Goal: Task Accomplishment & Management: Manage account settings

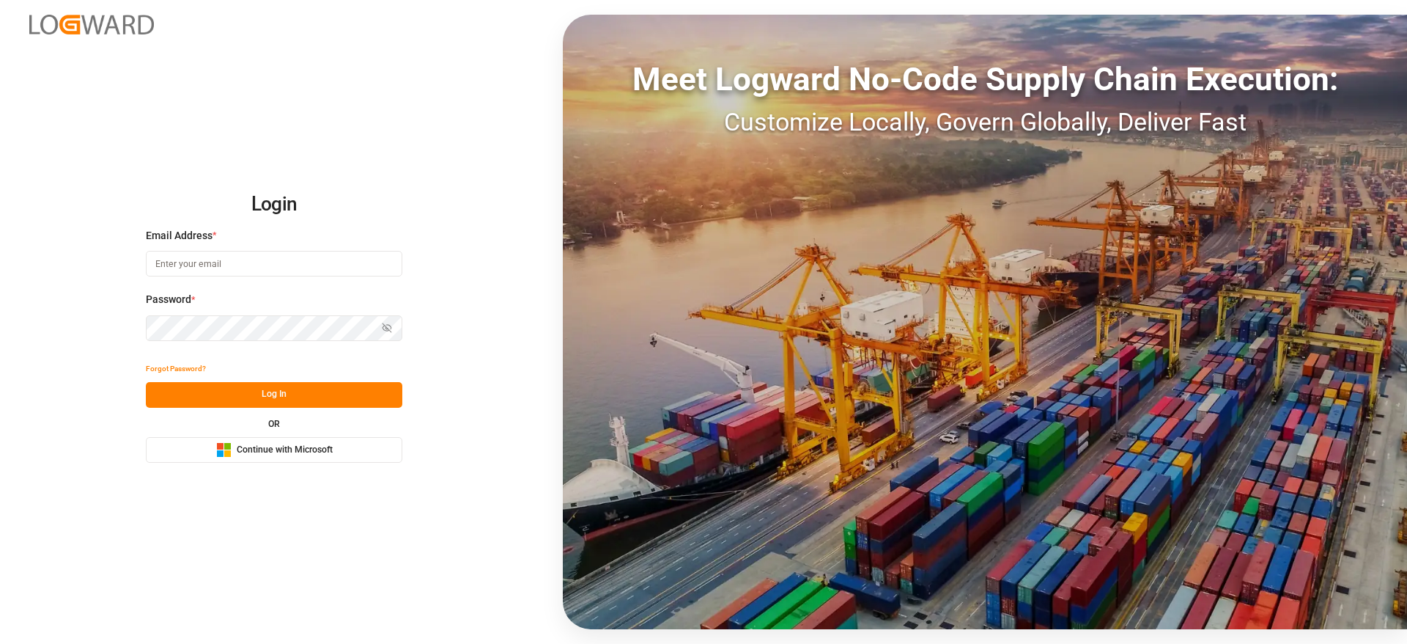
click at [319, 454] on span "Continue with Microsoft" at bounding box center [285, 449] width 96 height 13
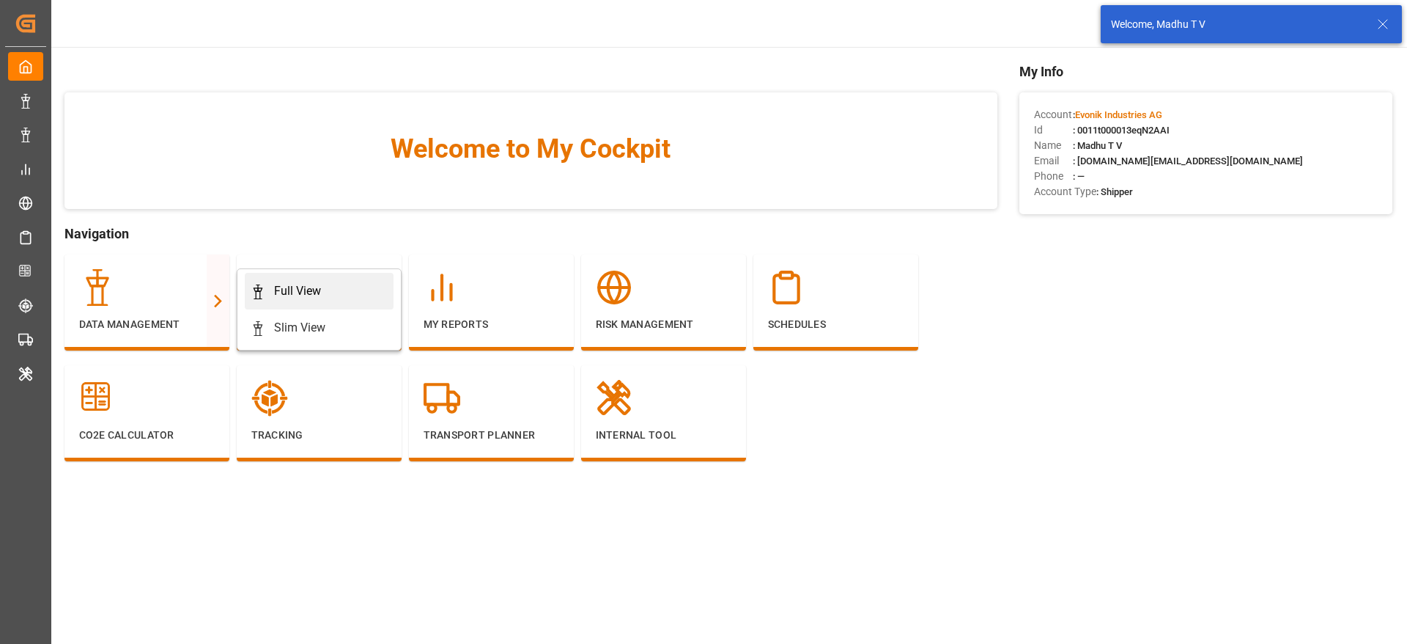
click at [364, 280] on link "Full View" at bounding box center [319, 291] width 149 height 37
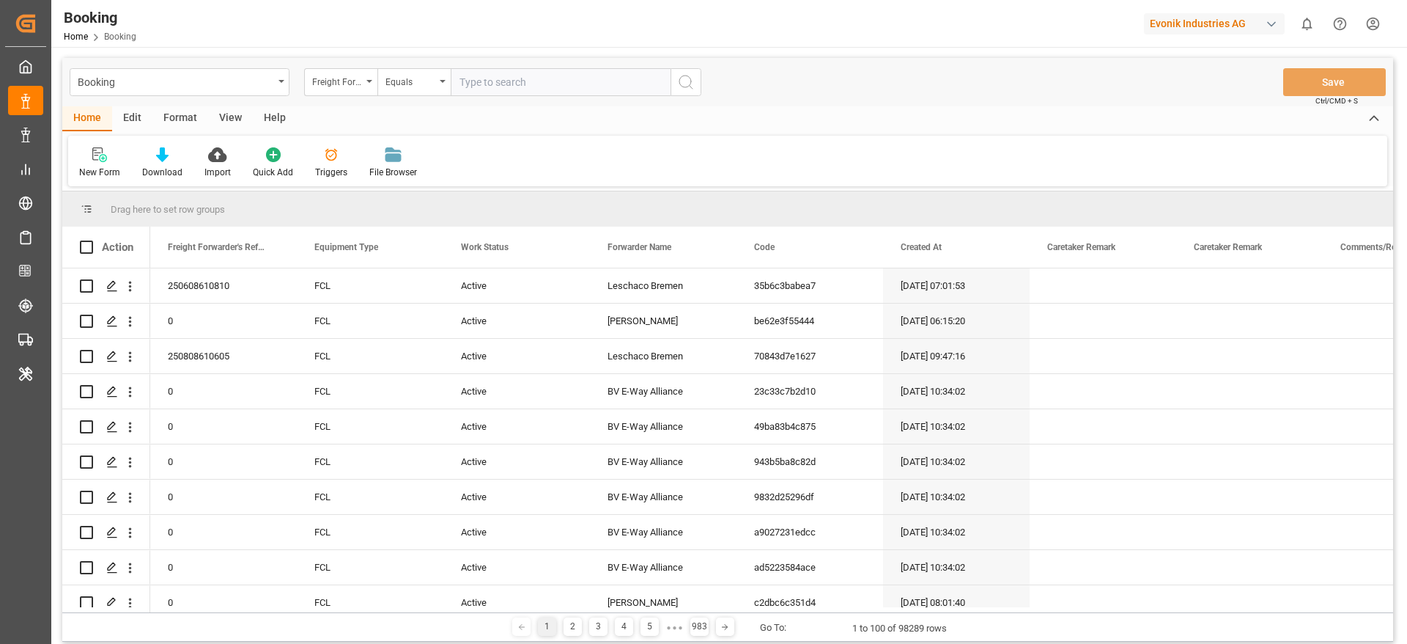
click at [180, 121] on div "Format" at bounding box center [180, 118] width 56 height 25
click at [101, 166] on div "Filter Rows" at bounding box center [100, 172] width 43 height 13
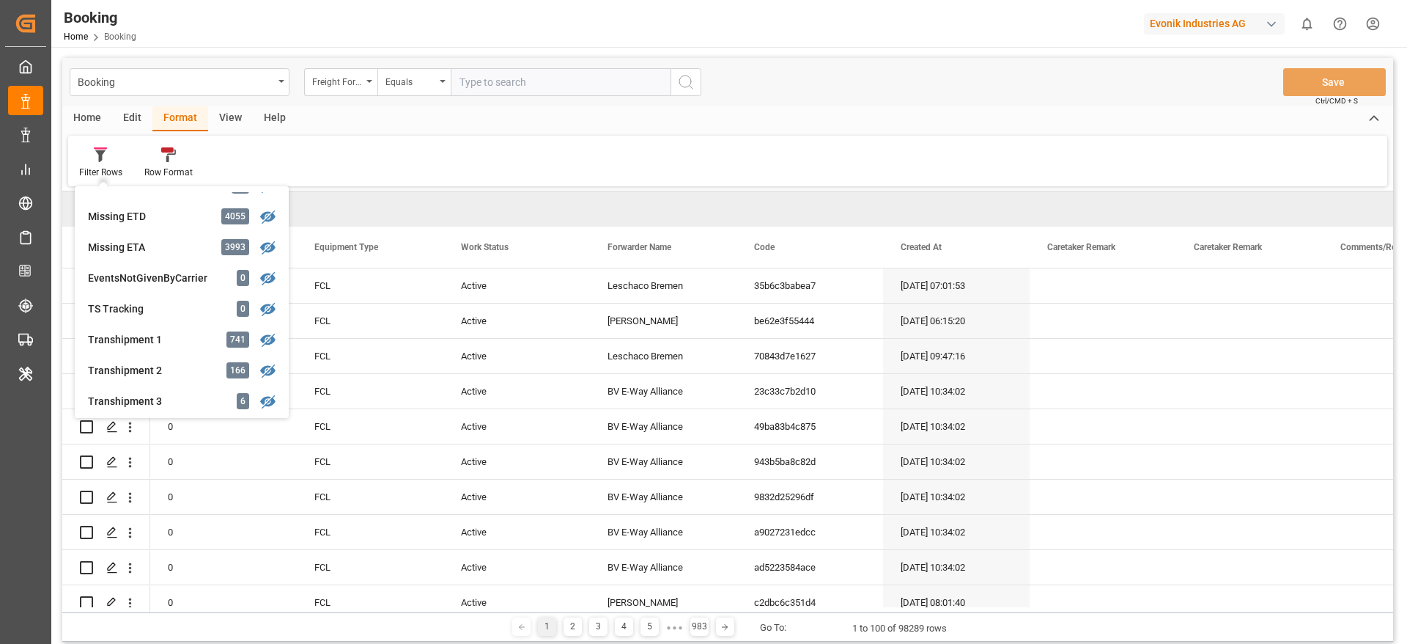
scroll to position [440, 0]
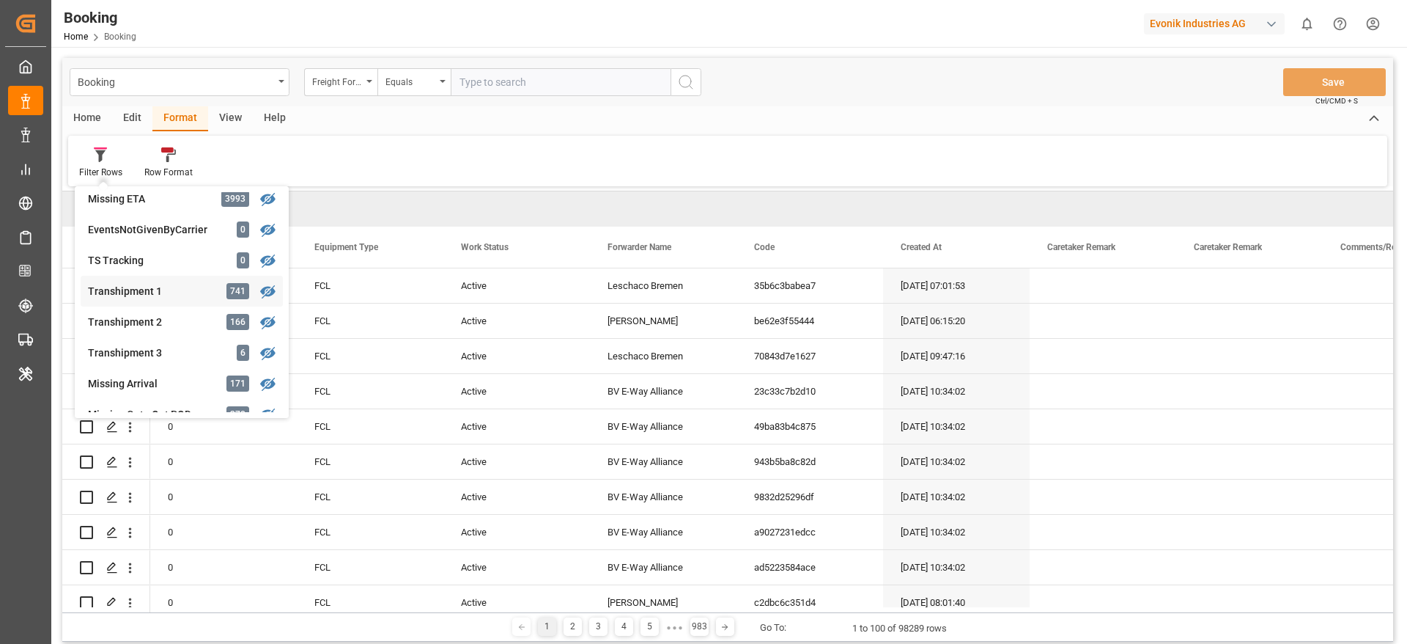
click at [163, 284] on div "Transhipment 1" at bounding box center [152, 291] width 128 height 15
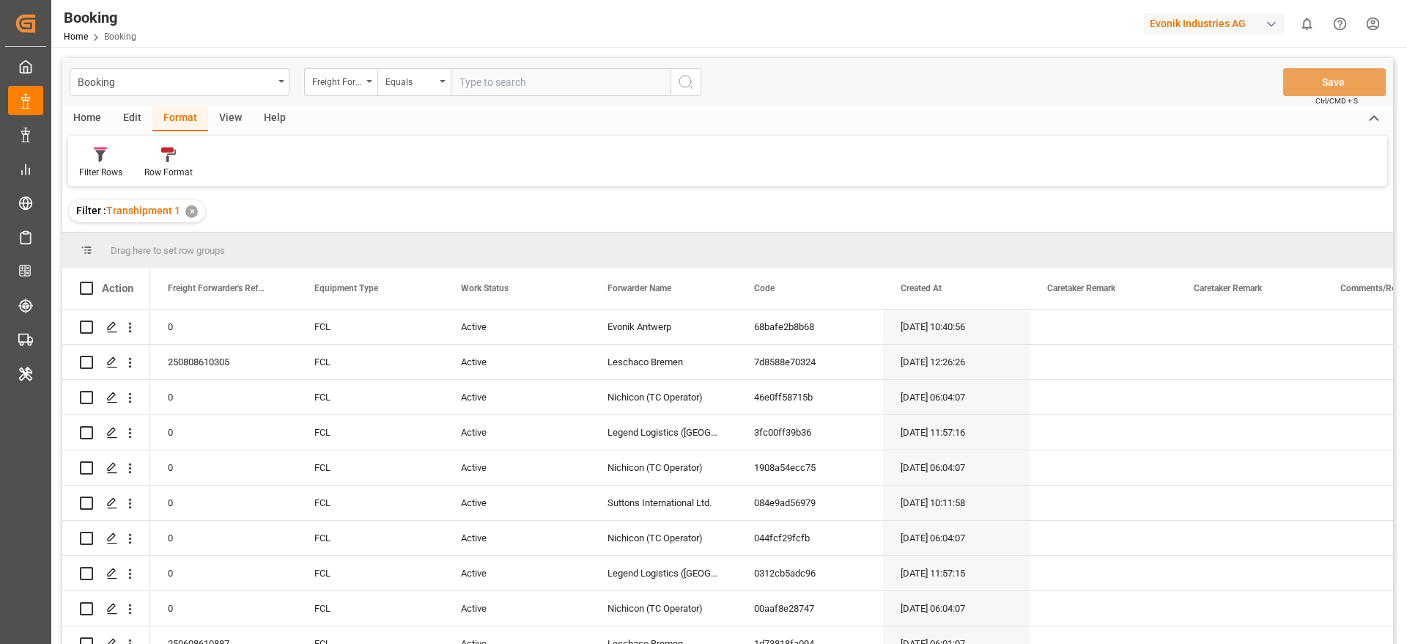
click at [227, 117] on div "View" at bounding box center [230, 118] width 45 height 25
click at [97, 161] on icon at bounding box center [93, 154] width 15 height 15
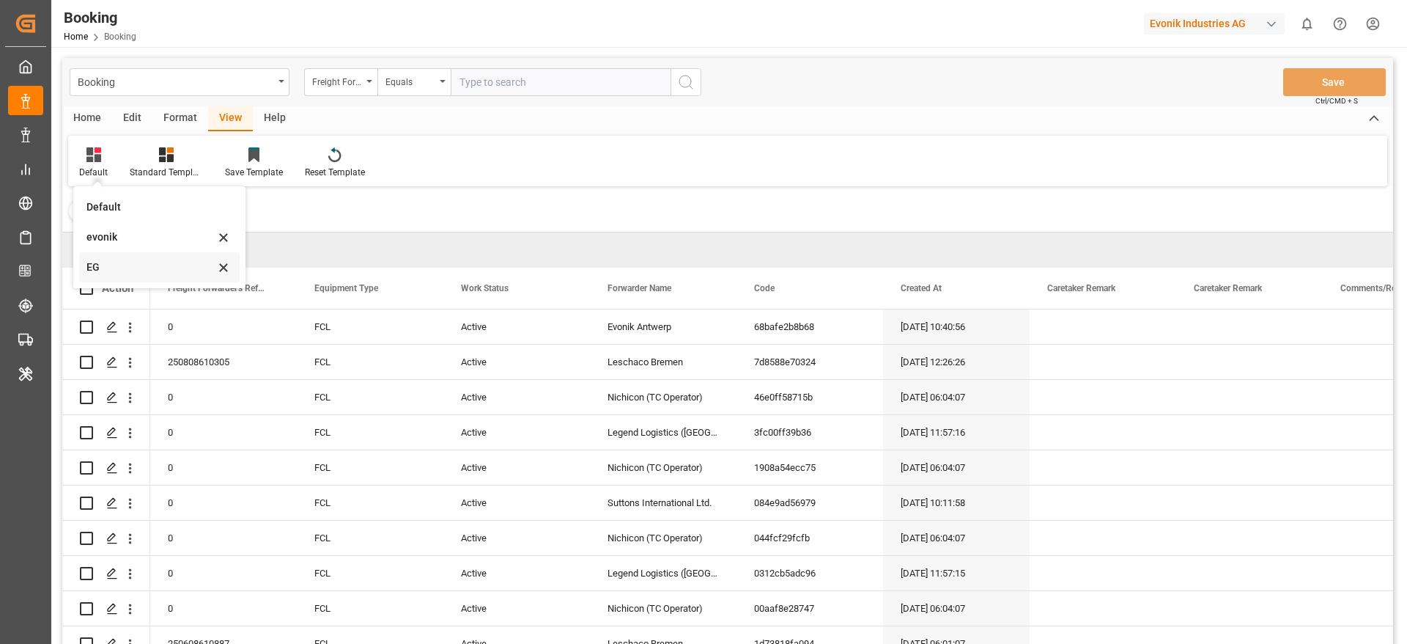
click at [119, 269] on div "EG" at bounding box center [150, 266] width 128 height 15
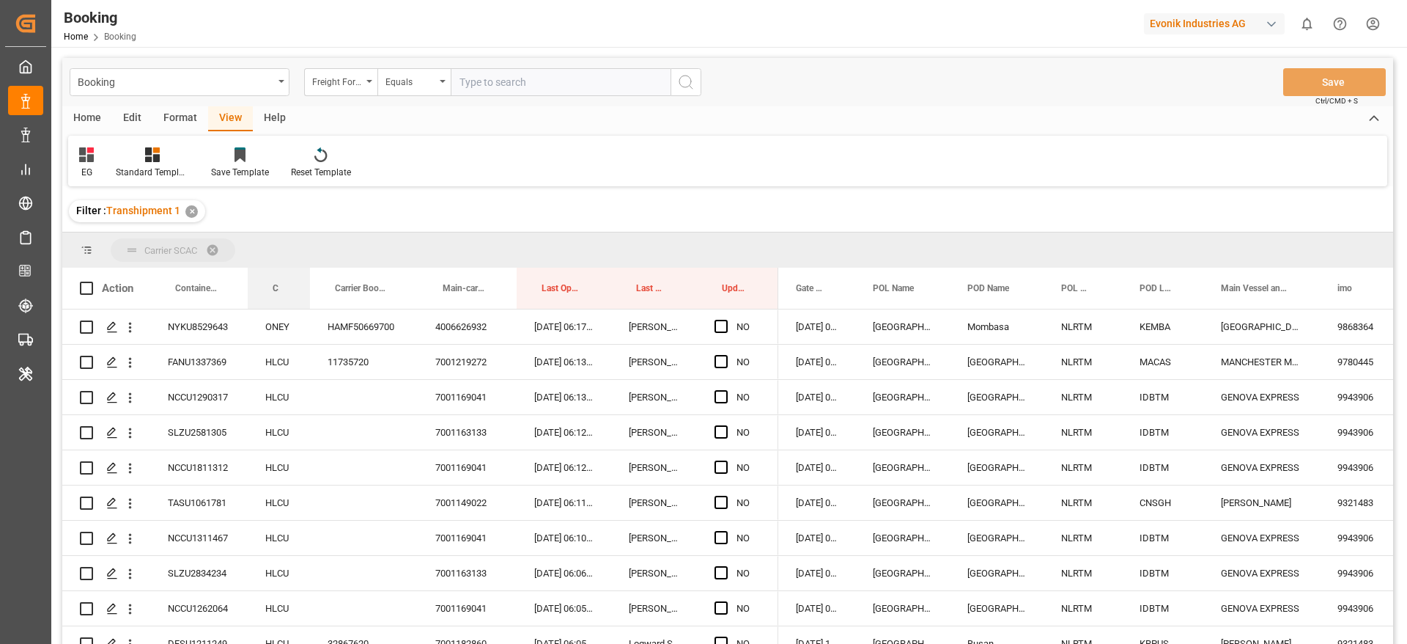
drag, startPoint x: 282, startPoint y: 287, endPoint x: 298, endPoint y: 252, distance: 38.7
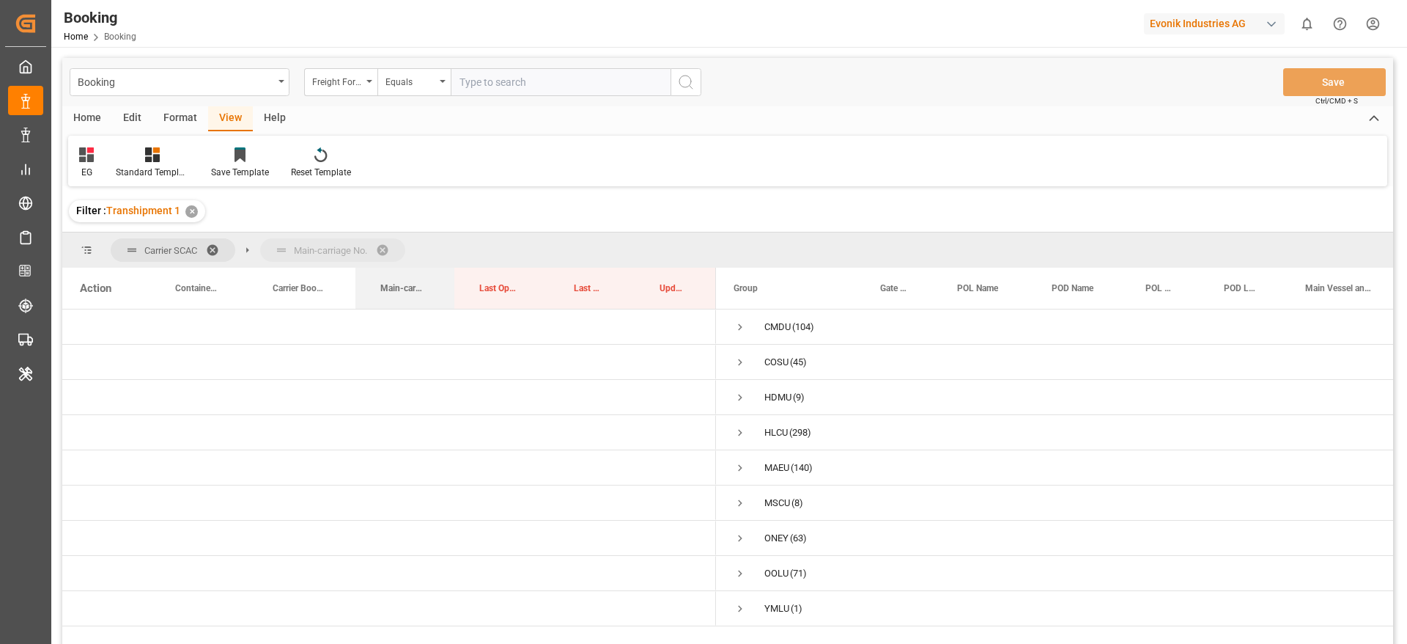
drag, startPoint x: 416, startPoint y: 283, endPoint x: 422, endPoint y: 255, distance: 28.6
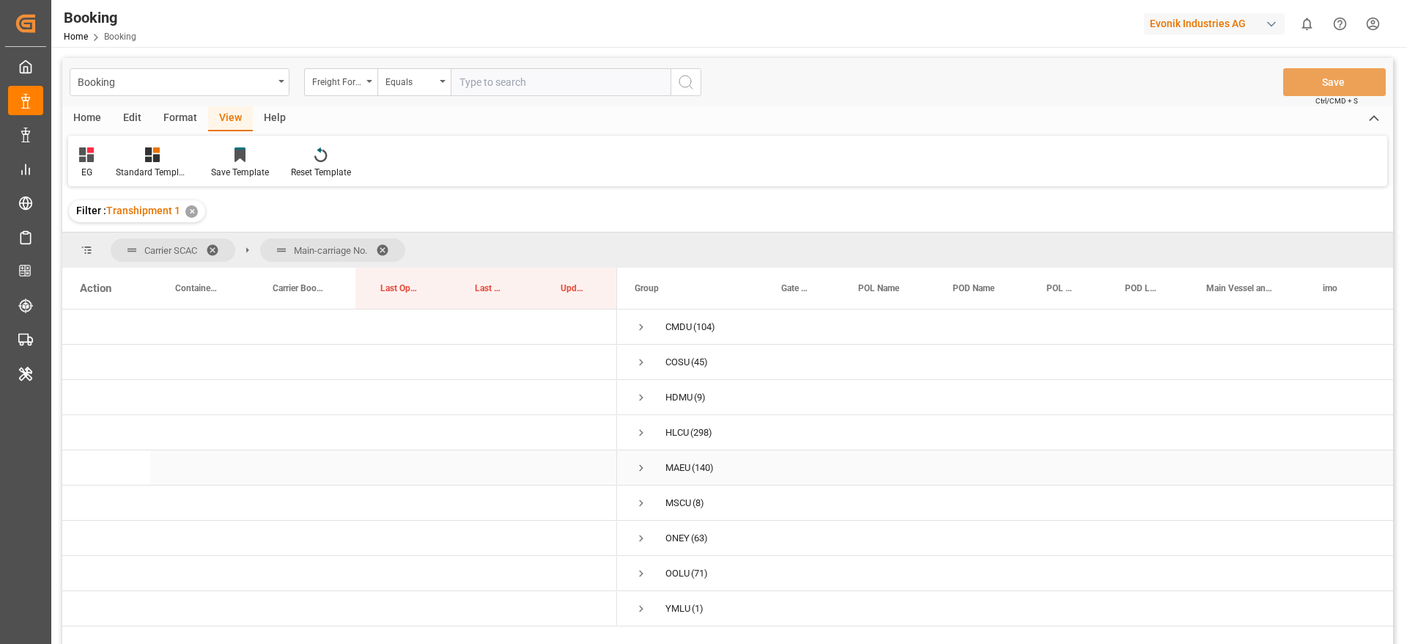
click at [640, 461] on span "Press SPACE to select this row." at bounding box center [641, 467] width 13 height 13
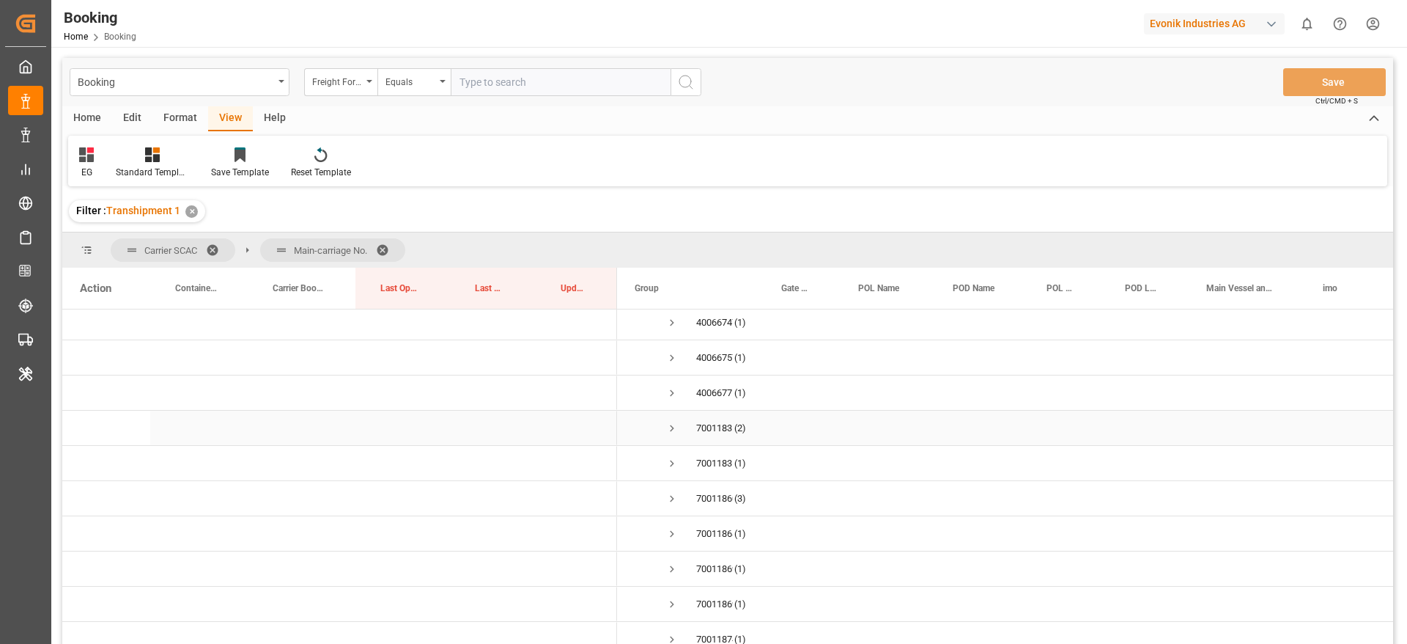
click at [677, 424] on span "Press SPACE to select this row." at bounding box center [672, 427] width 13 height 13
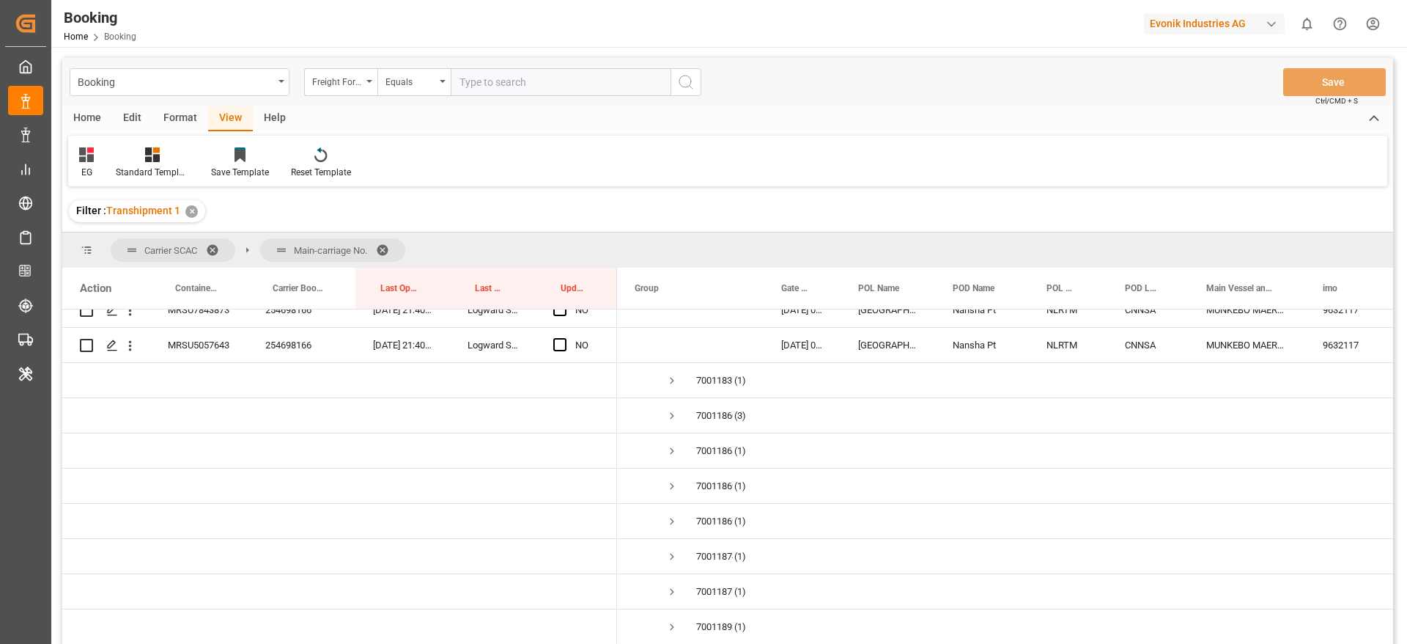
scroll to position [1209, 0]
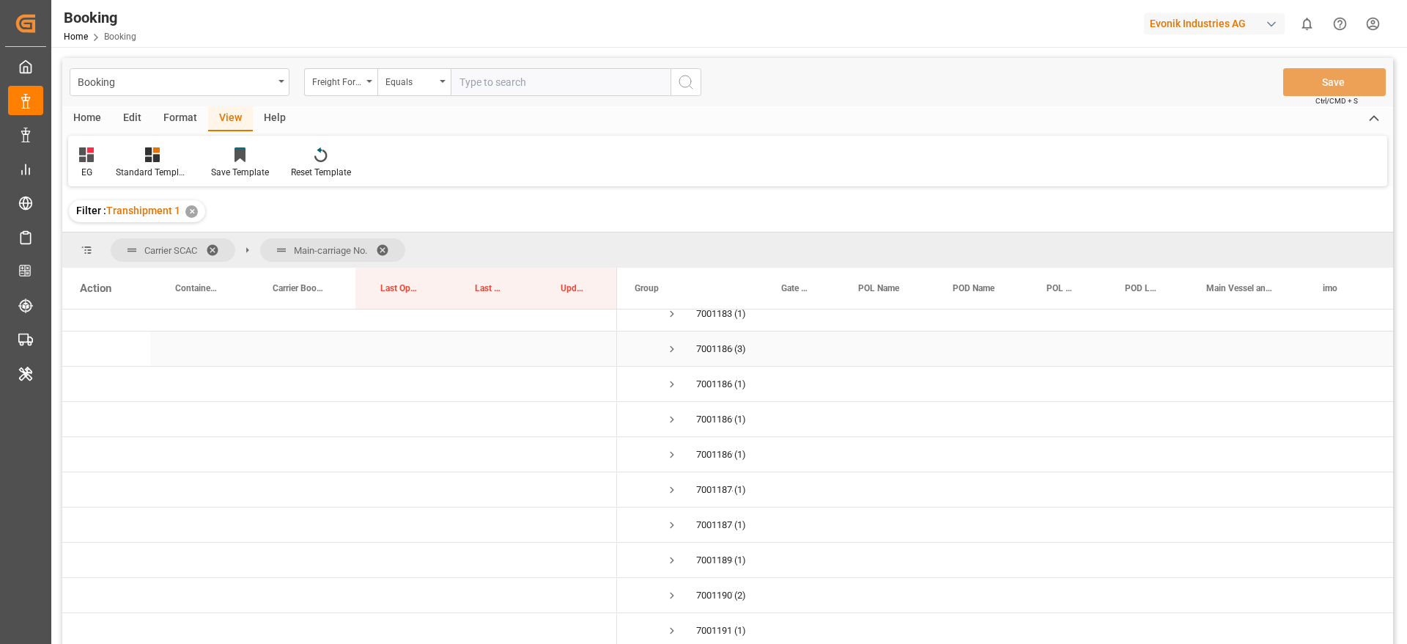
click at [662, 350] on span "7001186082 (3)" at bounding box center [690, 348] width 111 height 33
click at [661, 344] on span "7001186082 (3)" at bounding box center [690, 348] width 111 height 33
click at [672, 345] on span "Press SPACE to select this row." at bounding box center [672, 348] width 13 height 13
click at [671, 479] on span "Press SPACE to select this row." at bounding box center [672, 480] width 13 height 13
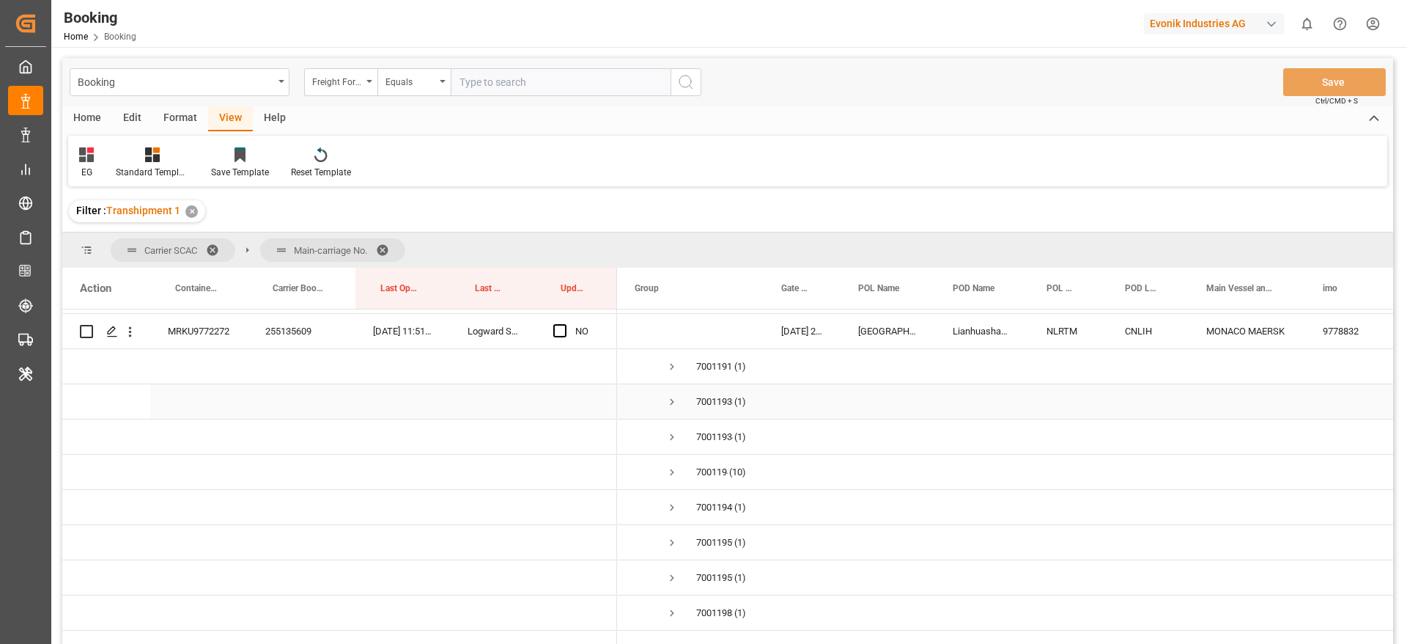
scroll to position [1759, 0]
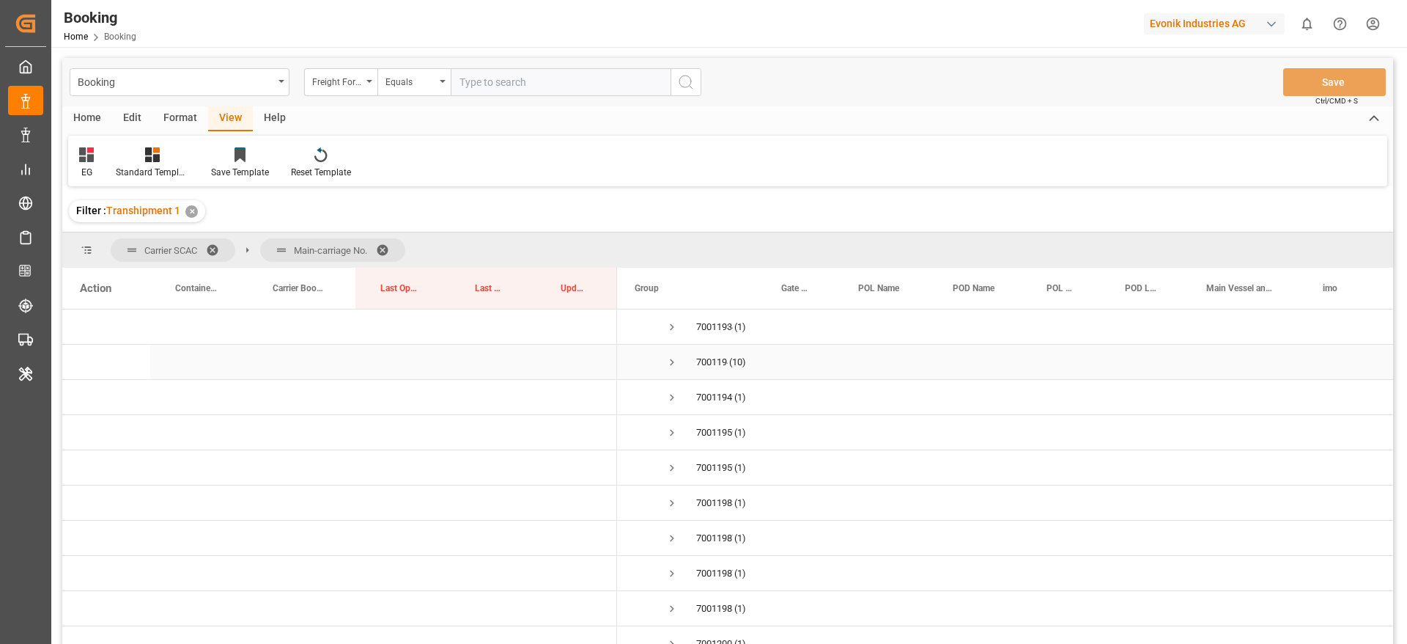
click at [673, 359] on span "Press SPACE to select this row." at bounding box center [672, 361] width 13 height 13
click at [670, 471] on span "Press SPACE to select this row." at bounding box center [672, 476] width 13 height 13
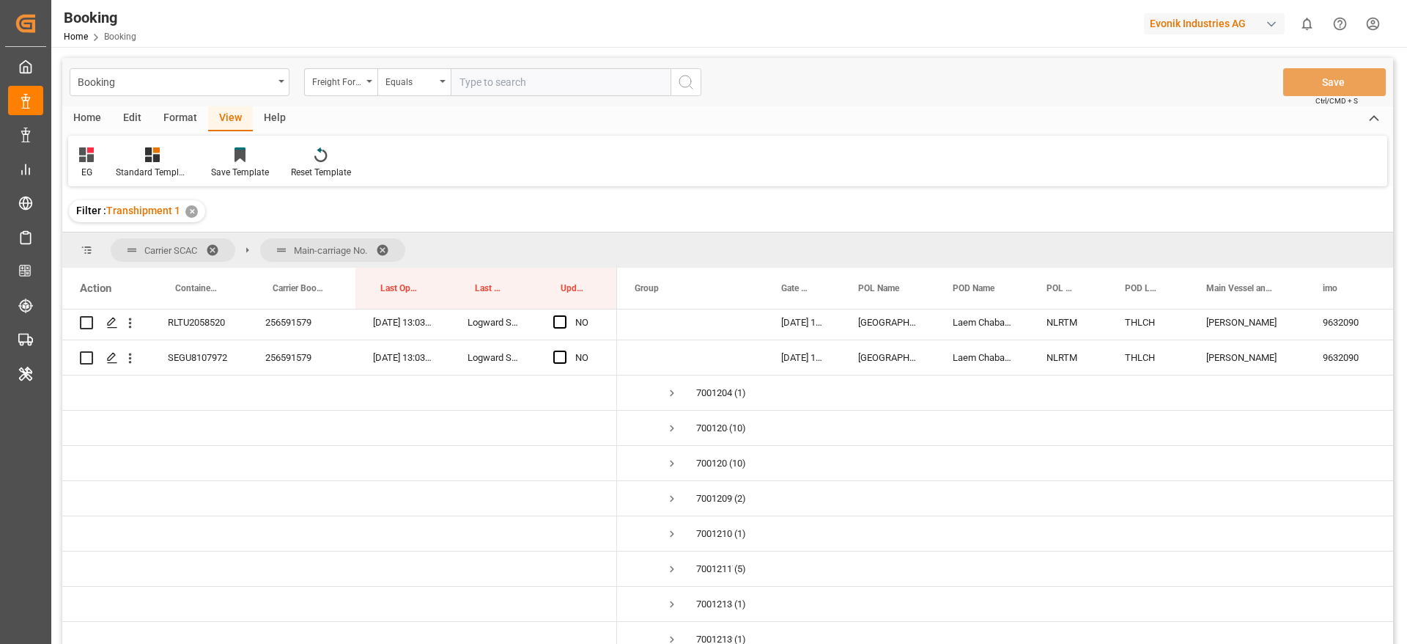
scroll to position [2749, 0]
click at [668, 397] on span "Press SPACE to select this row." at bounding box center [672, 392] width 13 height 13
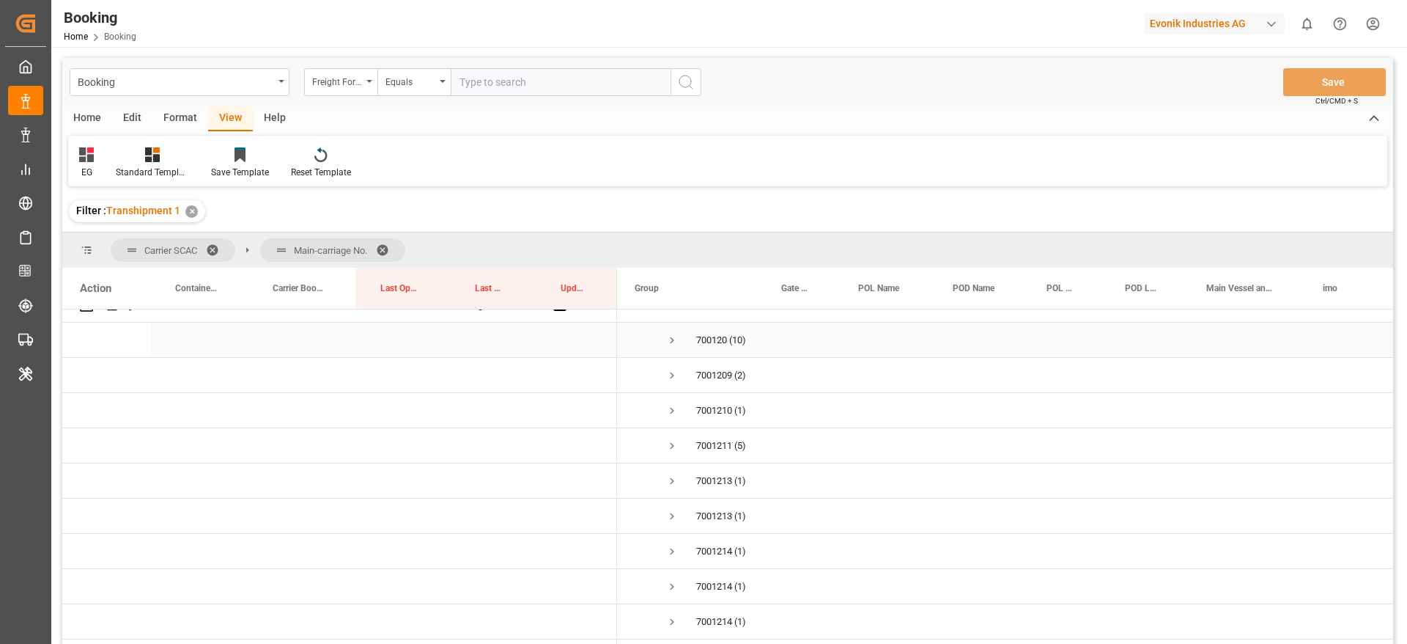
click at [673, 339] on span "Press SPACE to select this row." at bounding box center [672, 339] width 13 height 13
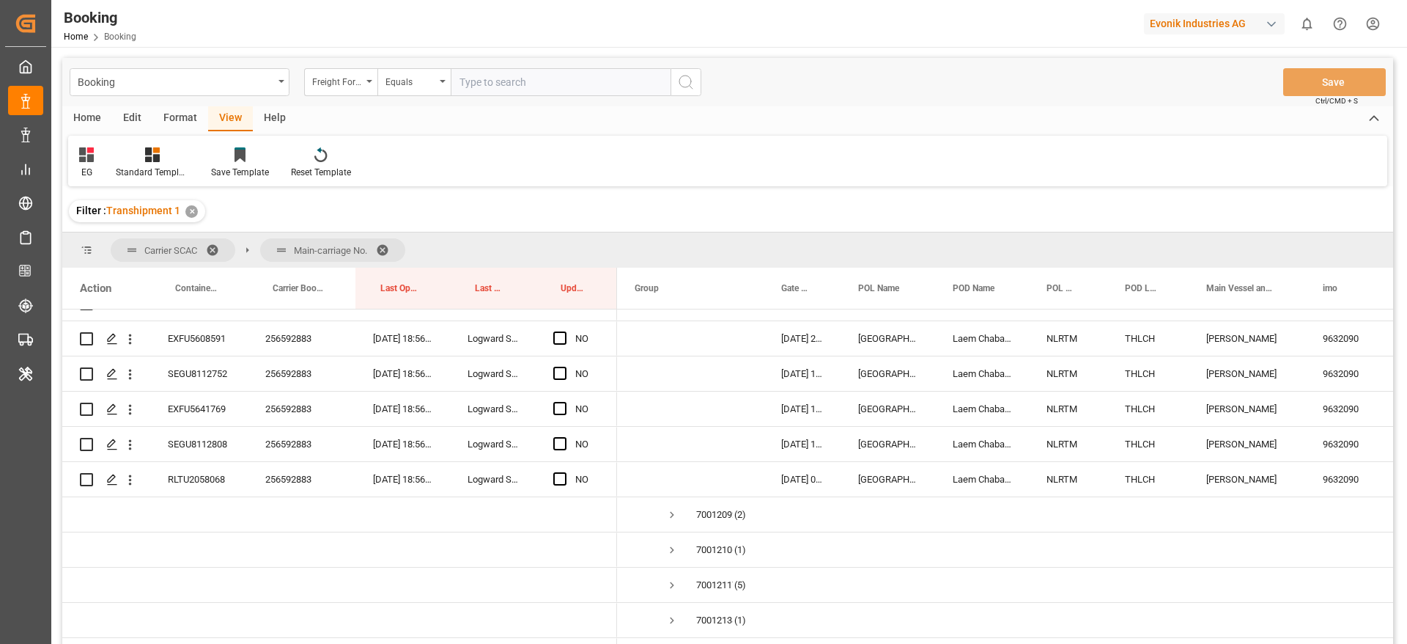
scroll to position [3518, 0]
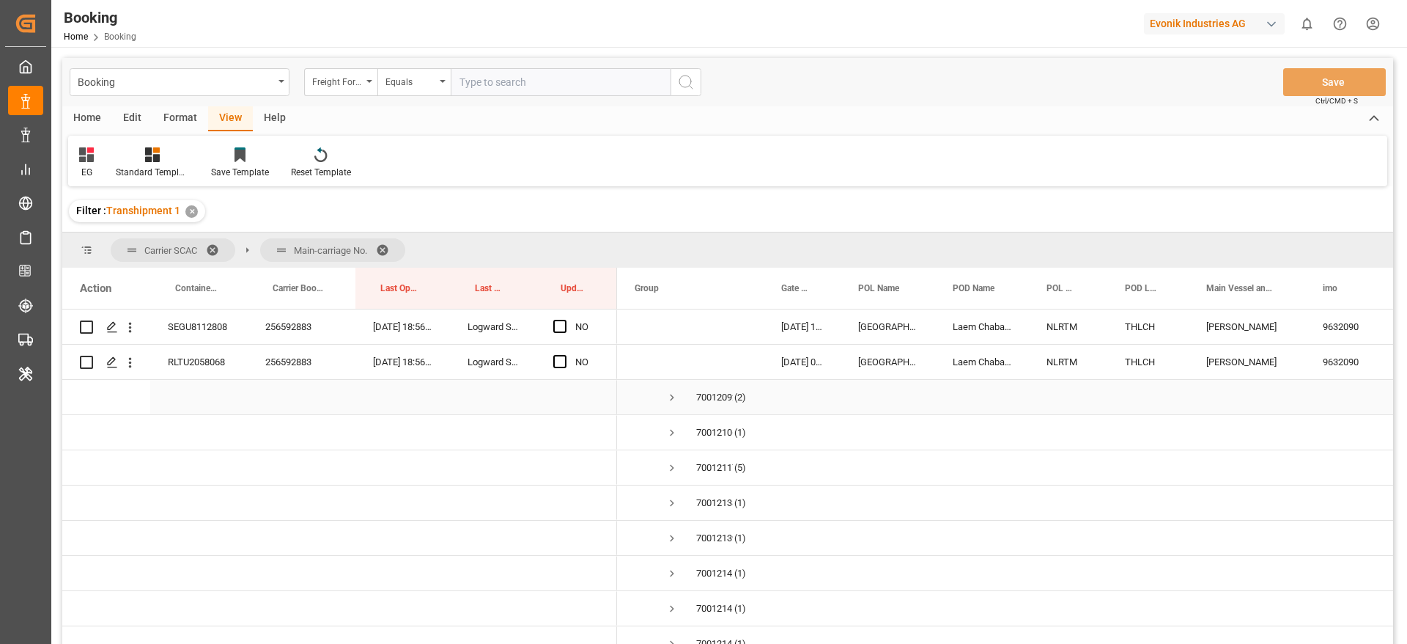
click at [675, 394] on span "Press SPACE to select this row." at bounding box center [672, 397] width 13 height 13
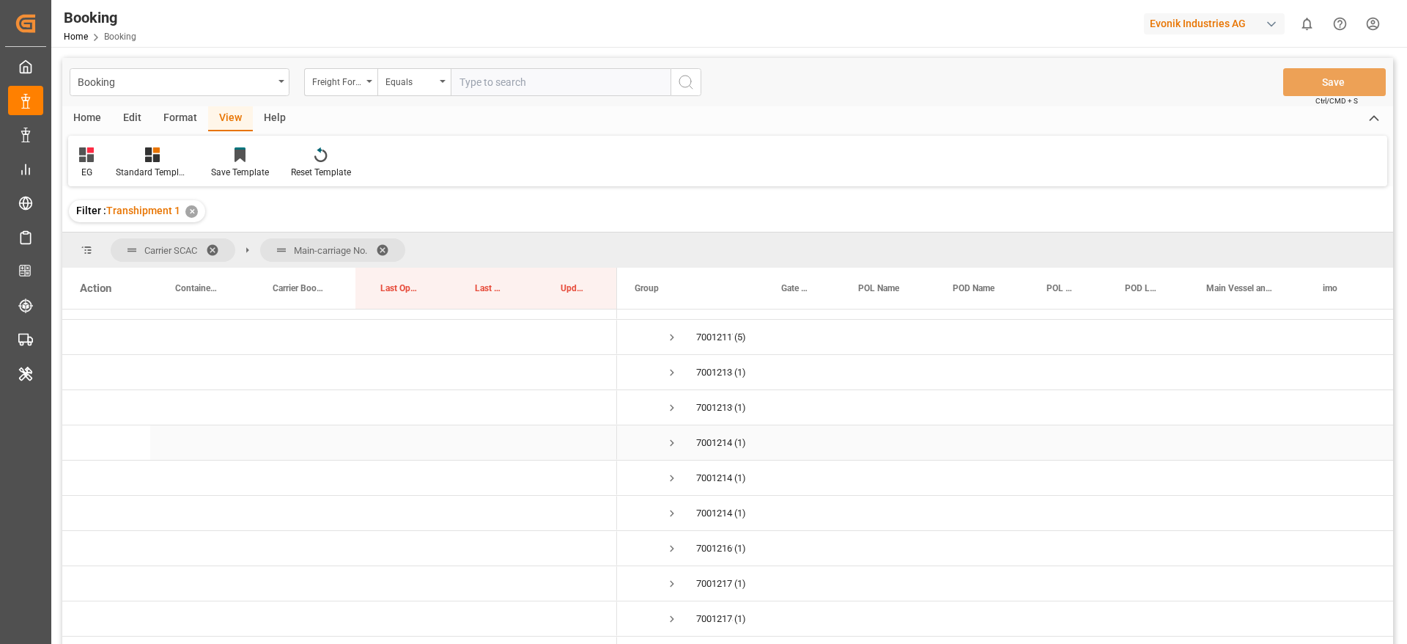
scroll to position [3738, 0]
click at [672, 317] on span "Press SPACE to select this row." at bounding box center [672, 318] width 13 height 13
click at [673, 440] on span "Press SPACE to select this row." at bounding box center [672, 441] width 13 height 13
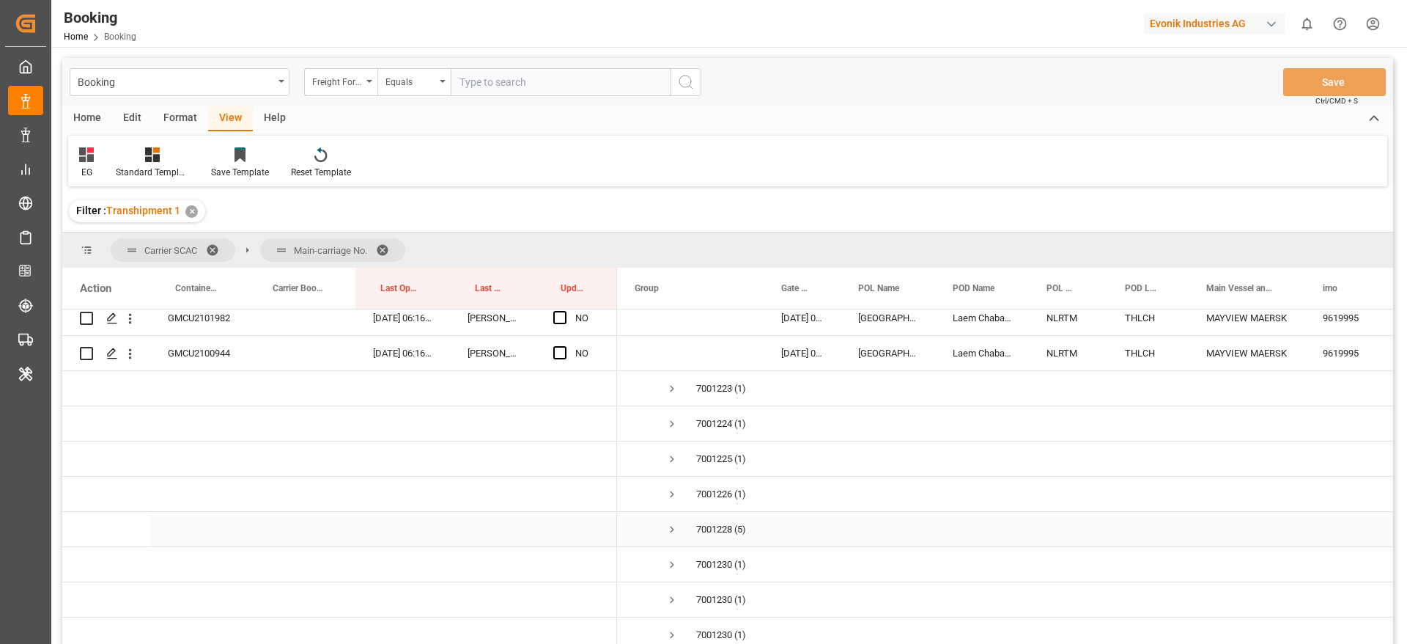
click at [672, 532] on span "Press SPACE to select this row." at bounding box center [672, 529] width 13 height 13
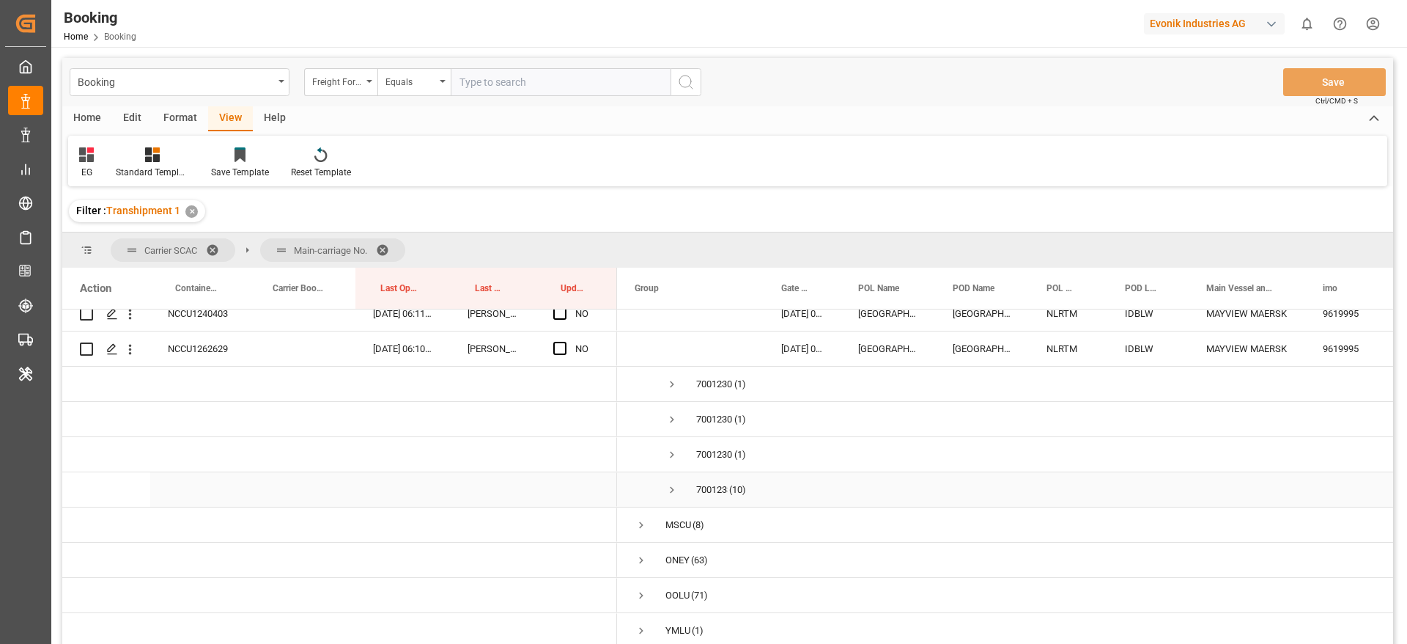
scroll to position [4979, 0]
click at [675, 483] on span "Press SPACE to select this row." at bounding box center [672, 489] width 13 height 13
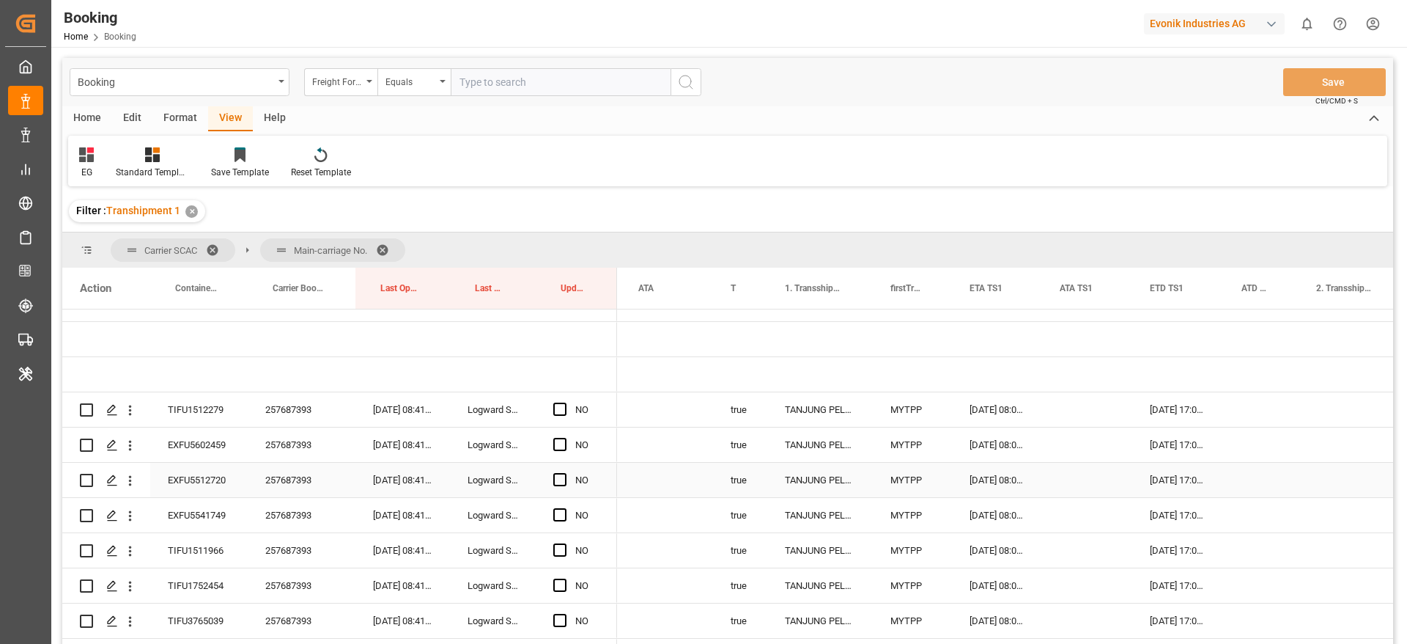
scroll to position [0, 0]
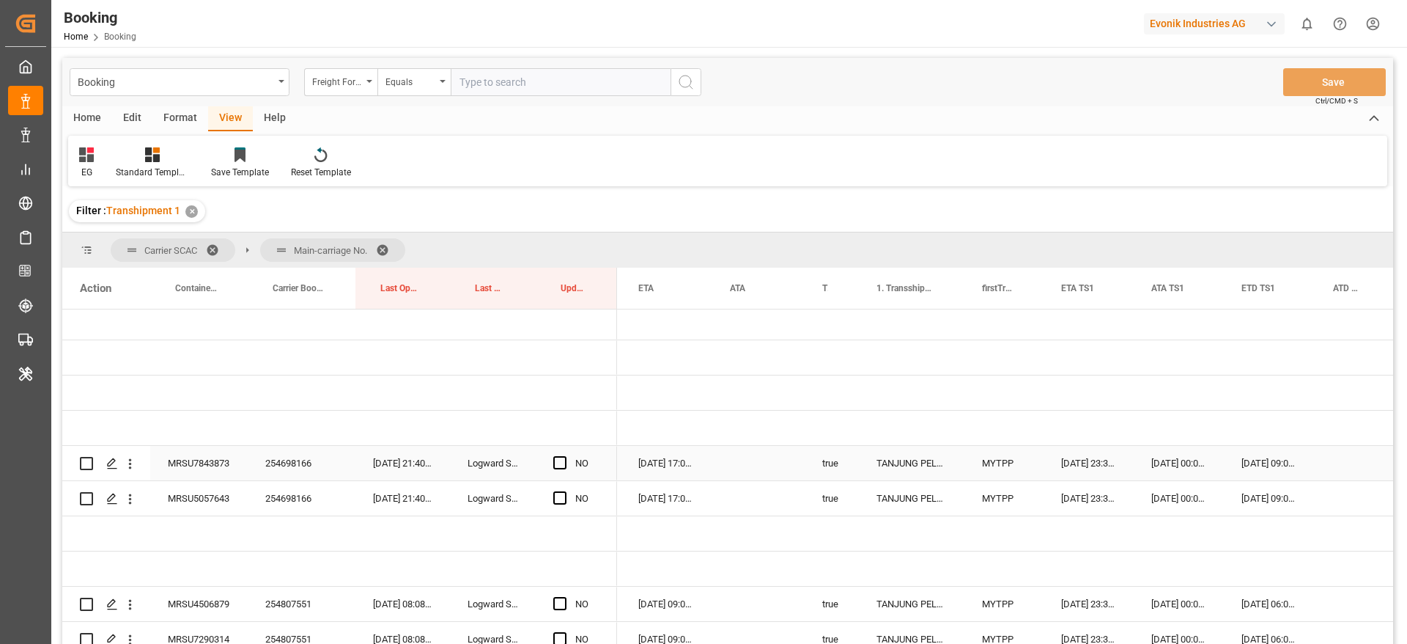
click at [273, 463] on div "254698166" at bounding box center [302, 463] width 108 height 34
click at [556, 463] on span "Press SPACE to select this row." at bounding box center [559, 462] width 13 height 13
click at [564, 456] on input "Press SPACE to select this row." at bounding box center [564, 456] width 0 height 0
click at [560, 492] on span "Press SPACE to select this row." at bounding box center [559, 497] width 13 height 13
click at [564, 491] on input "Press SPACE to select this row." at bounding box center [564, 491] width 0 height 0
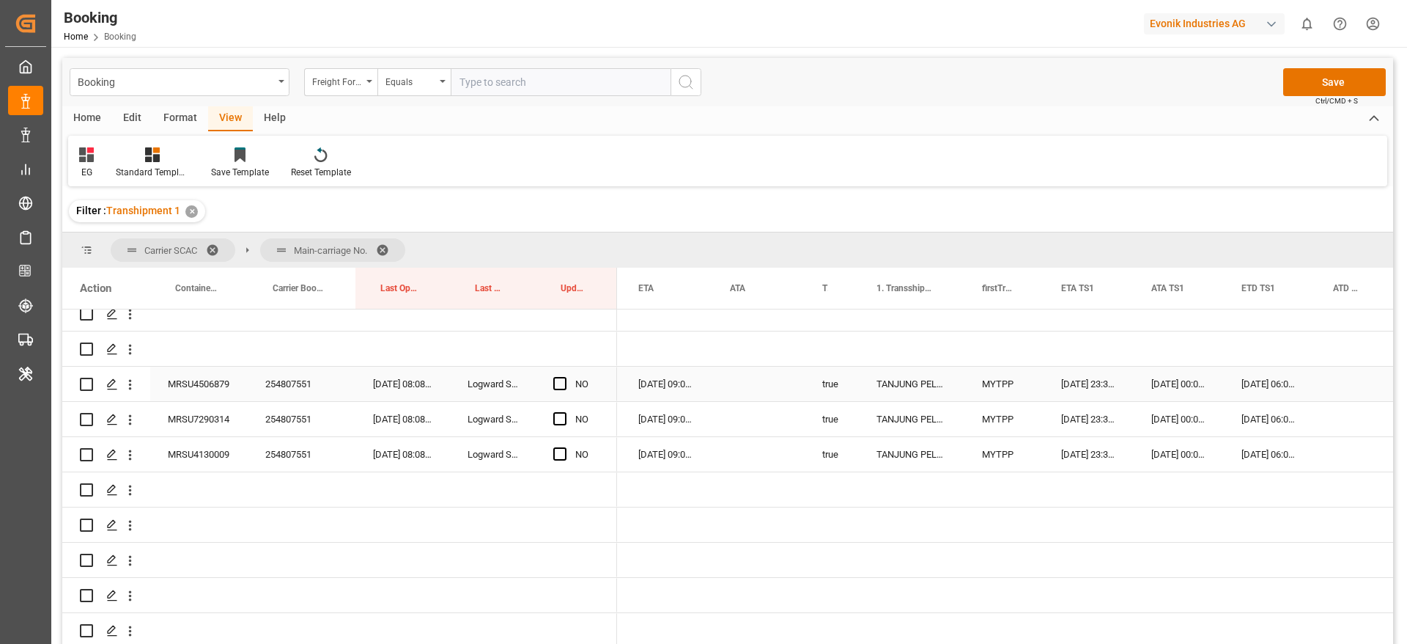
click at [271, 386] on div "254807551" at bounding box center [302, 383] width 108 height 34
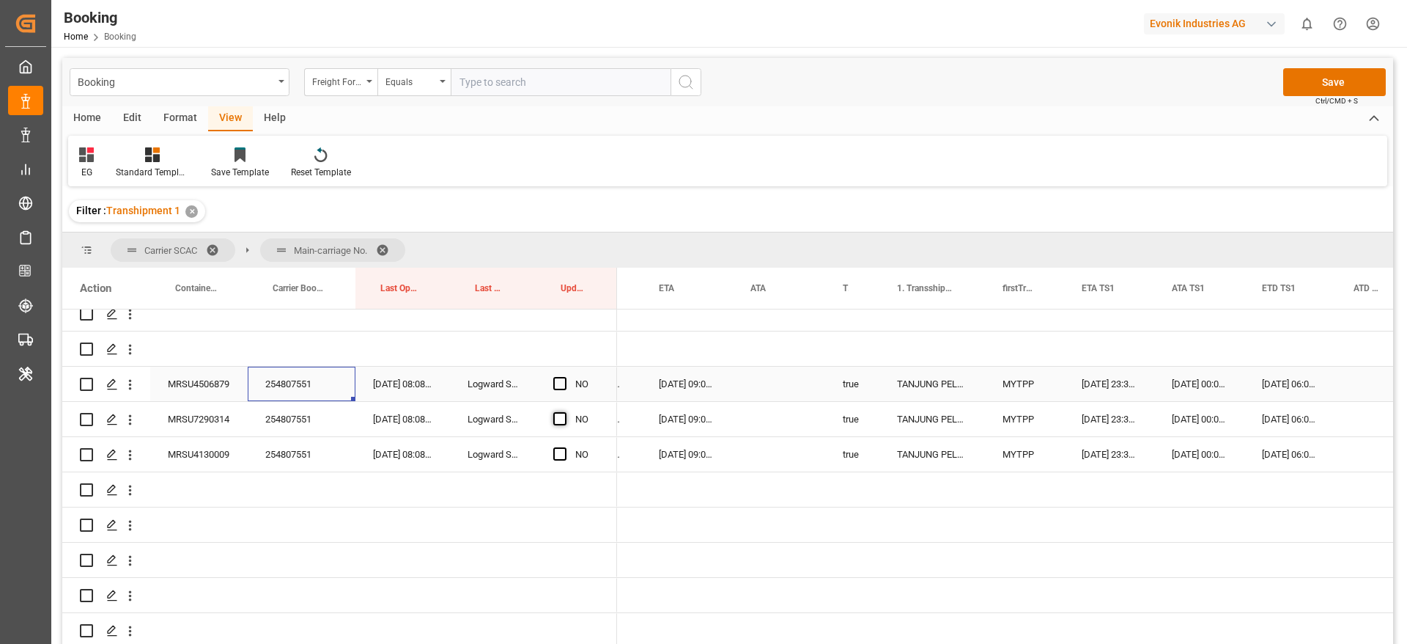
click at [564, 377] on span "Press SPACE to select this row." at bounding box center [559, 383] width 13 height 13
click at [564, 377] on input "Press SPACE to select this row." at bounding box center [564, 377] width 0 height 0
click at [559, 421] on span "Press SPACE to select this row." at bounding box center [559, 418] width 13 height 13
click at [564, 412] on input "Press SPACE to select this row." at bounding box center [564, 412] width 0 height 0
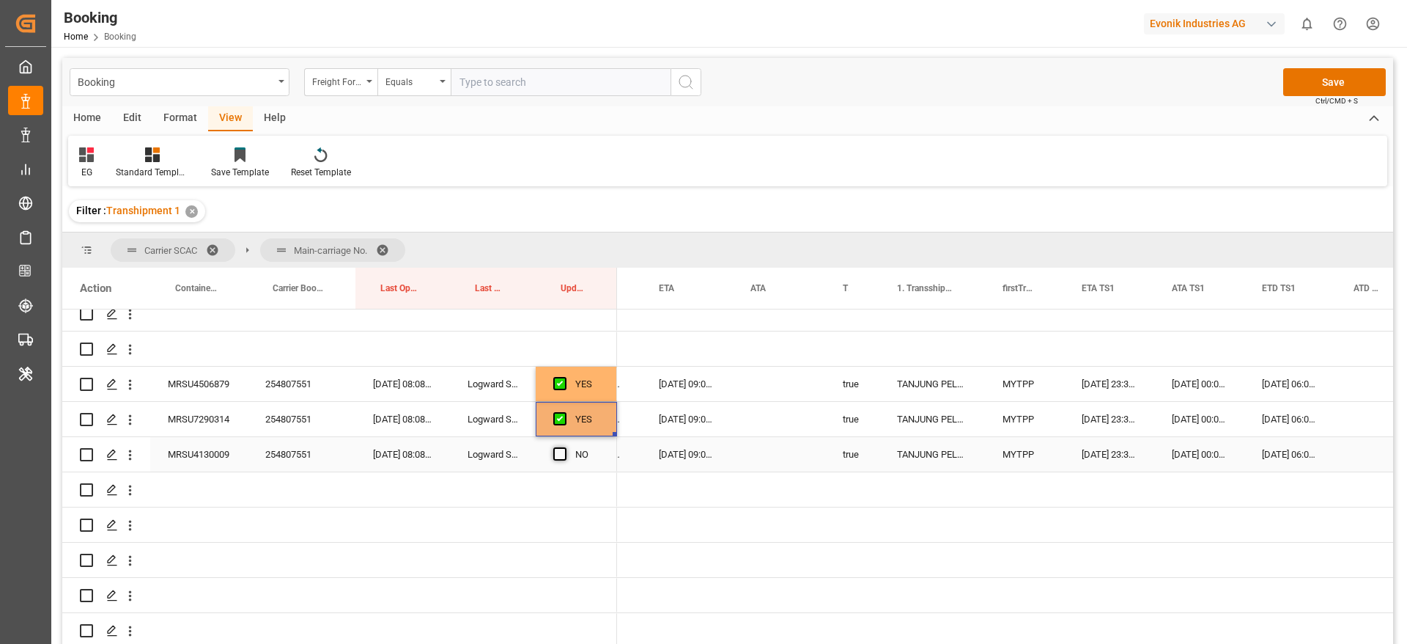
click at [558, 456] on span "Press SPACE to select this row." at bounding box center [559, 453] width 13 height 13
click at [564, 447] on input "Press SPACE to select this row." at bounding box center [564, 447] width 0 height 0
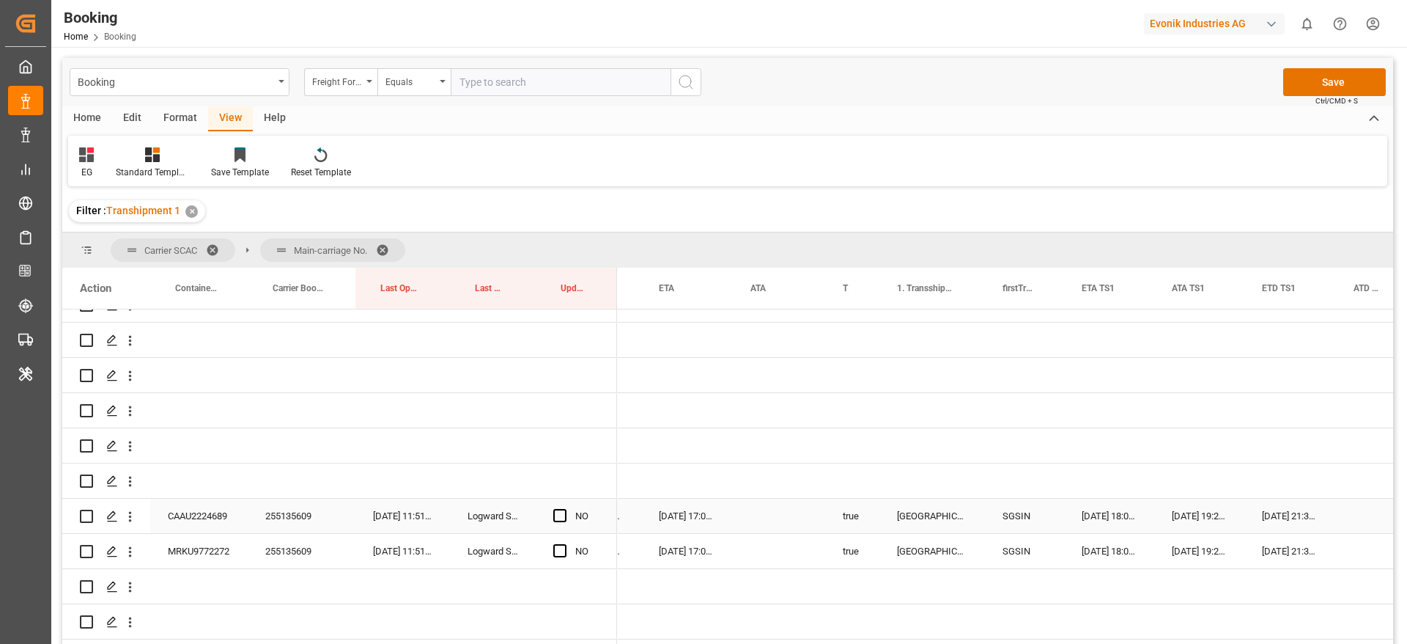
click at [293, 520] on div "255135609" at bounding box center [302, 515] width 108 height 34
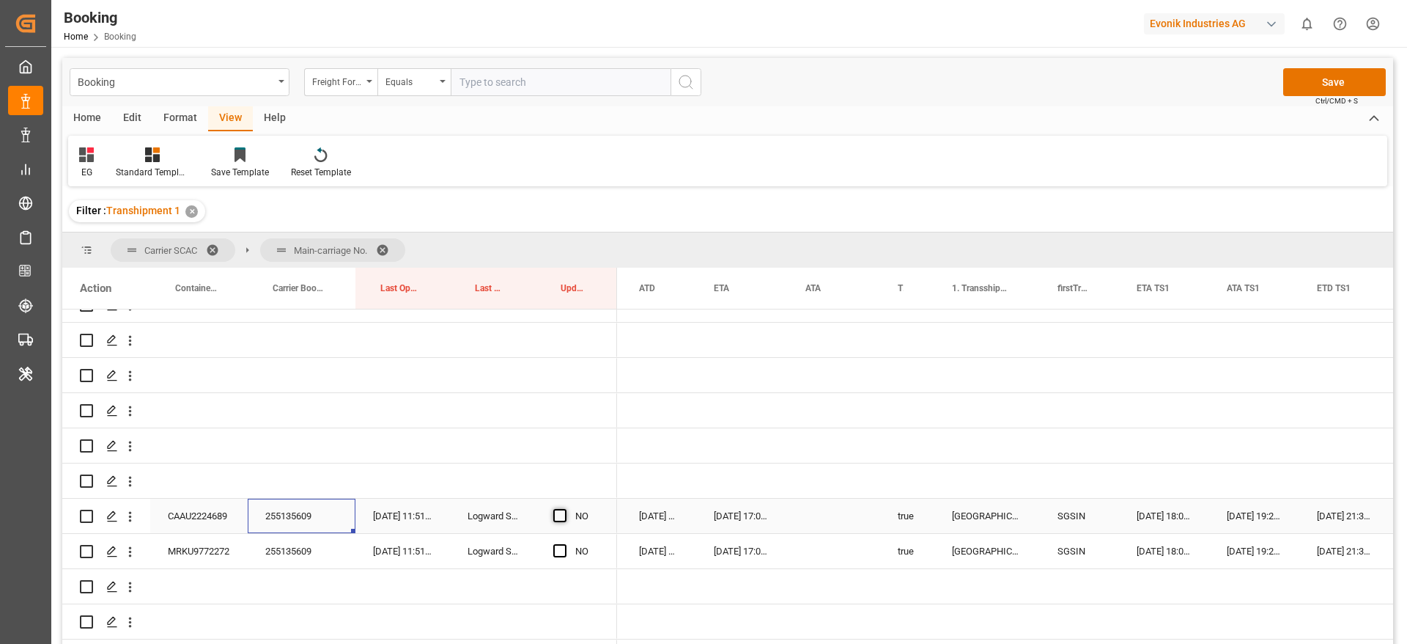
click at [561, 510] on span "Press SPACE to select this row." at bounding box center [559, 515] width 13 height 13
click at [564, 509] on input "Press SPACE to select this row." at bounding box center [564, 509] width 0 height 0
click at [558, 556] on span "Press SPACE to select this row." at bounding box center [559, 550] width 13 height 13
click at [564, 544] on input "Press SPACE to select this row." at bounding box center [564, 544] width 0 height 0
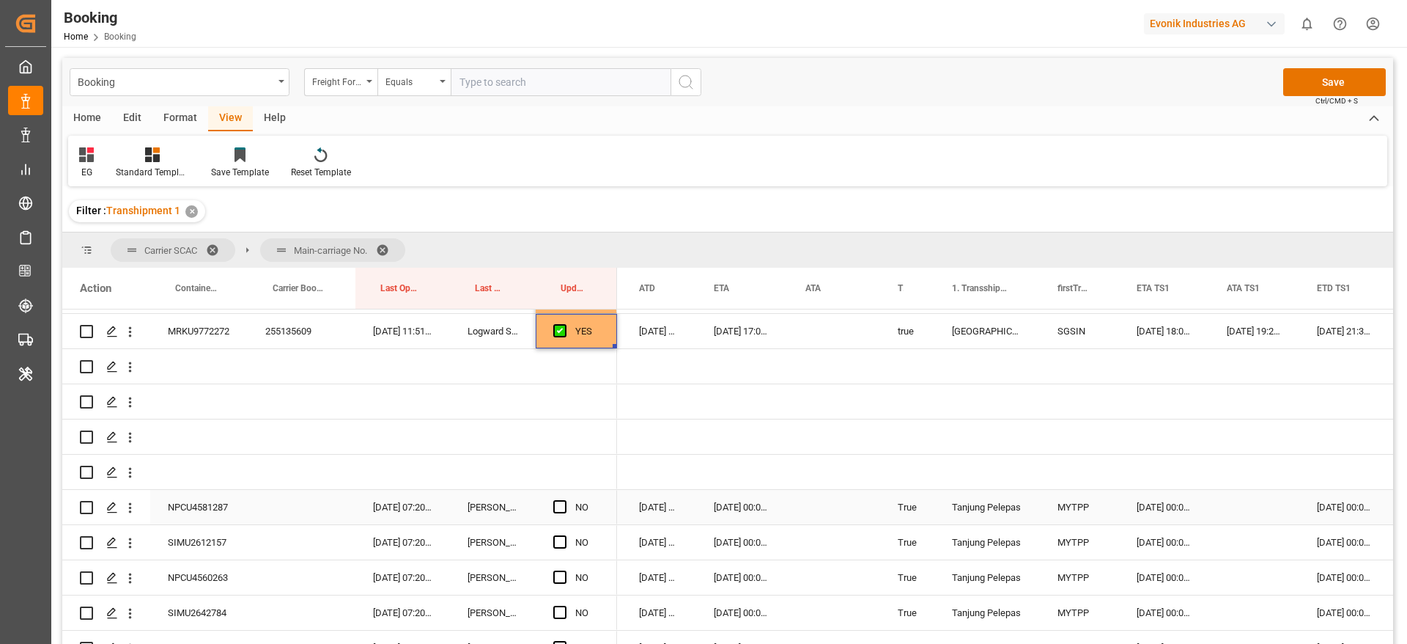
click at [191, 519] on div "NPCU4581287" at bounding box center [198, 507] width 97 height 34
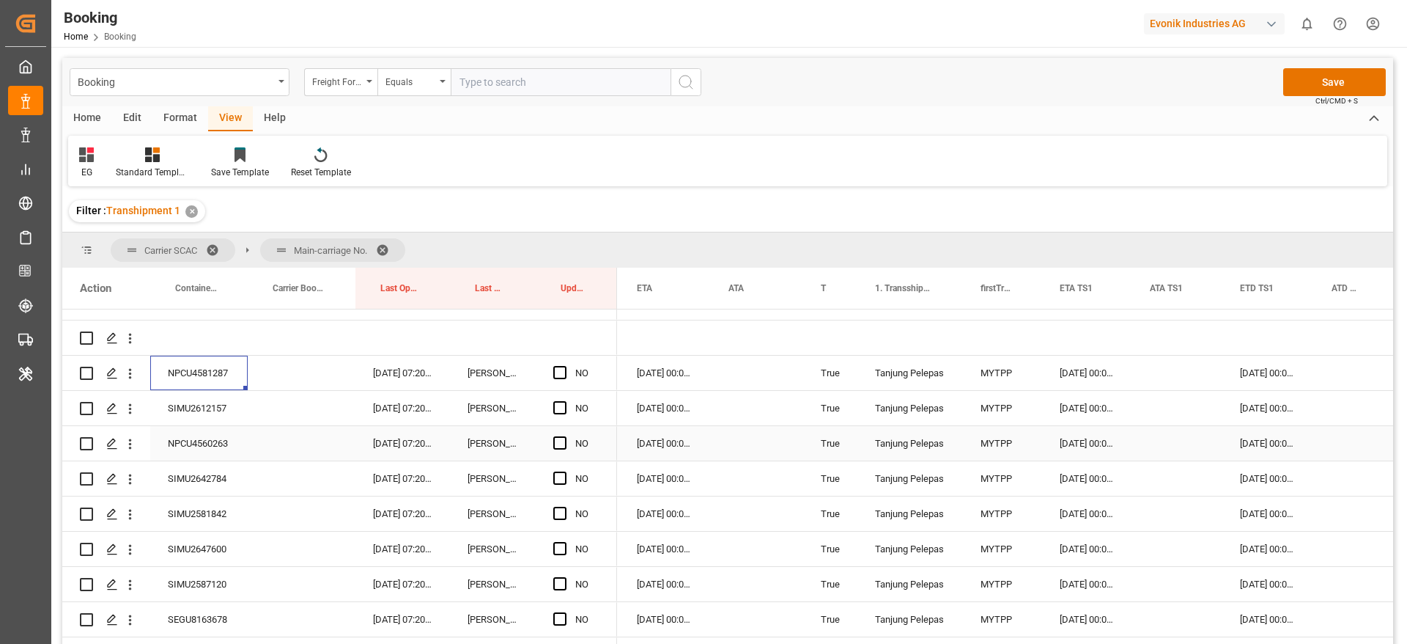
scroll to position [1759, 0]
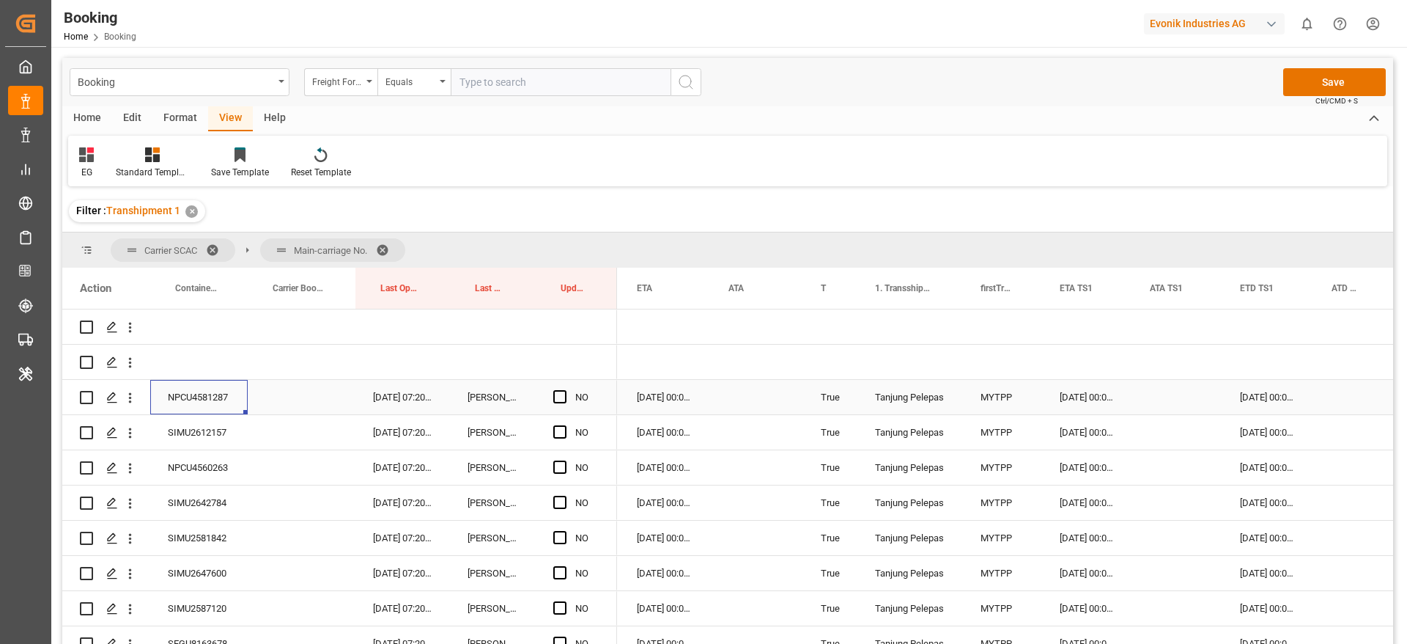
click at [295, 399] on div "Press SPACE to select this row." at bounding box center [302, 397] width 108 height 34
click at [206, 402] on div "NPCU4581287" at bounding box center [198, 397] width 97 height 34
drag, startPoint x: 558, startPoint y: 393, endPoint x: 611, endPoint y: 413, distance: 57.3
click at [559, 393] on span "Press SPACE to select this row." at bounding box center [559, 396] width 13 height 13
click at [564, 390] on input "Press SPACE to select this row." at bounding box center [564, 390] width 0 height 0
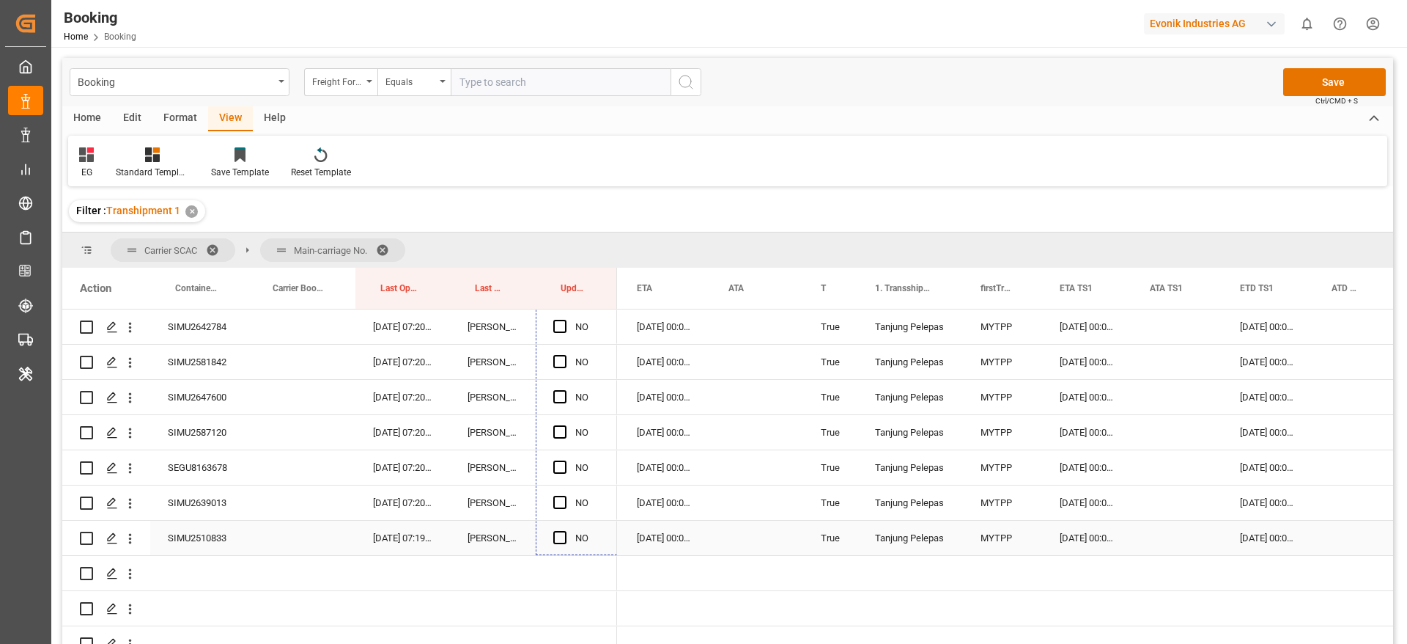
scroll to position [1964, 0]
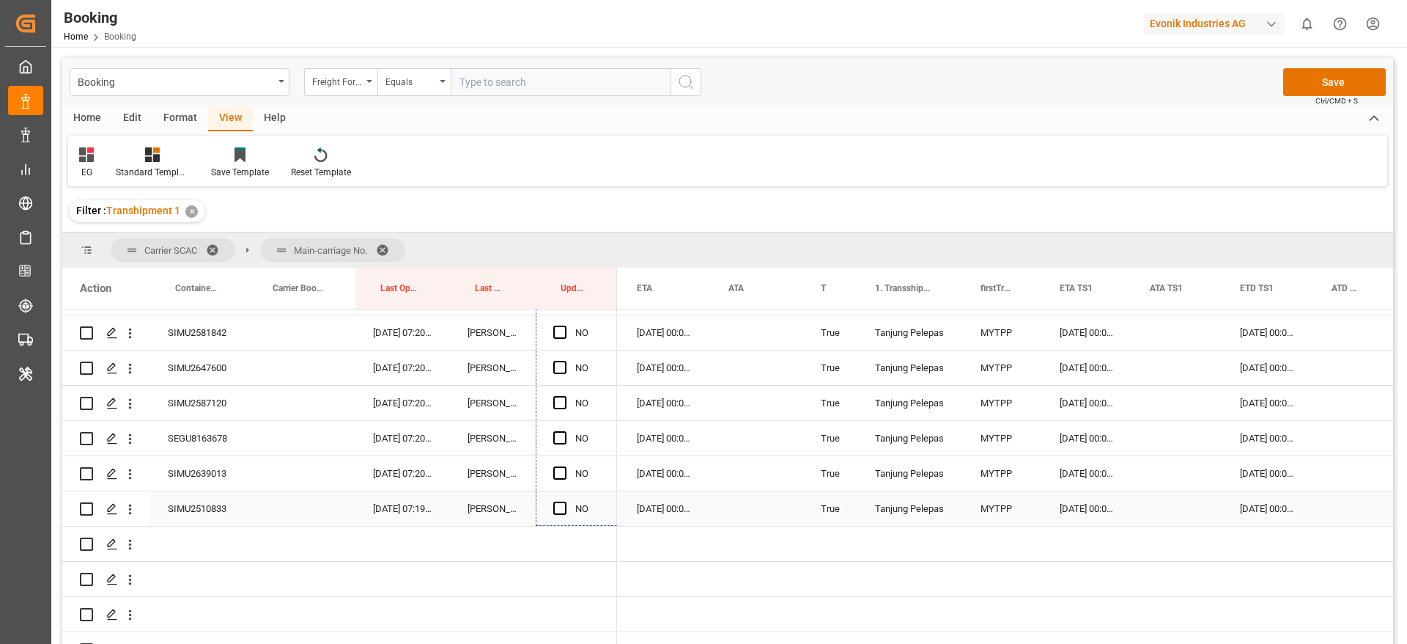
drag, startPoint x: 614, startPoint y: 413, endPoint x: 614, endPoint y: 506, distance: 93.1
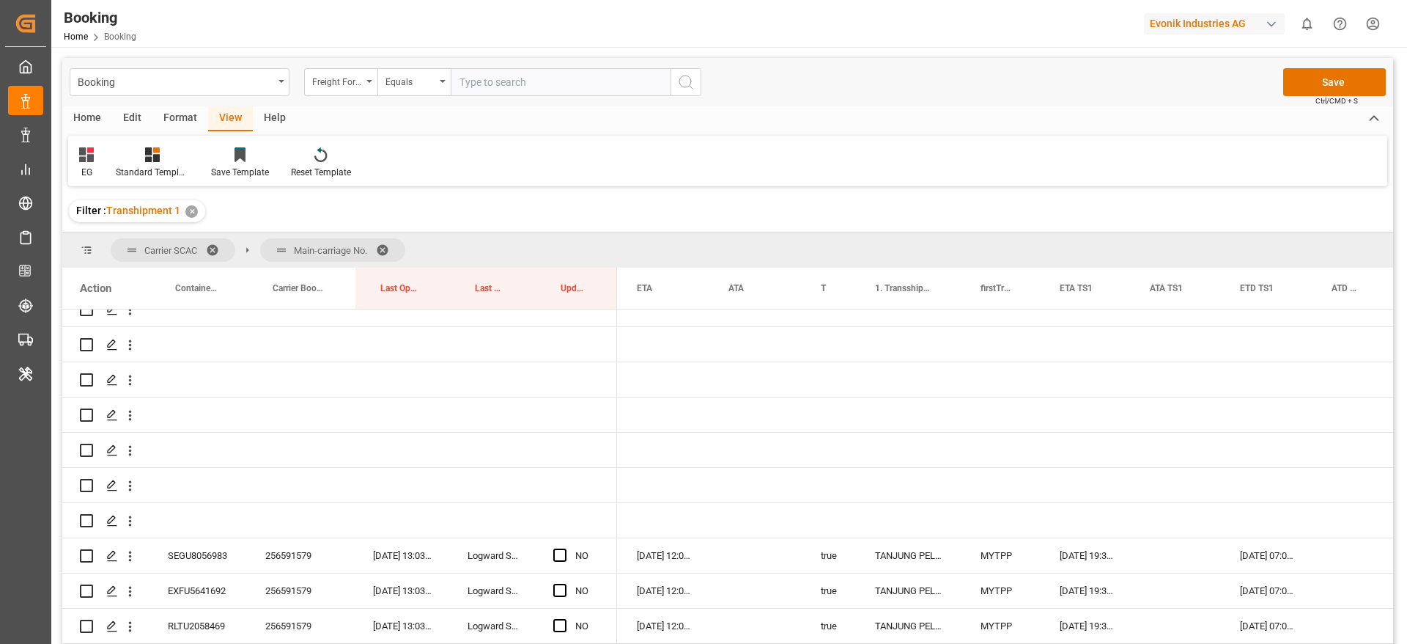
scroll to position [2514, 0]
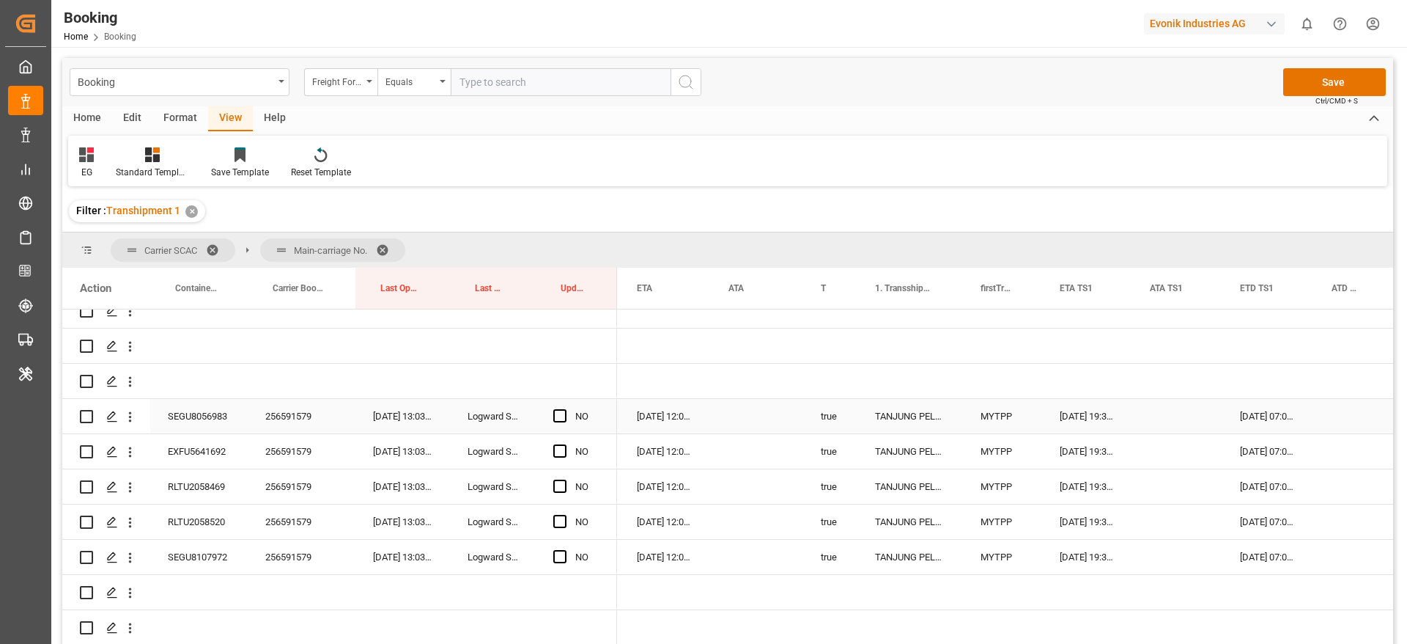
click at [317, 418] on div "256591579" at bounding box center [302, 416] width 108 height 34
click at [564, 411] on span "Press SPACE to select this row." at bounding box center [559, 415] width 13 height 13
click at [564, 409] on input "Press SPACE to select this row." at bounding box center [564, 409] width 0 height 0
drag, startPoint x: 613, startPoint y: 429, endPoint x: 432, endPoint y: 465, distance: 184.6
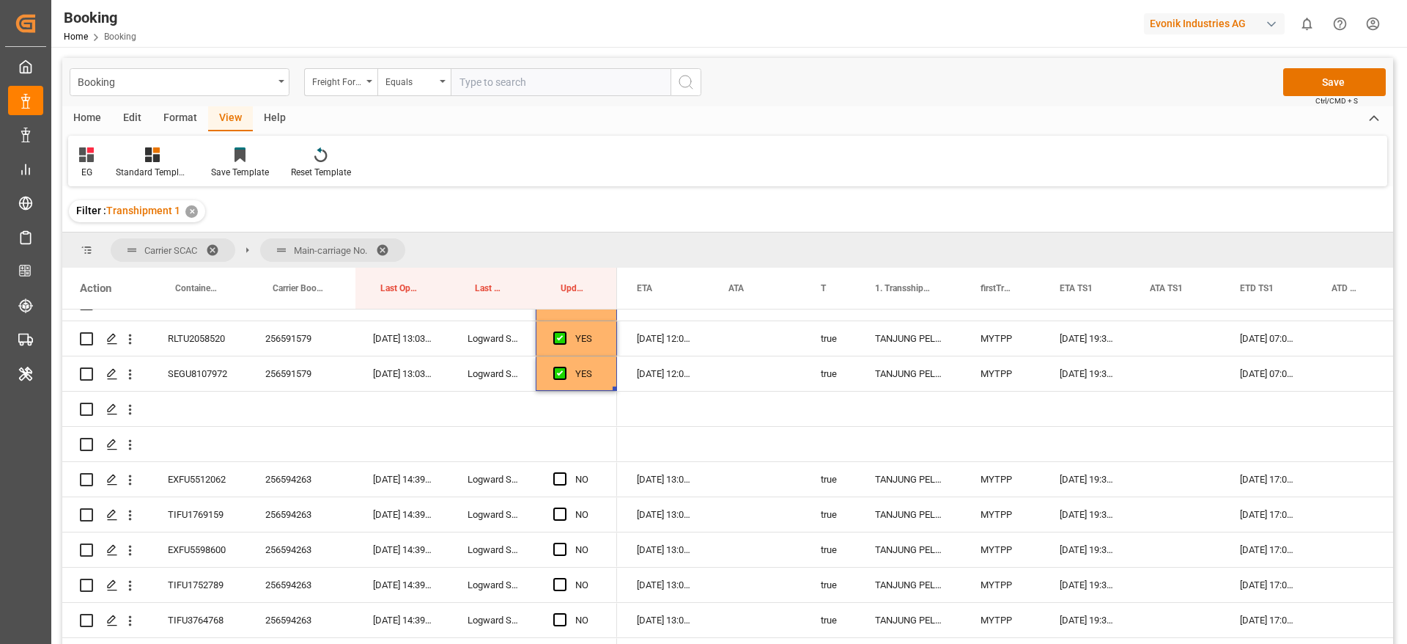
scroll to position [2734, 0]
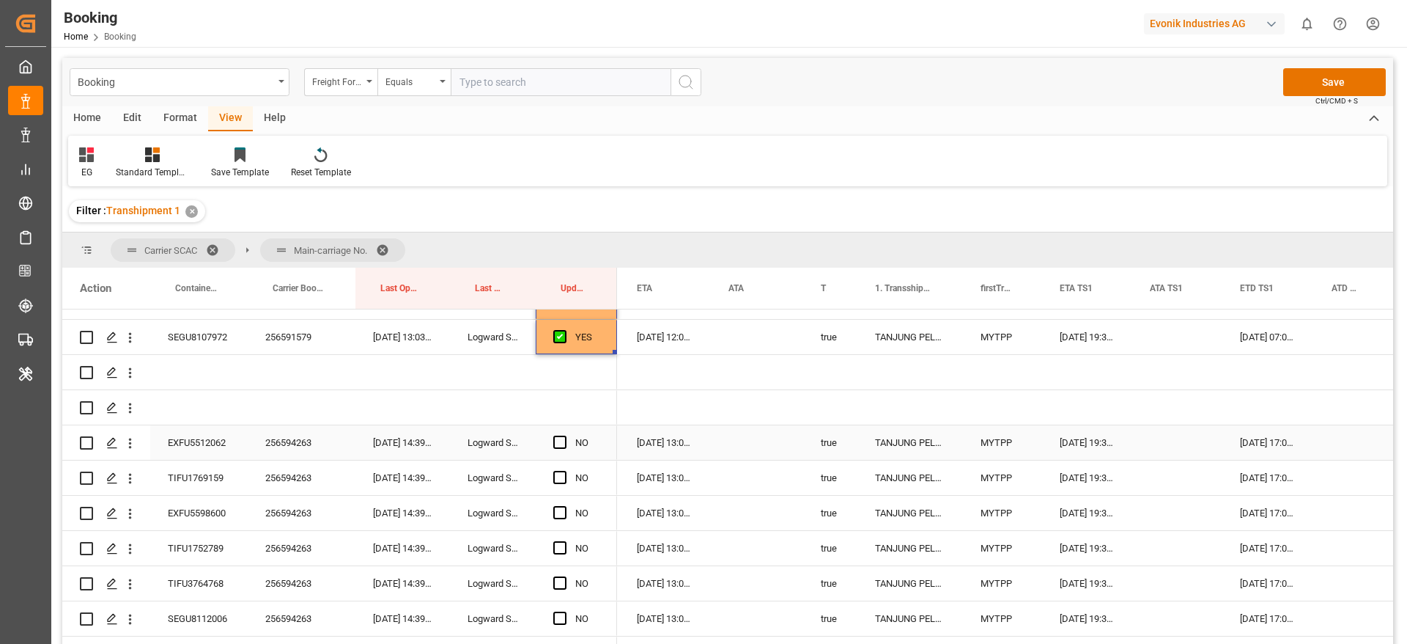
click at [275, 449] on div "256594263" at bounding box center [302, 442] width 108 height 34
click at [561, 442] on span "Press SPACE to select this row." at bounding box center [559, 441] width 13 height 13
click at [564, 435] on input "Press SPACE to select this row." at bounding box center [564, 435] width 0 height 0
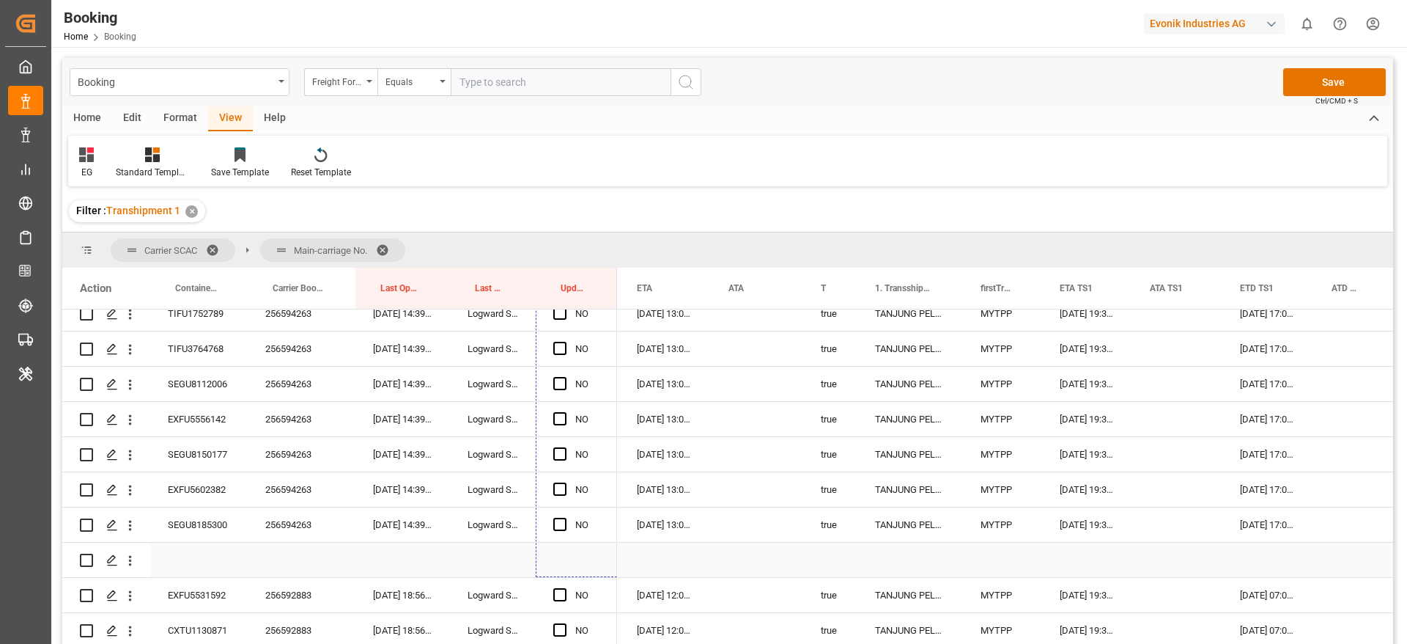
scroll to position [2998, 0]
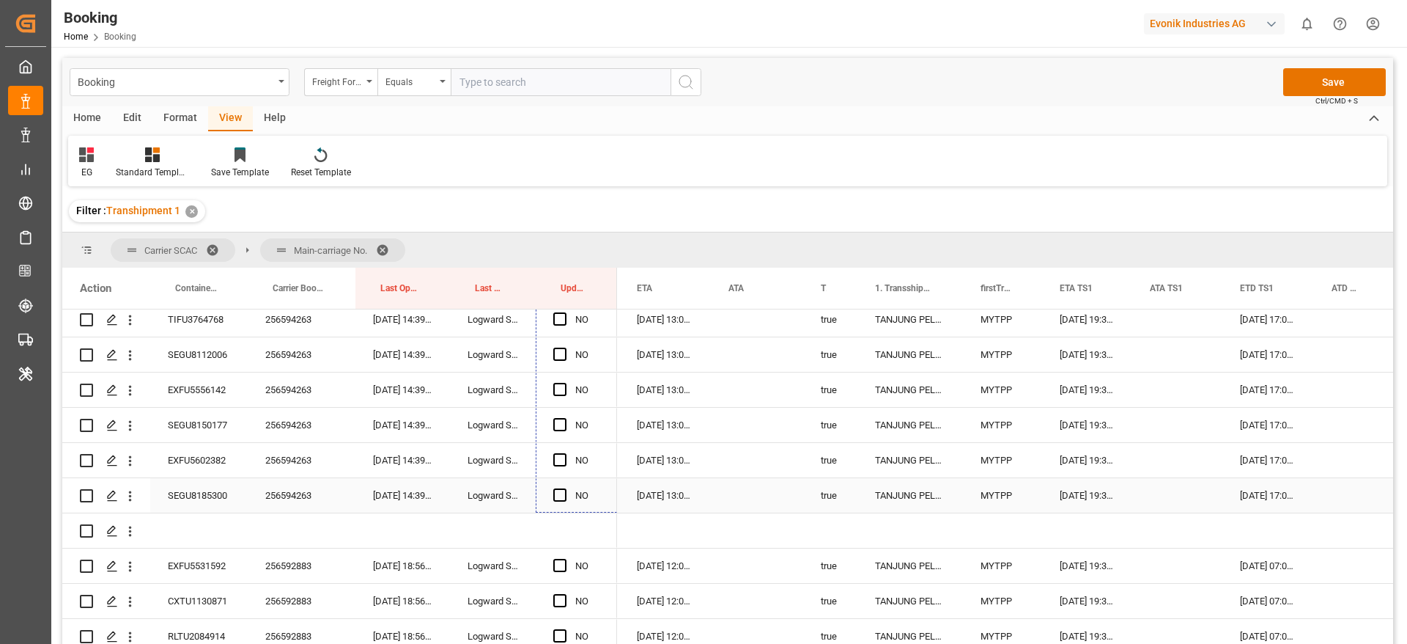
drag, startPoint x: 613, startPoint y: 457, endPoint x: 594, endPoint y: 497, distance: 44.6
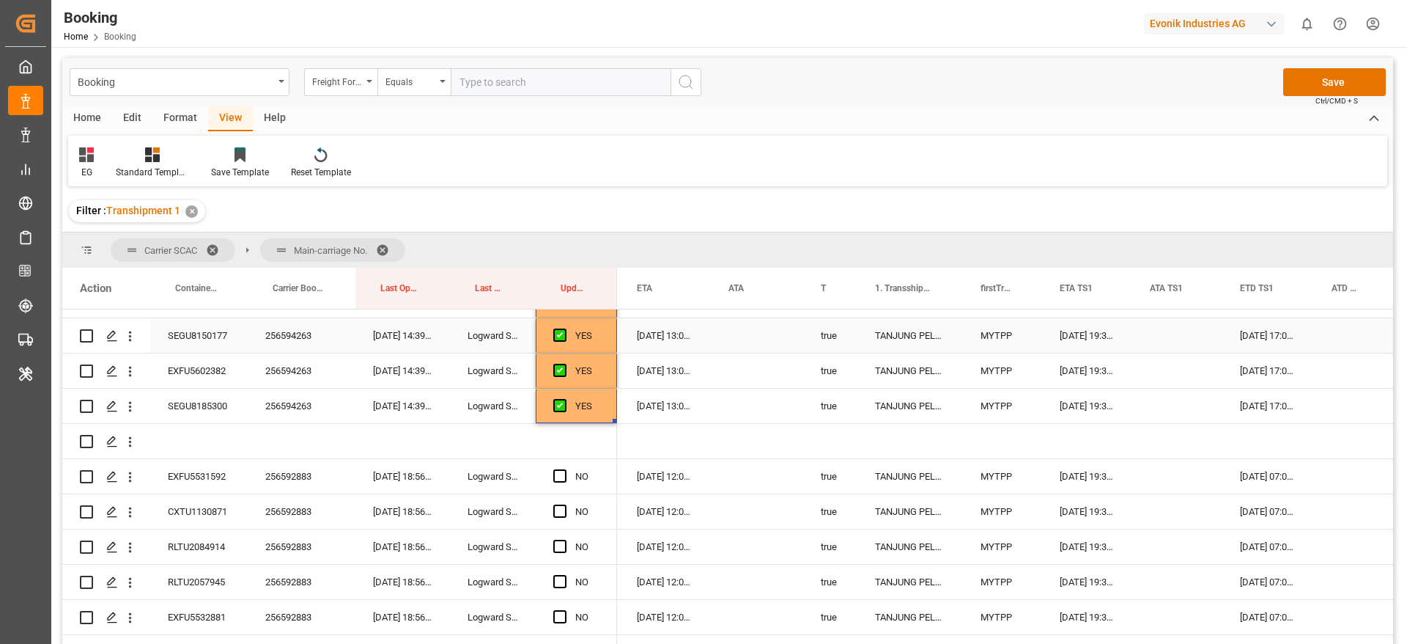
scroll to position [3108, 0]
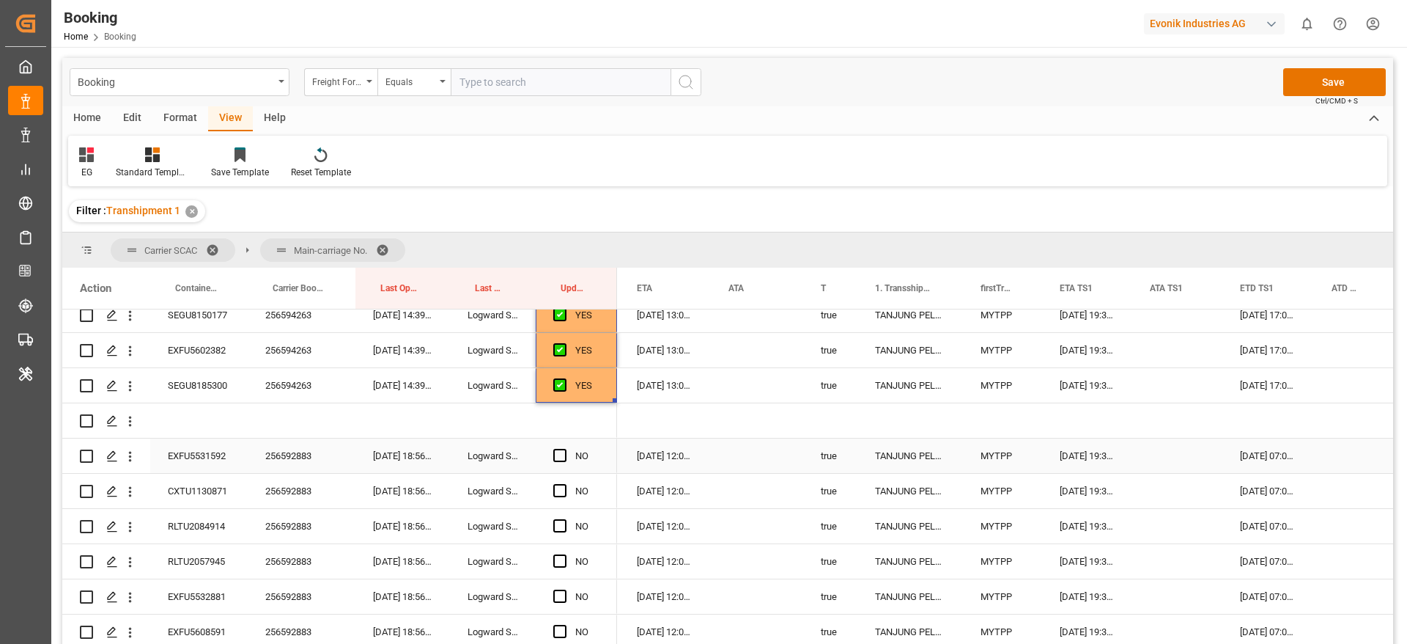
click at [309, 460] on div "256592883" at bounding box center [302, 455] width 108 height 34
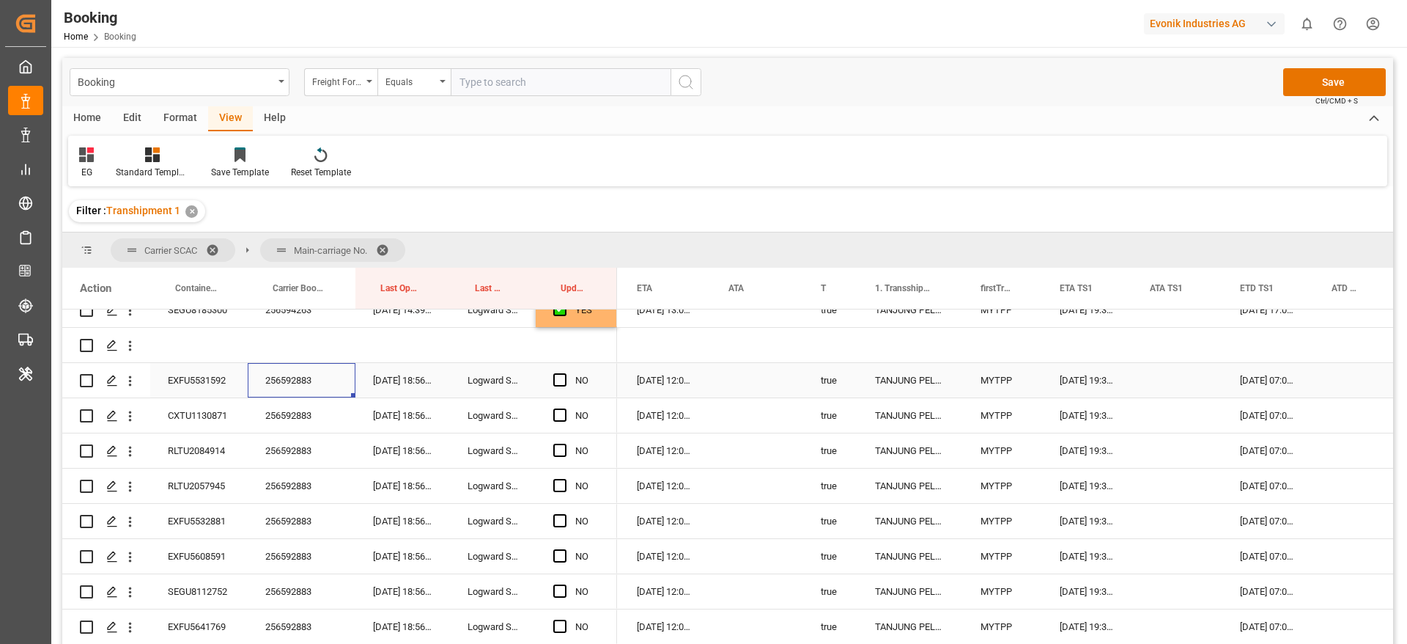
scroll to position [3218, 0]
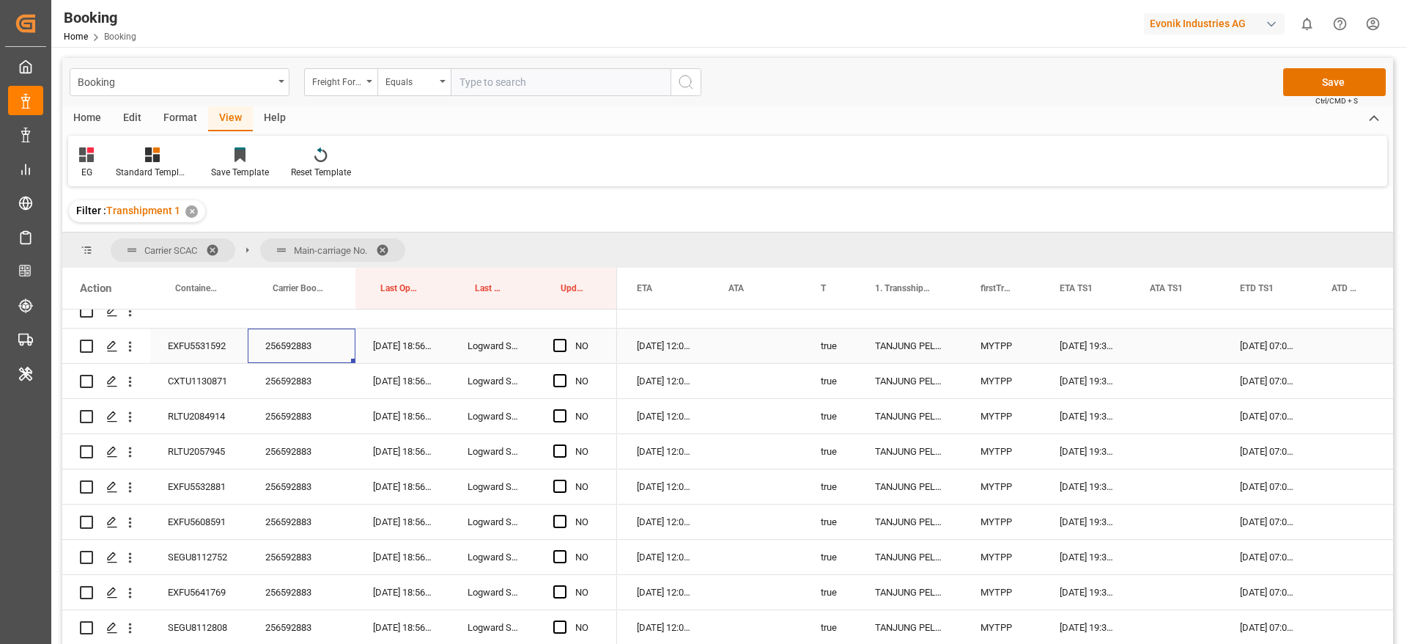
click at [561, 353] on div "Press SPACE to select this row." at bounding box center [564, 346] width 22 height 34
click at [561, 345] on span "Press SPACE to select this row." at bounding box center [559, 345] width 13 height 13
click at [564, 339] on input "Press SPACE to select this row." at bounding box center [564, 339] width 0 height 0
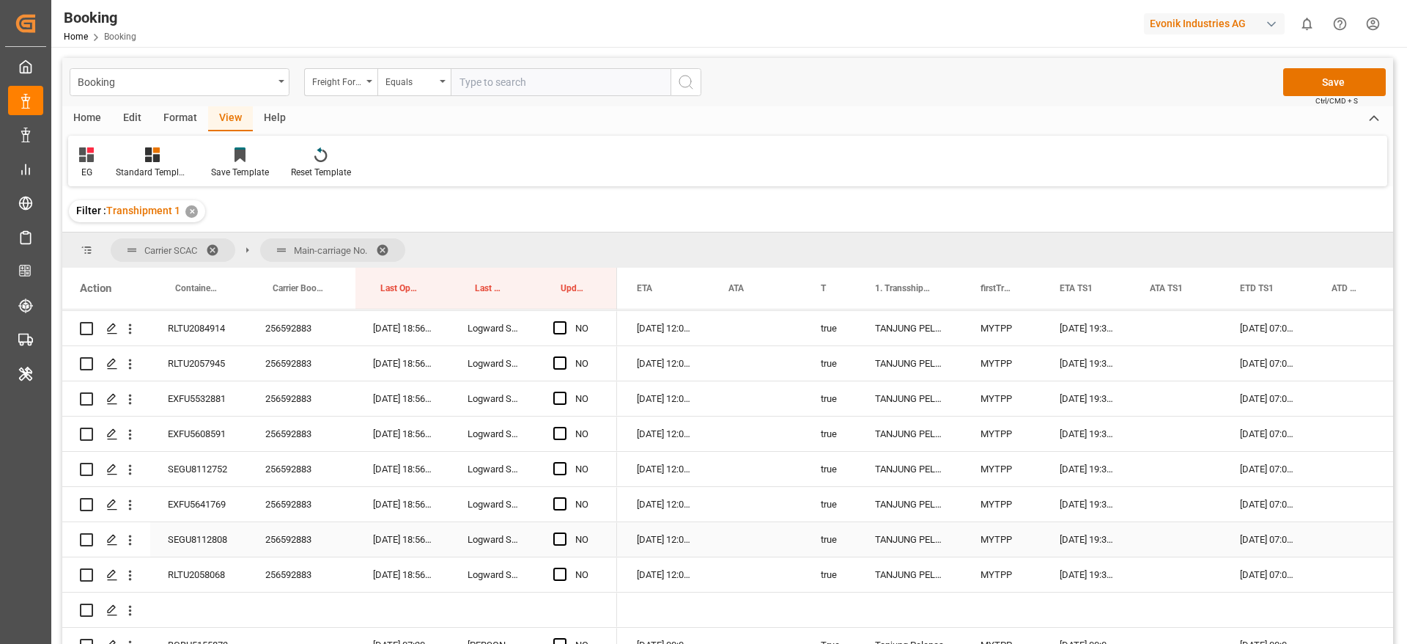
scroll to position [3335, 0]
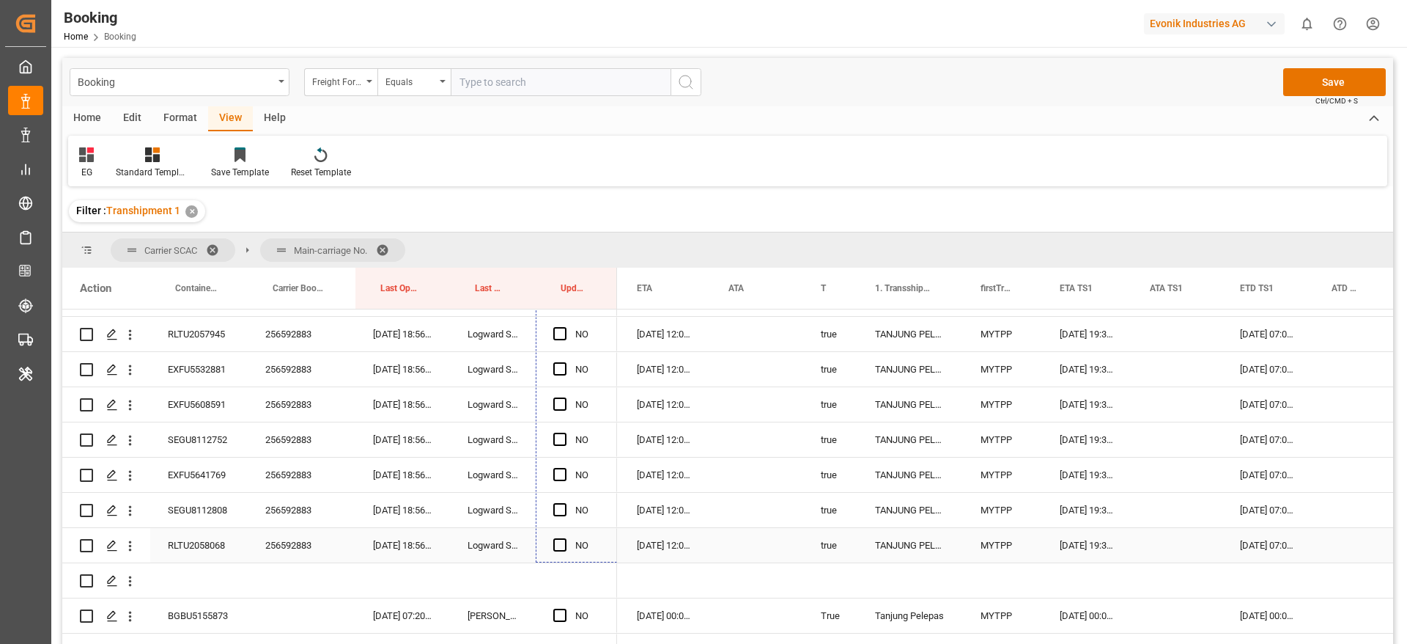
drag, startPoint x: 613, startPoint y: 361, endPoint x: 581, endPoint y: 548, distance: 189.5
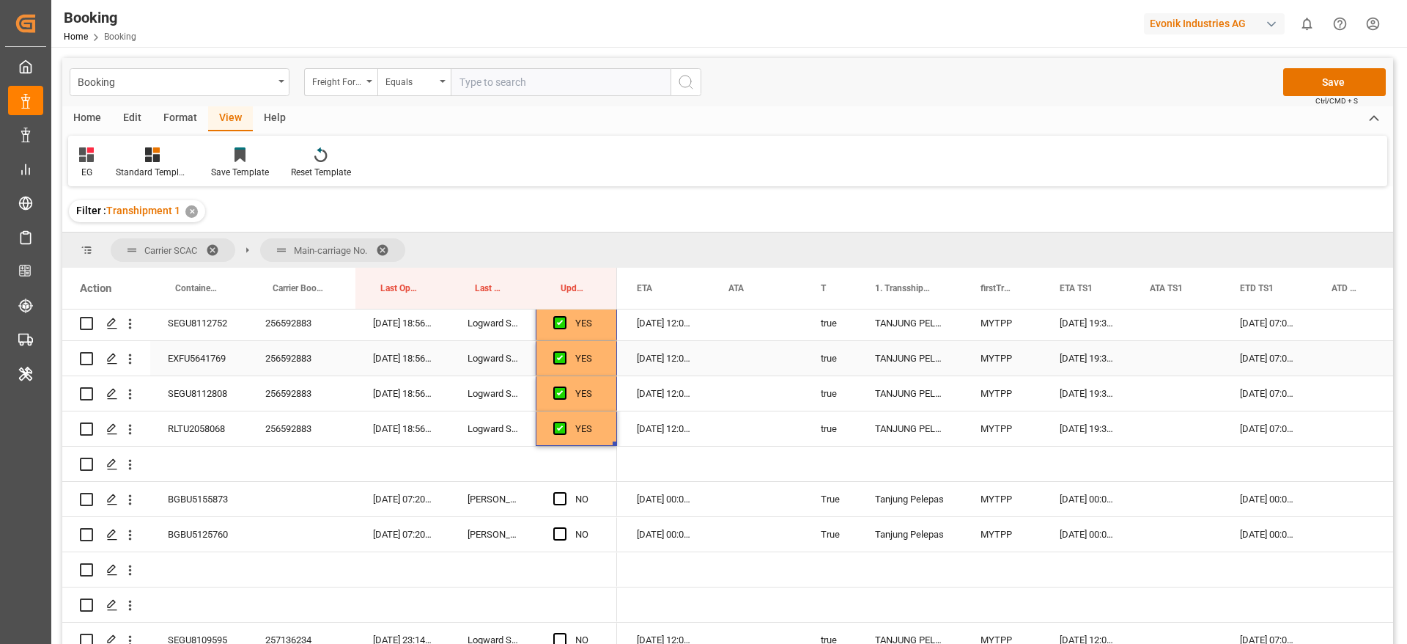
scroll to position [3555, 0]
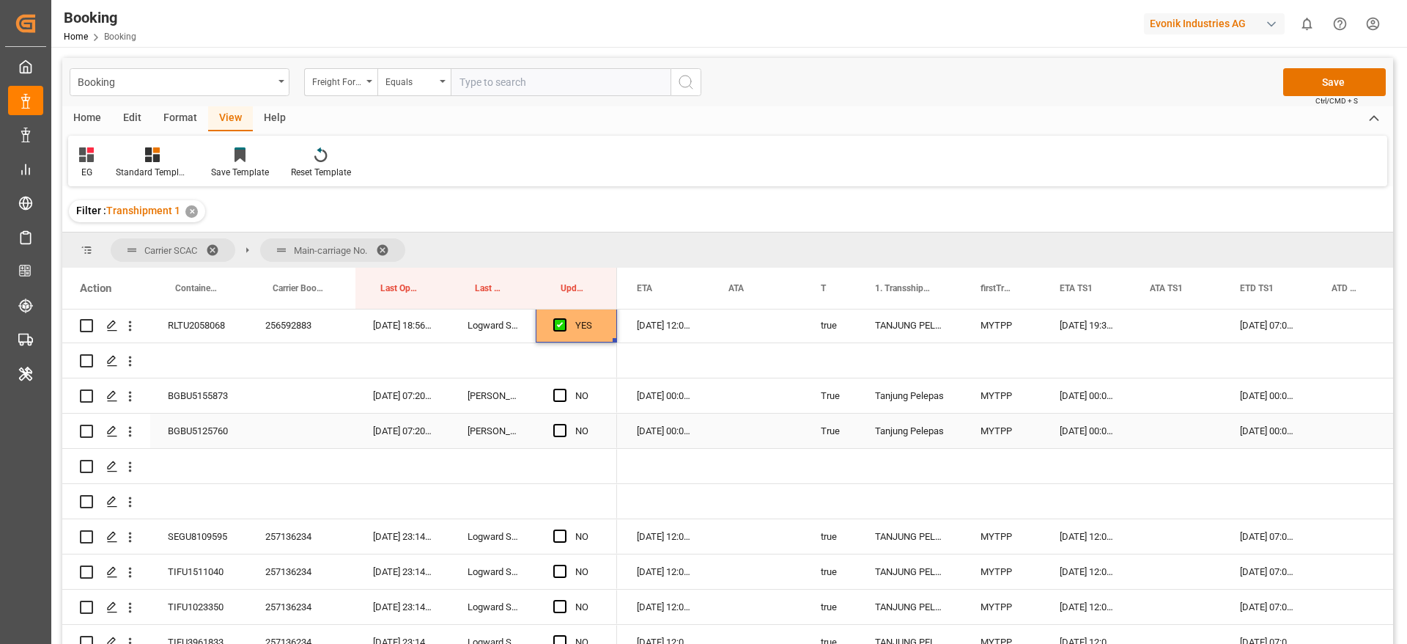
click at [218, 413] on div "BGBU5125760" at bounding box center [198, 430] width 97 height 34
click at [555, 391] on span "Press SPACE to select this row." at bounding box center [559, 394] width 13 height 13
click at [564, 388] on input "Press SPACE to select this row." at bounding box center [564, 388] width 0 height 0
click at [559, 425] on span "Press SPACE to select this row." at bounding box center [559, 430] width 13 height 13
click at [564, 424] on input "Press SPACE to select this row." at bounding box center [564, 424] width 0 height 0
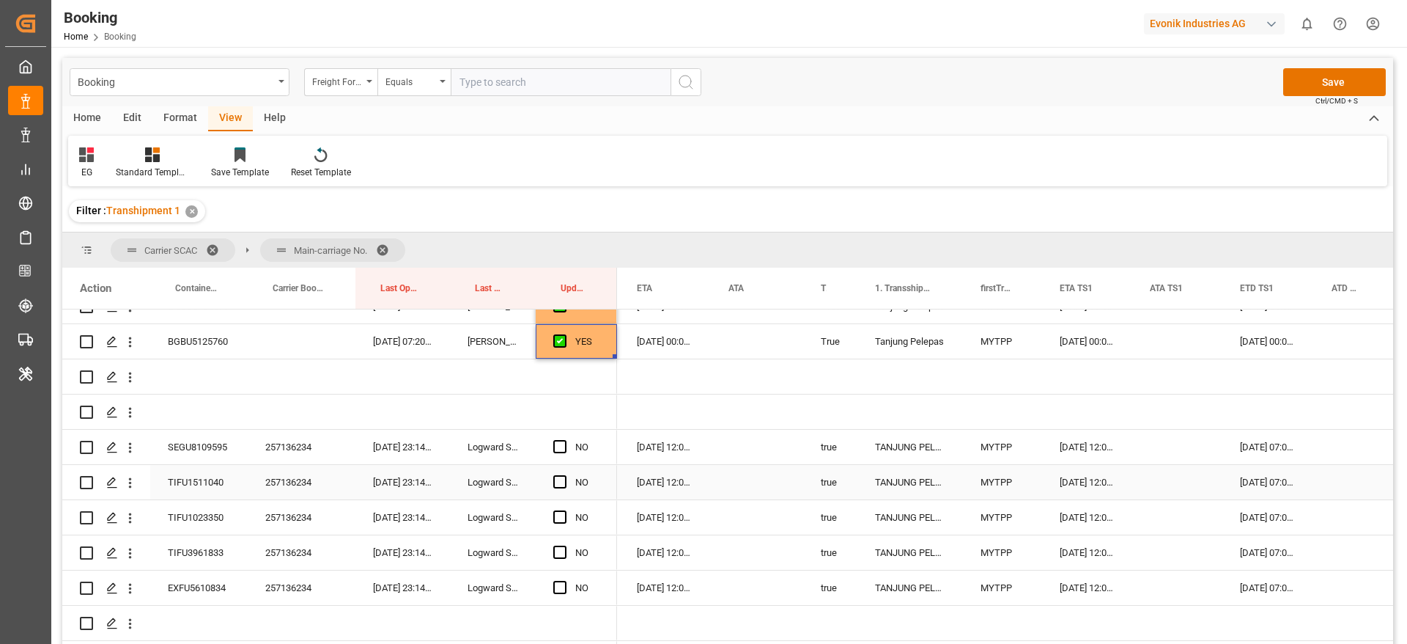
scroll to position [3665, 0]
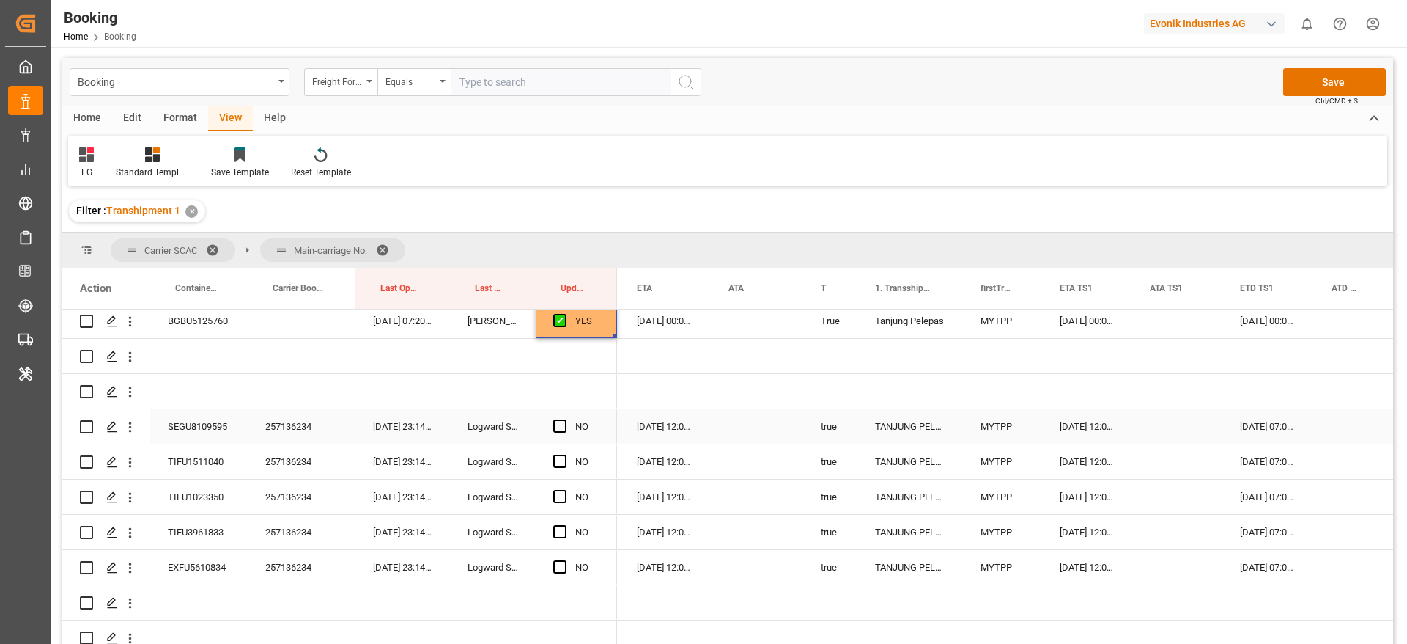
click at [307, 432] on div "257136234" at bounding box center [302, 426] width 108 height 34
click at [559, 426] on span "Press SPACE to select this row." at bounding box center [559, 425] width 13 height 13
click at [564, 419] on input "Press SPACE to select this row." at bounding box center [564, 419] width 0 height 0
drag, startPoint x: 613, startPoint y: 440, endPoint x: 464, endPoint y: 510, distance: 164.6
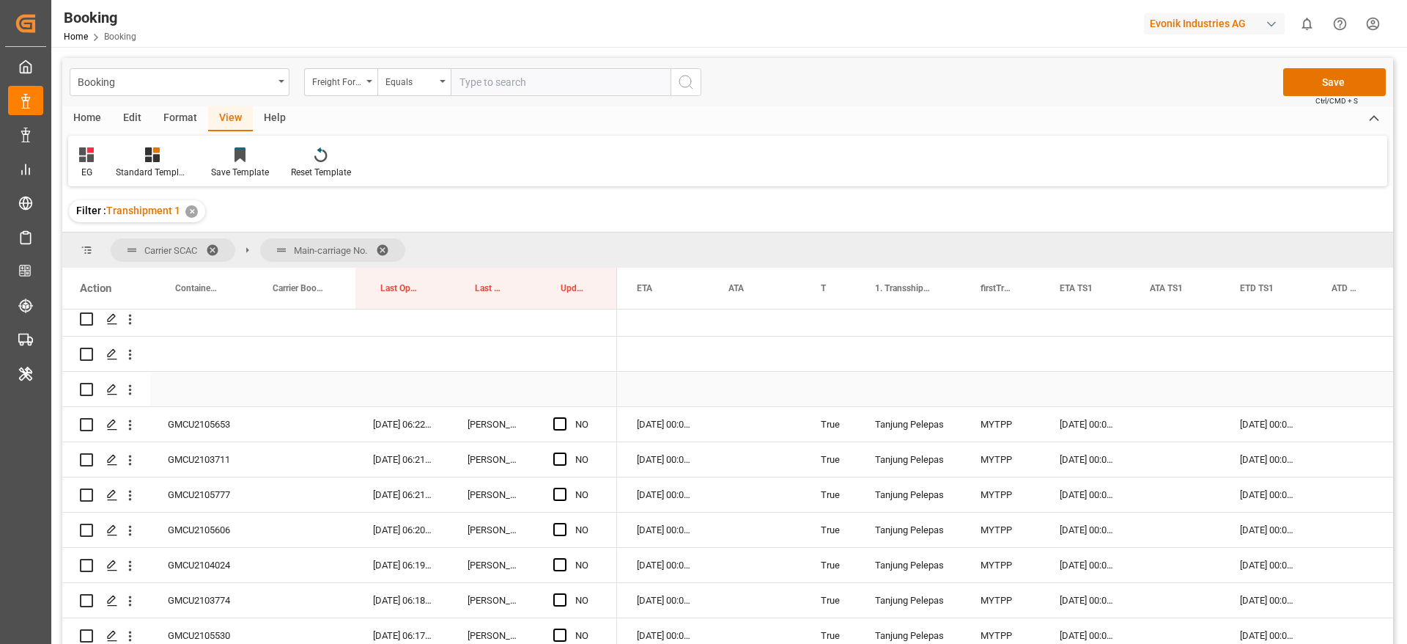
scroll to position [4215, 0]
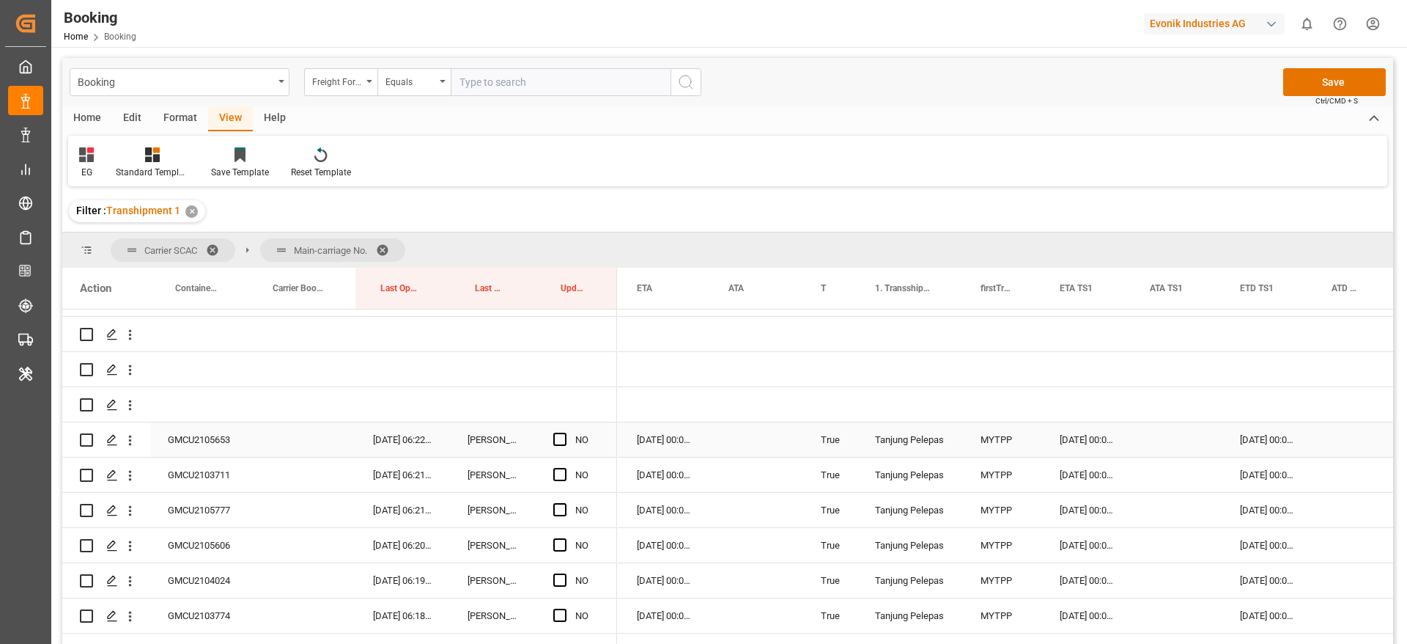
click at [205, 439] on div "GMCU2105653" at bounding box center [198, 439] width 97 height 34
drag, startPoint x: 565, startPoint y: 437, endPoint x: 605, endPoint y: 460, distance: 45.6
click at [565, 436] on span "Press SPACE to select this row." at bounding box center [559, 438] width 13 height 13
click at [564, 432] on input "Press SPACE to select this row." at bounding box center [564, 432] width 0 height 0
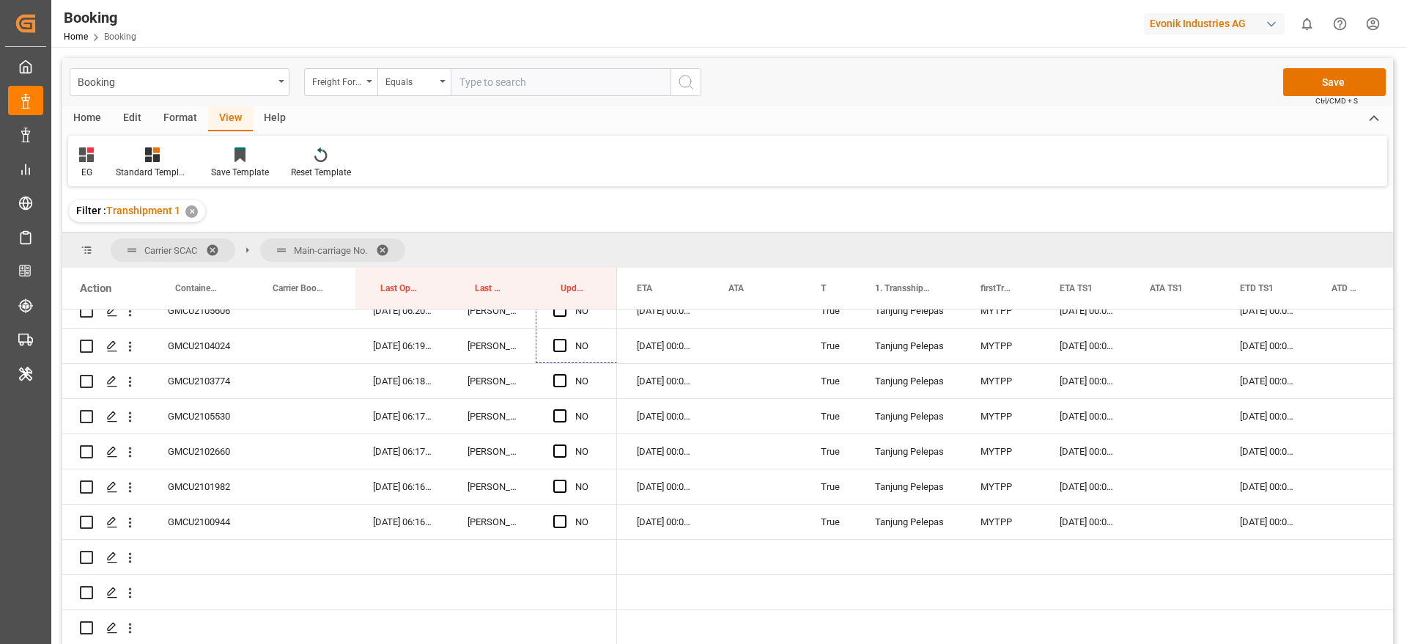
scroll to position [4478, 0]
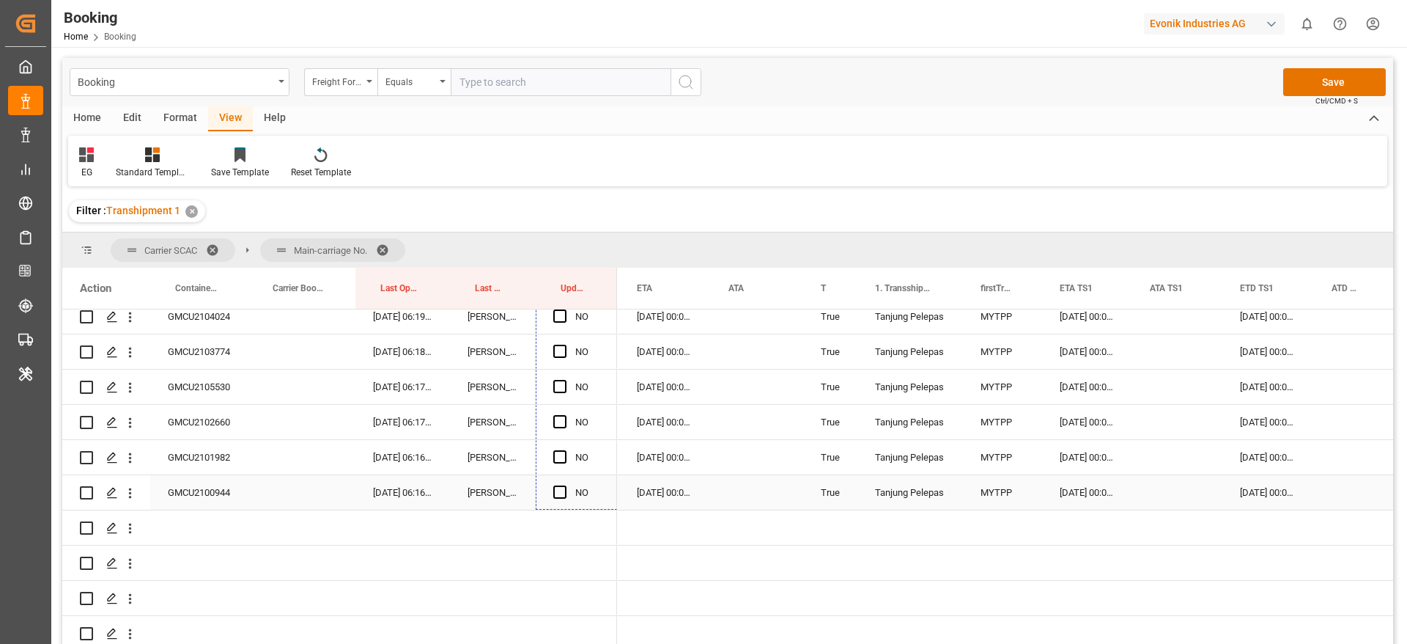
drag, startPoint x: 614, startPoint y: 454, endPoint x: 622, endPoint y: 481, distance: 27.6
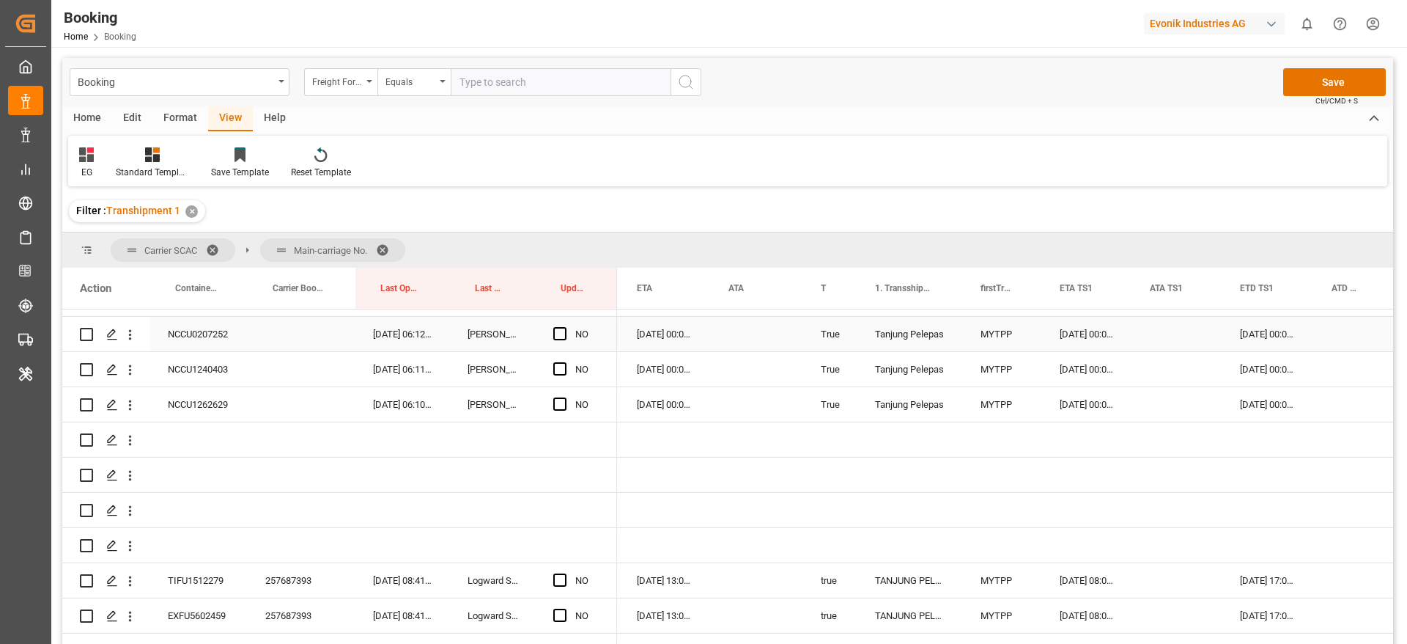
scroll to position [4808, 0]
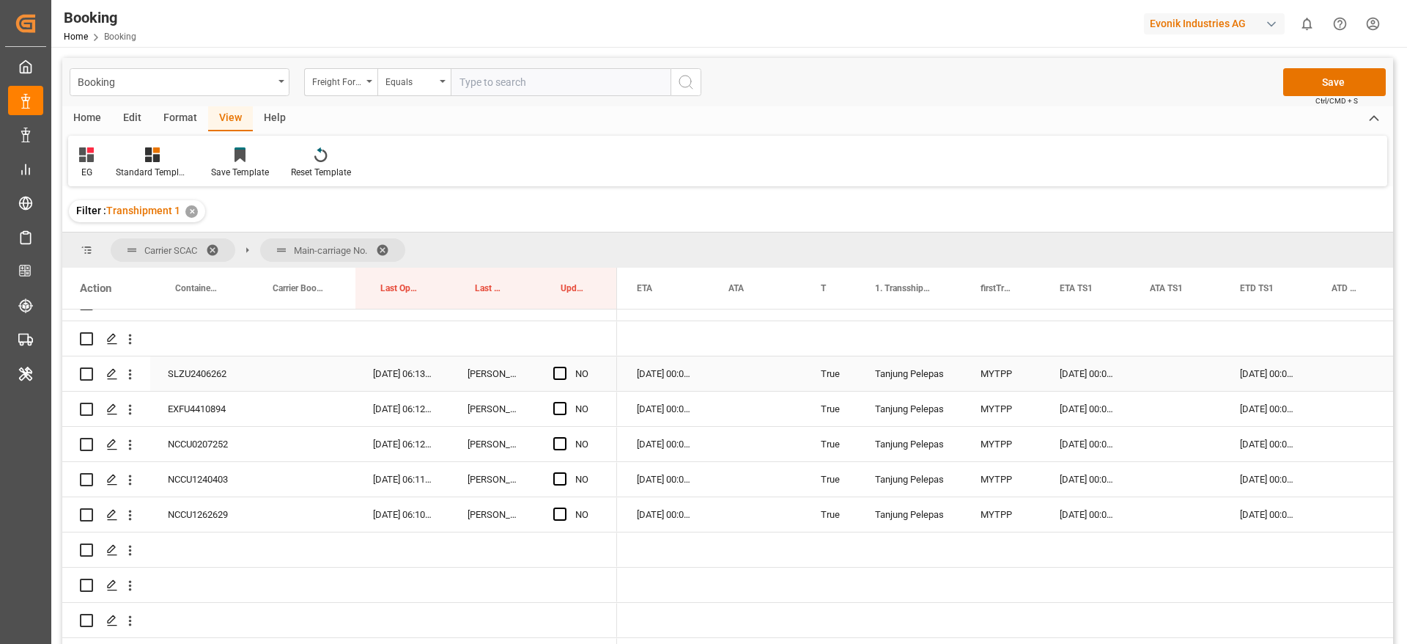
click at [188, 368] on div "SLZU2406262" at bounding box center [198, 373] width 97 height 34
click at [559, 373] on span "Press SPACE to select this row." at bounding box center [559, 372] width 13 height 13
click at [564, 366] on input "Press SPACE to select this row." at bounding box center [564, 366] width 0 height 0
drag, startPoint x: 614, startPoint y: 388, endPoint x: 619, endPoint y: 505, distance: 117.4
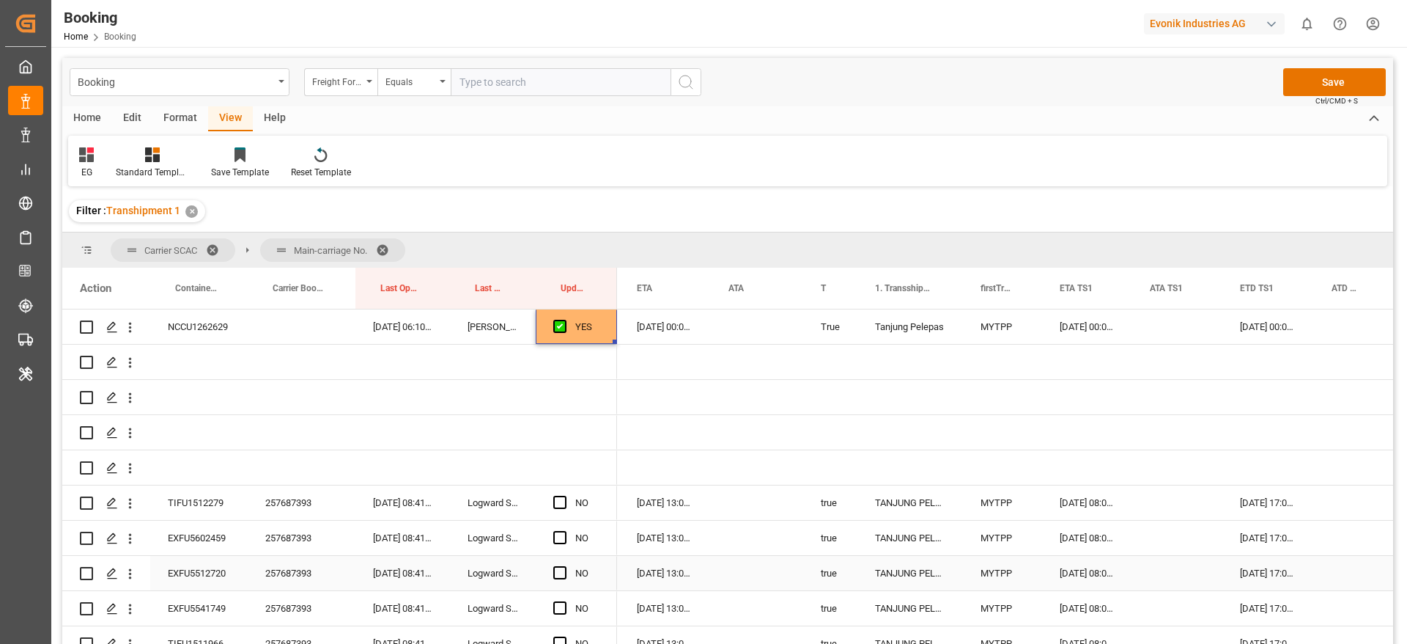
scroll to position [5138, 0]
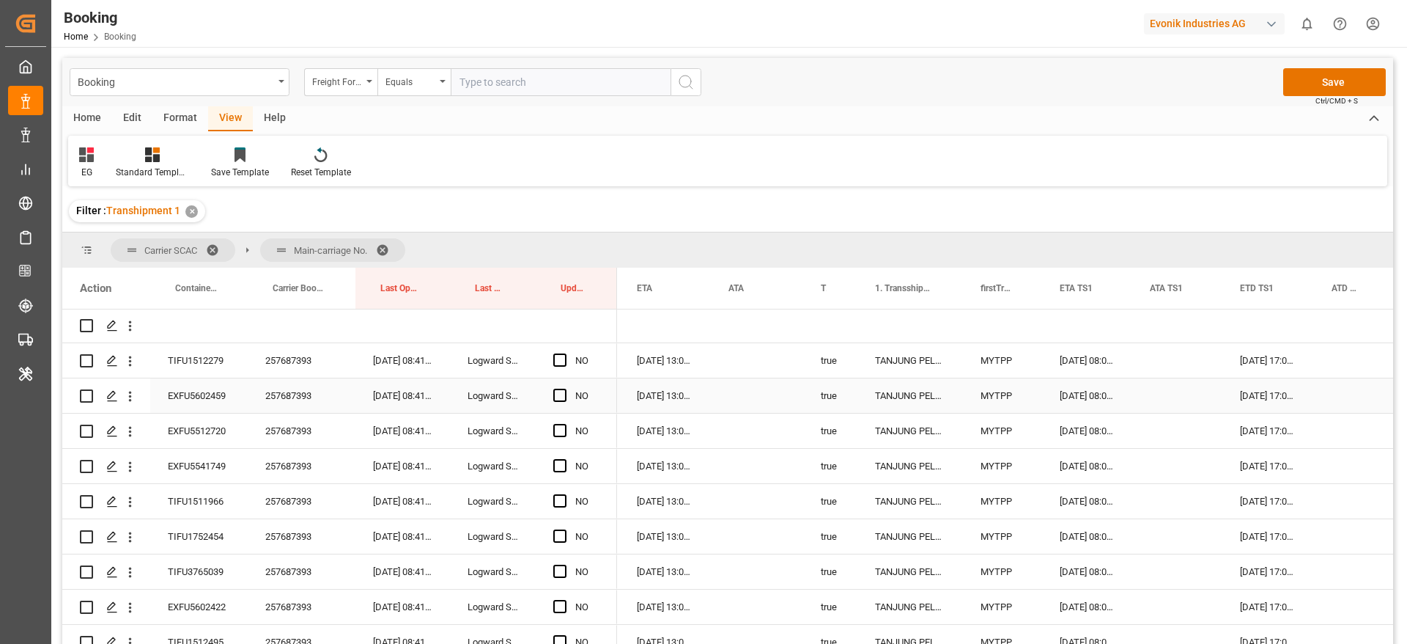
click at [273, 374] on div "257687393" at bounding box center [302, 360] width 108 height 34
click at [560, 361] on span "Press SPACE to select this row." at bounding box center [559, 359] width 13 height 13
click at [564, 353] on input "Press SPACE to select this row." at bounding box center [564, 353] width 0 height 0
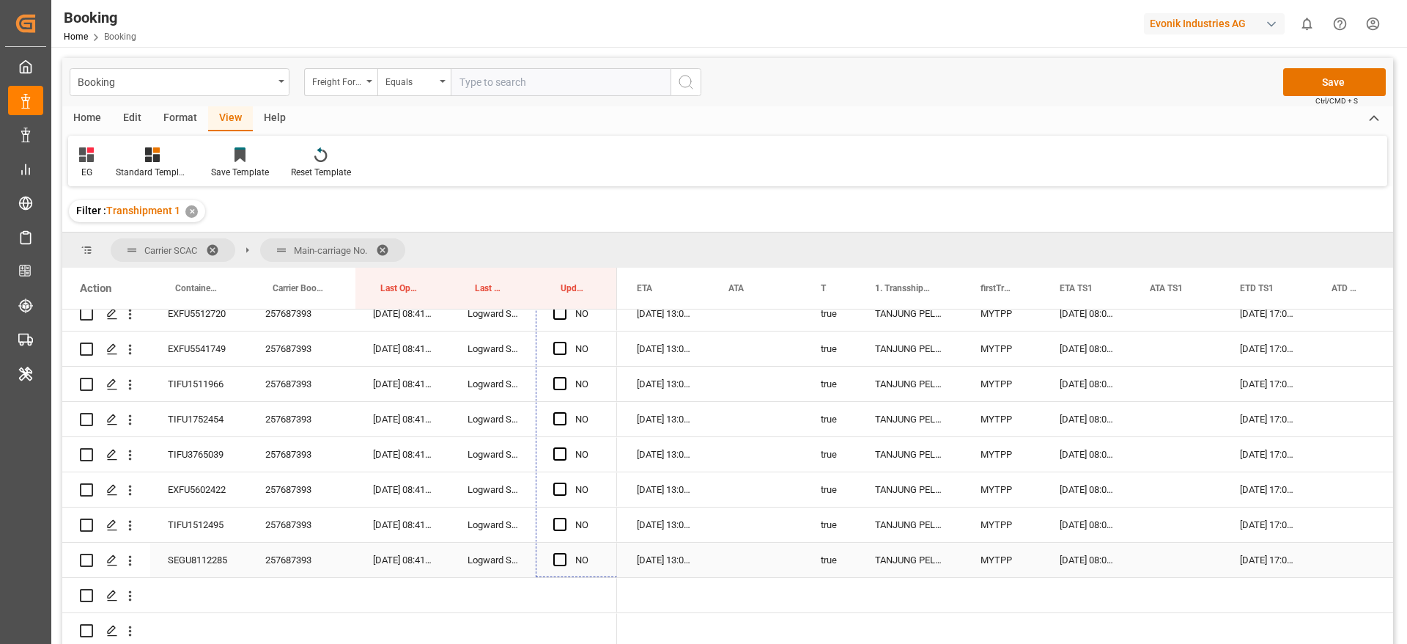
scroll to position [5285, 0]
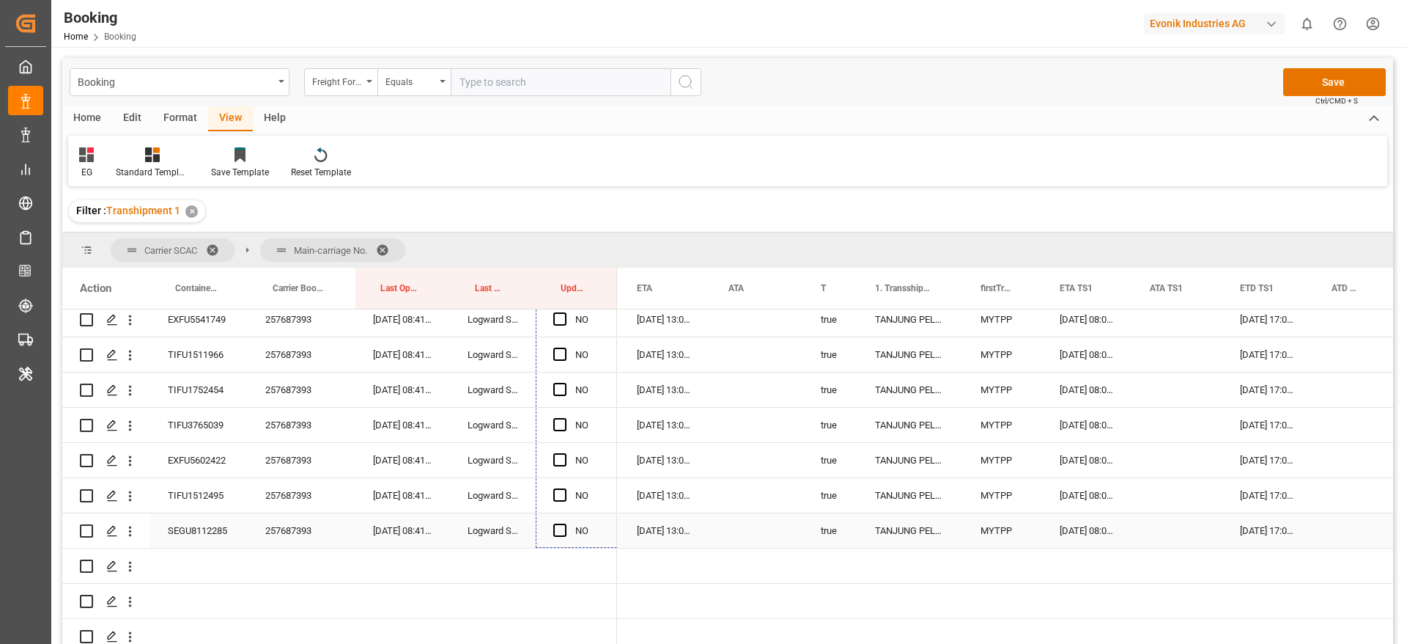
drag, startPoint x: 614, startPoint y: 375, endPoint x: 607, endPoint y: 523, distance: 149.0
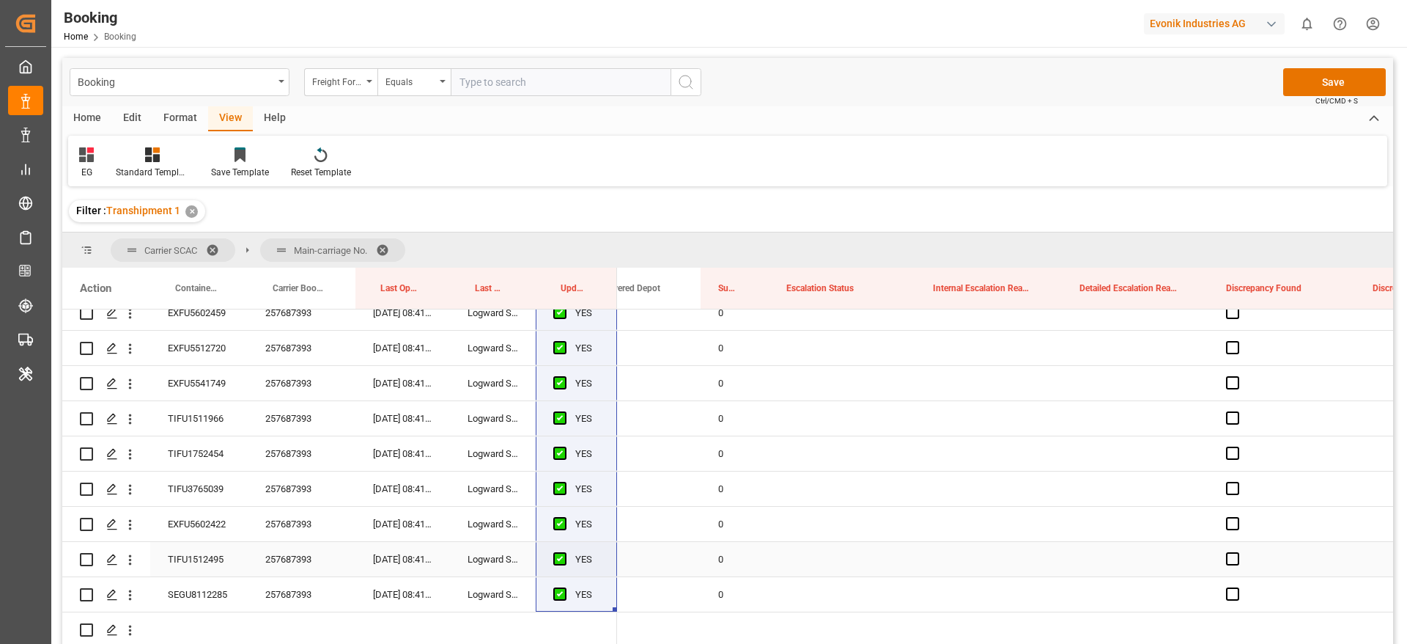
scroll to position [5331, 0]
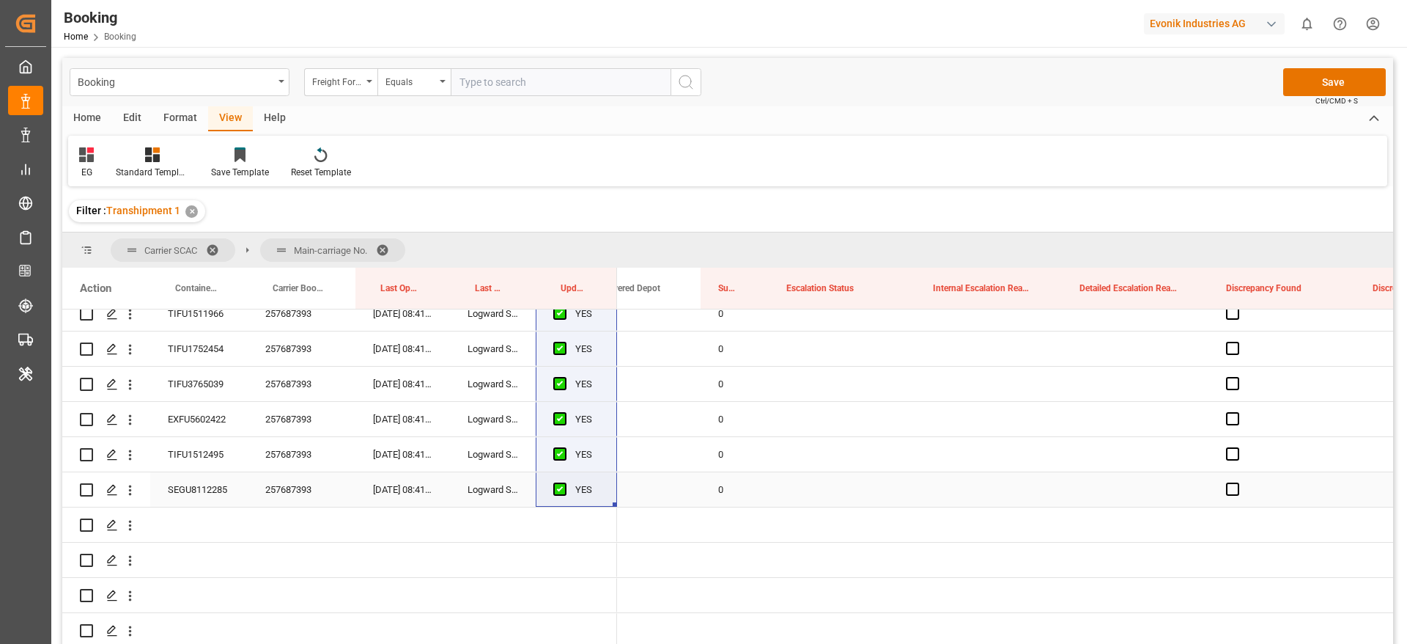
click at [589, 479] on div "YES" at bounding box center [587, 490] width 24 height 34
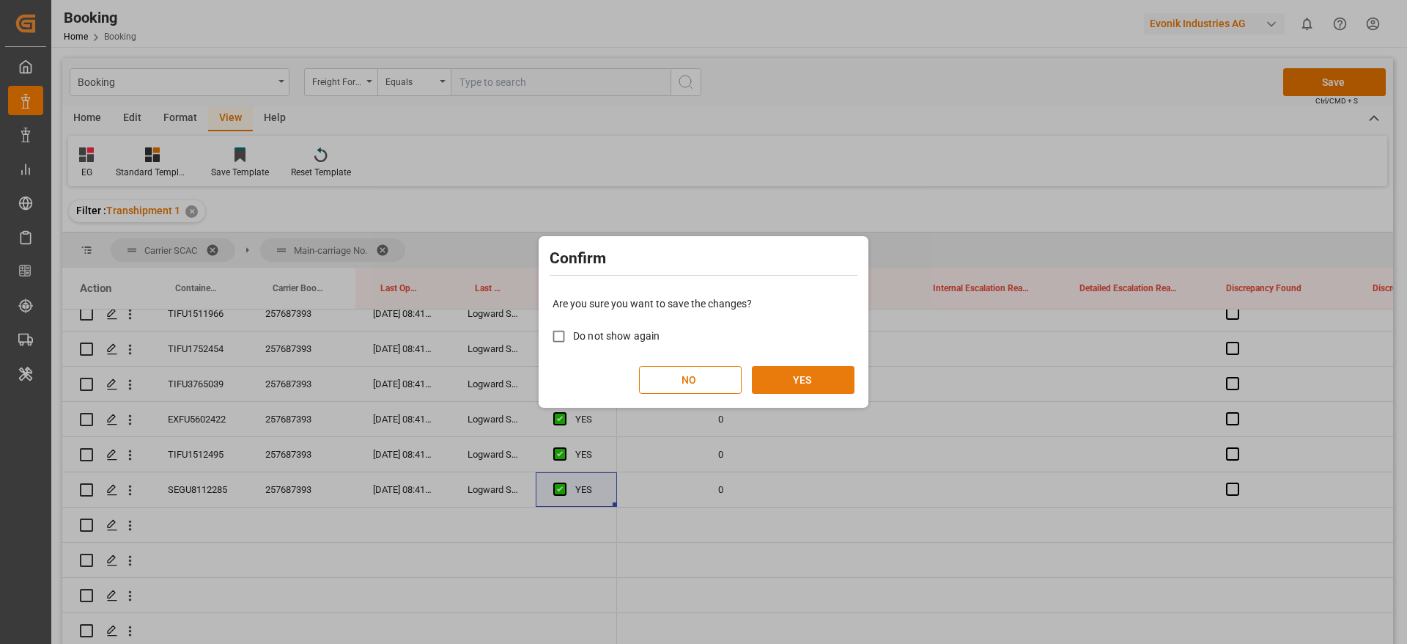
click at [824, 377] on button "YES" at bounding box center [803, 380] width 103 height 28
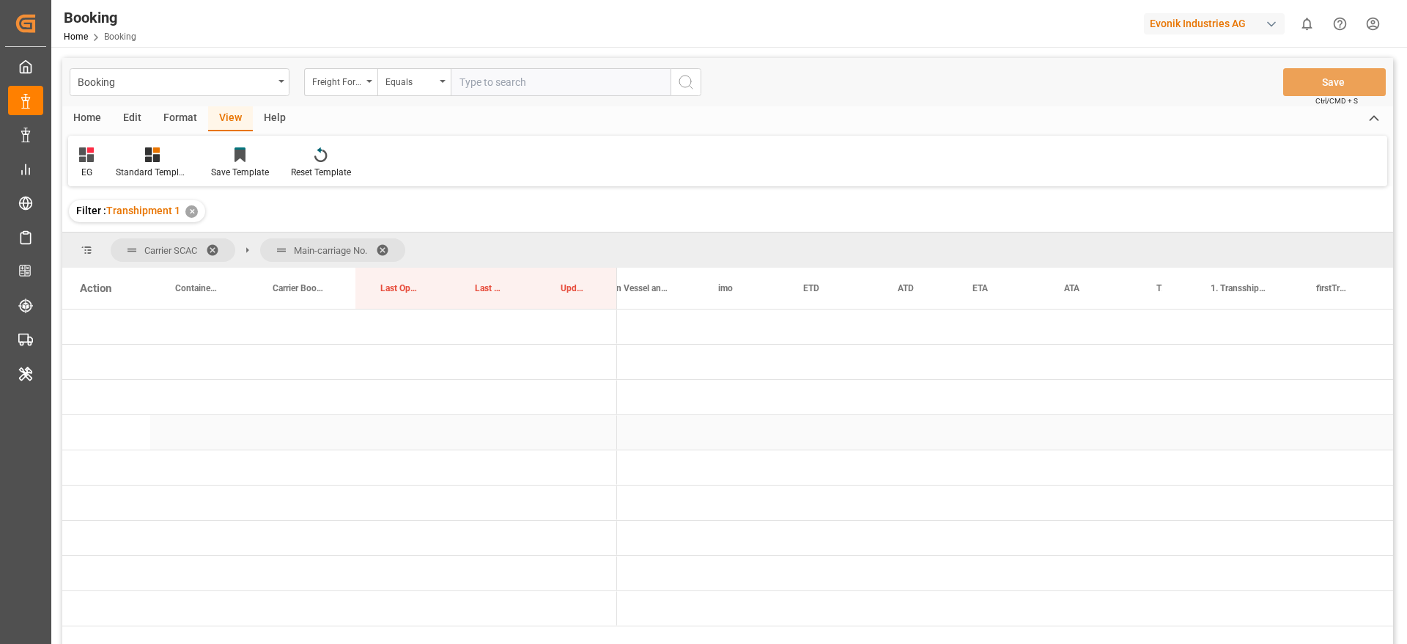
scroll to position [0, 0]
click at [386, 246] on span at bounding box center [387, 249] width 23 height 13
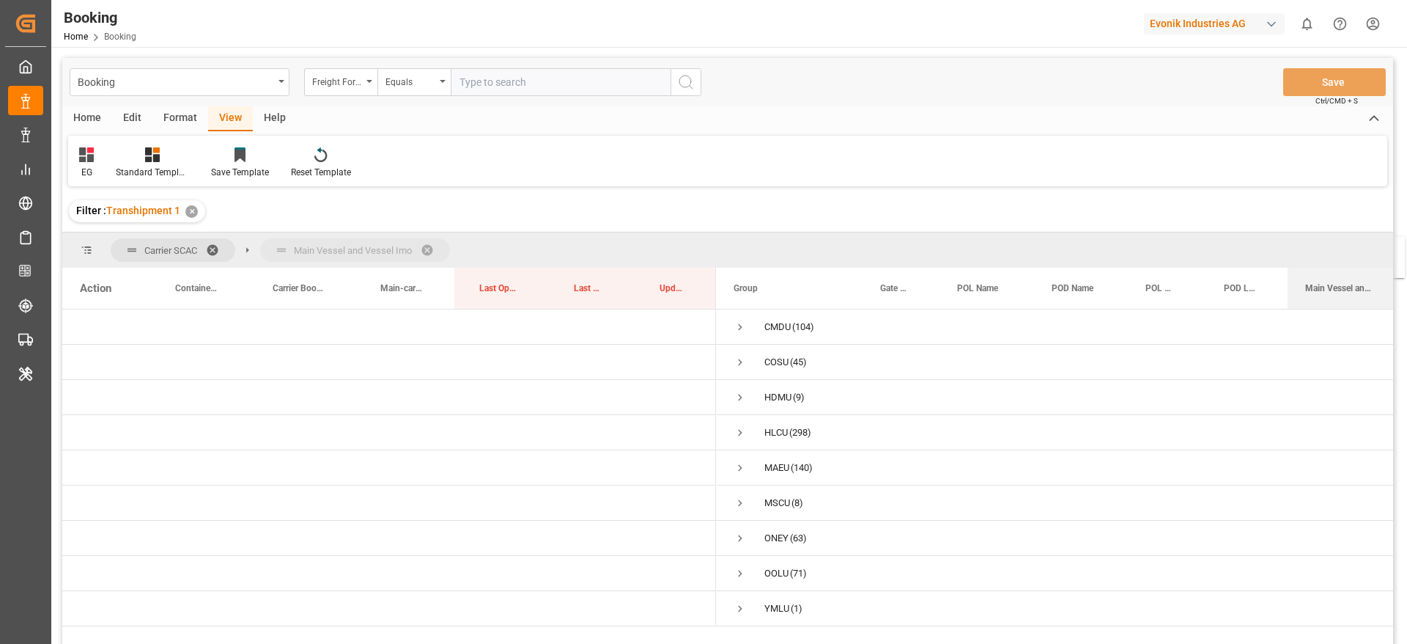
drag, startPoint x: 1326, startPoint y: 288, endPoint x: 1327, endPoint y: 246, distance: 42.5
drag, startPoint x: 503, startPoint y: 292, endPoint x: 511, endPoint y: 299, distance: 10.4
click at [511, 299] on div "Last Opened Date" at bounding box center [498, 288] width 39 height 41
drag, startPoint x: 576, startPoint y: 285, endPoint x: 384, endPoint y: 258, distance: 193.9
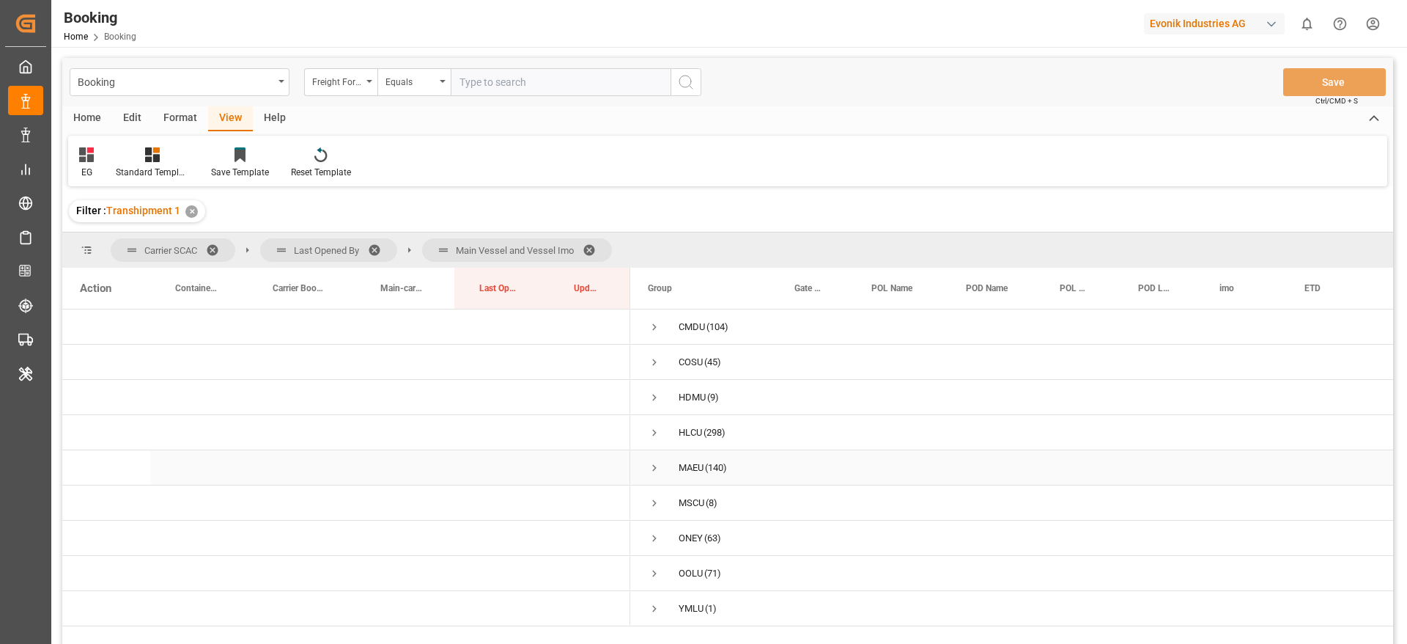
click at [656, 464] on span "Press SPACE to select this row." at bounding box center [654, 467] width 13 height 13
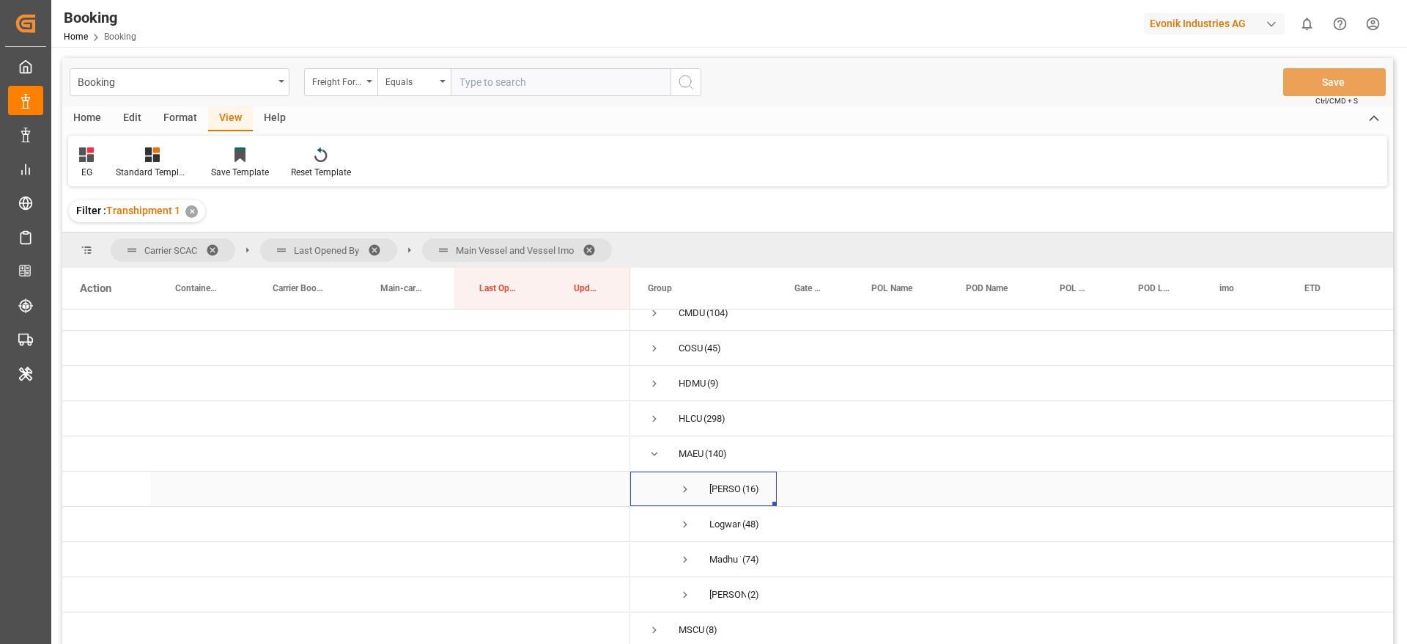
click at [687, 486] on span "Press SPACE to select this row." at bounding box center [685, 488] width 13 height 13
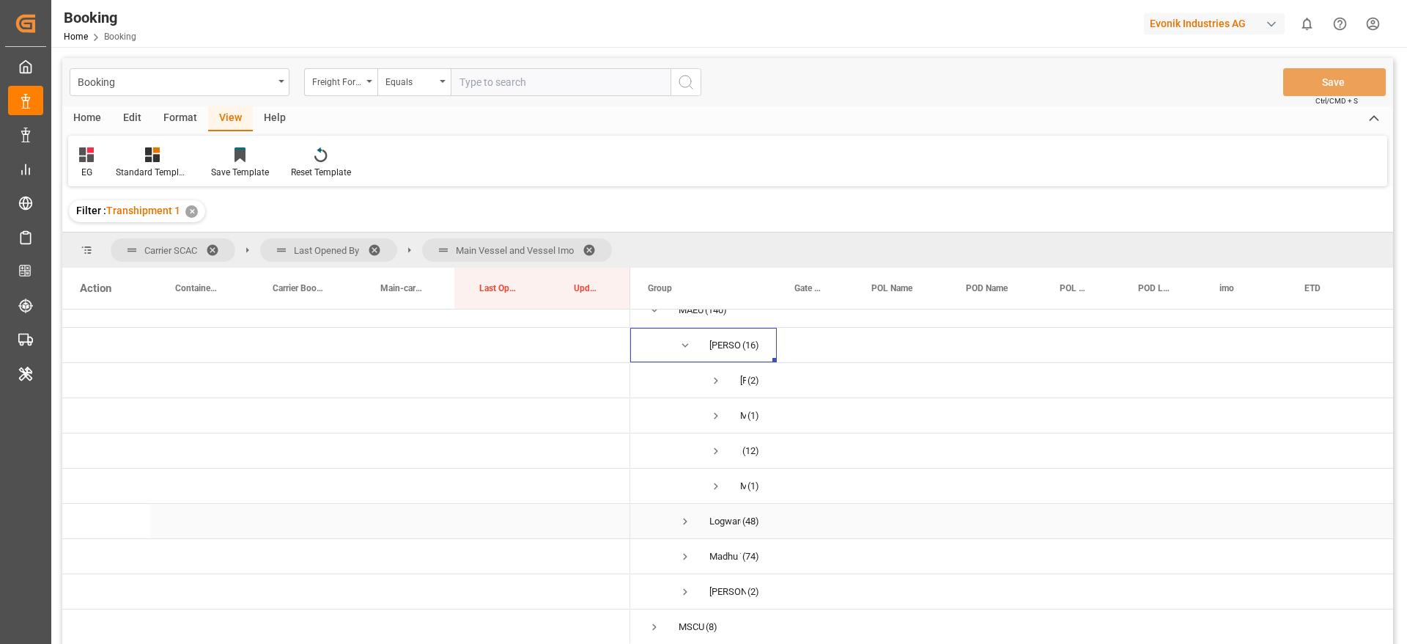
scroll to position [124, 0]
click at [720, 410] on span "Press SPACE to select this row." at bounding box center [716, 414] width 13 height 13
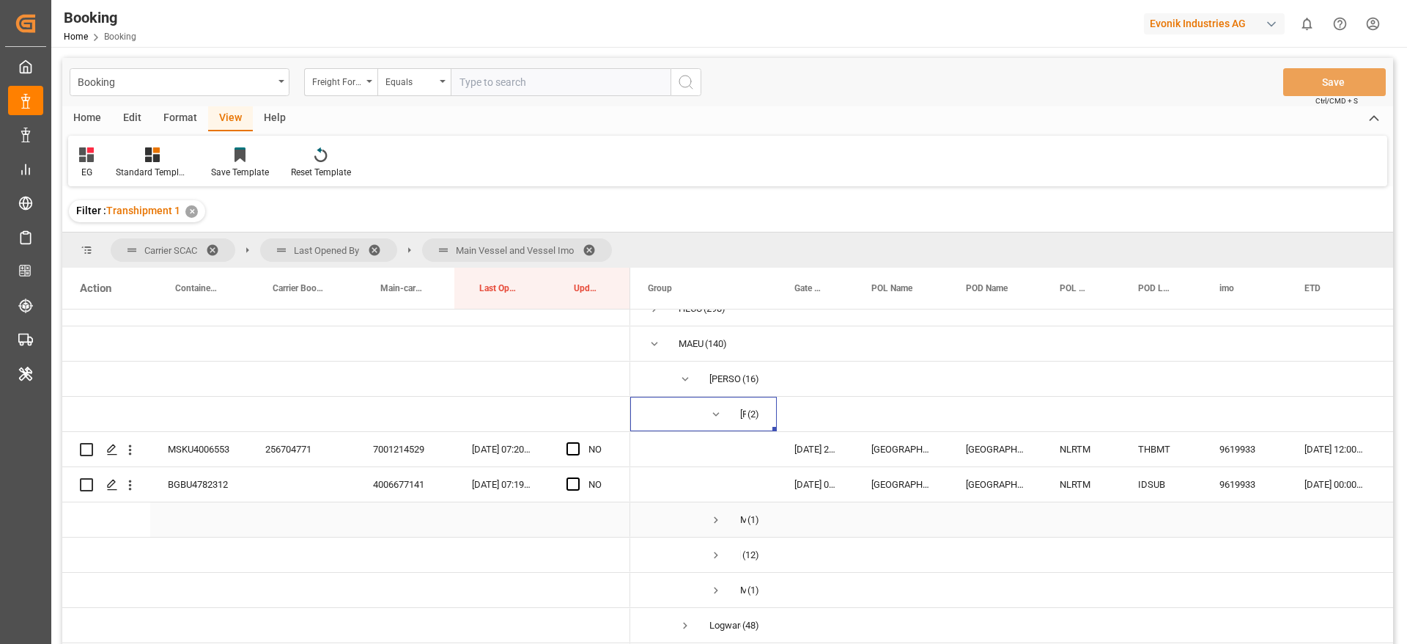
click at [717, 523] on span "Press SPACE to select this row." at bounding box center [716, 519] width 13 height 13
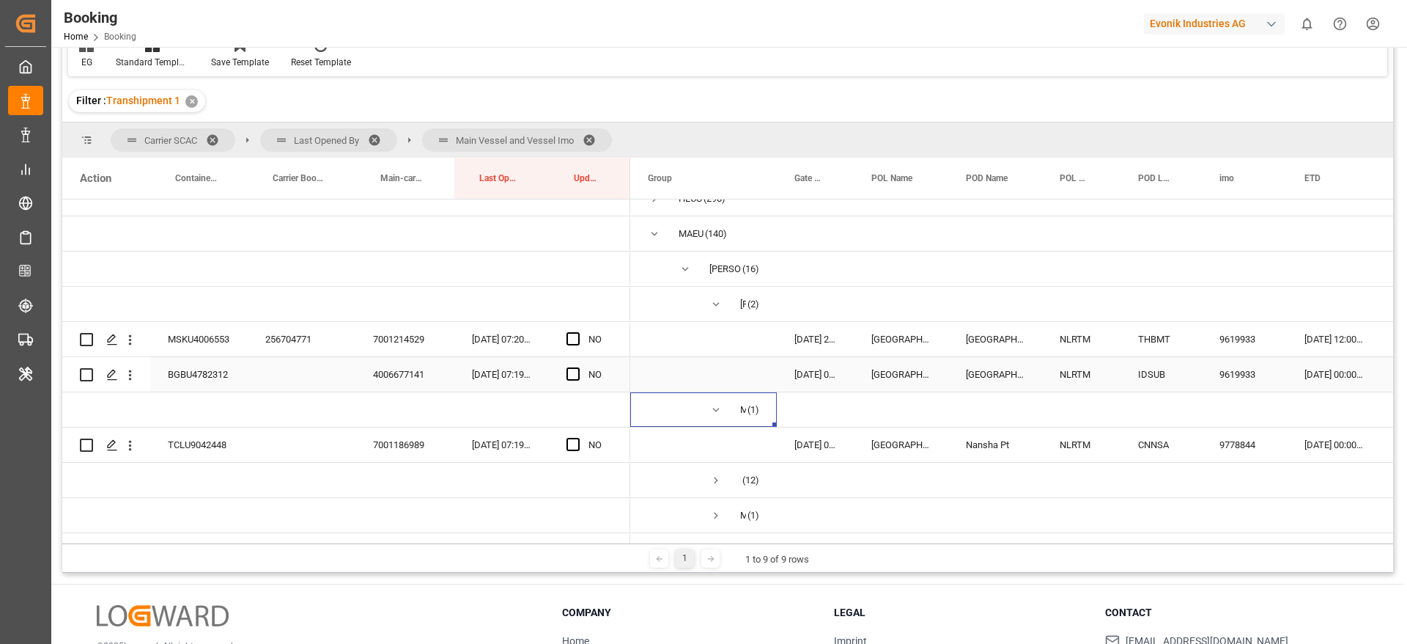
scroll to position [234, 0]
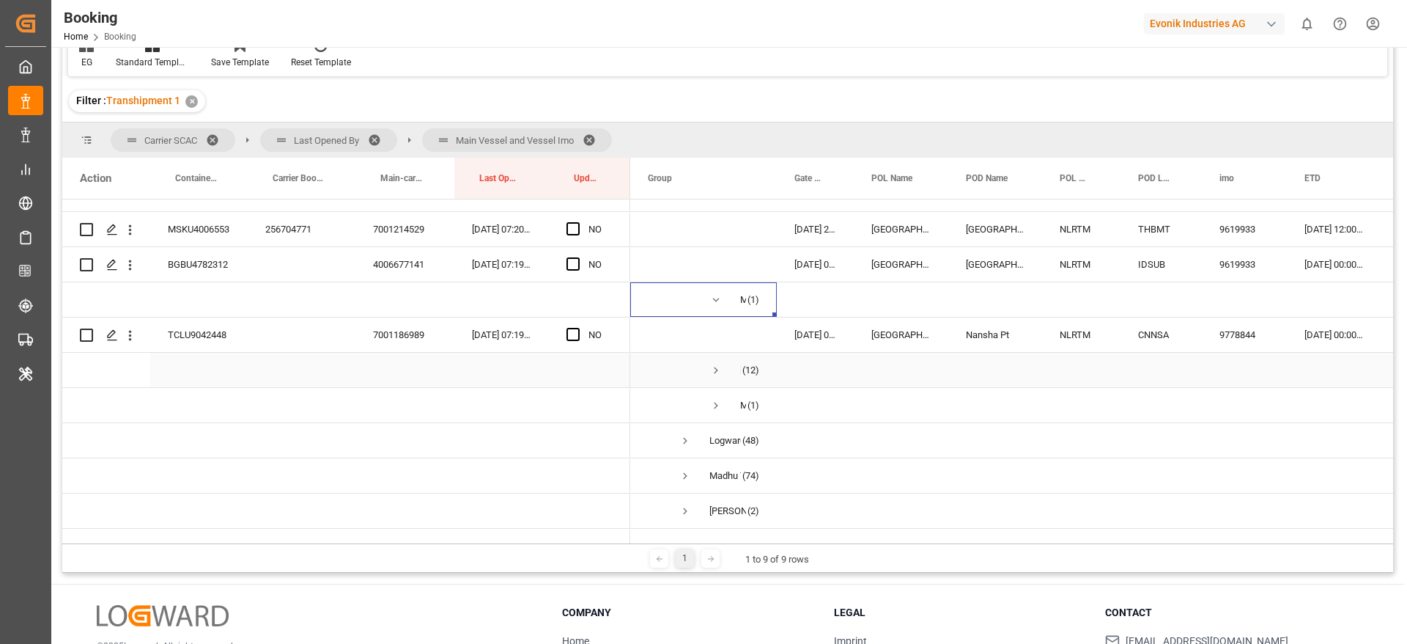
click at [707, 370] on span "MATZ MAERSK (12)" at bounding box center [703, 369] width 111 height 33
click at [718, 367] on span "Press SPACE to select this row." at bounding box center [716, 370] width 13 height 13
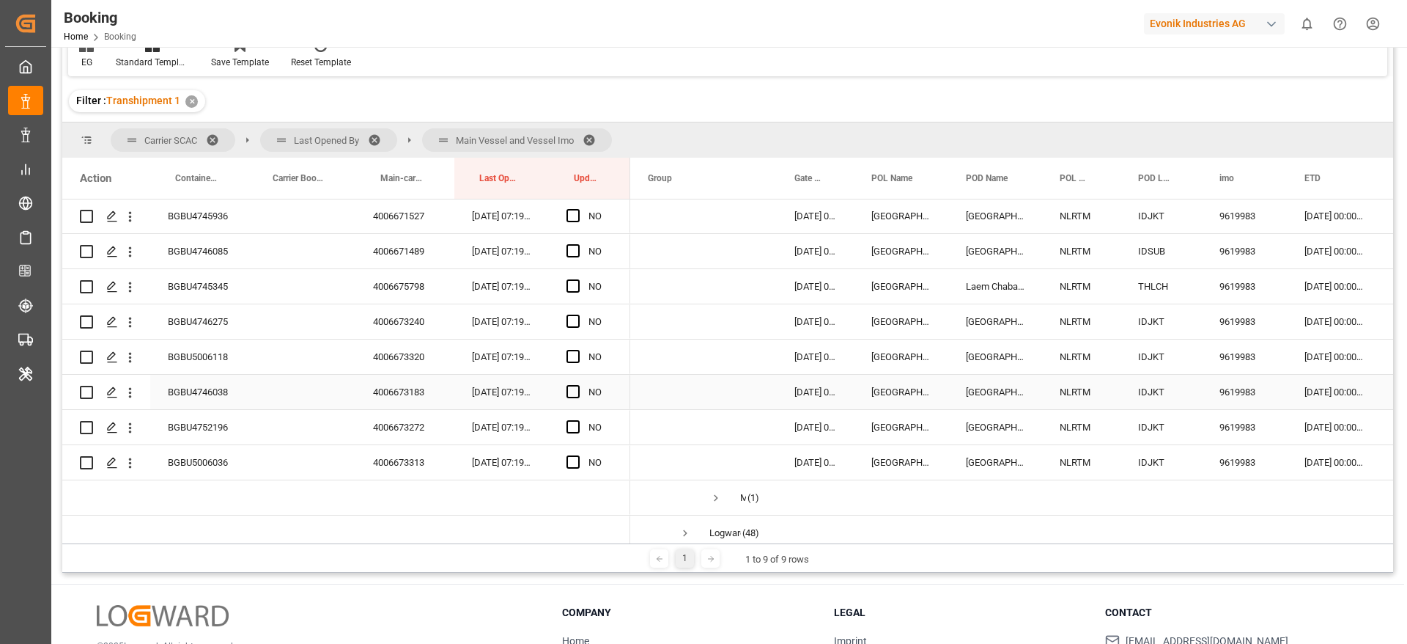
scroll to position [674, 0]
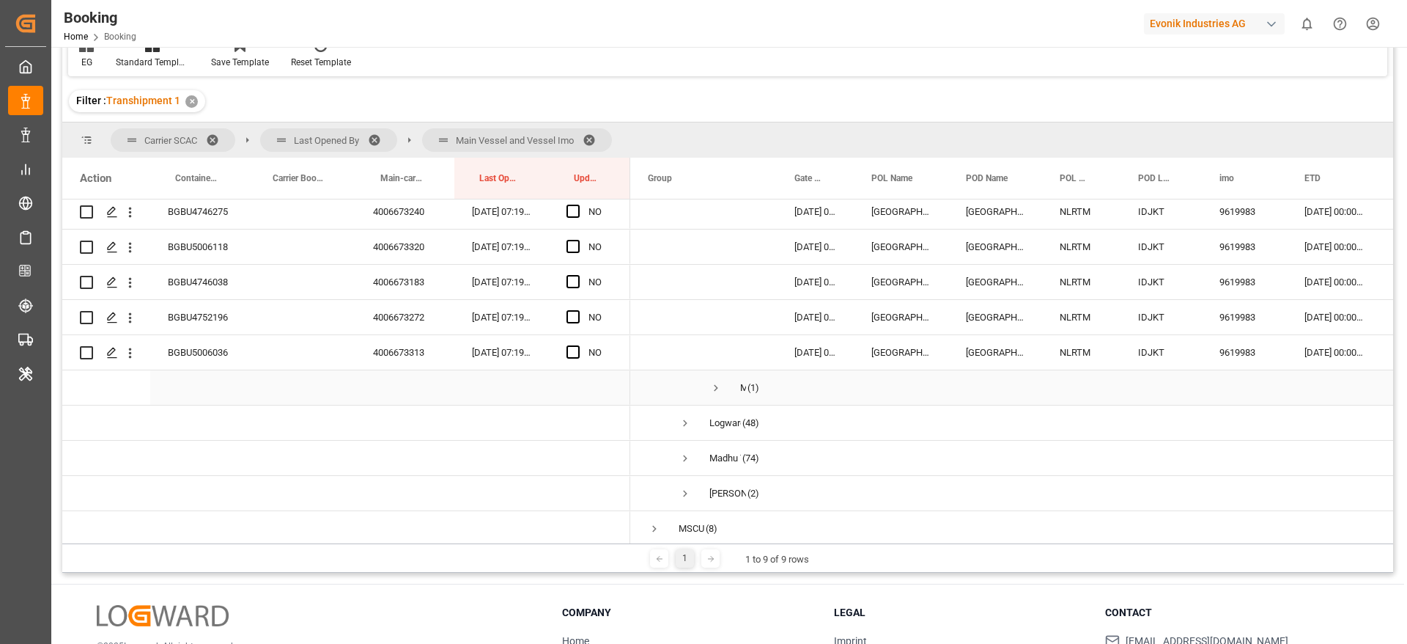
click at [718, 384] on span "Press SPACE to select this row." at bounding box center [716, 387] width 13 height 13
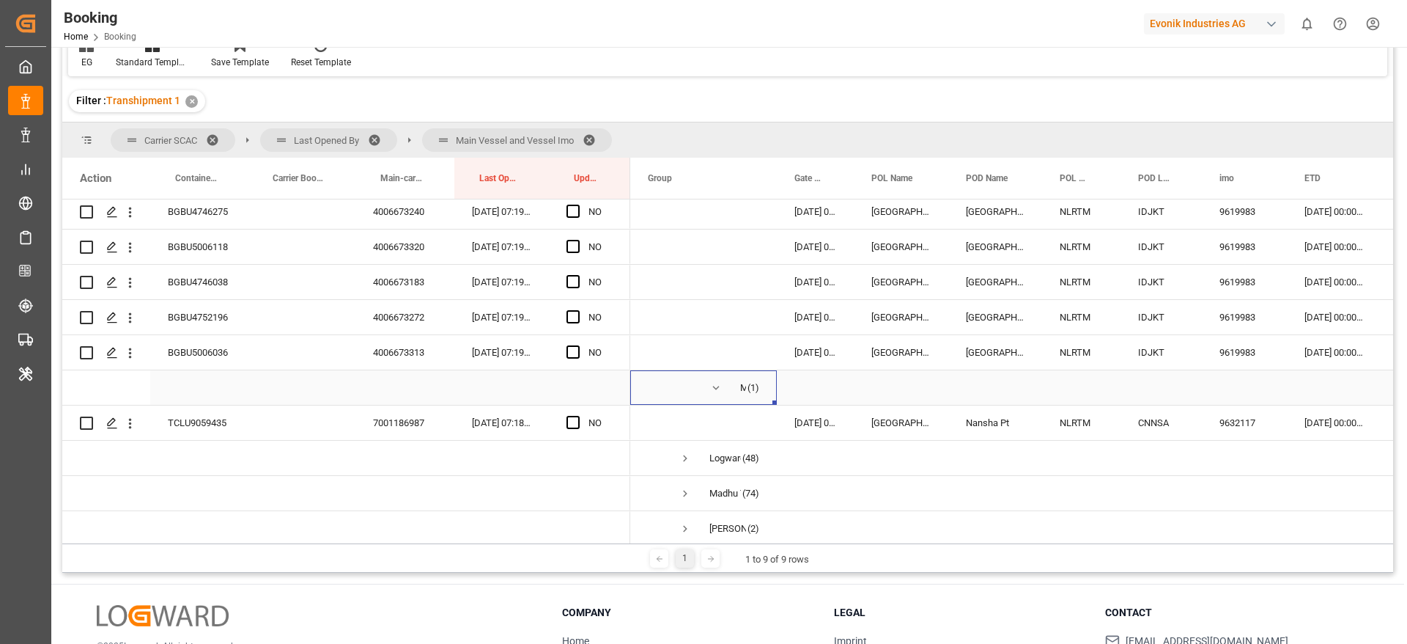
scroll to position [784, 0]
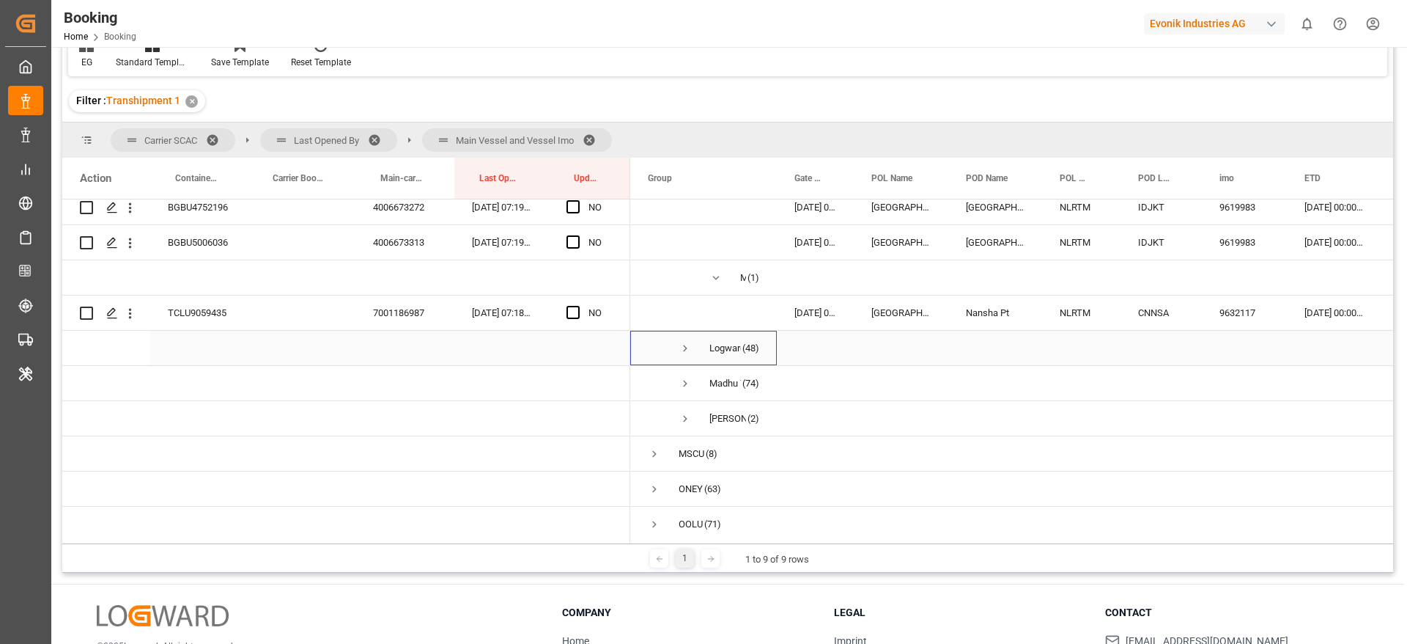
click at [684, 348] on span "Press SPACE to select this row." at bounding box center [685, 348] width 13 height 13
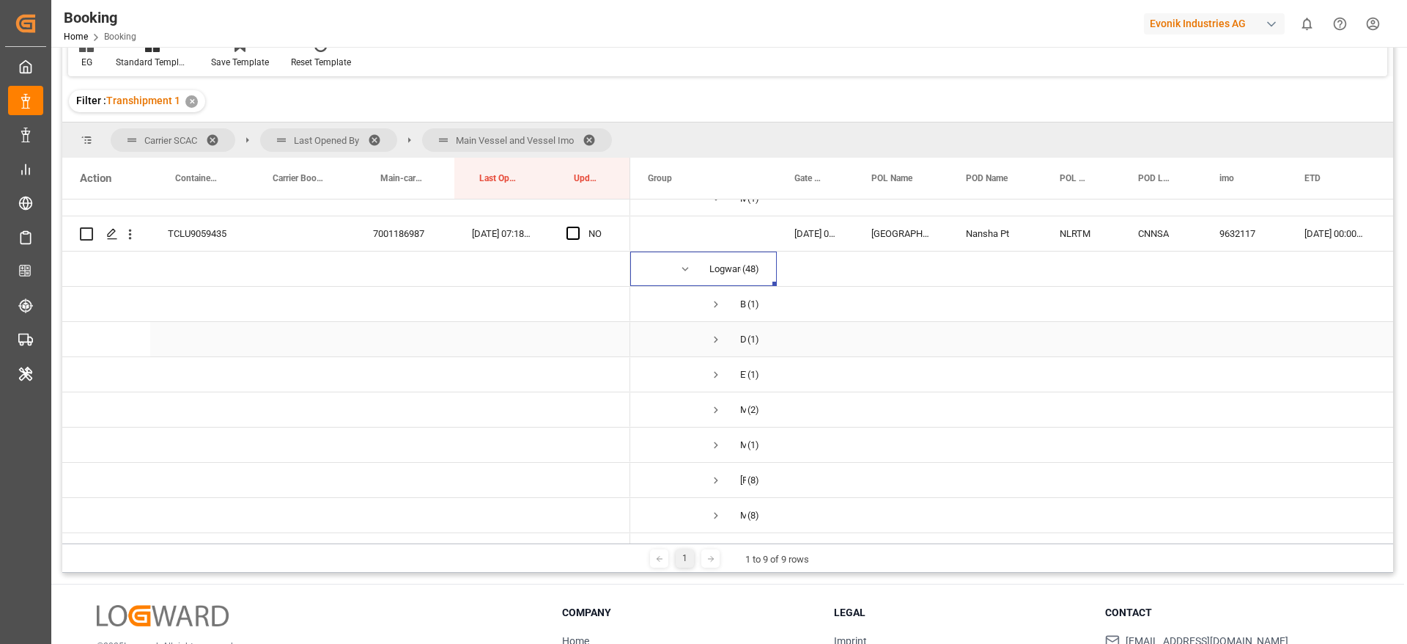
scroll to position [893, 0]
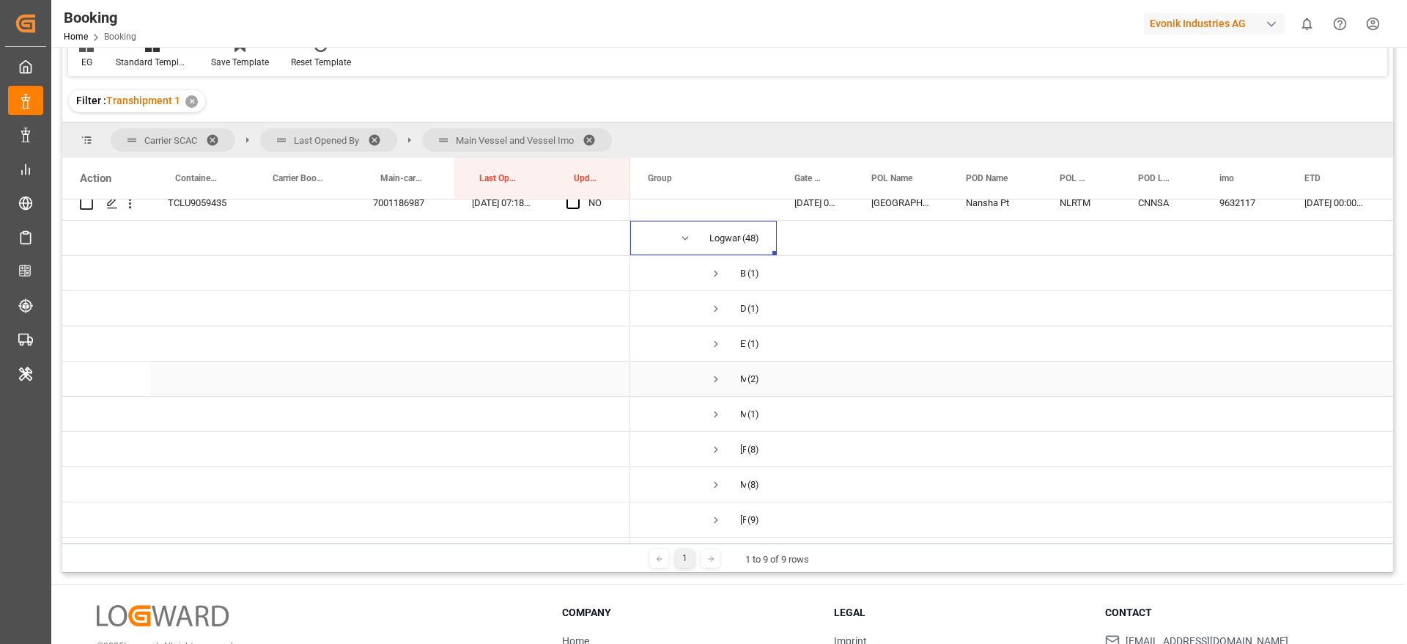
click at [715, 382] on span "Press SPACE to select this row." at bounding box center [716, 378] width 13 height 13
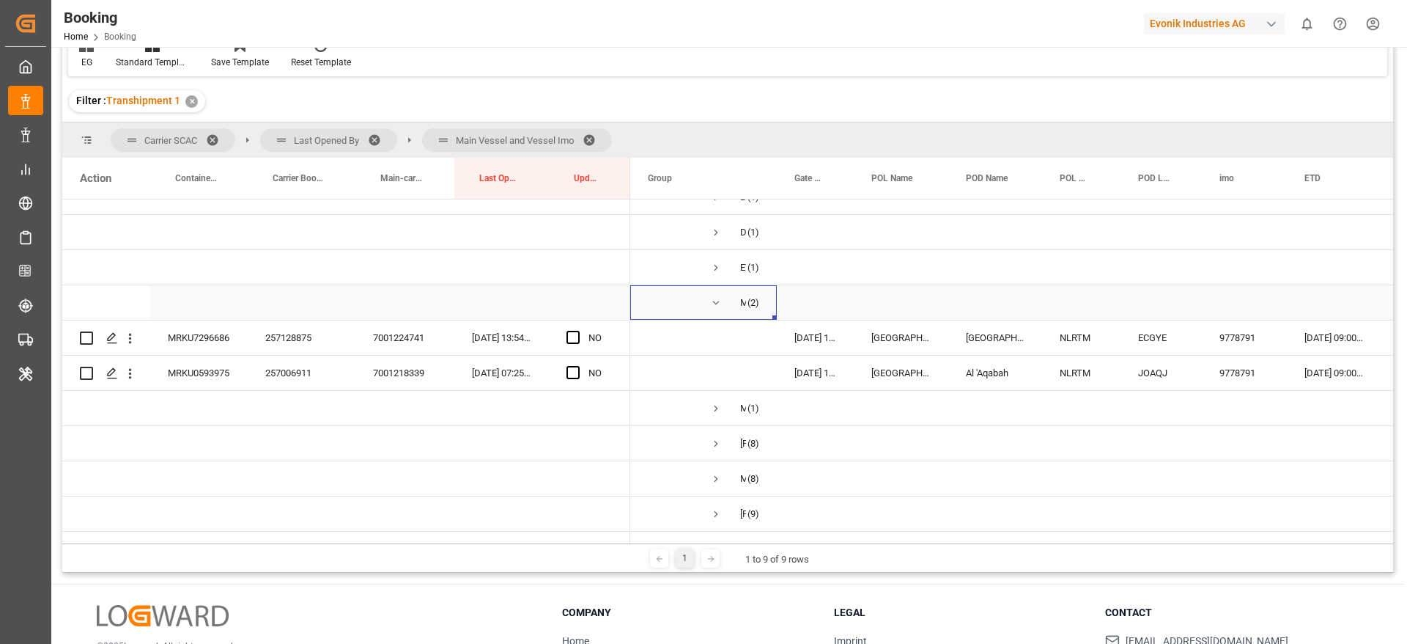
scroll to position [1003, 0]
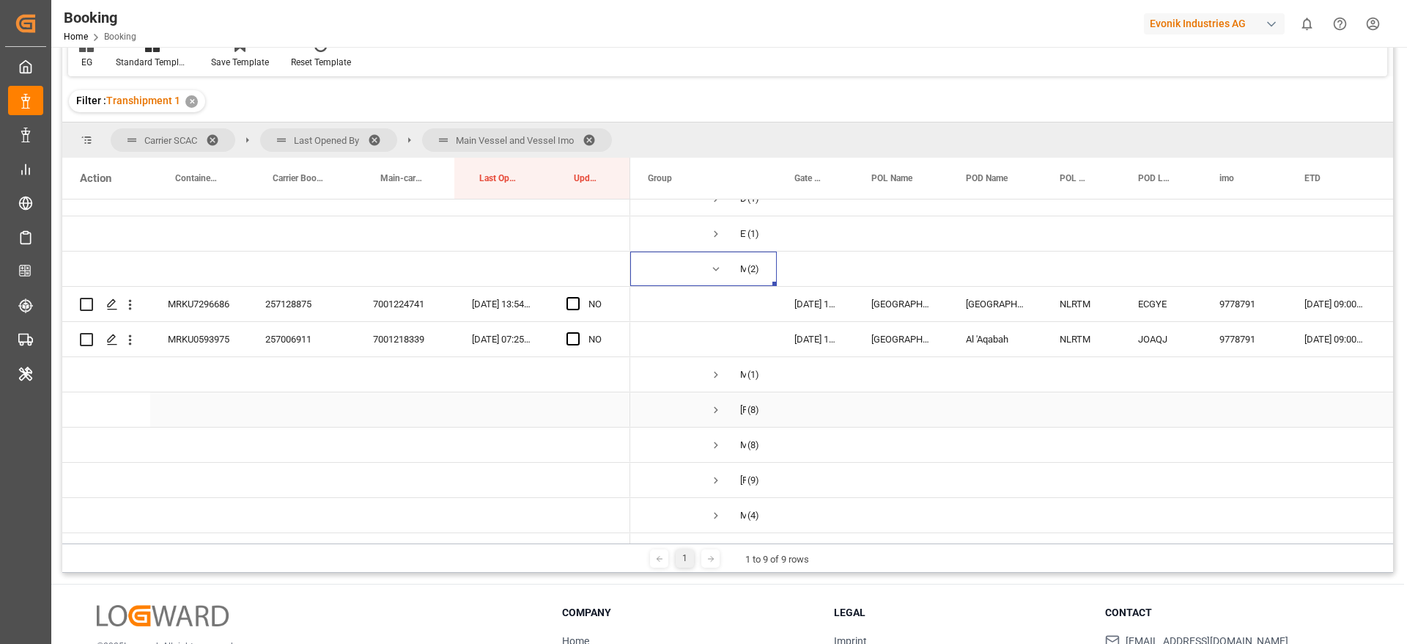
click at [717, 408] on span "Press SPACE to select this row." at bounding box center [716, 409] width 13 height 13
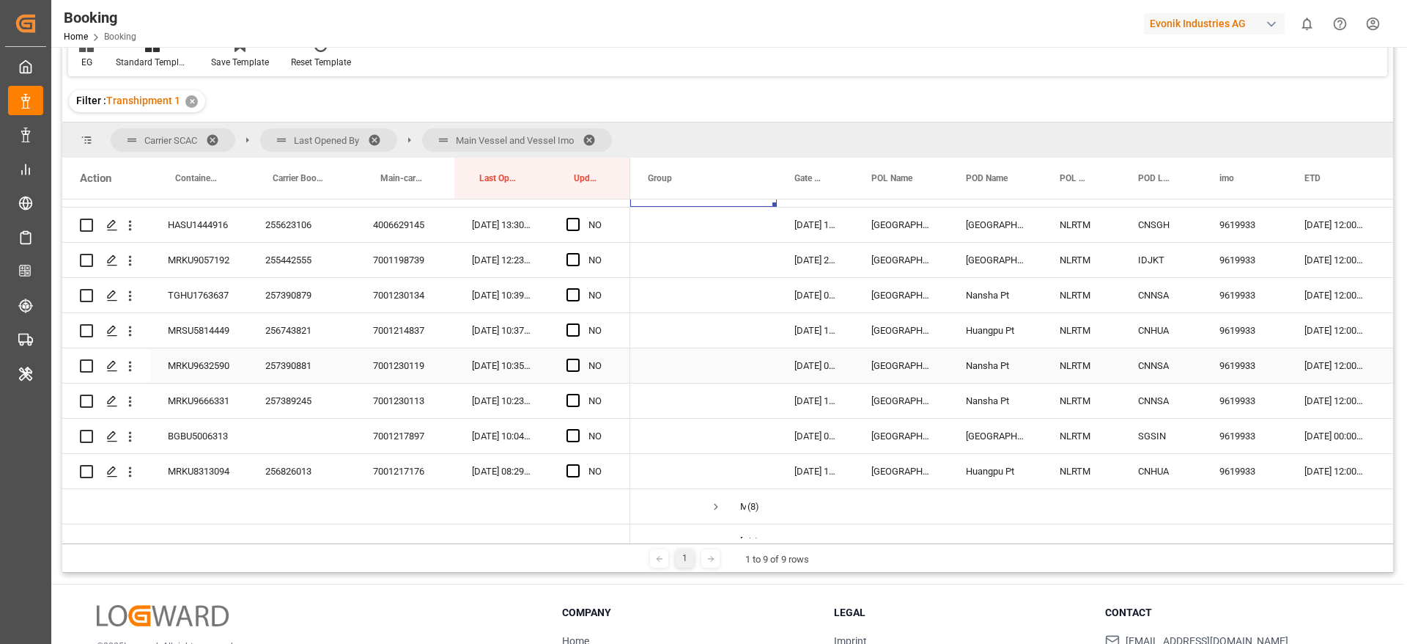
scroll to position [1333, 0]
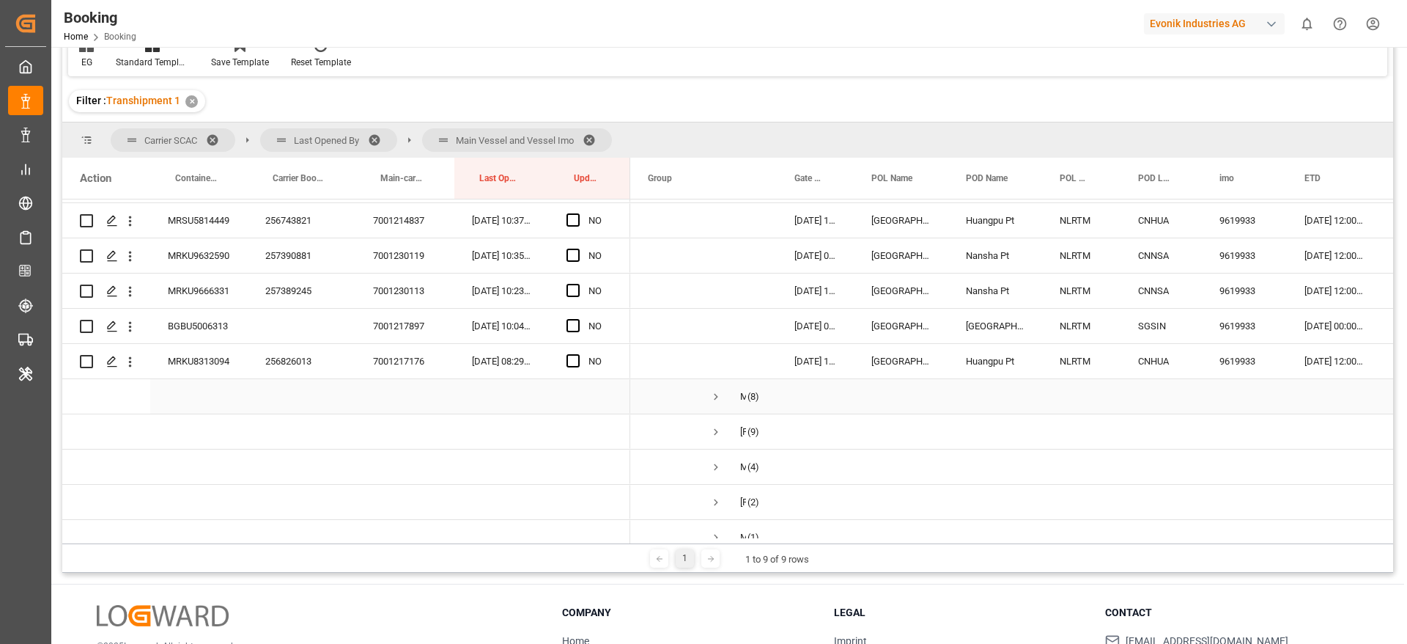
click at [716, 398] on span "Press SPACE to select this row." at bounding box center [716, 396] width 13 height 13
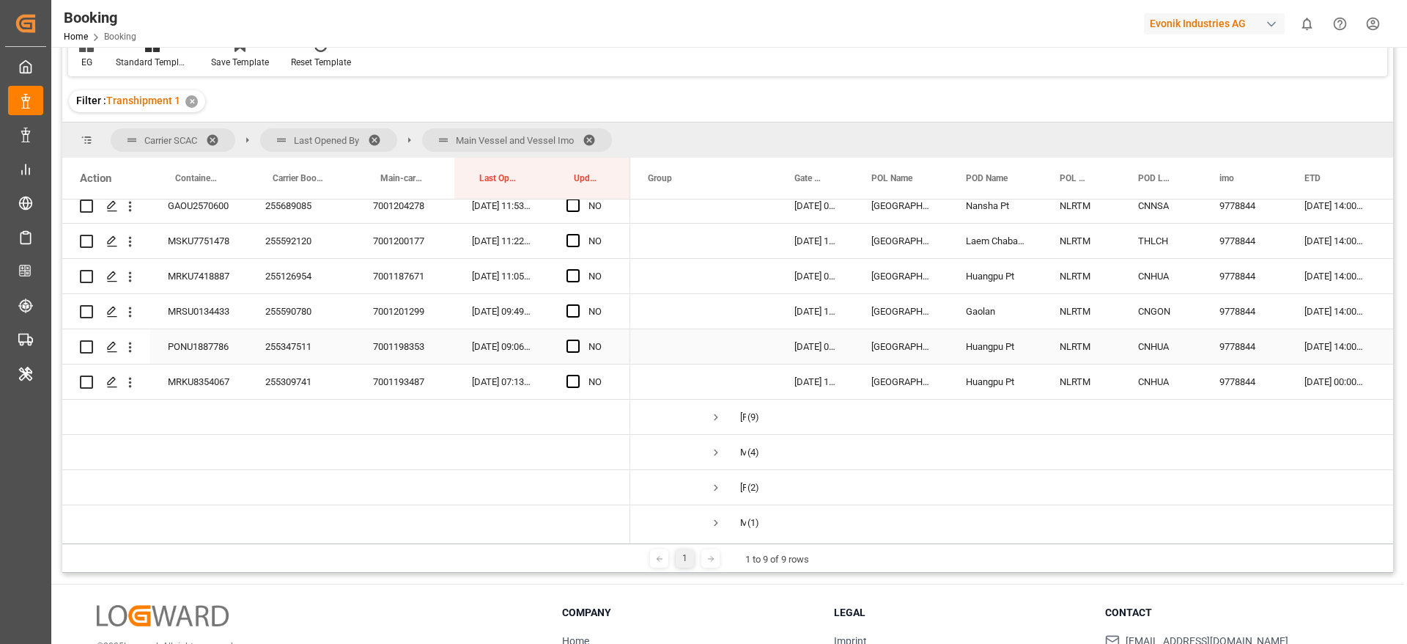
scroll to position [1663, 0]
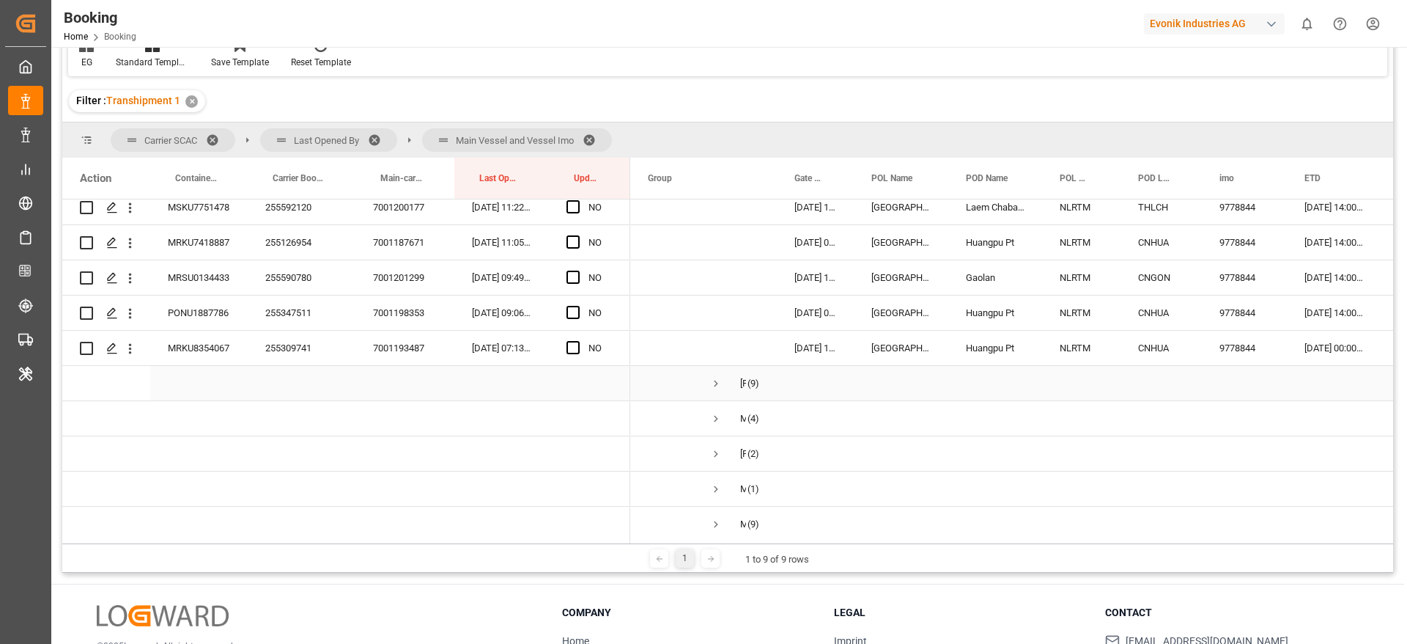
click at [716, 388] on span "Press SPACE to select this row." at bounding box center [716, 383] width 13 height 13
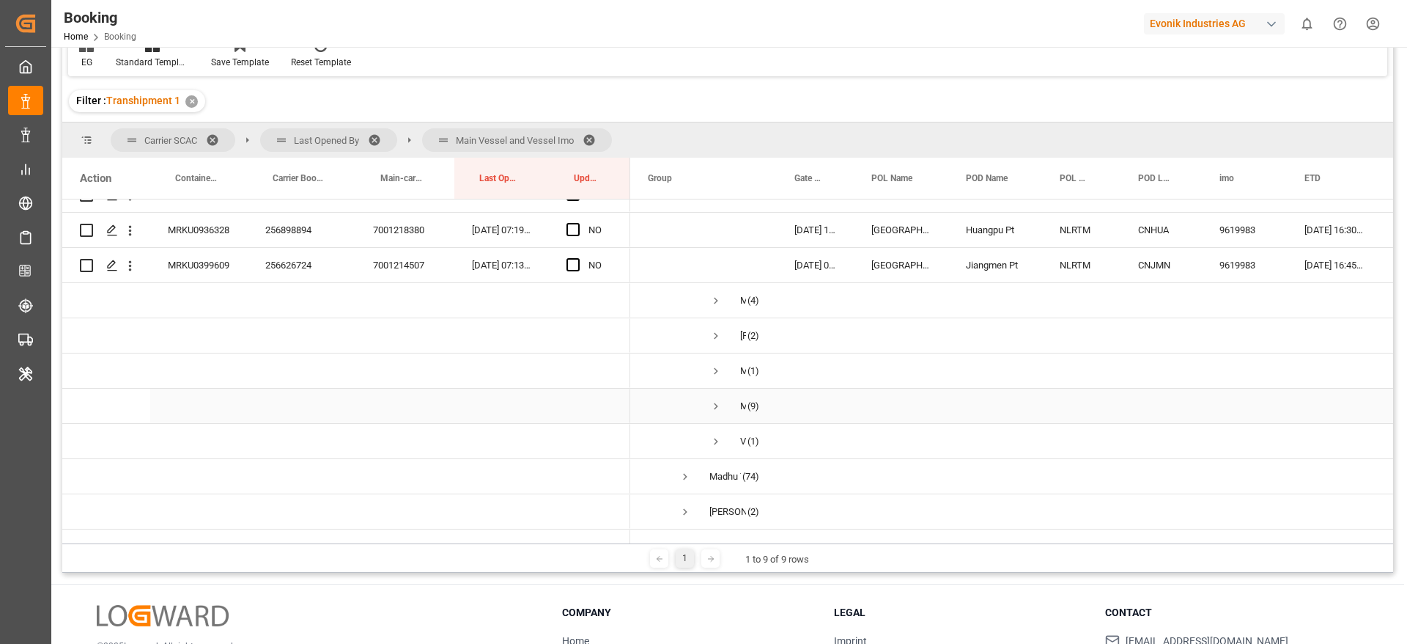
scroll to position [2103, 0]
click at [717, 296] on span "Press SPACE to select this row." at bounding box center [716, 295] width 13 height 13
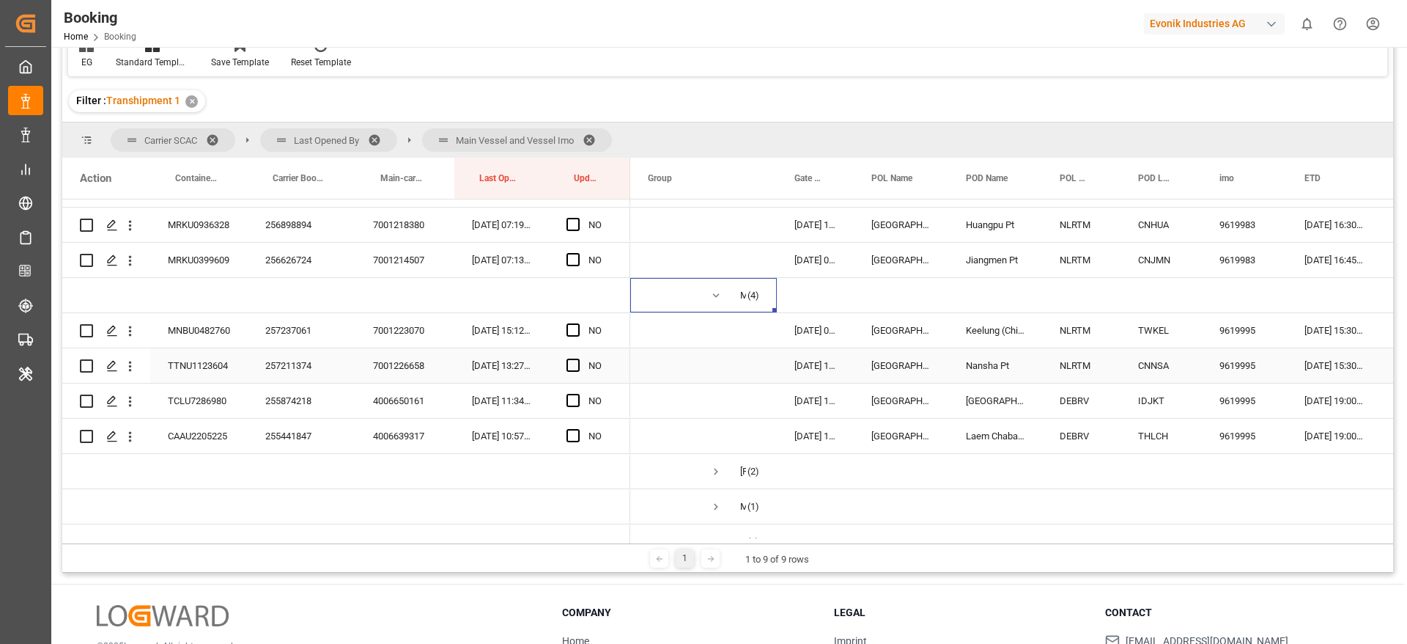
scroll to position [2323, 0]
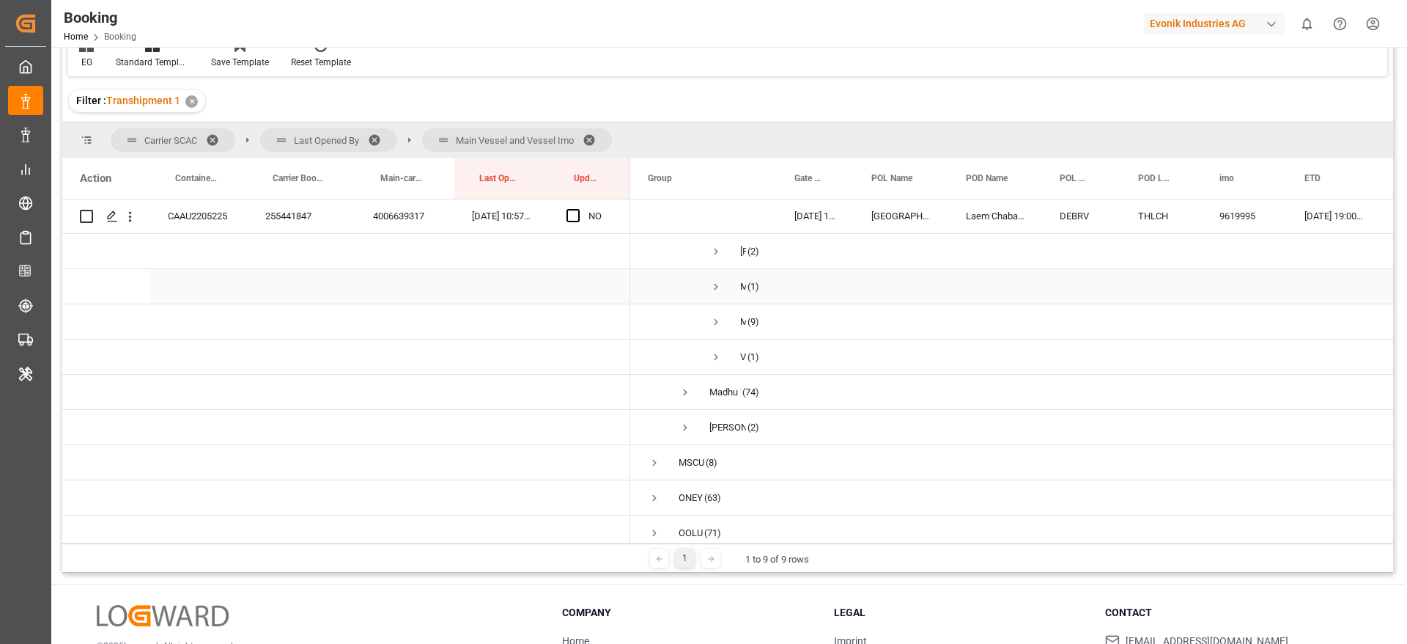
click at [723, 252] on span "MOGENS MAERSK (2)" at bounding box center [703, 251] width 111 height 33
click at [715, 253] on span "Press SPACE to select this row." at bounding box center [716, 251] width 13 height 13
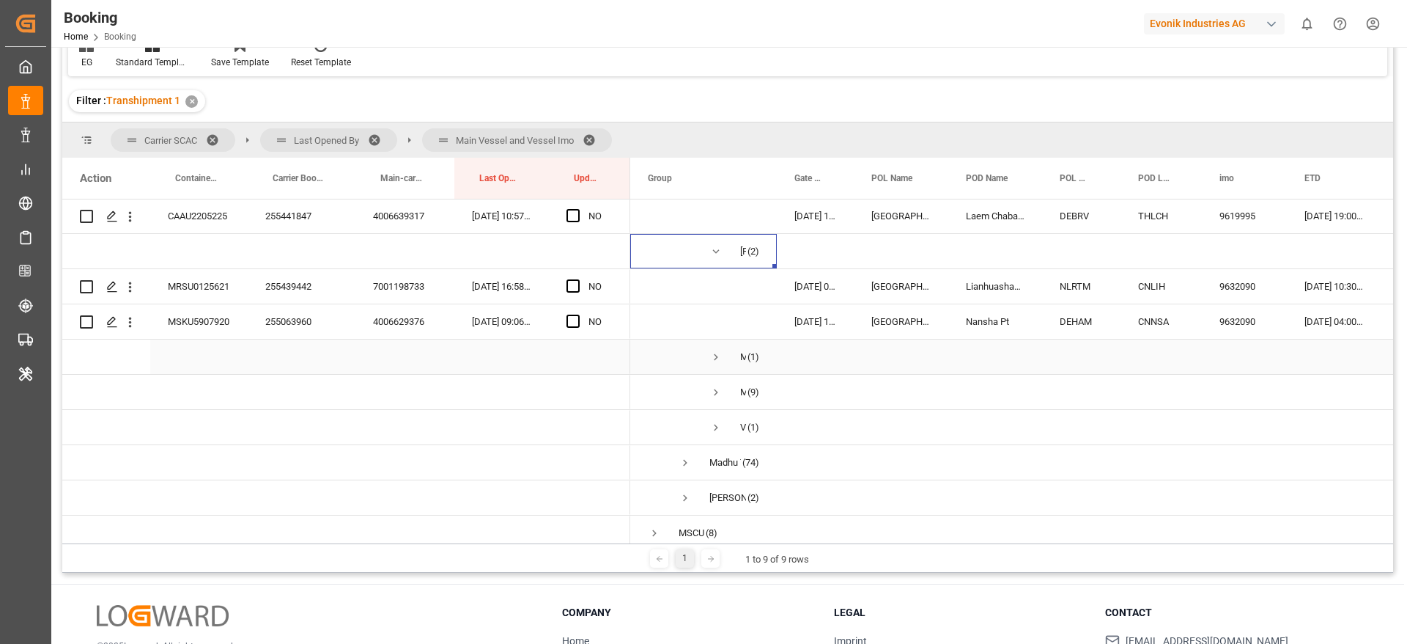
click at [710, 365] on span "Press SPACE to select this row." at bounding box center [716, 357] width 13 height 34
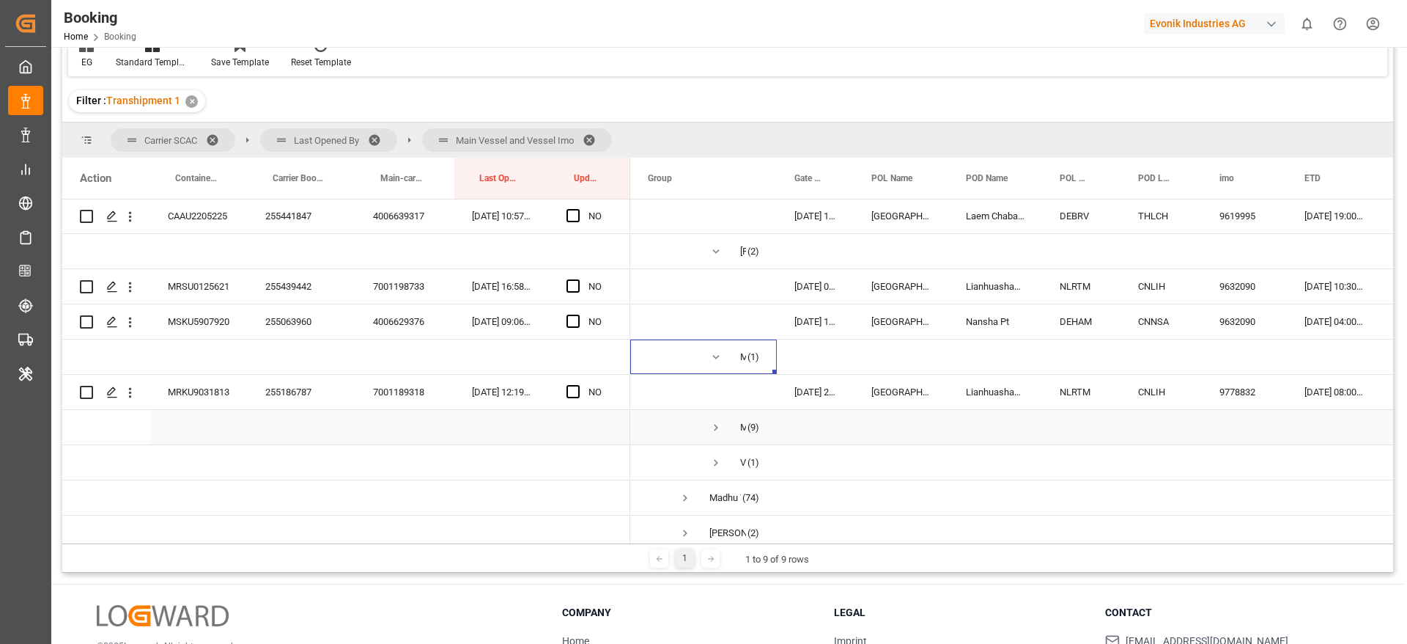
click at [718, 431] on span "Press SPACE to select this row." at bounding box center [716, 427] width 13 height 13
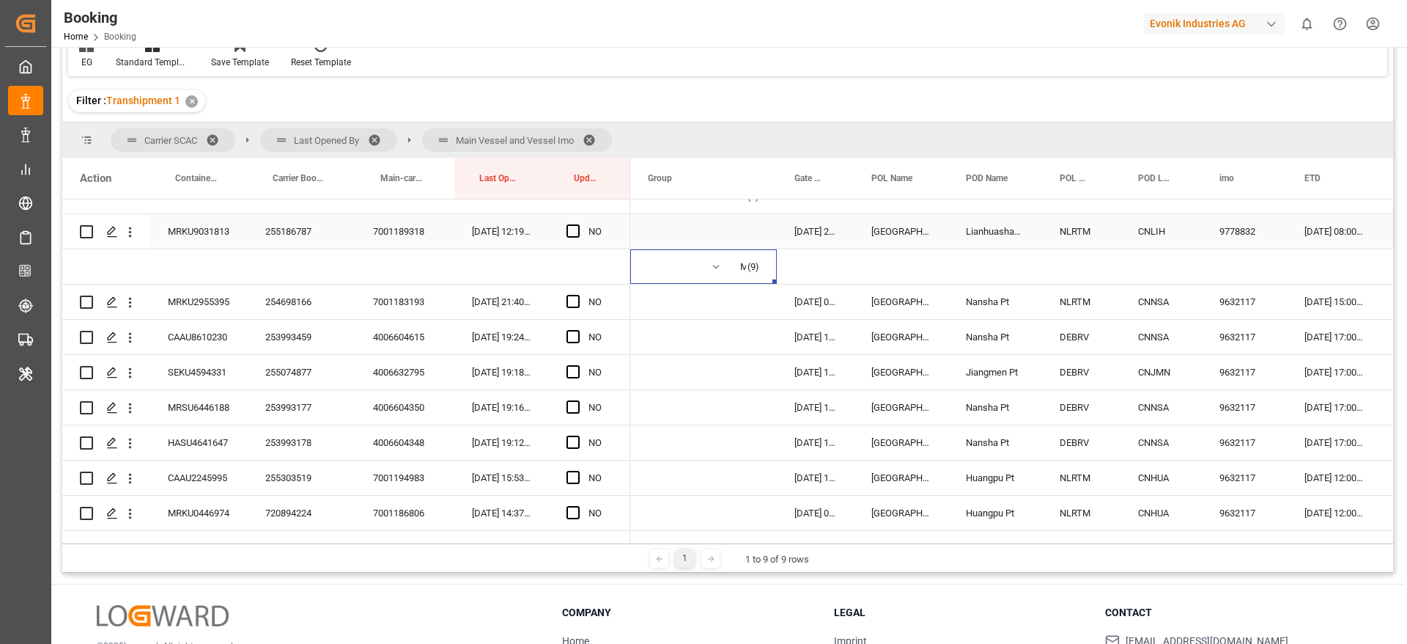
scroll to position [2653, 0]
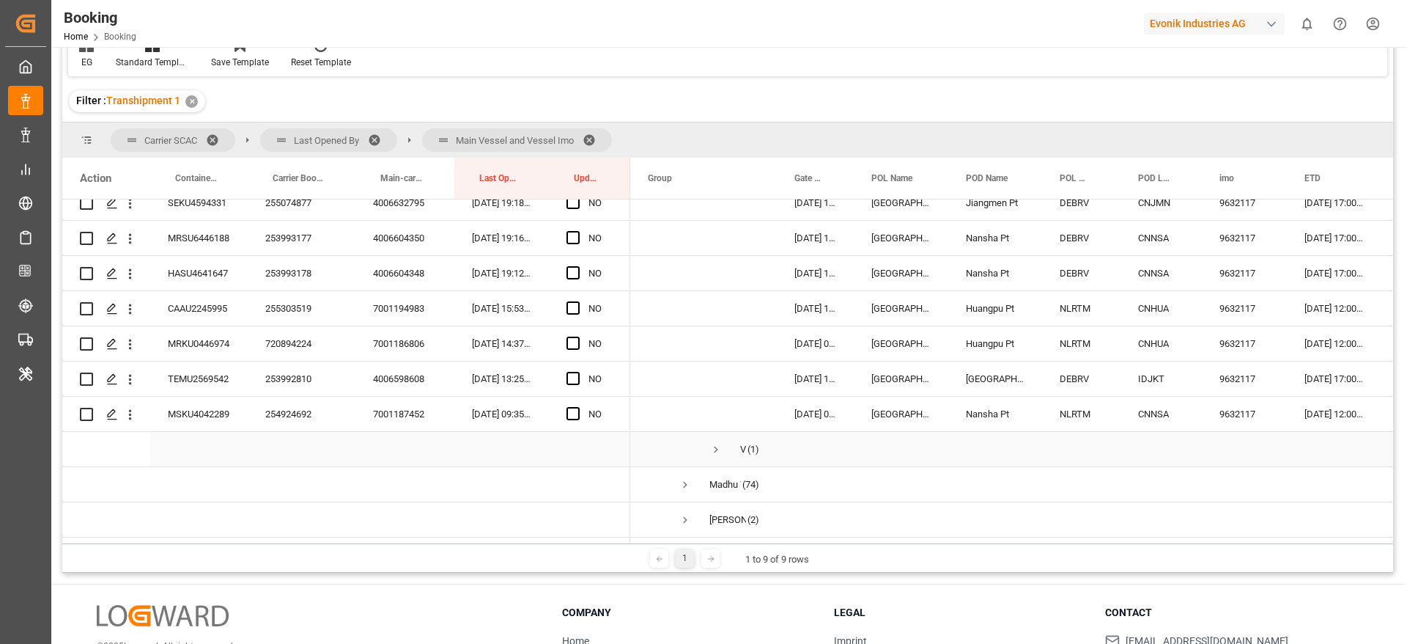
click at [717, 451] on span "Press SPACE to select this row." at bounding box center [716, 449] width 13 height 13
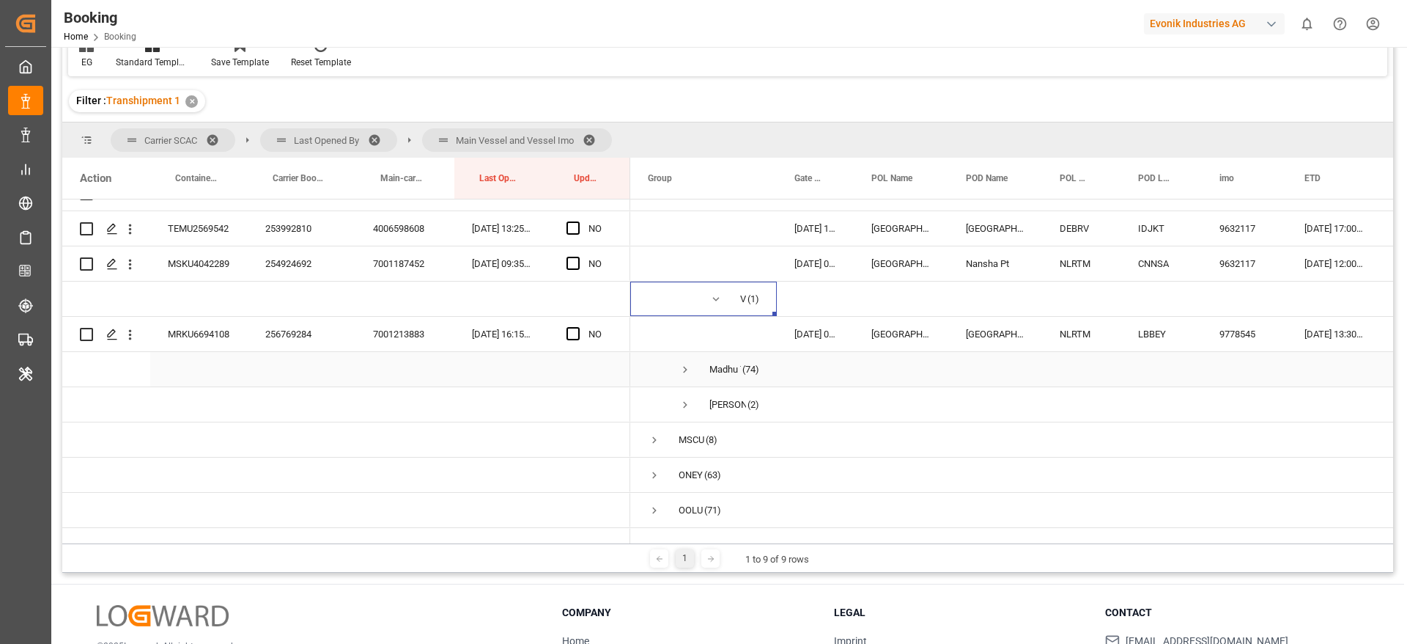
scroll to position [2833, 0]
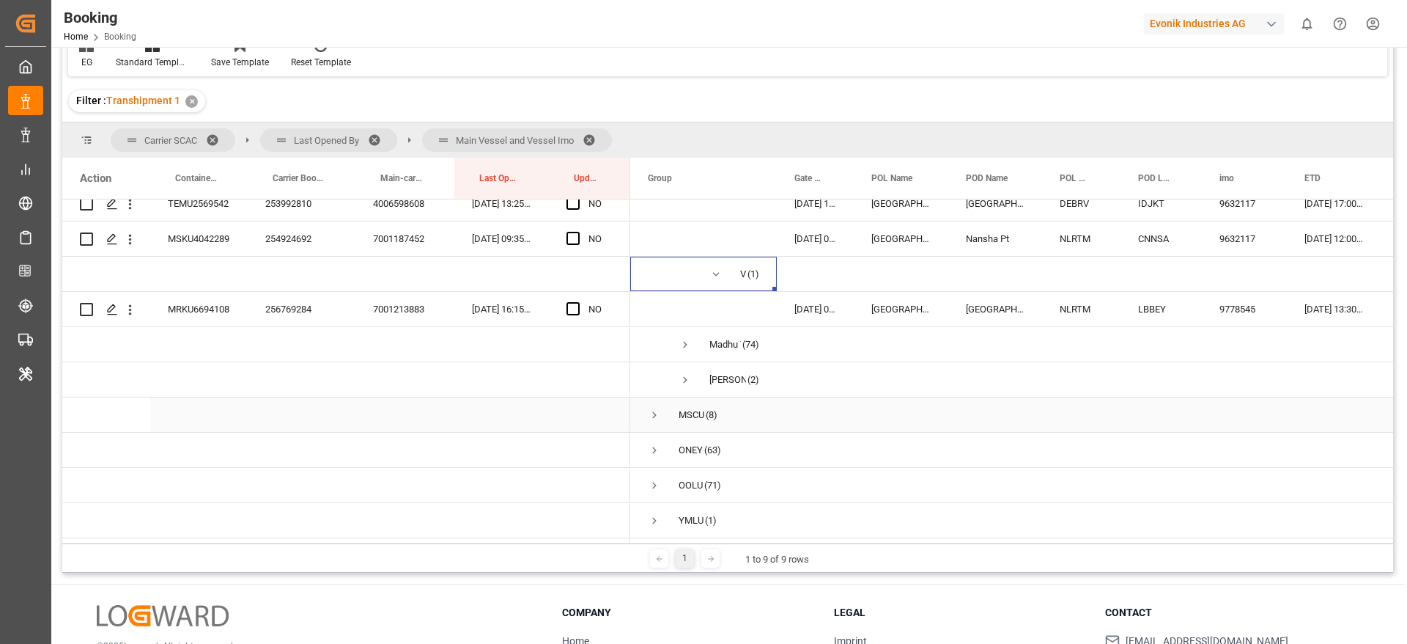
click at [682, 366] on span "Press SPACE to select this row." at bounding box center [685, 380] width 13 height 34
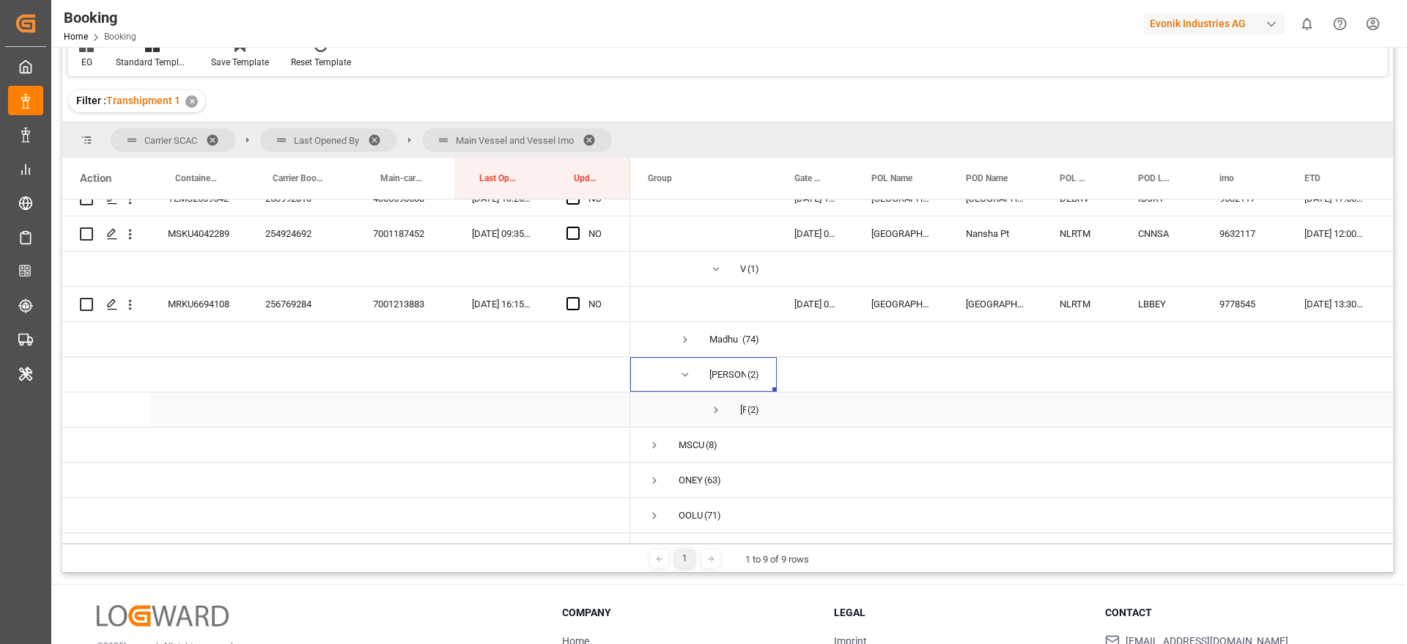
click at [715, 407] on span "Press SPACE to select this row." at bounding box center [716, 409] width 13 height 13
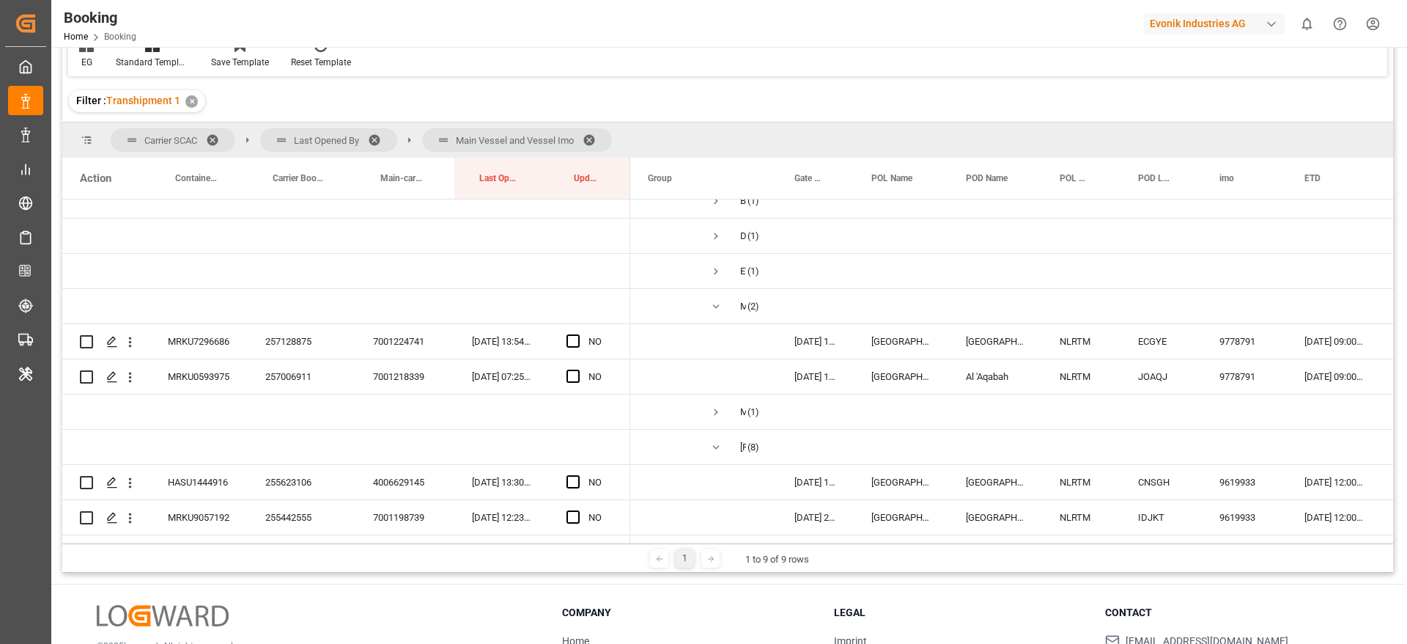
scroll to position [964, 0]
click at [719, 413] on span "Press SPACE to select this row." at bounding box center [716, 414] width 13 height 13
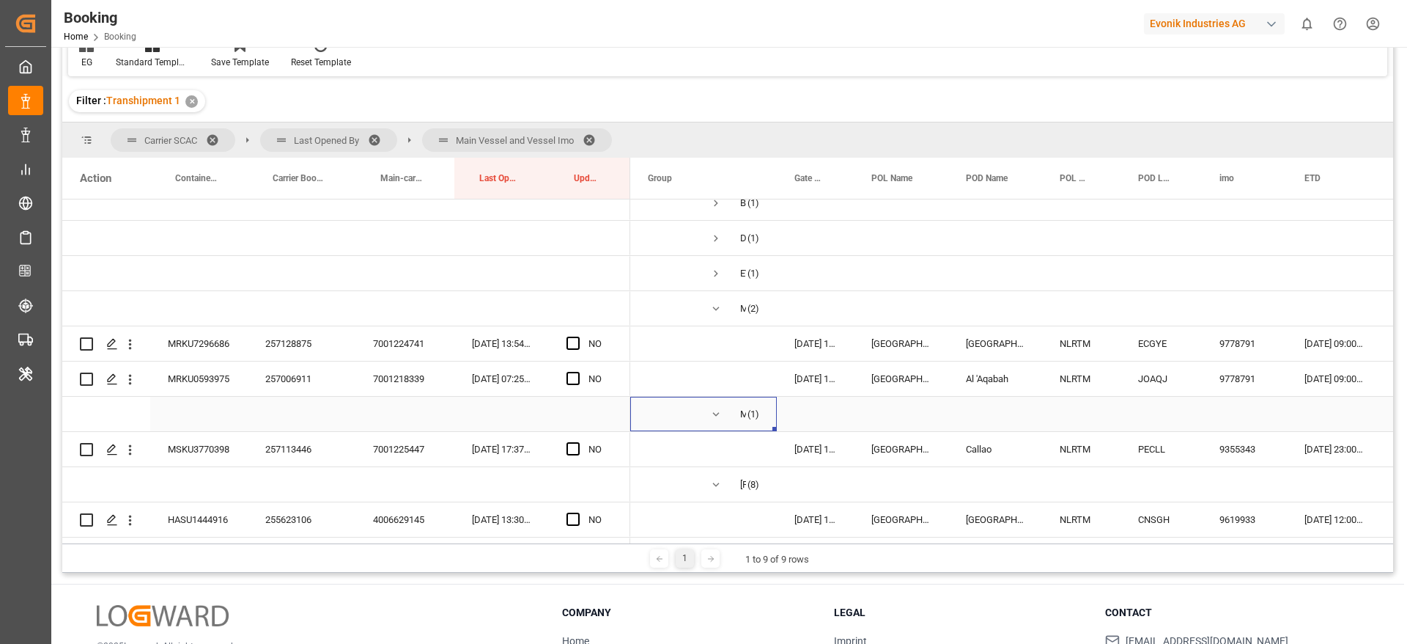
scroll to position [744, 0]
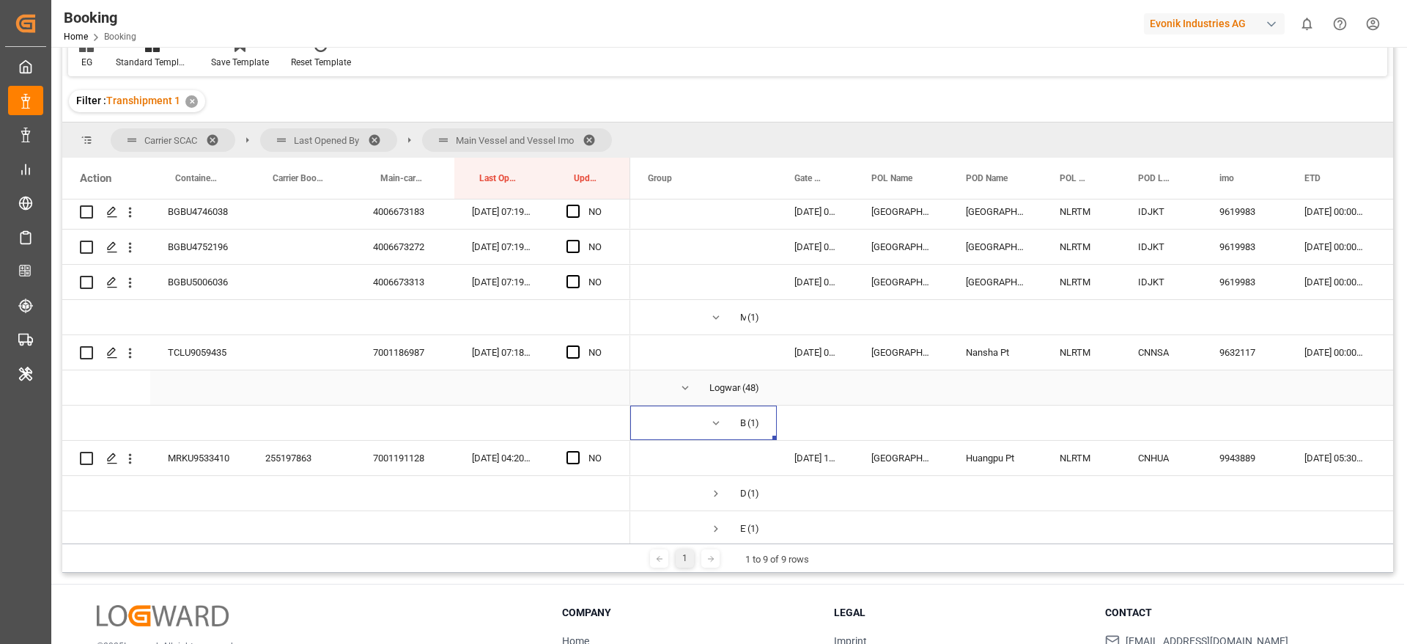
scroll to position [854, 0]
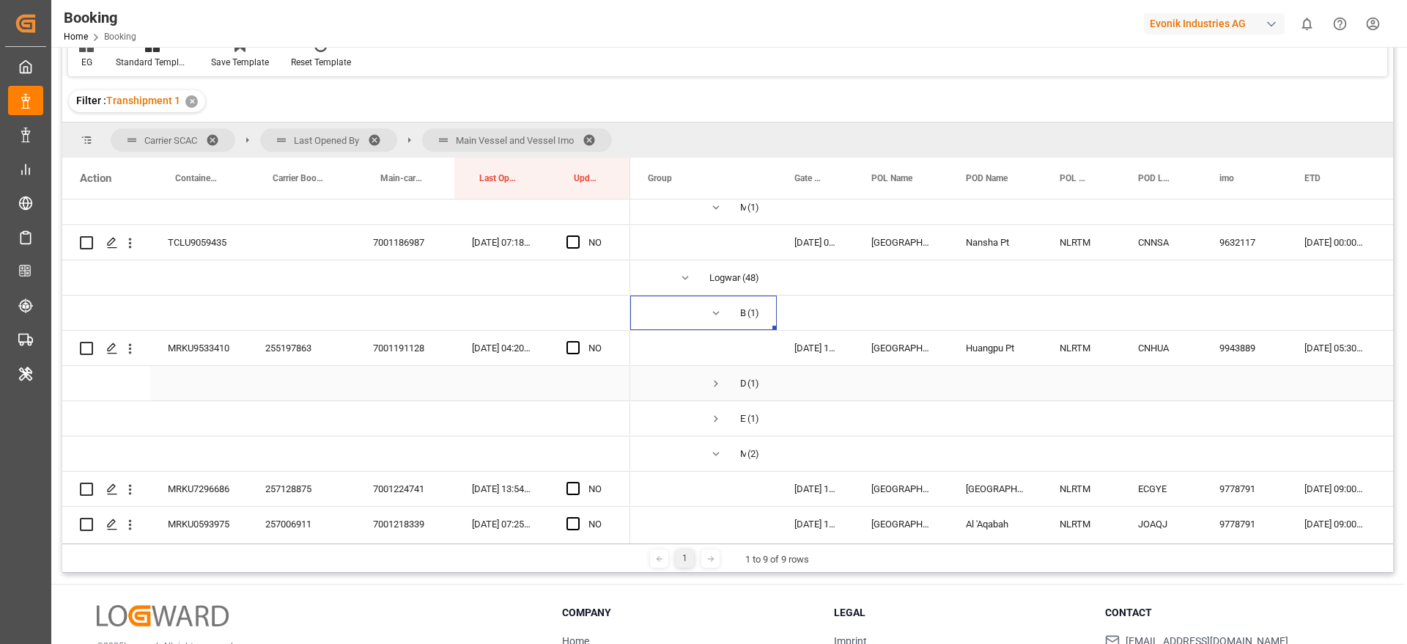
click at [718, 386] on span "Press SPACE to select this row." at bounding box center [716, 383] width 13 height 13
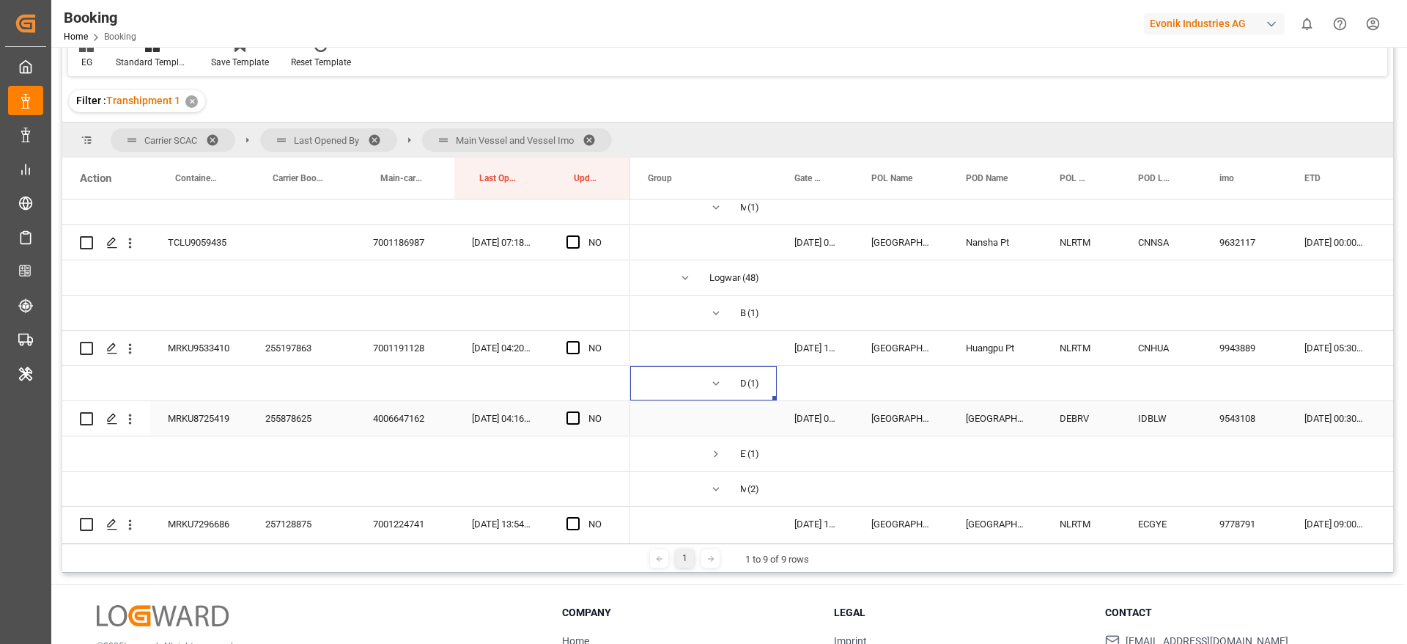
scroll to position [964, 0]
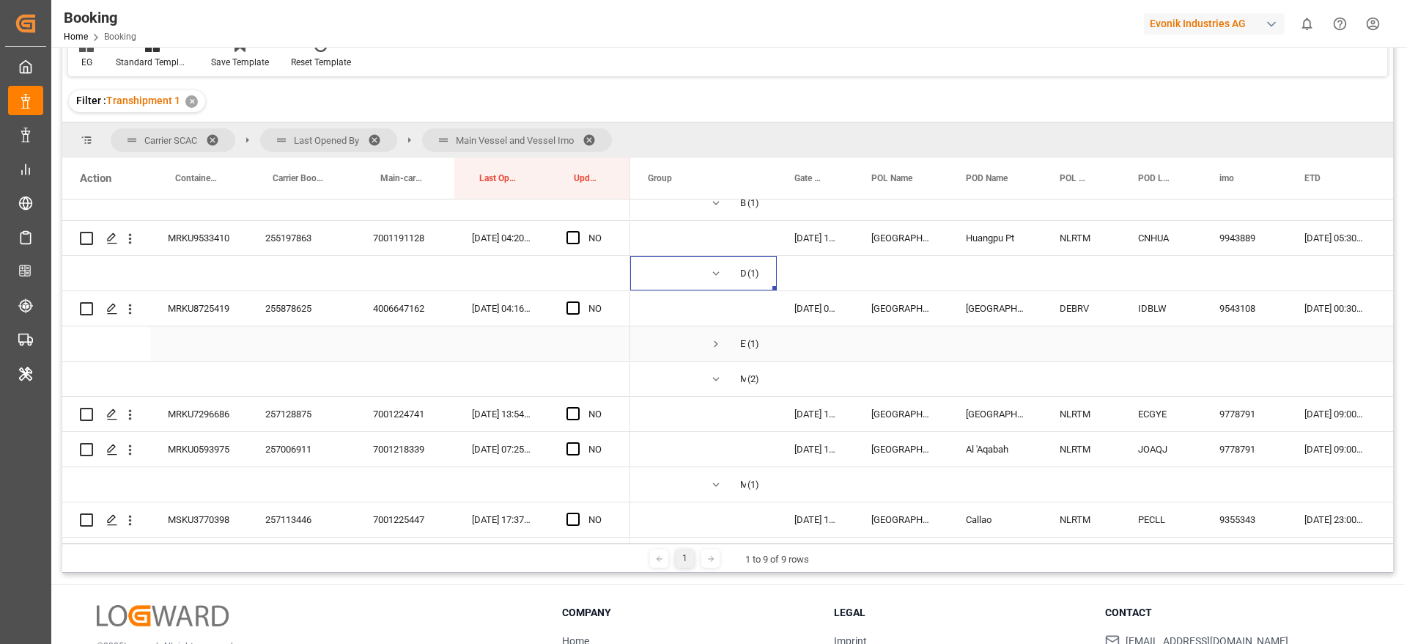
click at [715, 343] on span "Press SPACE to select this row." at bounding box center [716, 343] width 13 height 13
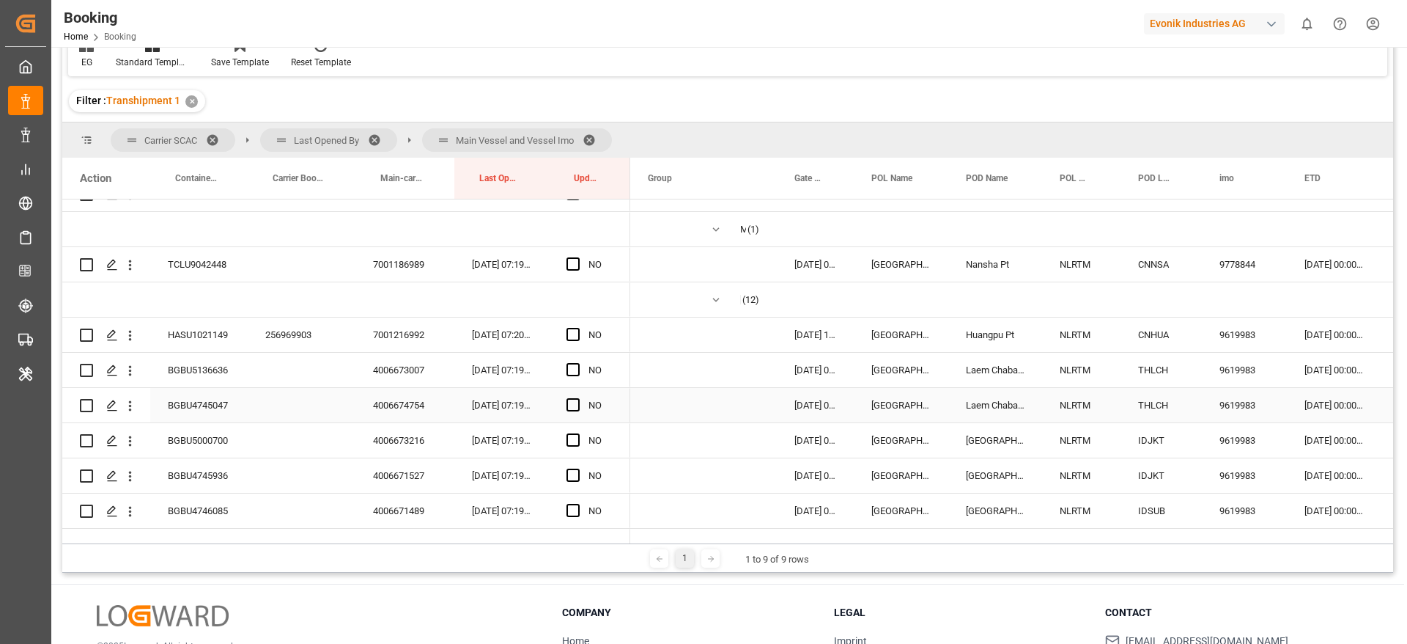
scroll to position [84, 0]
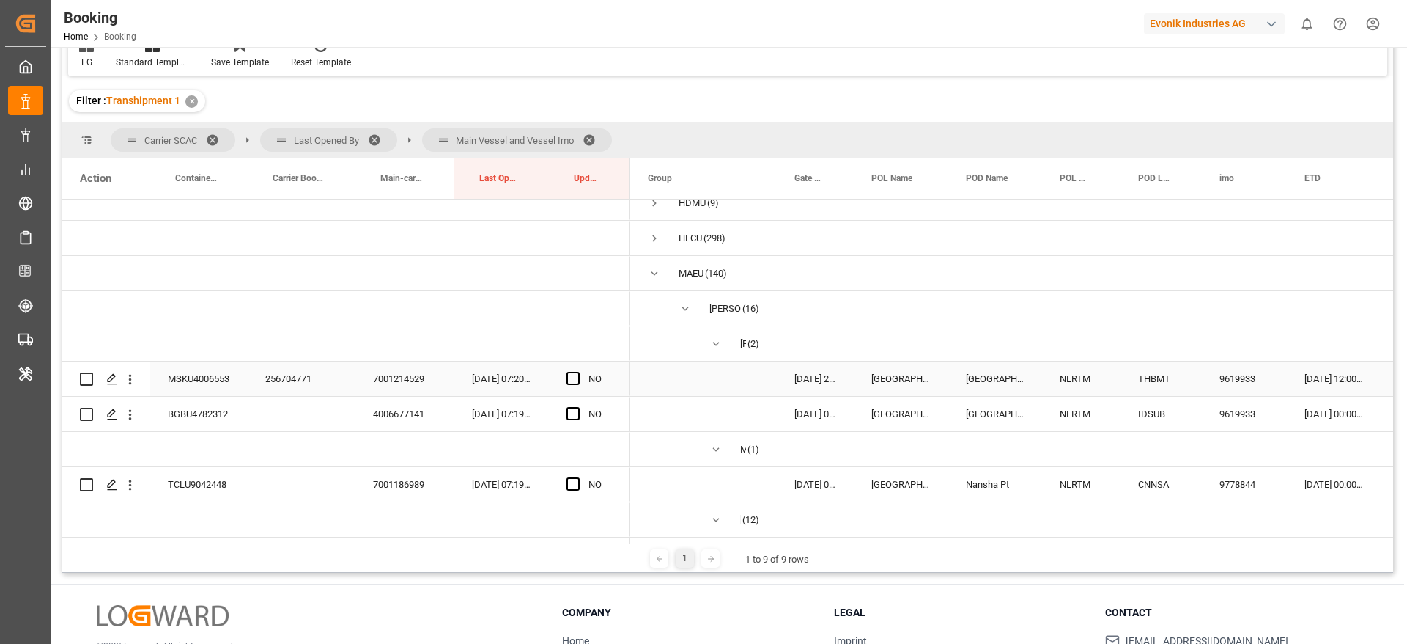
click at [259, 375] on div "256704771" at bounding box center [302, 378] width 108 height 34
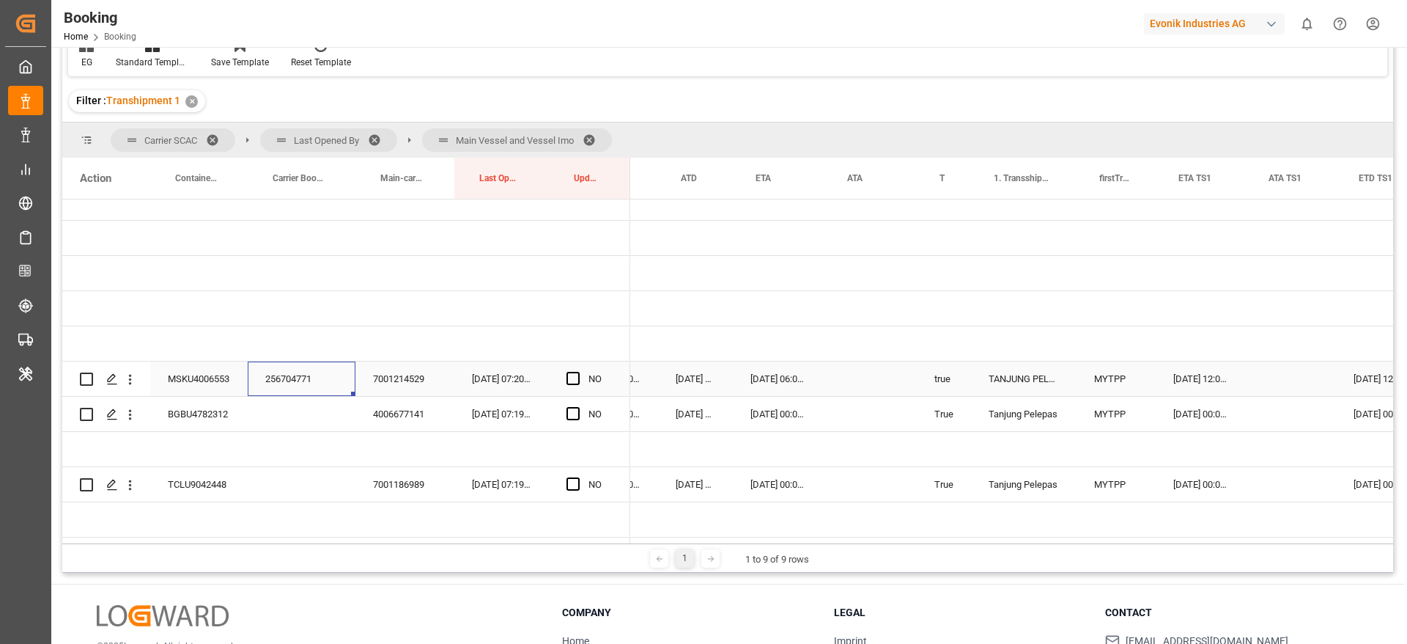
scroll to position [0, 0]
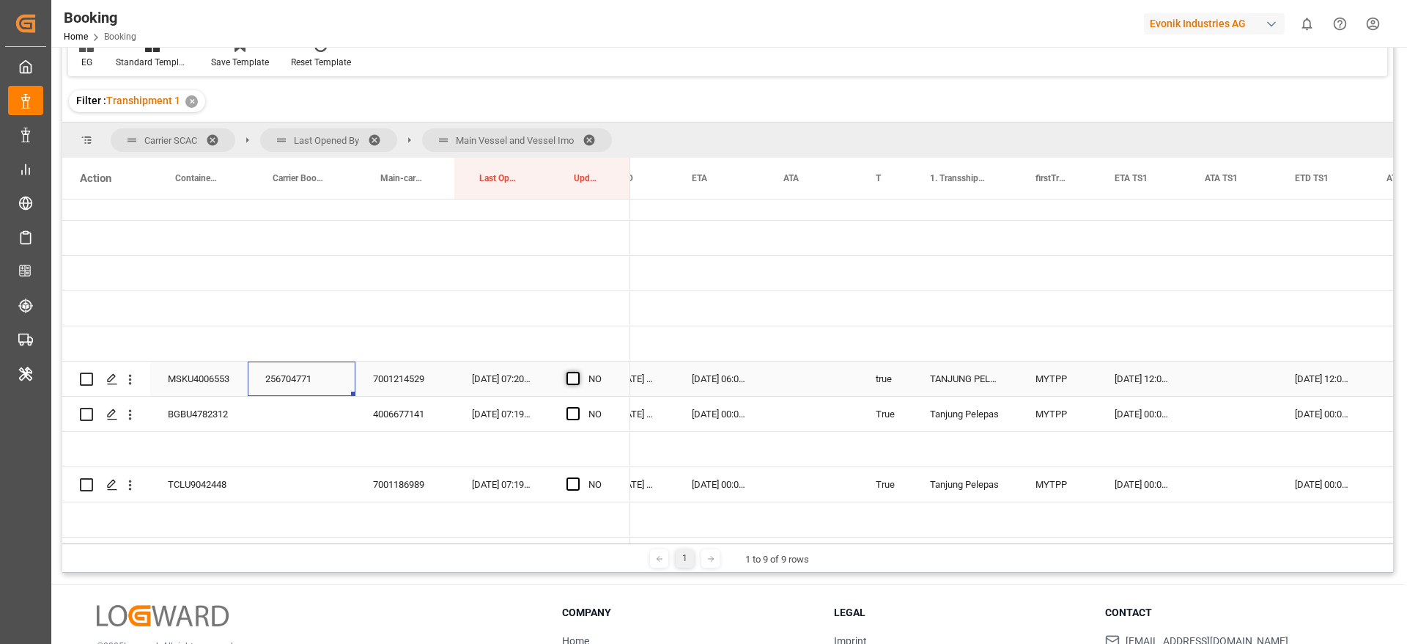
click at [572, 382] on span "Press SPACE to select this row." at bounding box center [573, 378] width 13 height 13
click at [578, 372] on input "Press SPACE to select this row." at bounding box center [578, 372] width 0 height 0
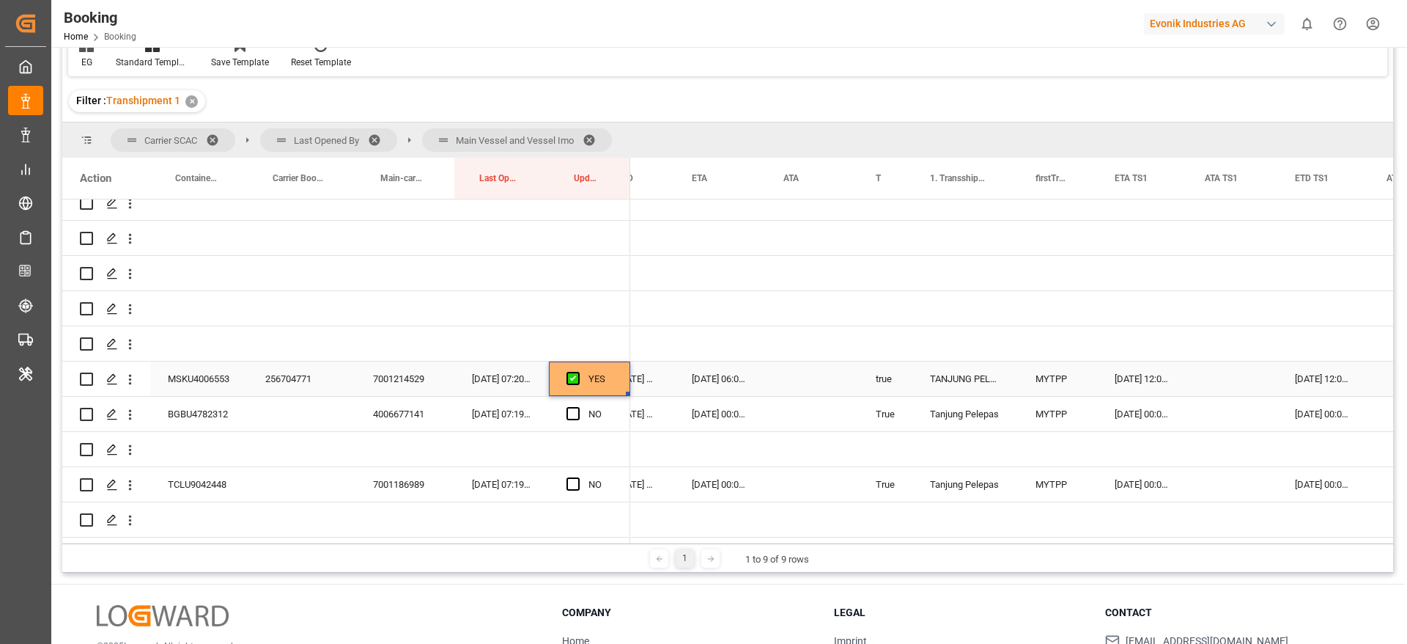
click at [699, 376] on div "19-09-2025 06:00:00" at bounding box center [720, 378] width 92 height 34
click at [701, 377] on div "19-09-2025 06:00:00" at bounding box center [720, 378] width 92 height 34
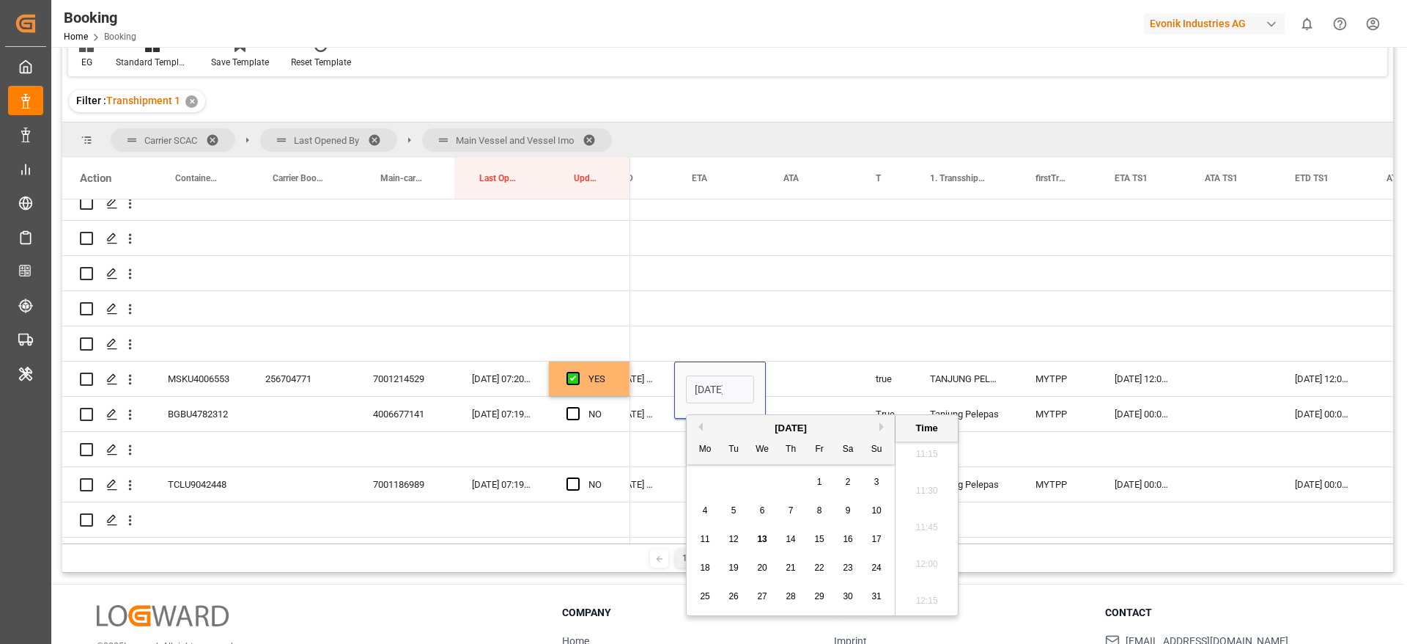
click at [885, 427] on button "Next Month" at bounding box center [884, 426] width 9 height 9
click at [712, 600] on div "29" at bounding box center [705, 597] width 18 height 18
type input "29-09-2025 06:00"
click at [797, 377] on div "Press SPACE to select this row." at bounding box center [812, 378] width 92 height 34
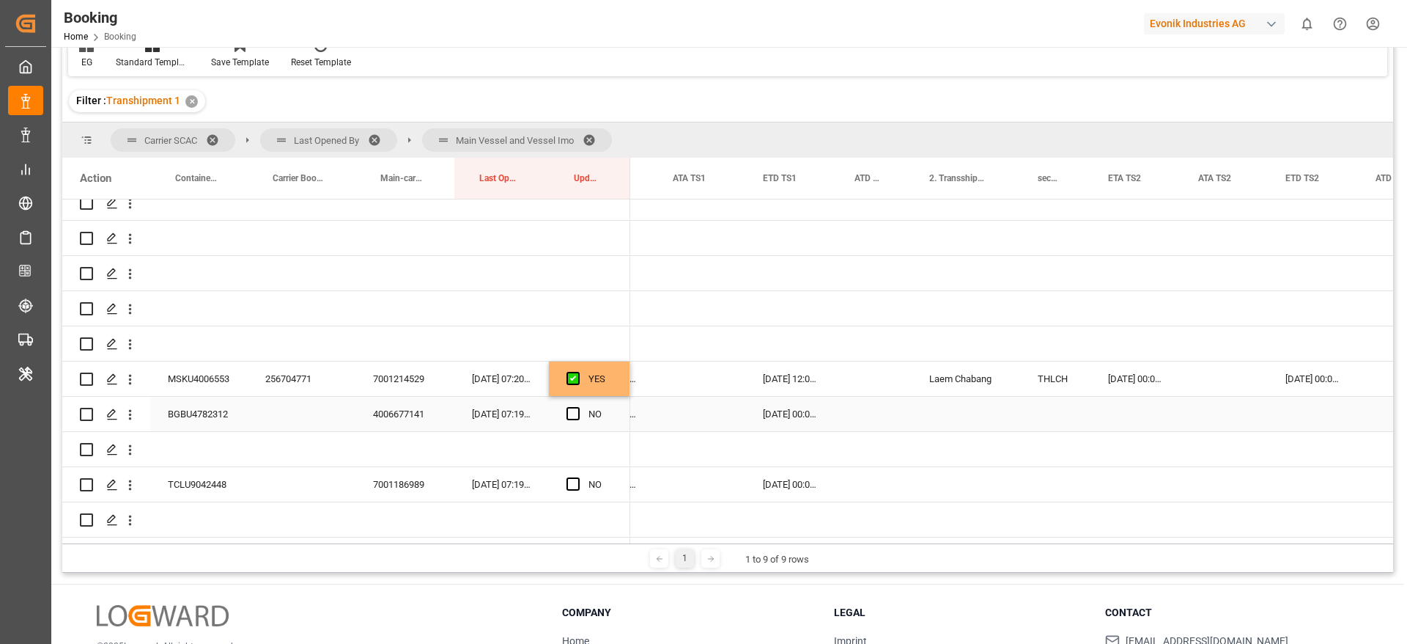
click at [207, 417] on div "BGBU4782312" at bounding box center [198, 414] width 97 height 34
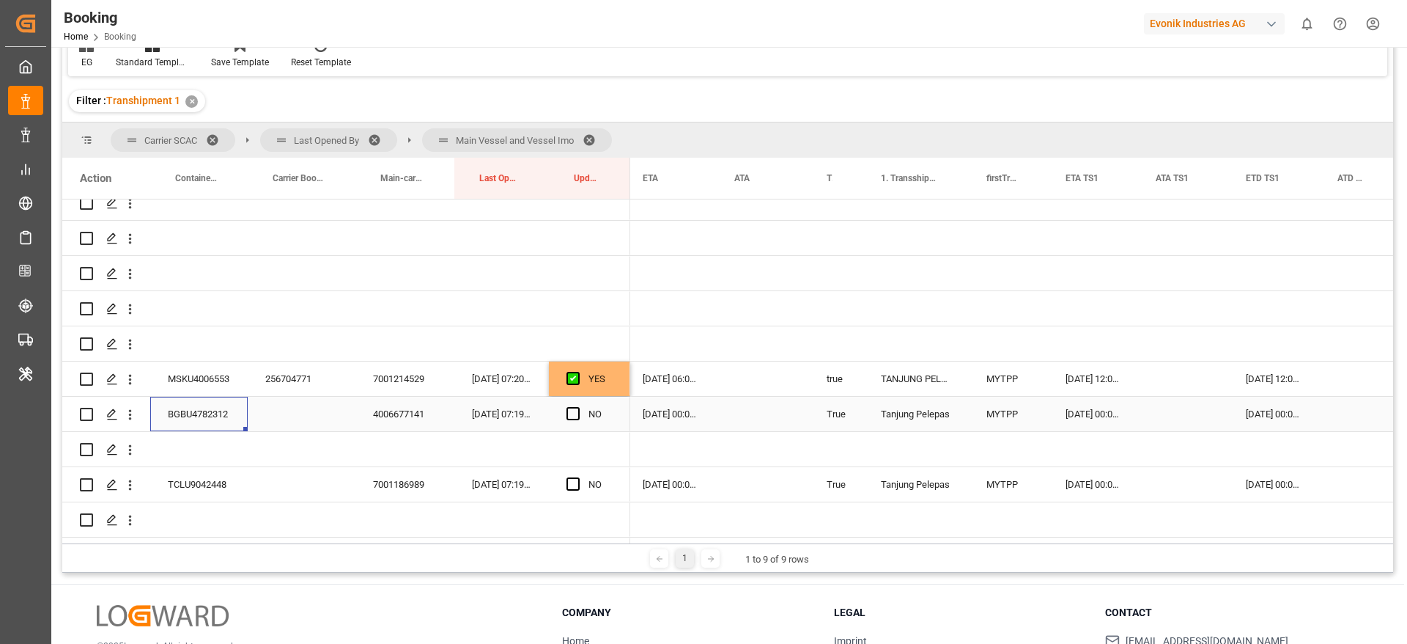
click at [576, 413] on span "Press SPACE to select this row." at bounding box center [573, 413] width 13 height 13
click at [578, 407] on input "Press SPACE to select this row." at bounding box center [578, 407] width 0 height 0
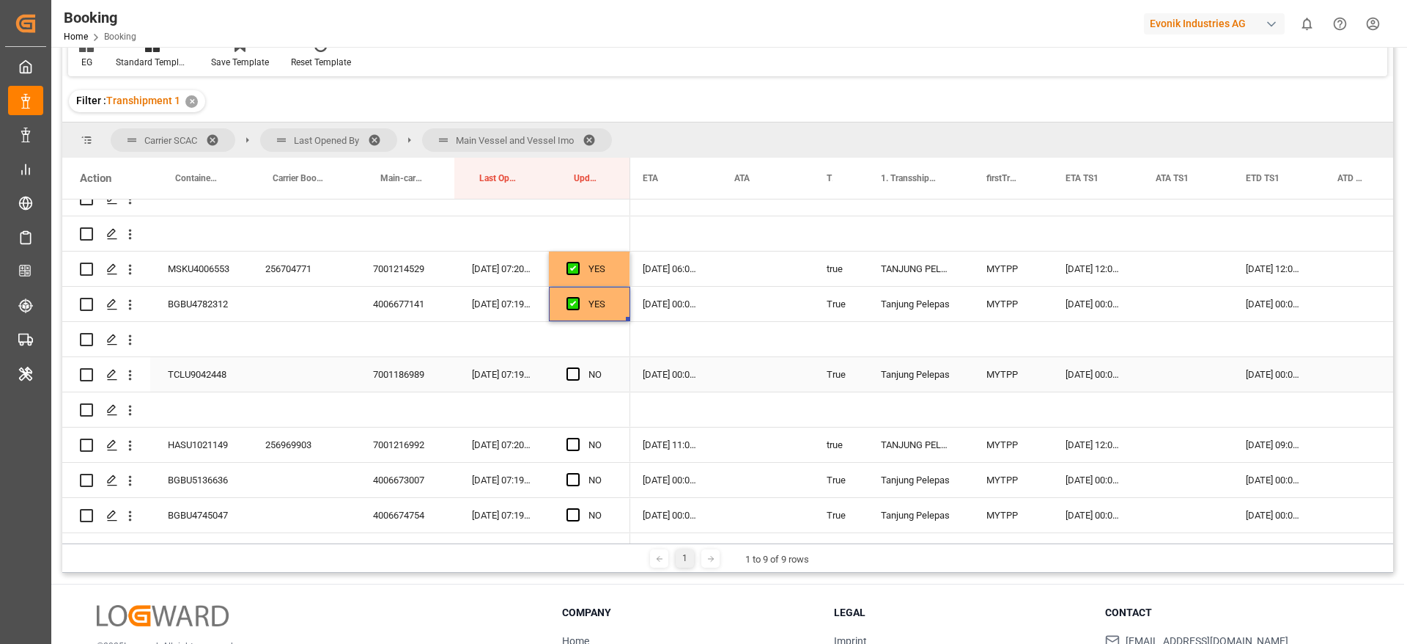
click at [203, 375] on div "TCLU9042448" at bounding box center [198, 374] width 97 height 34
click at [575, 372] on span "Press SPACE to select this row." at bounding box center [573, 373] width 13 height 13
click at [578, 367] on input "Press SPACE to select this row." at bounding box center [578, 367] width 0 height 0
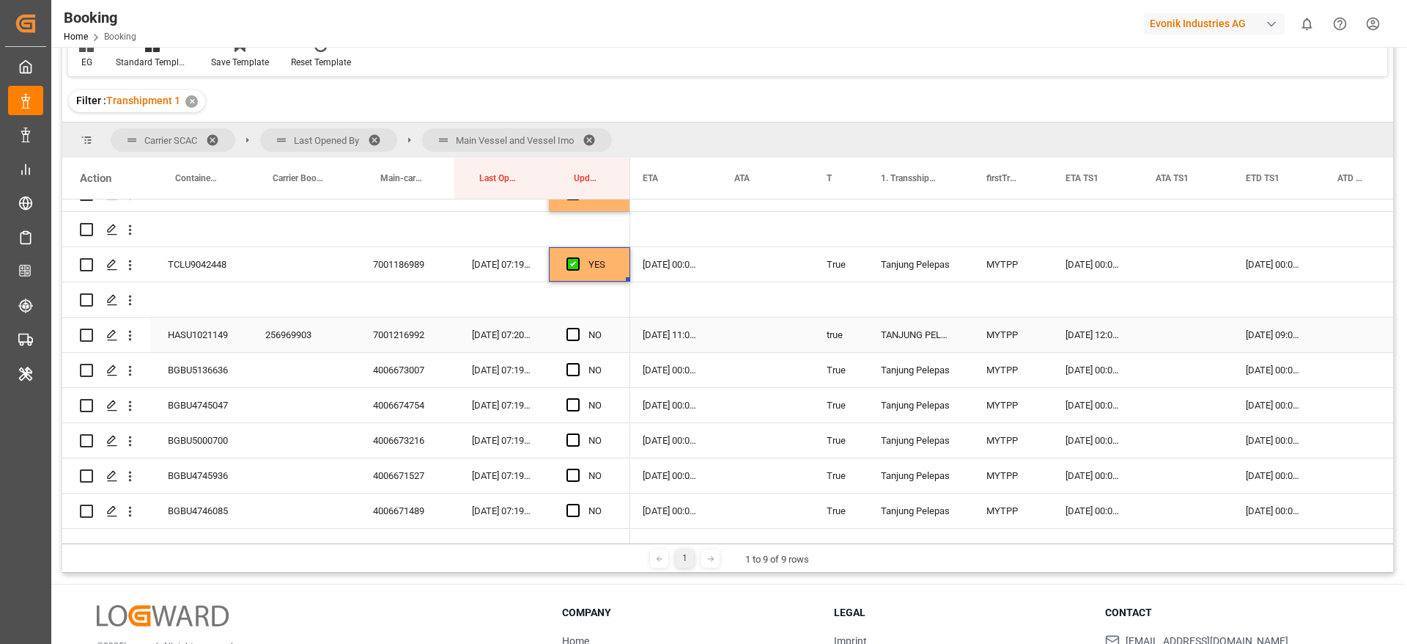
click at [278, 335] on div "256969903" at bounding box center [302, 334] width 108 height 34
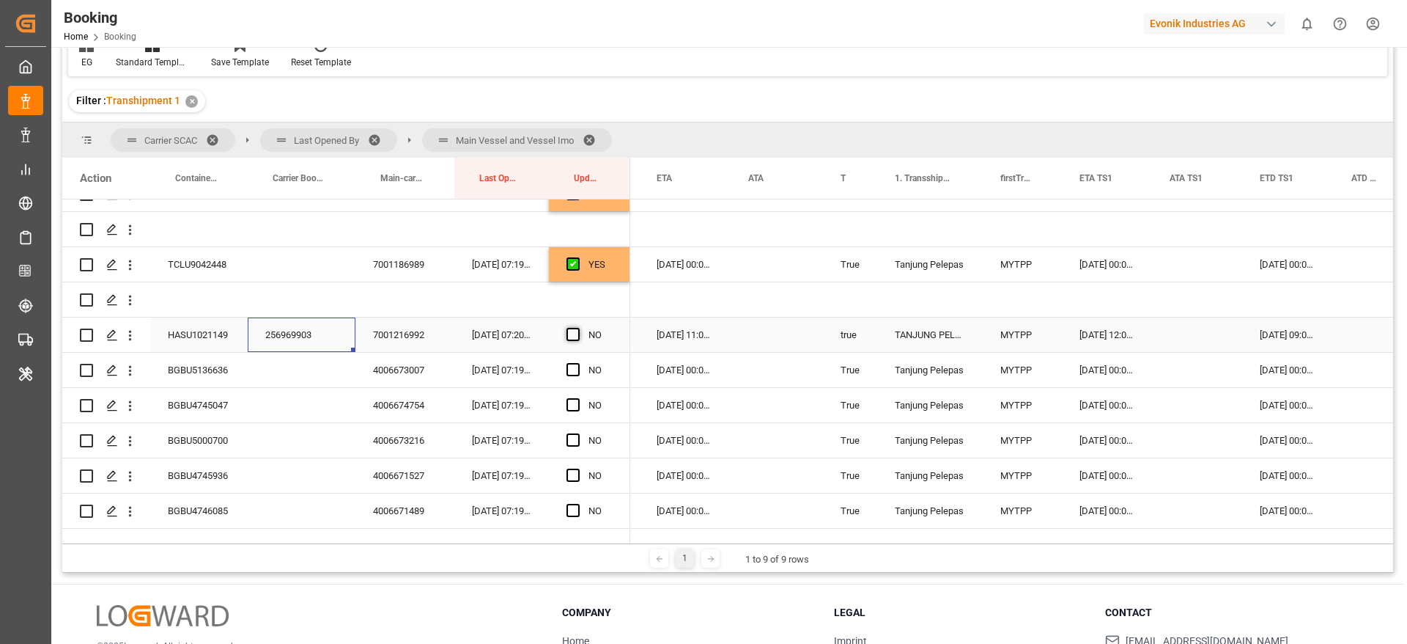
click at [571, 333] on span "Press SPACE to select this row." at bounding box center [573, 334] width 13 height 13
click at [578, 328] on input "Press SPACE to select this row." at bounding box center [578, 328] width 0 height 0
click at [208, 364] on div "BGBU5136636" at bounding box center [198, 370] width 97 height 34
click at [569, 366] on span "Press SPACE to select this row." at bounding box center [573, 369] width 13 height 13
click at [578, 363] on input "Press SPACE to select this row." at bounding box center [578, 363] width 0 height 0
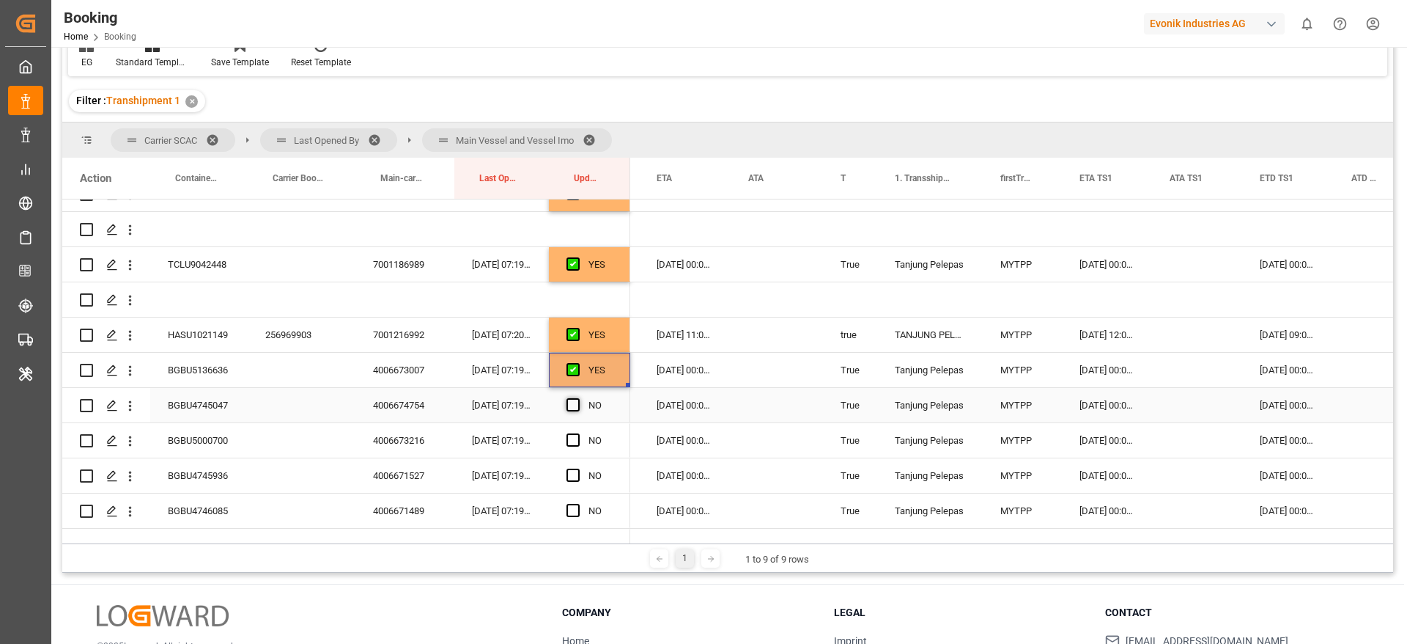
click at [578, 403] on span "Press SPACE to select this row." at bounding box center [573, 404] width 13 height 13
click at [578, 398] on input "Press SPACE to select this row." at bounding box center [578, 398] width 0 height 0
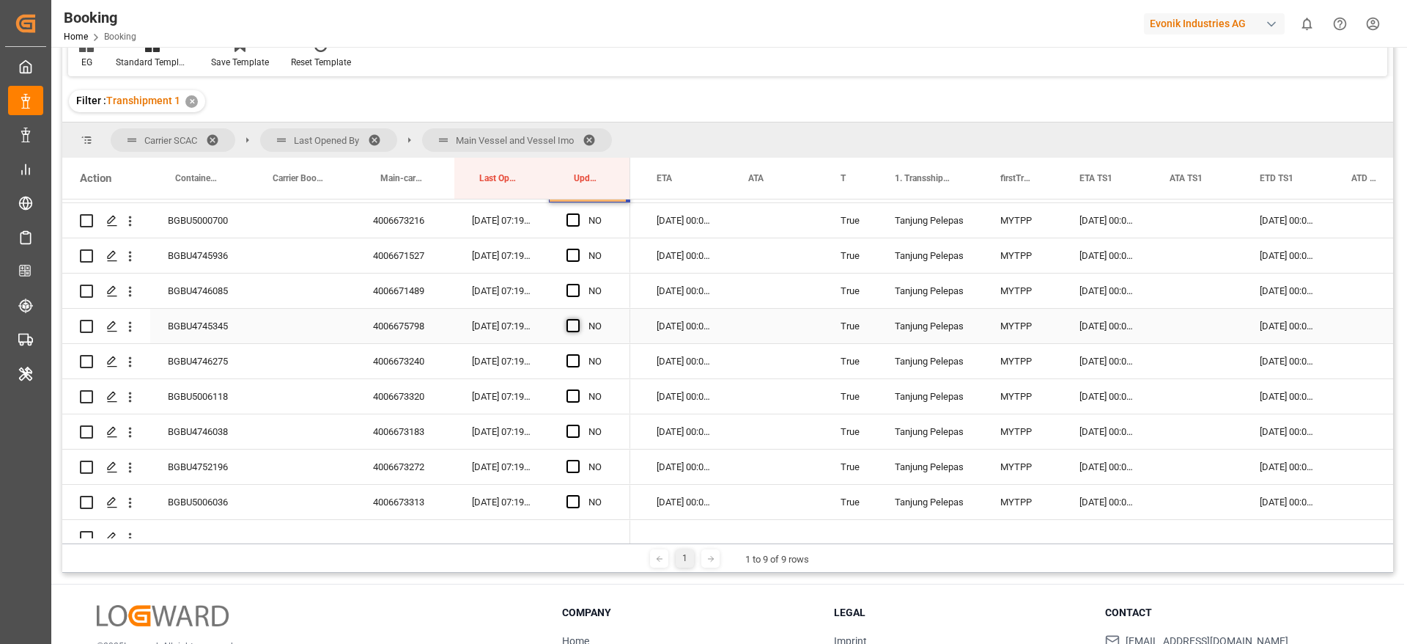
click at [570, 325] on span "Press SPACE to select this row." at bounding box center [573, 325] width 13 height 13
click at [578, 319] on input "Press SPACE to select this row." at bounding box center [578, 319] width 0 height 0
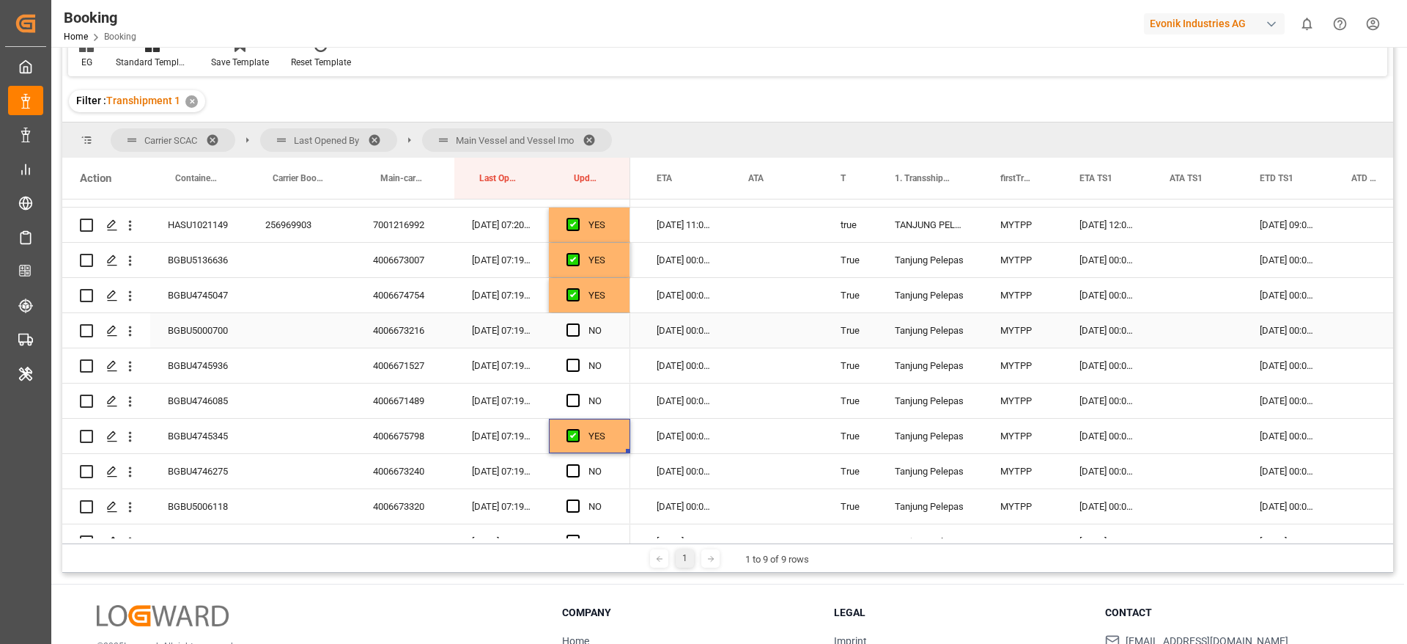
click at [221, 323] on div "BGBU5000700" at bounding box center [198, 330] width 97 height 34
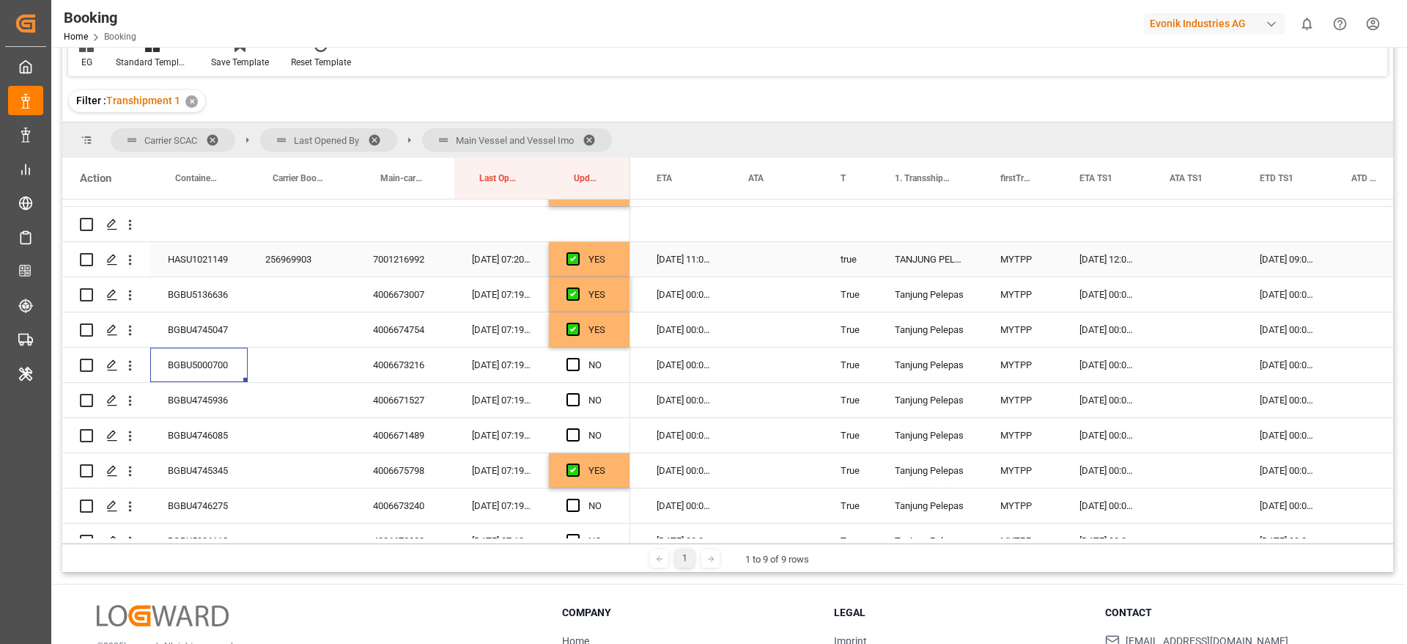
scroll to position [414, 0]
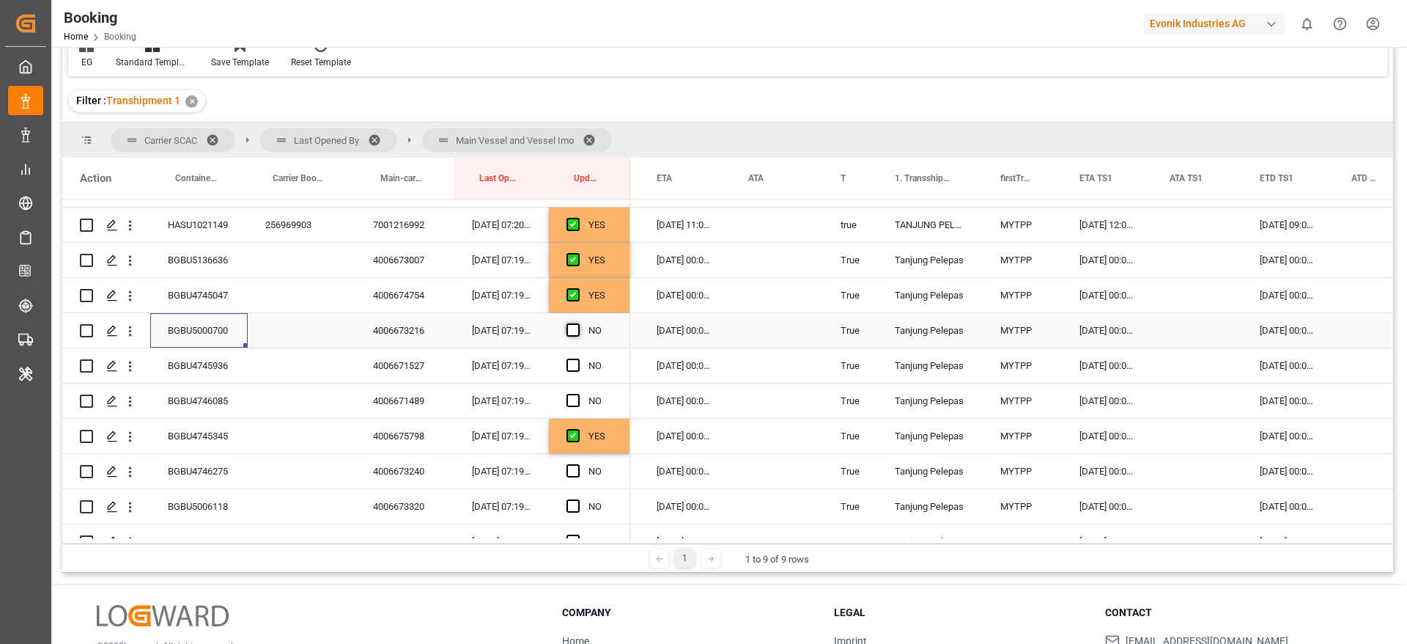
click at [568, 331] on span "Press SPACE to select this row." at bounding box center [573, 329] width 13 height 13
click at [578, 323] on input "Press SPACE to select this row." at bounding box center [578, 323] width 0 height 0
click at [570, 364] on span "Press SPACE to select this row." at bounding box center [573, 364] width 13 height 13
click at [578, 358] on input "Press SPACE to select this row." at bounding box center [578, 358] width 0 height 0
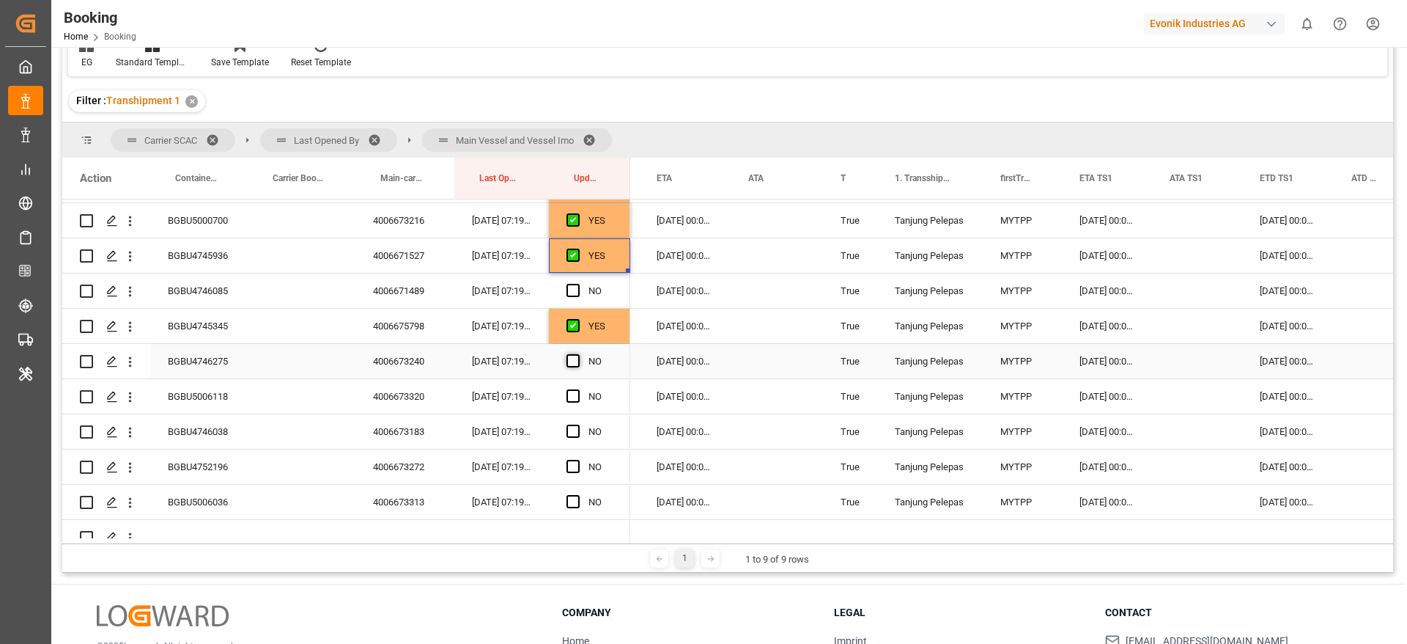
click at [576, 361] on span "Press SPACE to select this row." at bounding box center [573, 360] width 13 height 13
click at [578, 354] on input "Press SPACE to select this row." at bounding box center [578, 354] width 0 height 0
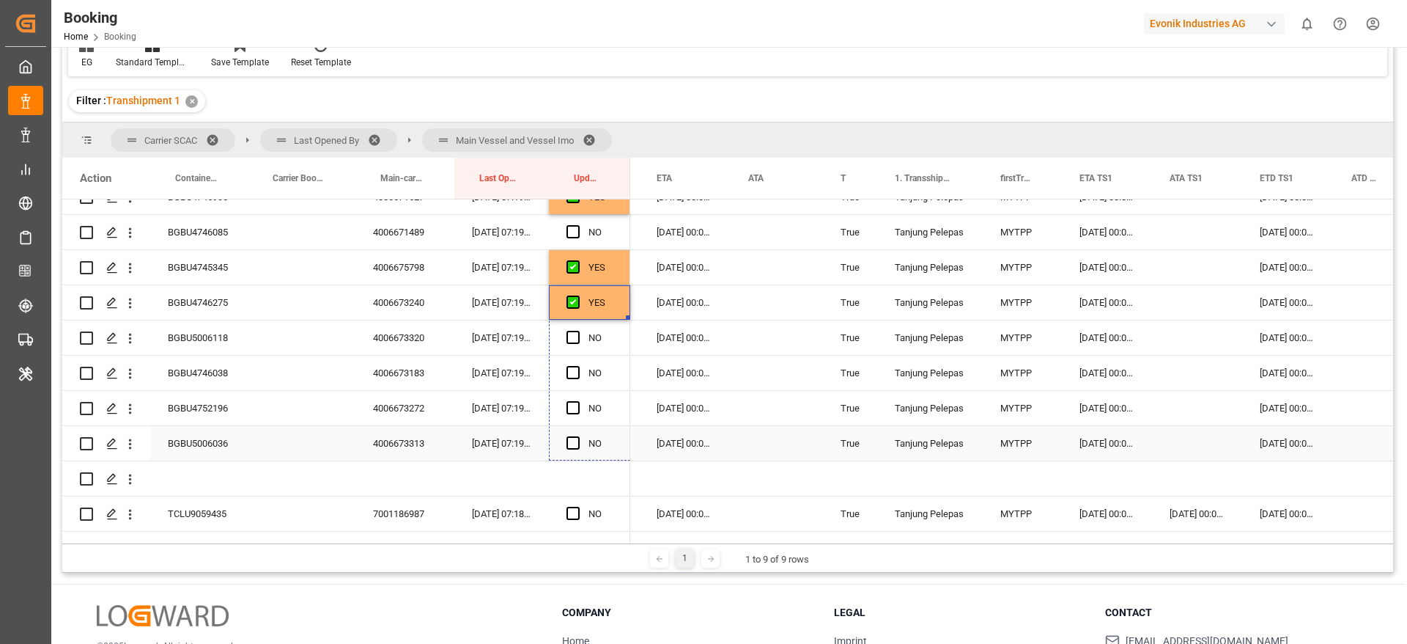
drag, startPoint x: 627, startPoint y: 374, endPoint x: 624, endPoint y: 441, distance: 66.8
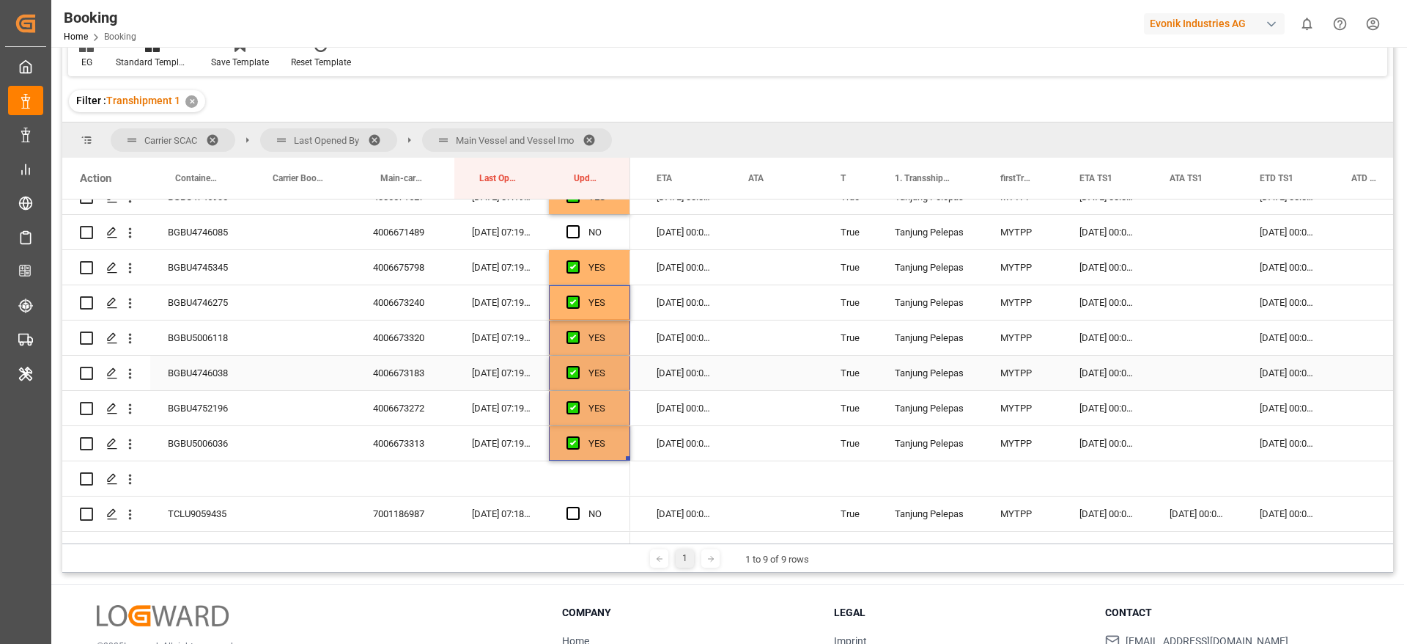
scroll to position [473, 0]
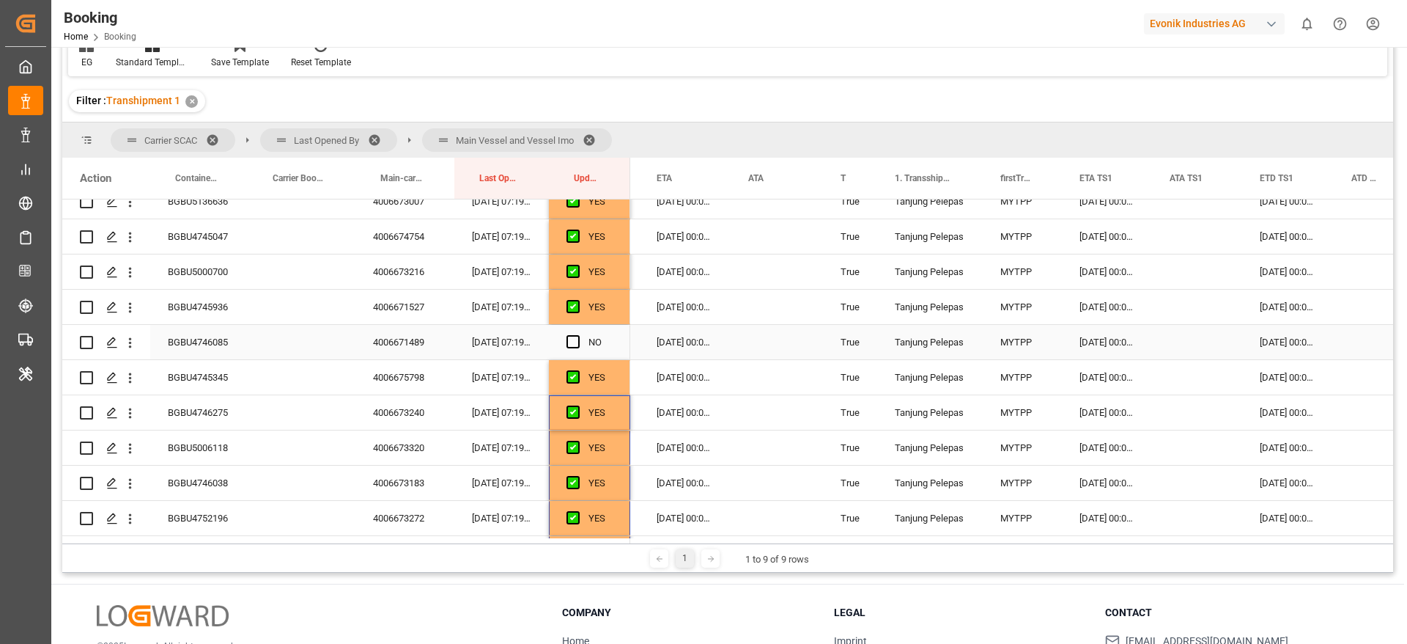
click at [214, 336] on div "BGBU4746085" at bounding box center [198, 342] width 97 height 34
click at [573, 340] on span "Press SPACE to select this row." at bounding box center [573, 341] width 13 height 13
click at [578, 335] on input "Press SPACE to select this row." at bounding box center [578, 335] width 0 height 0
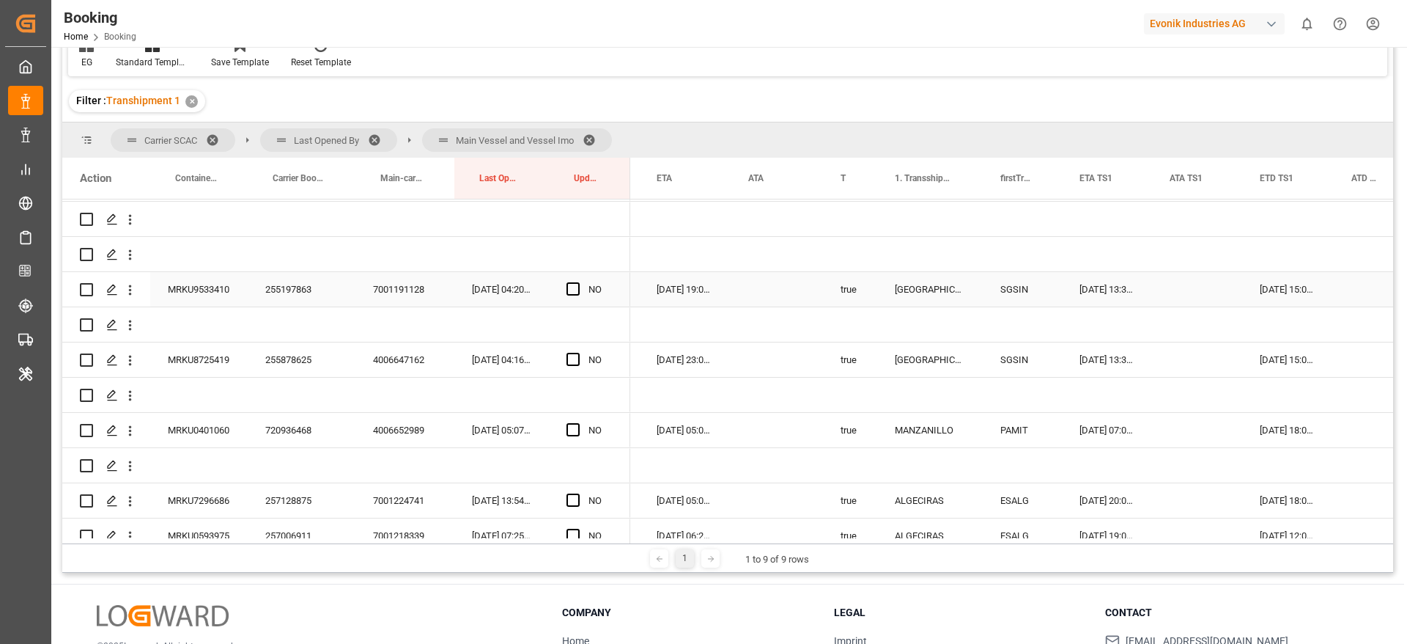
scroll to position [803, 0]
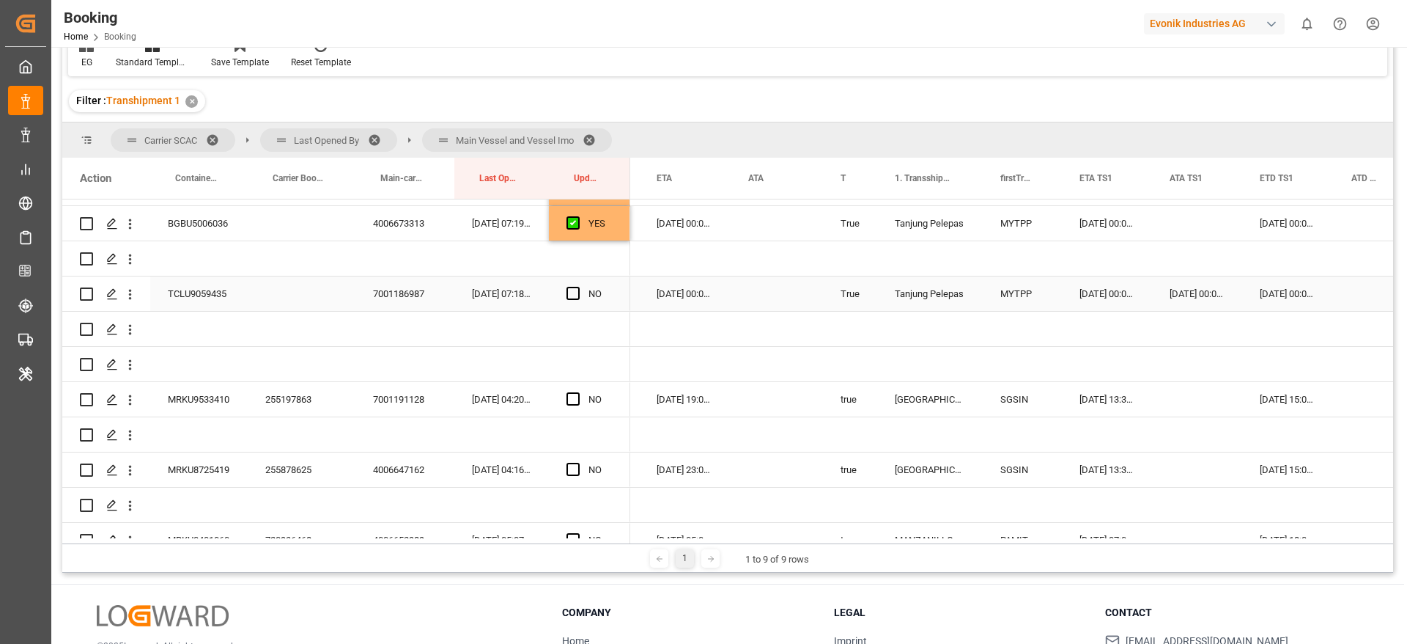
click at [204, 287] on div "TCLU9059435" at bounding box center [198, 293] width 97 height 34
click at [570, 293] on span "Press SPACE to select this row." at bounding box center [573, 293] width 13 height 13
click at [578, 287] on input "Press SPACE to select this row." at bounding box center [578, 287] width 0 height 0
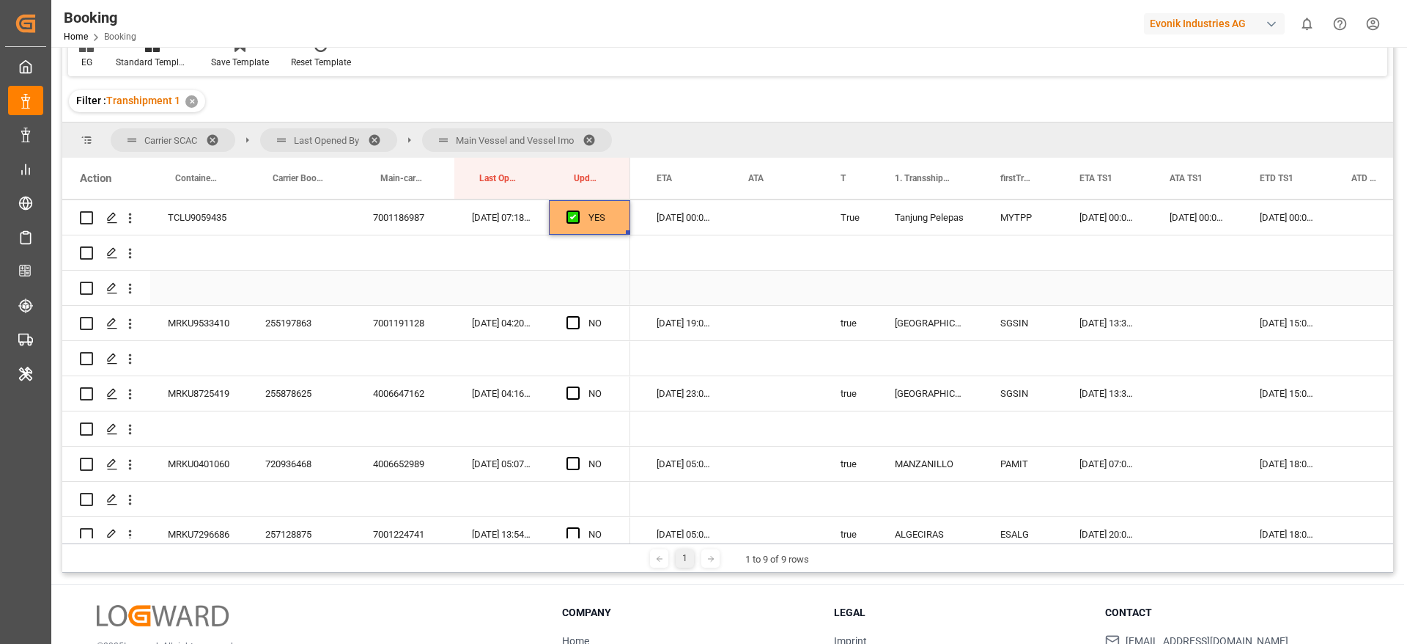
scroll to position [913, 0]
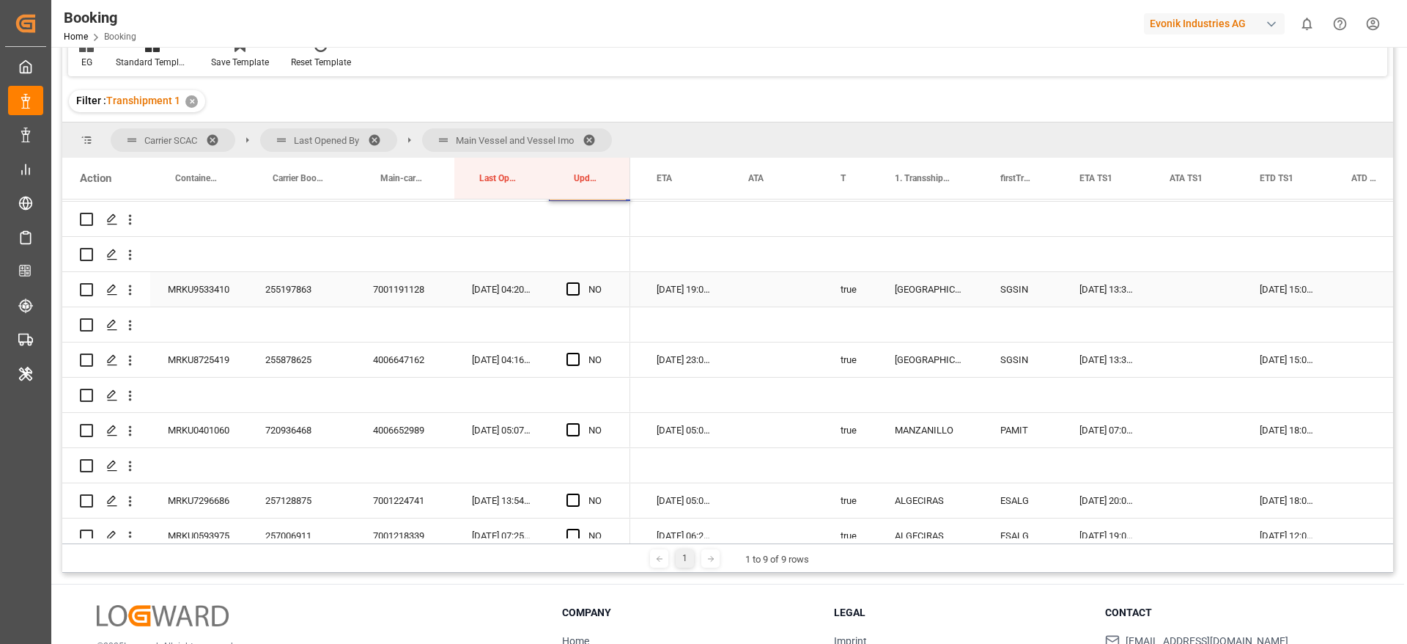
click at [293, 292] on div "255197863" at bounding box center [302, 289] width 108 height 34
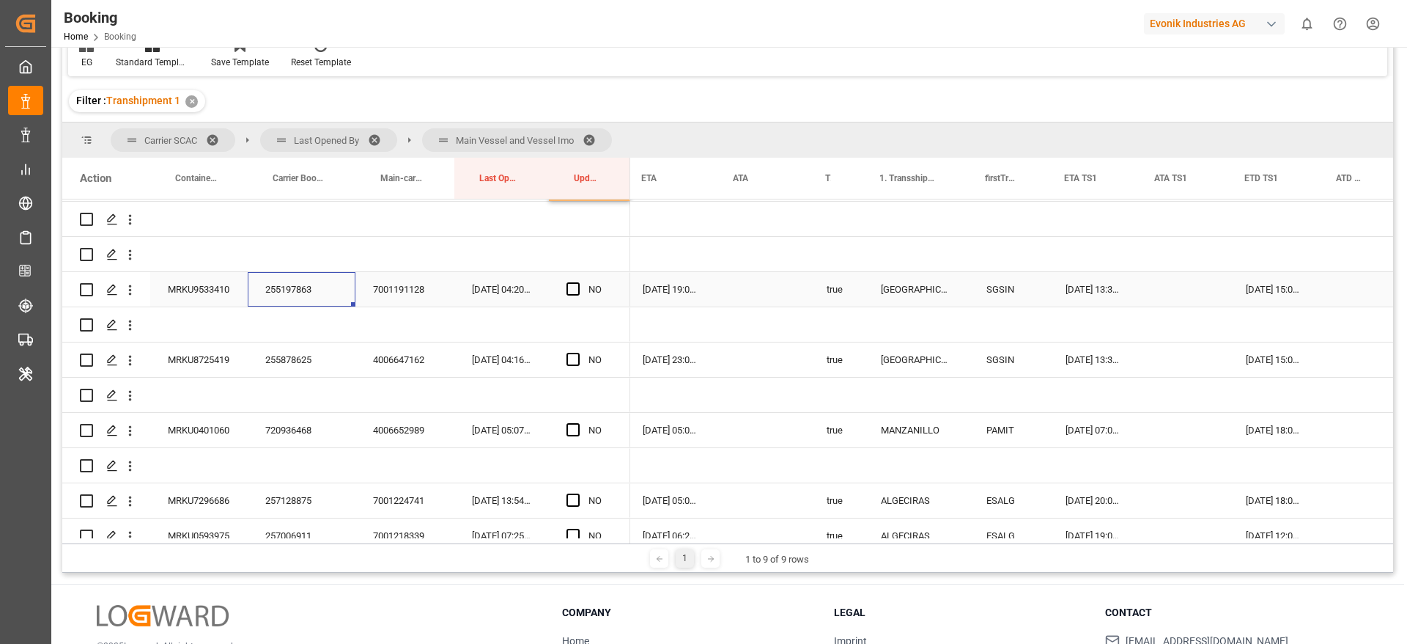
scroll to position [0, 831]
click at [570, 290] on span "Press SPACE to select this row." at bounding box center [573, 288] width 13 height 13
click at [578, 282] on input "Press SPACE to select this row." at bounding box center [578, 282] width 0 height 0
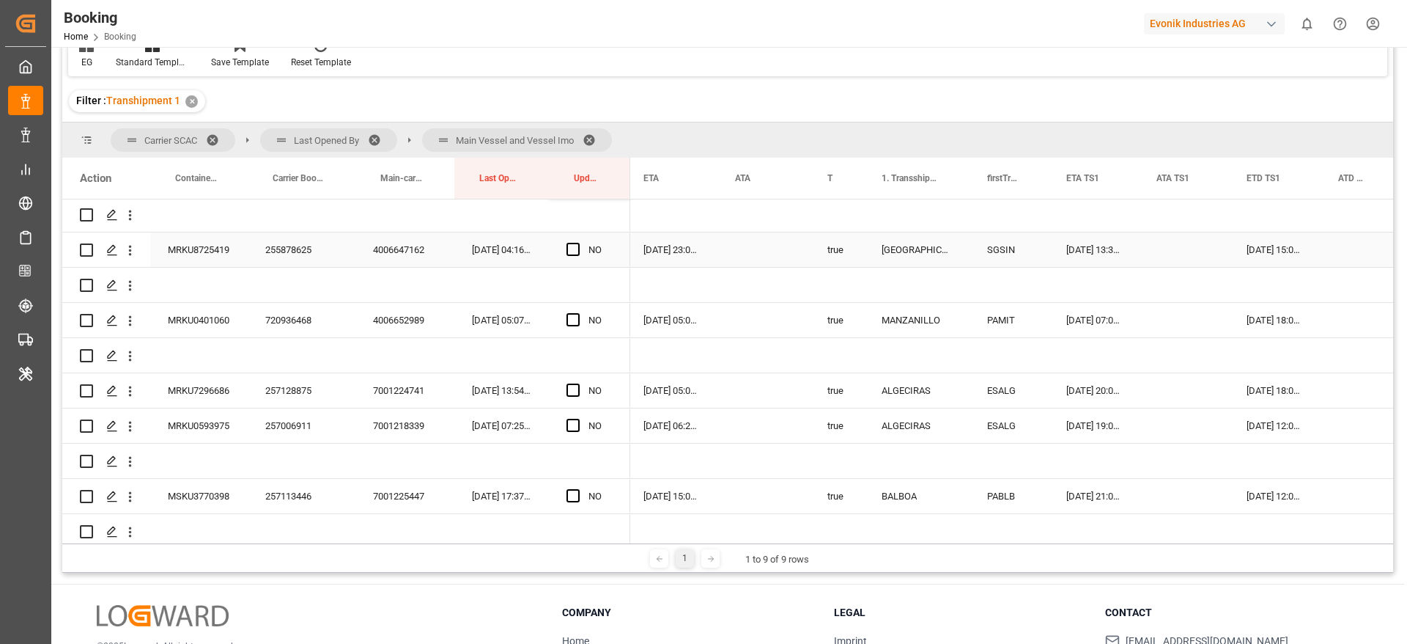
click at [301, 241] on div "255878625" at bounding box center [302, 249] width 108 height 34
click at [290, 248] on div "255878625" at bounding box center [302, 249] width 108 height 34
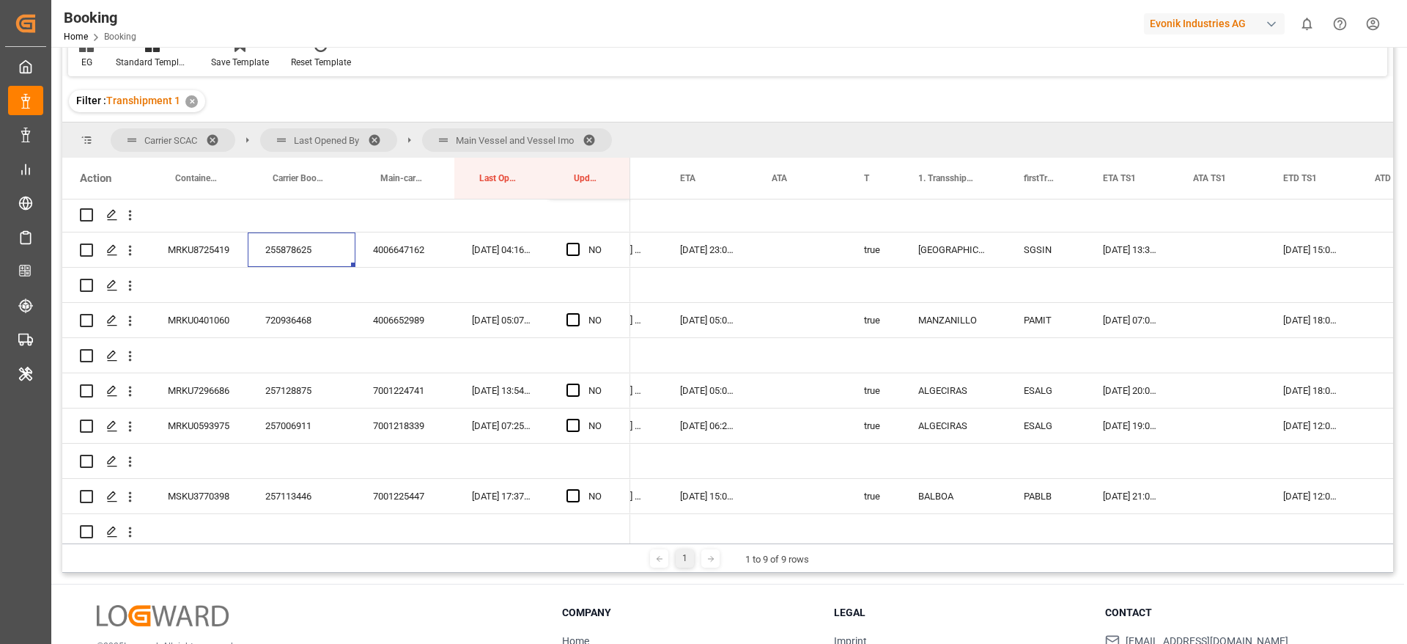
scroll to position [0, 793]
drag, startPoint x: 570, startPoint y: 249, endPoint x: 306, endPoint y: 307, distance: 270.1
click at [570, 248] on span "Press SPACE to select this row." at bounding box center [573, 249] width 13 height 13
click at [578, 243] on input "Press SPACE to select this row." at bounding box center [578, 243] width 0 height 0
click at [291, 312] on div "720936468" at bounding box center [302, 320] width 108 height 34
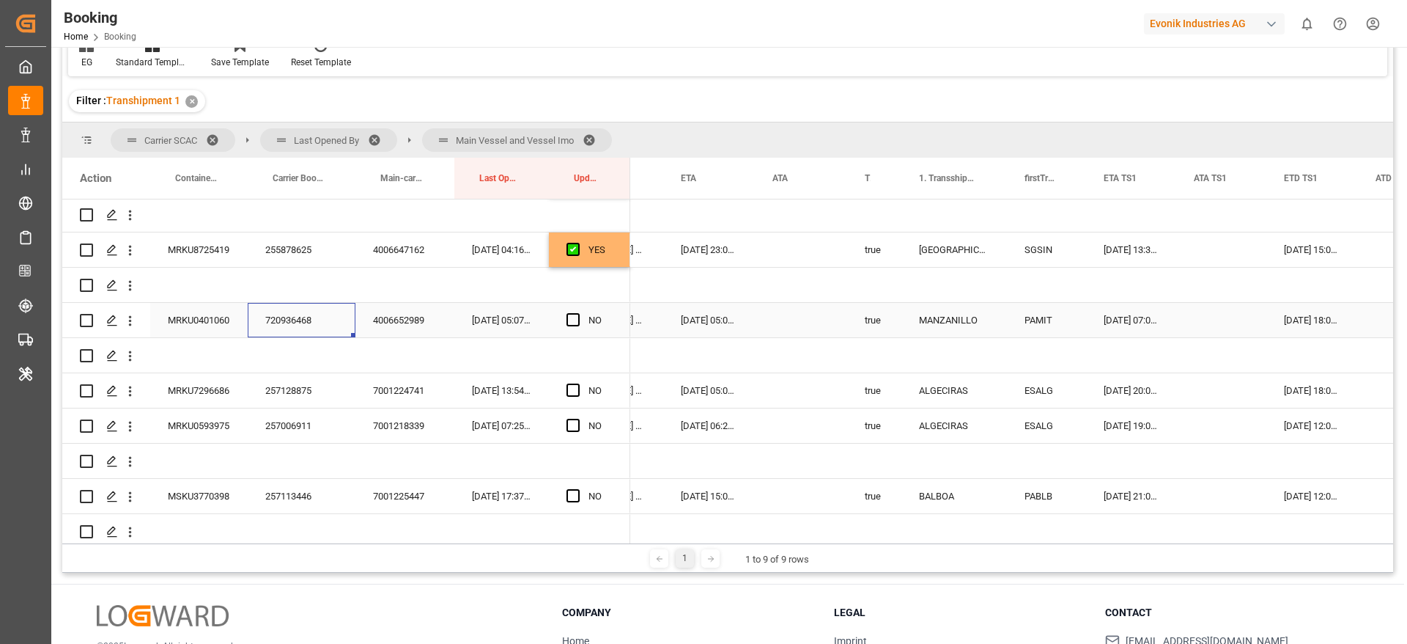
click at [573, 322] on span "Press SPACE to select this row." at bounding box center [573, 319] width 13 height 13
click at [578, 313] on input "Press SPACE to select this row." at bounding box center [578, 313] width 0 height 0
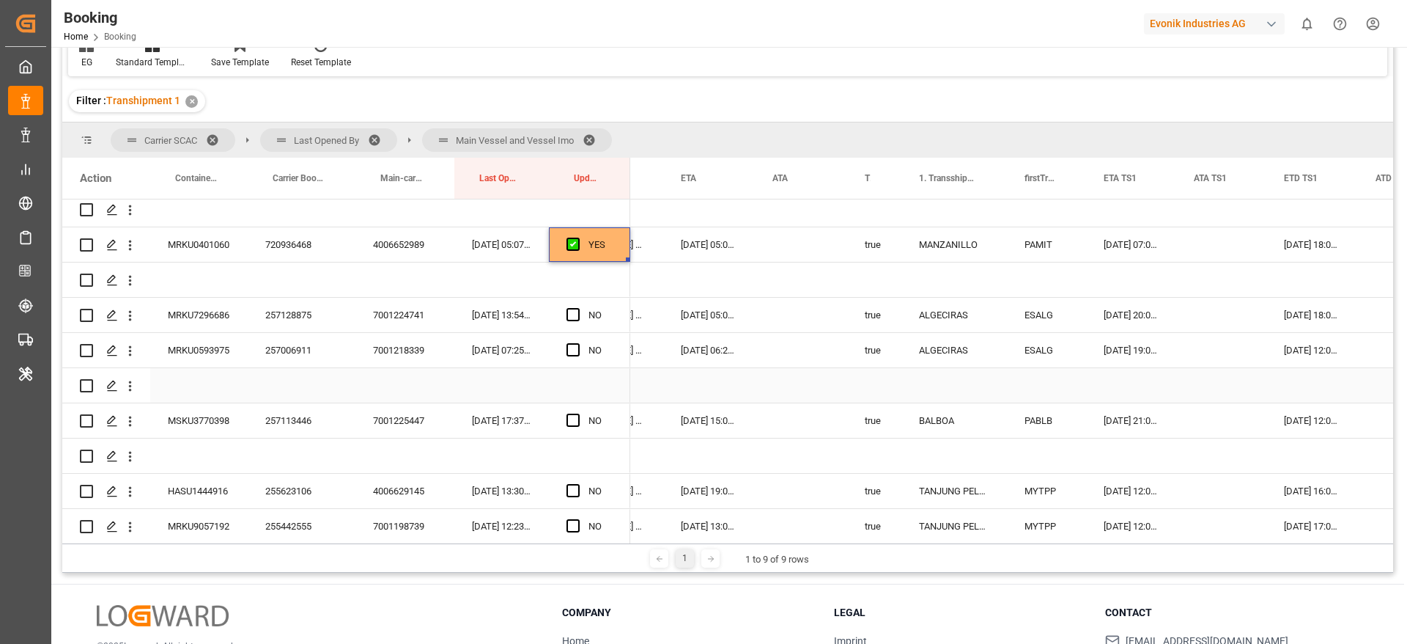
scroll to position [1132, 0]
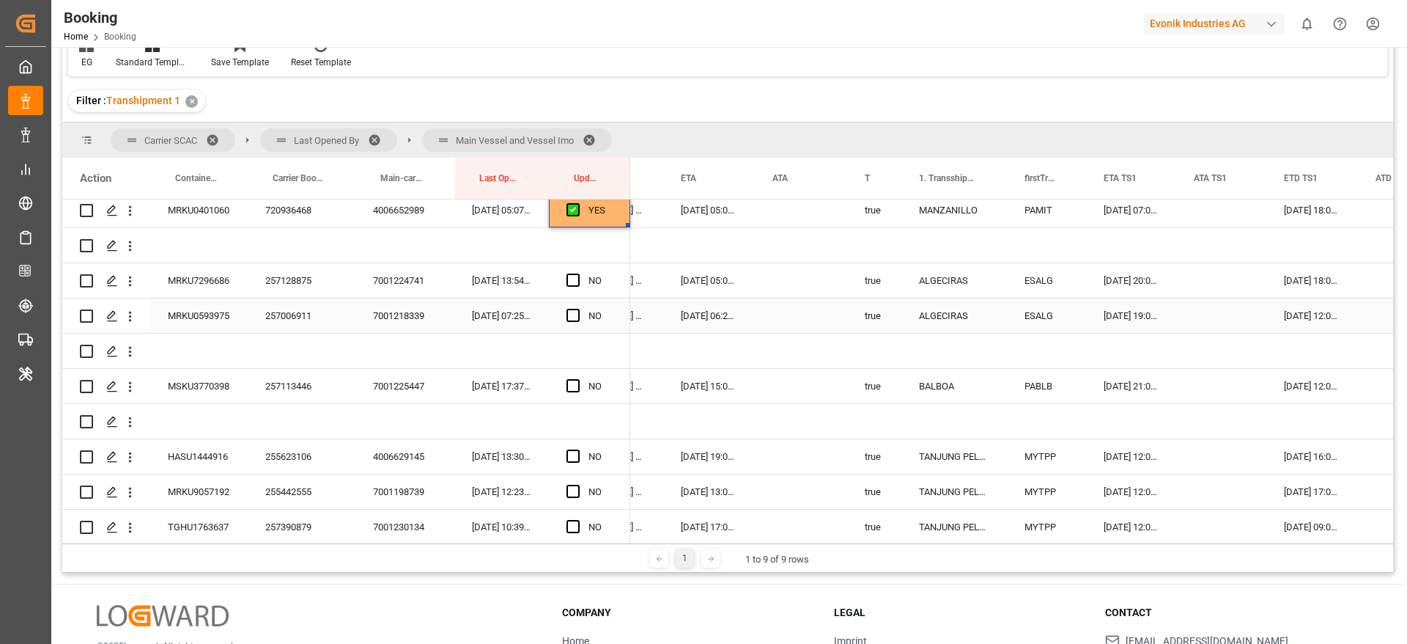
click at [266, 292] on div "257128875" at bounding box center [302, 280] width 108 height 34
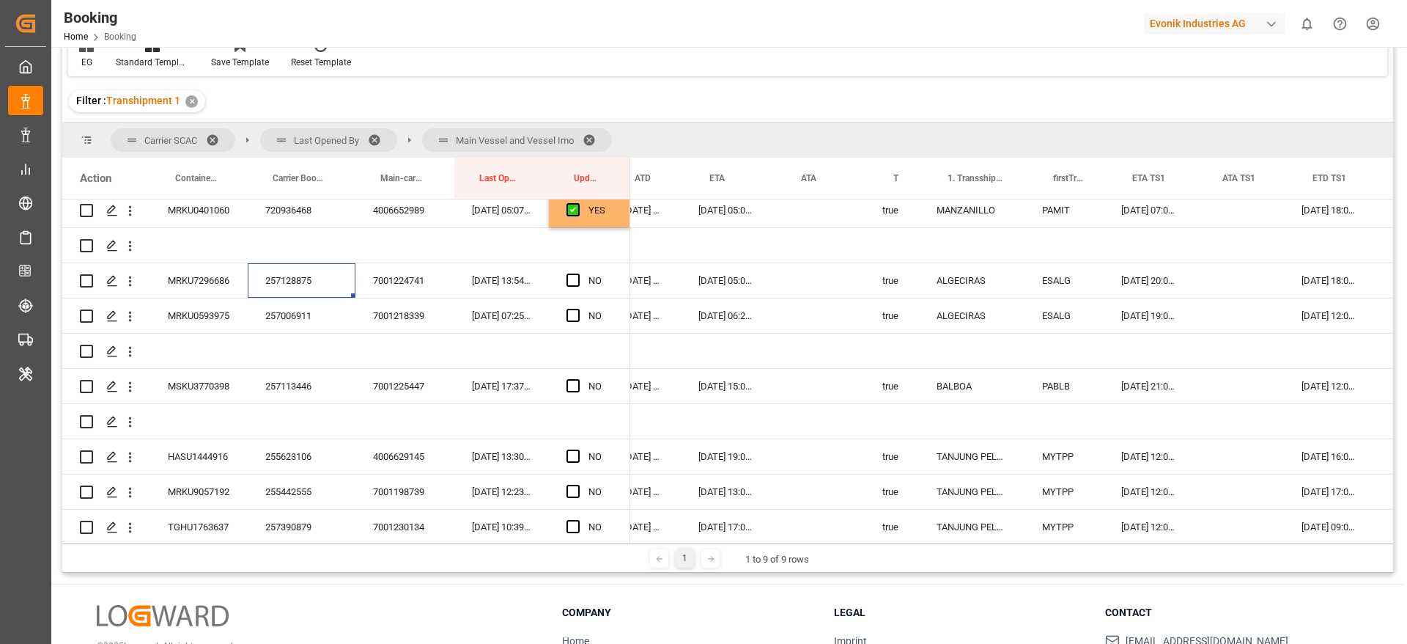
scroll to position [0, 780]
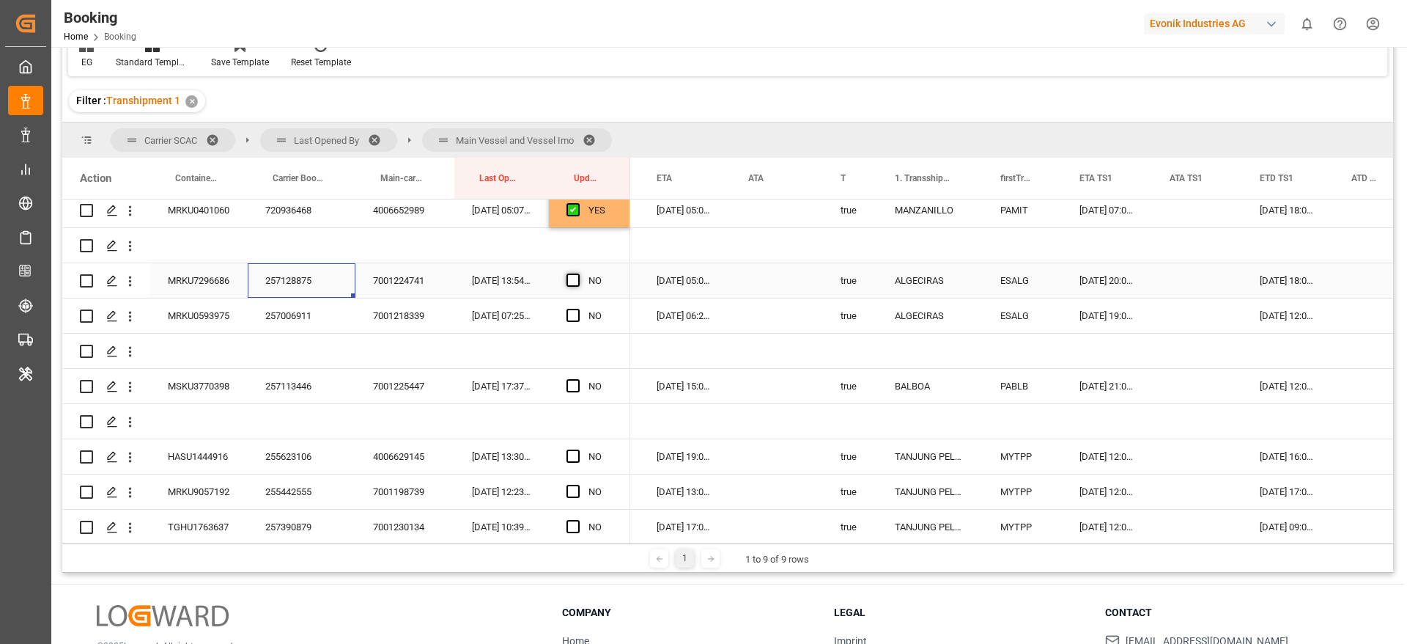
click at [572, 279] on span "Press SPACE to select this row." at bounding box center [573, 279] width 13 height 13
click at [578, 273] on input "Press SPACE to select this row." at bounding box center [578, 273] width 0 height 0
click at [280, 314] on div "257006911" at bounding box center [302, 315] width 108 height 34
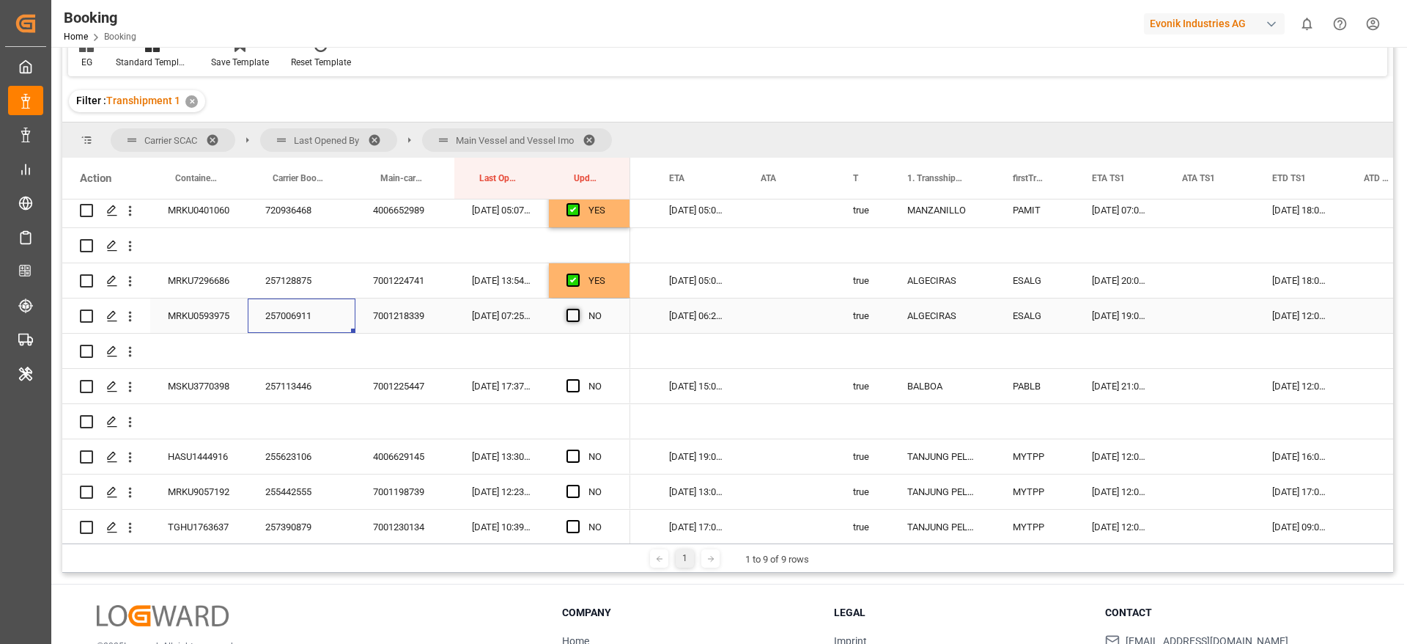
click at [575, 313] on span "Press SPACE to select this row." at bounding box center [573, 315] width 13 height 13
click at [578, 309] on input "Press SPACE to select this row." at bounding box center [578, 309] width 0 height 0
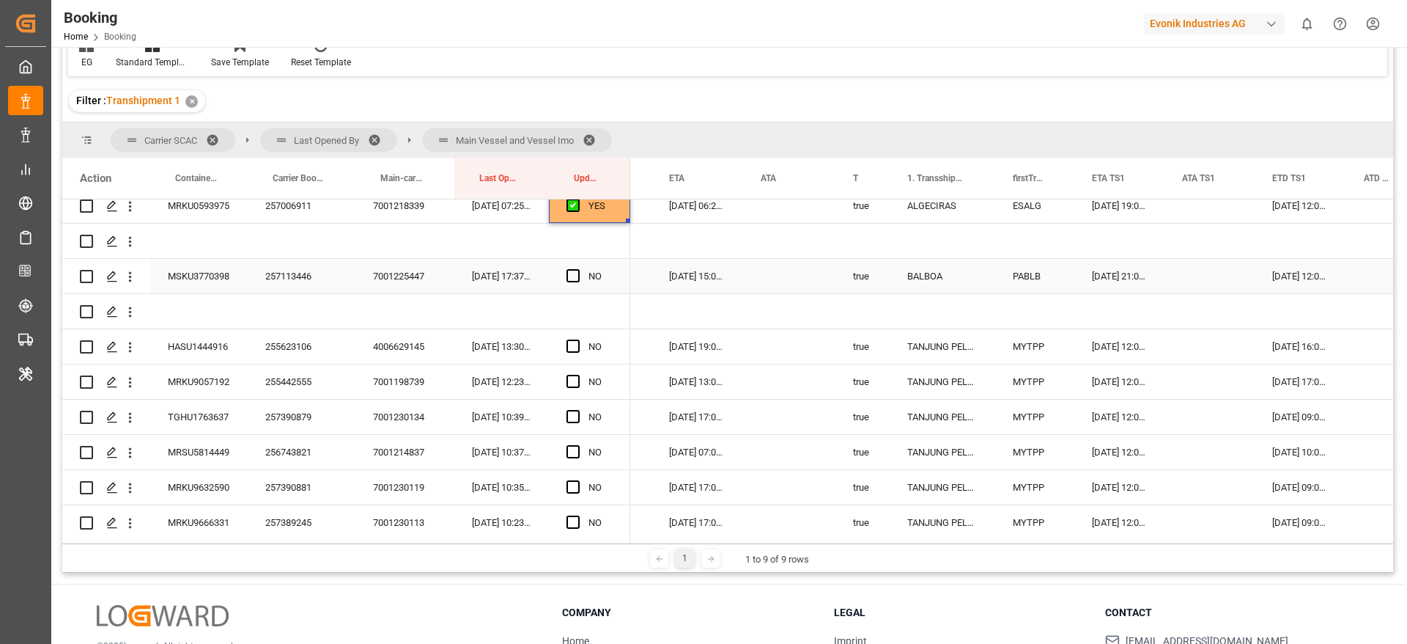
click at [257, 275] on div "257113446" at bounding box center [302, 276] width 108 height 34
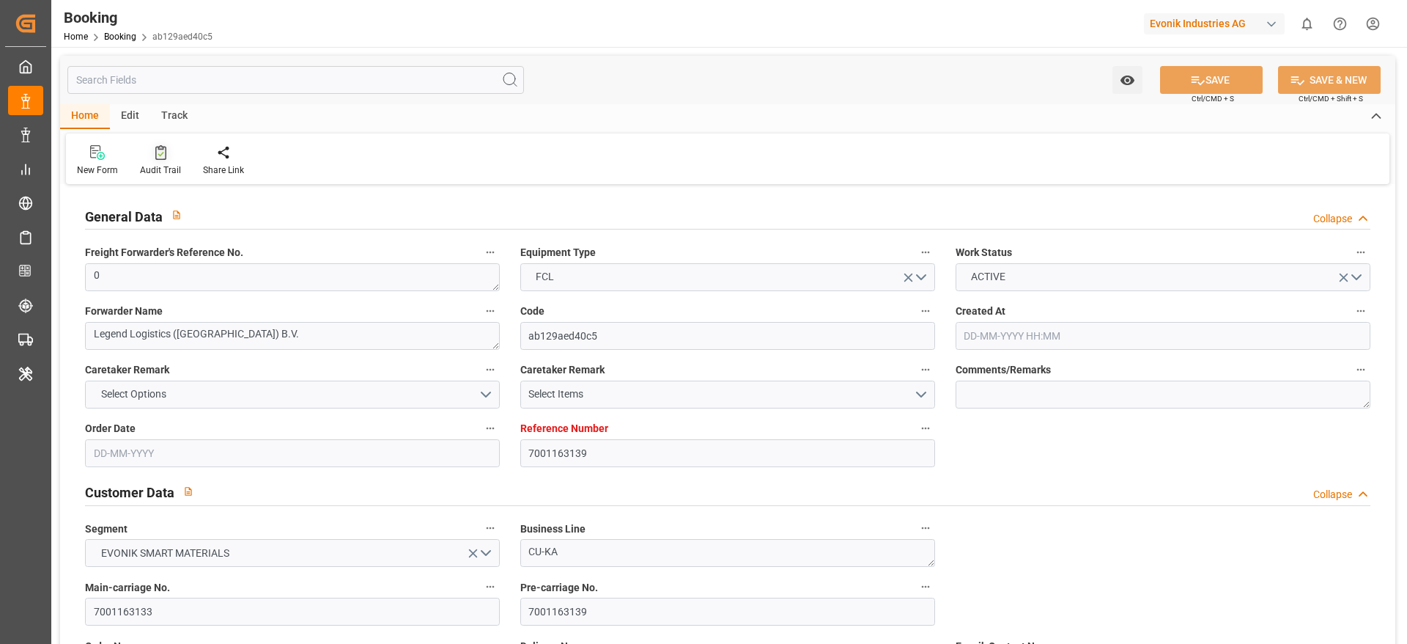
type input "7001163139"
type input "9943906"
type input "Hapag [PERSON_NAME]"
type input "Hapag [PERSON_NAME] Aktiengesellschaft"
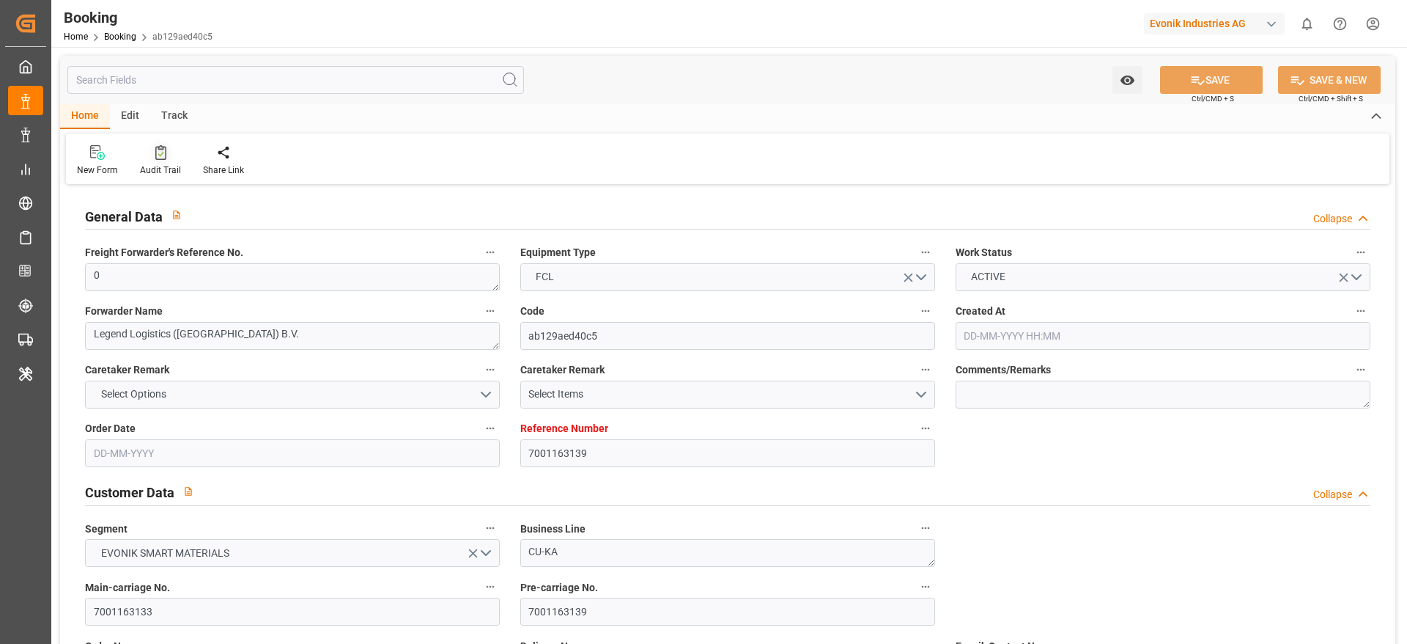
type input "NLRTM"
type input "IDBTM"
type input "SGSIN"
type input "0"
type input "08-05-2025 11:57"
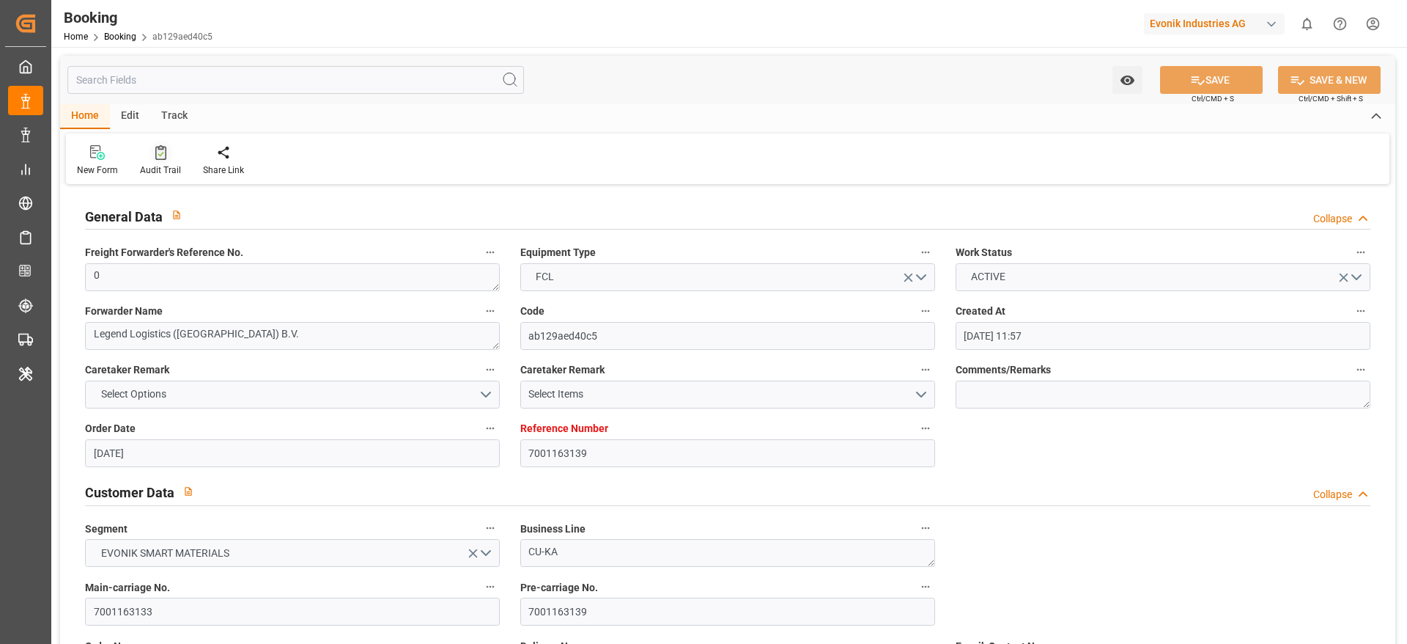
type input "08-05-2025"
type input "17-07-2025"
type input "21-05-2025"
type input "21-05-2025 00:00"
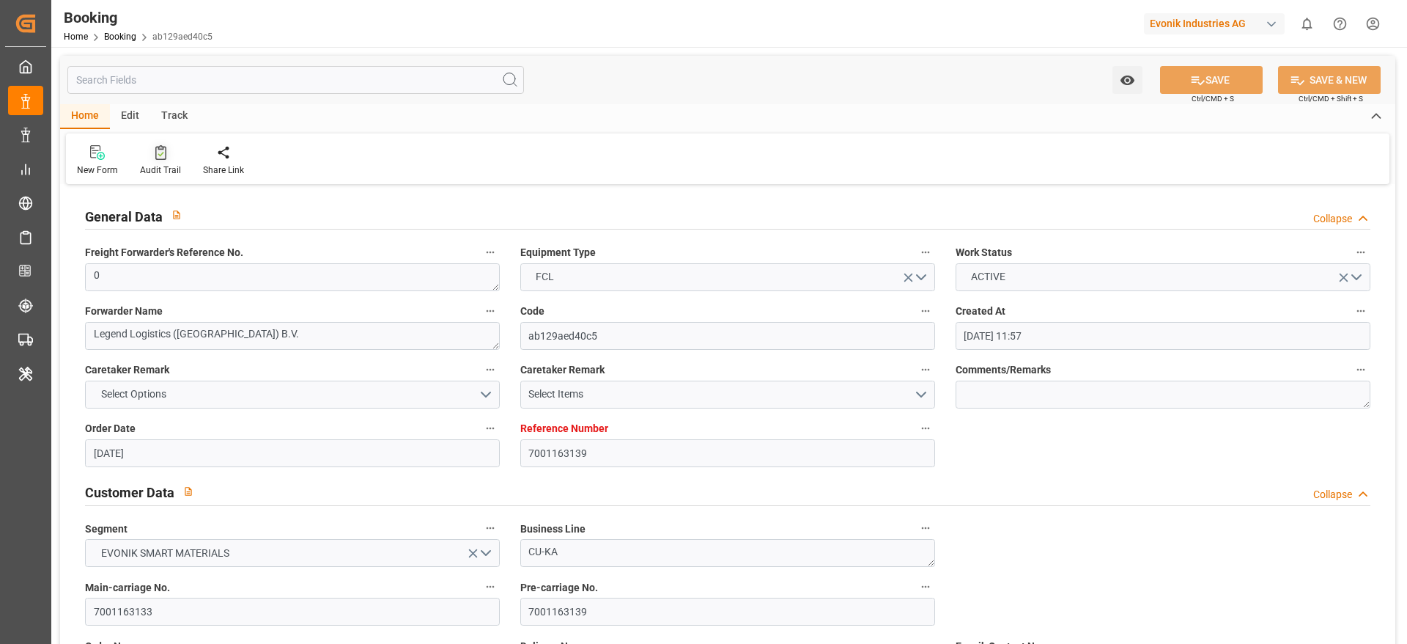
type input "11-07-2025 00:00"
type input "07-07-2025 00:00"
type input "20-08-2025 00:00"
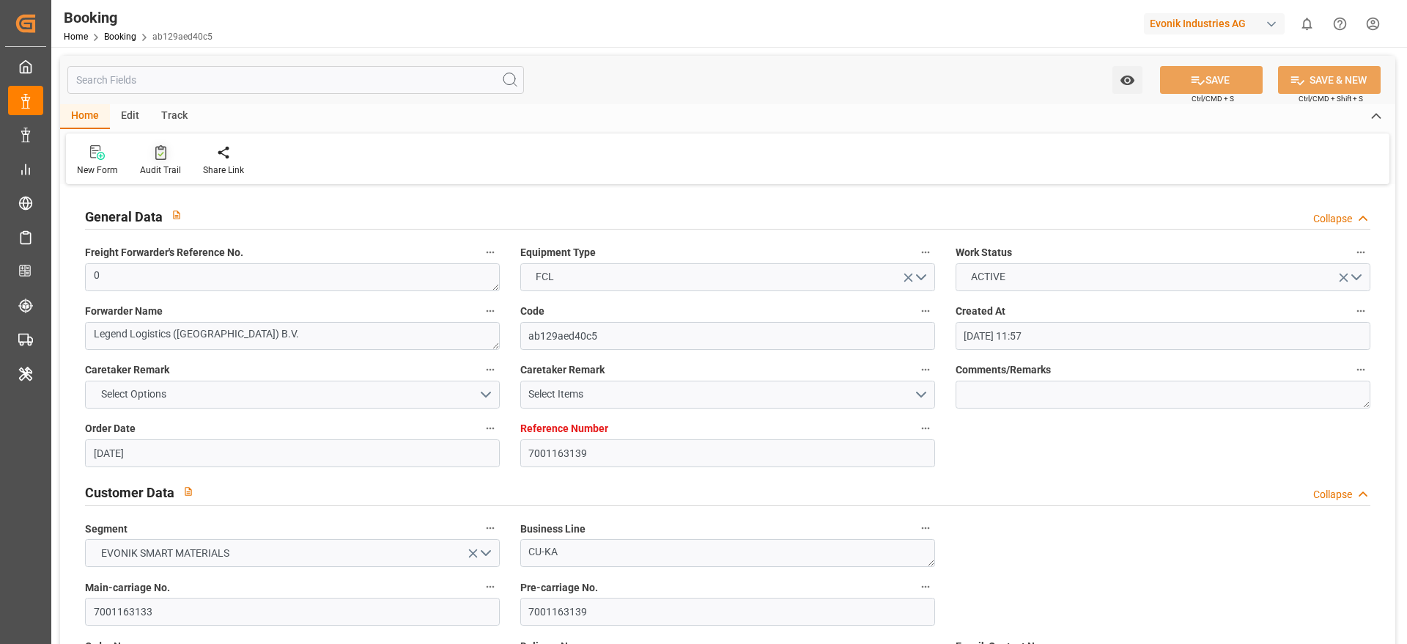
type input "20-08-2025 00:00"
type input "16-08-2025 00:00"
type input "19-08-2025 00:00"
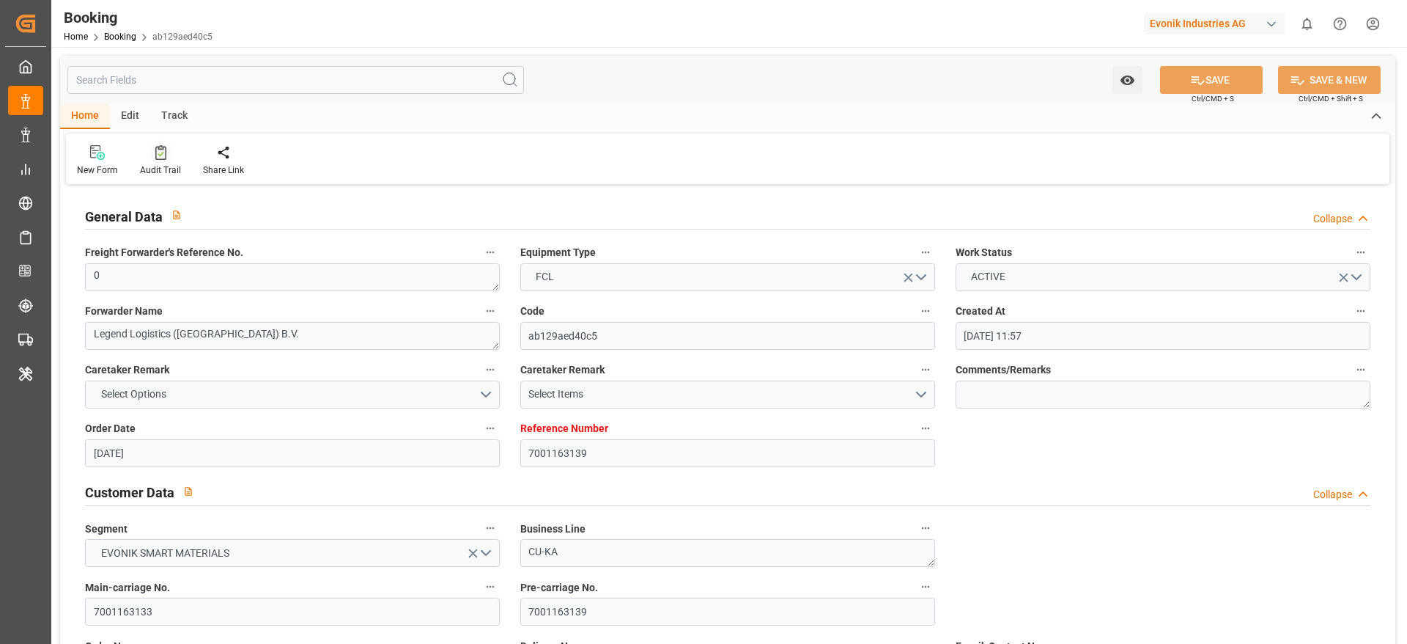
type input "13-08-2025 06:28"
click div
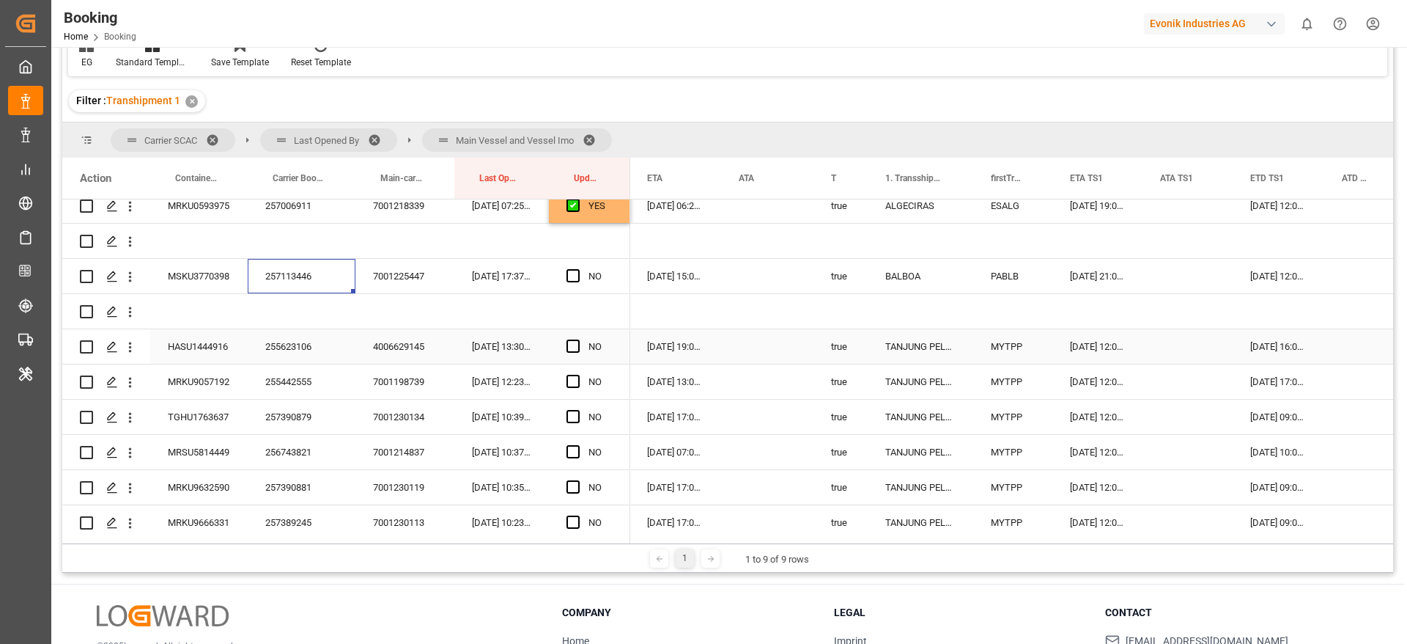
scroll to position [0, 827]
click at [575, 273] on span "Press SPACE to select this row." at bounding box center [573, 275] width 13 height 13
click at [578, 269] on input "Press SPACE to select this row." at bounding box center [578, 269] width 0 height 0
click at [296, 348] on div "255623106" at bounding box center [302, 346] width 108 height 34
click at [570, 342] on span "Press SPACE to select this row." at bounding box center [573, 345] width 13 height 13
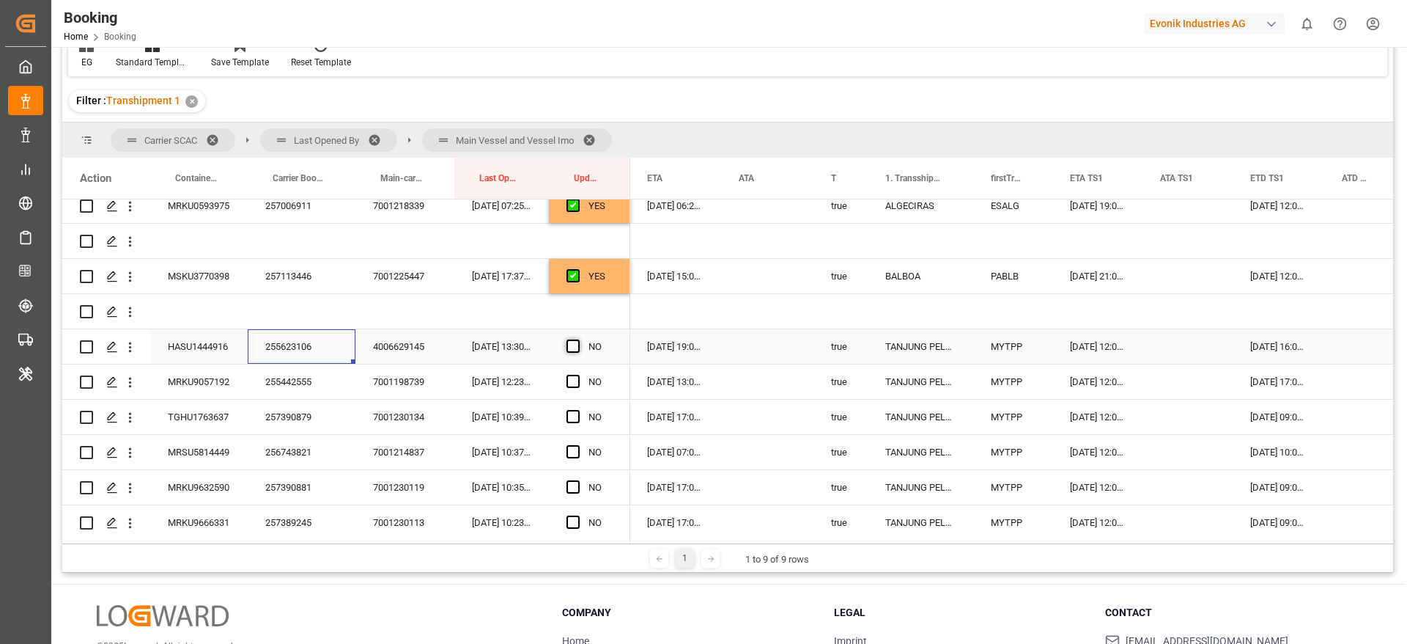
click at [578, 339] on input "Press SPACE to select this row." at bounding box center [578, 339] width 0 height 0
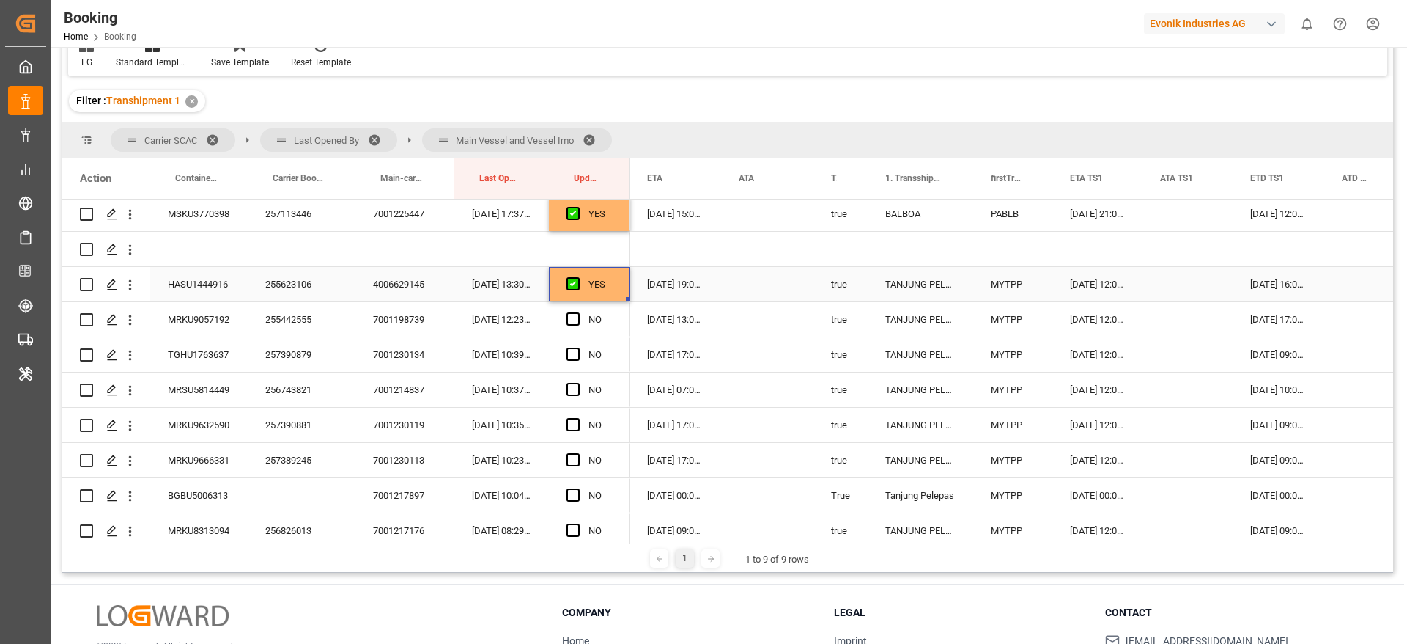
scroll to position [1242, 0]
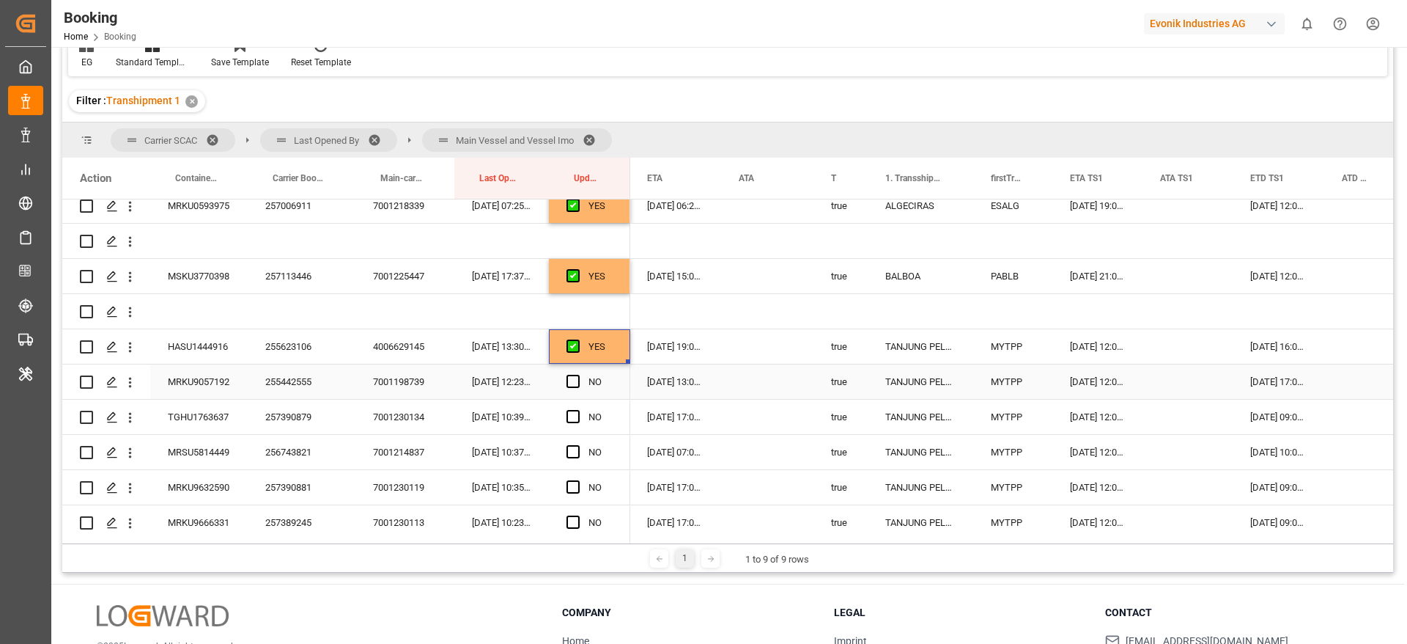
click at [281, 395] on div "255442555" at bounding box center [302, 381] width 108 height 34
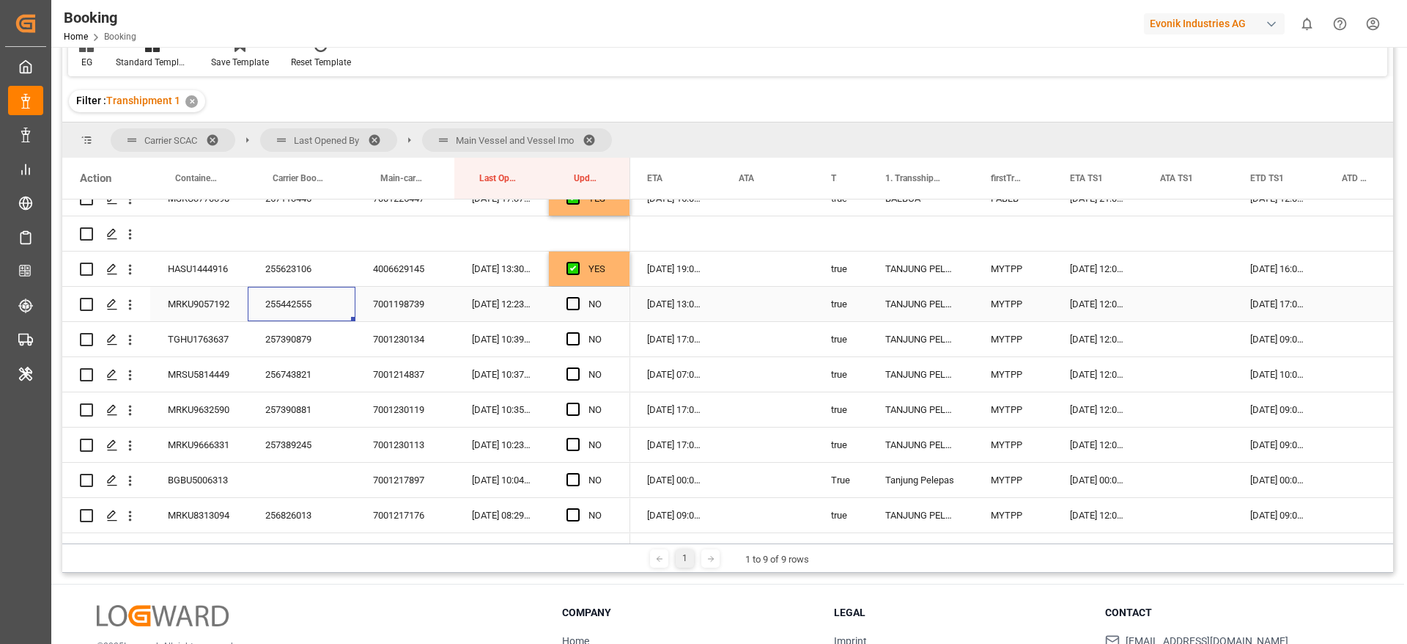
scroll to position [1352, 0]
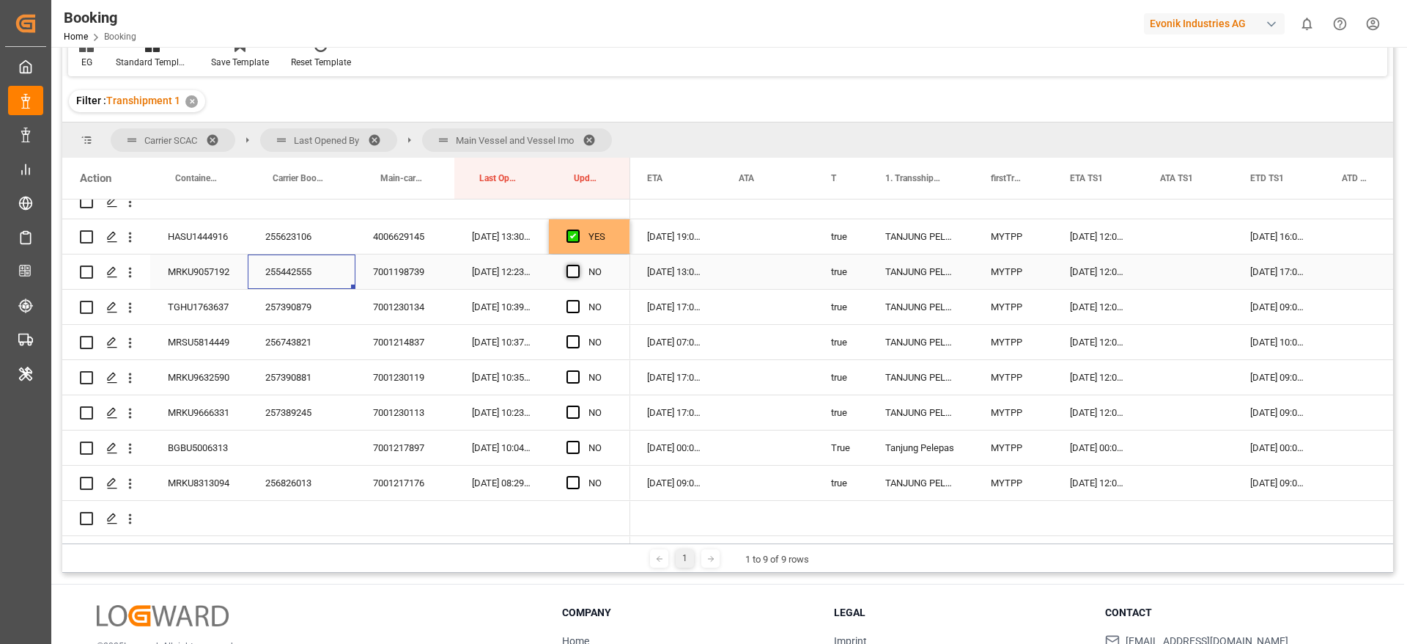
click at [569, 268] on span "Press SPACE to select this row." at bounding box center [573, 271] width 13 height 13
click at [578, 265] on input "Press SPACE to select this row." at bounding box center [578, 265] width 0 height 0
click at [299, 314] on div "257390879" at bounding box center [302, 307] width 108 height 34
click at [578, 306] on span "Press SPACE to select this row." at bounding box center [573, 306] width 13 height 13
click at [578, 300] on input "Press SPACE to select this row." at bounding box center [578, 300] width 0 height 0
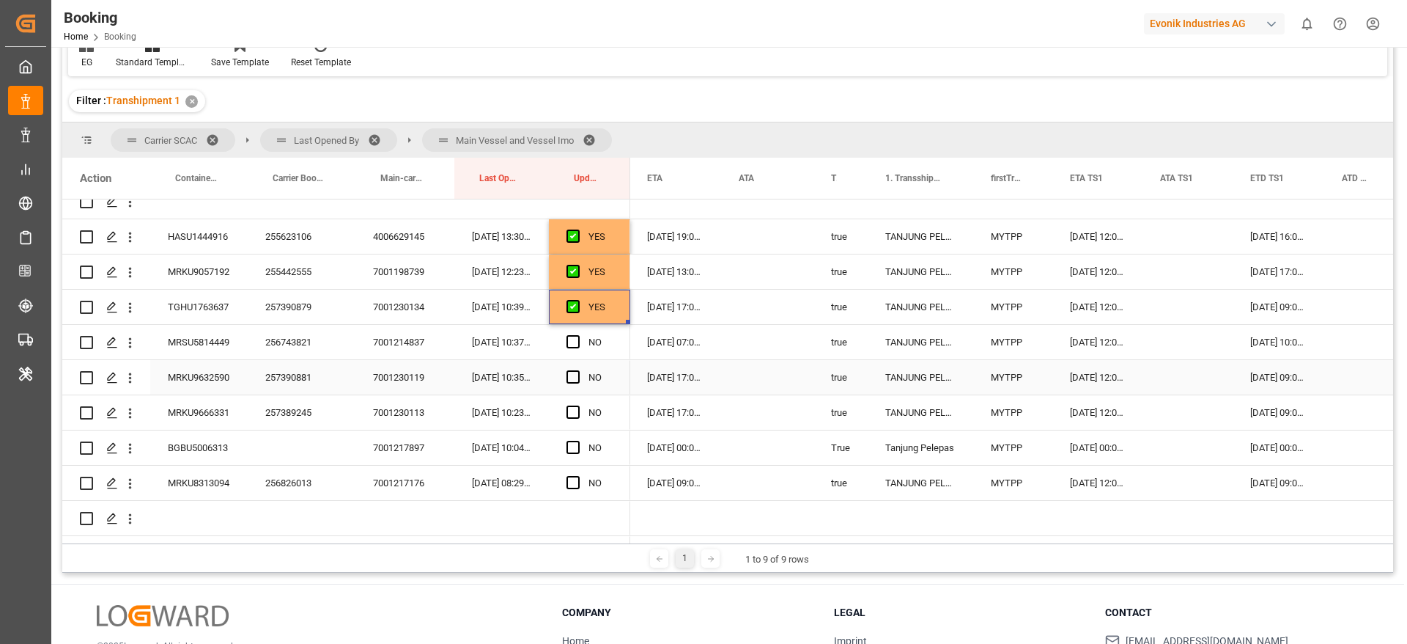
click at [570, 369] on div "Press SPACE to select this row." at bounding box center [578, 378] width 22 height 34
click at [572, 413] on span "Press SPACE to select this row." at bounding box center [573, 411] width 13 height 13
click at [578, 405] on input "Press SPACE to select this row." at bounding box center [578, 405] width 0 height 0
click at [576, 375] on span "Press SPACE to select this row." at bounding box center [573, 376] width 13 height 13
click at [578, 370] on input "Press SPACE to select this row." at bounding box center [578, 370] width 0 height 0
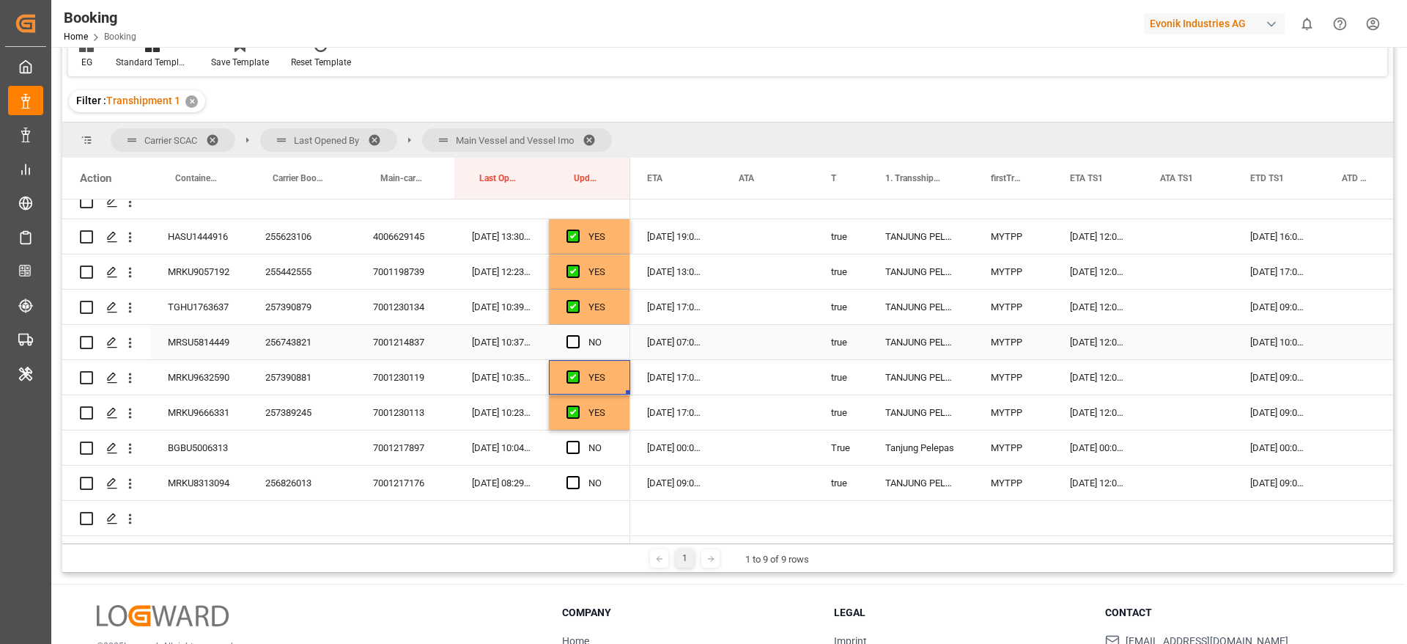
click at [292, 343] on div "256743821" at bounding box center [302, 342] width 108 height 34
click at [569, 340] on span "Press SPACE to select this row." at bounding box center [573, 341] width 13 height 13
click at [578, 335] on input "Press SPACE to select this row." at bounding box center [578, 335] width 0 height 0
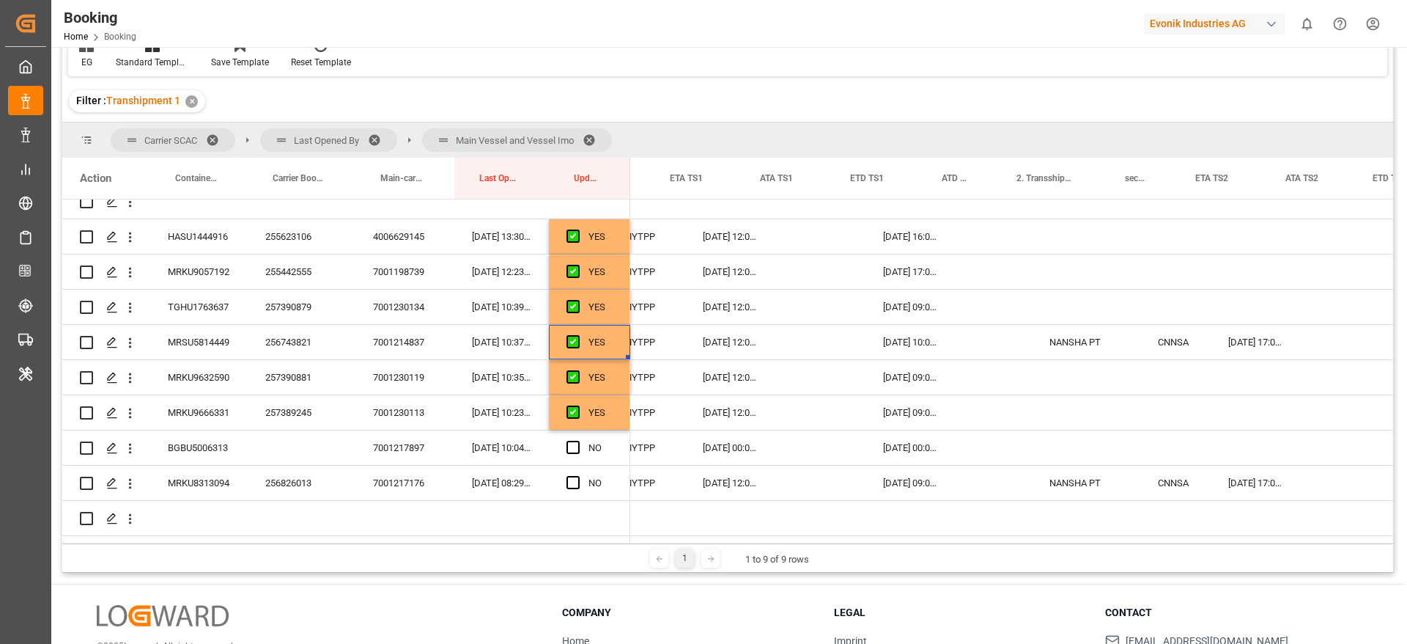
scroll to position [0, 0]
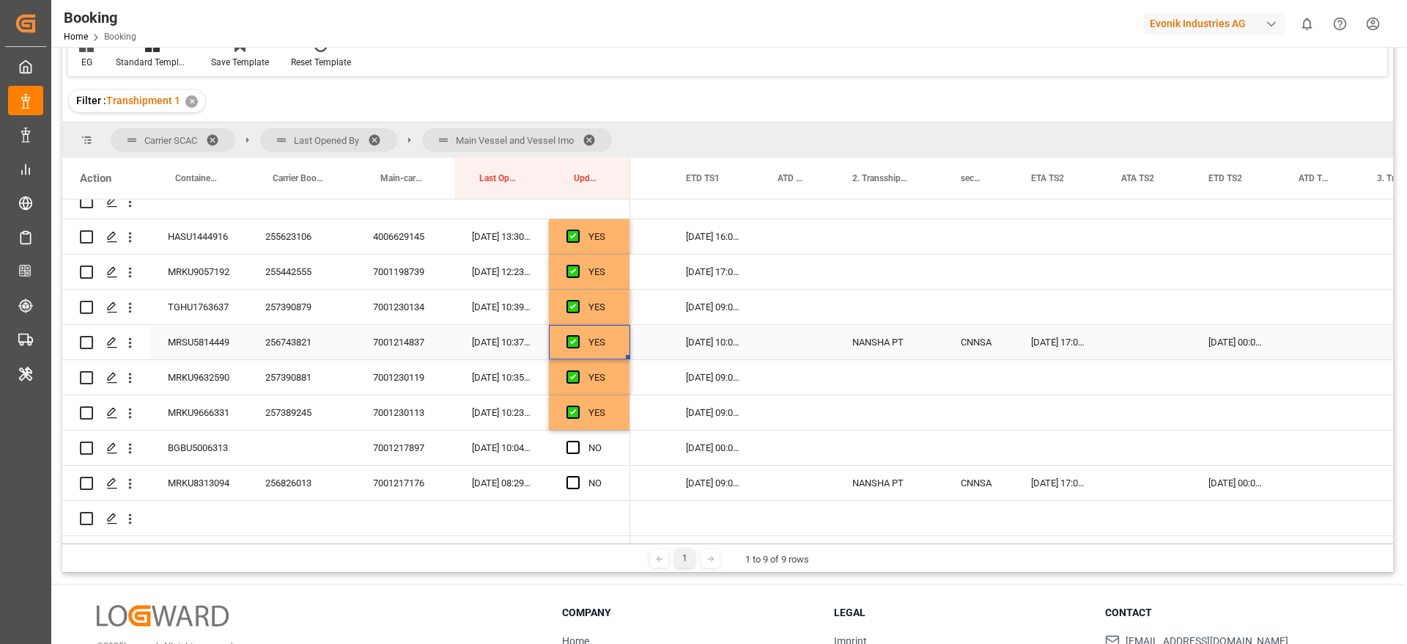
click at [1194, 345] on div "[DATE] 00:00:00" at bounding box center [1236, 342] width 90 height 34
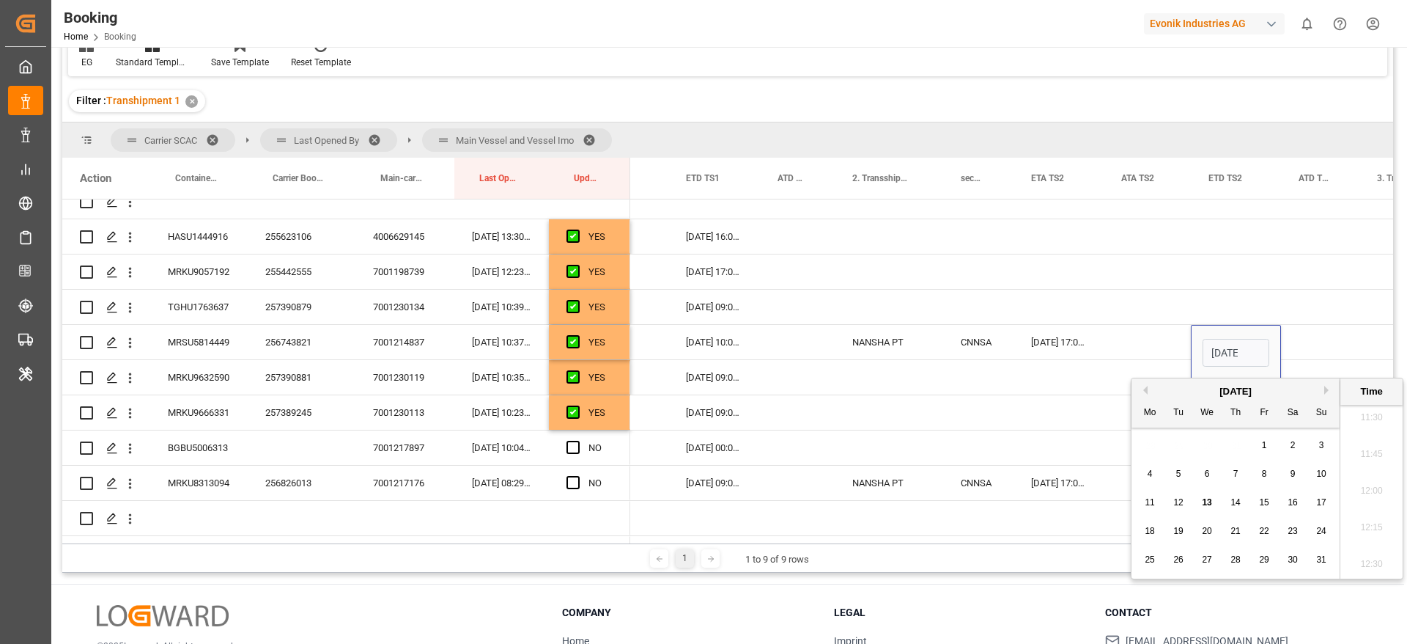
click at [1332, 391] on button "Next Month" at bounding box center [1328, 390] width 9 height 9
drag, startPoint x: 1209, startPoint y: 531, endPoint x: 1181, endPoint y: 515, distance: 32.2
click at [1209, 531] on span "24" at bounding box center [1207, 531] width 10 height 10
type input "24-09-2025 00:00"
click at [1119, 343] on div "Press SPACE to select this row." at bounding box center [1147, 342] width 87 height 34
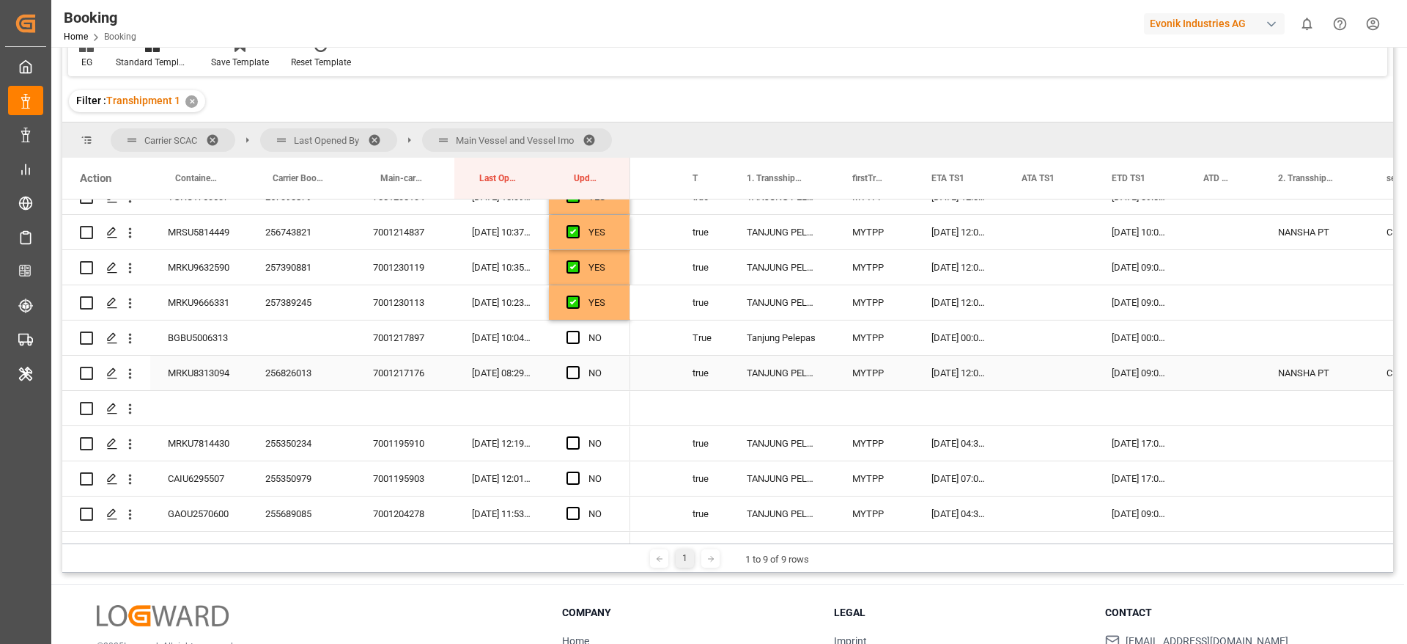
scroll to position [0, 965]
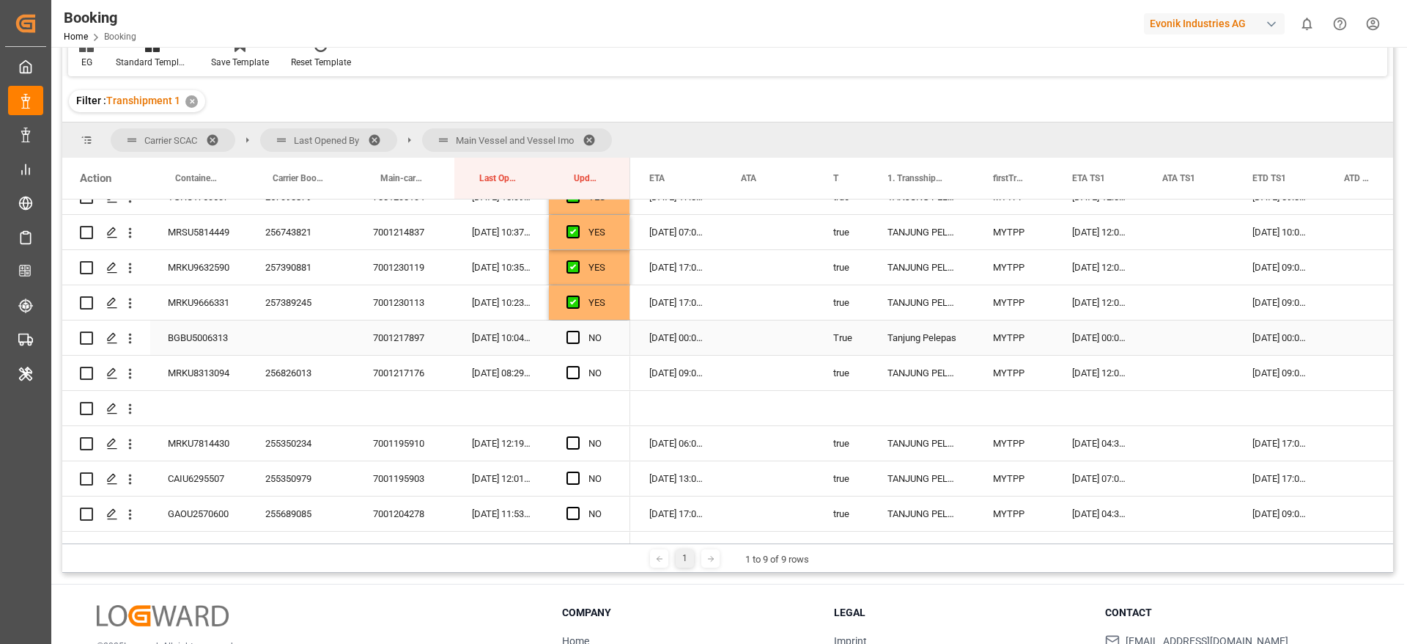
click at [149, 340] on div "Press SPACE to select this row." at bounding box center [106, 337] width 88 height 34
click at [196, 338] on div "BGBU5006313" at bounding box center [198, 337] width 97 height 34
click at [575, 338] on span "Press SPACE to select this row." at bounding box center [573, 337] width 13 height 13
click at [578, 331] on input "Press SPACE to select this row." at bounding box center [578, 331] width 0 height 0
click at [259, 381] on div "256826013" at bounding box center [302, 372] width 108 height 34
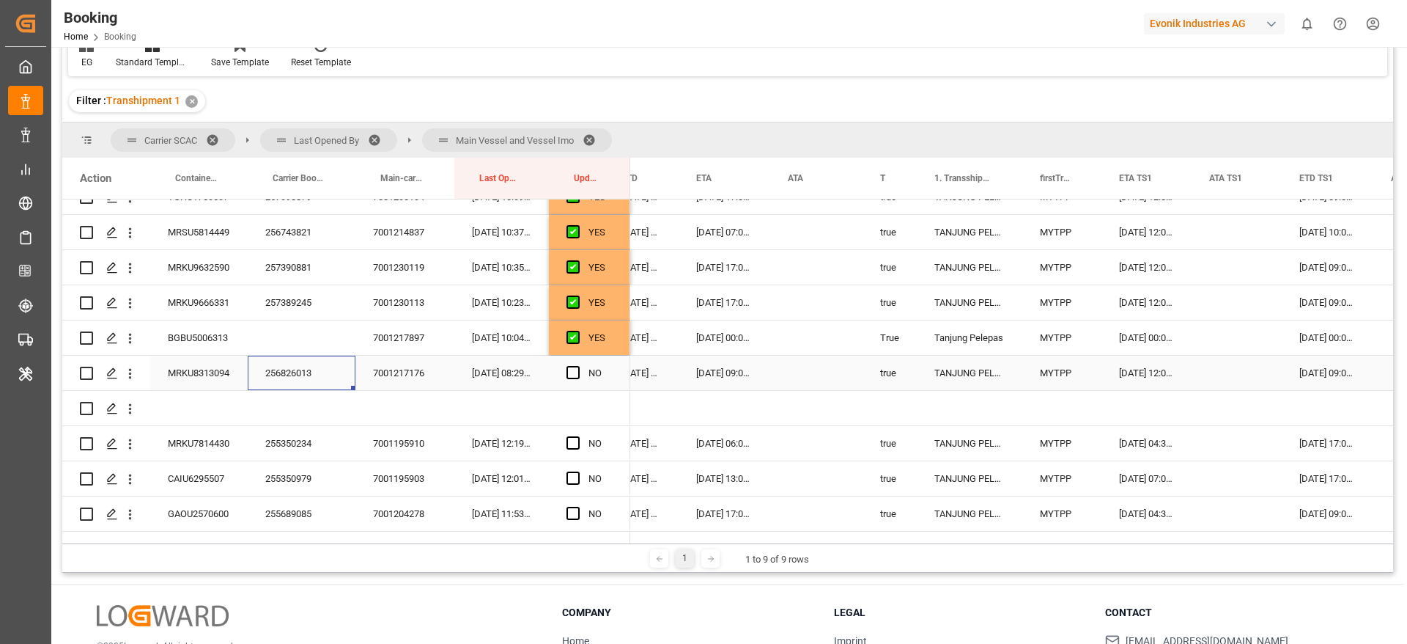
click at [575, 375] on span "Press SPACE to select this row." at bounding box center [573, 372] width 13 height 13
click at [578, 366] on input "Press SPACE to select this row." at bounding box center [578, 366] width 0 height 0
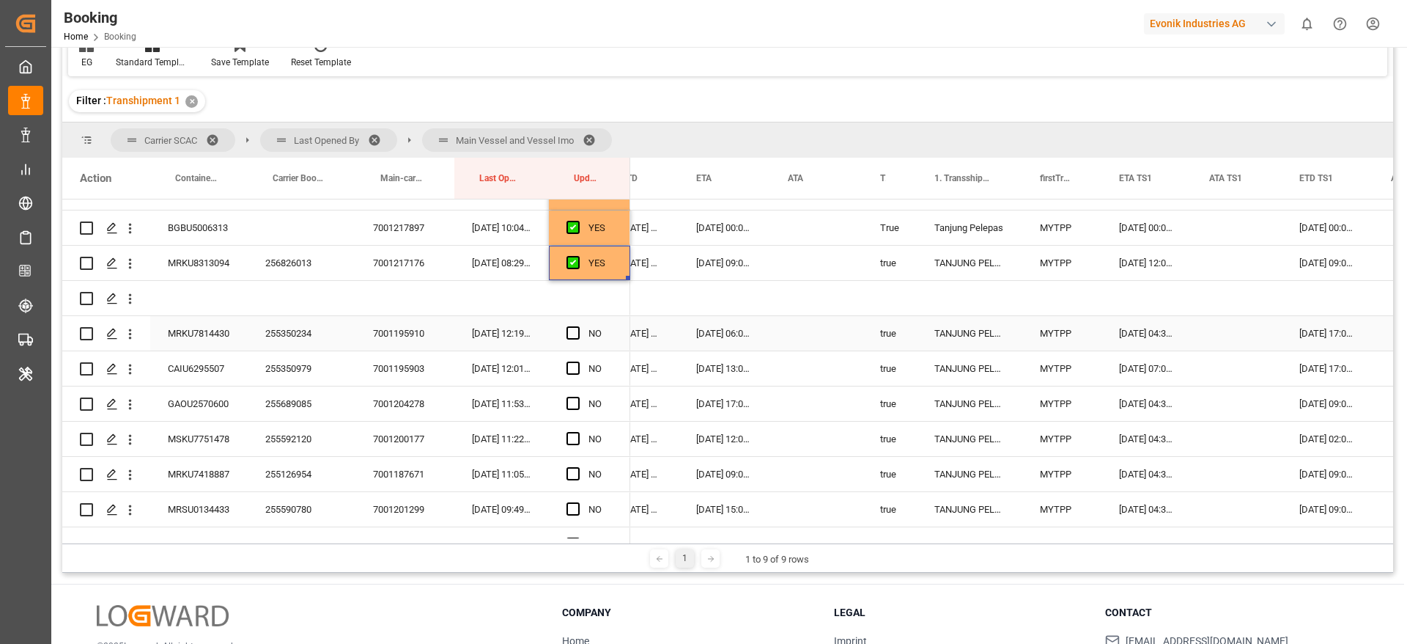
click at [289, 328] on div "255350234" at bounding box center [302, 333] width 108 height 34
click at [575, 330] on span "Press SPACE to select this row." at bounding box center [573, 332] width 13 height 13
click at [578, 326] on input "Press SPACE to select this row." at bounding box center [578, 326] width 0 height 0
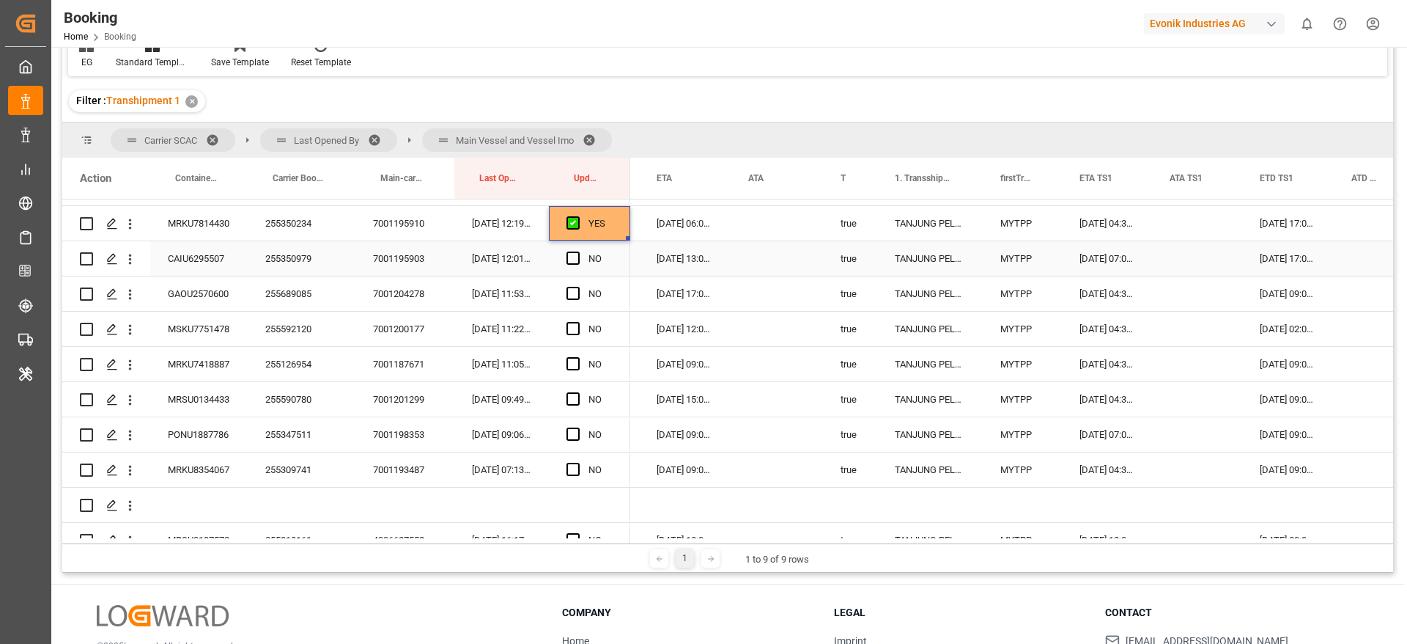
click at [281, 259] on div "255350979" at bounding box center [302, 258] width 108 height 34
click at [570, 257] on span "Press SPACE to select this row." at bounding box center [573, 257] width 13 height 13
click at [578, 251] on input "Press SPACE to select this row." at bounding box center [578, 251] width 0 height 0
click at [307, 295] on div "255689085" at bounding box center [302, 293] width 108 height 34
click at [292, 297] on div "255689085" at bounding box center [302, 293] width 108 height 34
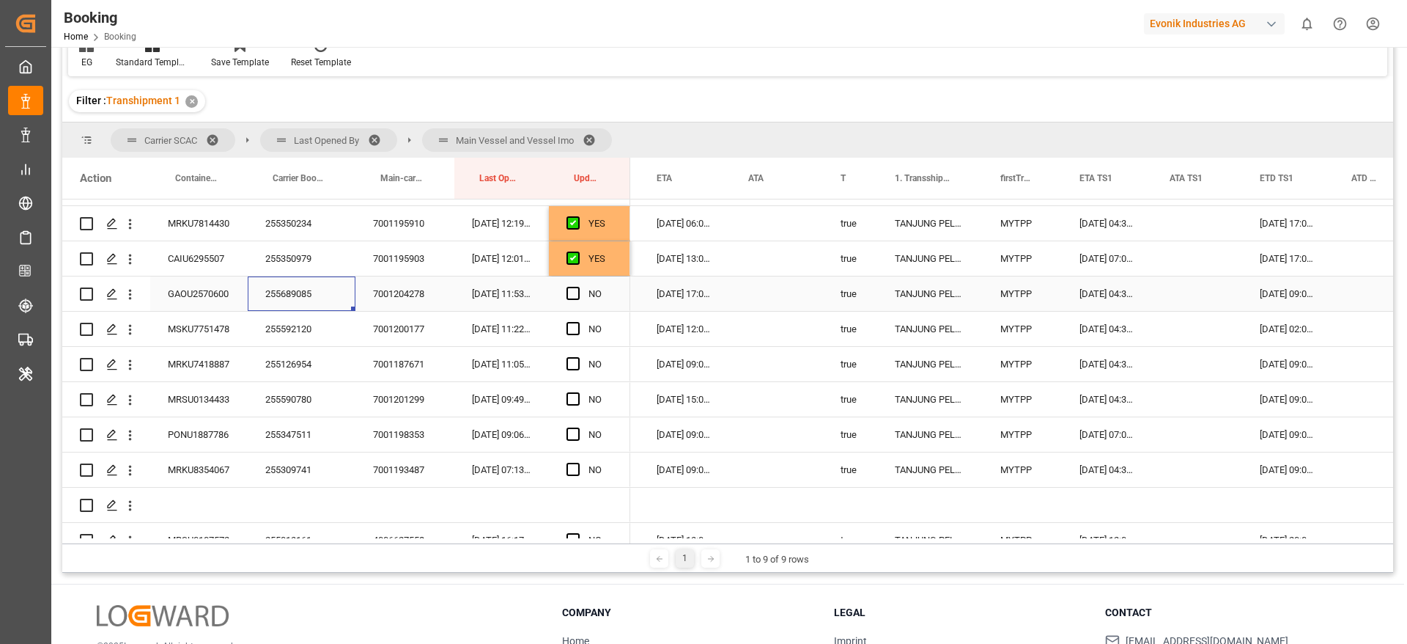
click at [284, 289] on div "255689085" at bounding box center [302, 293] width 108 height 34
click at [1241, 100] on div "Filter : Transhipment 1 ✕" at bounding box center [727, 101] width 1331 height 41
click at [574, 290] on span "Press SPACE to select this row." at bounding box center [573, 293] width 13 height 13
click at [578, 287] on input "Press SPACE to select this row." at bounding box center [578, 287] width 0 height 0
click at [295, 339] on div "255592120" at bounding box center [302, 329] width 108 height 34
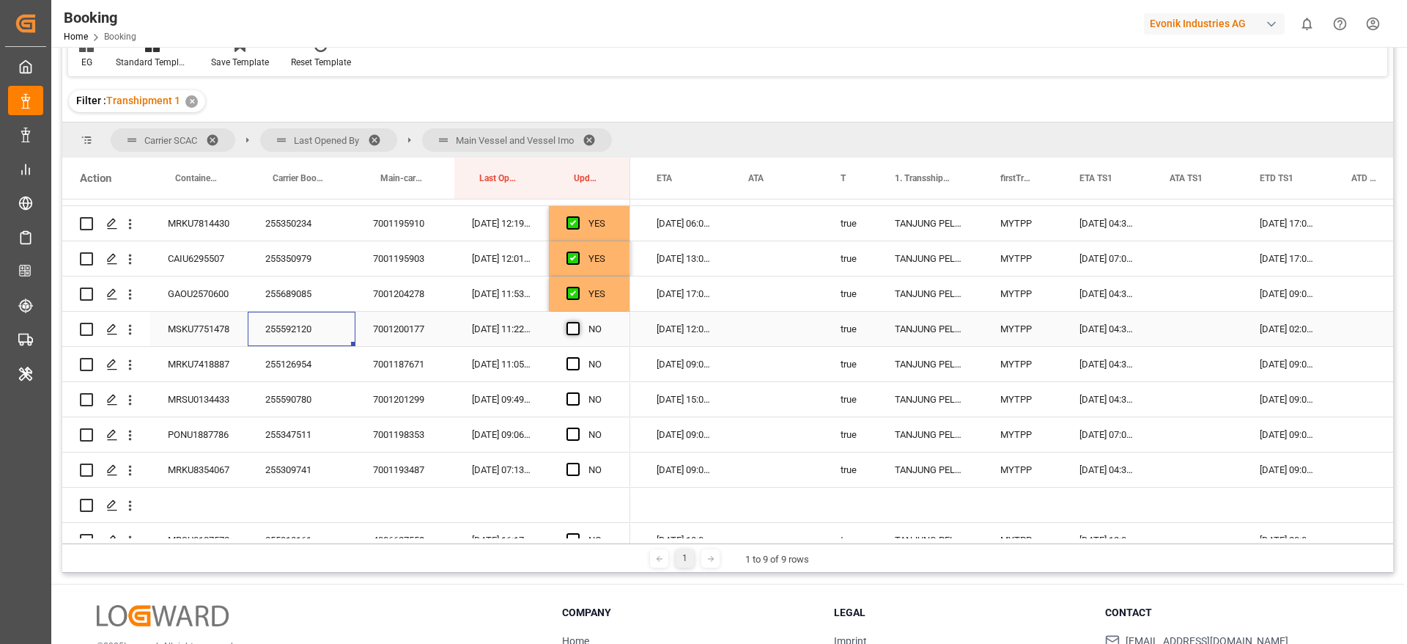
click at [567, 328] on span "Press SPACE to select this row." at bounding box center [573, 328] width 13 height 13
click at [578, 322] on input "Press SPACE to select this row." at bounding box center [578, 322] width 0 height 0
click at [287, 375] on div "255126954" at bounding box center [302, 364] width 108 height 34
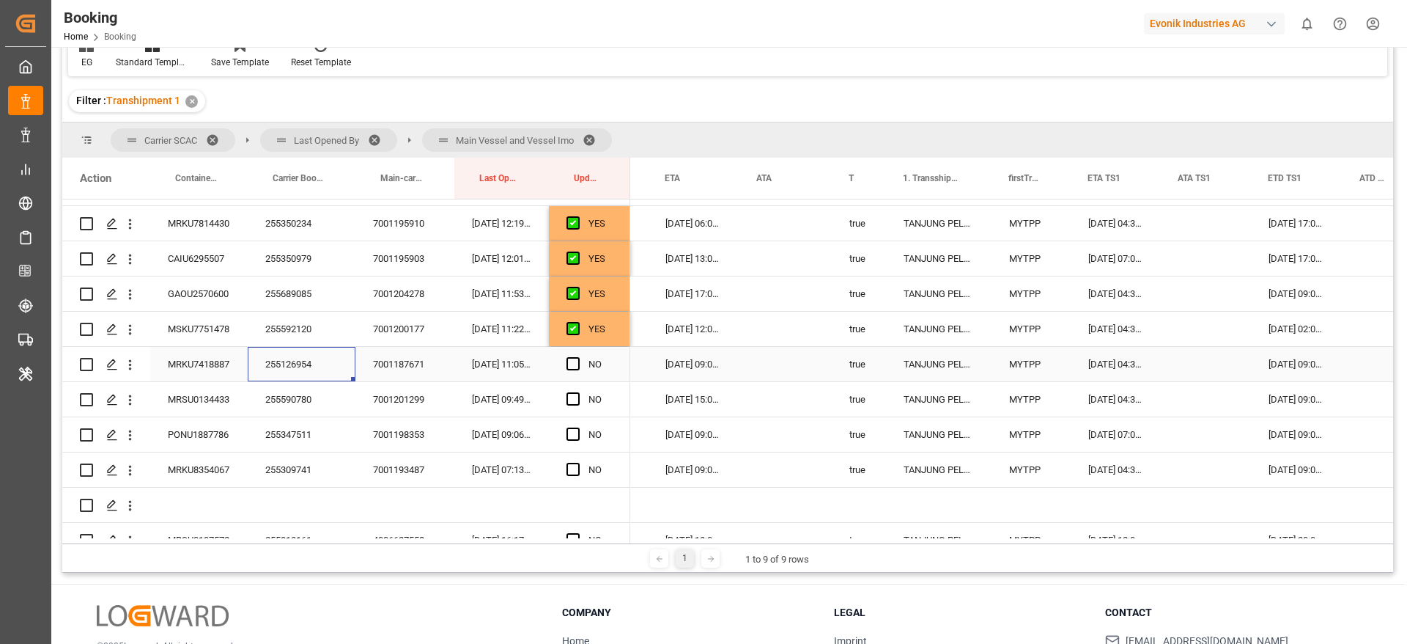
scroll to position [0, 811]
click at [601, 333] on div "YES" at bounding box center [601, 329] width 24 height 34
drag, startPoint x: 627, startPoint y: 343, endPoint x: 614, endPoint y: 463, distance: 120.9
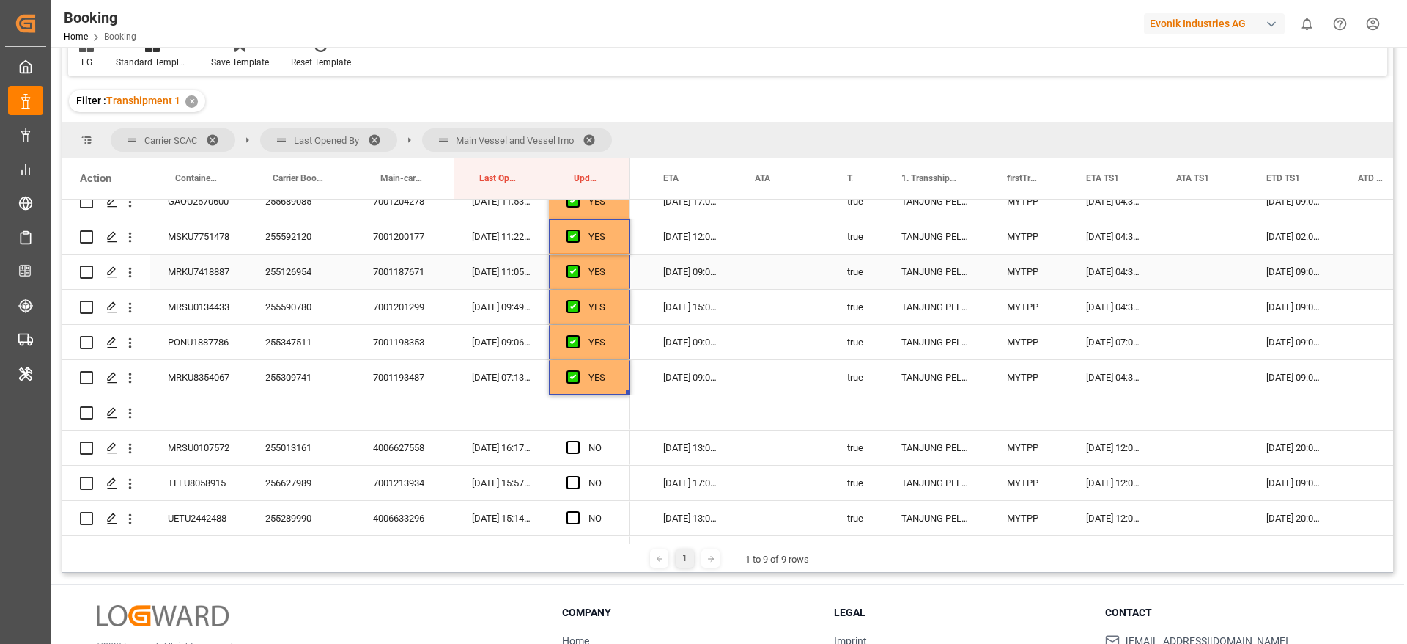
scroll to position [1902, 0]
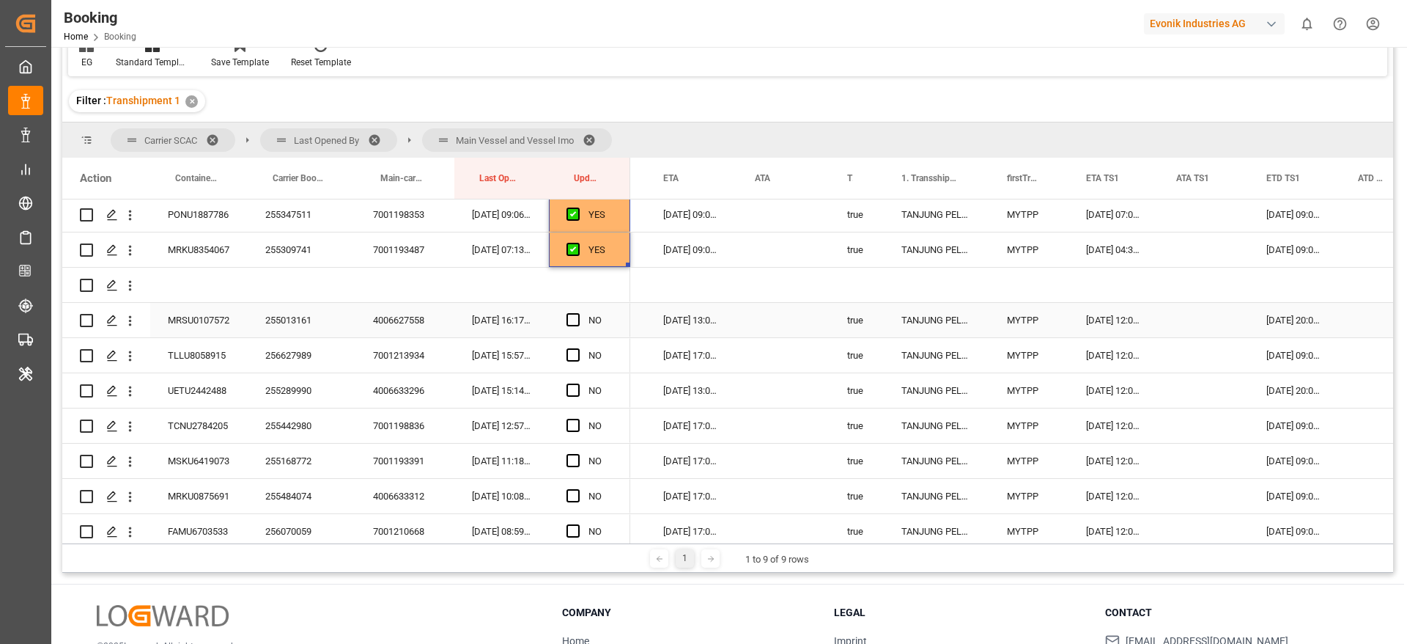
click at [279, 312] on div "255013161" at bounding box center [302, 320] width 108 height 34
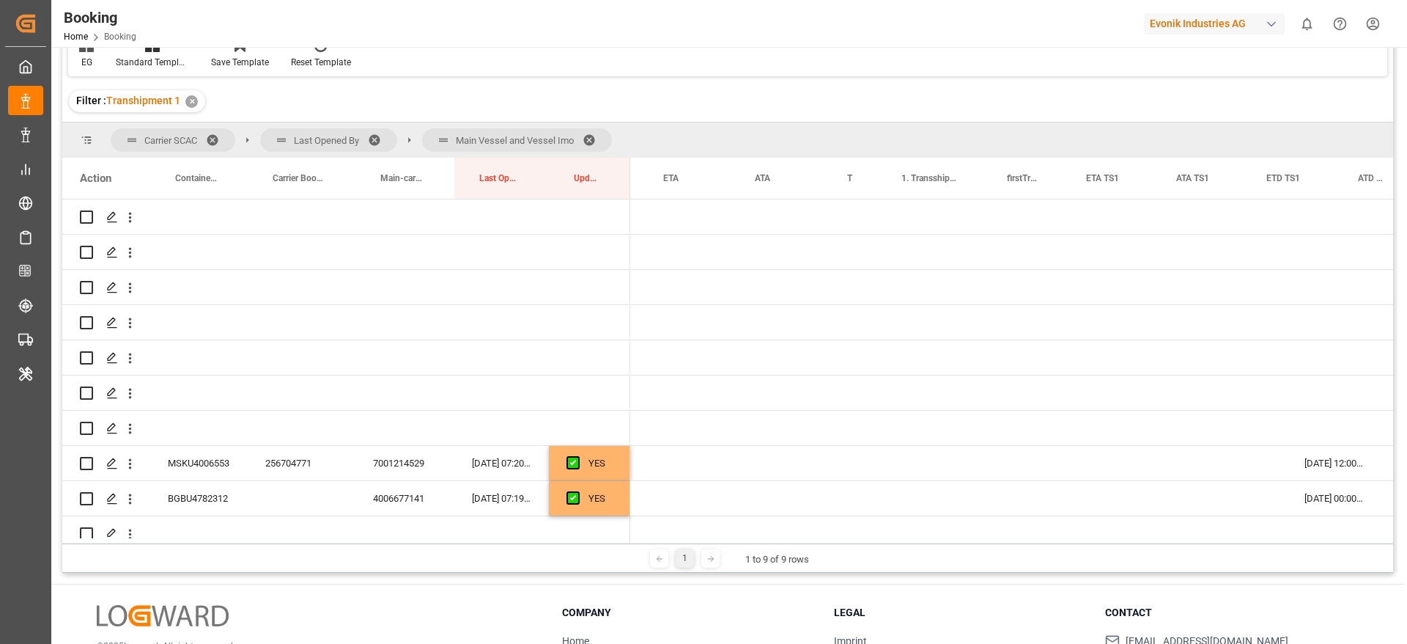
scroll to position [0, 811]
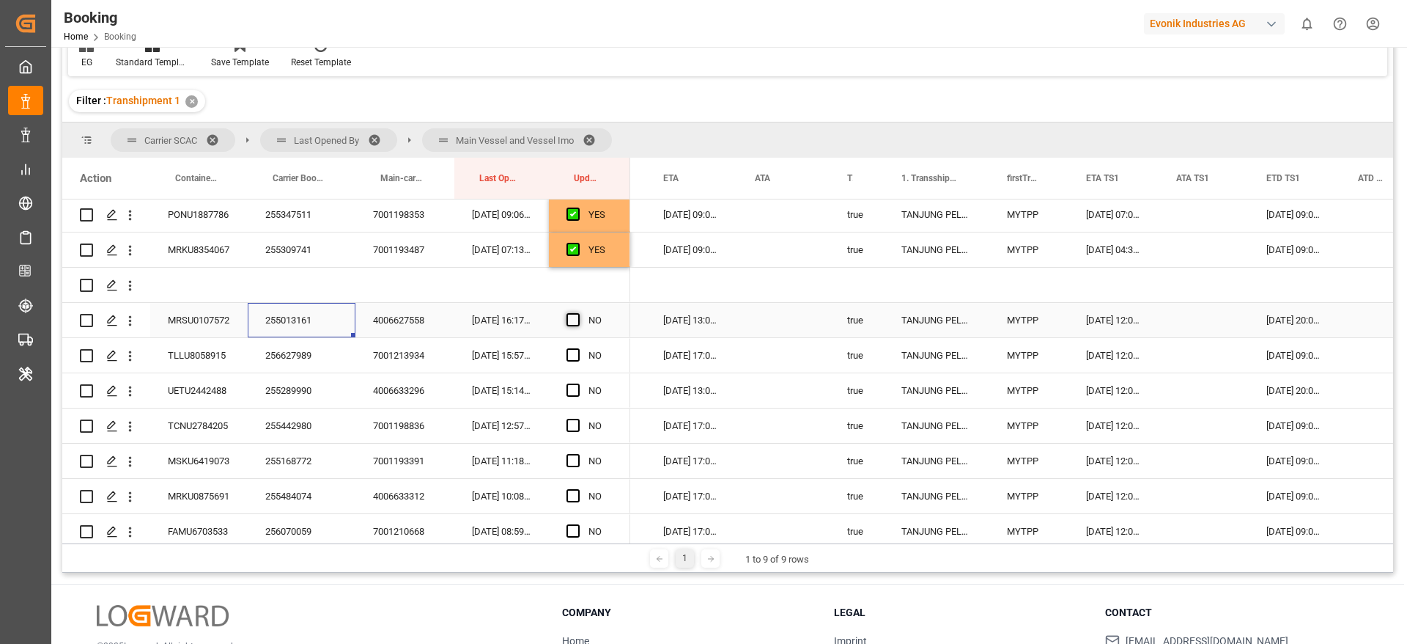
click at [572, 317] on span "Press SPACE to select this row." at bounding box center [573, 319] width 13 height 13
click at [578, 313] on input "Press SPACE to select this row." at bounding box center [578, 313] width 0 height 0
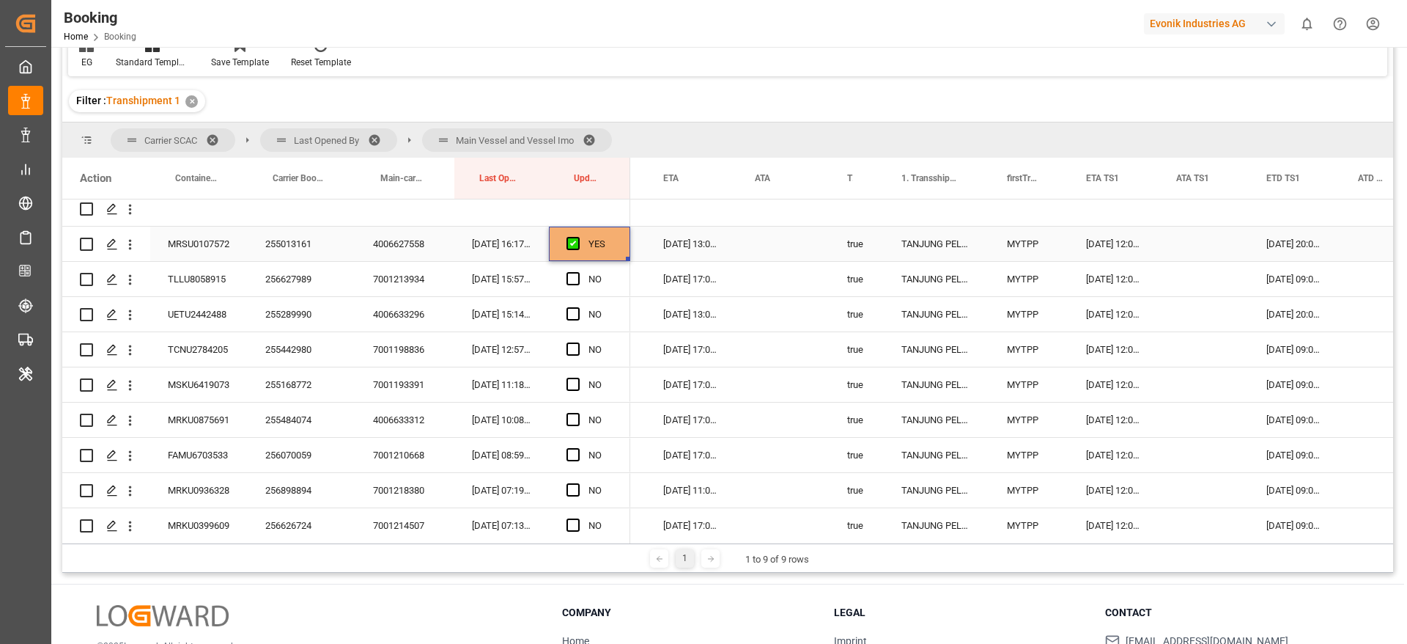
scroll to position [2012, 0]
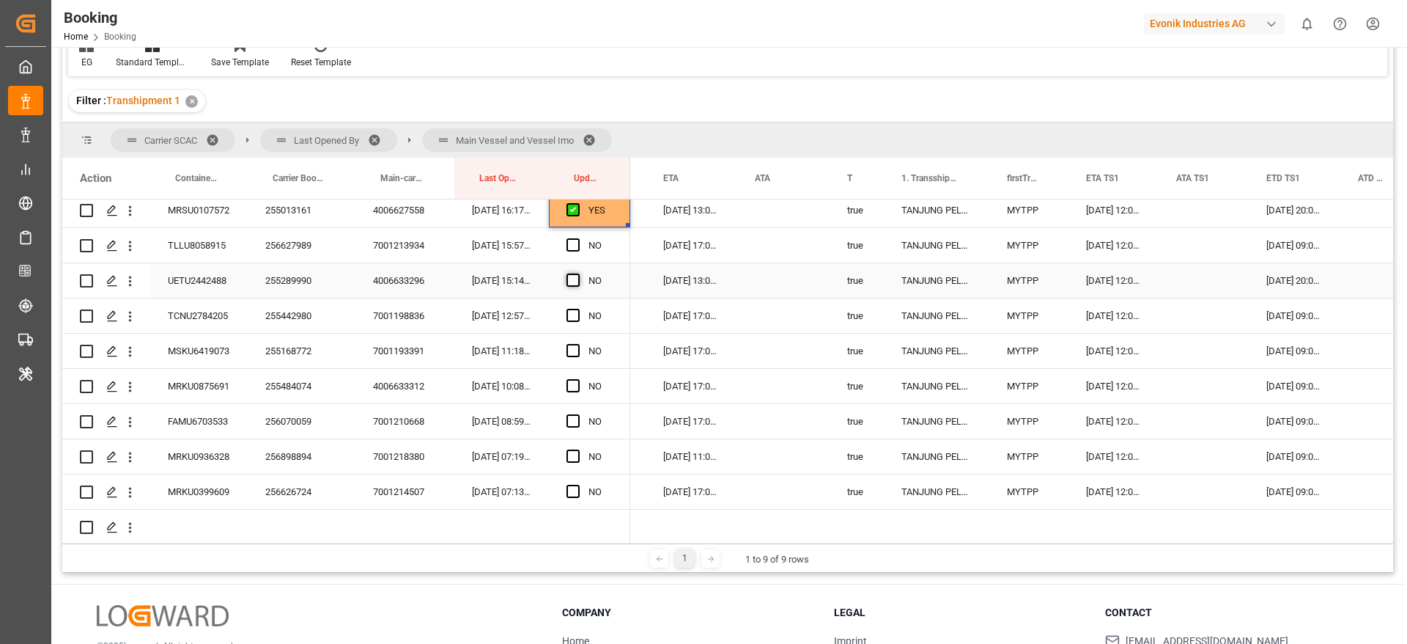
click at [575, 279] on span "Press SPACE to select this row." at bounding box center [573, 279] width 13 height 13
click at [578, 273] on input "Press SPACE to select this row." at bounding box center [578, 273] width 0 height 0
click at [292, 249] on div "256627989" at bounding box center [302, 245] width 108 height 34
click at [574, 237] on div "Press SPACE to select this row." at bounding box center [578, 246] width 22 height 34
click at [573, 243] on span "Press SPACE to select this row." at bounding box center [573, 244] width 13 height 13
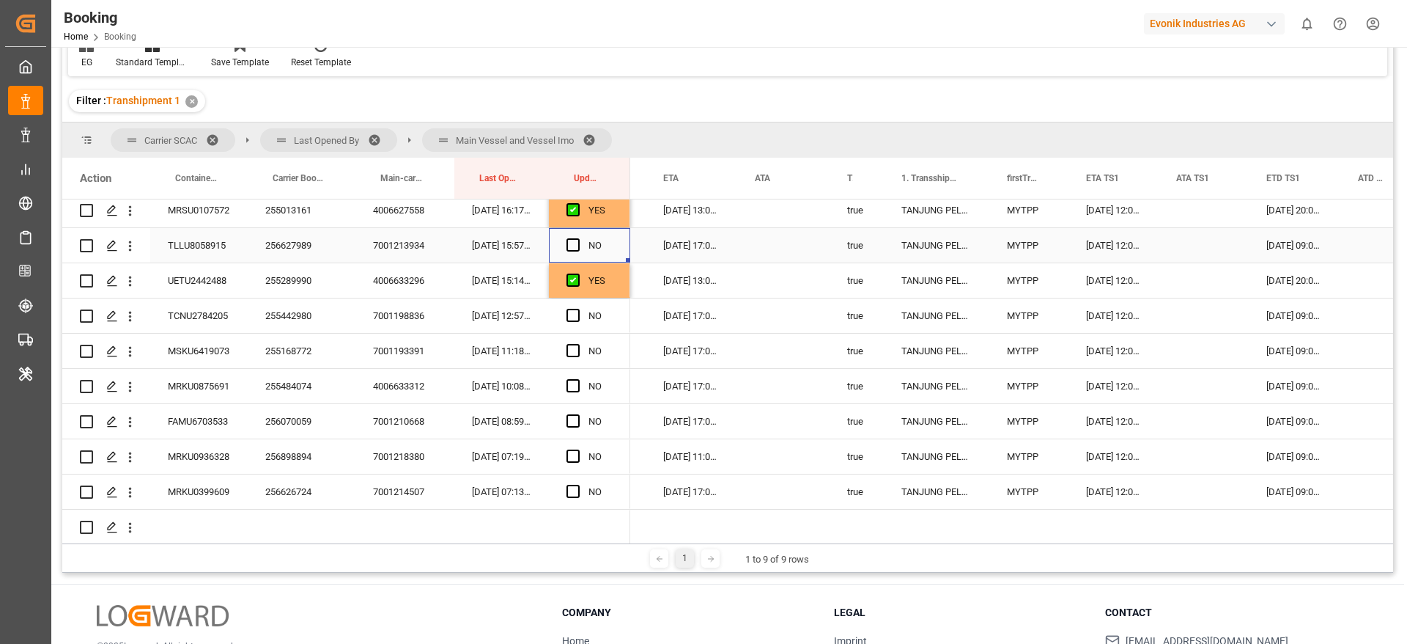
click at [578, 238] on input "Press SPACE to select this row." at bounding box center [578, 238] width 0 height 0
click at [296, 305] on div "255442980" at bounding box center [302, 315] width 108 height 34
click at [569, 315] on span "Press SPACE to select this row." at bounding box center [573, 315] width 13 height 13
click at [578, 309] on input "Press SPACE to select this row." at bounding box center [578, 309] width 0 height 0
click at [569, 351] on span "Press SPACE to select this row." at bounding box center [573, 350] width 13 height 13
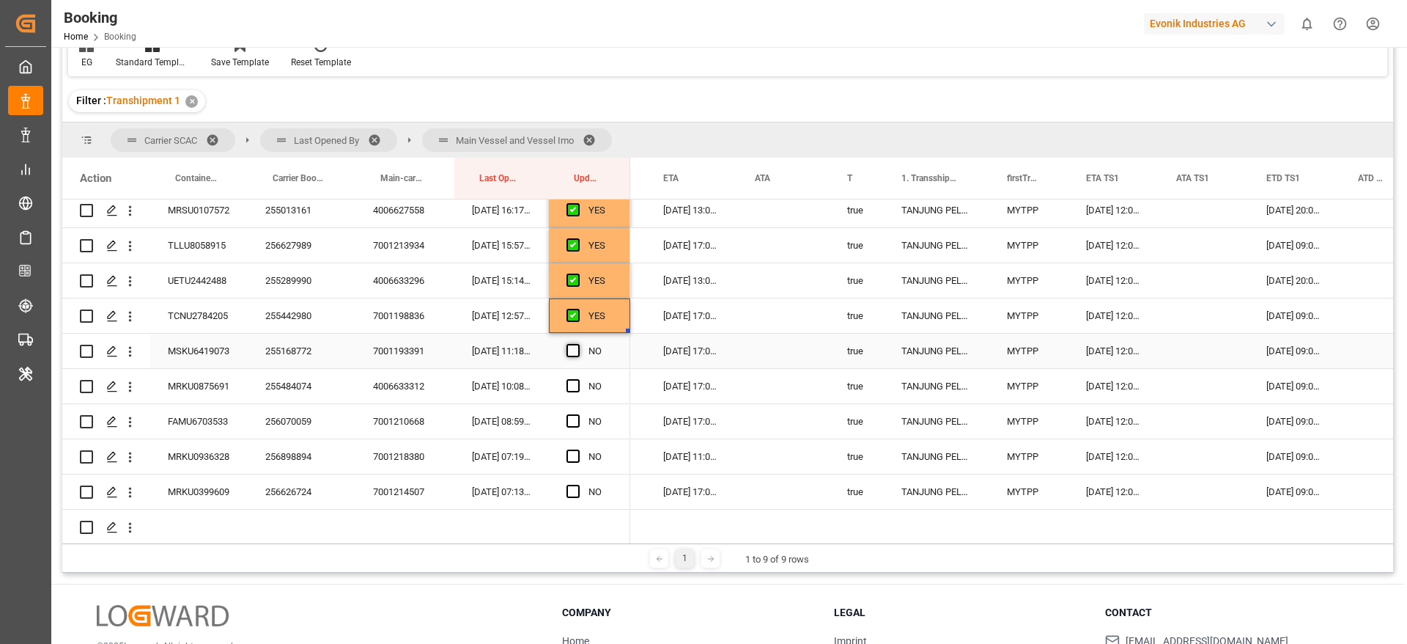
click at [578, 344] on input "Press SPACE to select this row." at bounding box center [578, 344] width 0 height 0
click at [572, 382] on span "Press SPACE to select this row." at bounding box center [573, 385] width 13 height 13
click at [578, 379] on input "Press SPACE to select this row." at bounding box center [578, 379] width 0 height 0
click at [578, 421] on span "Press SPACE to select this row." at bounding box center [573, 420] width 13 height 13
click at [578, 414] on input "Press SPACE to select this row." at bounding box center [578, 414] width 0 height 0
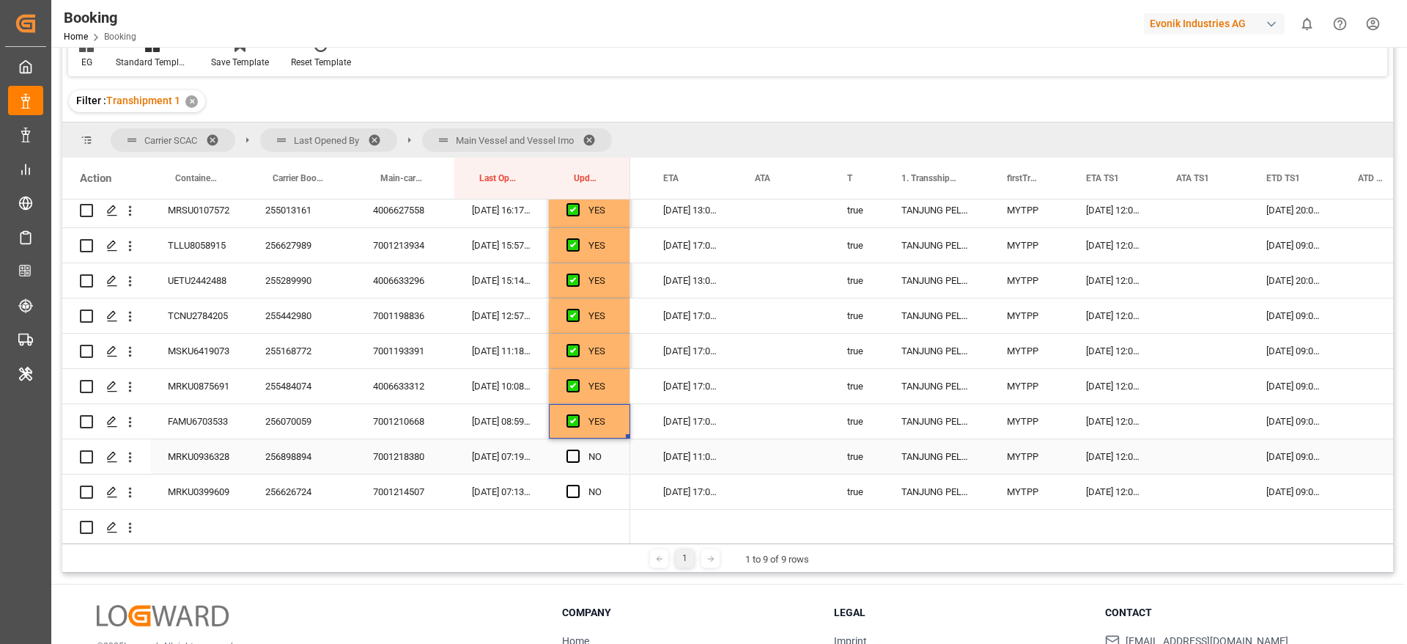
click at [299, 471] on div "256898894" at bounding box center [302, 456] width 108 height 34
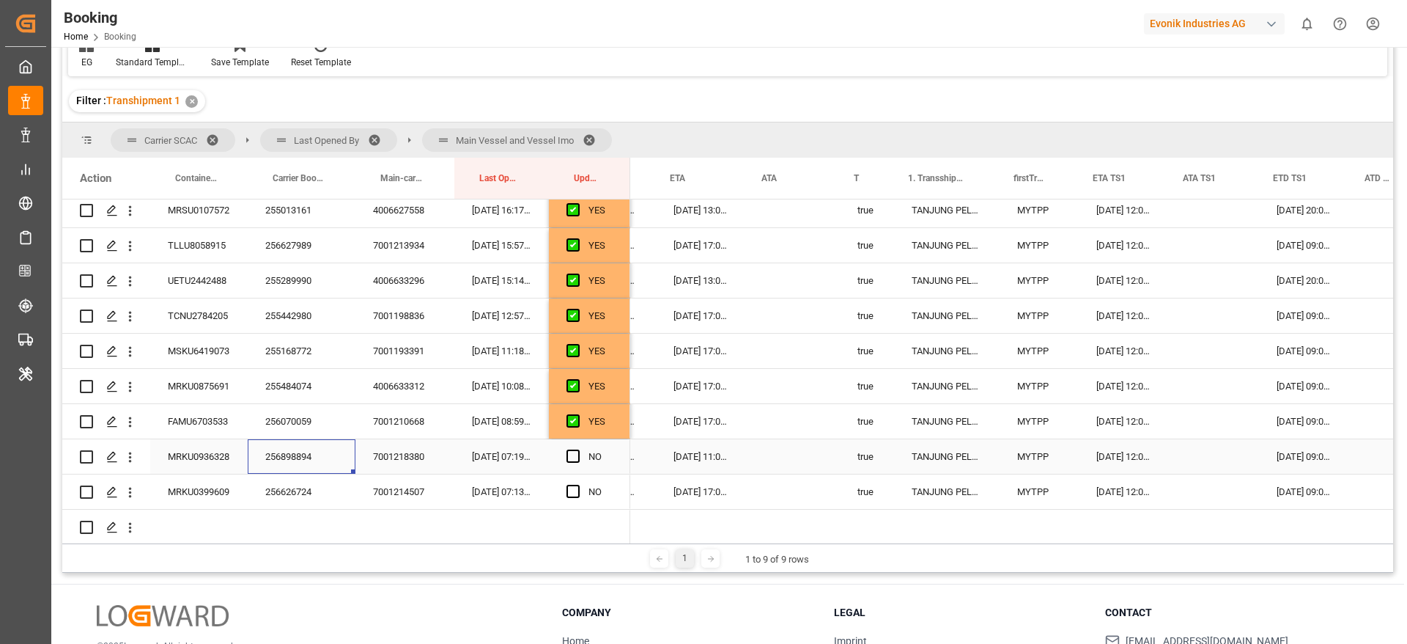
scroll to position [0, 805]
click at [577, 455] on span "Press SPACE to select this row." at bounding box center [573, 455] width 13 height 13
click at [578, 449] on input "Press SPACE to select this row." at bounding box center [578, 449] width 0 height 0
click at [577, 487] on span "Press SPACE to select this row." at bounding box center [573, 490] width 13 height 13
click at [578, 484] on input "Press SPACE to select this row." at bounding box center [578, 484] width 0 height 0
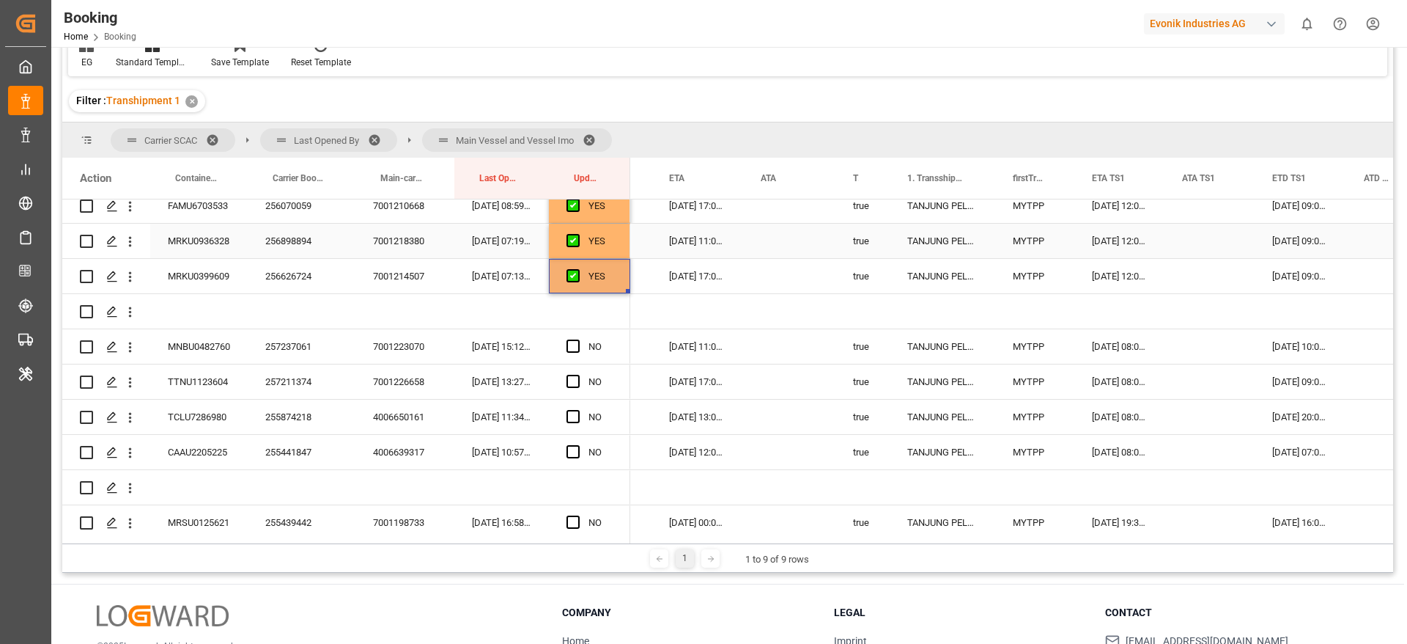
scroll to position [2232, 0]
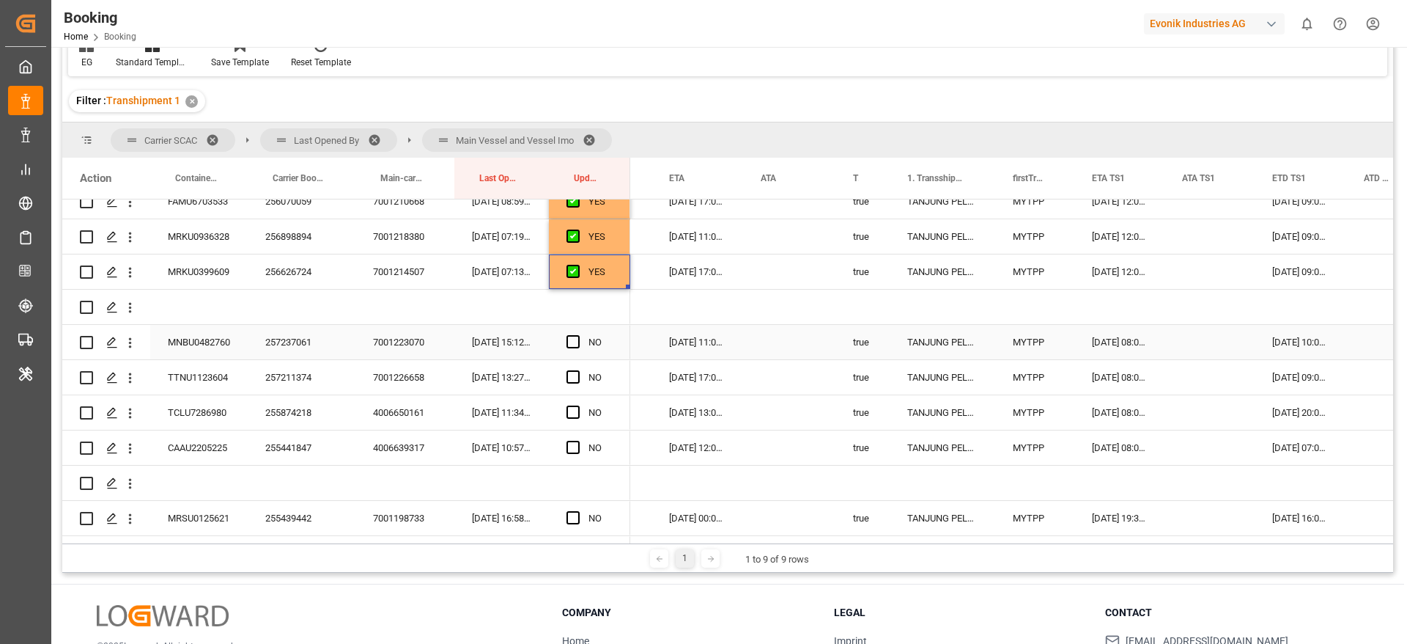
click at [299, 346] on div "257237061" at bounding box center [302, 342] width 108 height 34
click at [571, 346] on span "Press SPACE to select this row." at bounding box center [573, 341] width 13 height 13
click at [578, 335] on input "Press SPACE to select this row." at bounding box center [578, 335] width 0 height 0
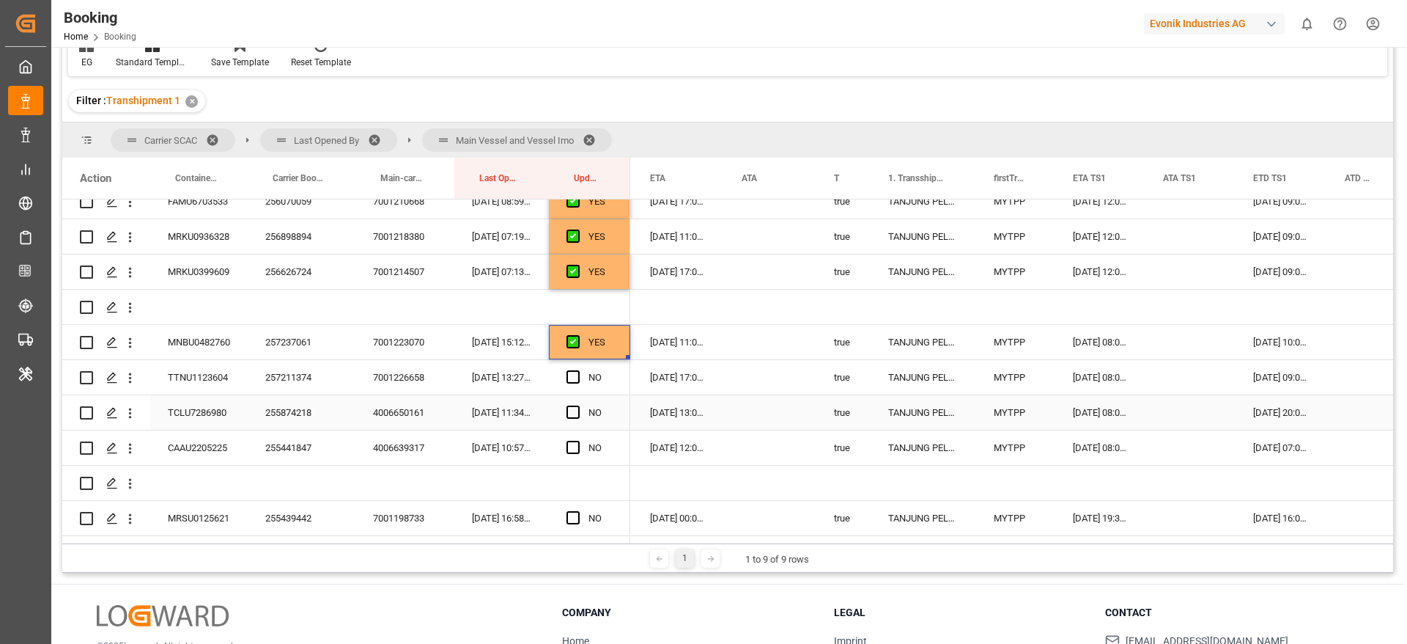
click at [295, 381] on div "257211374" at bounding box center [302, 377] width 108 height 34
click at [567, 377] on span "Press SPACE to select this row." at bounding box center [573, 376] width 13 height 13
click at [578, 370] on input "Press SPACE to select this row." at bounding box center [578, 370] width 0 height 0
click at [287, 401] on div "255874218" at bounding box center [302, 412] width 108 height 34
click at [578, 412] on span "Press SPACE to select this row." at bounding box center [573, 411] width 13 height 13
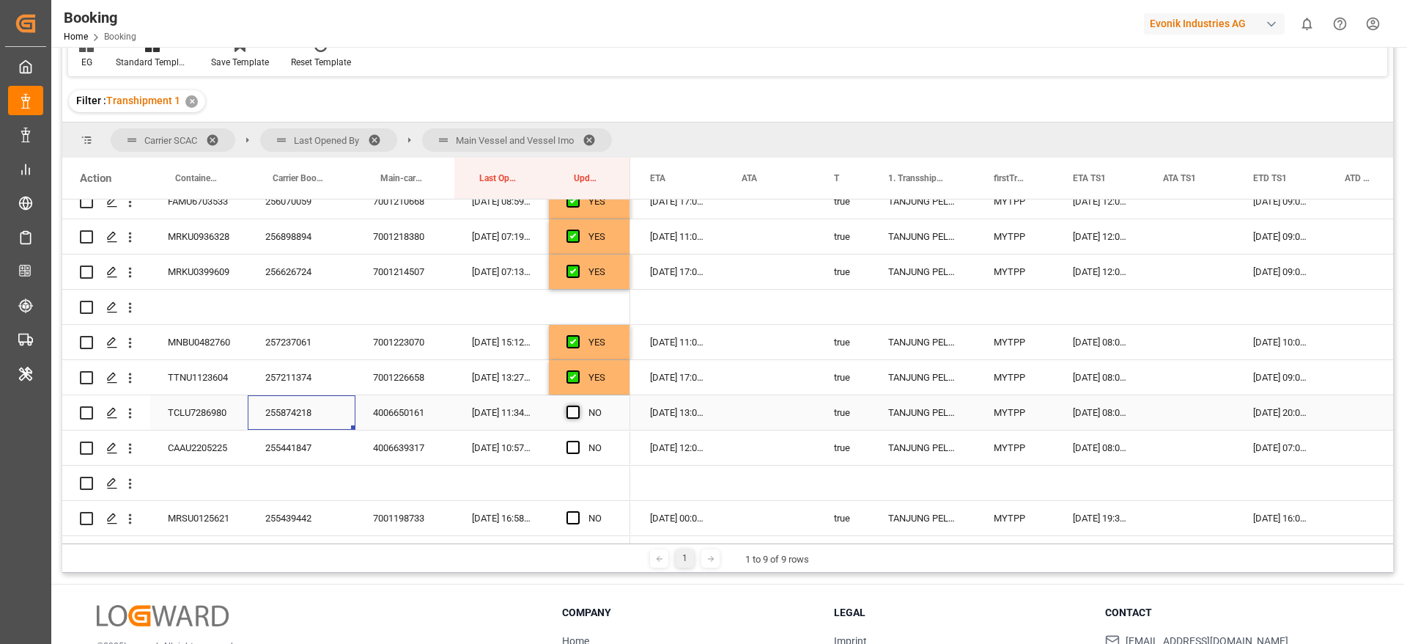
click at [578, 405] on input "Press SPACE to select this row." at bounding box center [578, 405] width 0 height 0
click at [576, 442] on span "Press SPACE to select this row." at bounding box center [573, 447] width 13 height 13
click at [578, 441] on input "Press SPACE to select this row." at bounding box center [578, 441] width 0 height 0
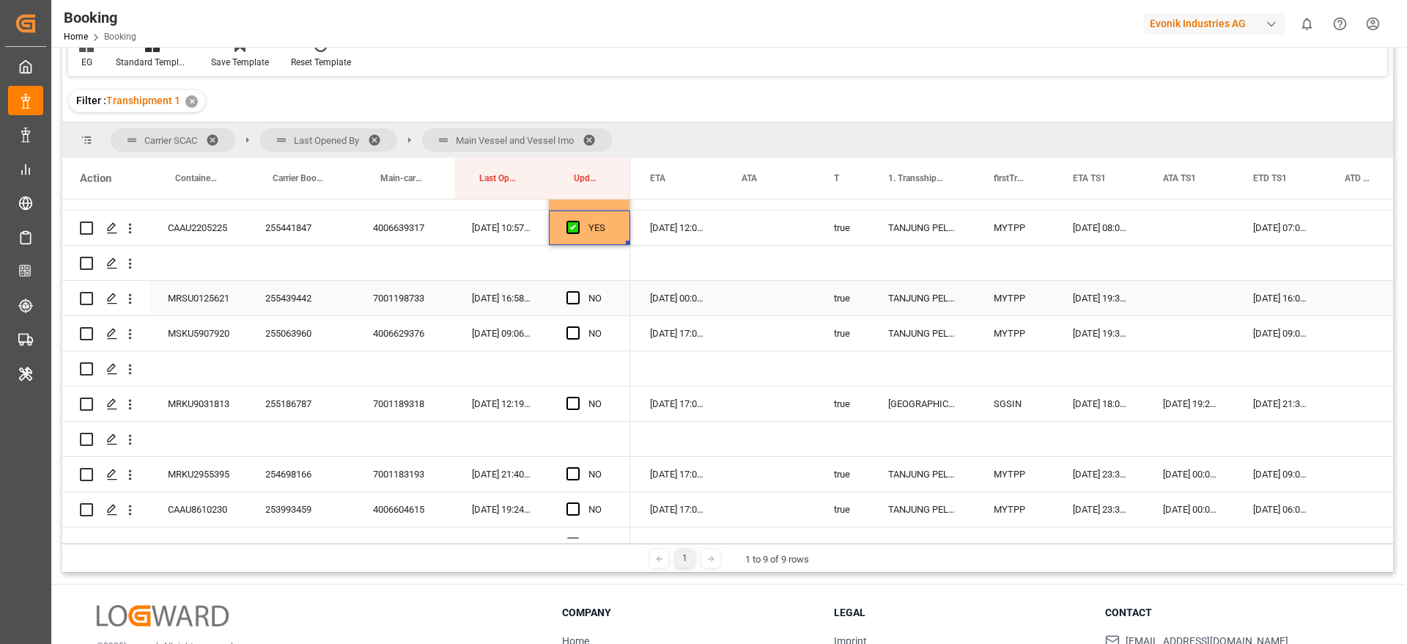
click at [260, 299] on div "255439442" at bounding box center [302, 298] width 108 height 34
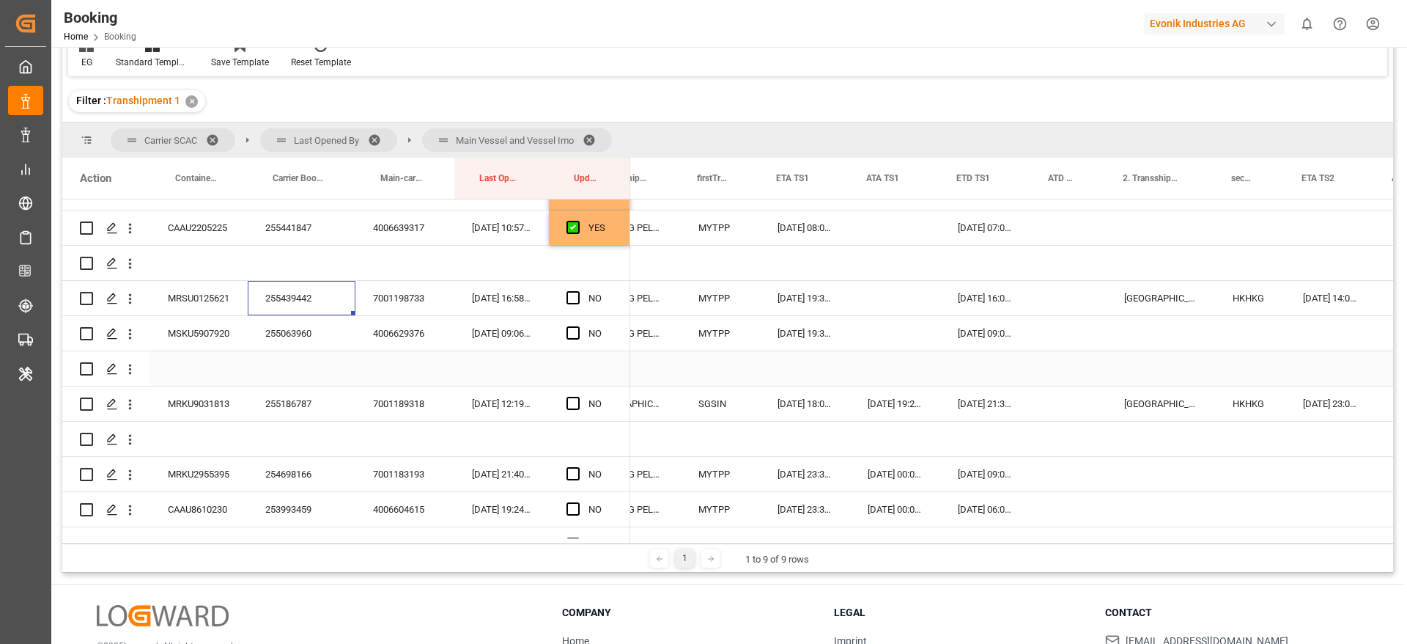
scroll to position [0, 0]
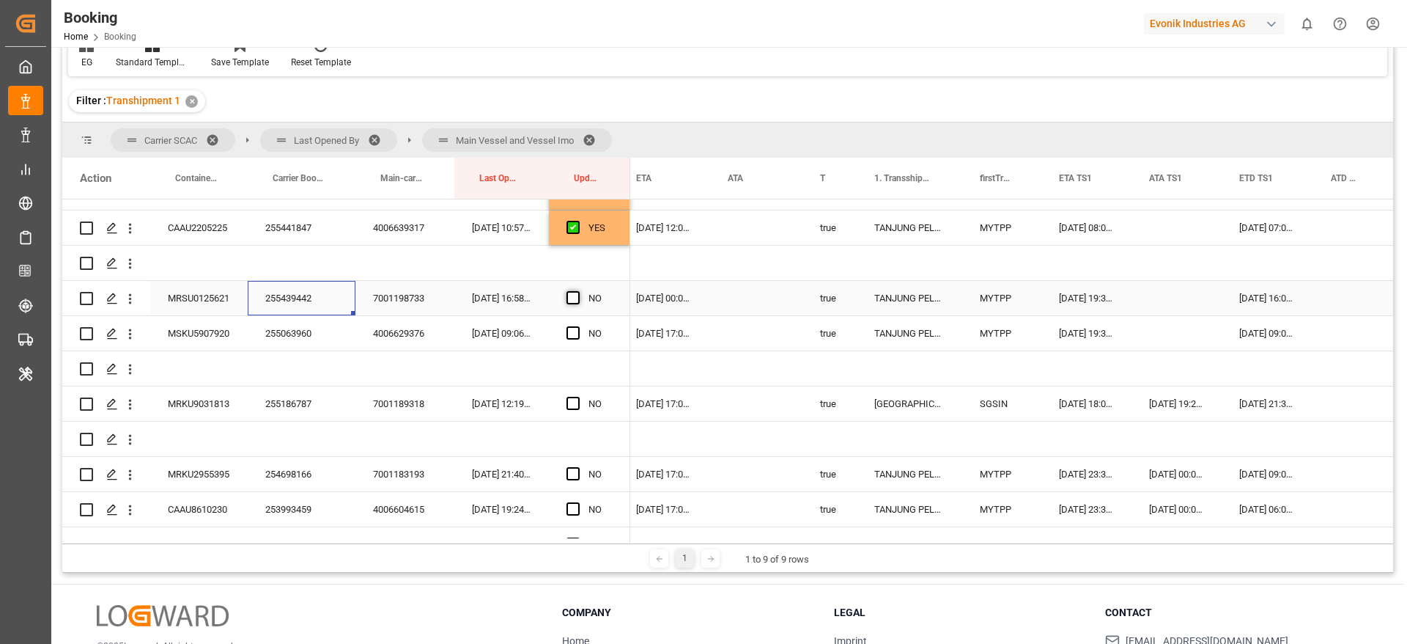
click at [576, 297] on span "Press SPACE to select this row." at bounding box center [573, 297] width 13 height 13
click at [578, 291] on input "Press SPACE to select this row." at bounding box center [578, 291] width 0 height 0
click at [283, 332] on div "255063960" at bounding box center [302, 333] width 108 height 34
click at [572, 330] on span "Press SPACE to select this row." at bounding box center [573, 332] width 13 height 13
click at [578, 326] on input "Press SPACE to select this row." at bounding box center [578, 326] width 0 height 0
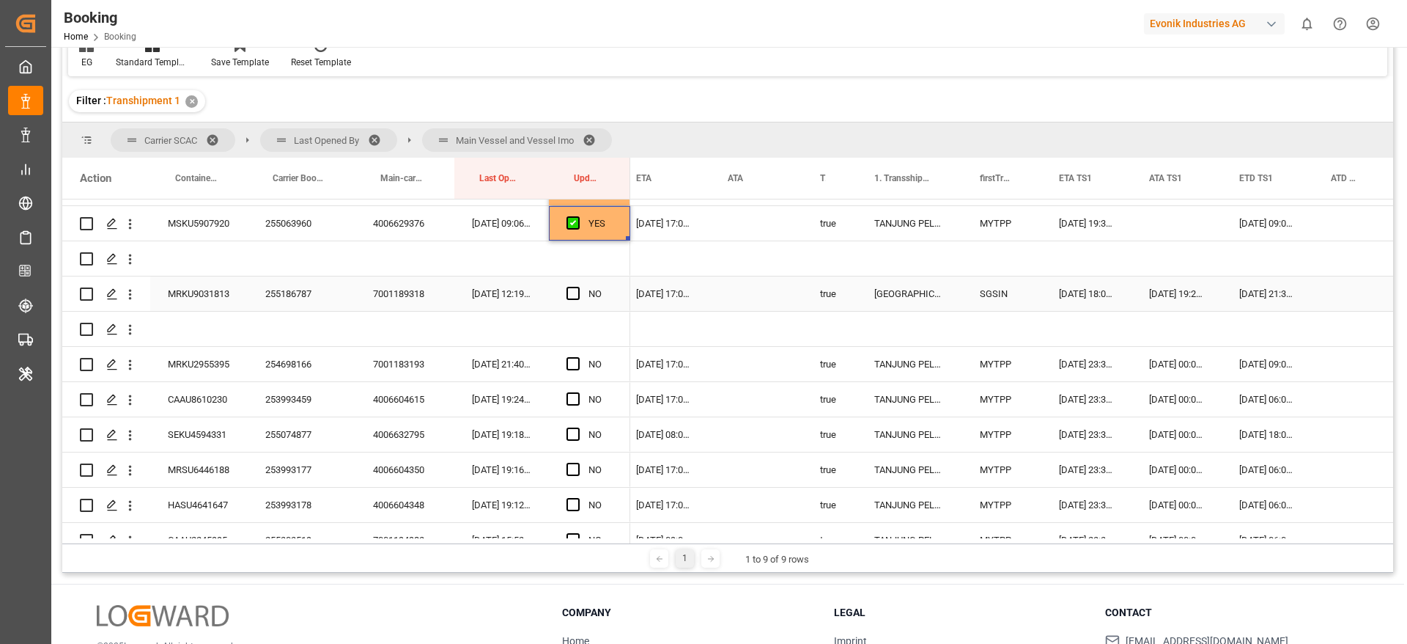
click at [318, 295] on div "255186787" at bounding box center [302, 293] width 108 height 34
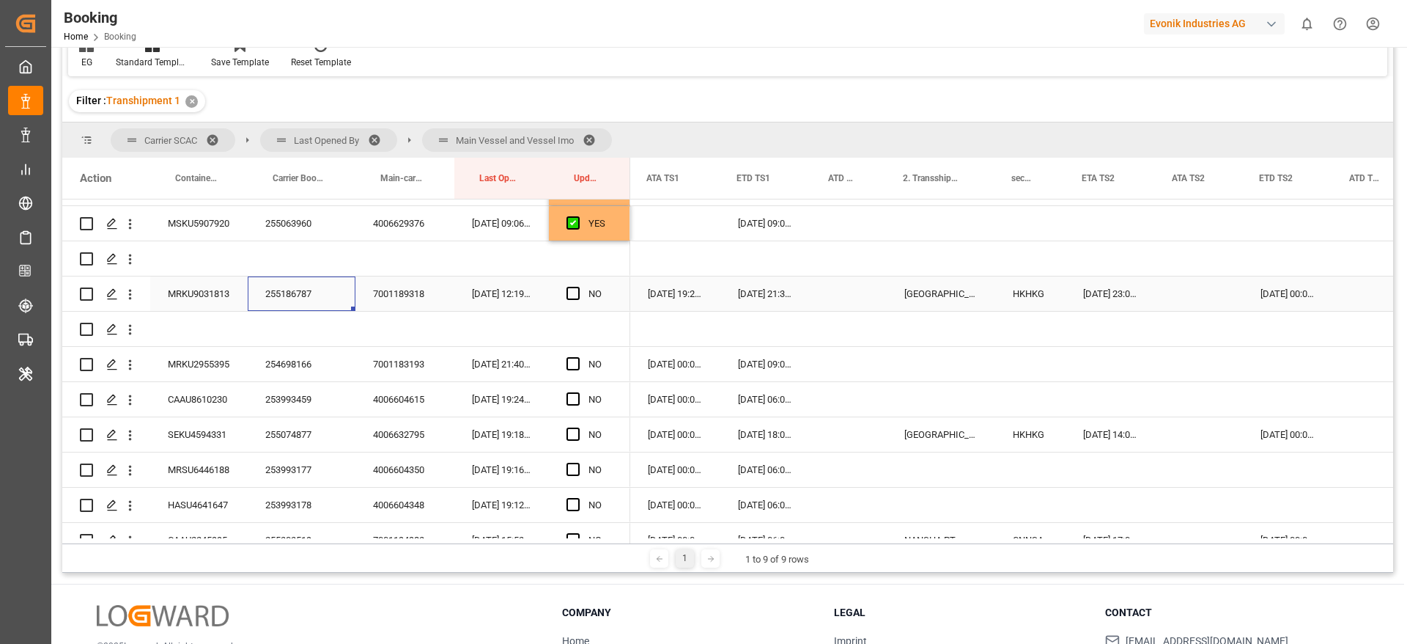
scroll to position [0, 1146]
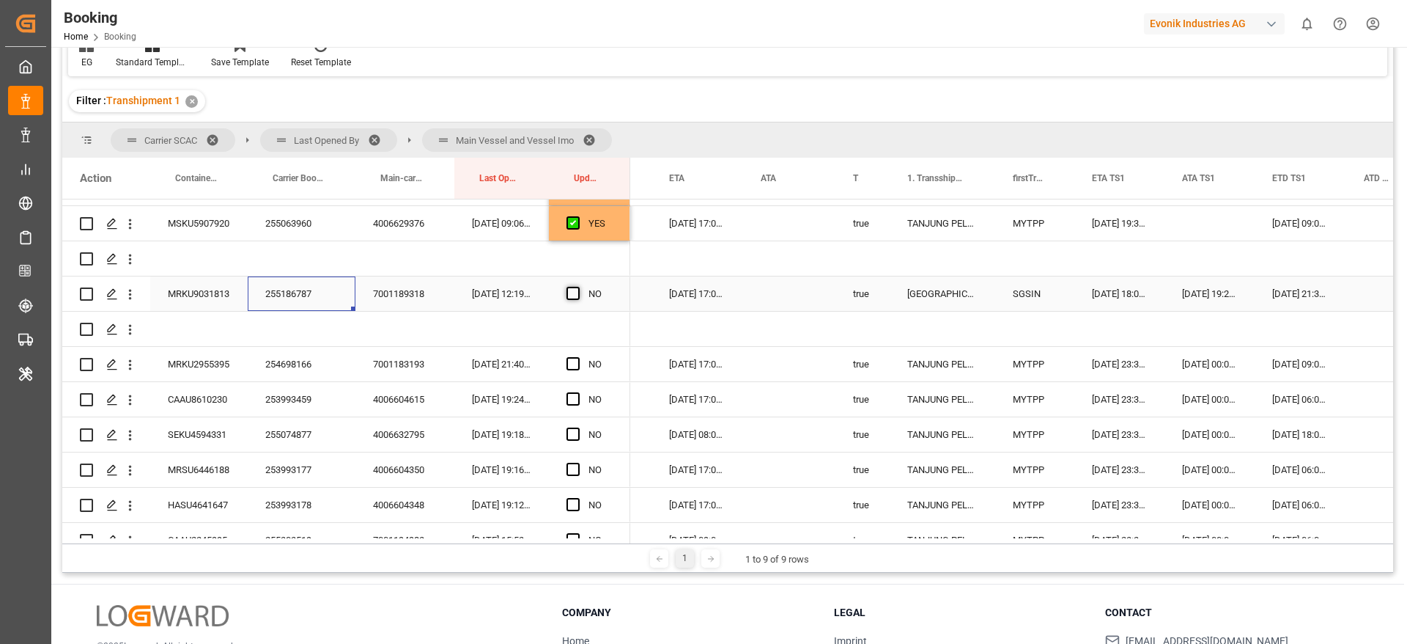
click at [568, 291] on span "Press SPACE to select this row." at bounding box center [573, 293] width 13 height 13
click at [578, 287] on input "Press SPACE to select this row." at bounding box center [578, 287] width 0 height 0
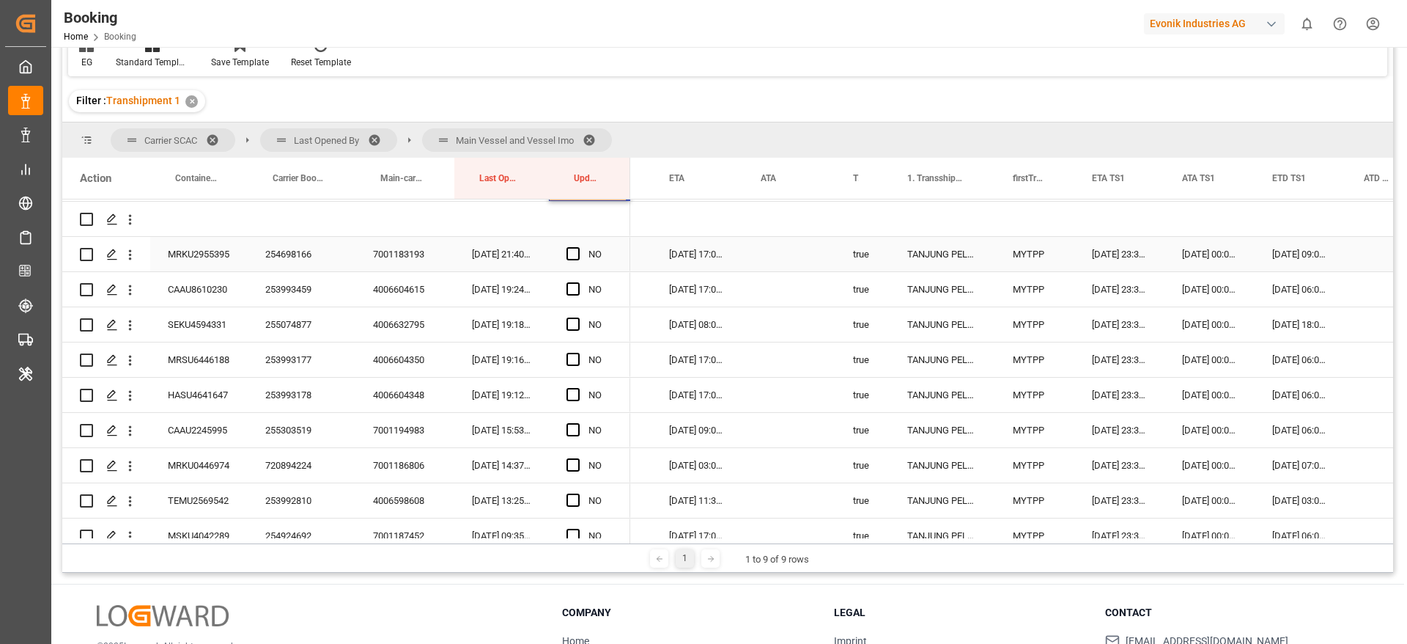
click at [292, 248] on div "254698166" at bounding box center [302, 254] width 108 height 34
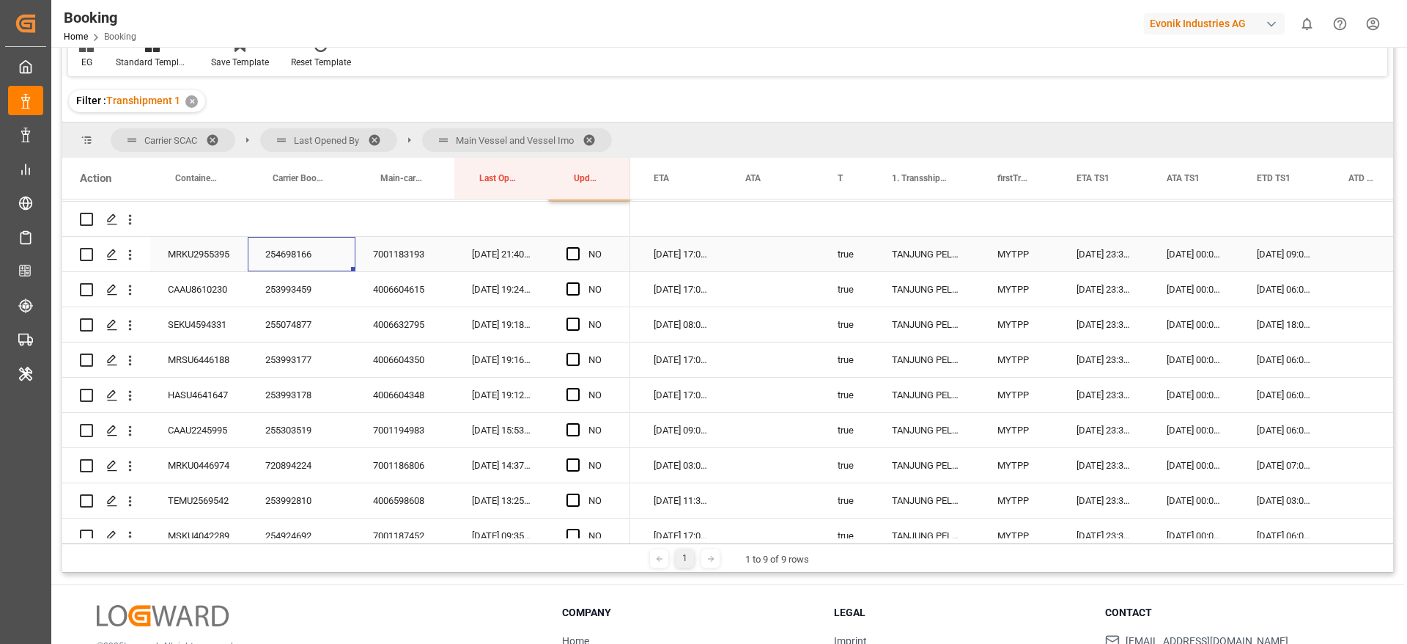
click at [575, 251] on span "Press SPACE to select this row." at bounding box center [573, 253] width 13 height 13
click at [578, 247] on input "Press SPACE to select this row." at bounding box center [578, 247] width 0 height 0
click at [295, 293] on div "253993459" at bounding box center [302, 289] width 108 height 34
click at [570, 288] on span "Press SPACE to select this row." at bounding box center [573, 288] width 13 height 13
click at [578, 282] on input "Press SPACE to select this row." at bounding box center [578, 282] width 0 height 0
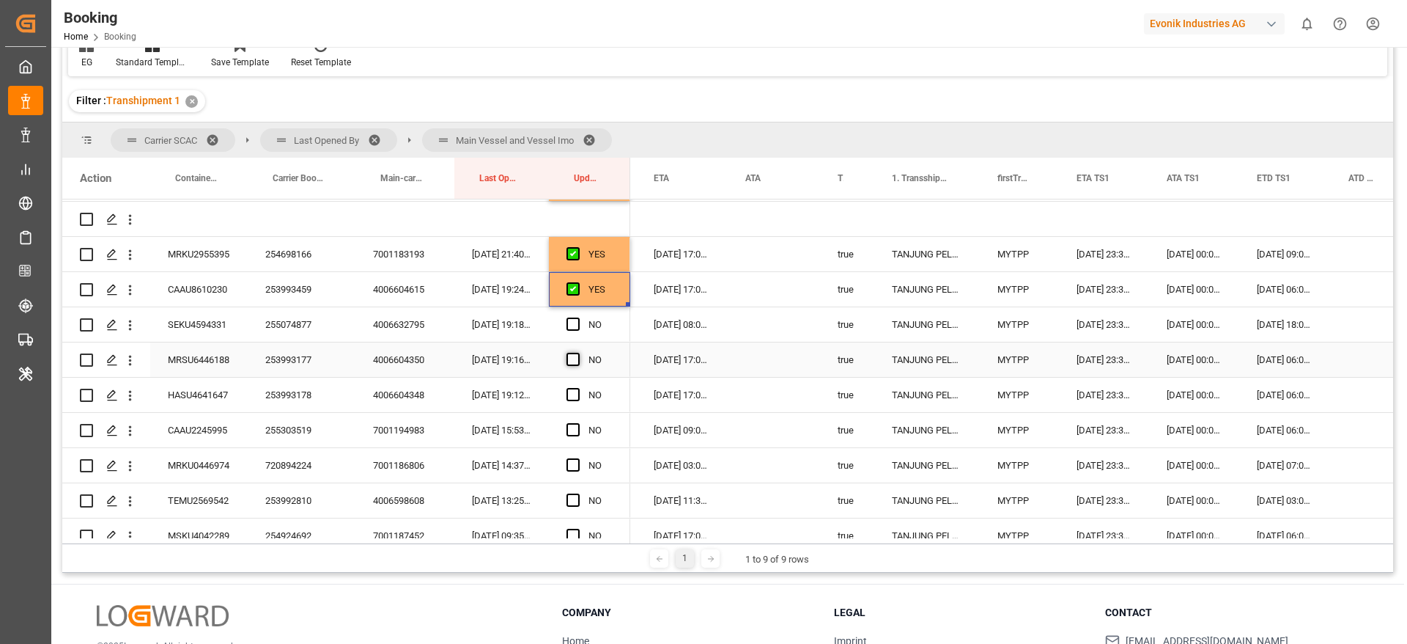
click at [569, 359] on span "Press SPACE to select this row." at bounding box center [573, 359] width 13 height 13
click at [578, 353] on input "Press SPACE to select this row." at bounding box center [578, 353] width 0 height 0
click at [572, 393] on span "Press SPACE to select this row." at bounding box center [573, 394] width 13 height 13
click at [578, 388] on input "Press SPACE to select this row." at bounding box center [578, 388] width 0 height 0
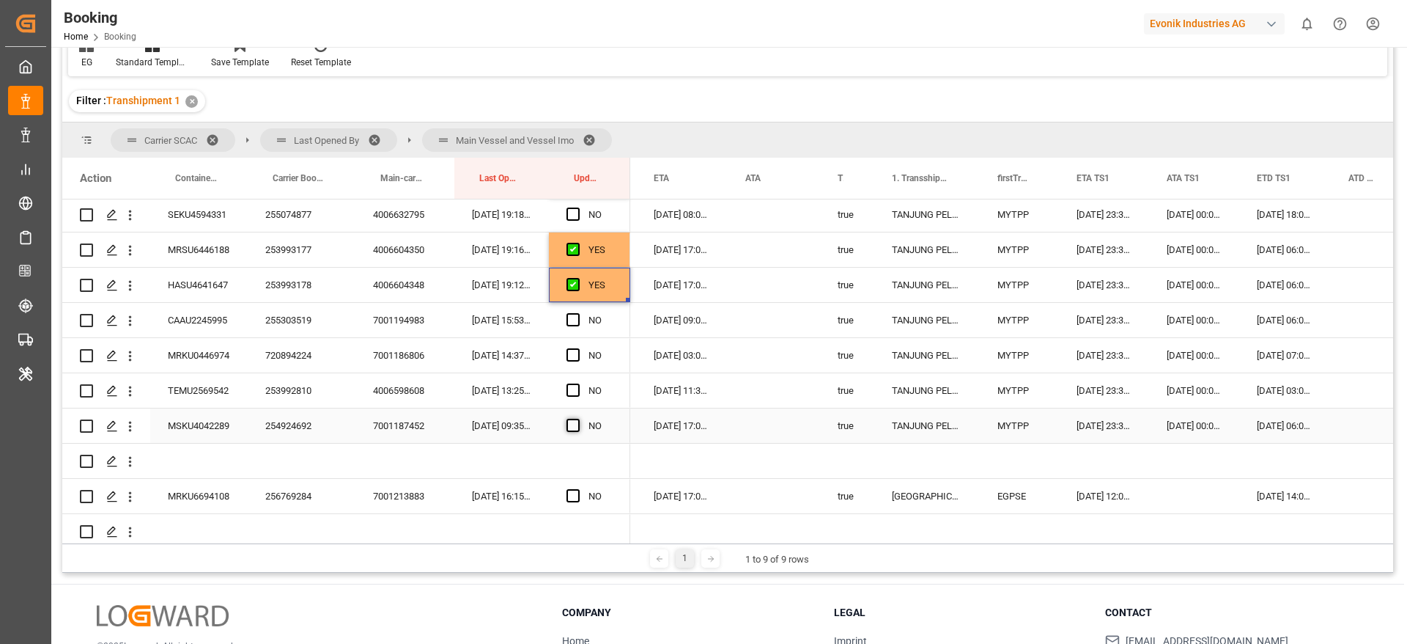
click at [572, 424] on span "Press SPACE to select this row." at bounding box center [573, 425] width 13 height 13
click at [578, 419] on input "Press SPACE to select this row." at bounding box center [578, 419] width 0 height 0
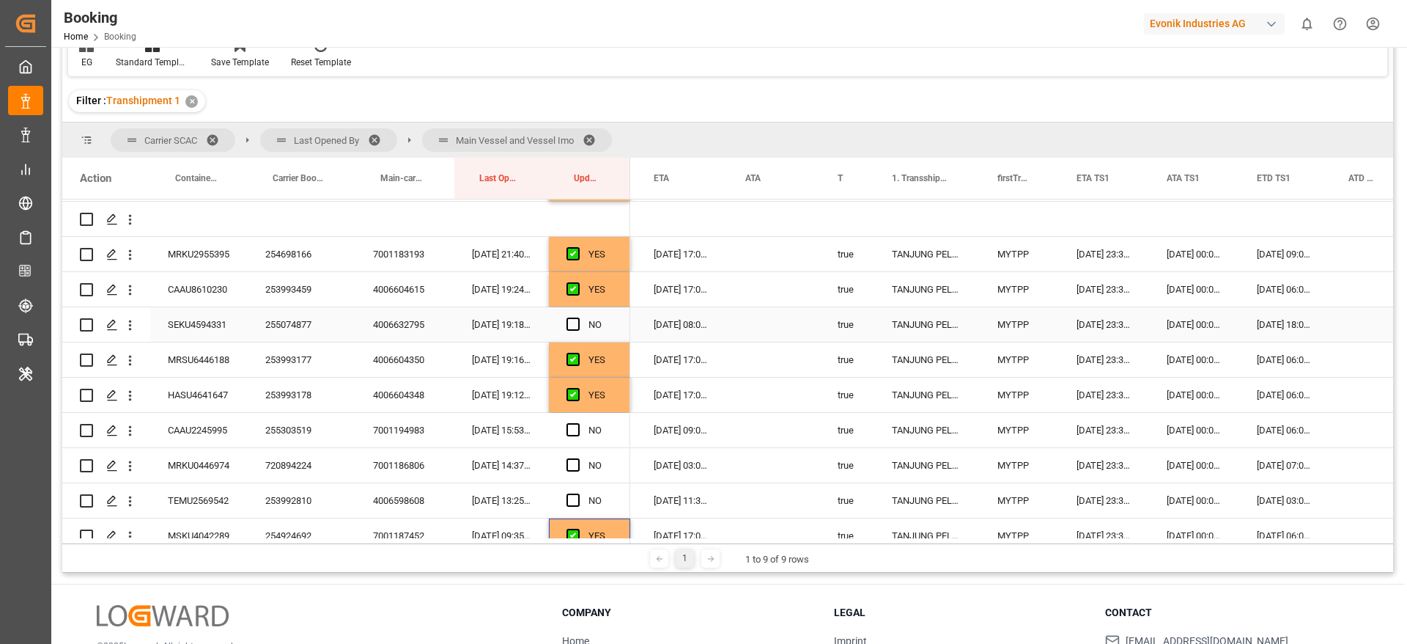
click at [320, 326] on div "255074877" at bounding box center [302, 324] width 108 height 34
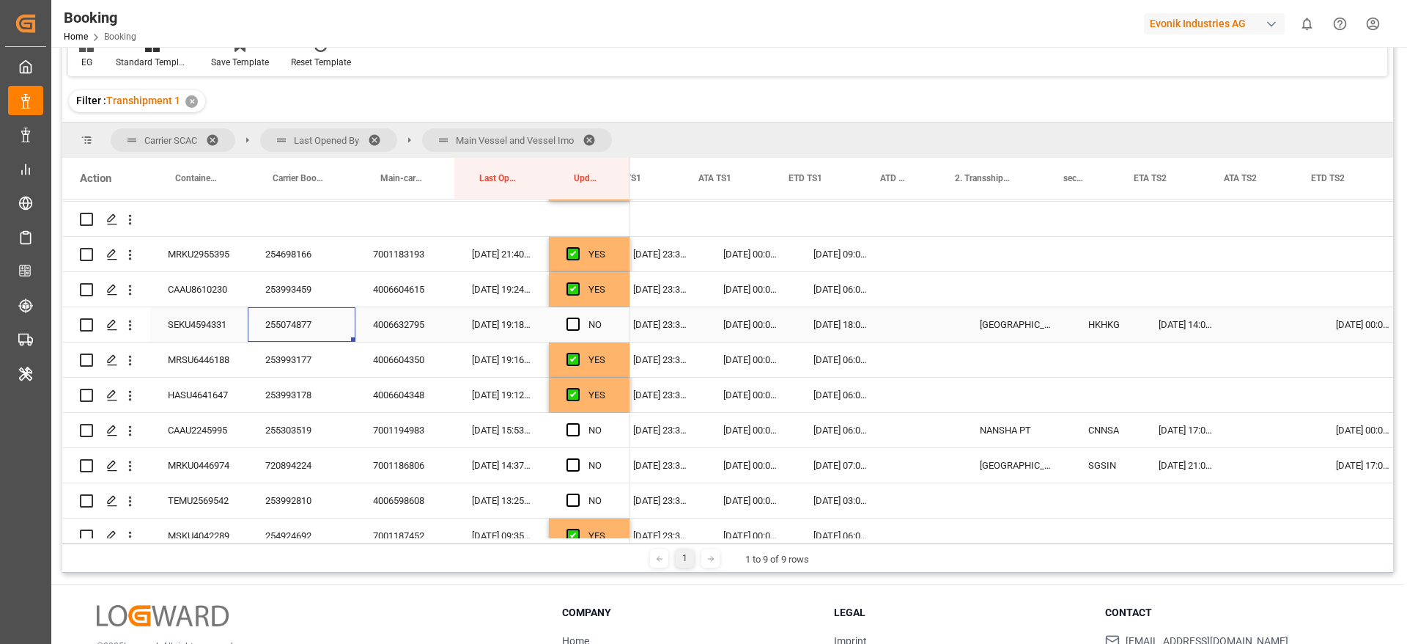
scroll to position [0, 1289]
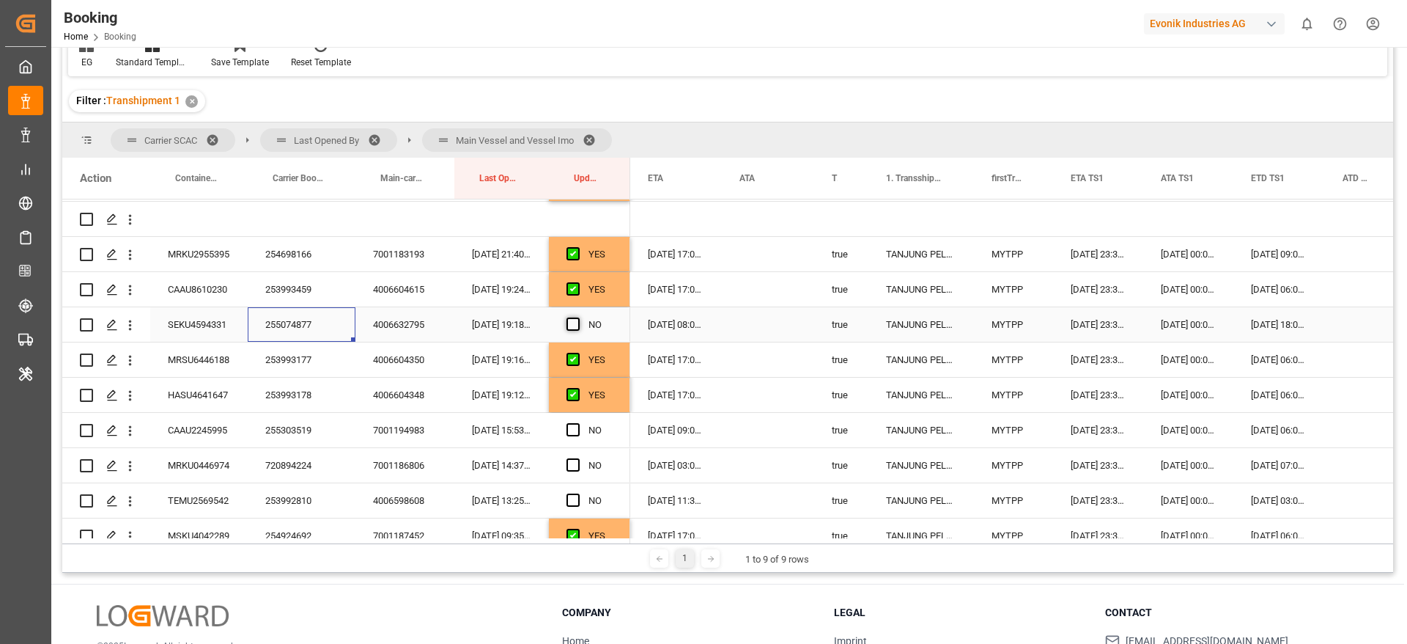
click at [571, 320] on span "Press SPACE to select this row." at bounding box center [573, 323] width 13 height 13
click at [578, 317] on input "Press SPACE to select this row." at bounding box center [578, 317] width 0 height 0
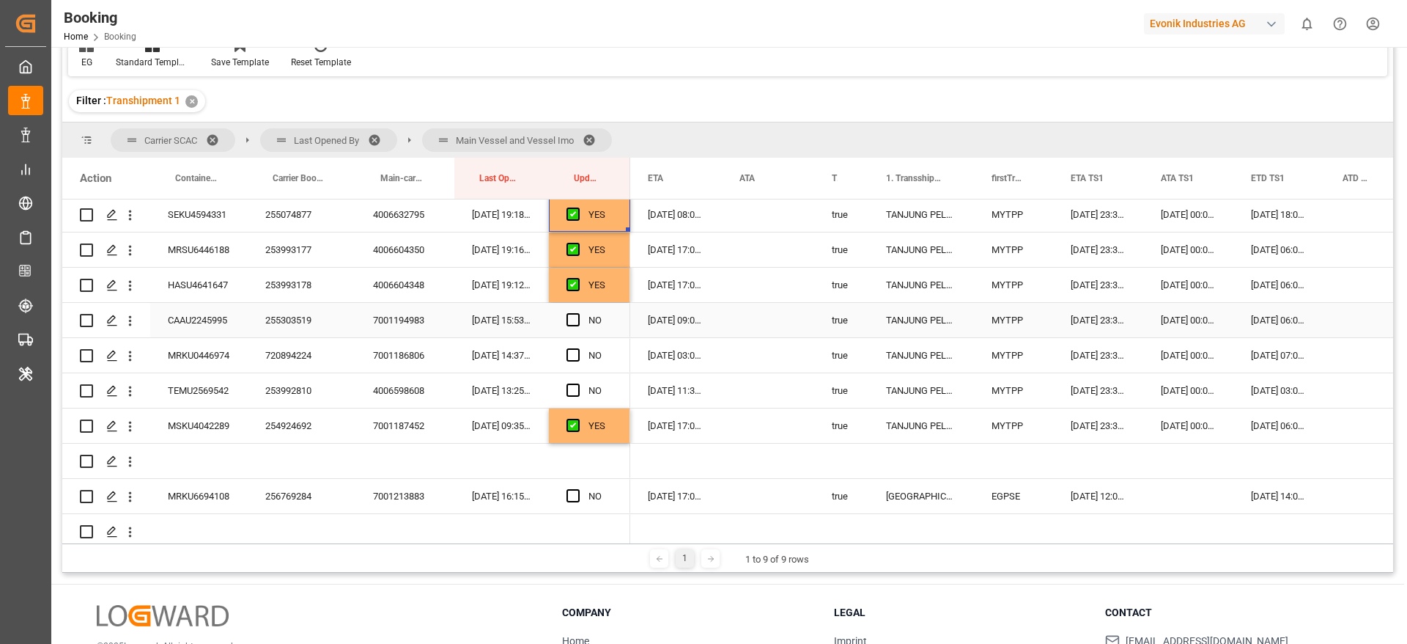
click at [286, 321] on div "255303519" at bounding box center [302, 320] width 108 height 34
click at [573, 316] on span "Press SPACE to select this row." at bounding box center [573, 319] width 13 height 13
click at [578, 313] on input "Press SPACE to select this row." at bounding box center [578, 313] width 0 height 0
click at [300, 356] on div "720894224" at bounding box center [302, 355] width 108 height 34
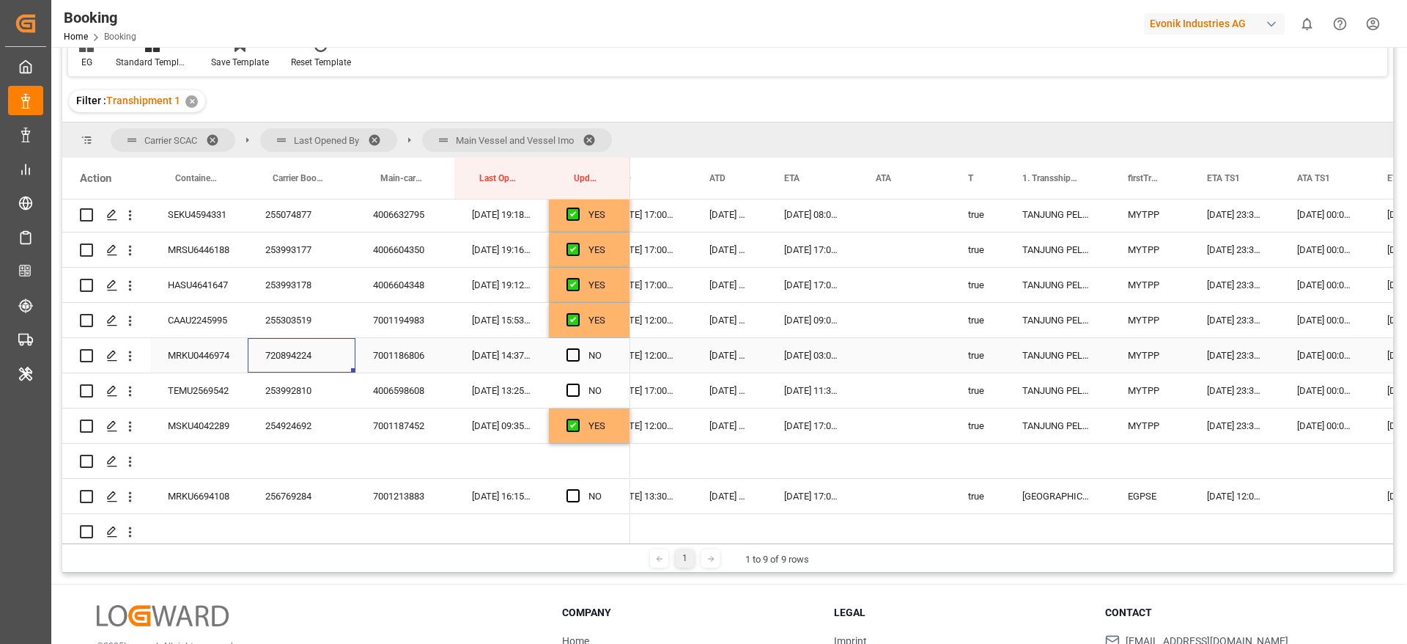
click at [575, 351] on span "Press SPACE to select this row." at bounding box center [573, 354] width 13 height 13
click at [578, 348] on input "Press SPACE to select this row." at bounding box center [578, 348] width 0 height 0
click at [283, 387] on div "253992810" at bounding box center [302, 390] width 108 height 34
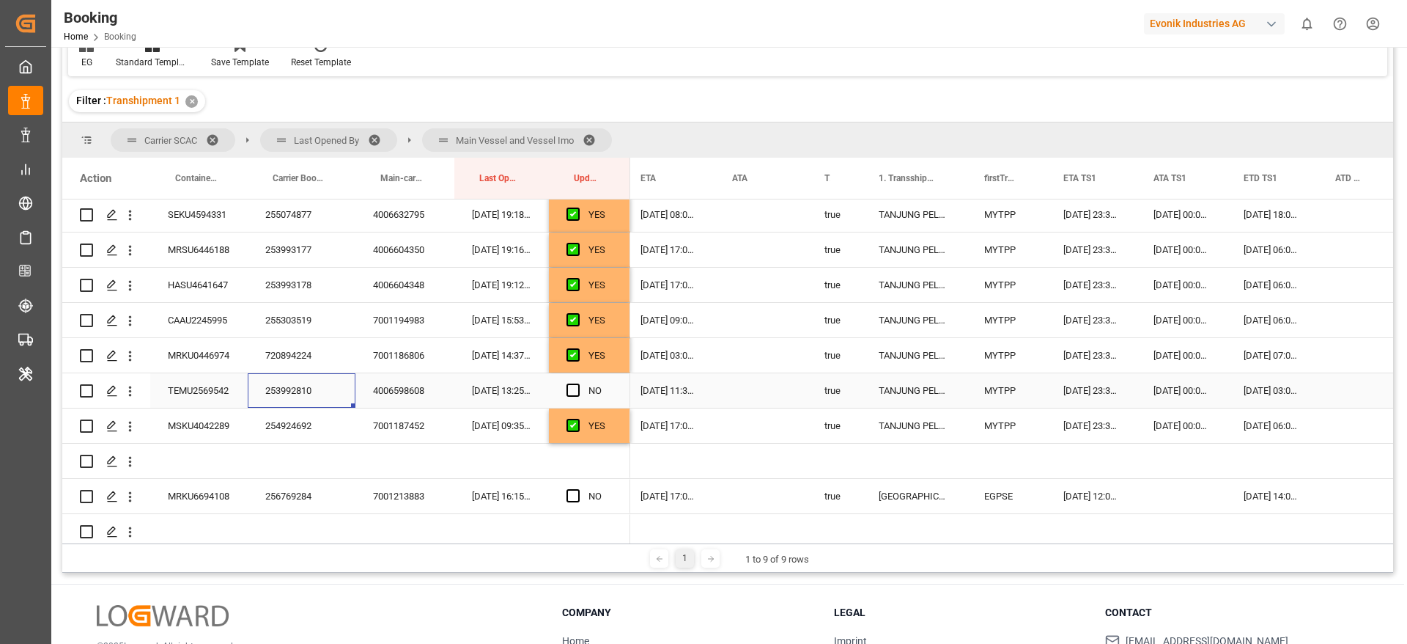
click at [572, 388] on span "Press SPACE to select this row." at bounding box center [573, 389] width 13 height 13
click at [578, 383] on input "Press SPACE to select this row." at bounding box center [578, 383] width 0 height 0
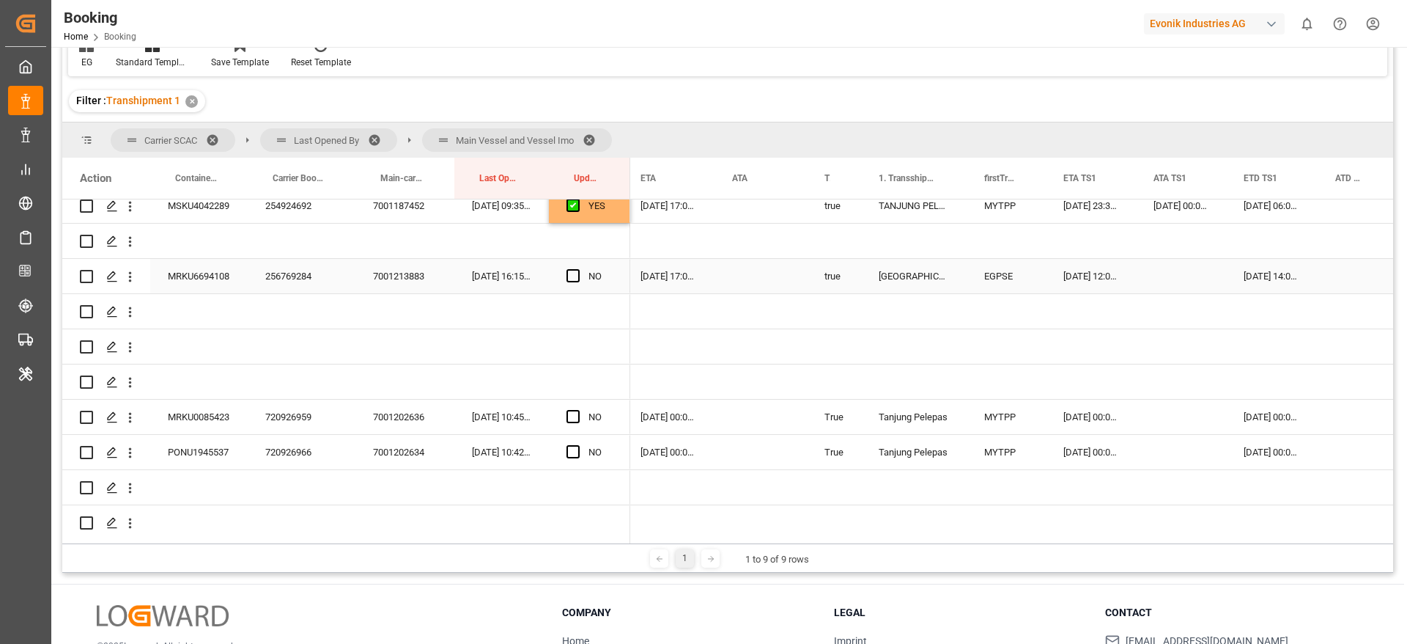
click at [309, 278] on div "256769284" at bounding box center [302, 276] width 108 height 34
click at [571, 270] on span "Press SPACE to select this row." at bounding box center [573, 275] width 13 height 13
click at [578, 269] on input "Press SPACE to select this row." at bounding box center [578, 269] width 0 height 0
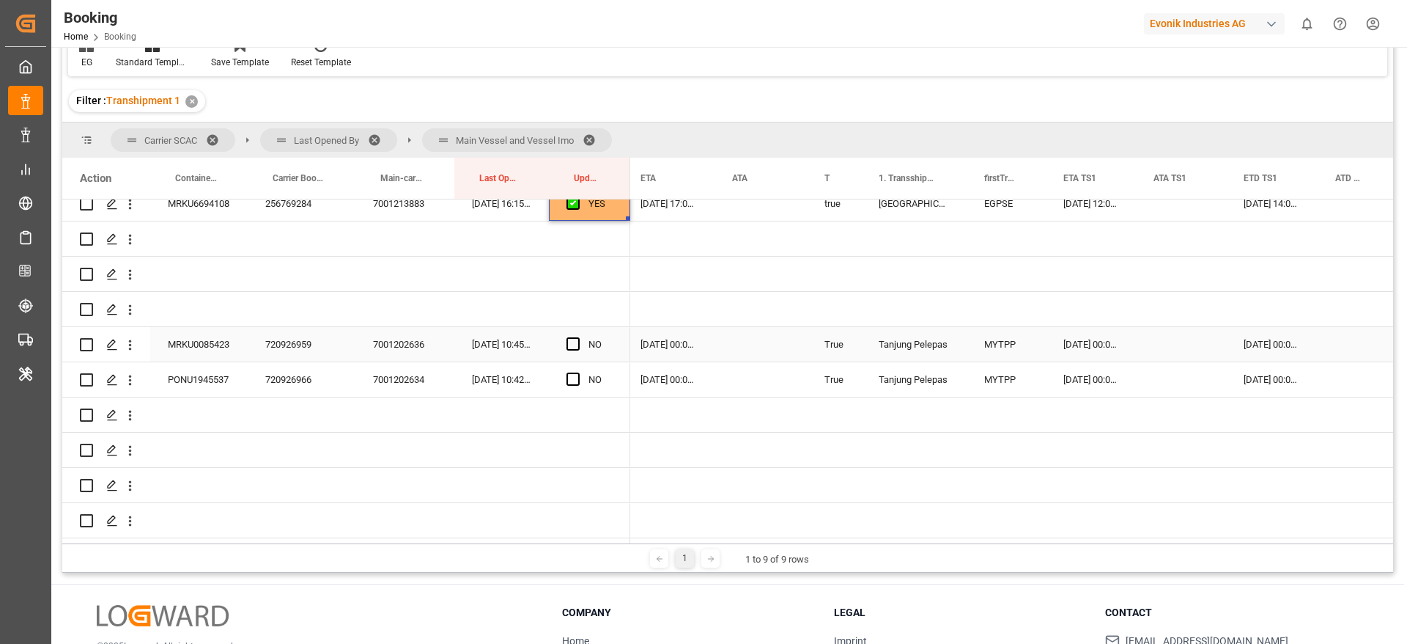
click at [303, 333] on div "720926959" at bounding box center [302, 344] width 108 height 34
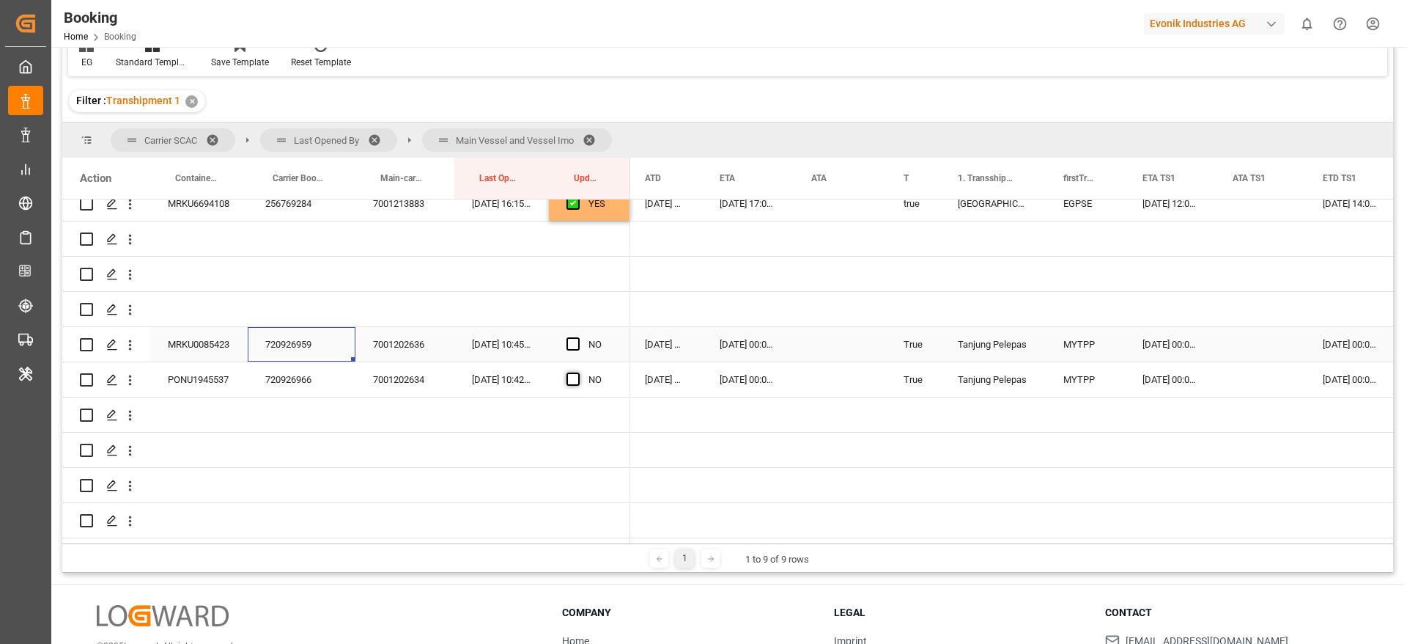
click at [570, 337] on span "Press SPACE to select this row." at bounding box center [573, 343] width 13 height 13
click at [578, 337] on input "Press SPACE to select this row." at bounding box center [578, 337] width 0 height 0
click at [576, 374] on span "Press SPACE to select this row." at bounding box center [573, 378] width 13 height 13
click at [578, 372] on input "Press SPACE to select this row." at bounding box center [578, 372] width 0 height 0
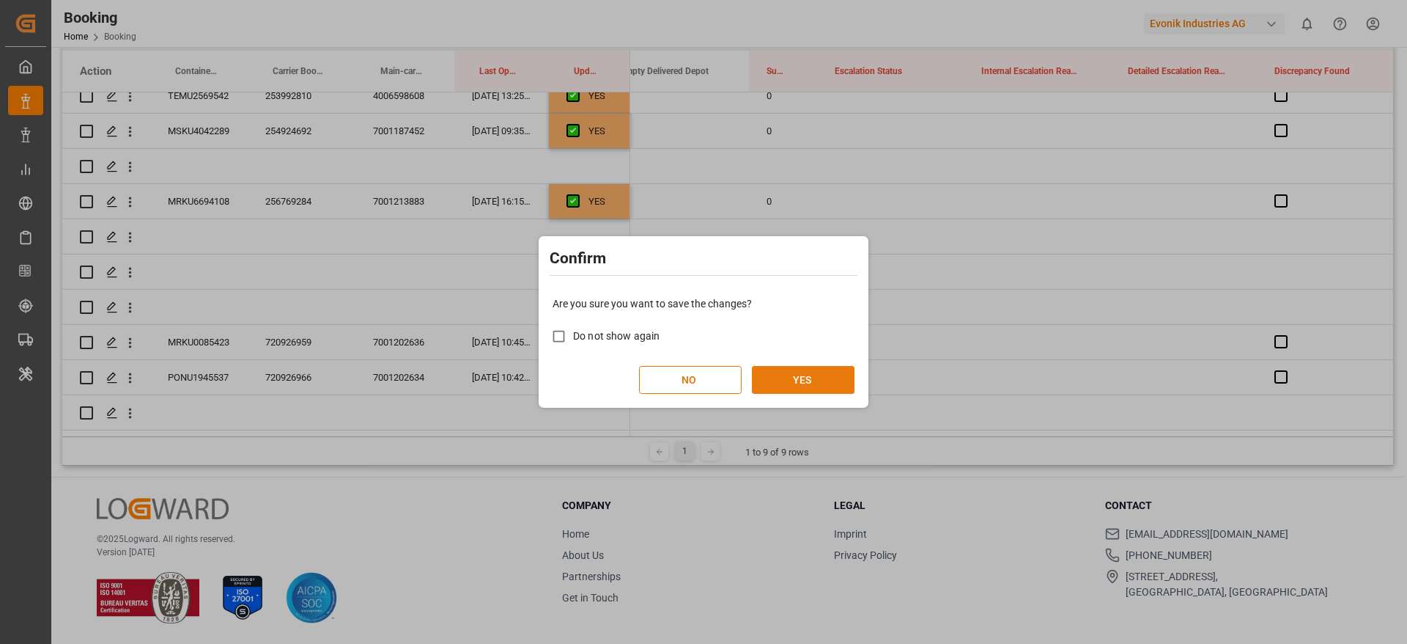
click at [819, 377] on button "YES" at bounding box center [803, 380] width 103 height 28
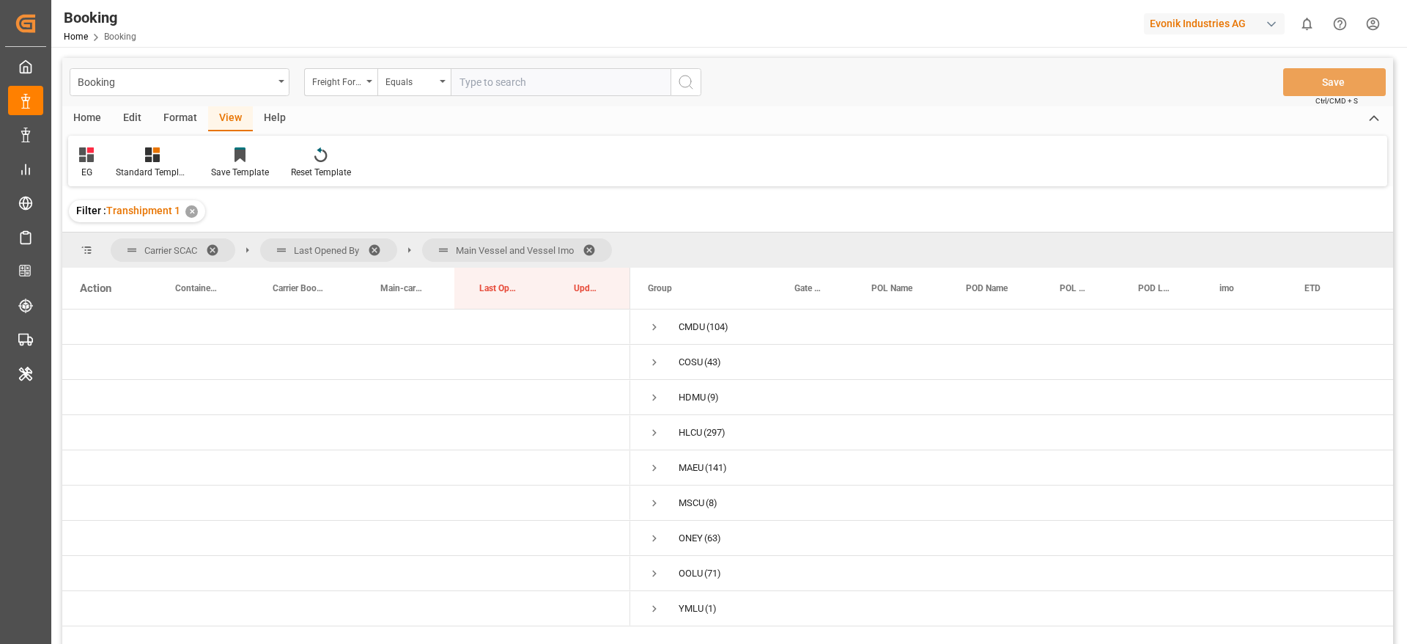
click at [594, 248] on span at bounding box center [594, 249] width 23 height 13
click at [652, 468] on span "Press SPACE to select this row." at bounding box center [654, 467] width 13 height 13
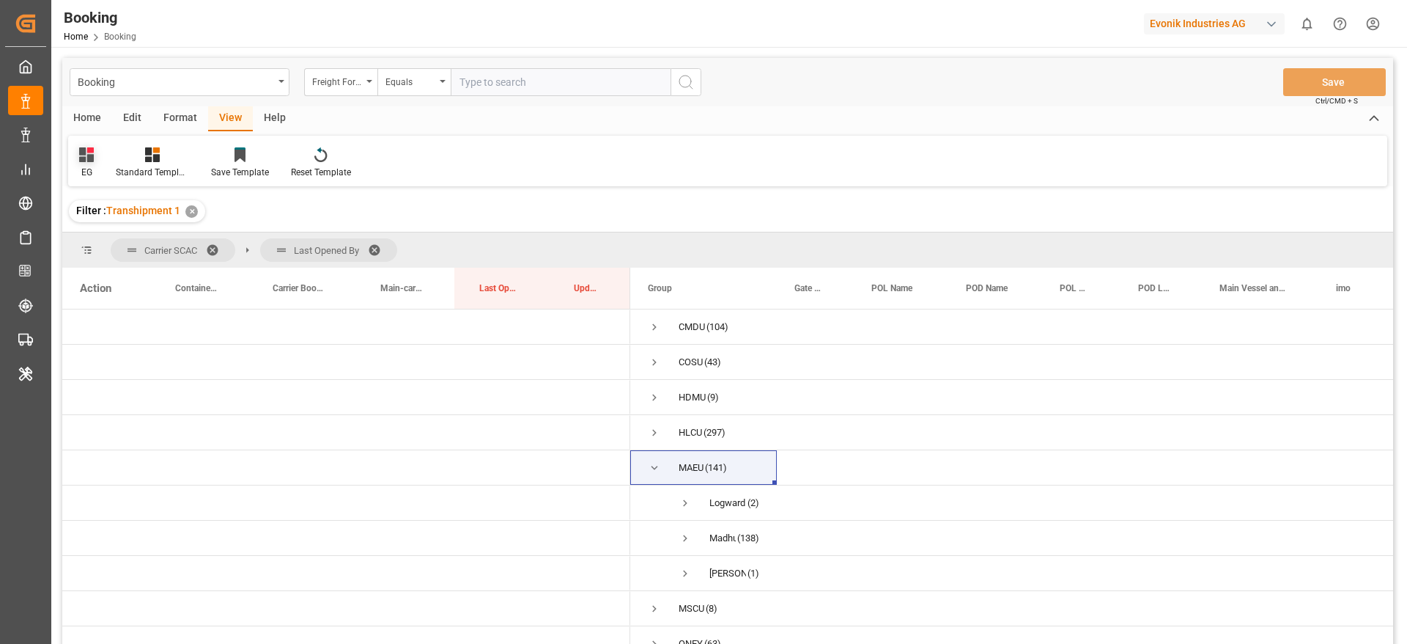
click at [89, 160] on icon at bounding box center [86, 154] width 15 height 15
click at [131, 207] on div "Default" at bounding box center [149, 206] width 128 height 15
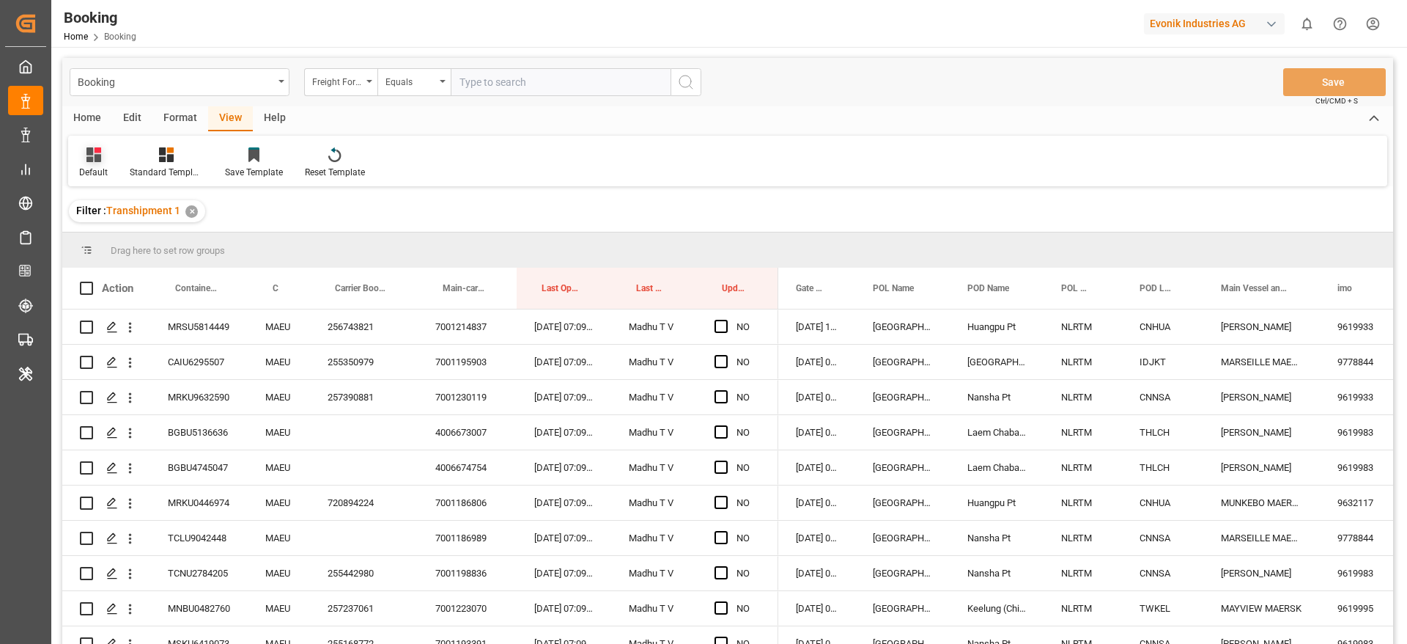
click at [100, 158] on icon at bounding box center [93, 154] width 15 height 15
click at [128, 265] on div "EG" at bounding box center [150, 266] width 128 height 15
click at [838, 292] on div "Gate In POL" at bounding box center [816, 288] width 77 height 41
click at [926, 289] on span at bounding box center [925, 287] width 13 height 13
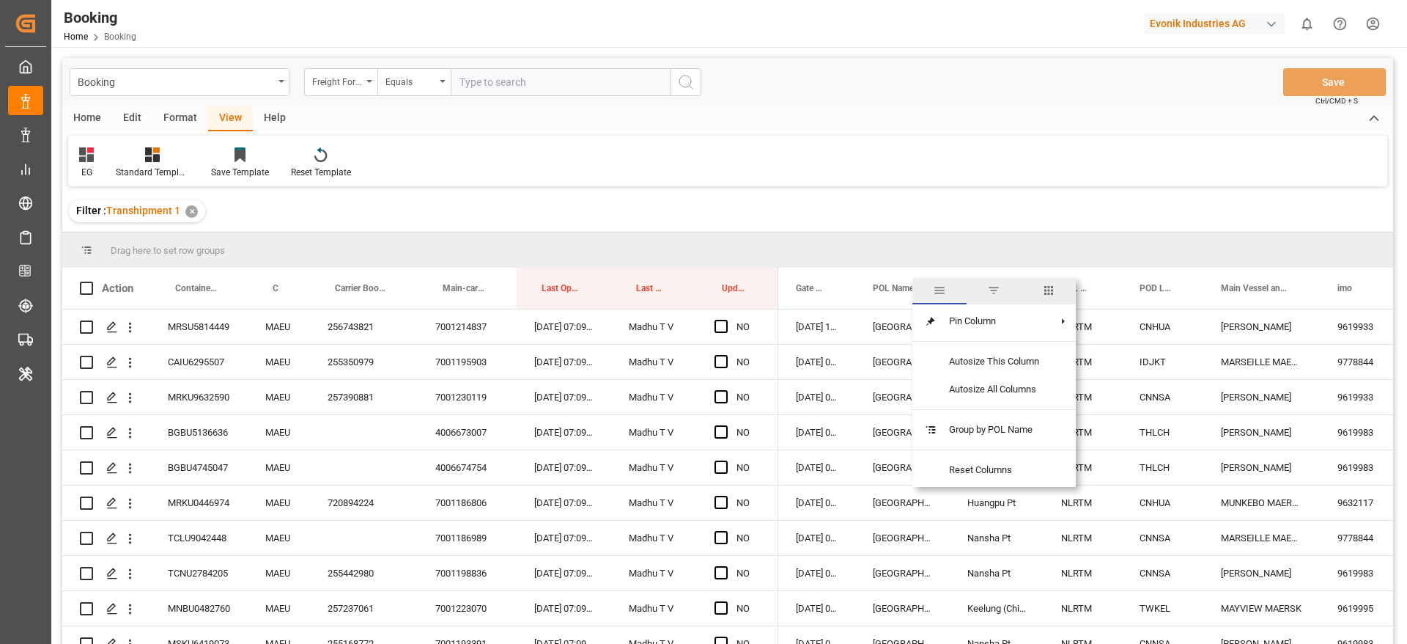
click at [1049, 285] on span "columns" at bounding box center [1048, 290] width 13 height 13
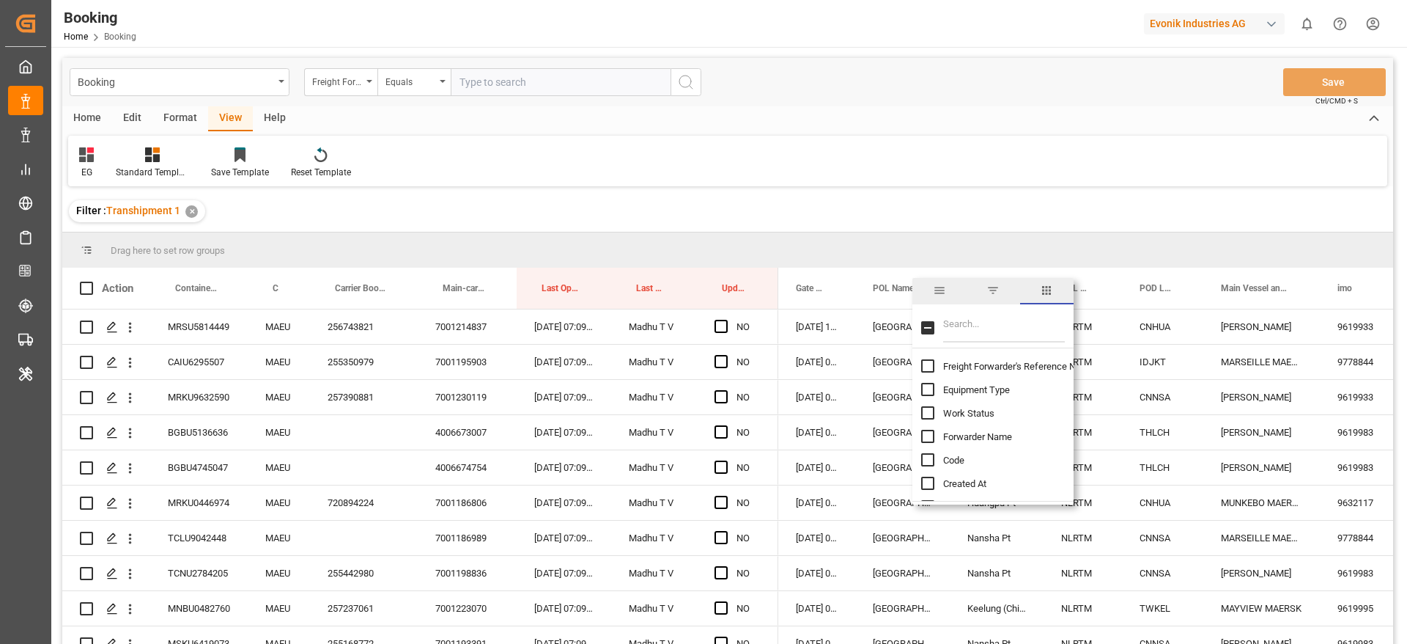
click at [990, 317] on input "Filter Columns Input" at bounding box center [1004, 327] width 122 height 29
type input "pol"
click at [926, 435] on input "POL Region Name column toggle visibility (hidden)" at bounding box center [927, 436] width 13 height 13
checkbox input "true"
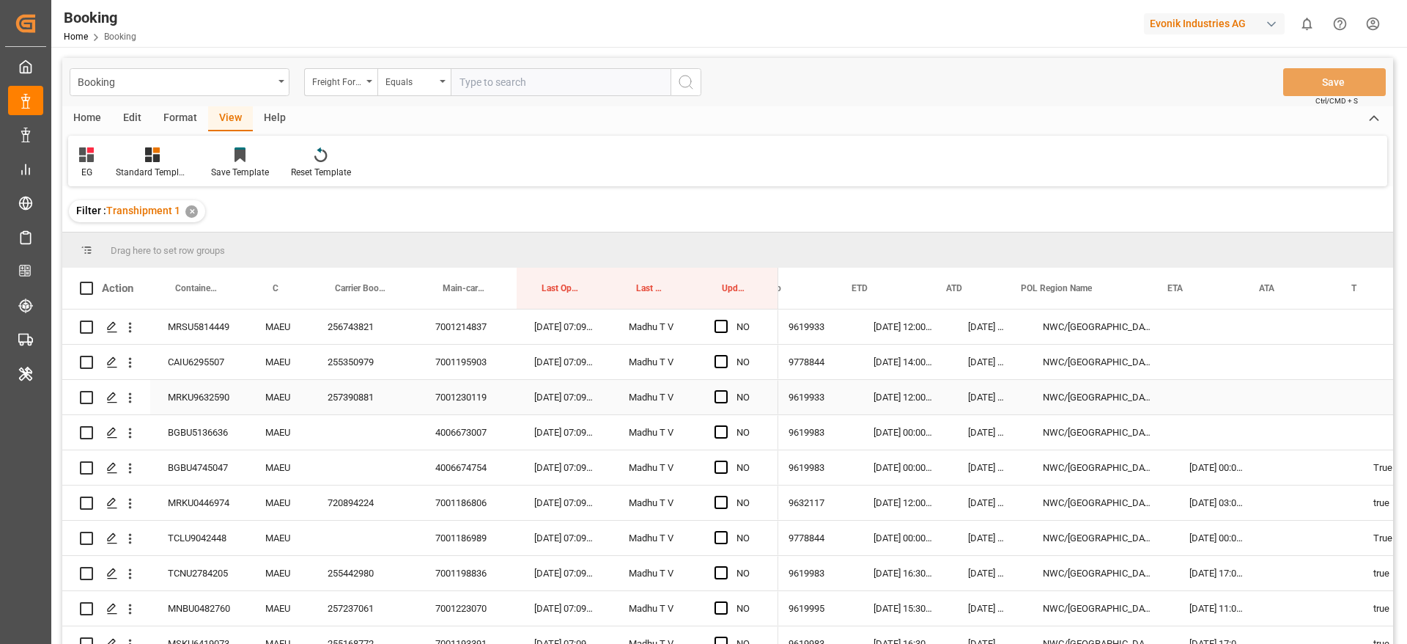
scroll to position [0, 1656]
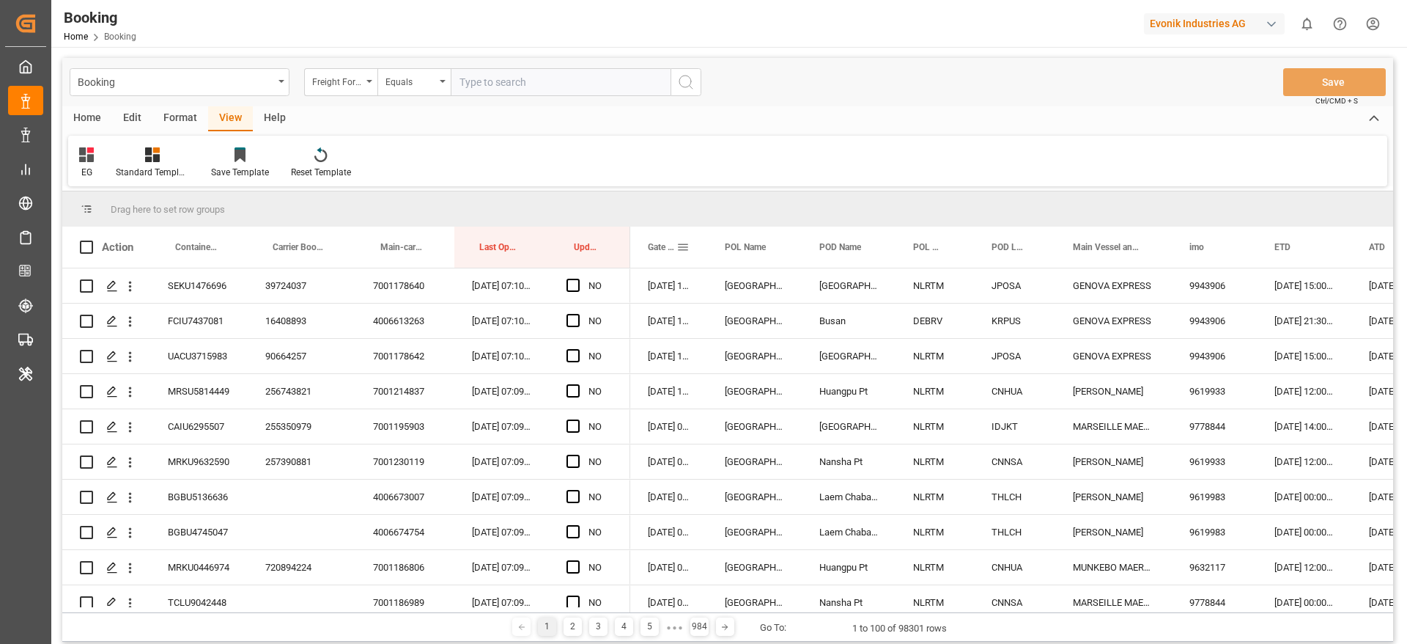
click at [679, 247] on span at bounding box center [683, 246] width 13 height 13
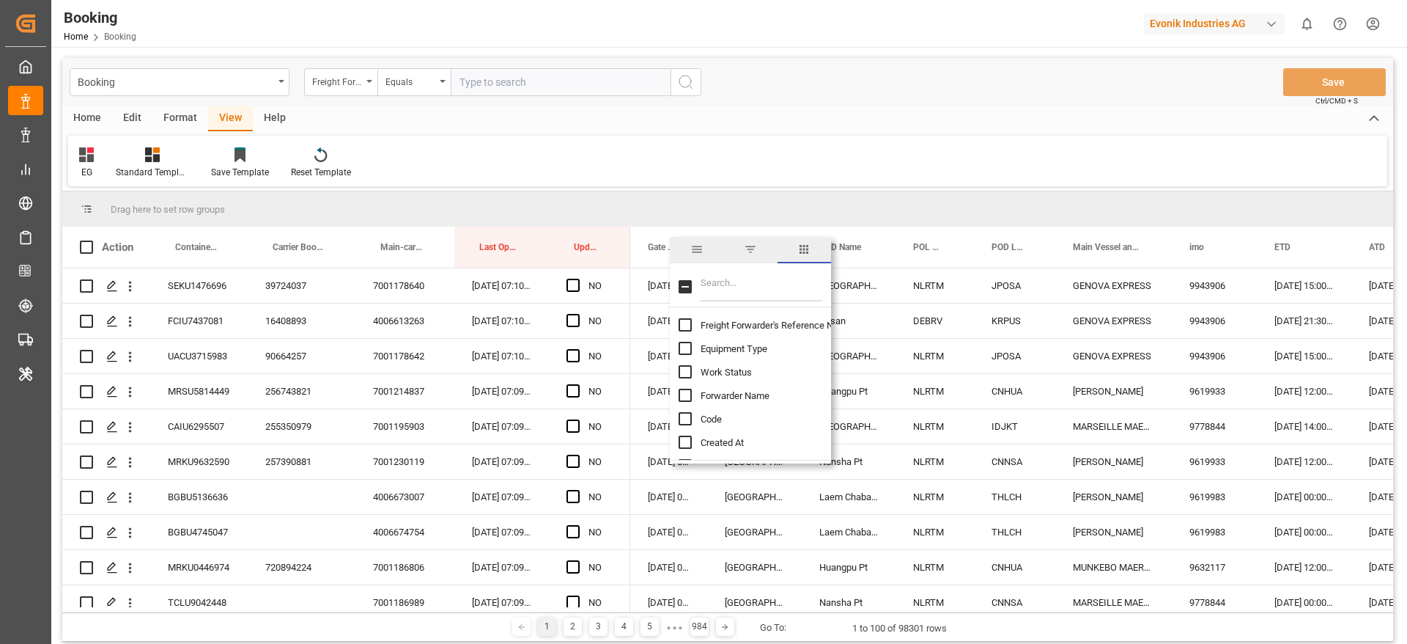
click at [773, 283] on input "Filter Columns Input" at bounding box center [762, 286] width 122 height 29
type input "pol"
click at [680, 421] on input "POL Region Name column toggle visibility (hidden)" at bounding box center [685, 418] width 13 height 13
checkbox input "true"
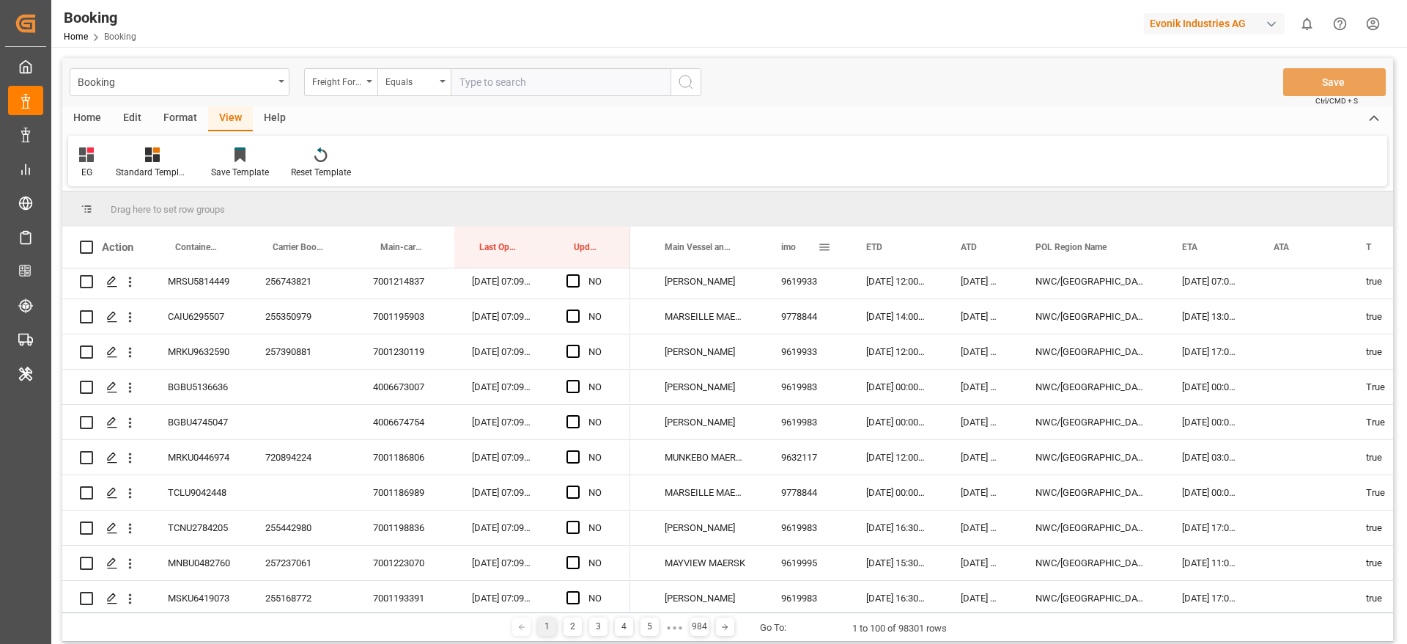
click at [827, 245] on span at bounding box center [824, 246] width 13 height 13
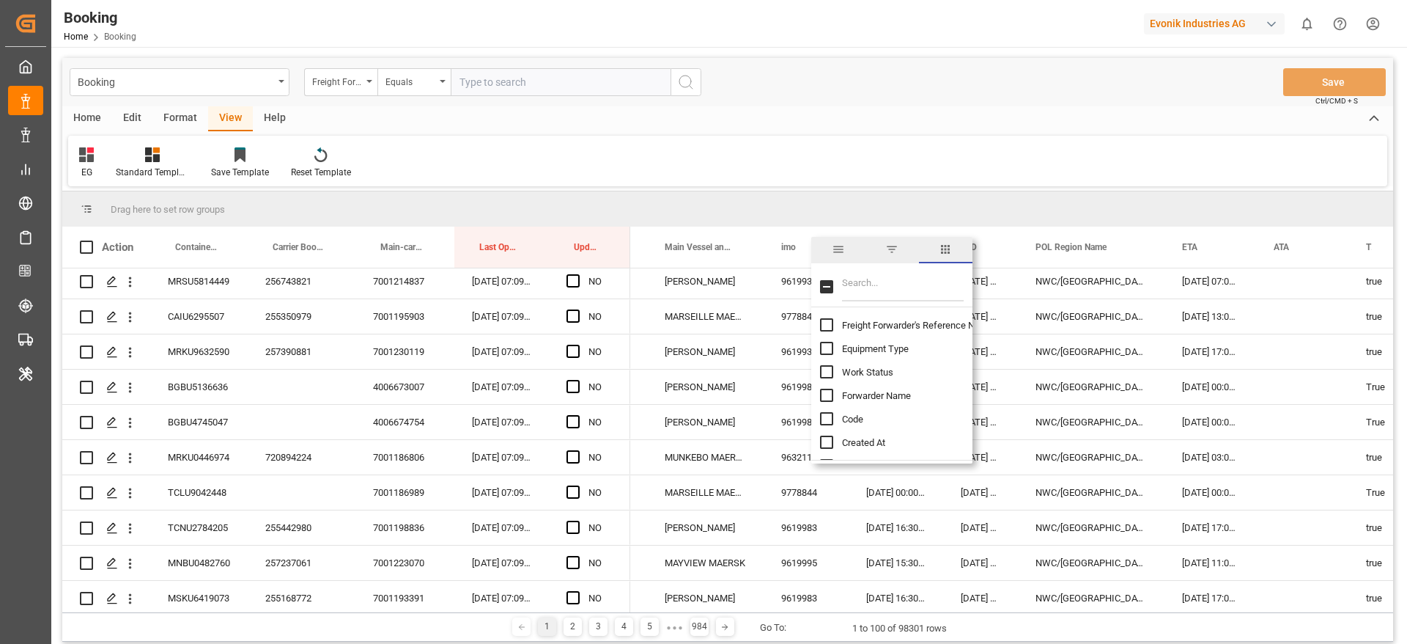
click at [904, 281] on input "Filter Columns Input" at bounding box center [903, 286] width 122 height 29
type input "pol"
click at [828, 367] on input "POL Country column toggle visibility (hidden)" at bounding box center [826, 371] width 13 height 13
checkbox input "true"
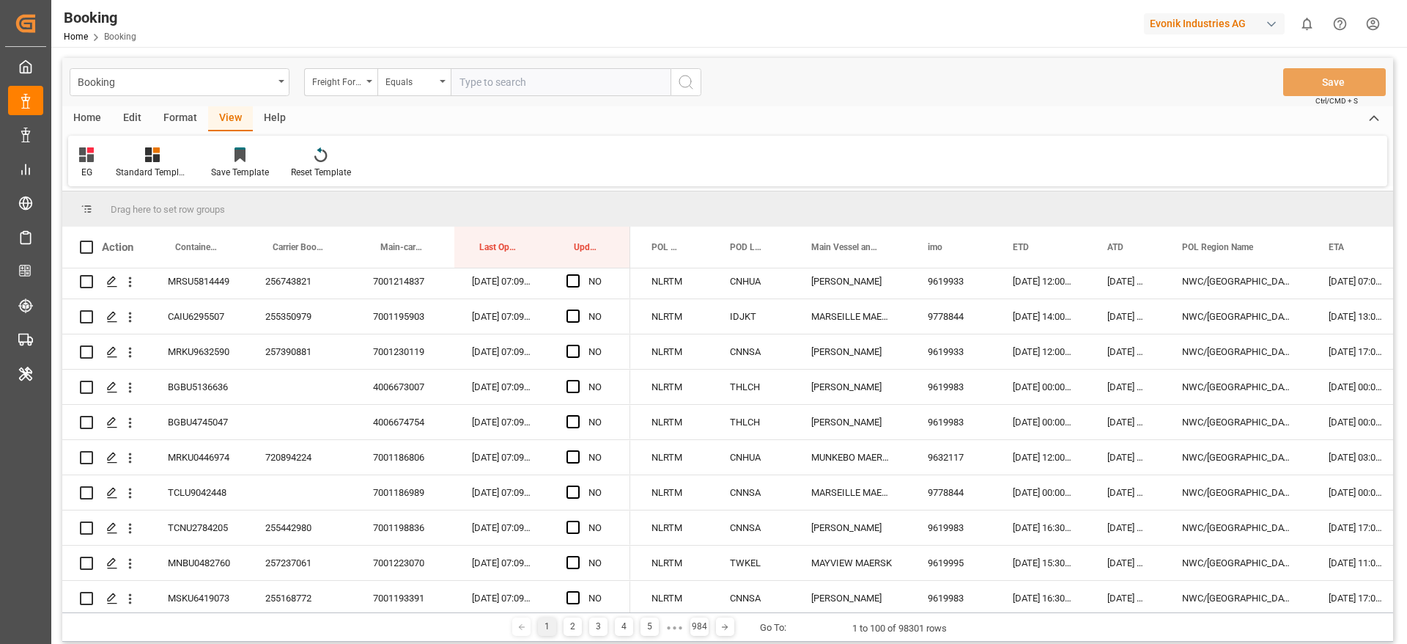
click at [1067, 197] on div "Drag here to set row groups" at bounding box center [727, 208] width 1331 height 35
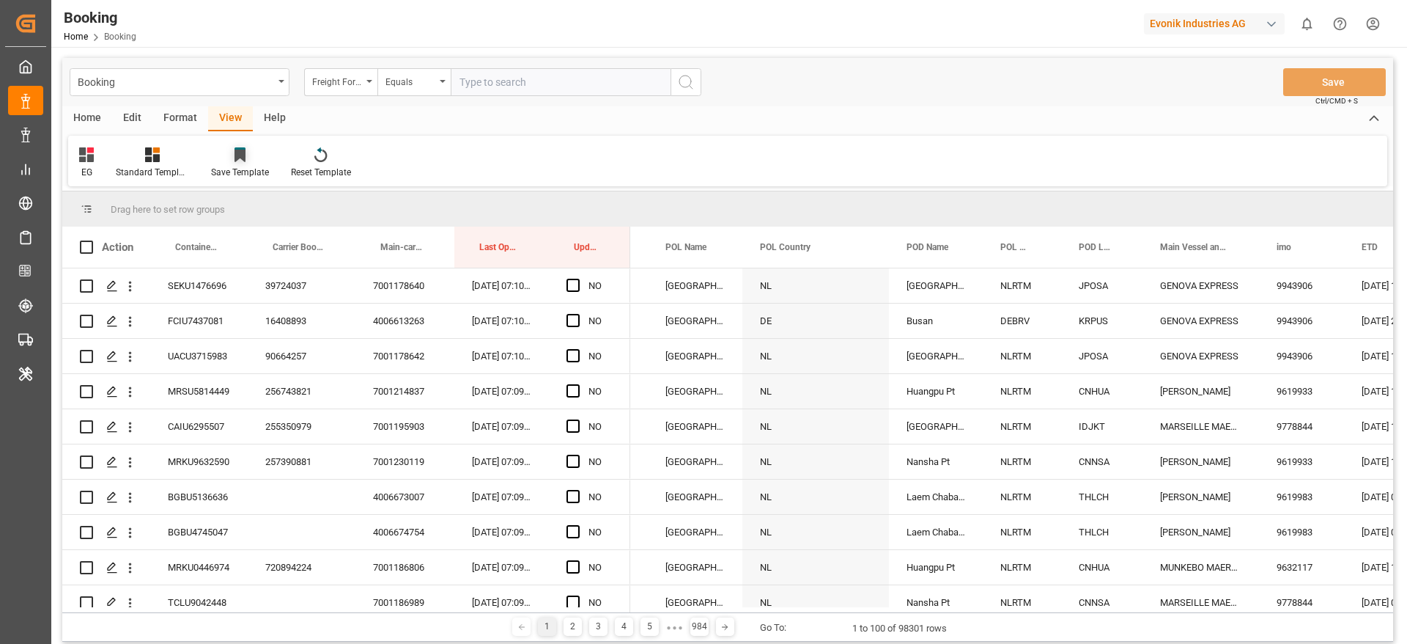
click at [235, 155] on icon at bounding box center [240, 156] width 11 height 12
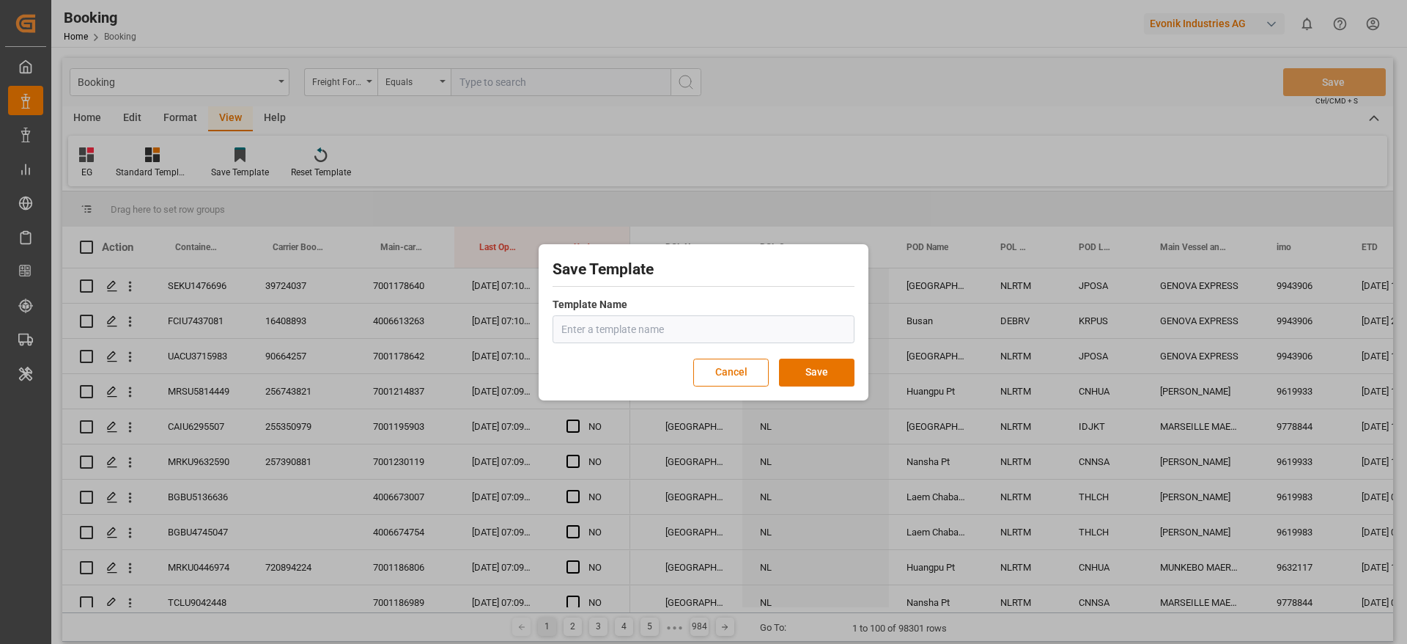
click at [595, 329] on input "text" at bounding box center [704, 329] width 302 height 28
type input "ev"
click at [826, 366] on button "Save" at bounding box center [816, 372] width 75 height 28
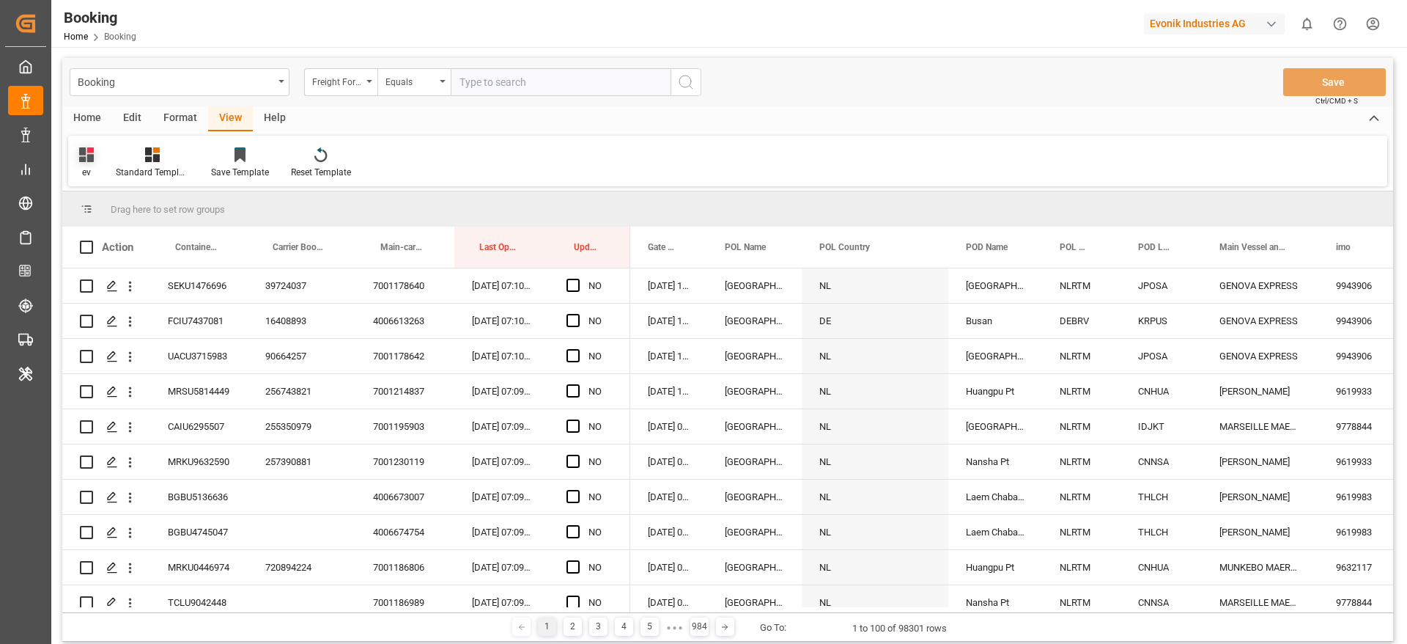
click at [84, 159] on icon at bounding box center [86, 154] width 15 height 15
click at [120, 273] on div "EG" at bounding box center [149, 266] width 128 height 15
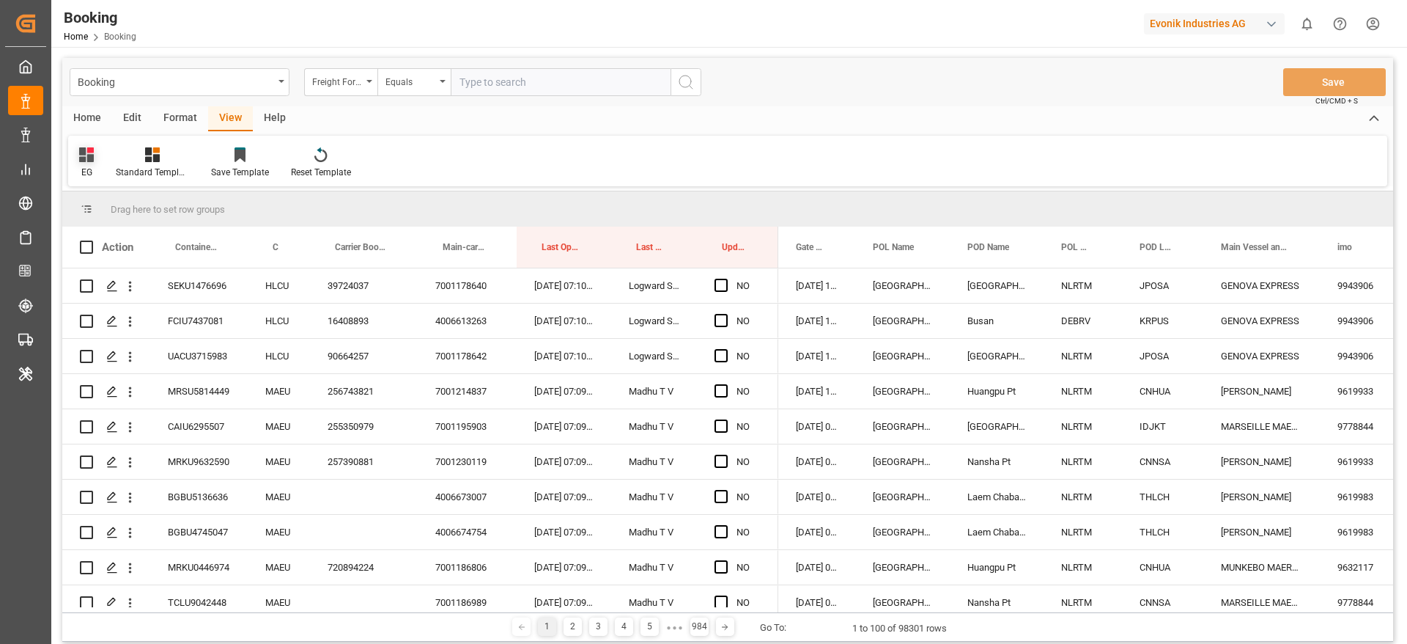
click at [91, 169] on div "EG" at bounding box center [86, 172] width 15 height 13
click at [114, 290] on div "ev" at bounding box center [149, 297] width 128 height 15
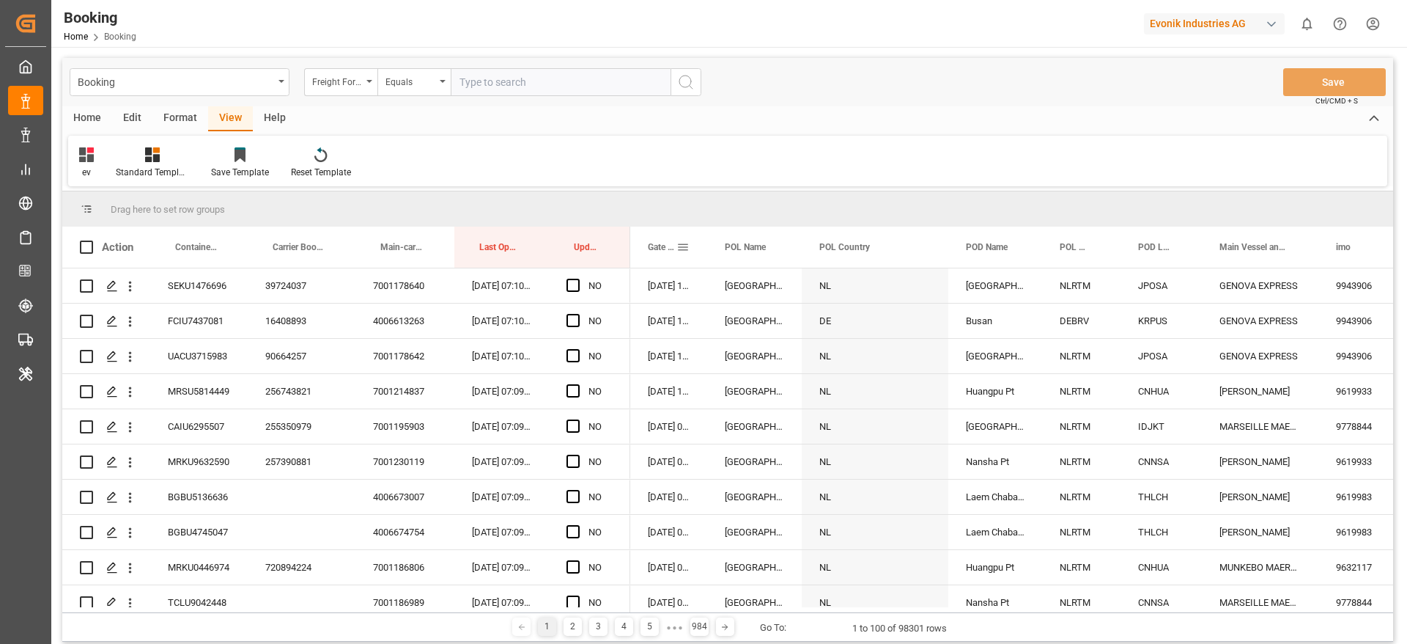
click at [686, 245] on span at bounding box center [683, 246] width 13 height 13
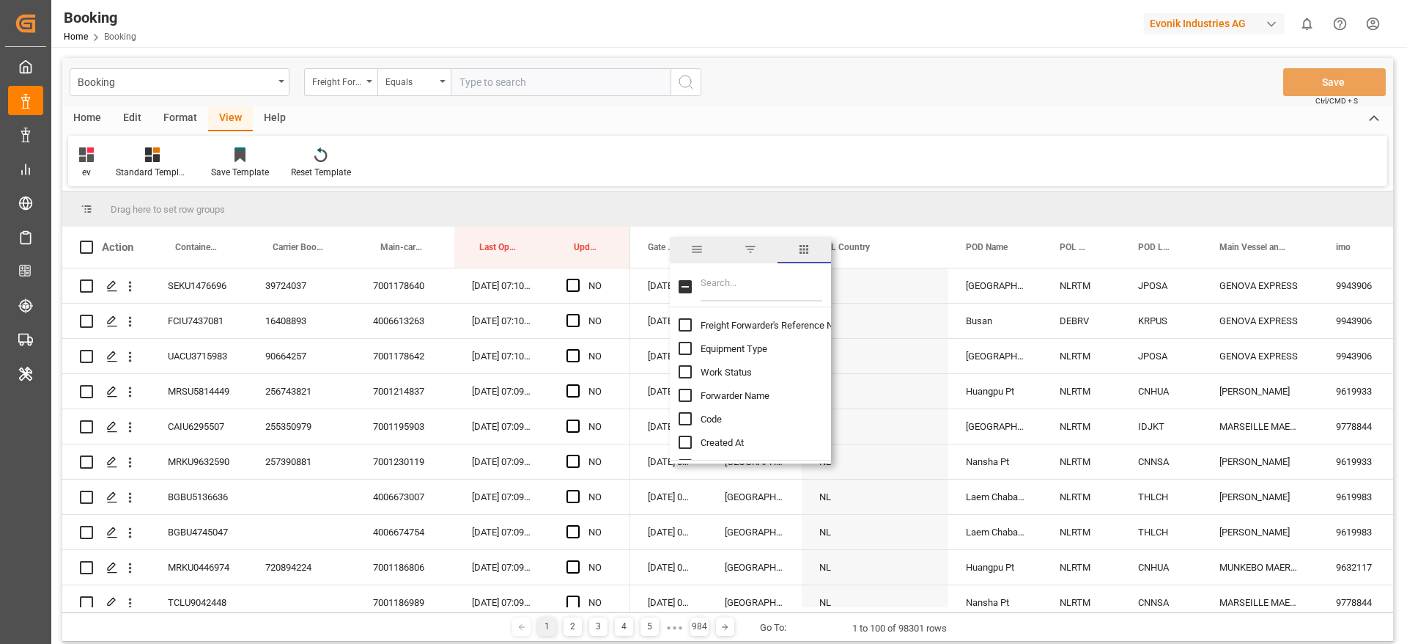
click at [762, 277] on input "Filter Columns Input" at bounding box center [762, 286] width 122 height 29
type input "[PERSON_NAME]"
click at [681, 416] on input "Carrier SCAC column toggle visibility (hidden)" at bounding box center [685, 418] width 13 height 13
checkbox input "true"
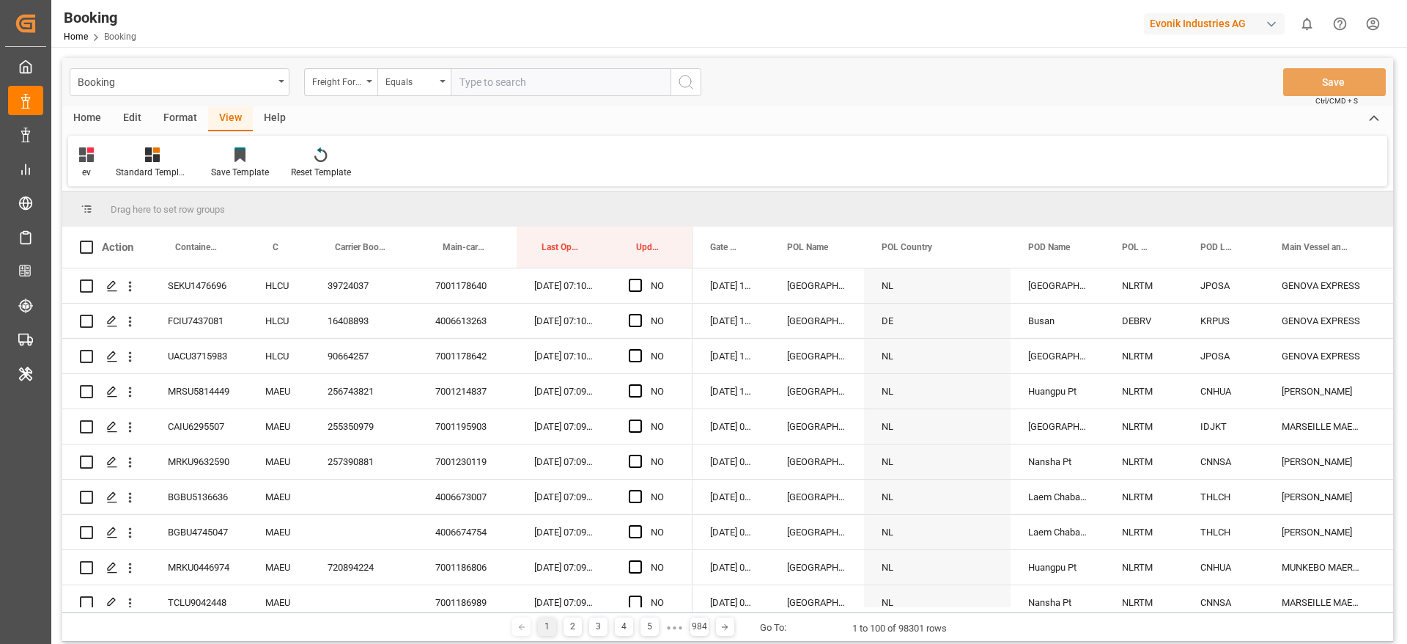
click at [787, 147] on div "ev Standard Templates Save Template Reset Template" at bounding box center [727, 161] width 1319 height 51
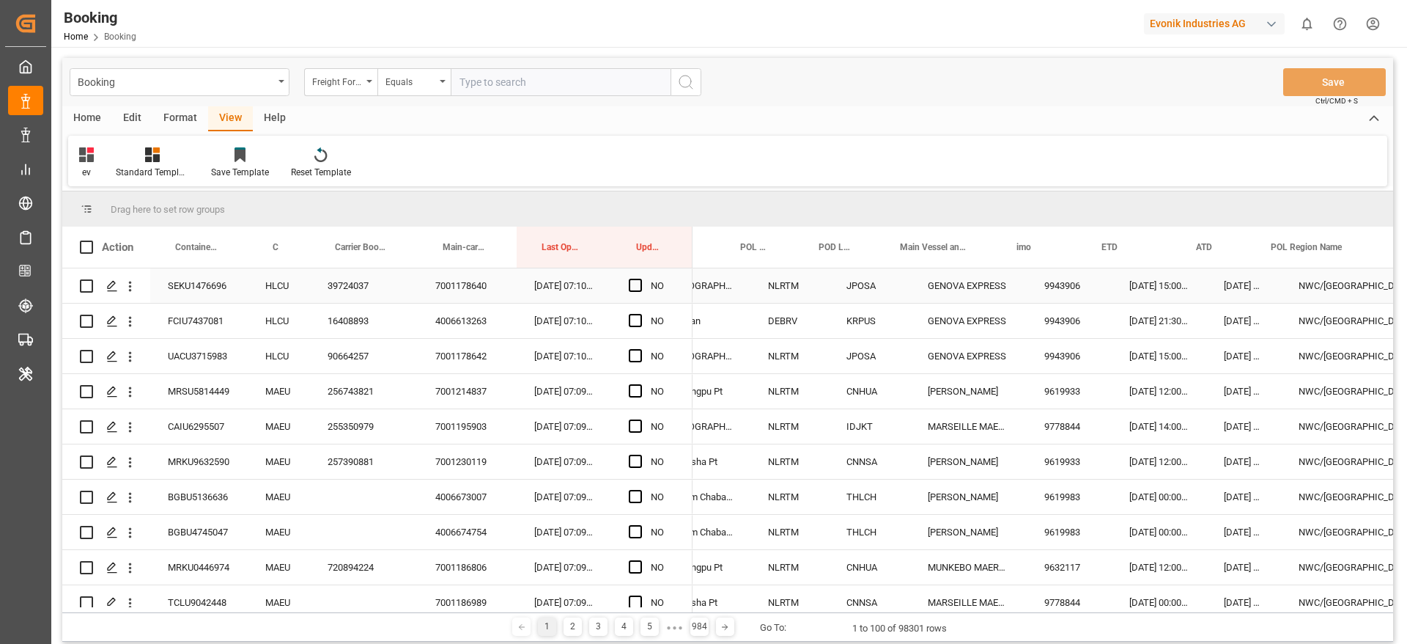
scroll to position [0, 385]
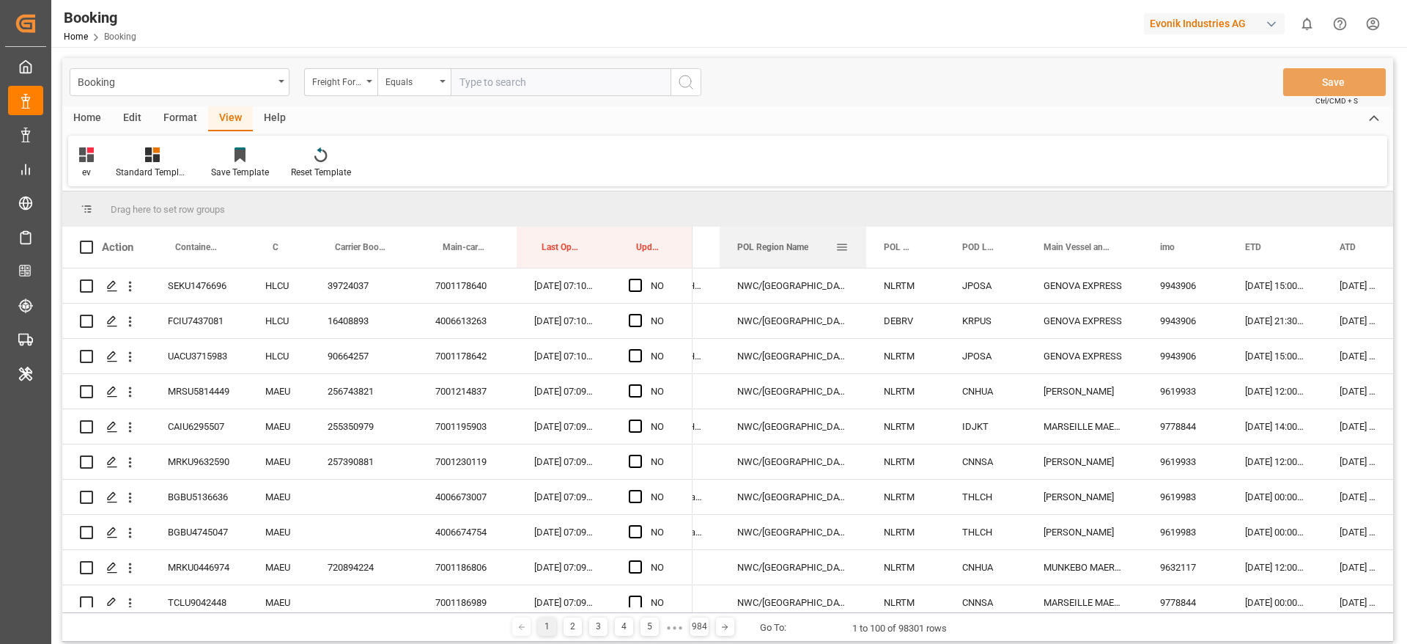
drag, startPoint x: 1286, startPoint y: 248, endPoint x: 761, endPoint y: 255, distance: 525.6
click at [761, 255] on div "POL Region Name" at bounding box center [786, 246] width 98 height 41
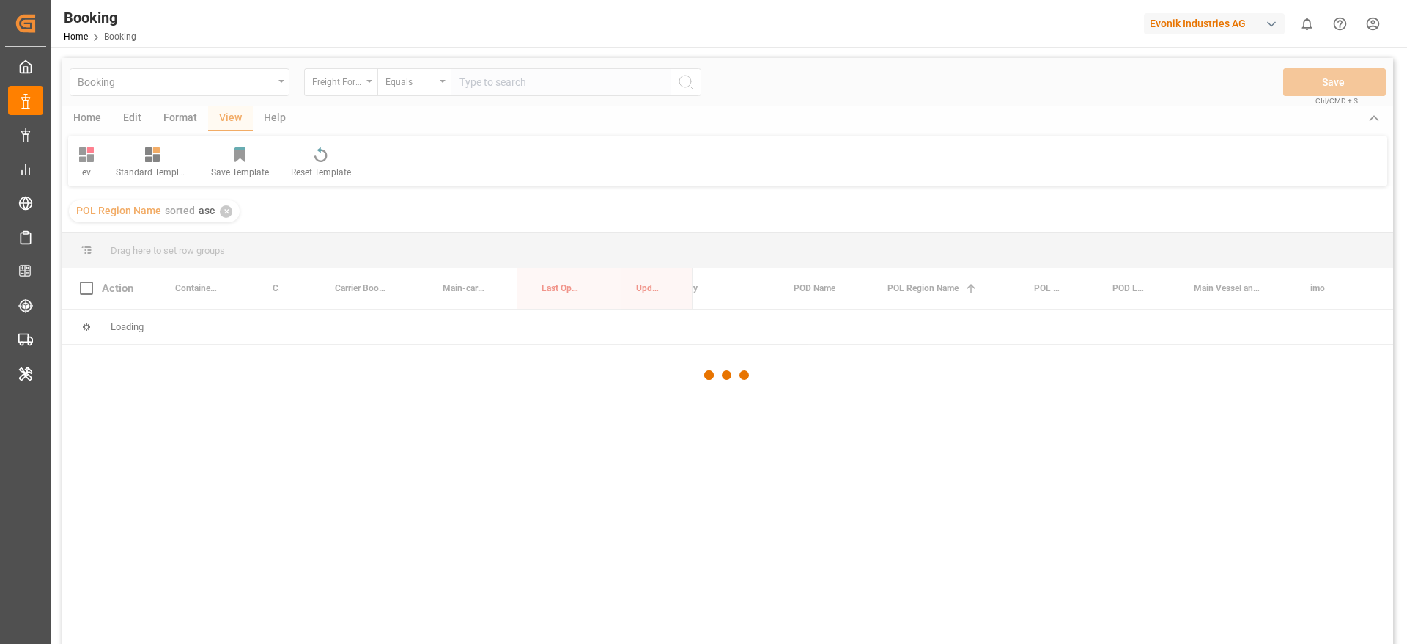
scroll to position [0, 237]
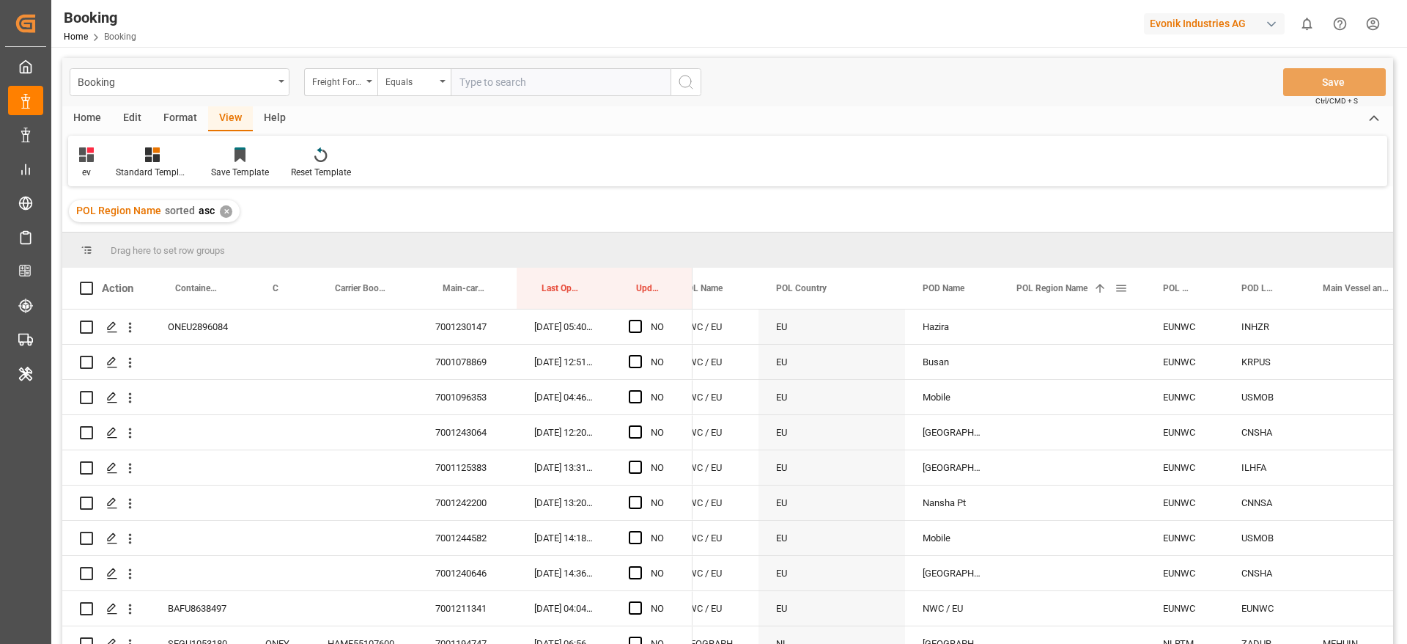
click at [1079, 292] on span "POL Region Name" at bounding box center [1052, 288] width 71 height 10
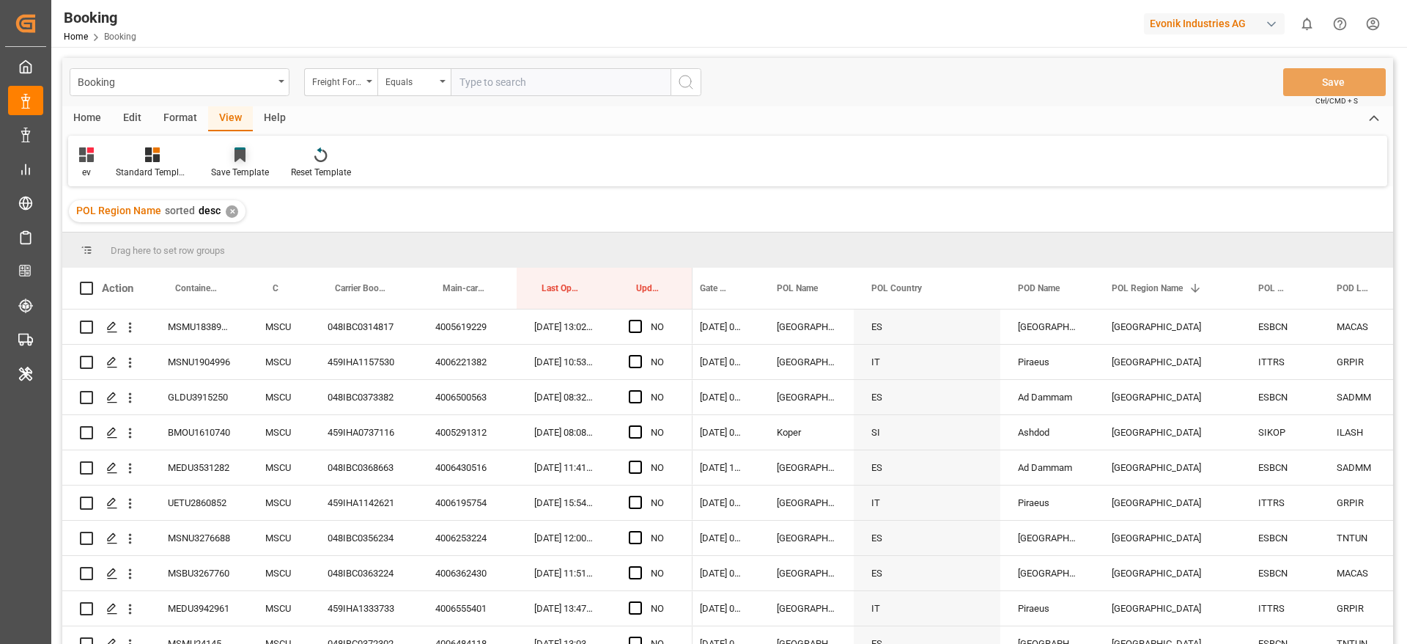
click at [238, 150] on icon at bounding box center [240, 156] width 11 height 12
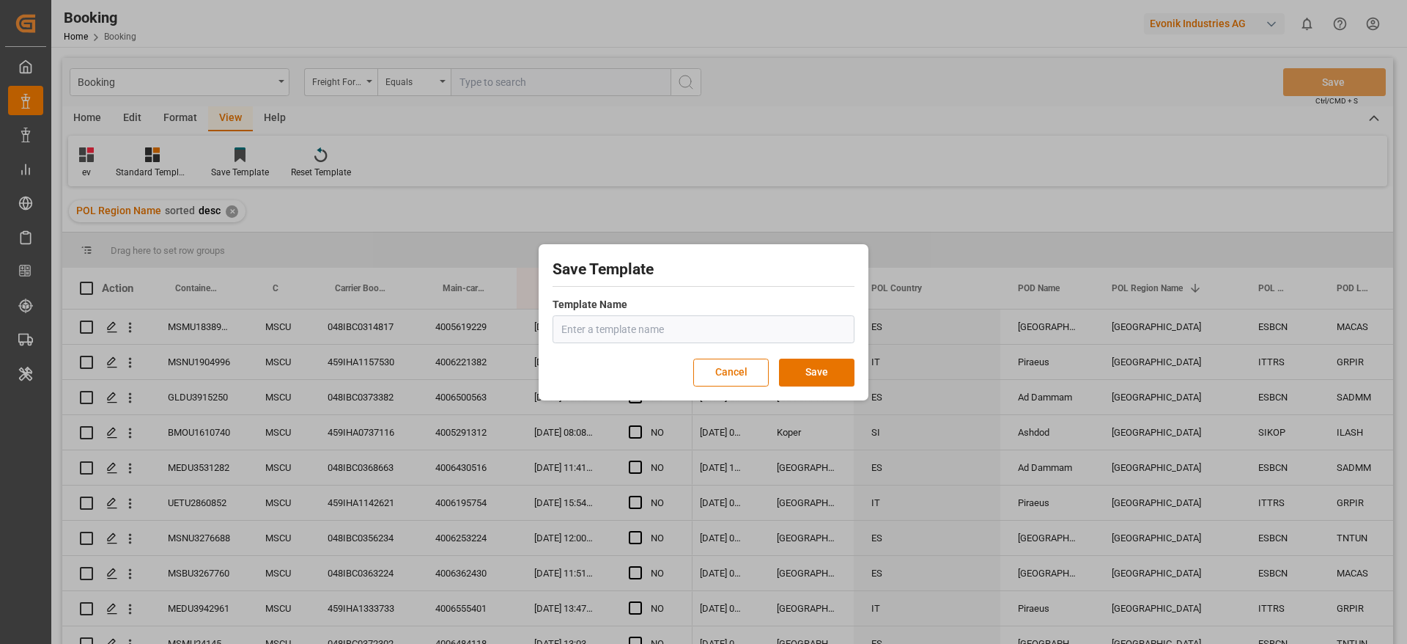
click at [605, 333] on input "text" at bounding box center [704, 329] width 302 height 28
type input "grid"
click at [809, 376] on button "Save" at bounding box center [816, 372] width 75 height 28
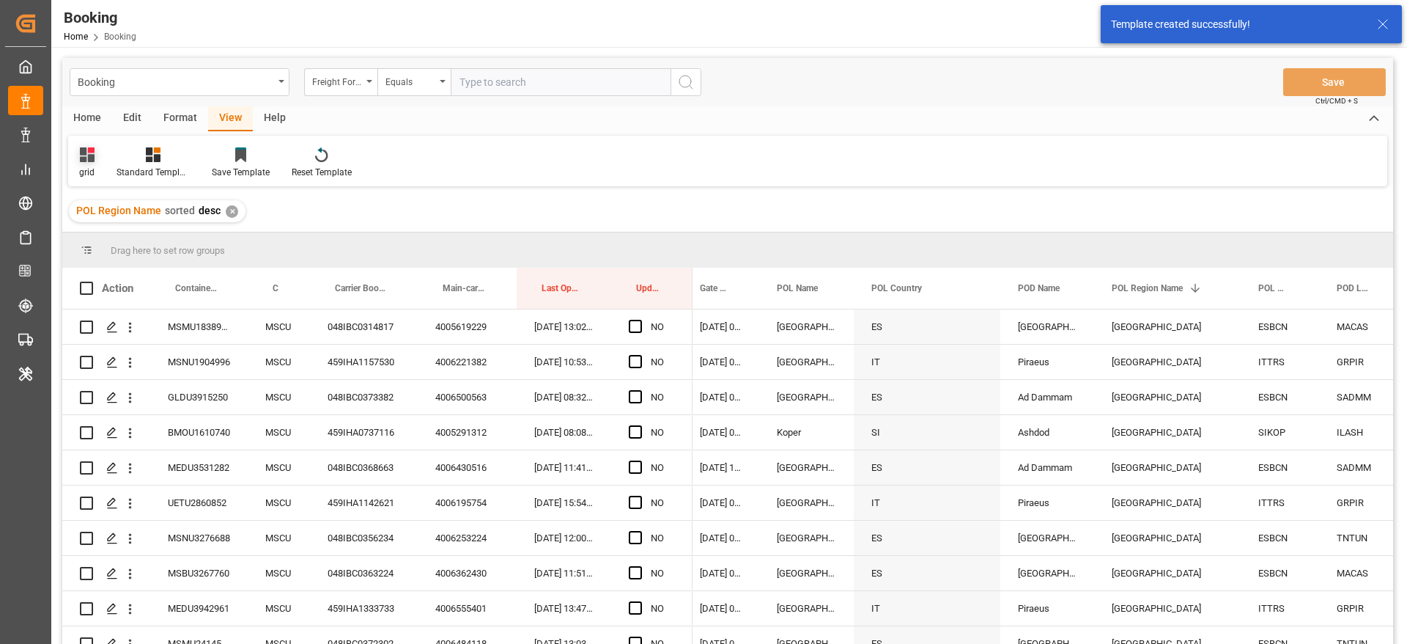
click at [90, 158] on icon at bounding box center [87, 154] width 15 height 15
click at [109, 327] on div "grid" at bounding box center [149, 327] width 128 height 15
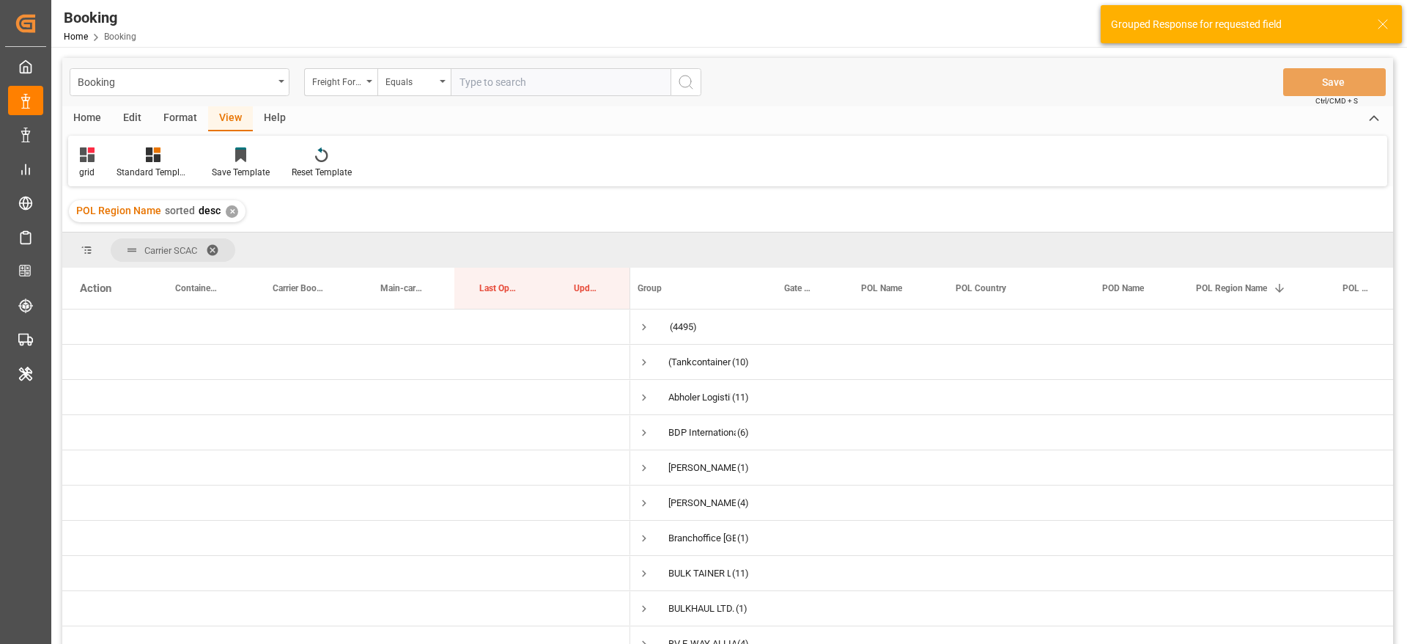
click at [169, 121] on div "Format" at bounding box center [180, 118] width 56 height 25
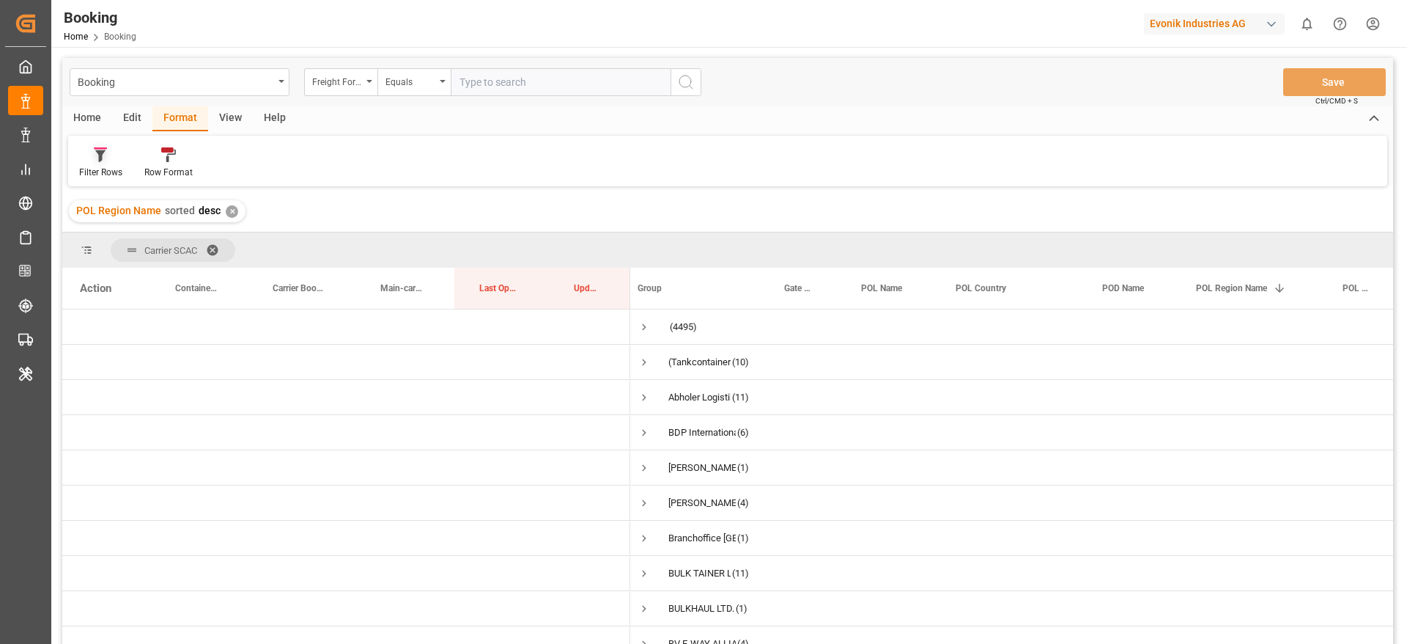
click at [95, 164] on div "Filter Rows" at bounding box center [100, 163] width 65 height 32
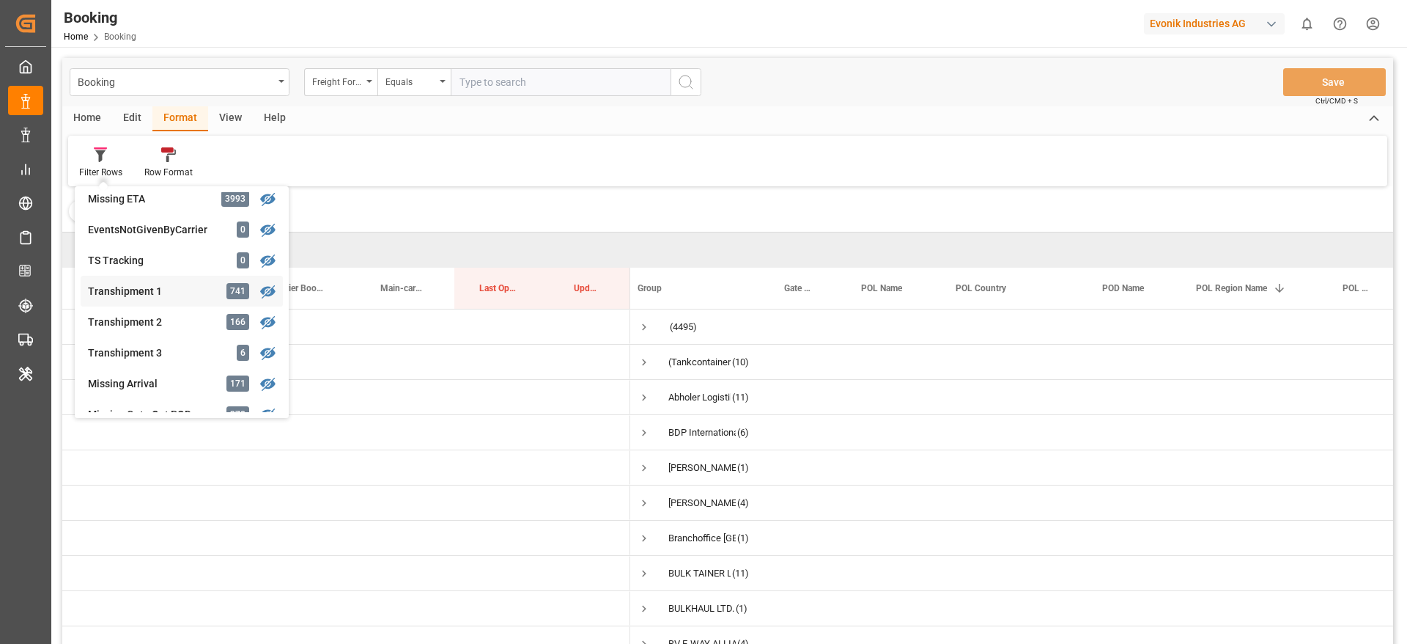
click at [161, 294] on div "Transhipment 1" at bounding box center [152, 291] width 128 height 15
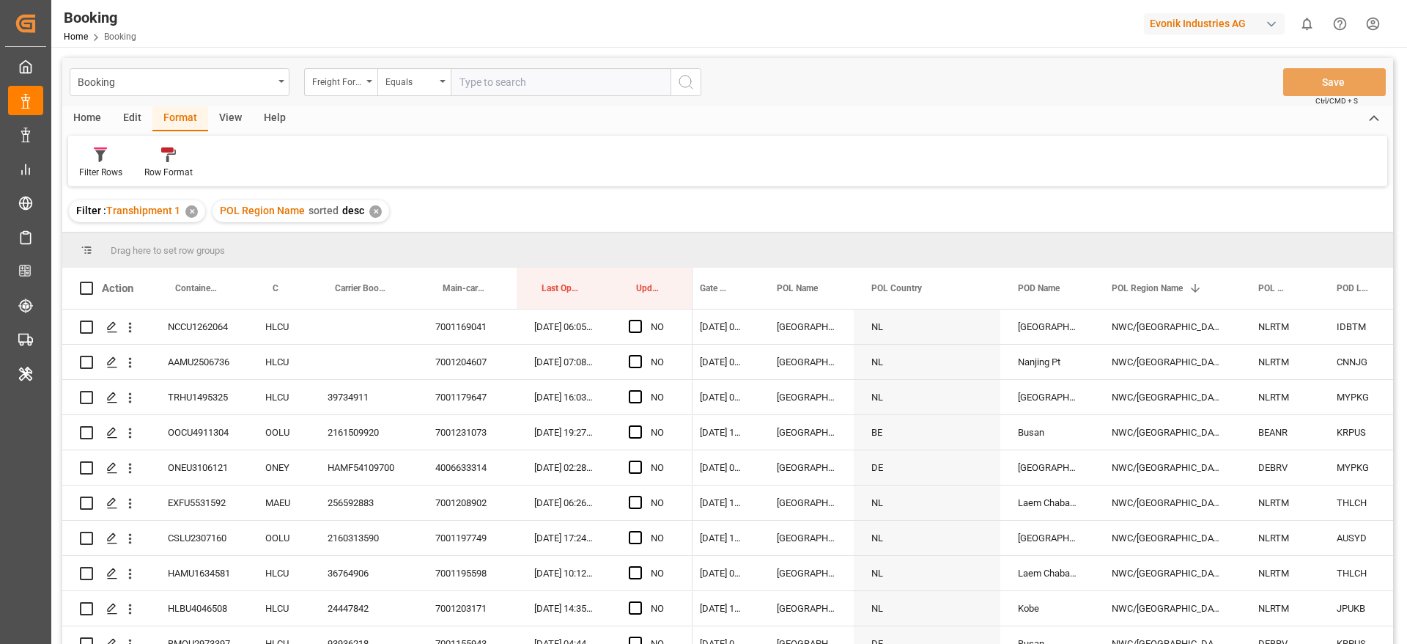
click at [373, 211] on div "✕" at bounding box center [375, 211] width 12 height 12
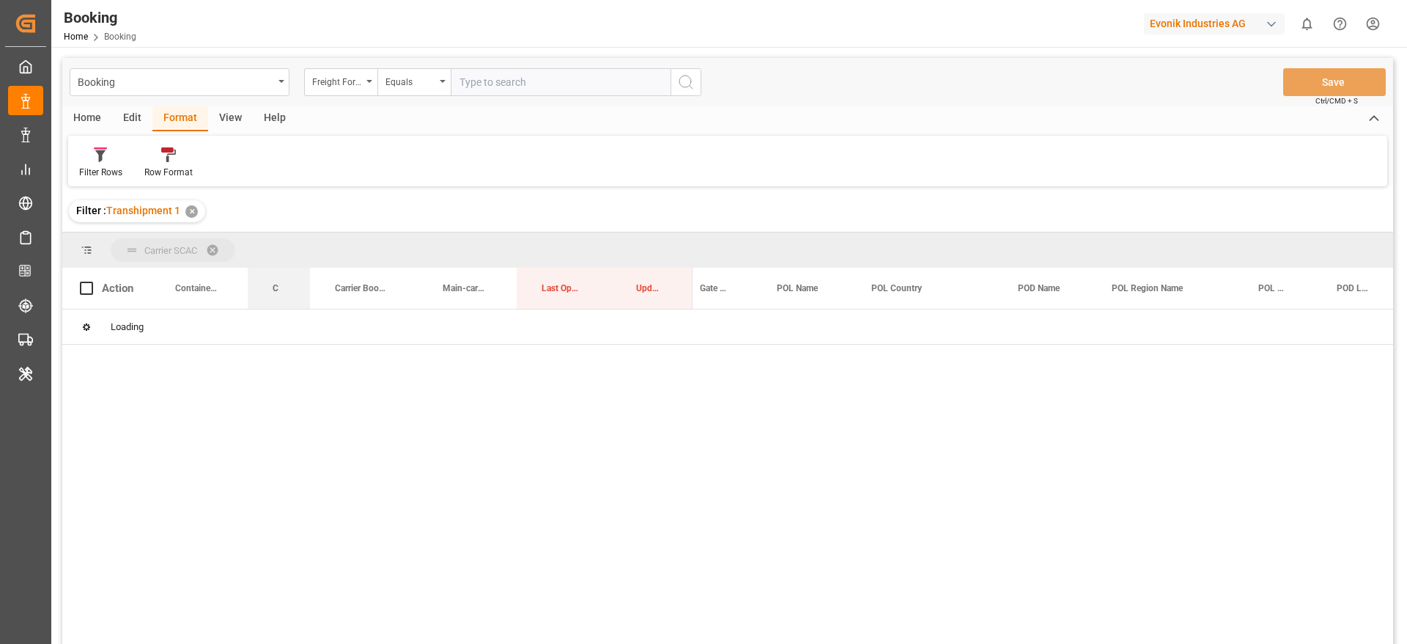
drag, startPoint x: 281, startPoint y: 288, endPoint x: 299, endPoint y: 251, distance: 40.7
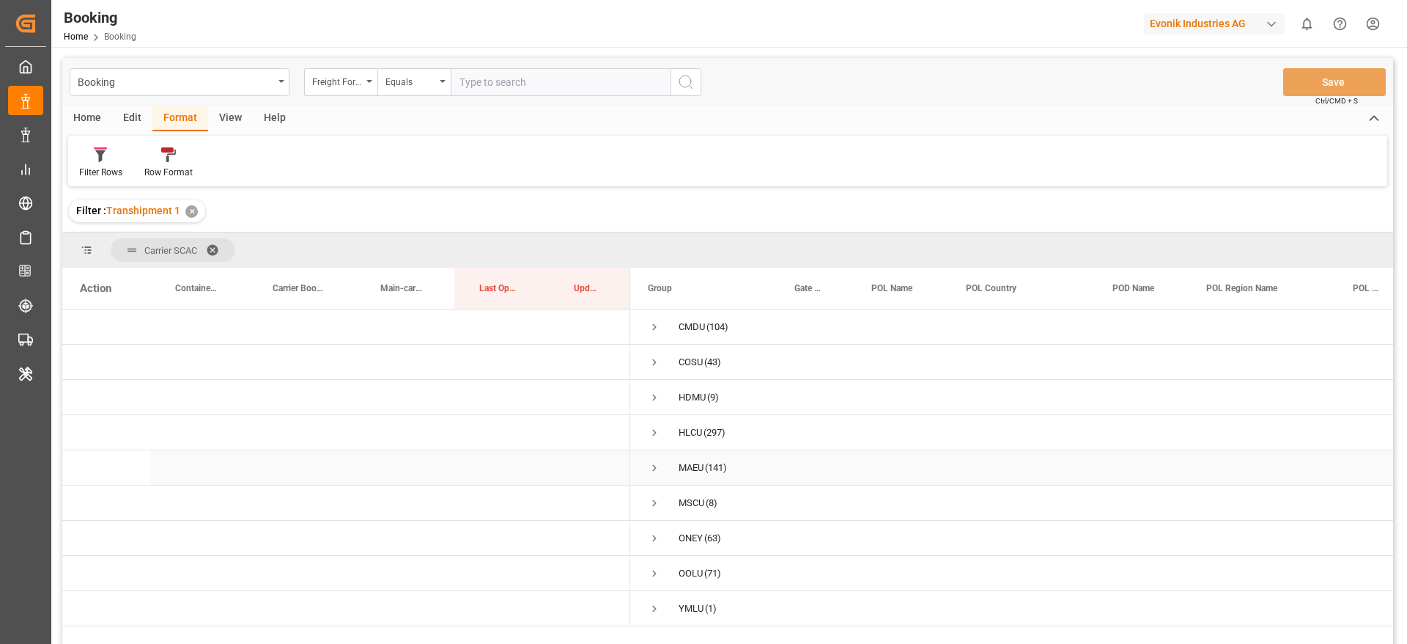
click at [650, 468] on span "Press SPACE to select this row." at bounding box center [654, 467] width 13 height 13
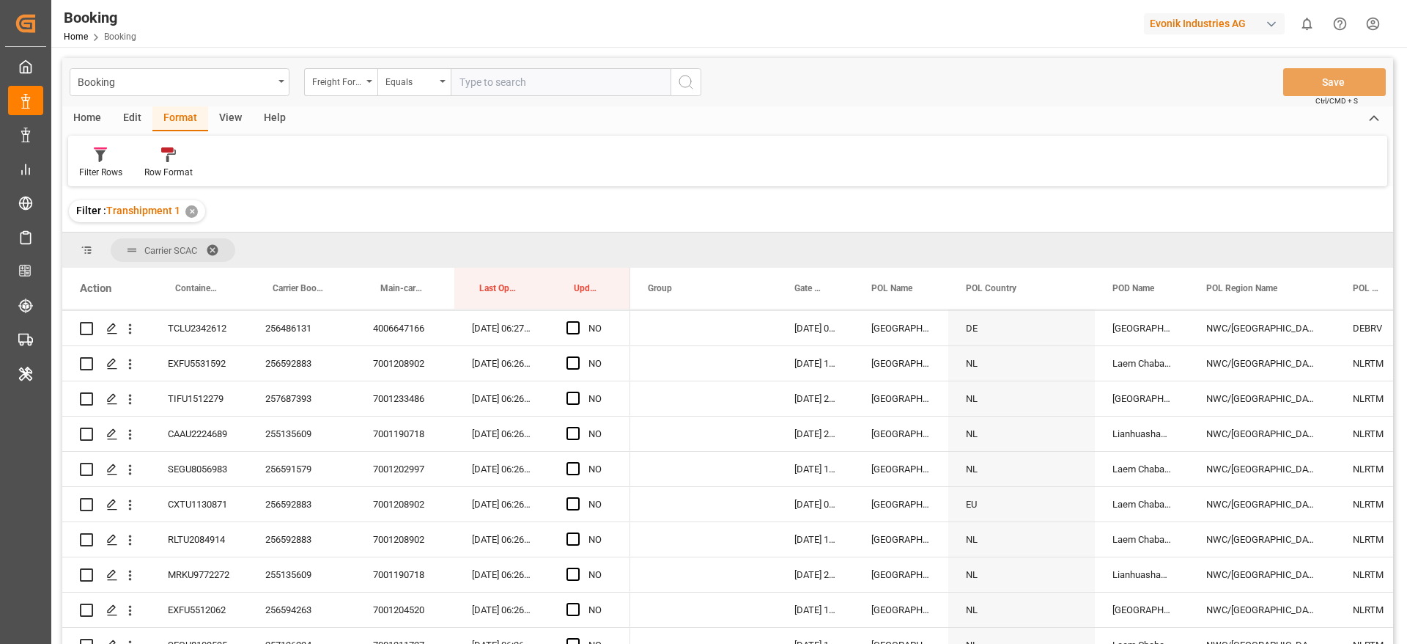
scroll to position [2529, 0]
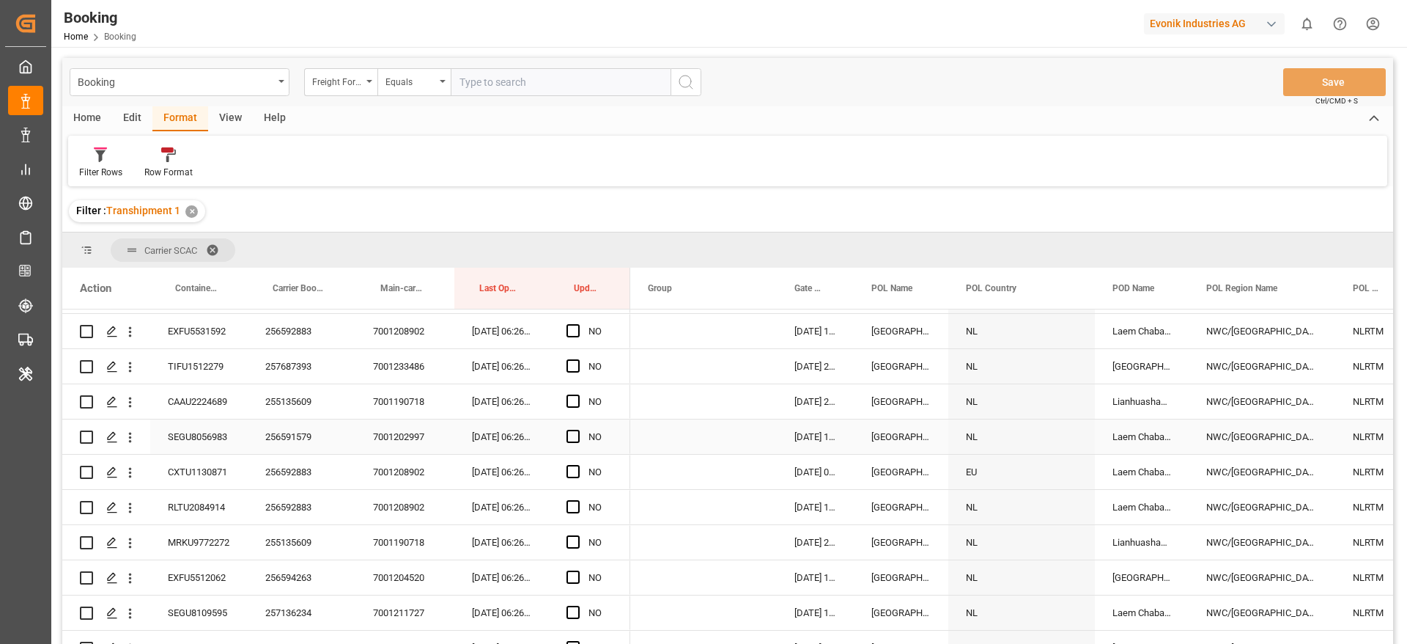
click at [1000, 436] on div "NL" at bounding box center [1021, 436] width 147 height 34
click at [1031, 475] on div "EU" at bounding box center [1021, 471] width 147 height 34
drag, startPoint x: 130, startPoint y: 472, endPoint x: 166, endPoint y: 490, distance: 40.0
click at [130, 472] on icon "open menu" at bounding box center [130, 473] width 3 height 10
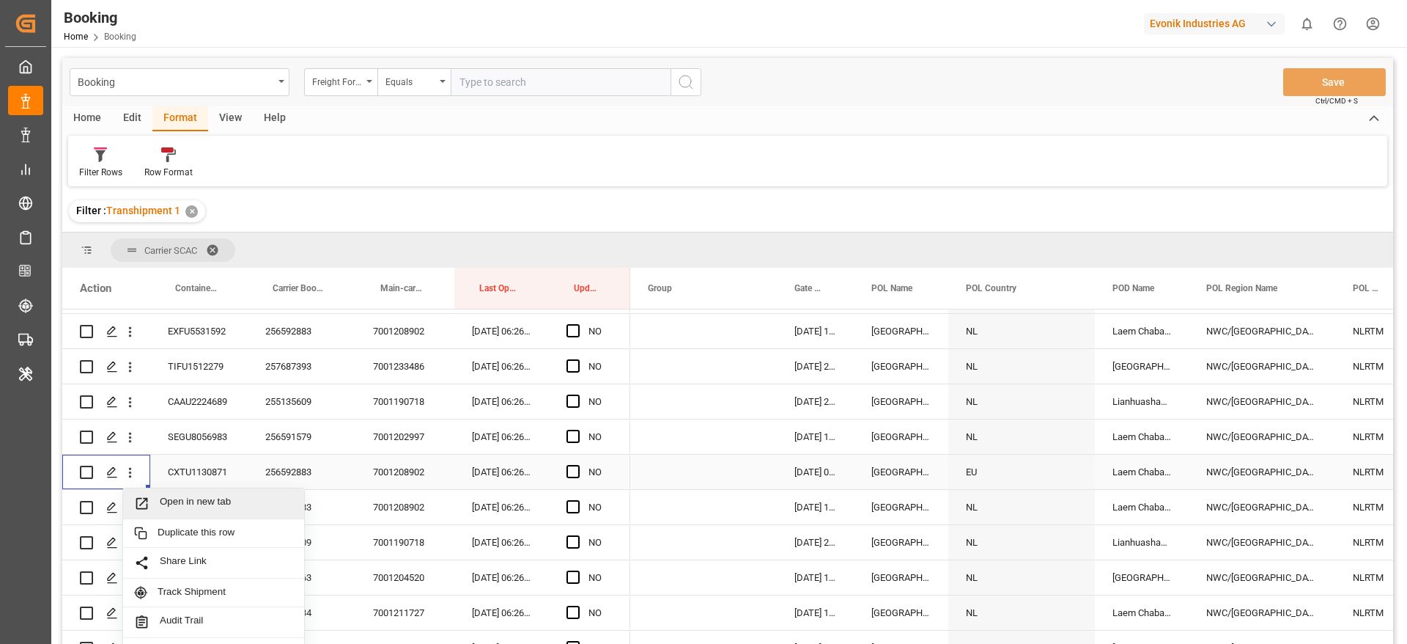
click at [194, 498] on span "Open in new tab" at bounding box center [226, 502] width 133 height 15
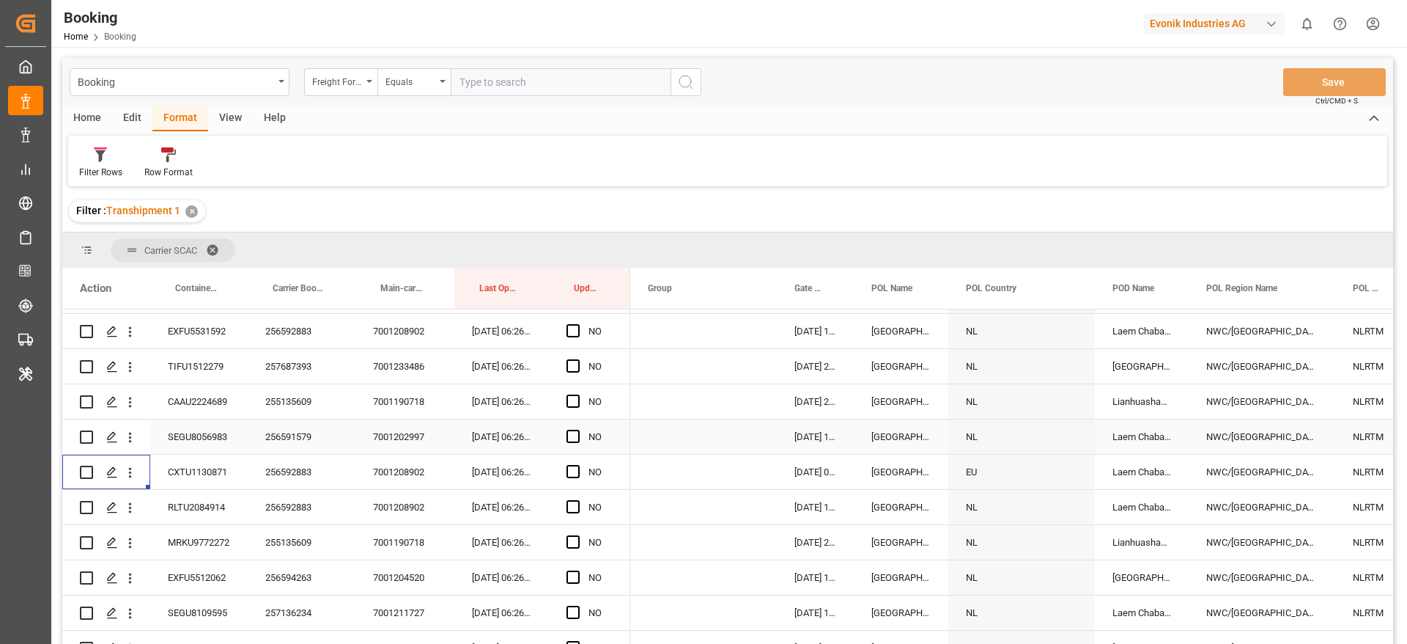
scroll to position [2639, 0]
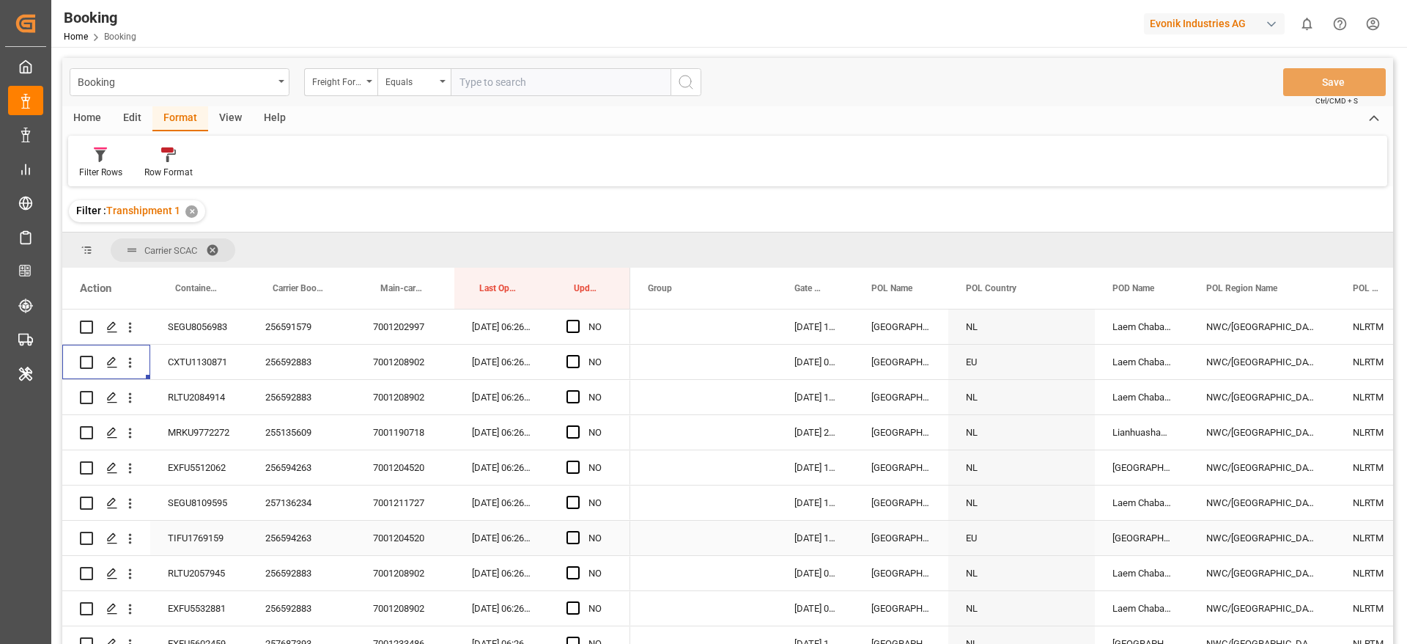
click at [129, 537] on icon "open menu" at bounding box center [129, 538] width 15 height 15
click at [218, 560] on div "Open in new tab" at bounding box center [213, 569] width 181 height 31
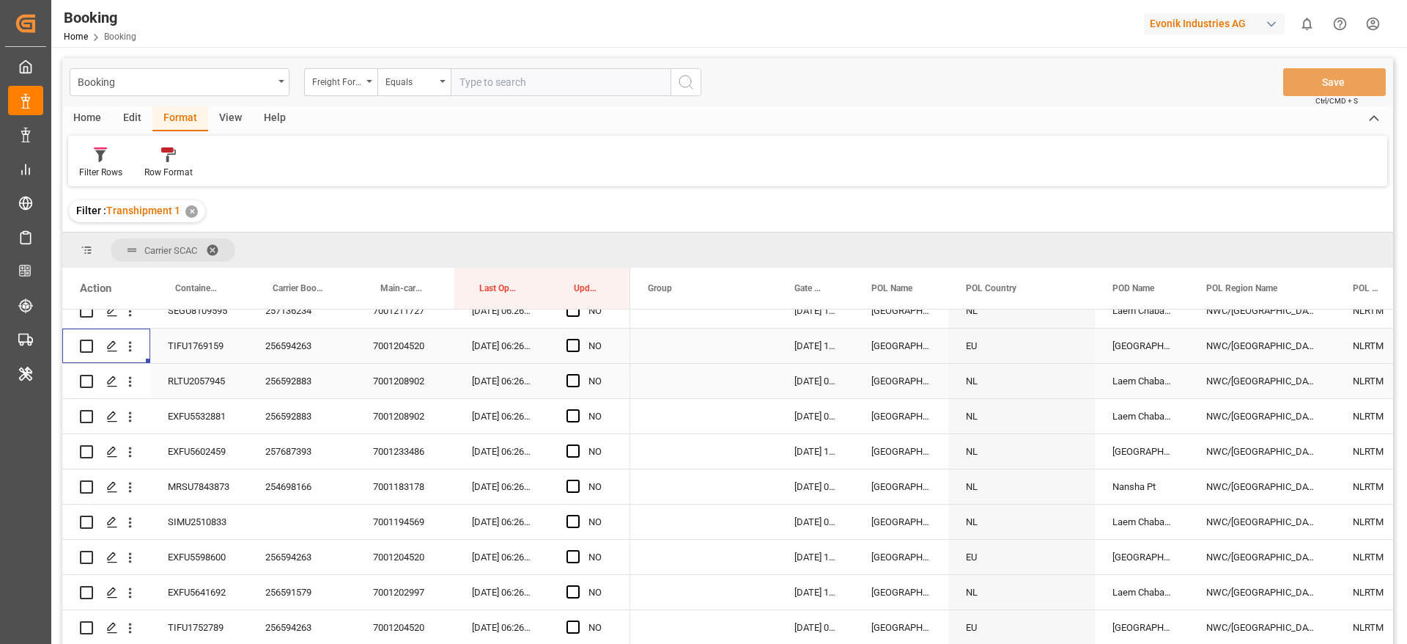
scroll to position [2859, 0]
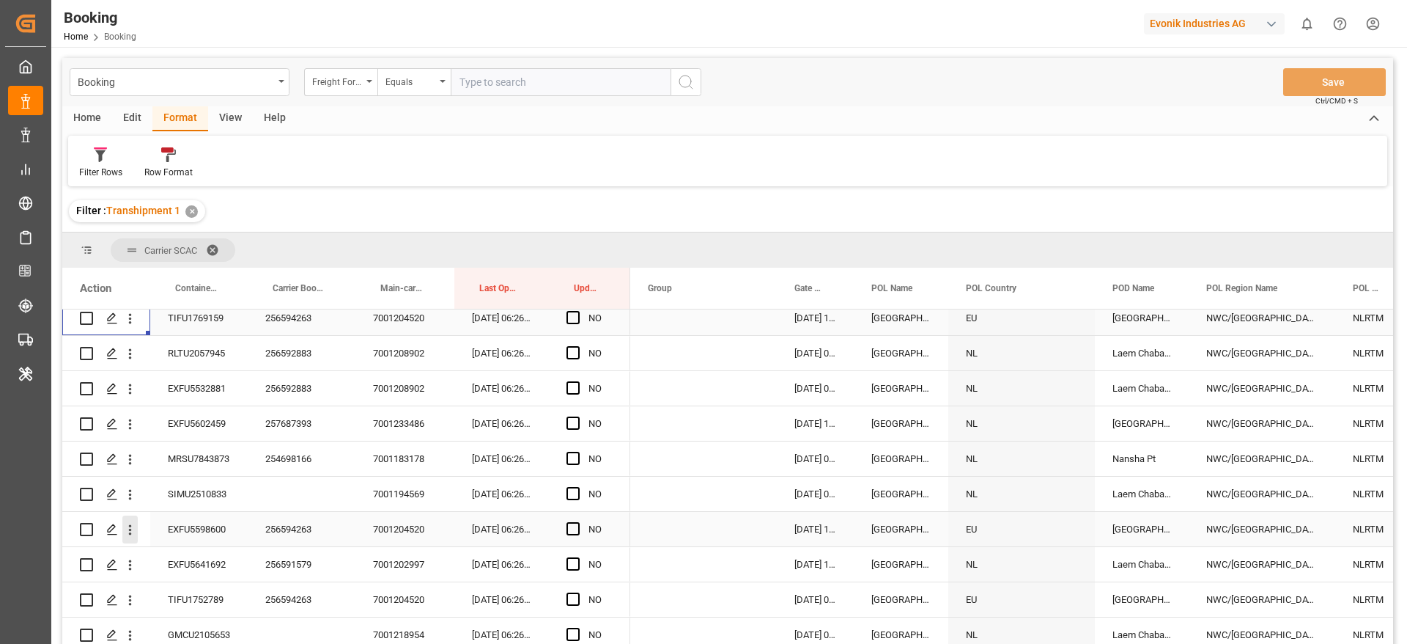
click at [127, 534] on icon "open menu" at bounding box center [129, 529] width 15 height 15
click at [182, 548] on div "Open in new tab" at bounding box center [213, 560] width 181 height 31
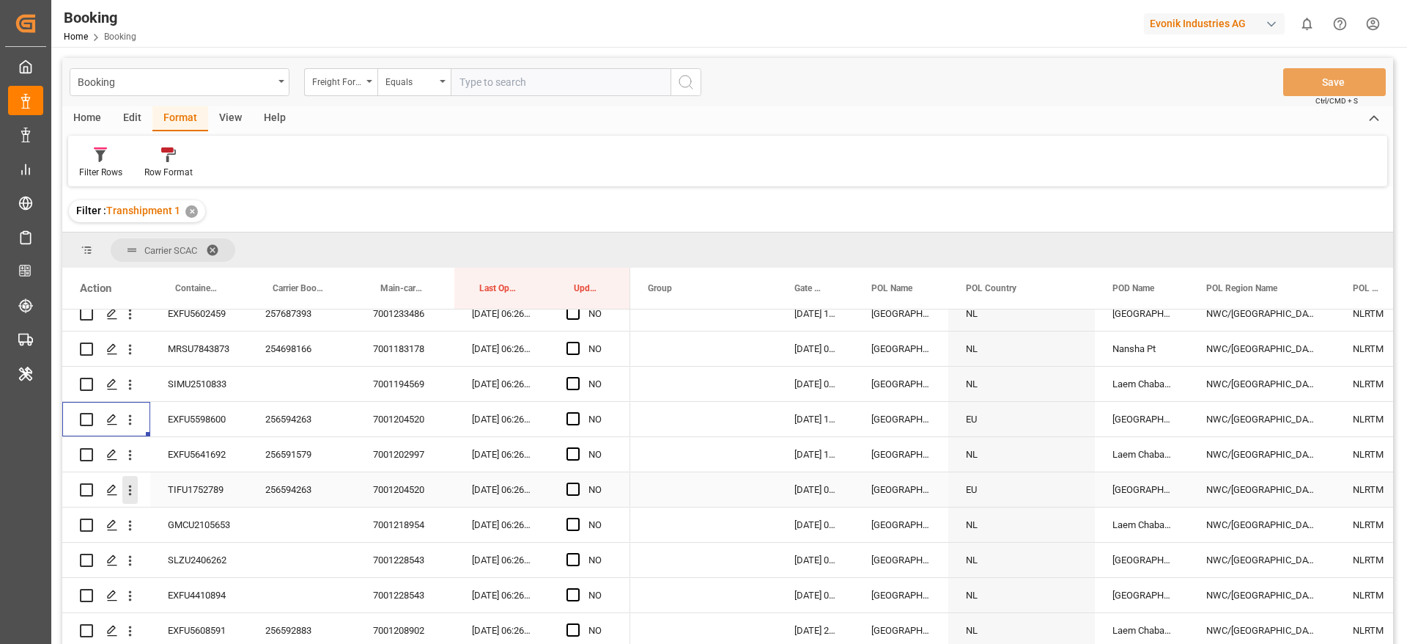
click at [132, 493] on icon "open menu" at bounding box center [129, 489] width 15 height 15
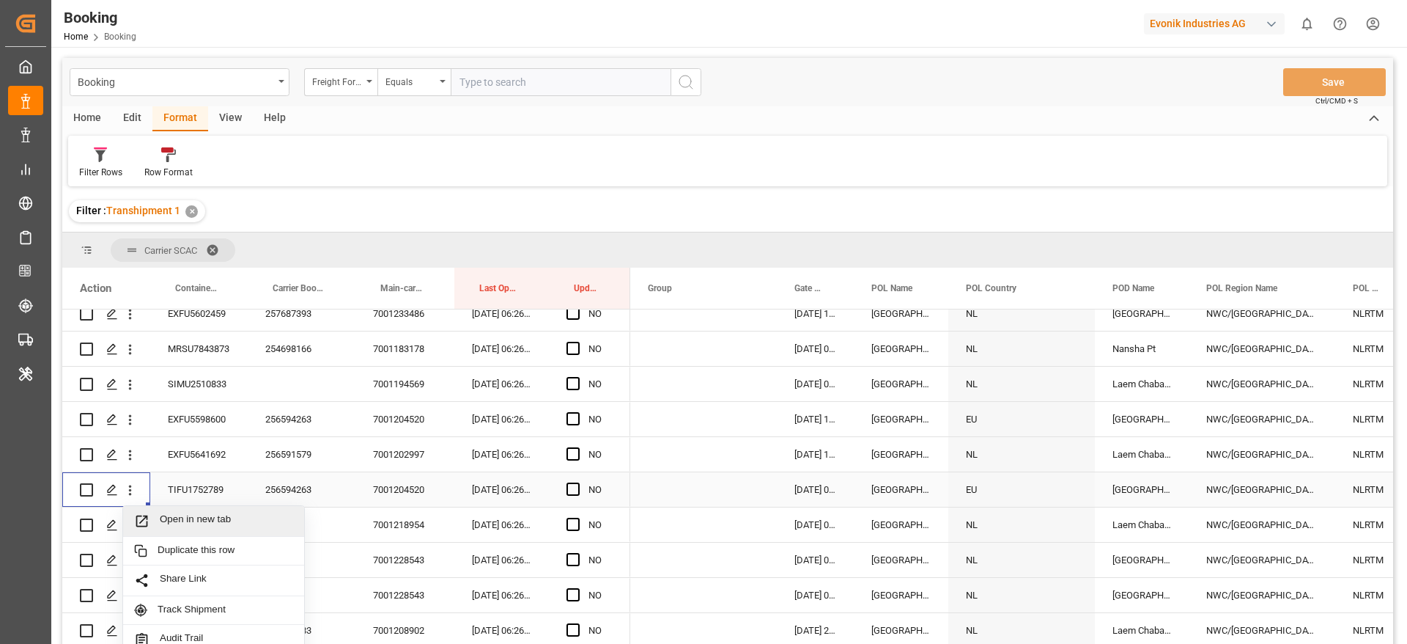
click at [186, 519] on span "Open in new tab" at bounding box center [226, 520] width 133 height 15
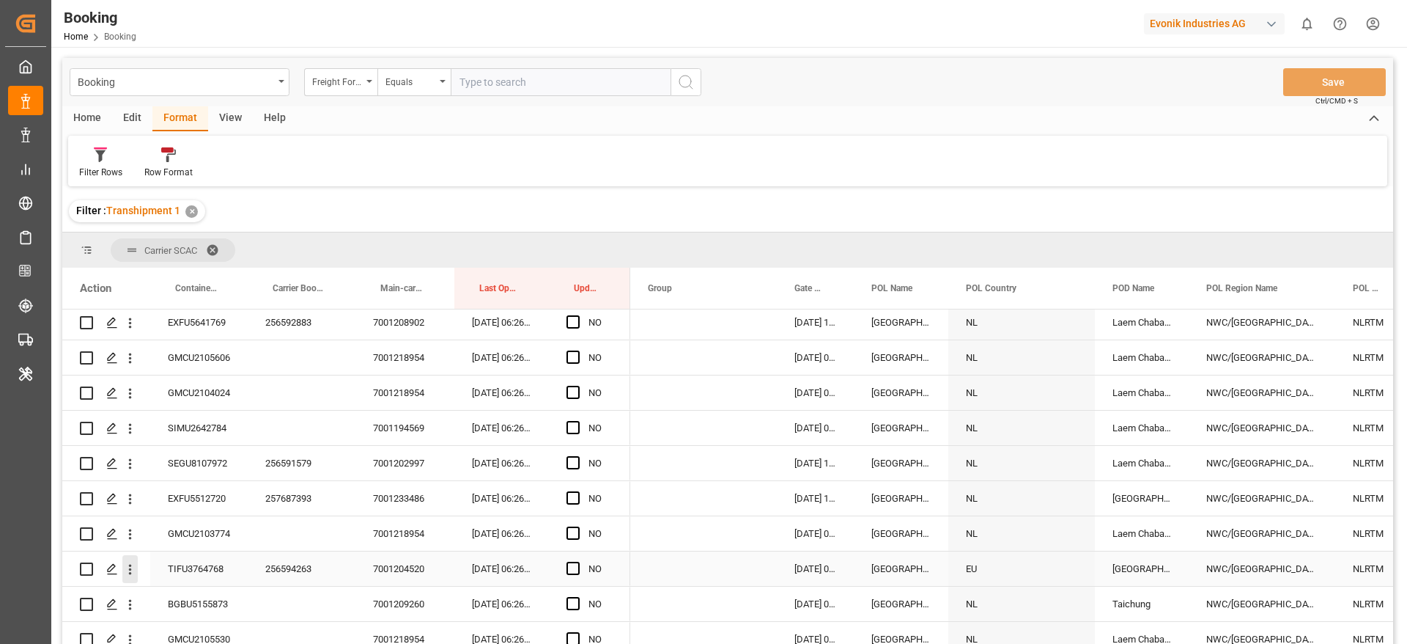
scroll to position [3738, 0]
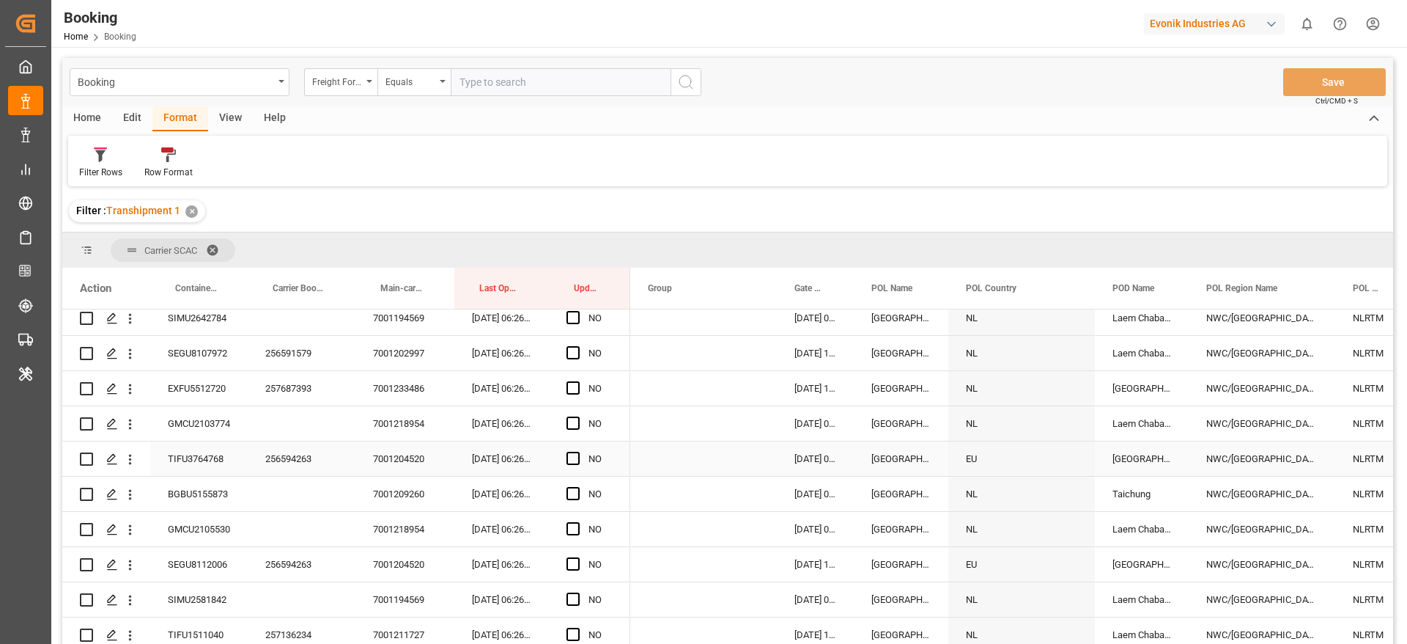
click at [129, 464] on icon "open menu" at bounding box center [129, 459] width 15 height 15
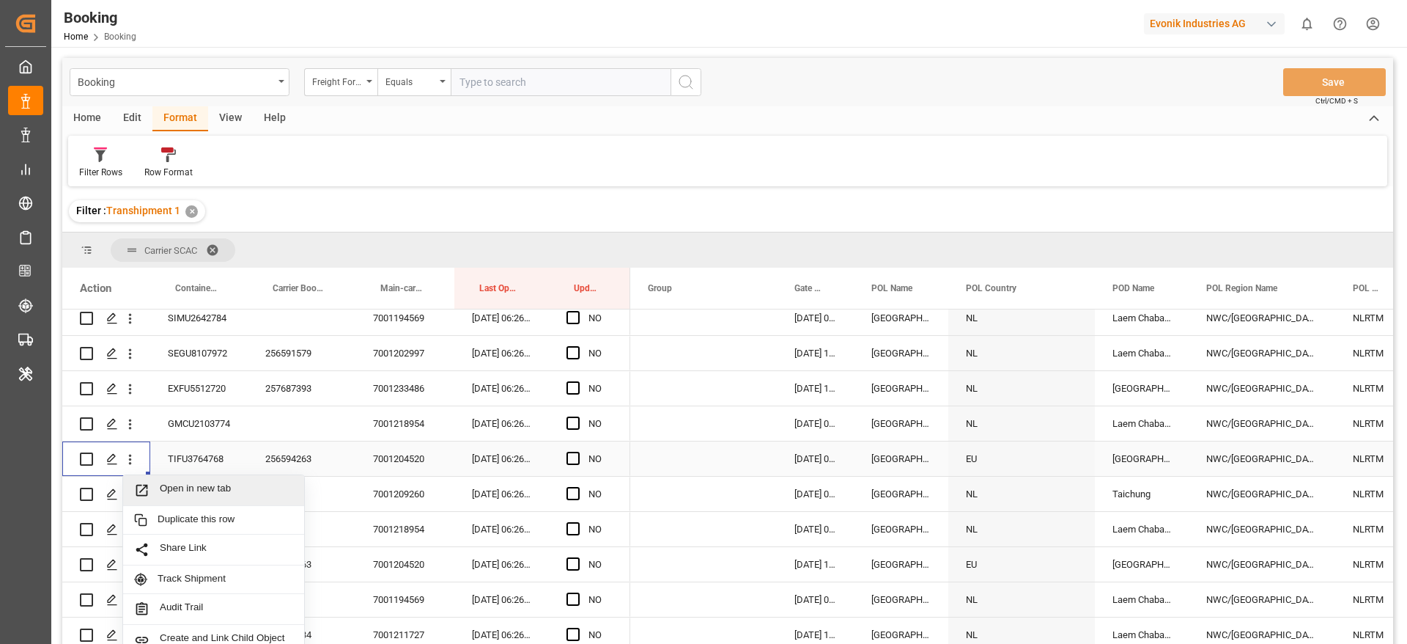
click at [224, 487] on span "Open in new tab" at bounding box center [226, 489] width 133 height 15
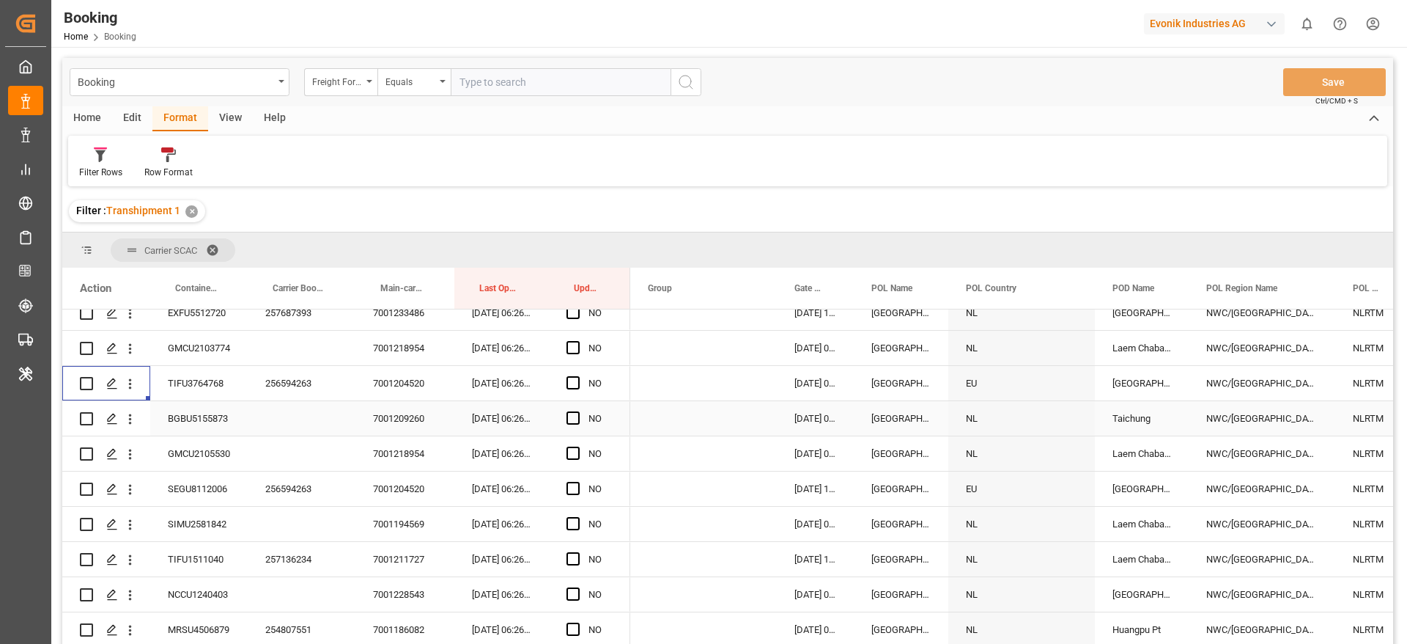
scroll to position [3848, 0]
click at [130, 454] on icon "open menu" at bounding box center [130, 455] width 3 height 10
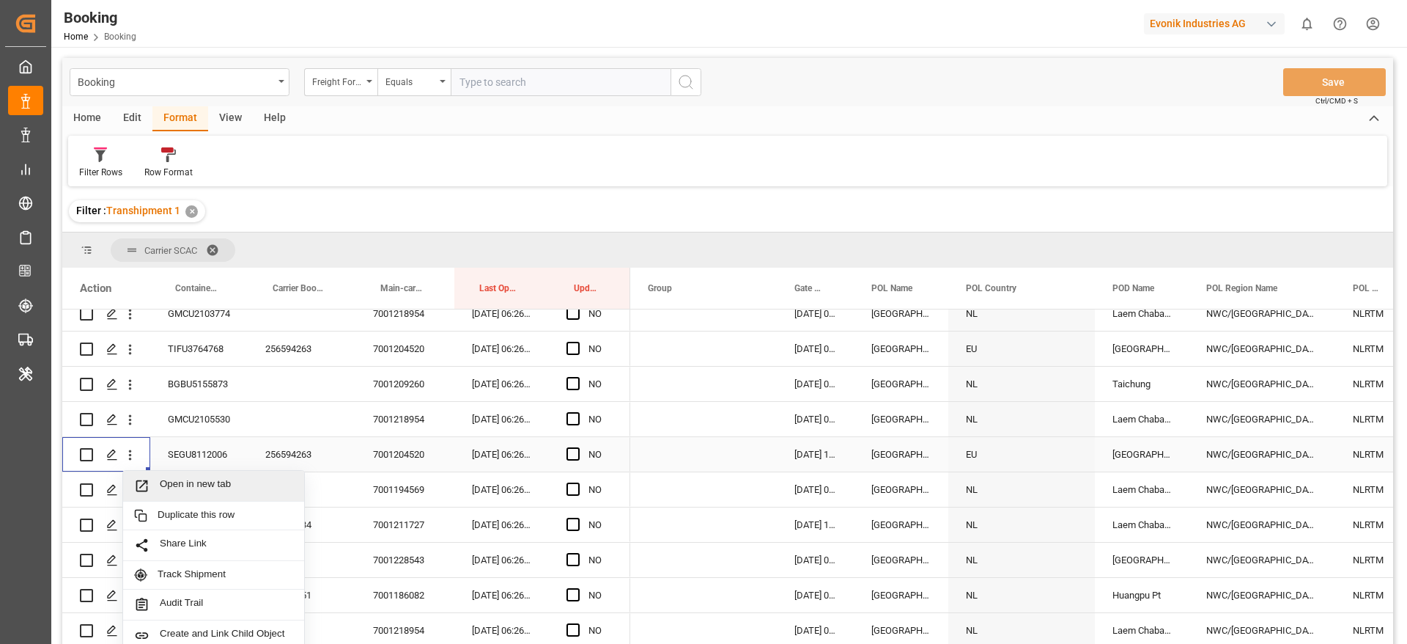
click at [231, 487] on span "Open in new tab" at bounding box center [226, 485] width 133 height 15
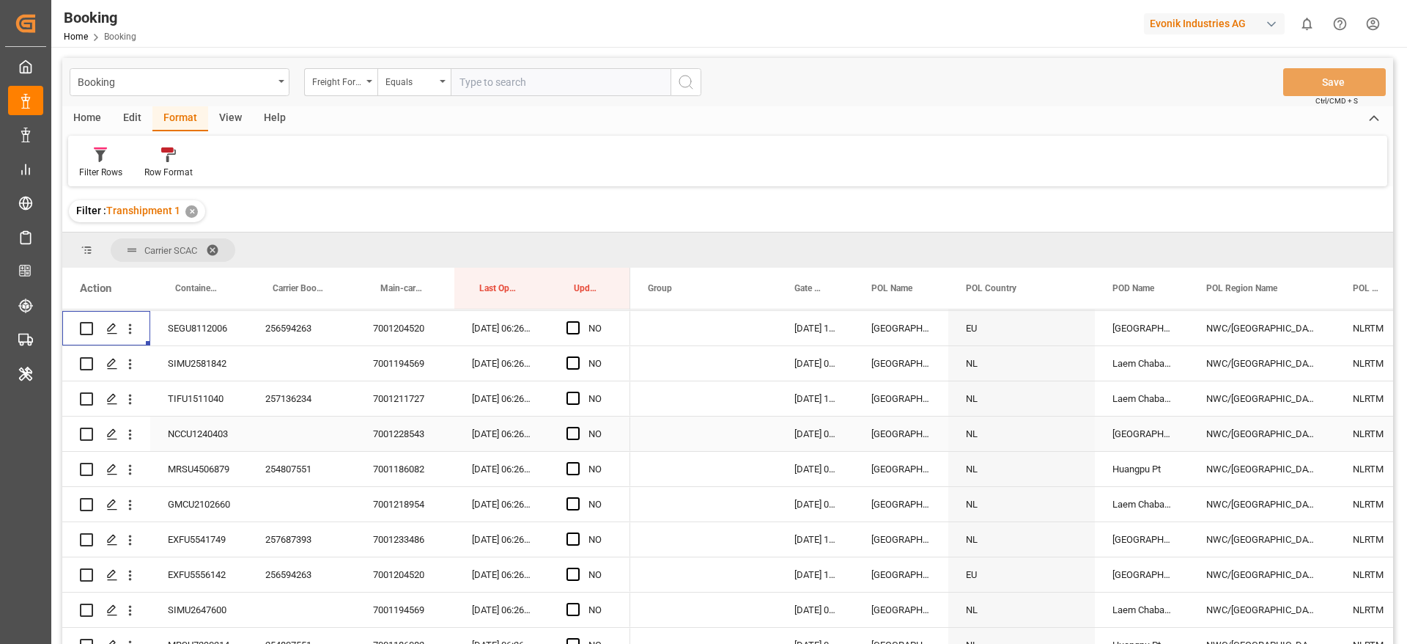
scroll to position [4068, 0]
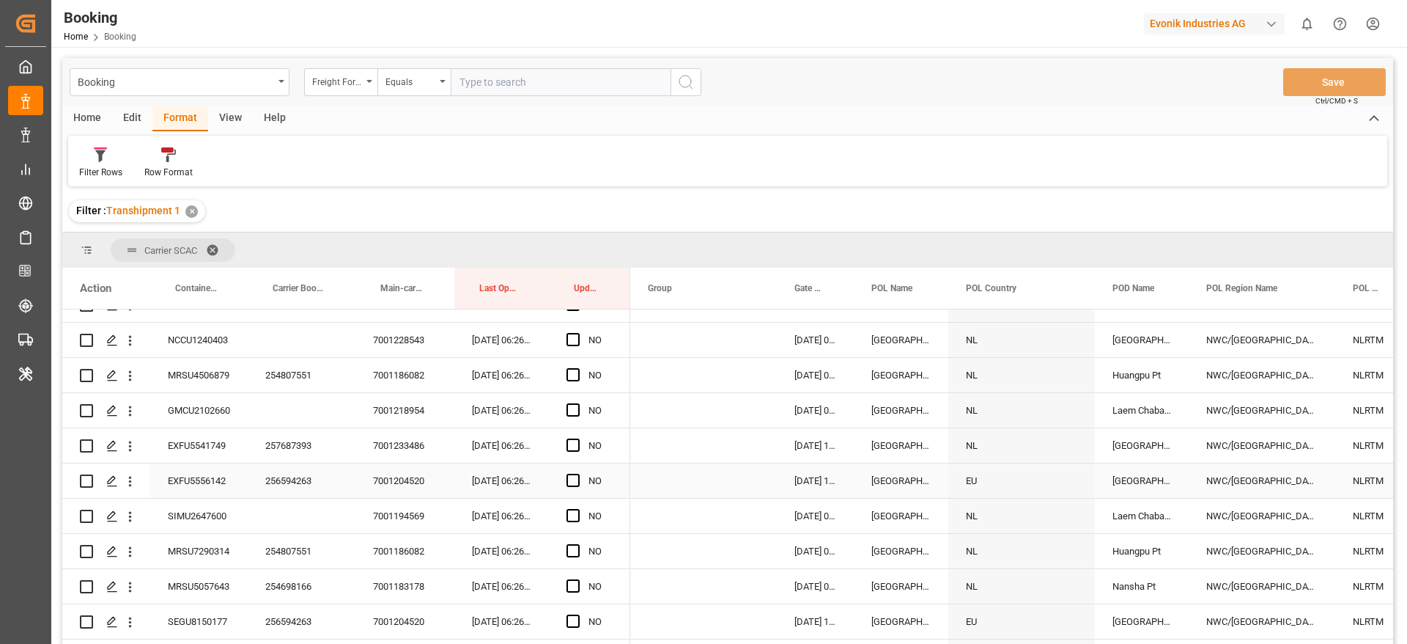
click at [130, 484] on icon "open menu" at bounding box center [130, 481] width 3 height 10
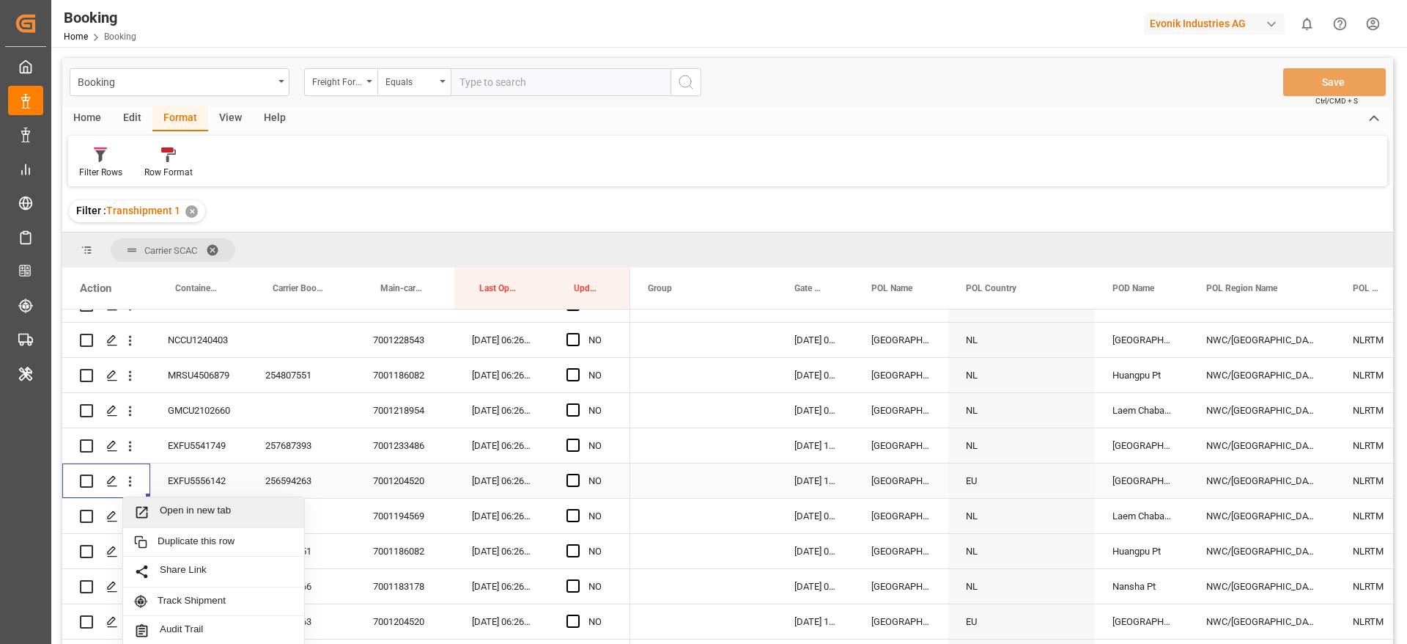
click at [207, 504] on span "Open in new tab" at bounding box center [226, 511] width 133 height 15
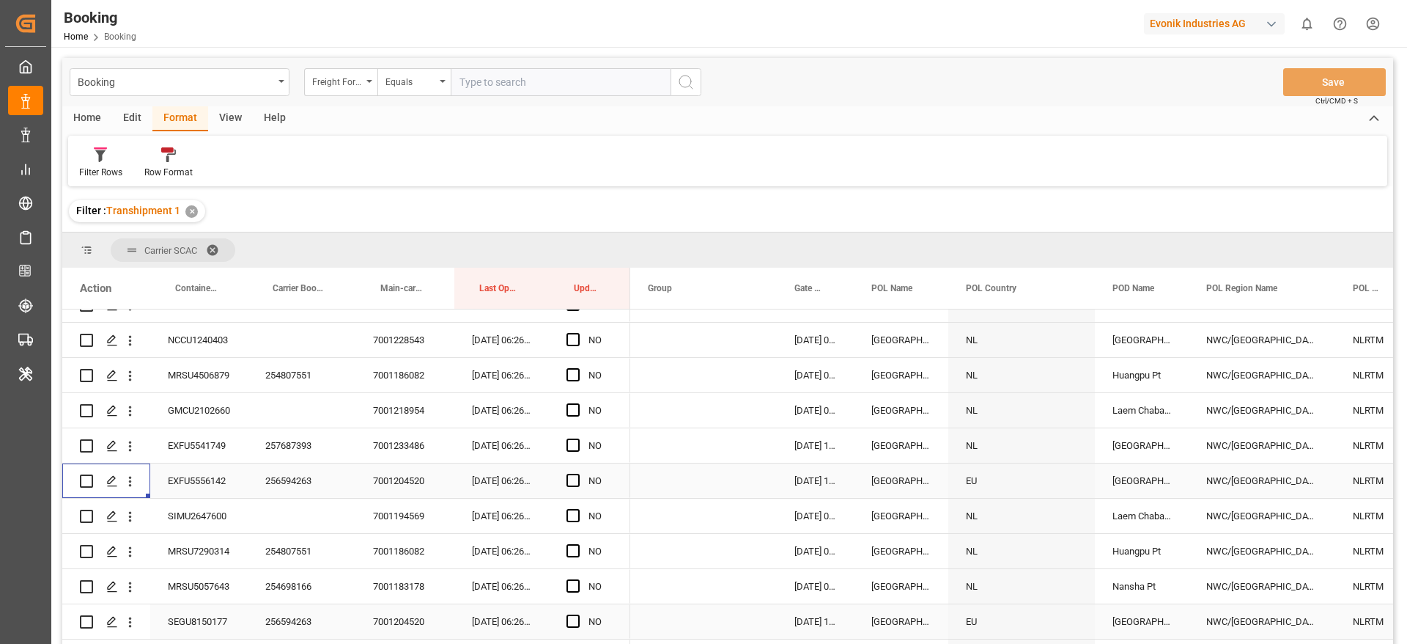
scroll to position [4178, 0]
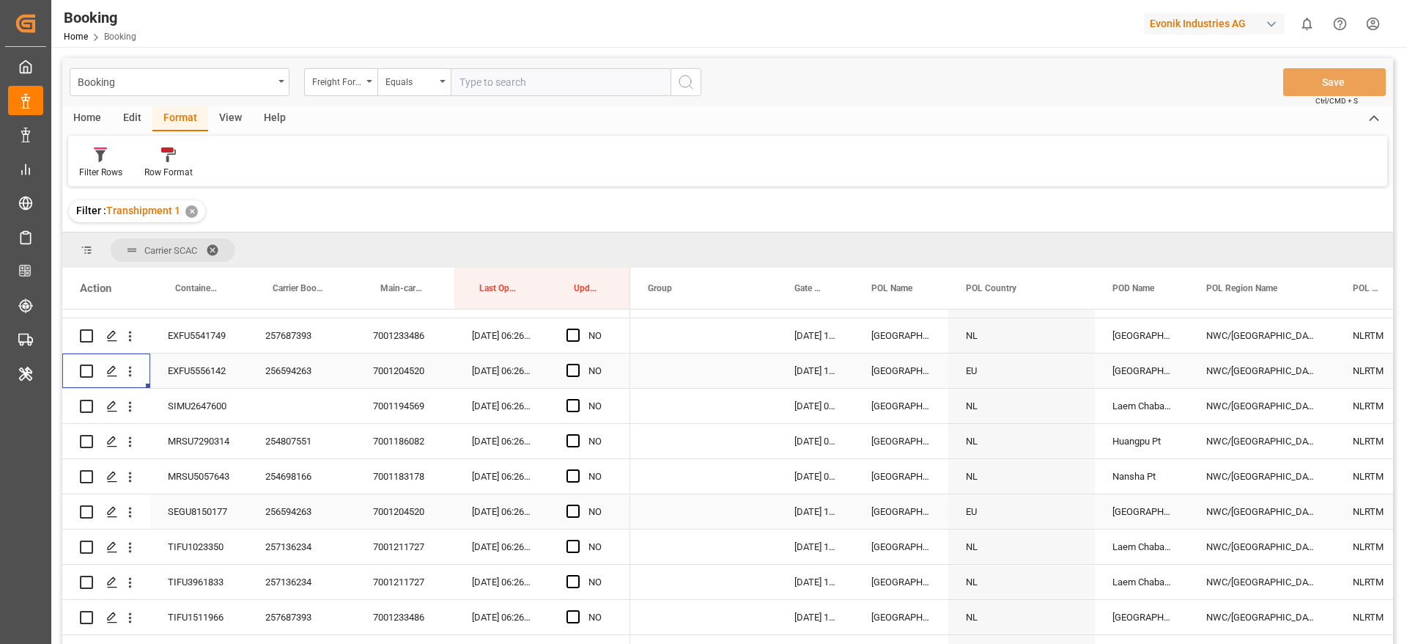
click at [133, 512] on icon "open menu" at bounding box center [129, 511] width 15 height 15
click at [197, 531] on div "Open in new tab" at bounding box center [213, 543] width 181 height 31
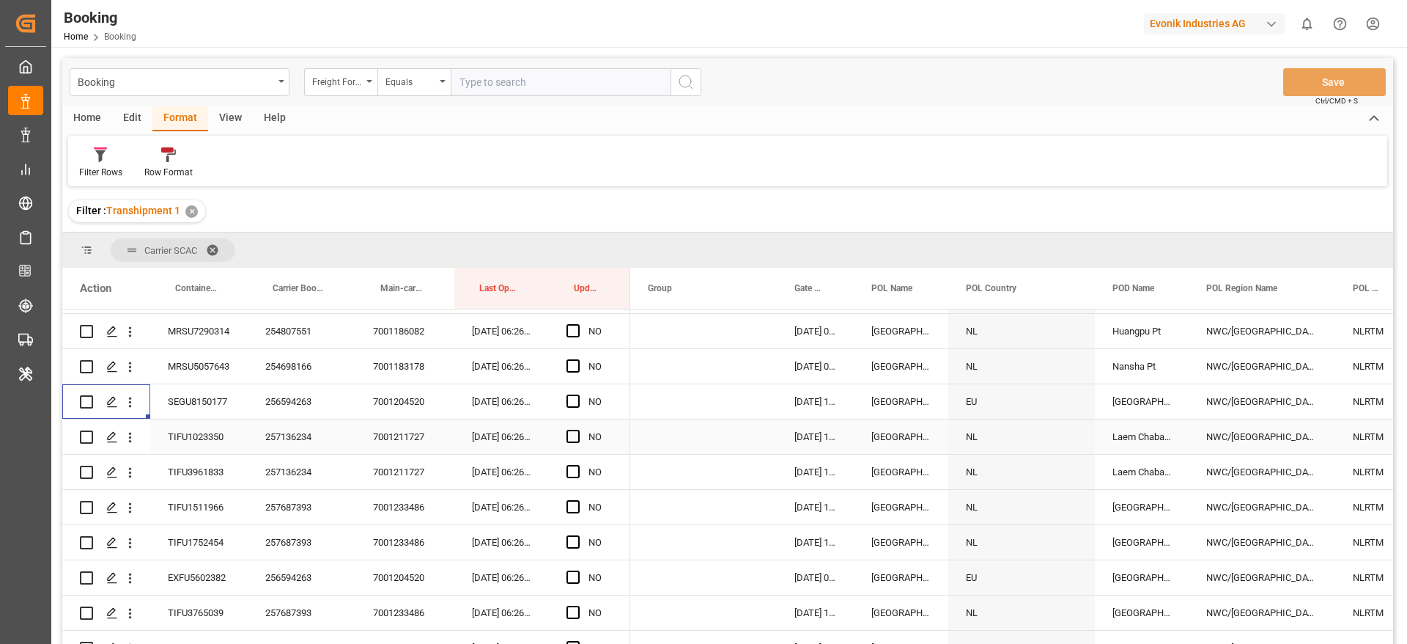
scroll to position [4398, 0]
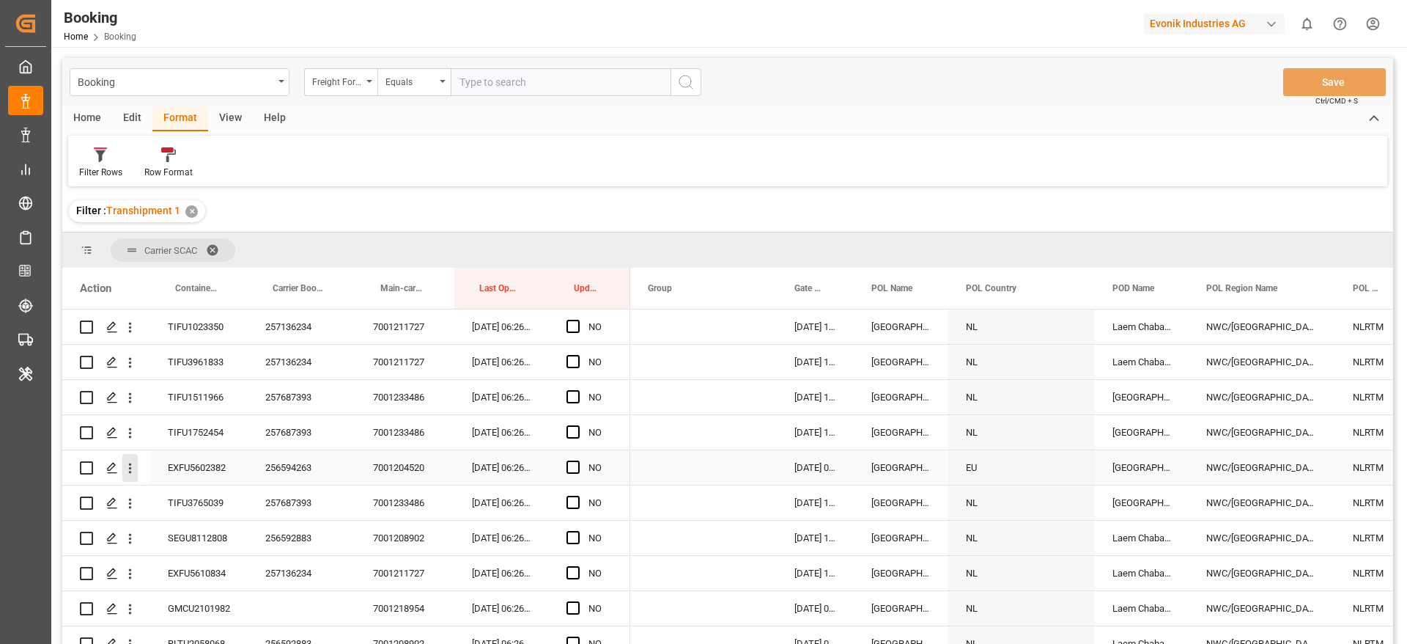
click at [132, 473] on icon "open menu" at bounding box center [129, 467] width 15 height 15
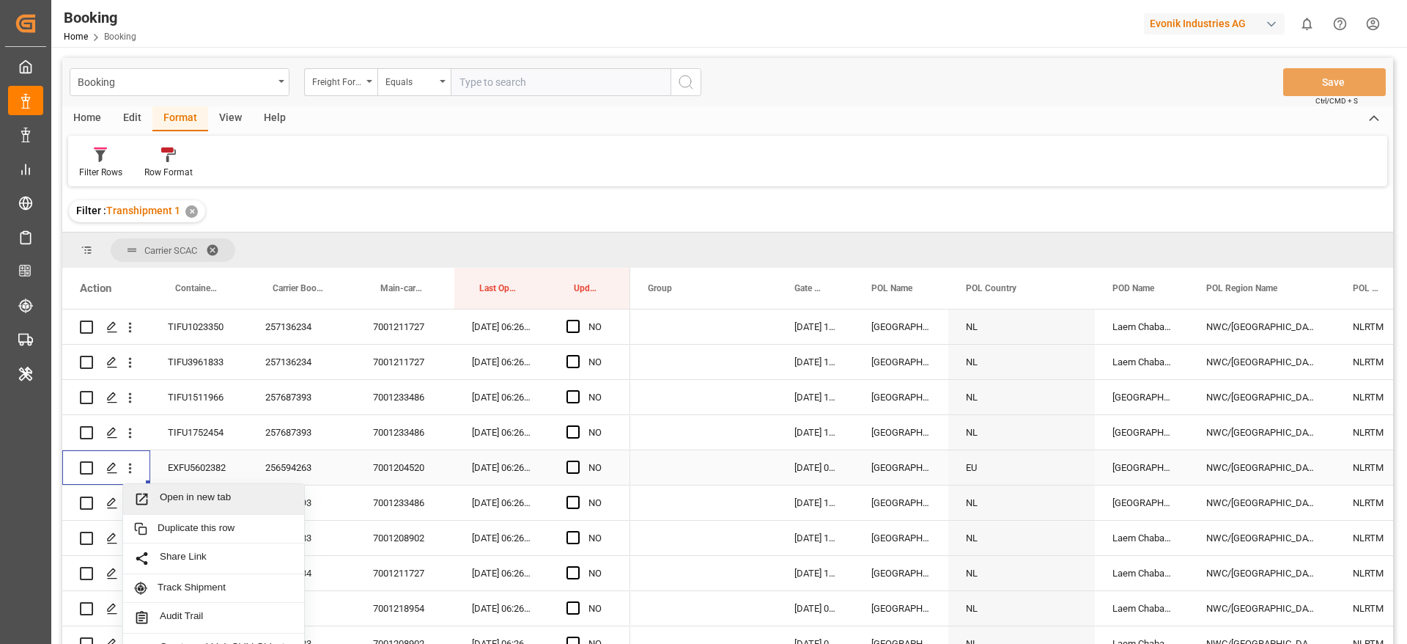
click at [260, 500] on span "Open in new tab" at bounding box center [226, 498] width 133 height 15
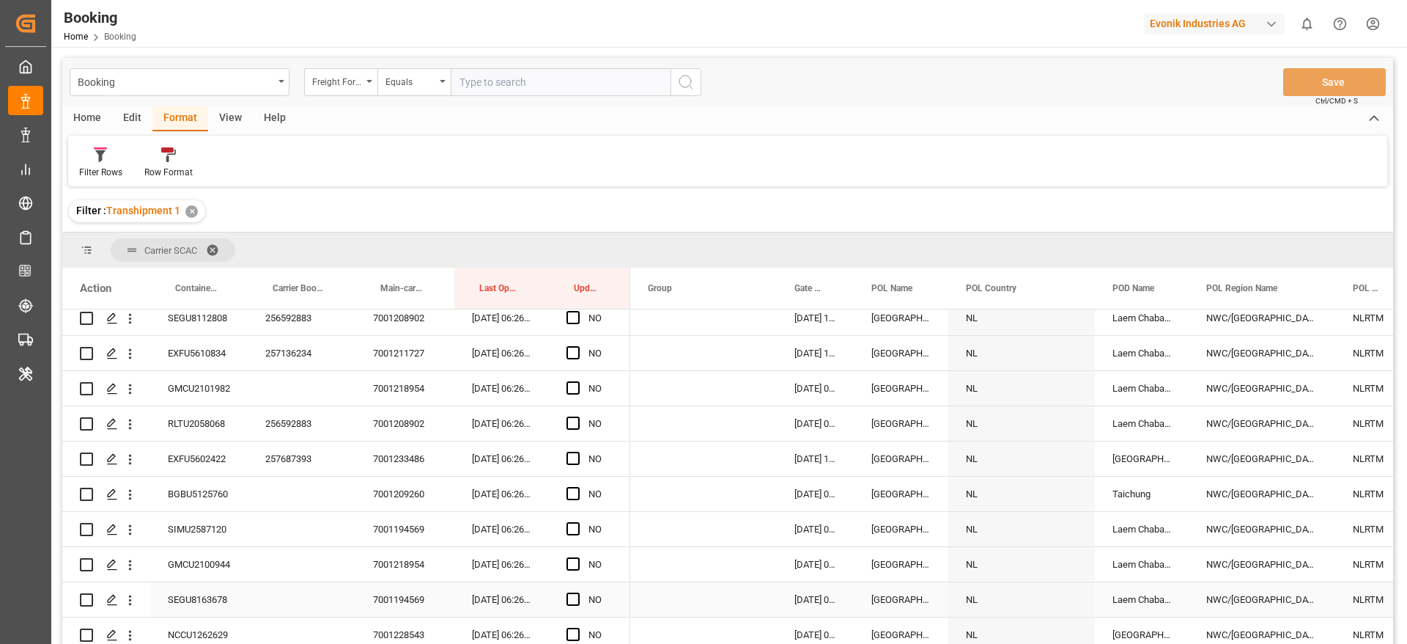
scroll to position [4944, 0]
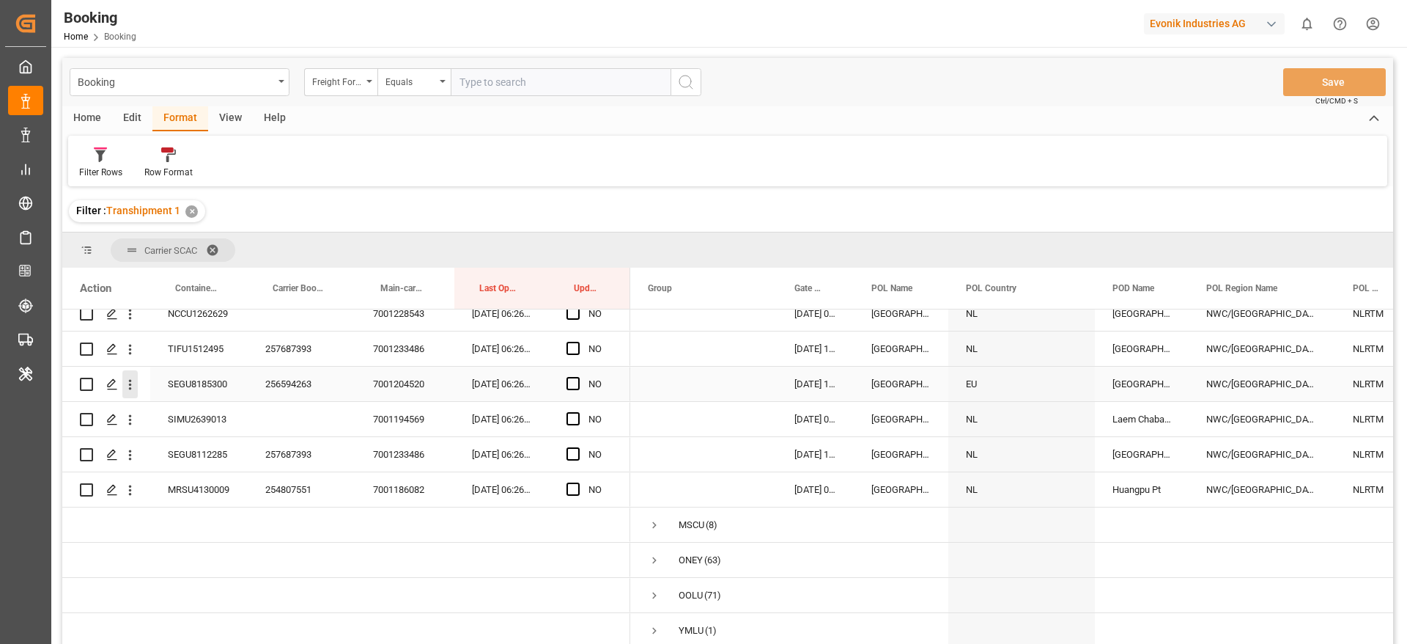
click at [130, 377] on icon "open menu" at bounding box center [129, 384] width 15 height 15
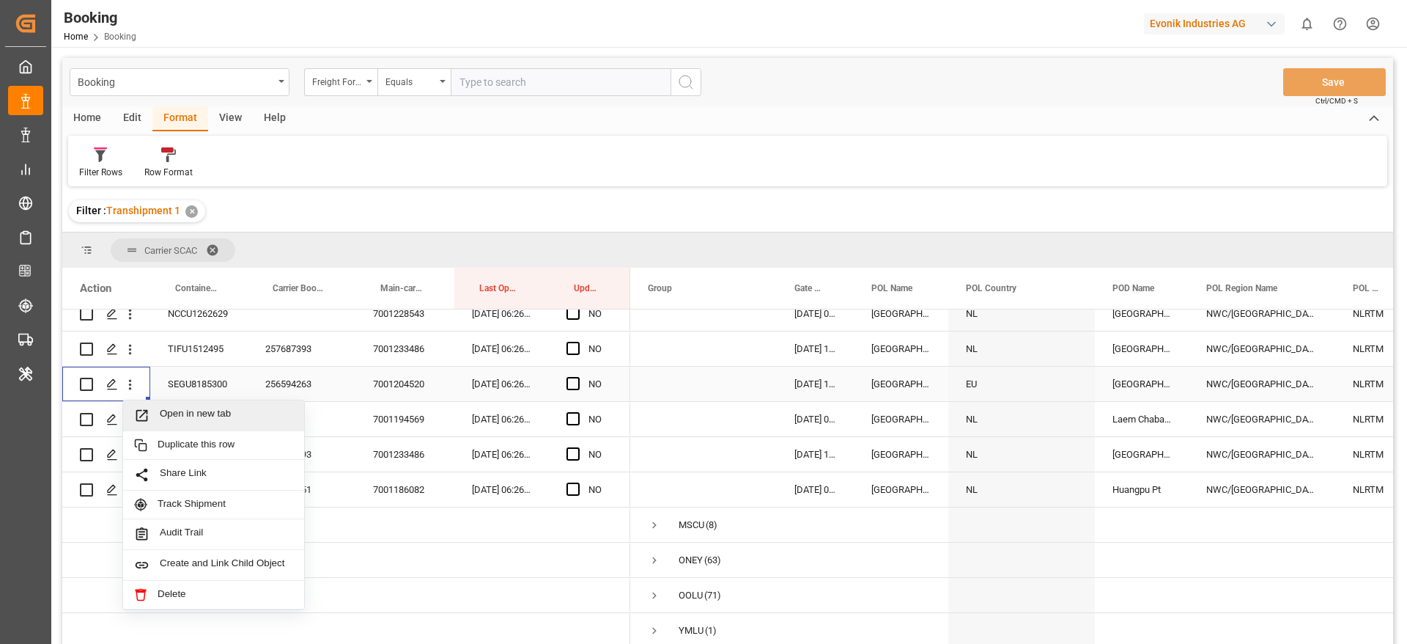
click at [205, 408] on span "Open in new tab" at bounding box center [226, 415] width 133 height 15
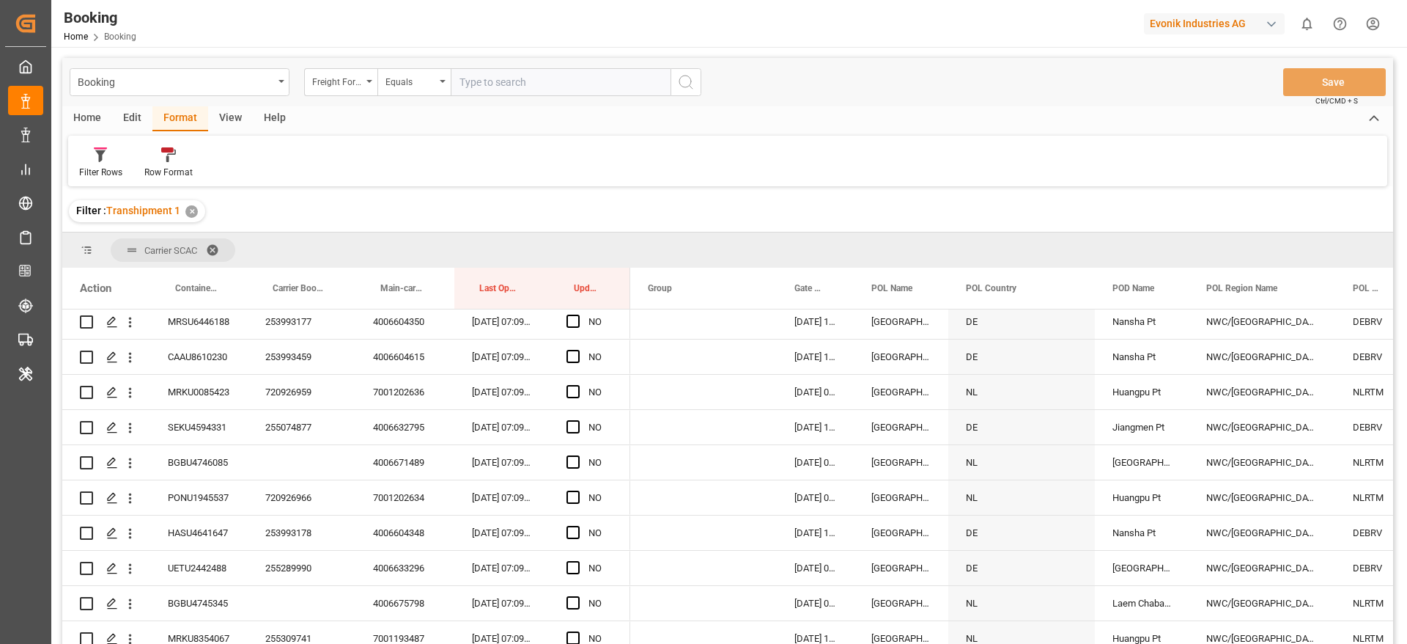
scroll to position [0, 0]
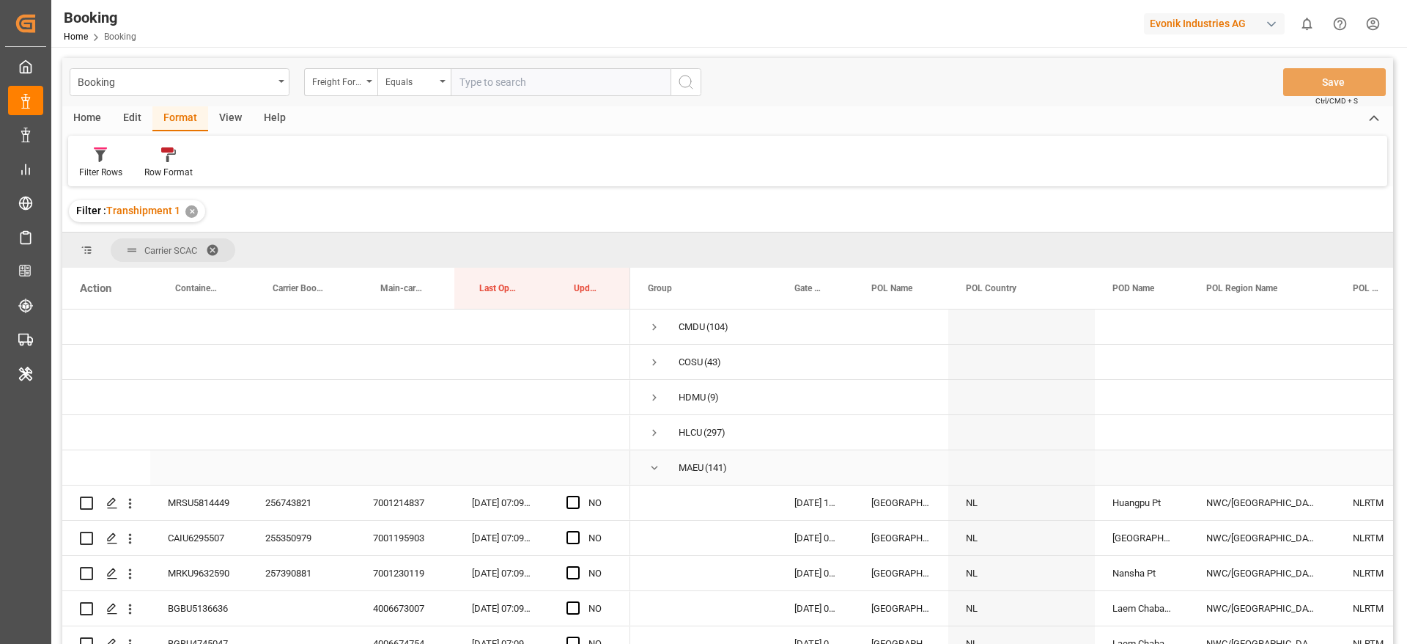
click at [660, 464] on span "Press SPACE to select this row." at bounding box center [654, 467] width 13 height 13
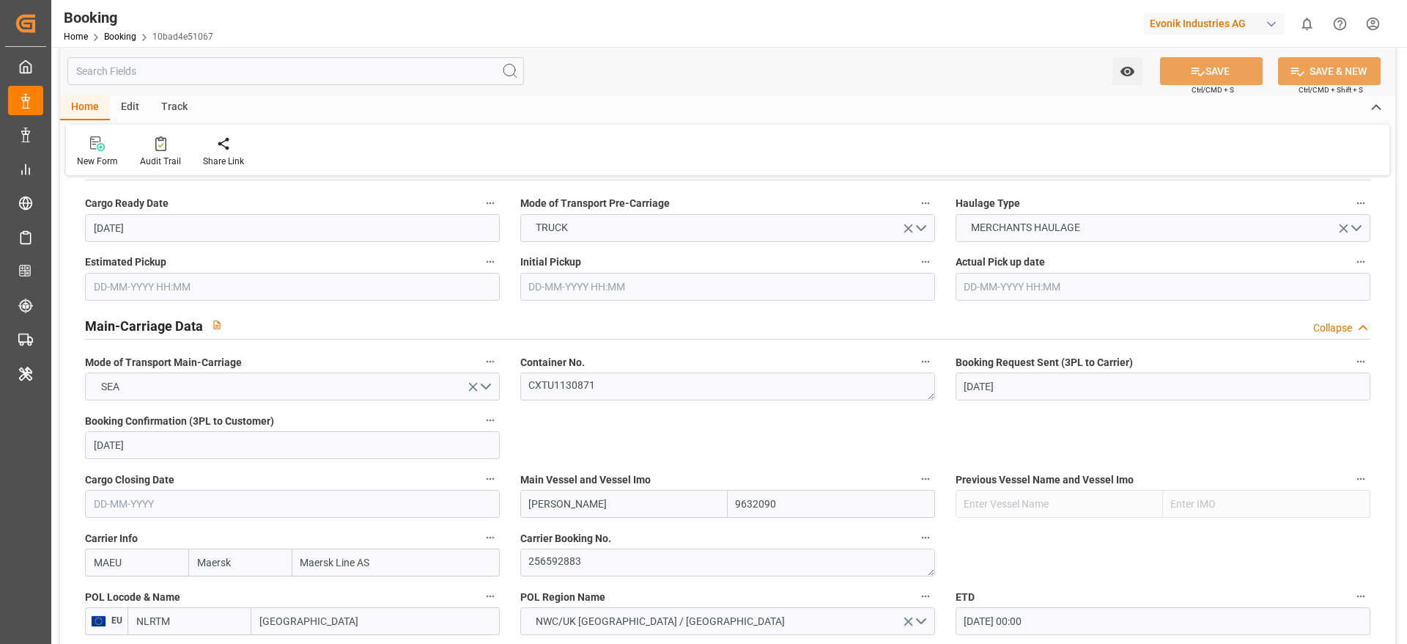
scroll to position [990, 0]
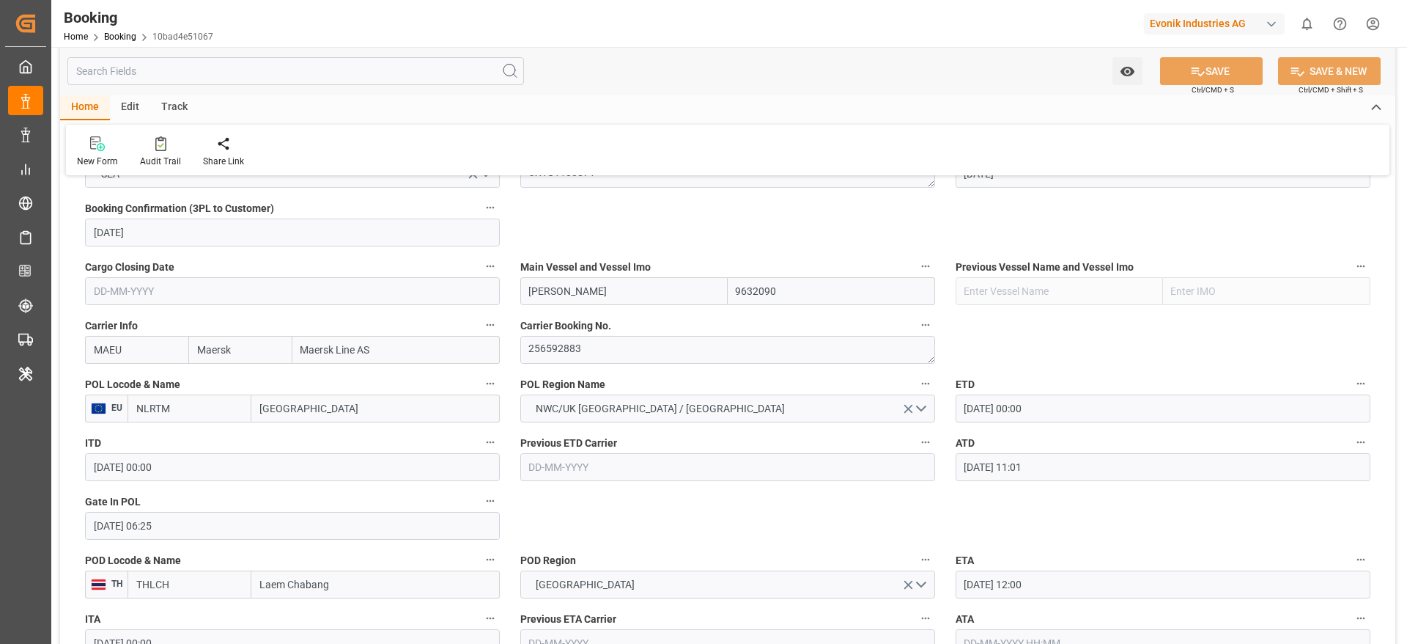
click at [399, 402] on input "[GEOGRAPHIC_DATA]" at bounding box center [375, 408] width 248 height 28
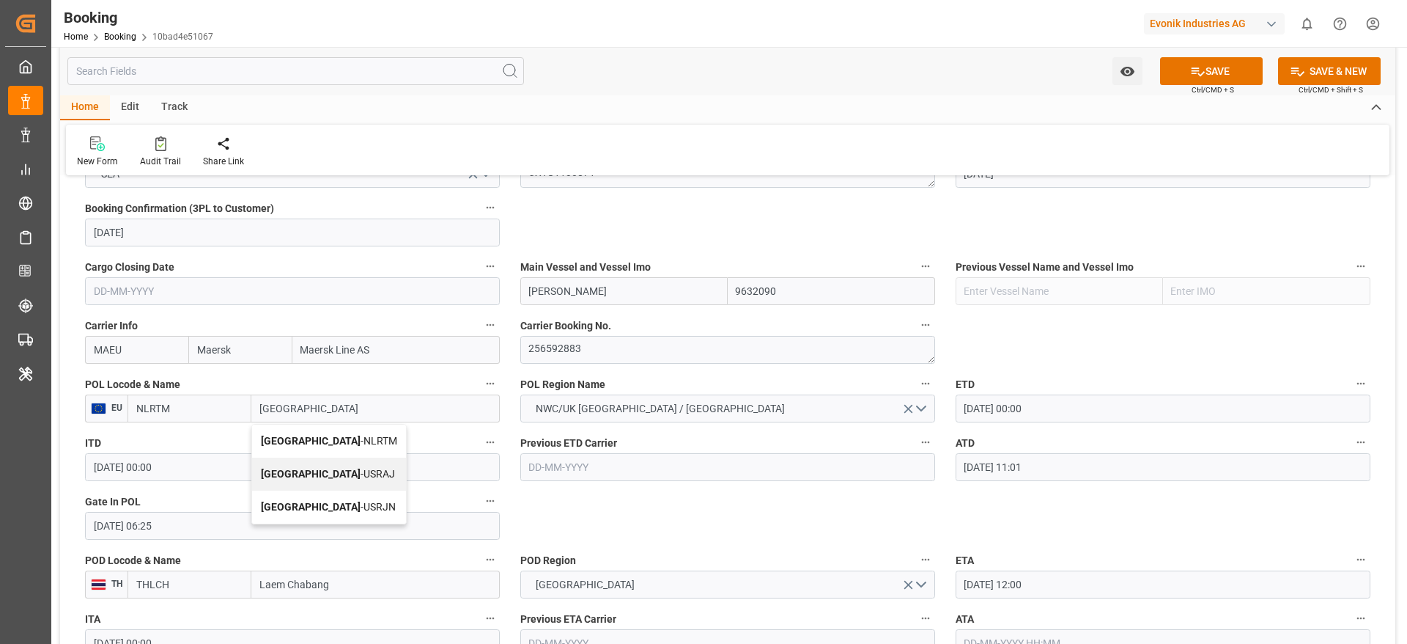
click at [318, 440] on span "[GEOGRAPHIC_DATA] - NLRTM" at bounding box center [329, 441] width 136 height 12
type input "[GEOGRAPHIC_DATA]"
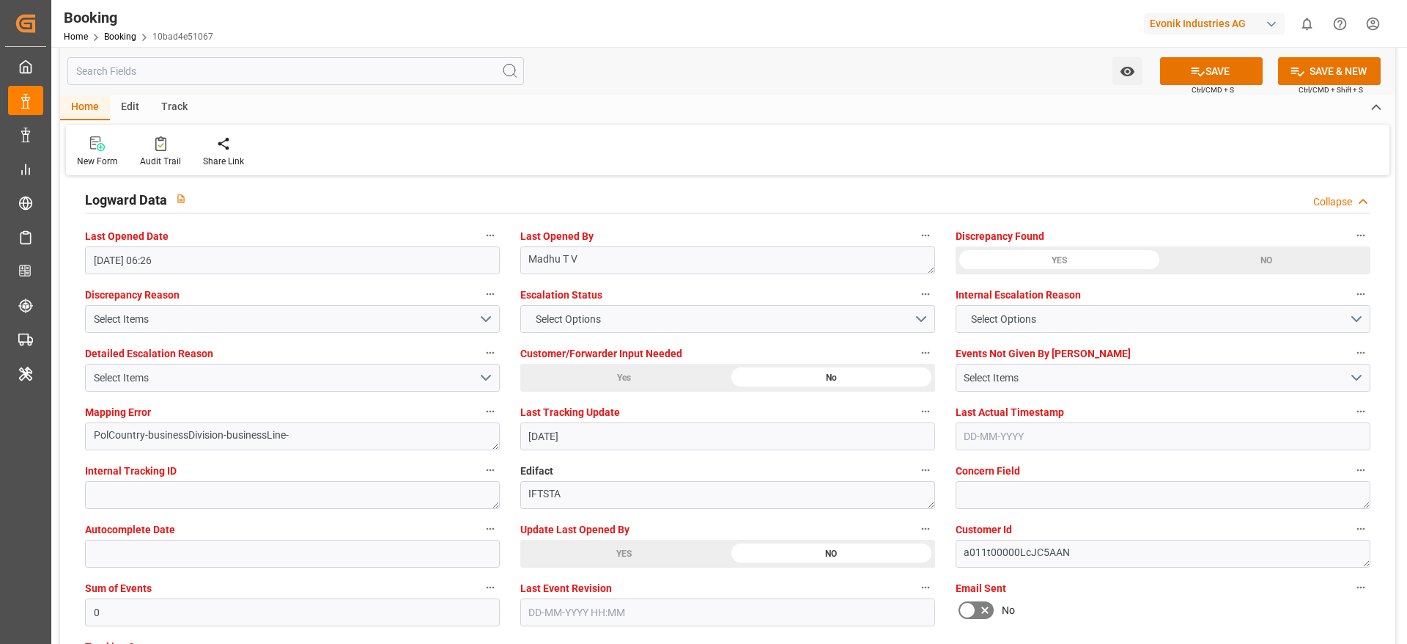
scroll to position [2639, 0]
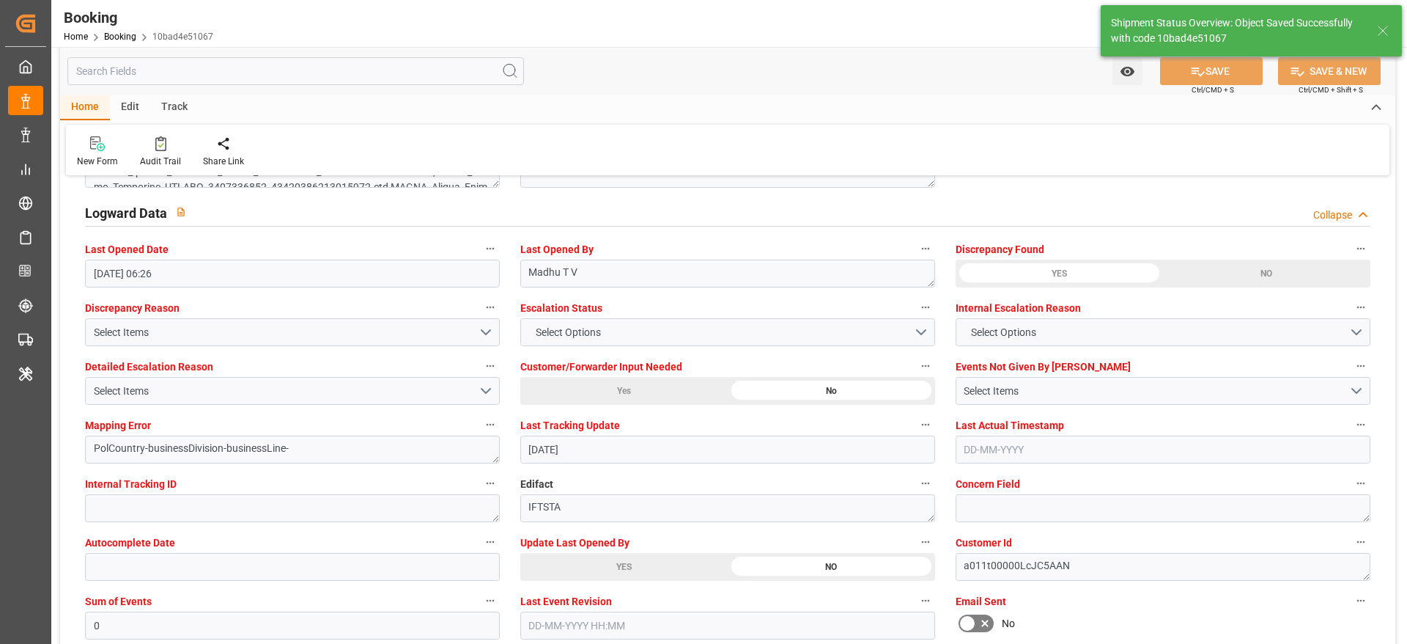
type textarea "businessDivision-businessLine-"
type input "[DATE] 07:14"
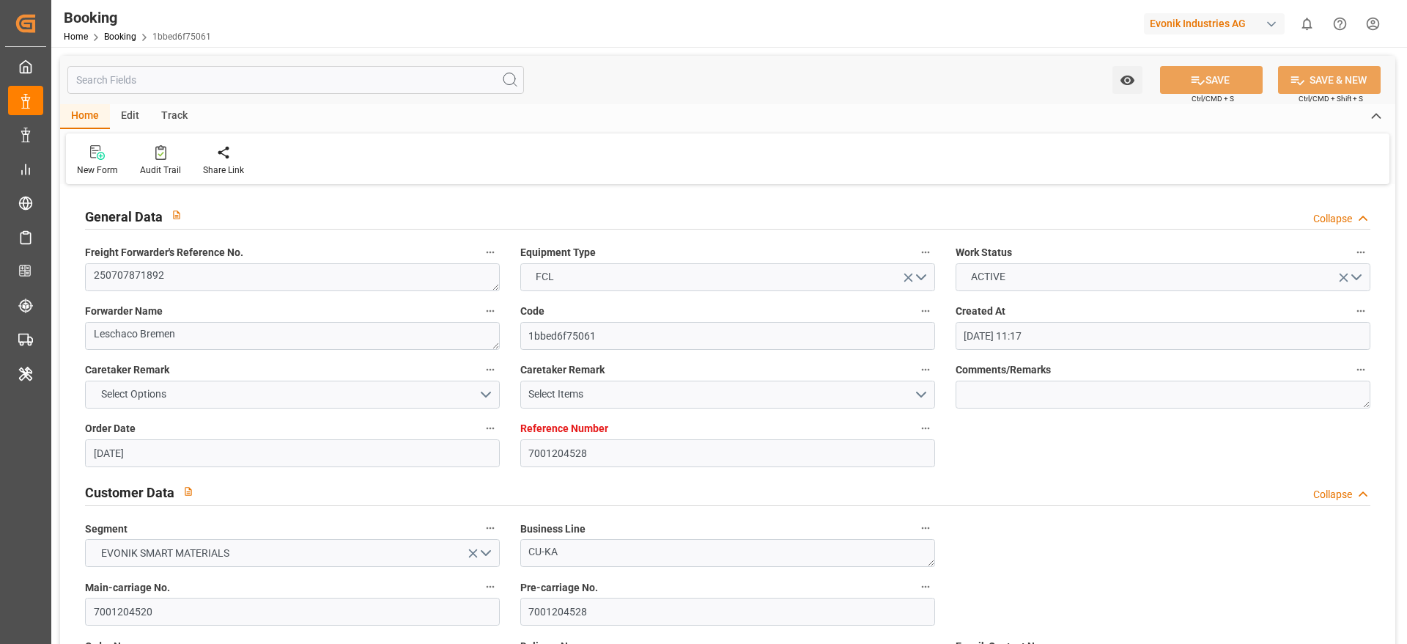
scroll to position [990, 0]
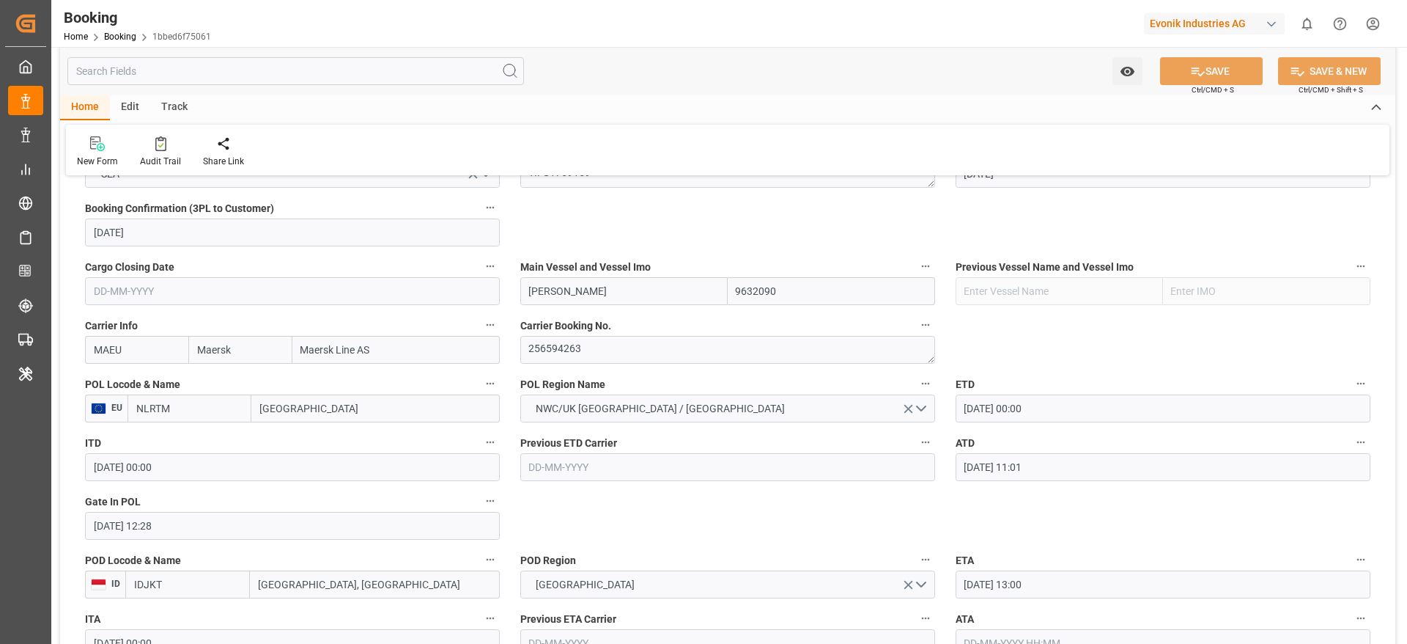
click at [353, 402] on input "[GEOGRAPHIC_DATA]" at bounding box center [375, 408] width 248 height 28
type input "[GEOGRAPHIC_DATA]"
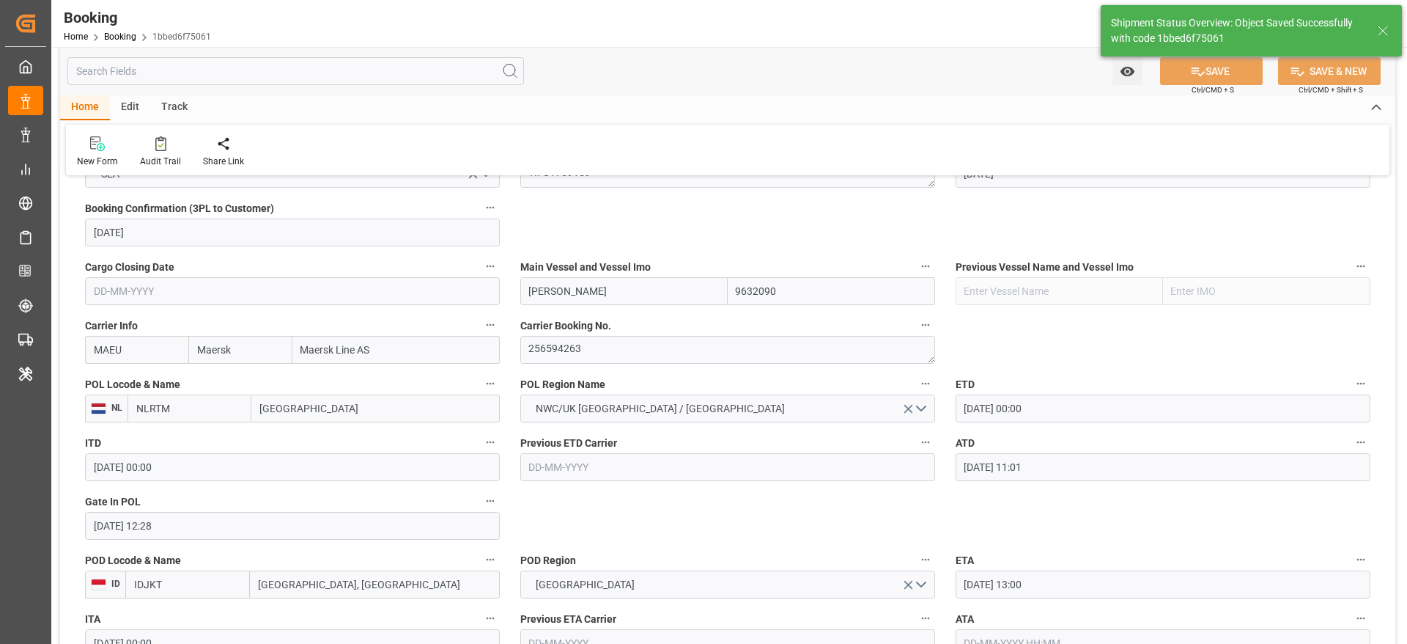
type textarea "businessLine-"
type input "[DATE] 07:15"
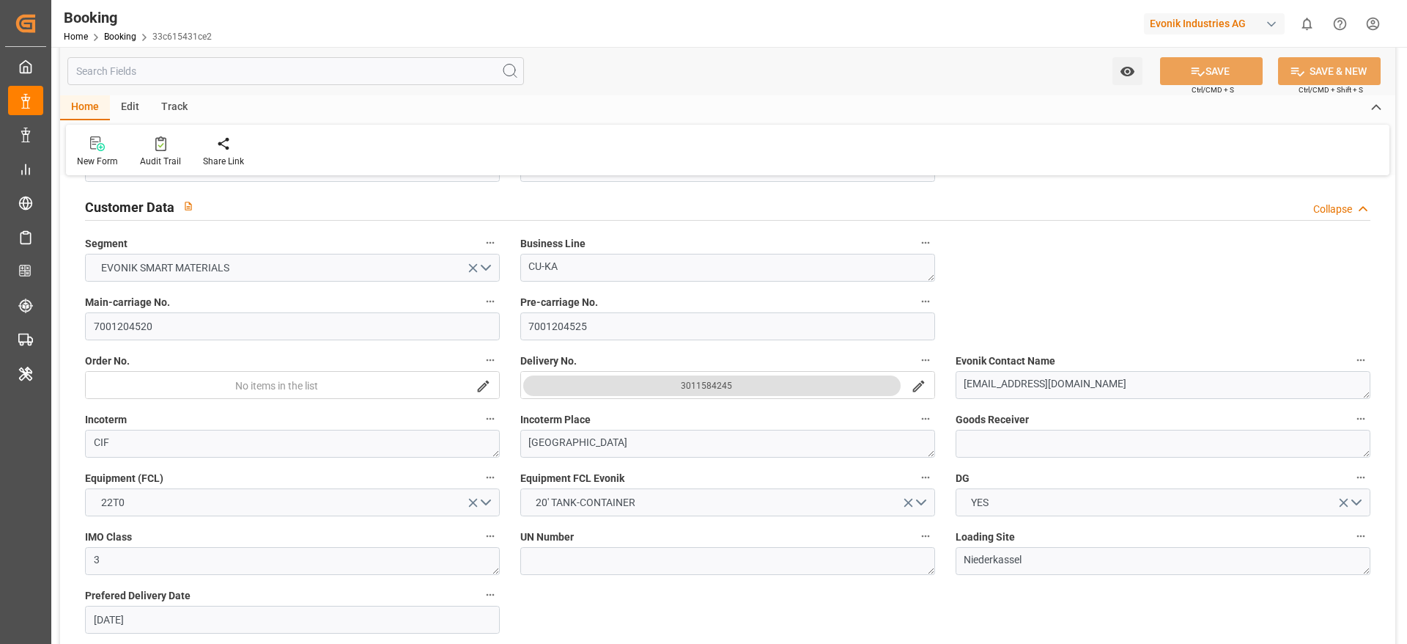
scroll to position [440, 0]
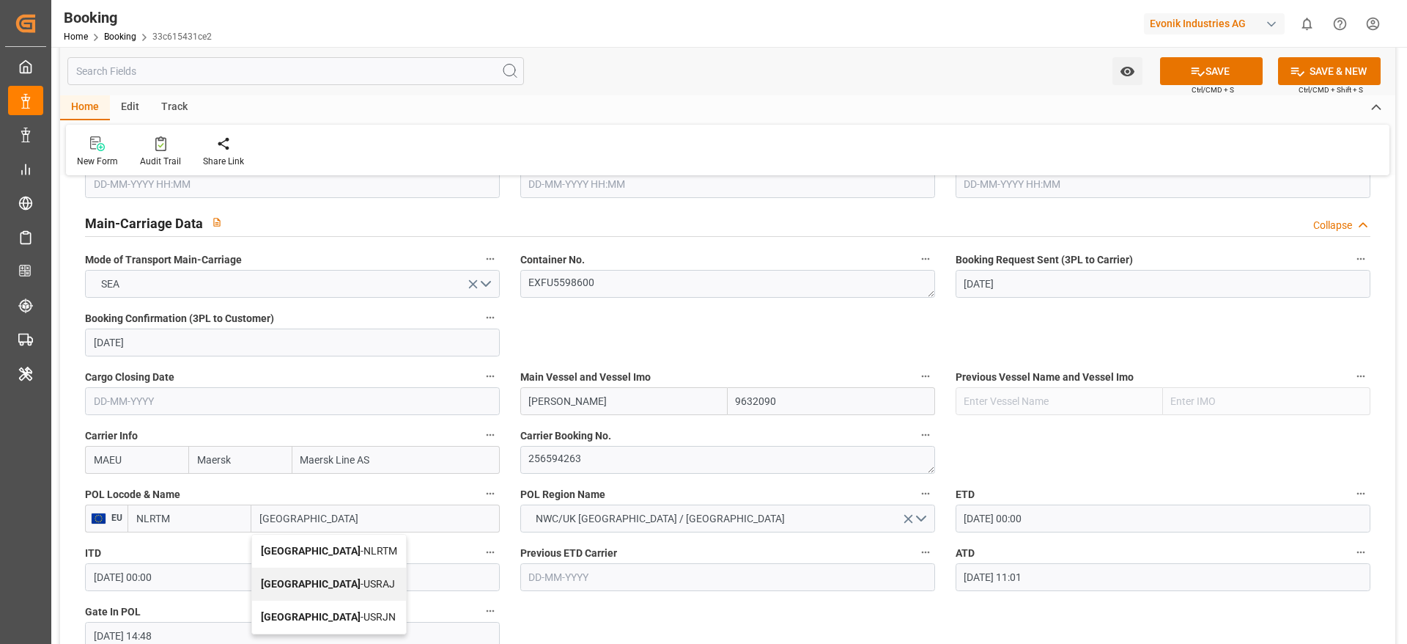
click at [369, 544] on div "[GEOGRAPHIC_DATA] - NLRTM" at bounding box center [329, 550] width 154 height 33
type input "[GEOGRAPHIC_DATA]"
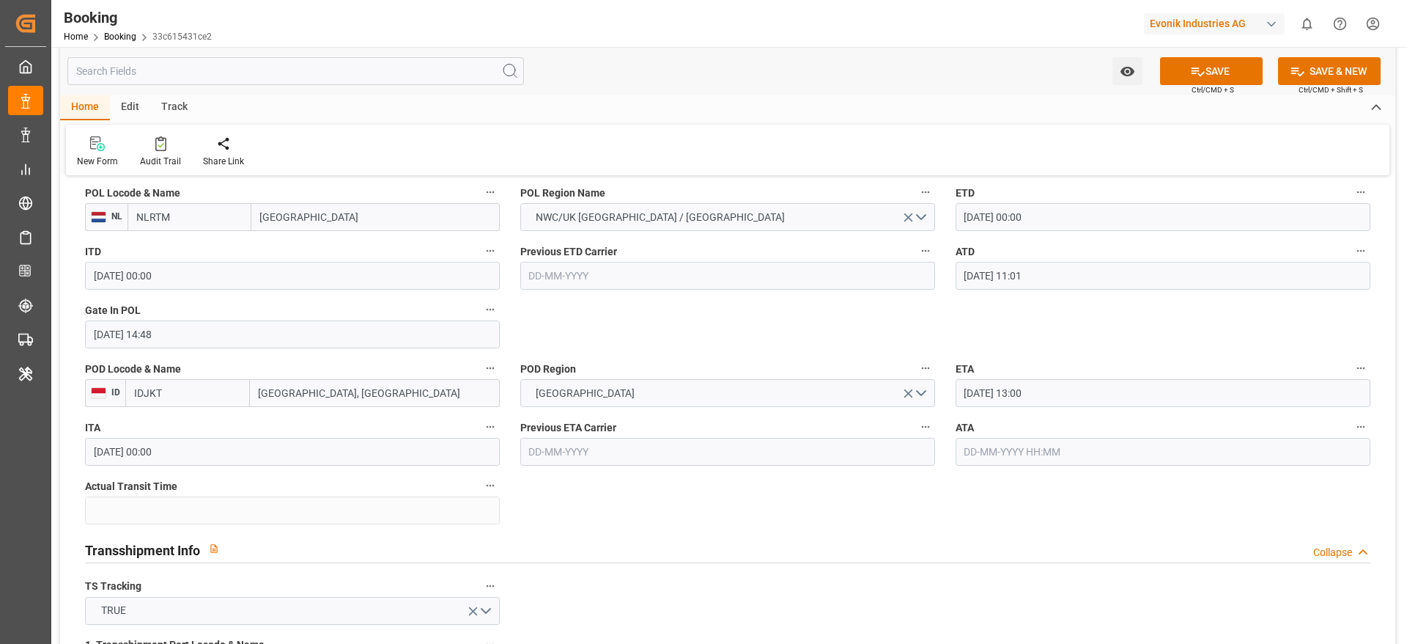
scroll to position [1209, 0]
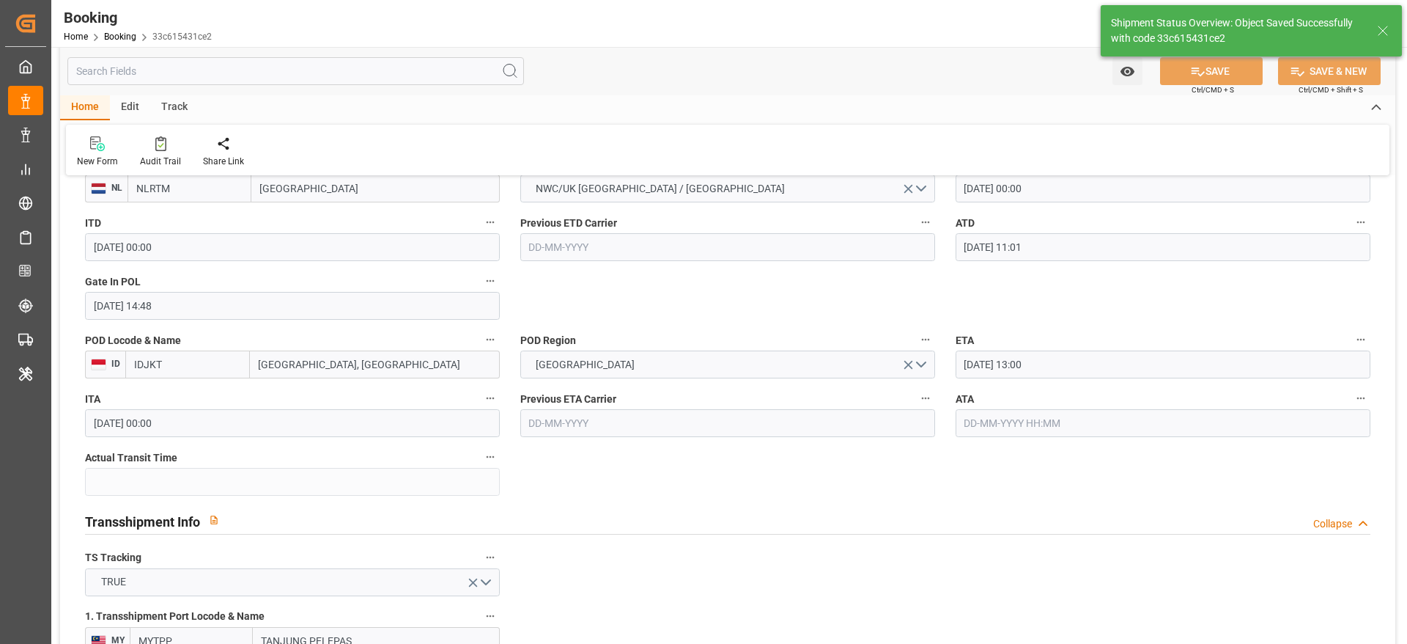
type textarea "businessLine-"
type input "[DATE] 07:15"
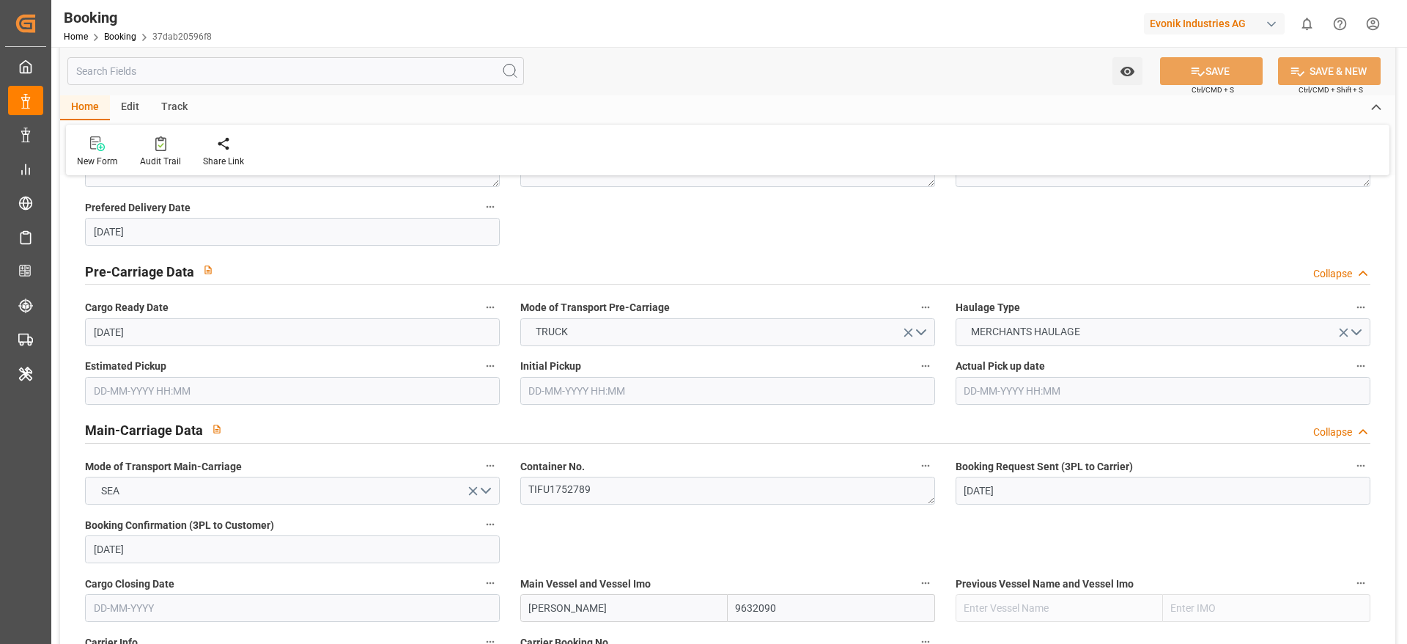
scroll to position [880, 0]
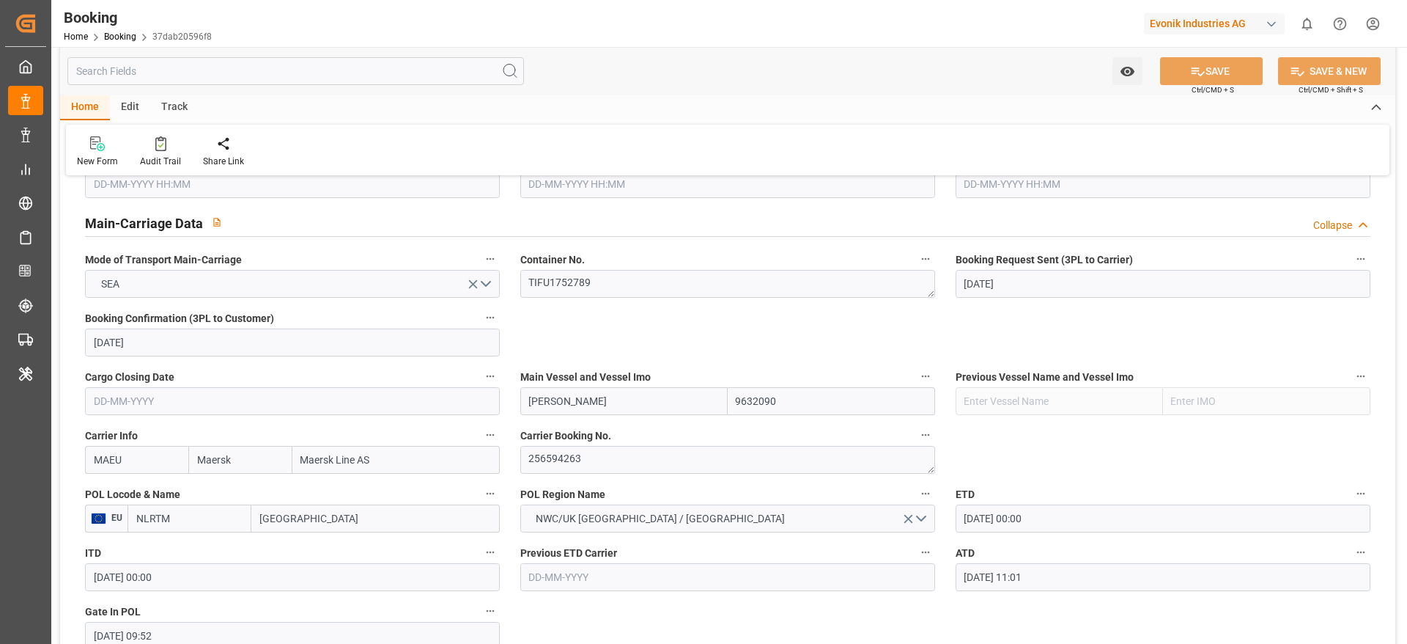
click at [364, 502] on label "POL Locode & Name" at bounding box center [292, 494] width 415 height 21
click at [481, 502] on button "POL Locode & Name" at bounding box center [490, 493] width 19 height 19
click at [355, 512] on div at bounding box center [703, 322] width 1407 height 644
click at [350, 519] on div "Description Audits" at bounding box center [703, 322] width 1407 height 644
click at [350, 515] on div "Description Audits" at bounding box center [703, 322] width 1407 height 644
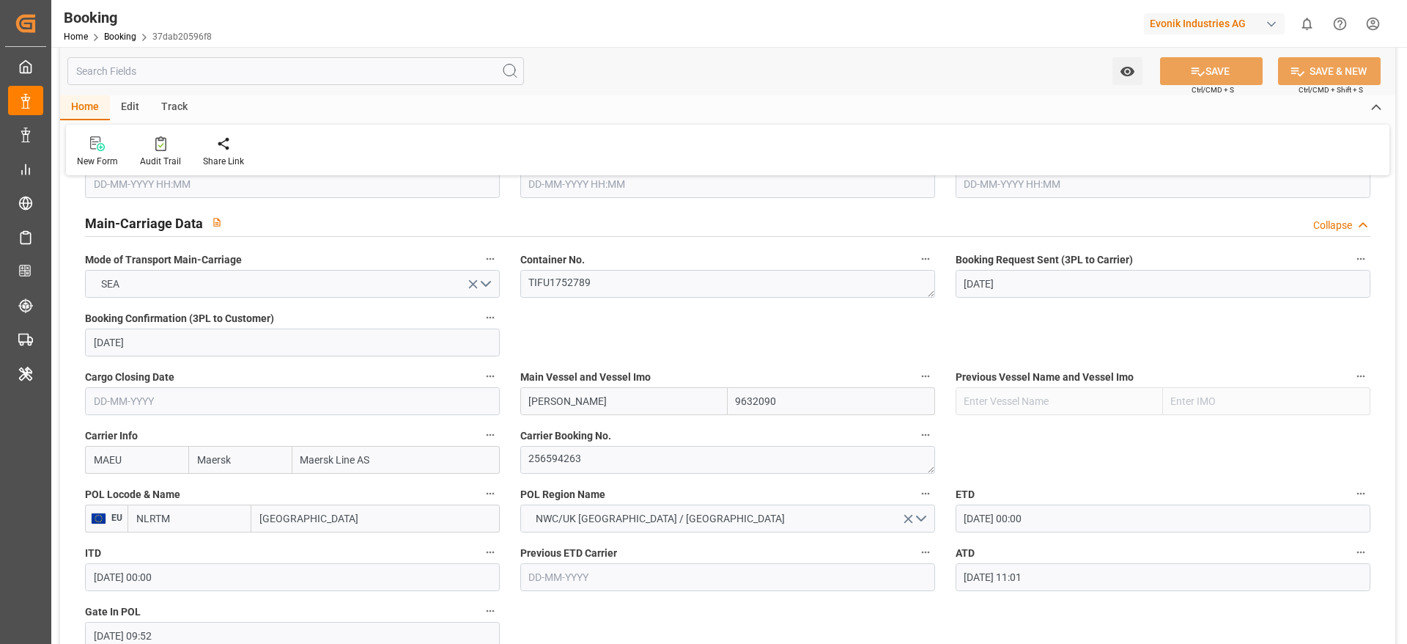
click at [338, 520] on div "Description Audits" at bounding box center [703, 322] width 1407 height 644
click at [338, 521] on input "[GEOGRAPHIC_DATA]" at bounding box center [375, 518] width 248 height 28
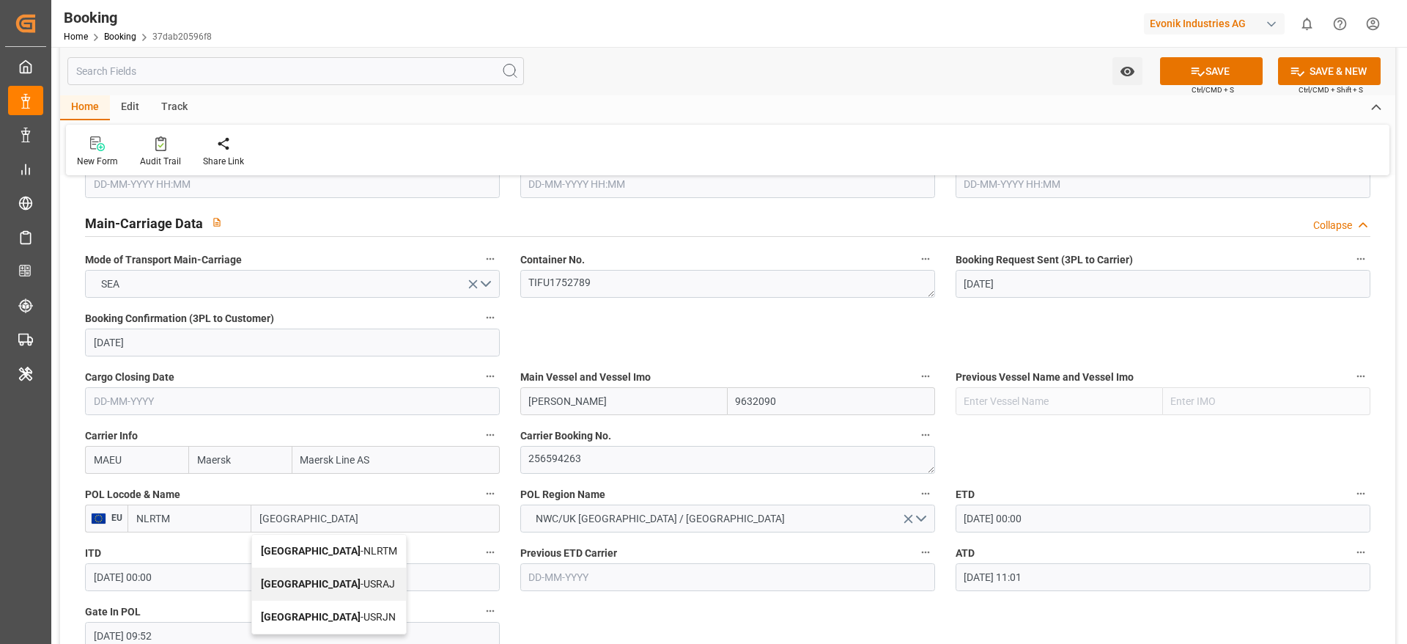
click at [358, 546] on div "[GEOGRAPHIC_DATA] - NLRTM" at bounding box center [329, 550] width 154 height 33
type input "[GEOGRAPHIC_DATA]"
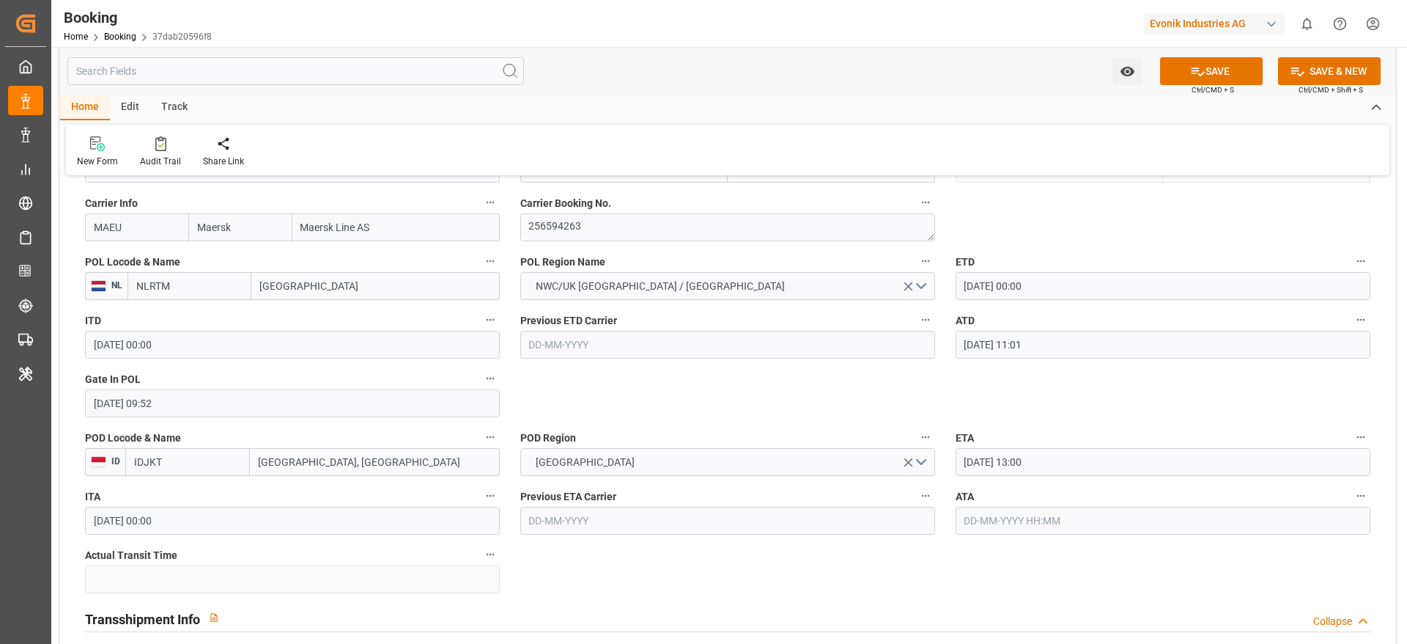
scroll to position [1209, 0]
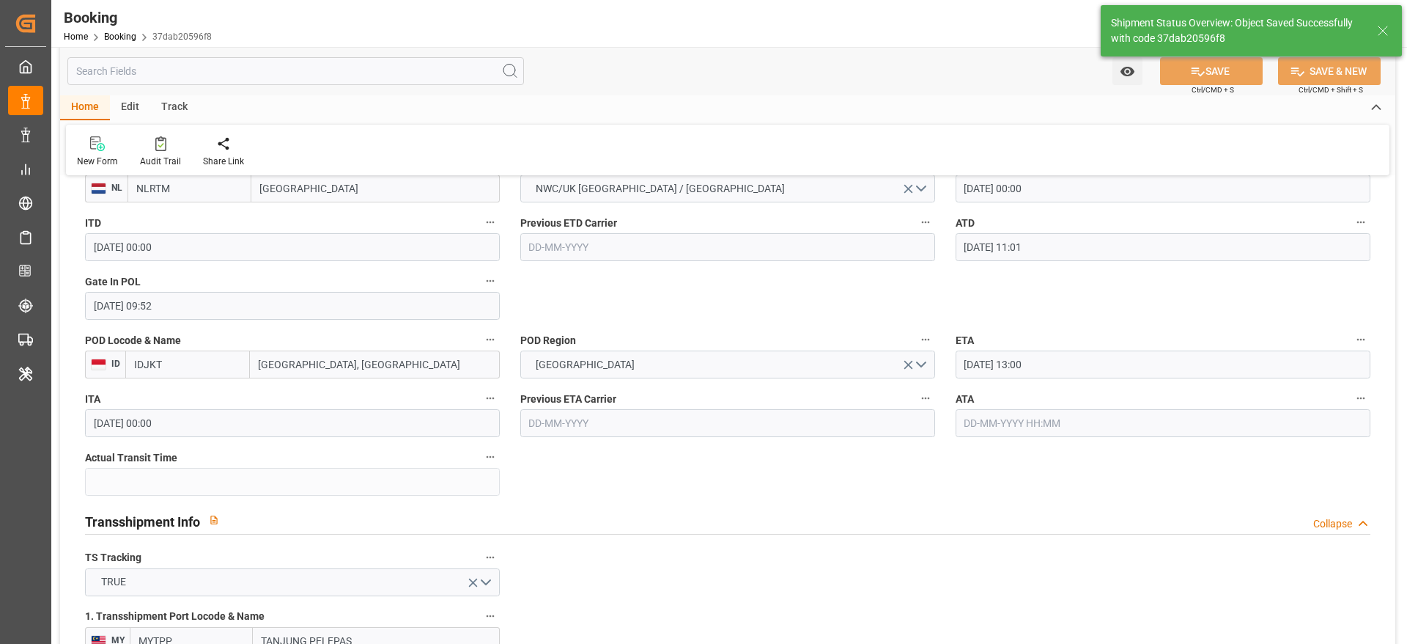
type textarea "businessLine-"
type input "[DATE] 07:15"
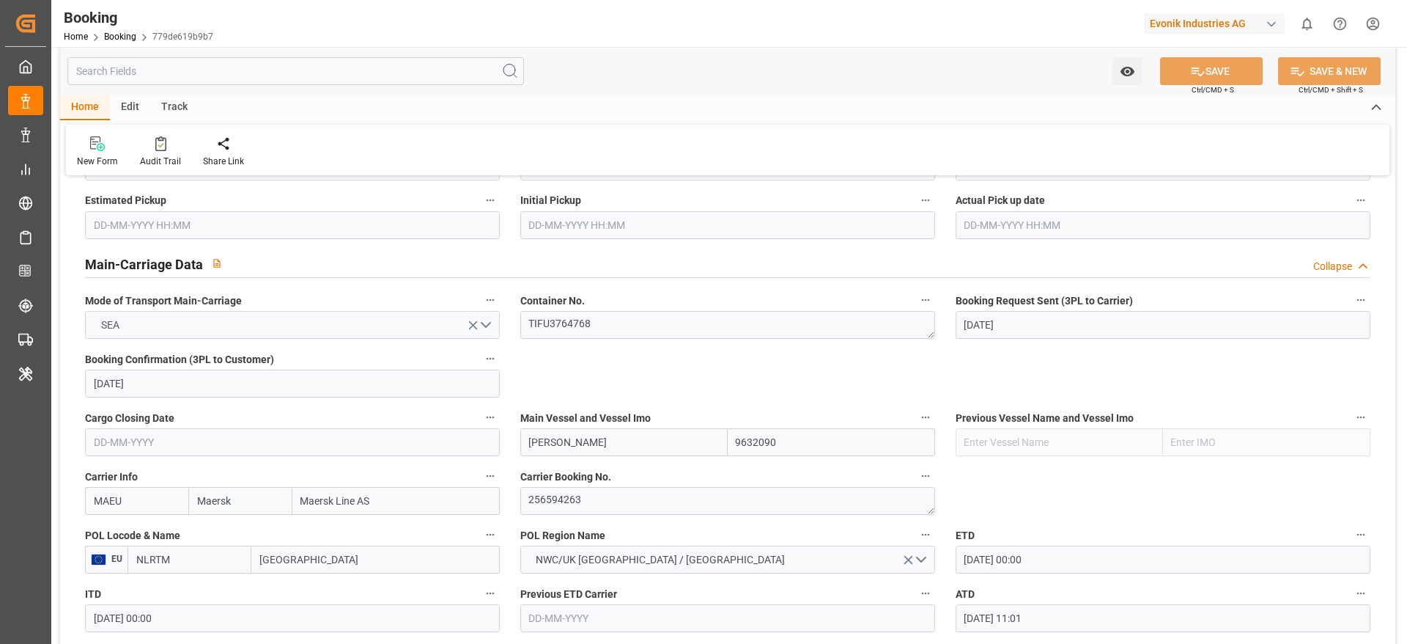
scroll to position [880, 0]
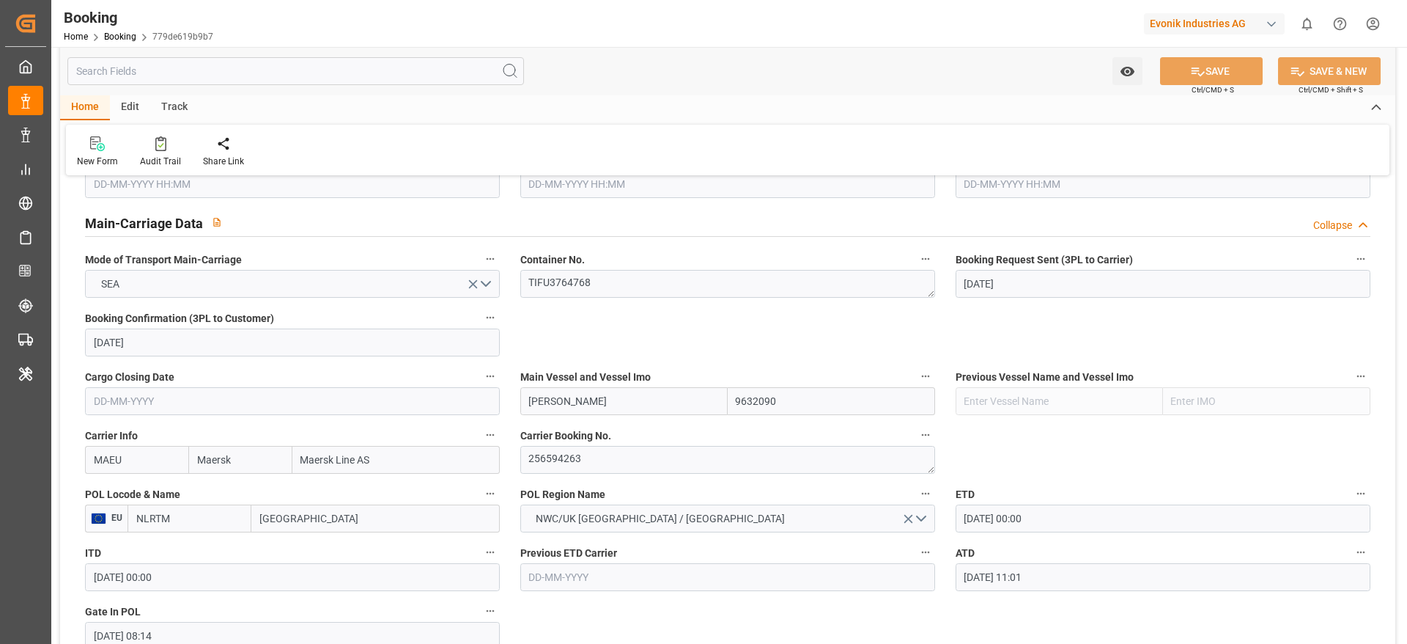
click at [343, 528] on input "[GEOGRAPHIC_DATA]" at bounding box center [375, 518] width 248 height 28
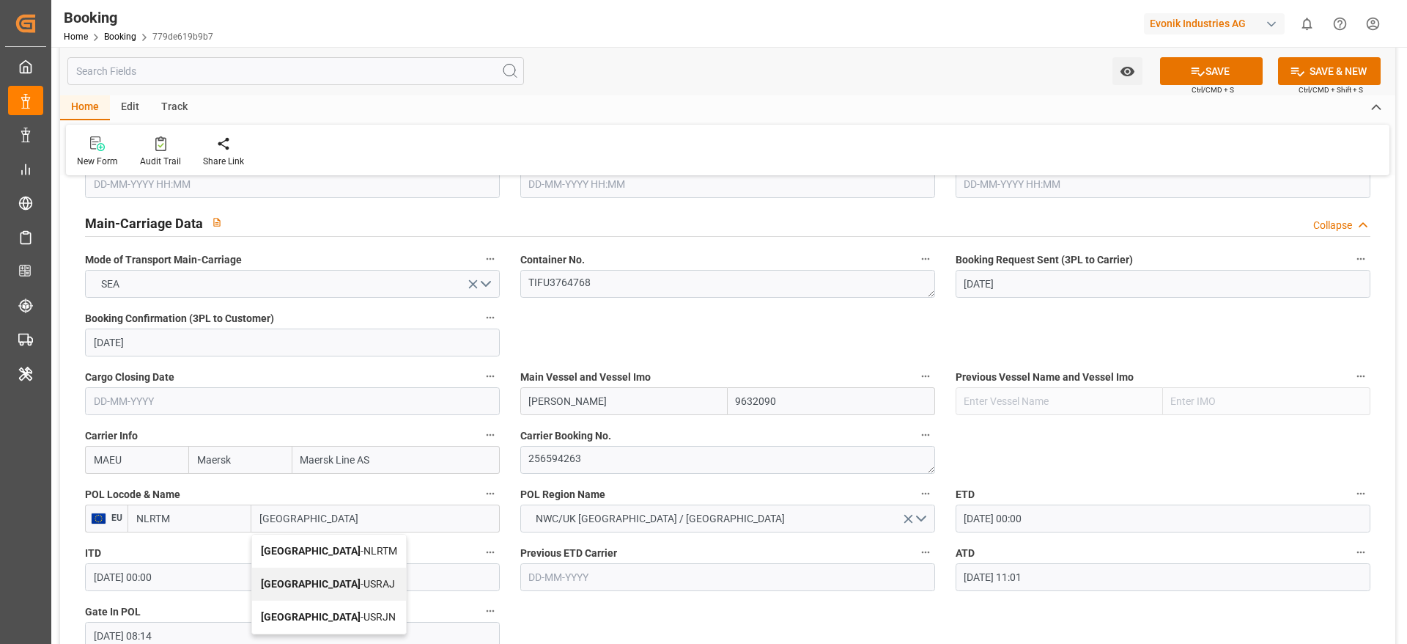
click at [339, 540] on div "[GEOGRAPHIC_DATA] - NLRTM" at bounding box center [329, 550] width 154 height 33
type input "[GEOGRAPHIC_DATA]"
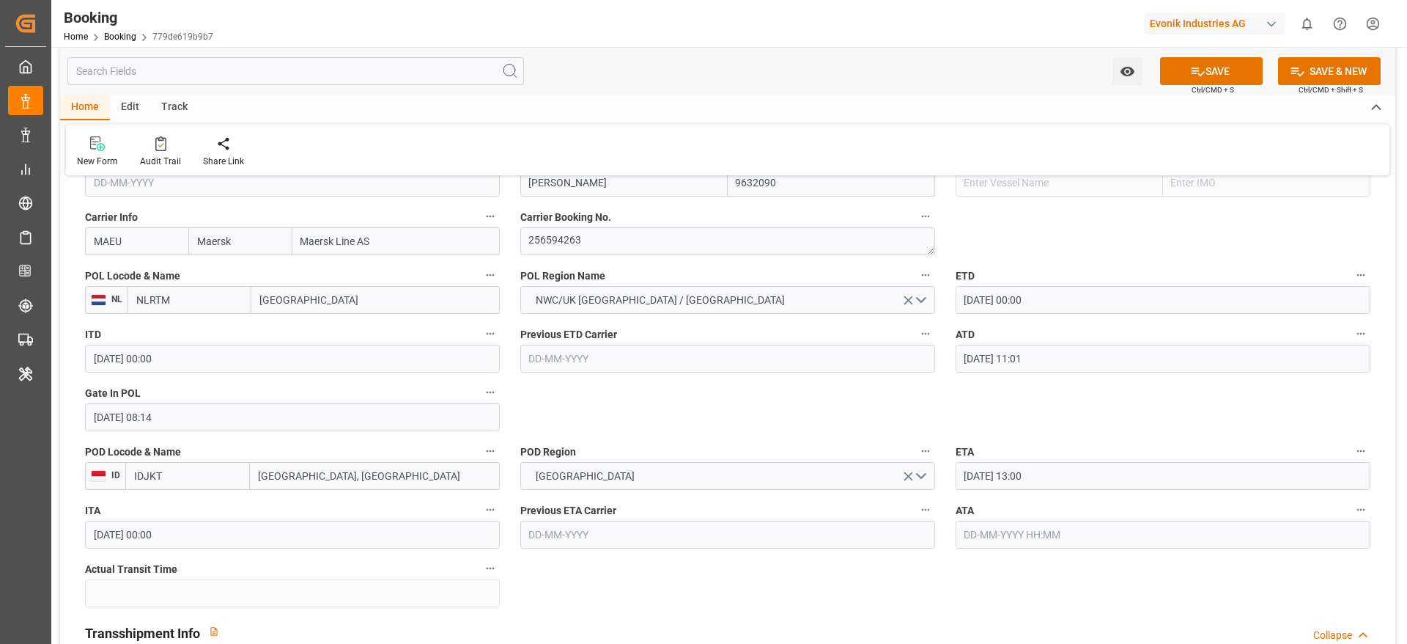
scroll to position [1099, 0]
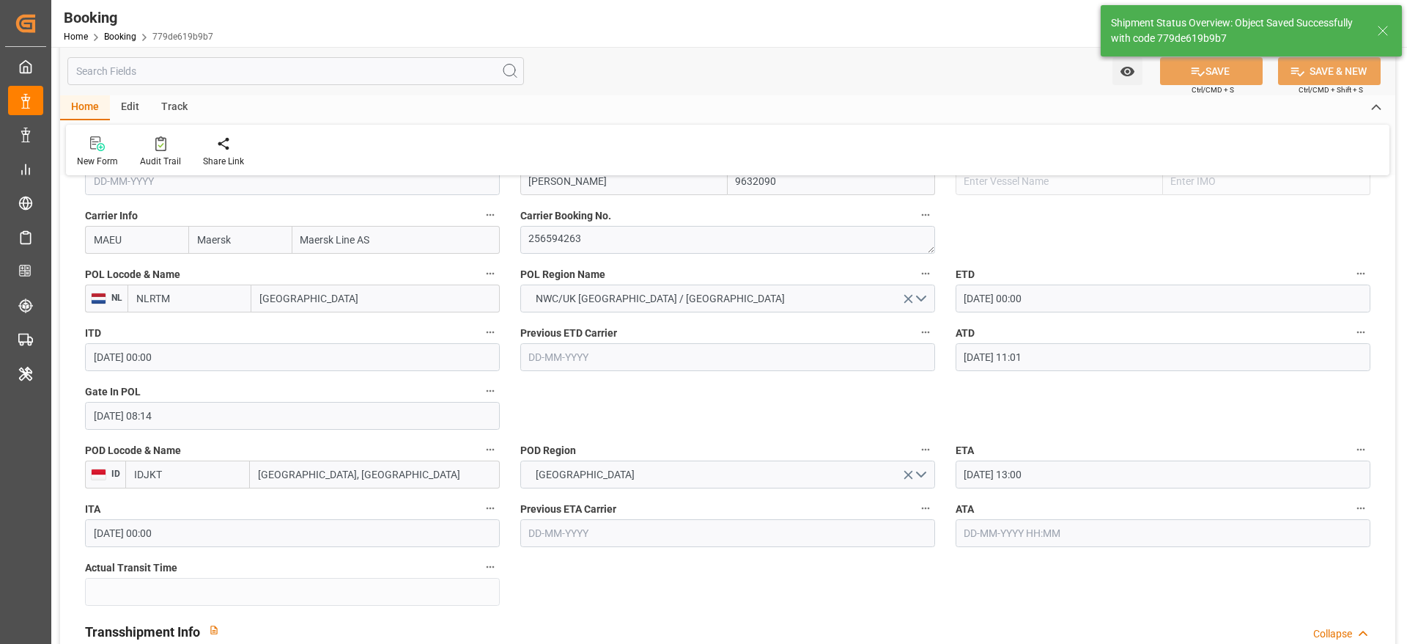
type textarea "businessLine-"
type input "[DATE] 07:15"
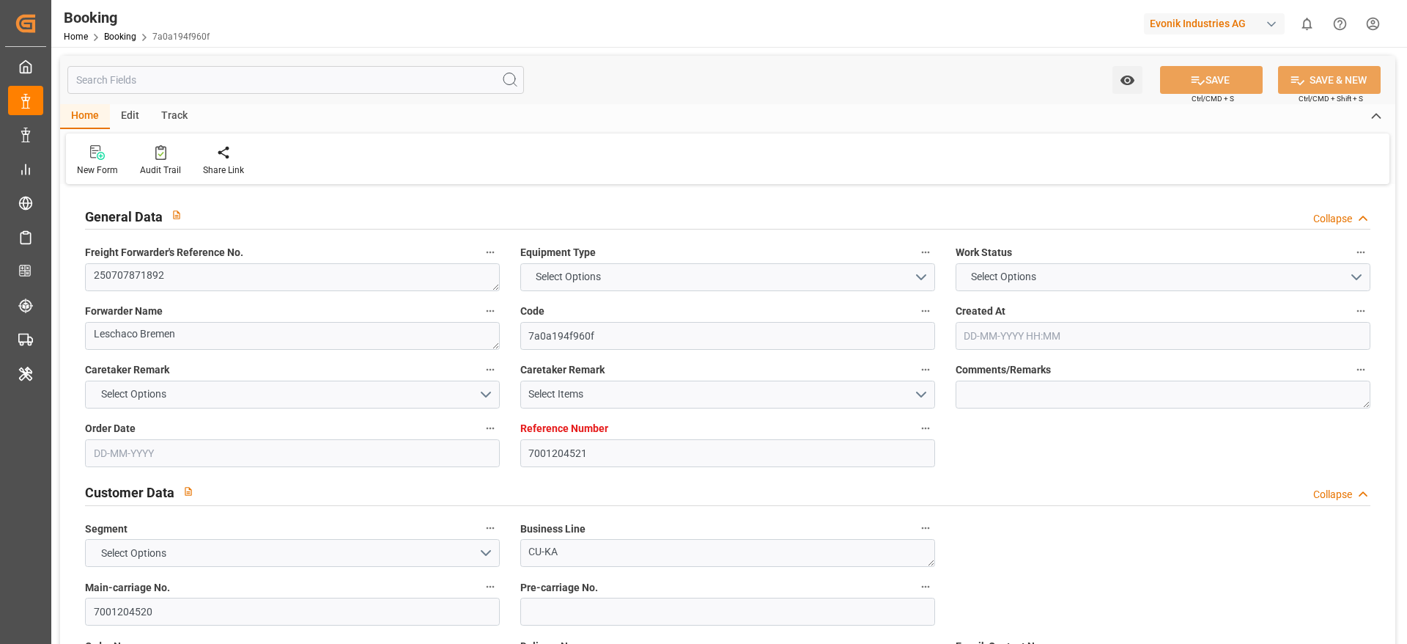
type input "7001204521"
type input "9632090"
type input "Maersk"
type input "Maersk Line AS"
type input "NLRTM"
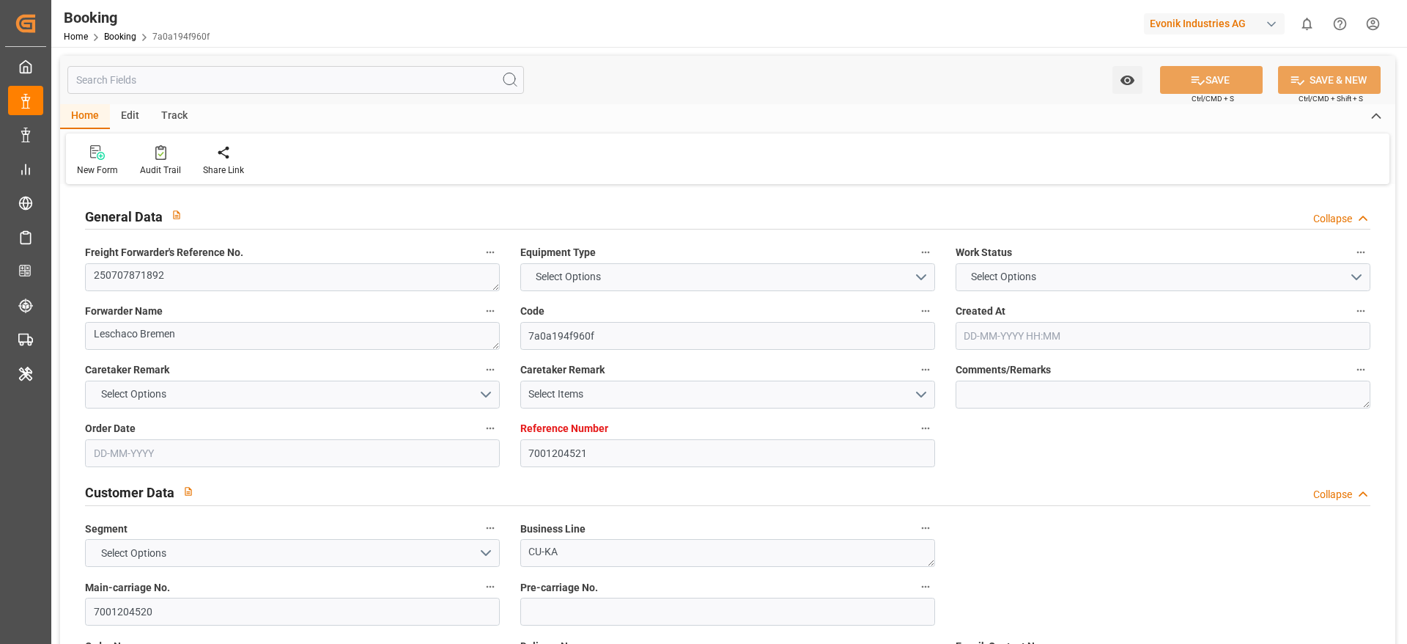
type input "IDJKT"
type input "MYTPP"
type input "0"
type input "NLRTM"
type input "IDJKT"
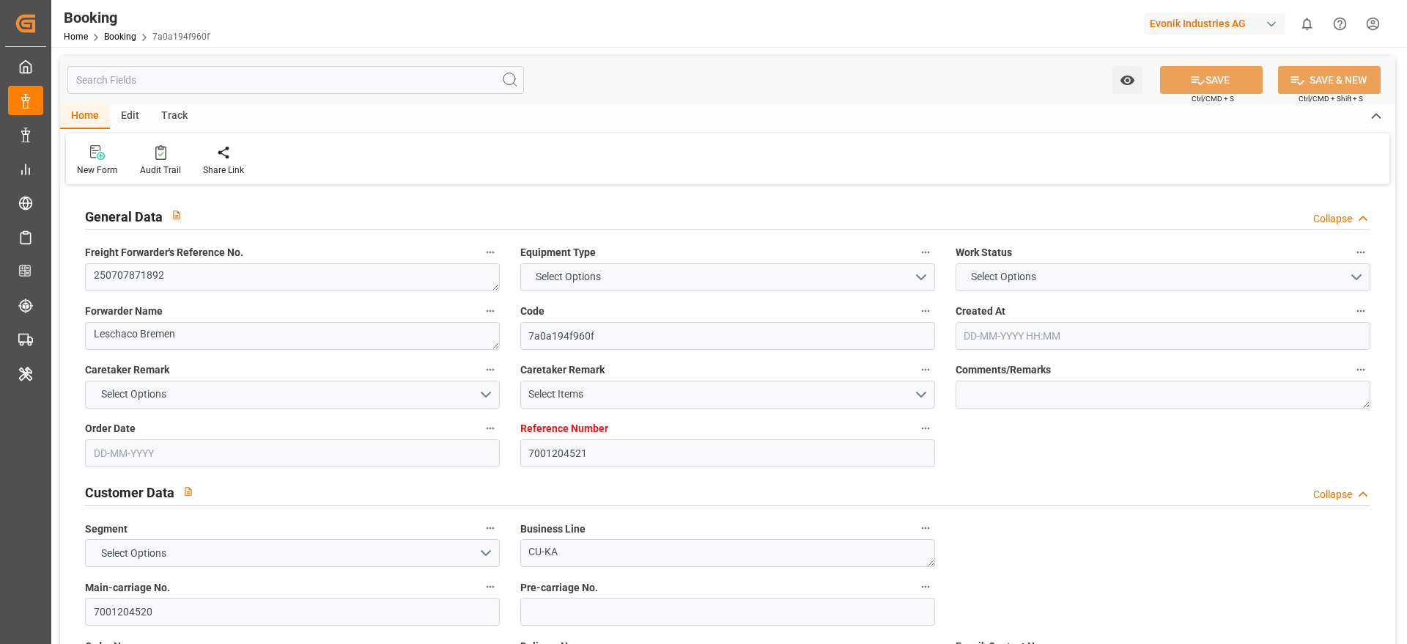
type input "9374583"
type input "[DATE] 11:17"
type input "[DATE]"
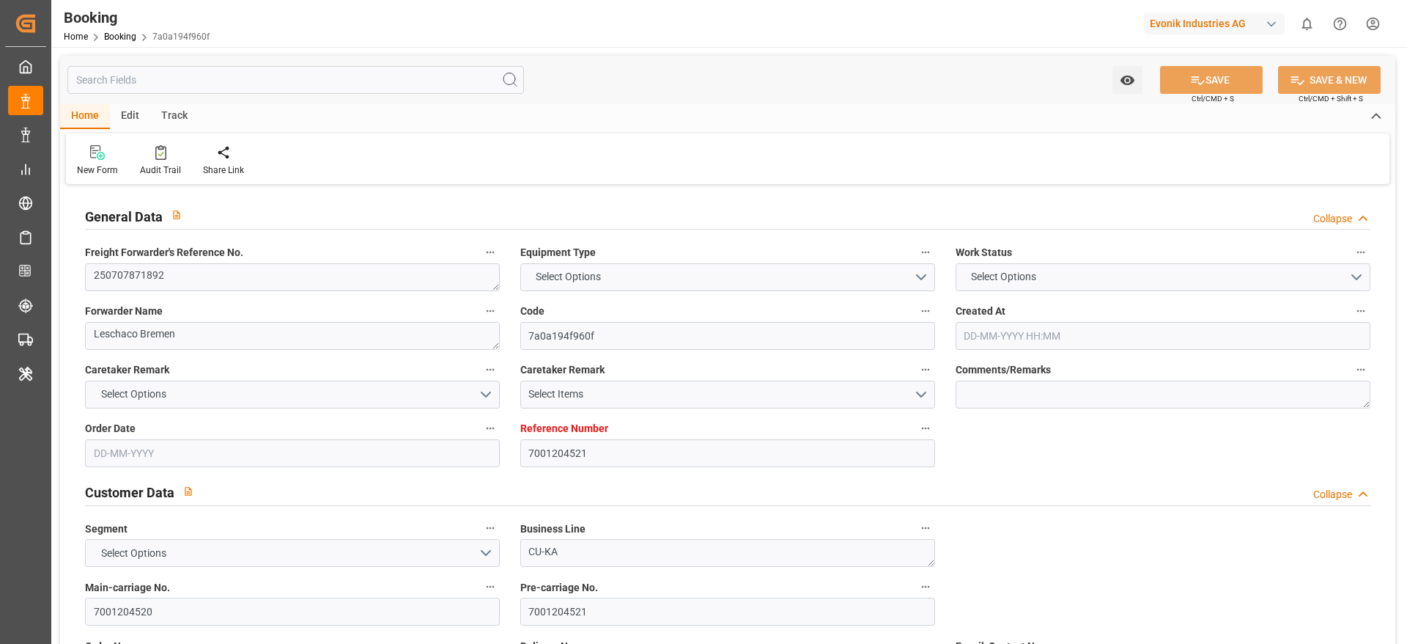
type input "[DATE]"
type input "[DATE] 00:00"
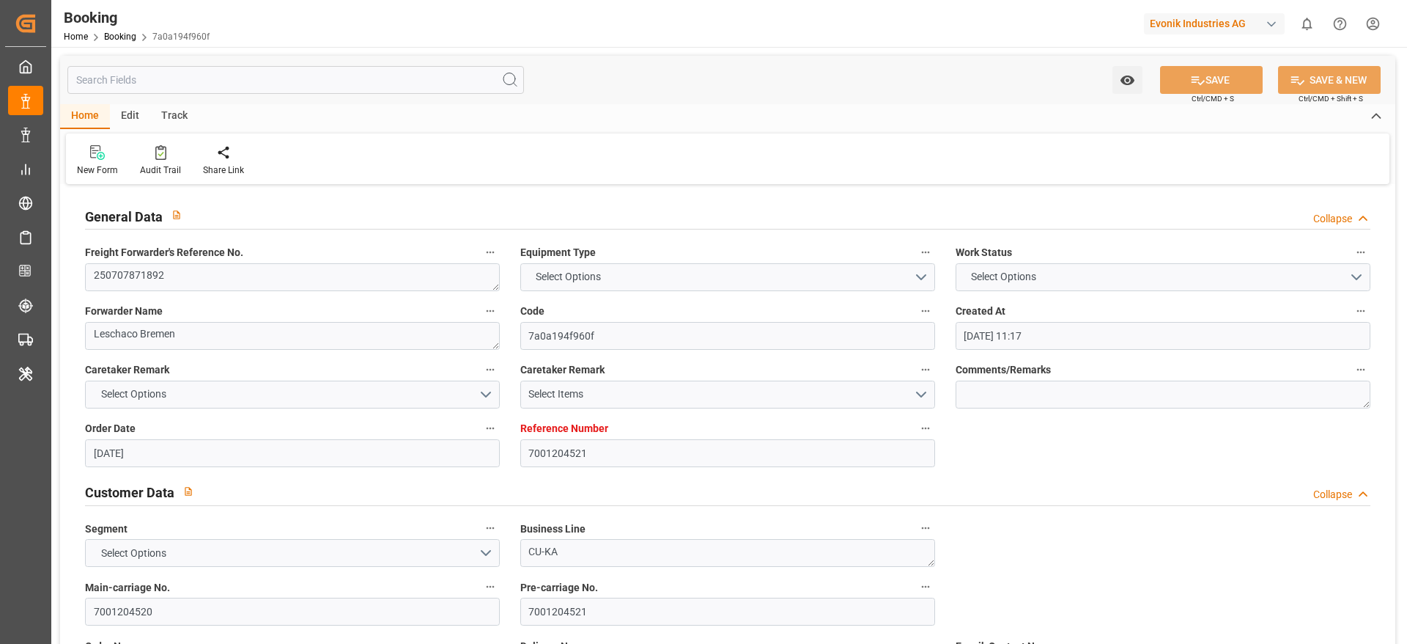
type input "[DATE] 11:01"
type input "[DATE] 10:16"
type input "[DATE] 13:00"
type input "[DATE] 00:00"
type input "[DATE] 19:30"
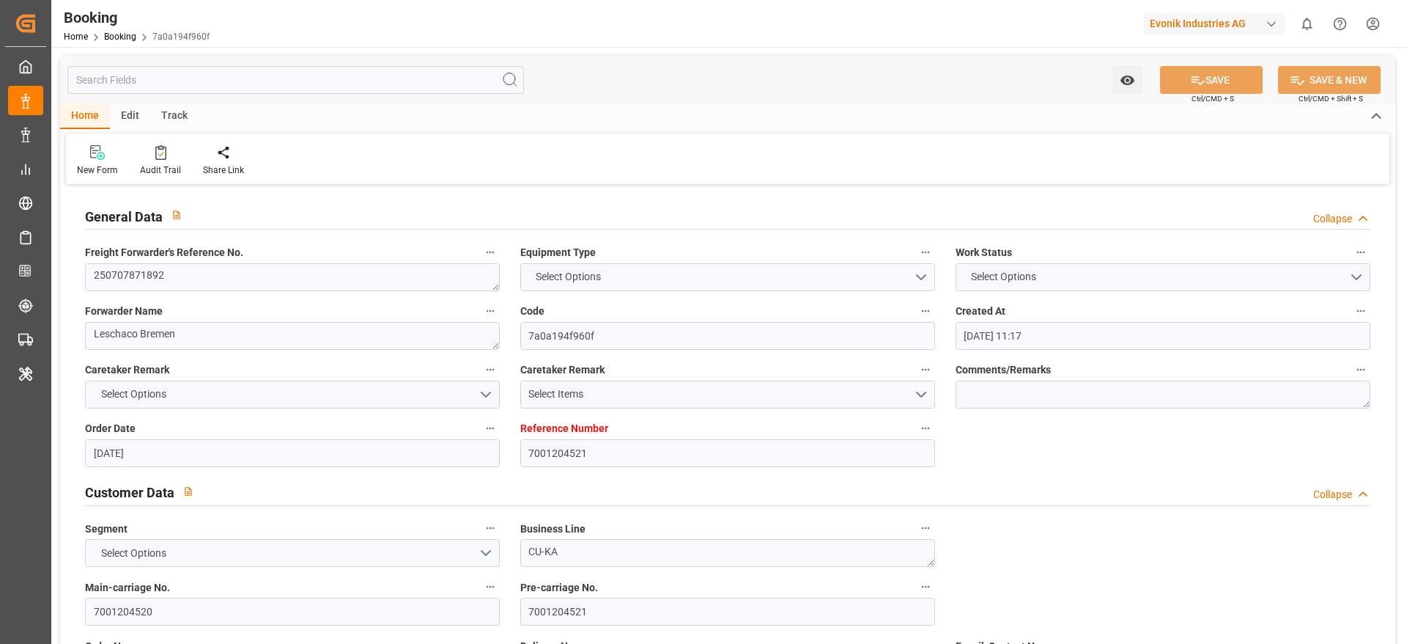
type input "[DATE] 00:00"
type input "[DATE] 17:00"
type input "[DATE] 00:00"
type input "[DATE]"
type input "[DATE] 06:26"
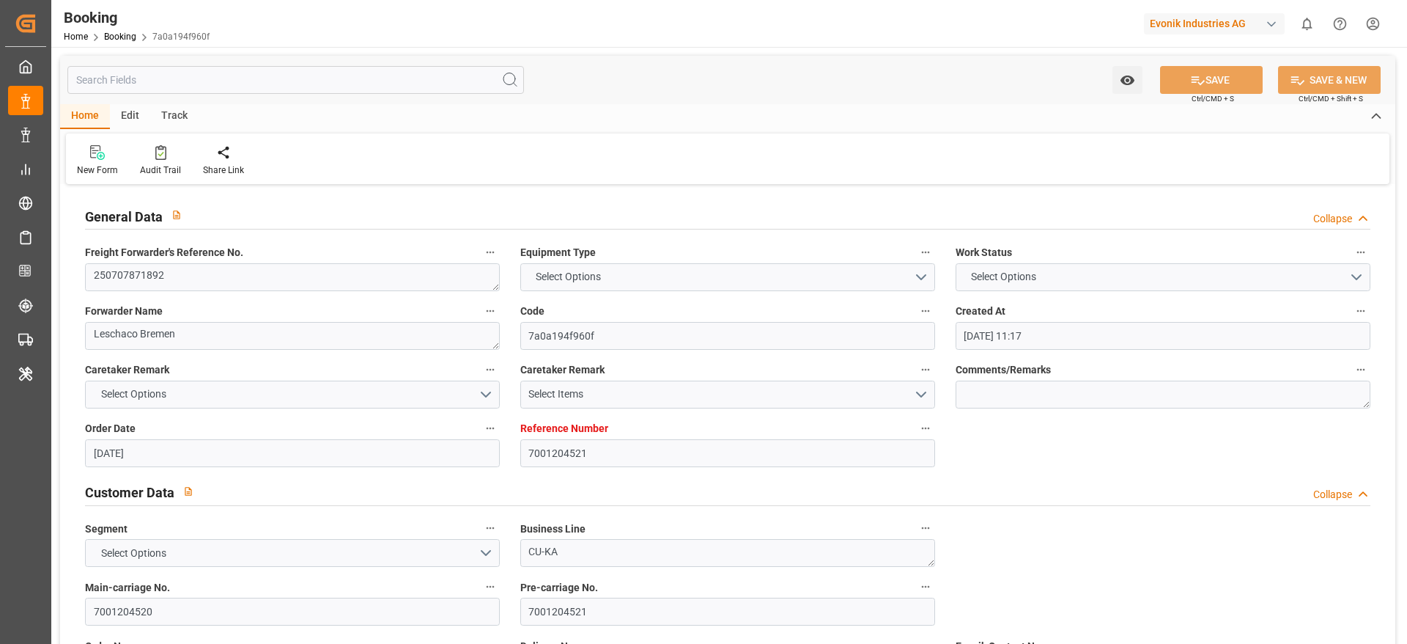
type input "[DATE]"
type input "[DATE] 18:39"
type input "[DATE] 12:33"
type input "[DATE] 19:30"
type input "[DATE] 12:41"
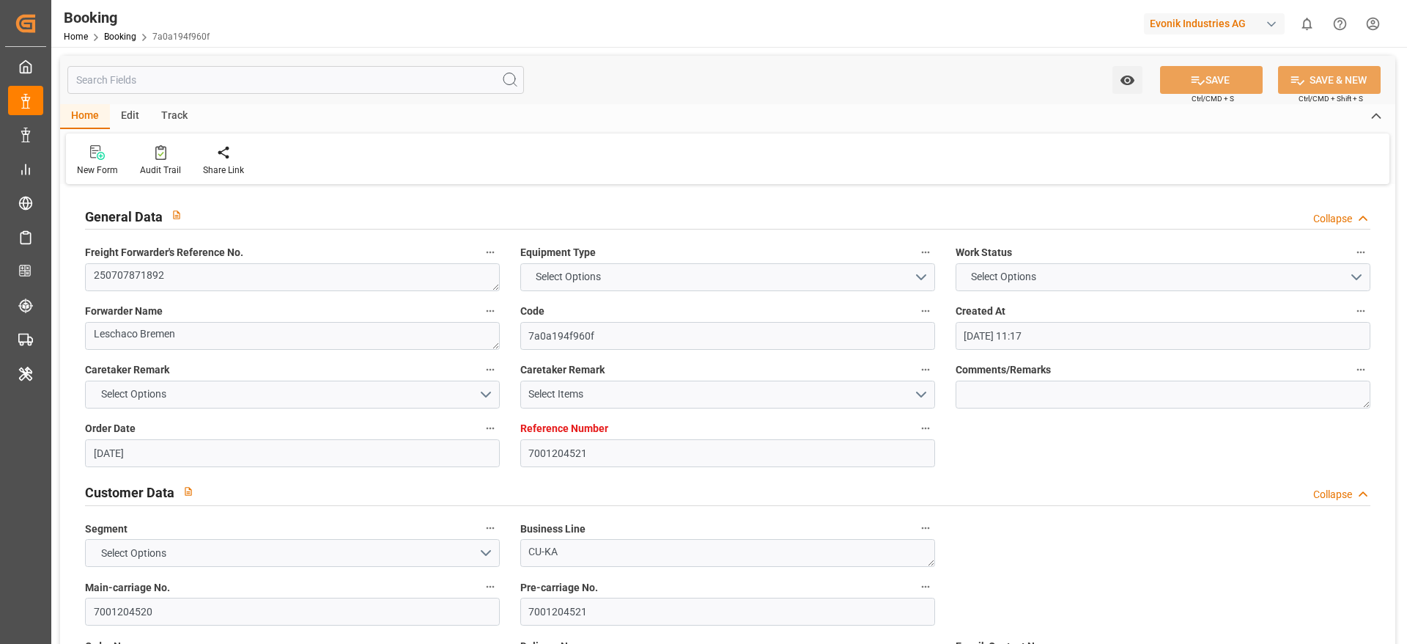
type input "[DATE] 17:00"
type input "[DATE] 13:00"
type input "[DATE] 00:15"
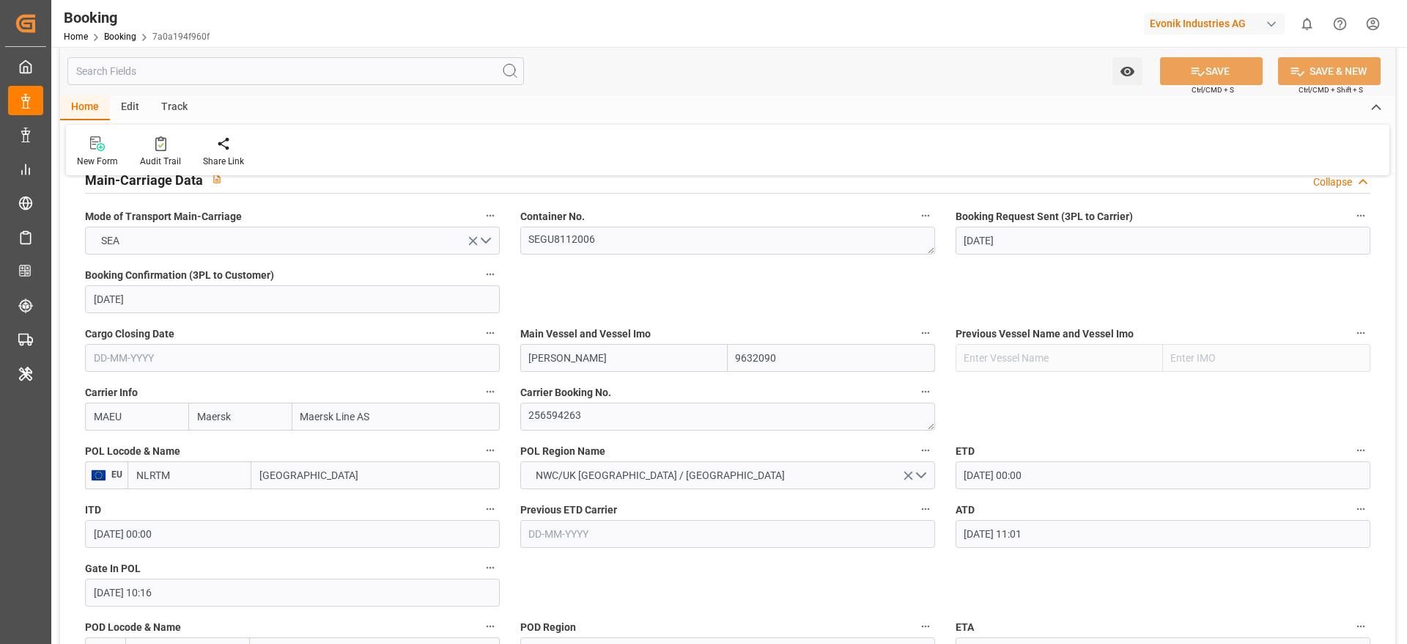
scroll to position [990, 0]
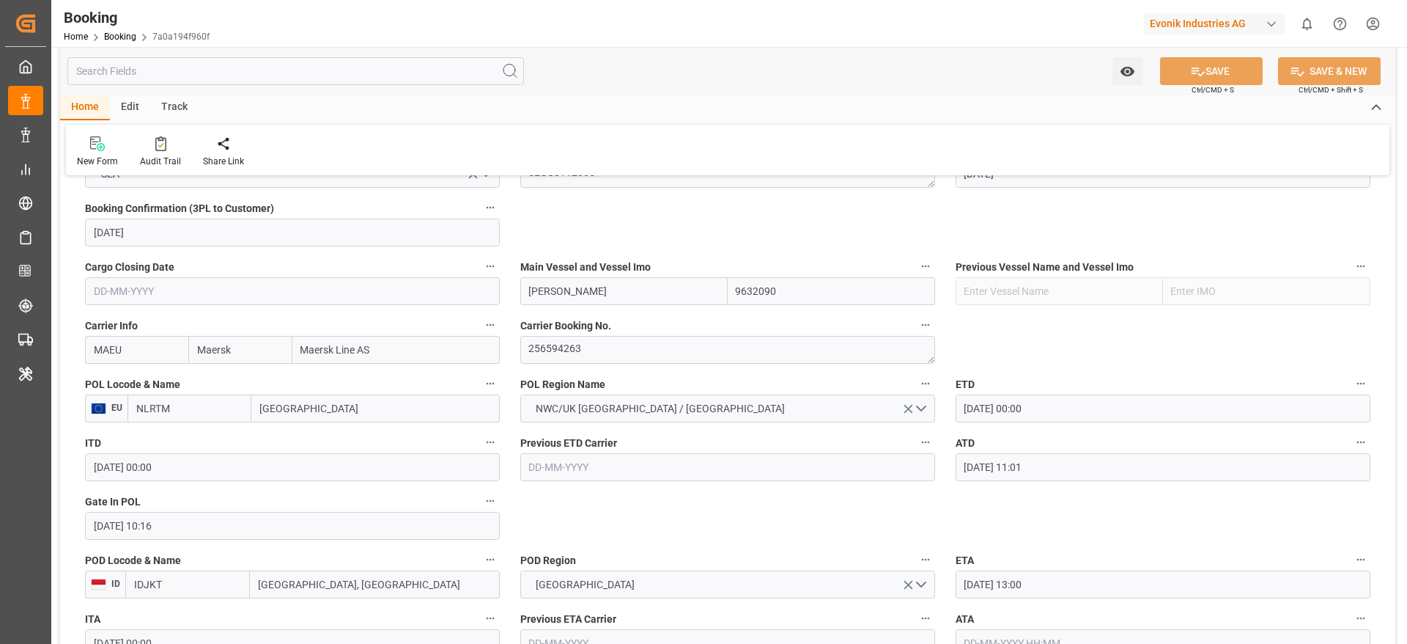
click at [334, 405] on input "[GEOGRAPHIC_DATA]" at bounding box center [375, 408] width 248 height 28
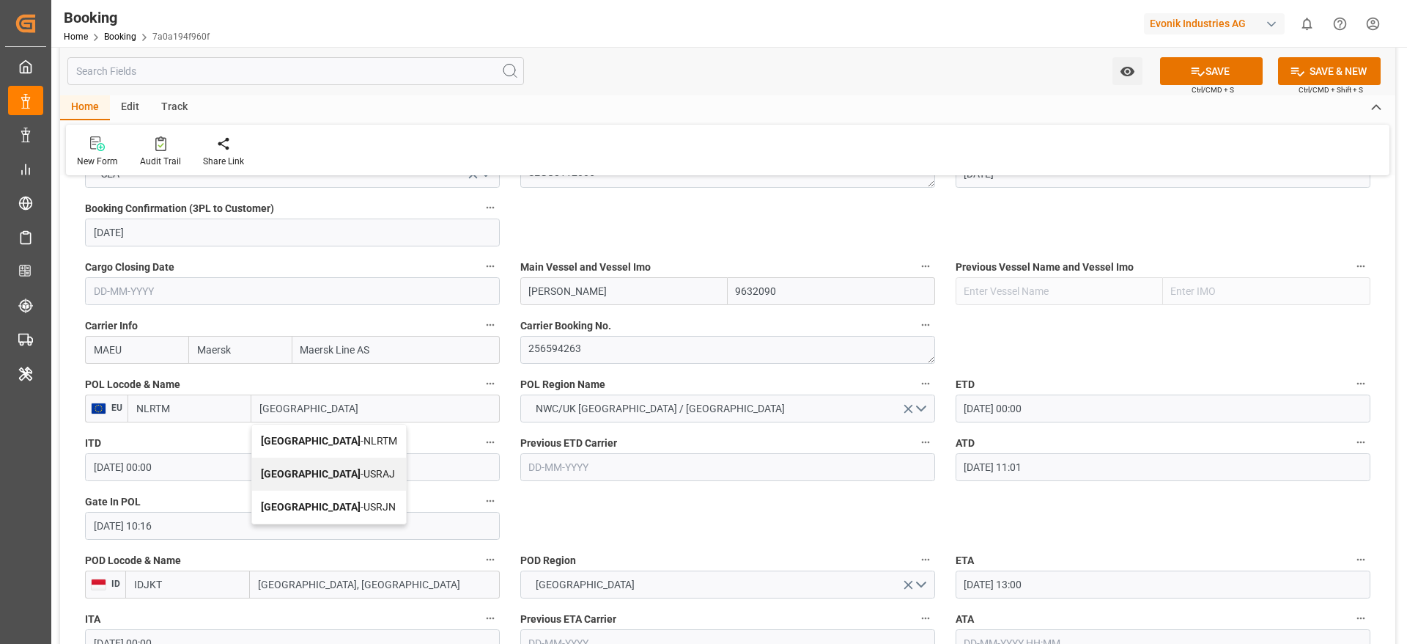
click at [347, 442] on span "[GEOGRAPHIC_DATA] - NLRTM" at bounding box center [329, 441] width 136 height 12
type input "[GEOGRAPHIC_DATA]"
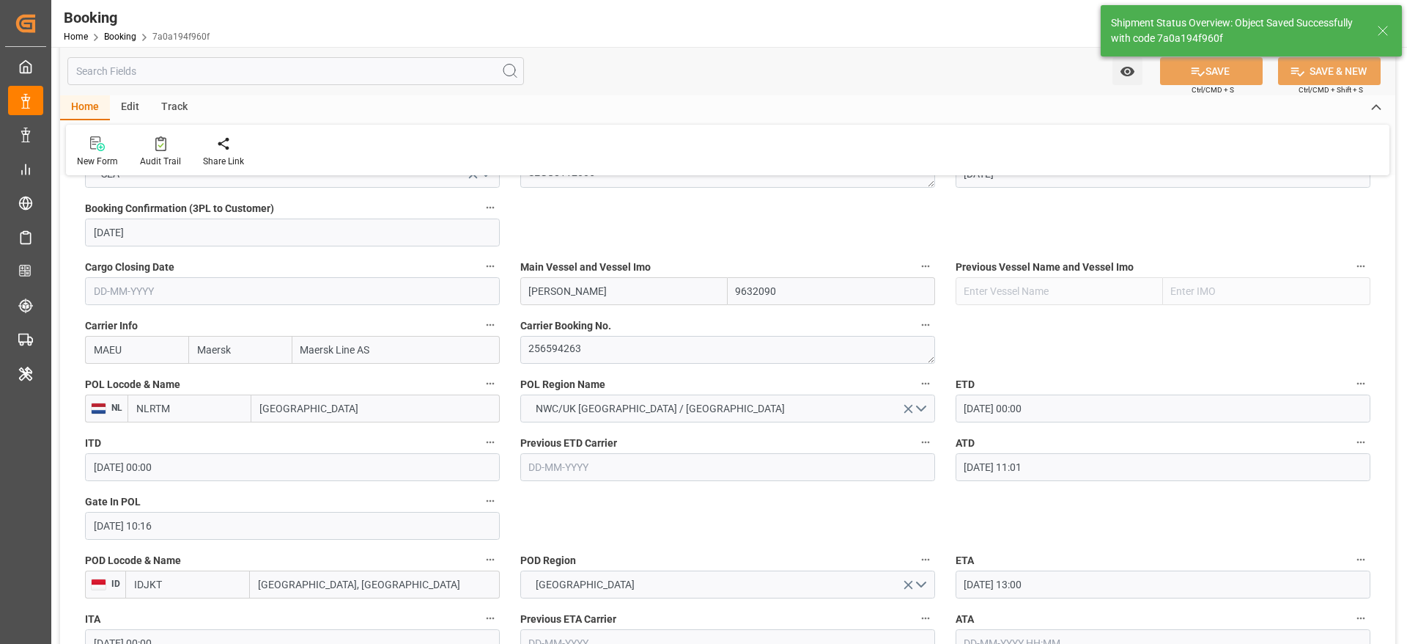
type textarea "businessLine-"
type input "[DATE] 07:15"
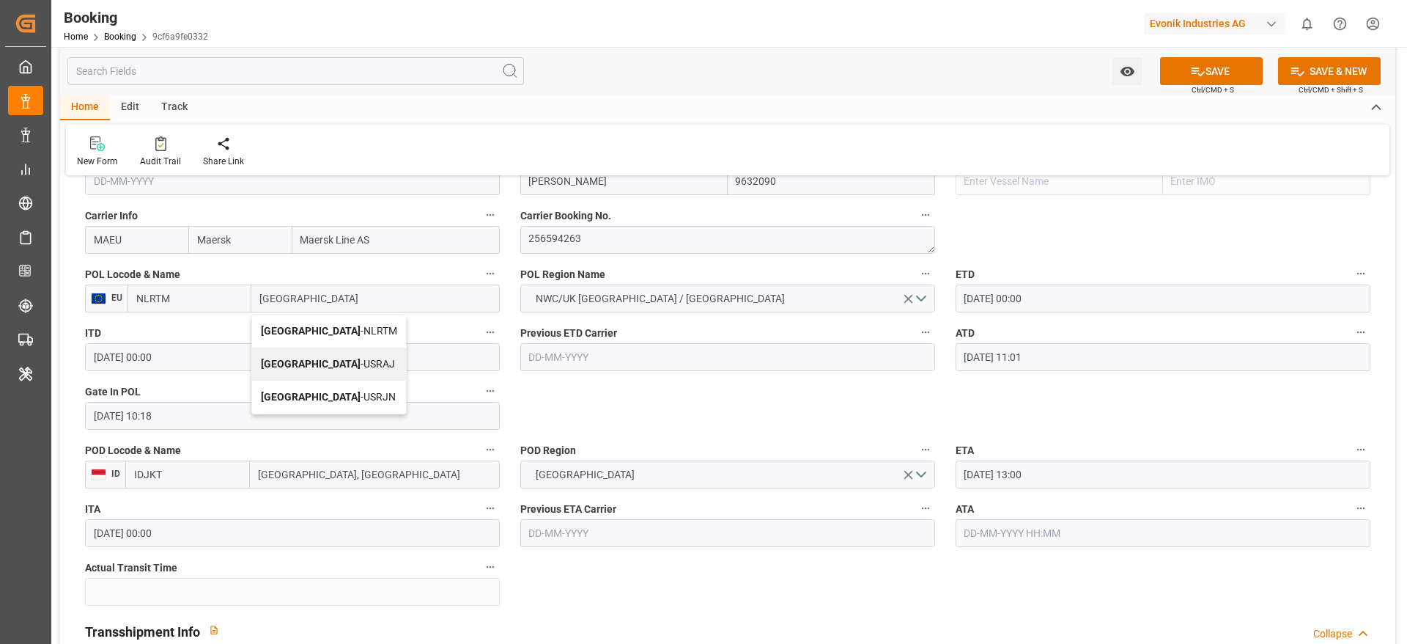
click at [340, 331] on span "[GEOGRAPHIC_DATA] - NLRTM" at bounding box center [329, 331] width 136 height 12
type input "[GEOGRAPHIC_DATA]"
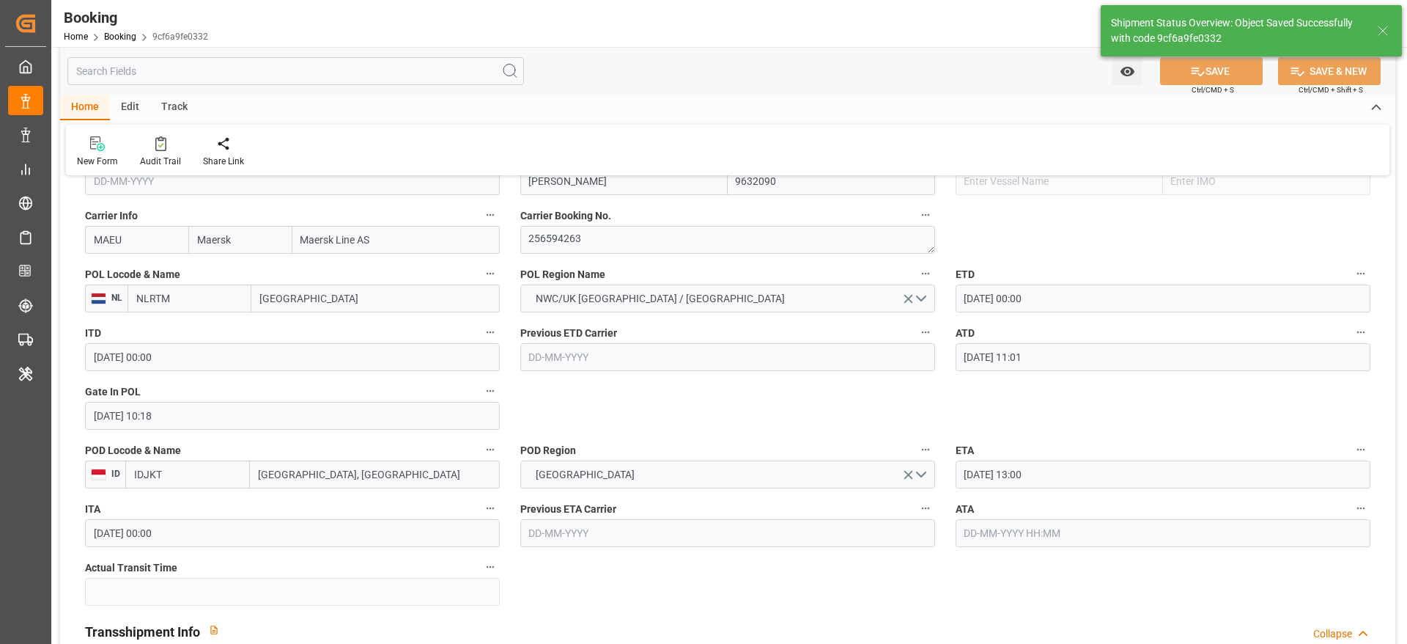
type textarea "businessLine-"
type input "[DATE] 07:15"
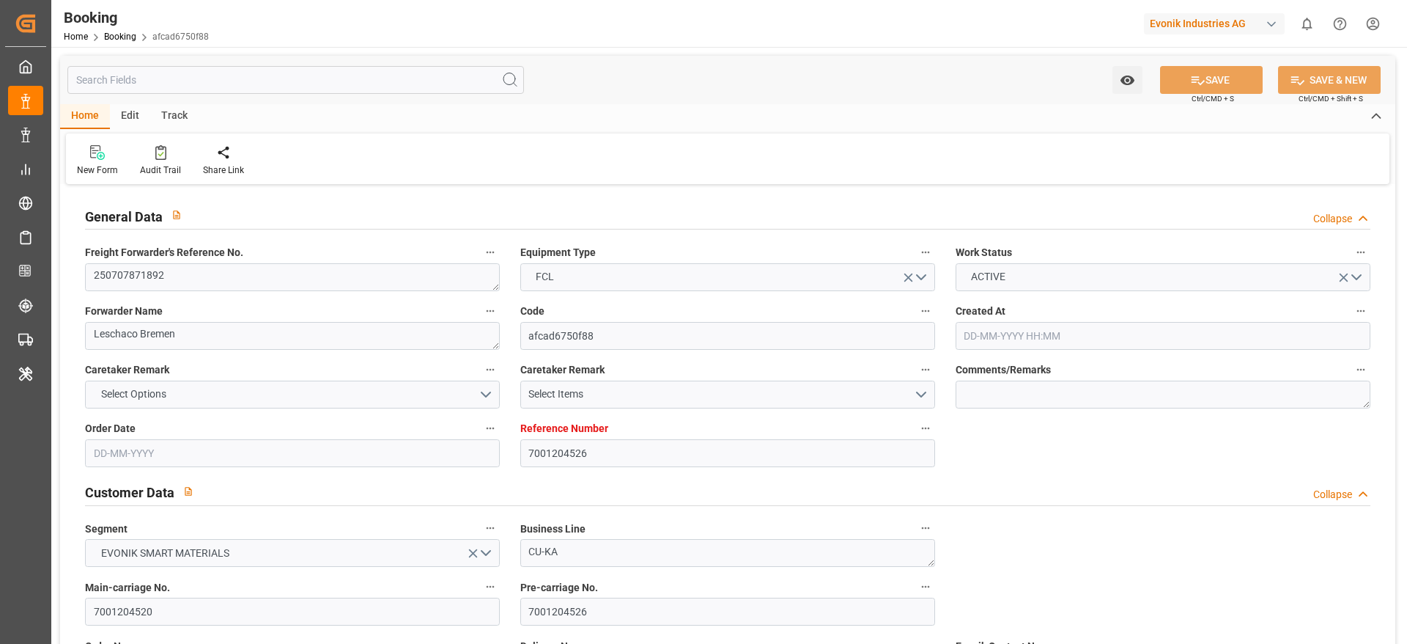
type input "[DATE] 11:17"
type input "[DATE]"
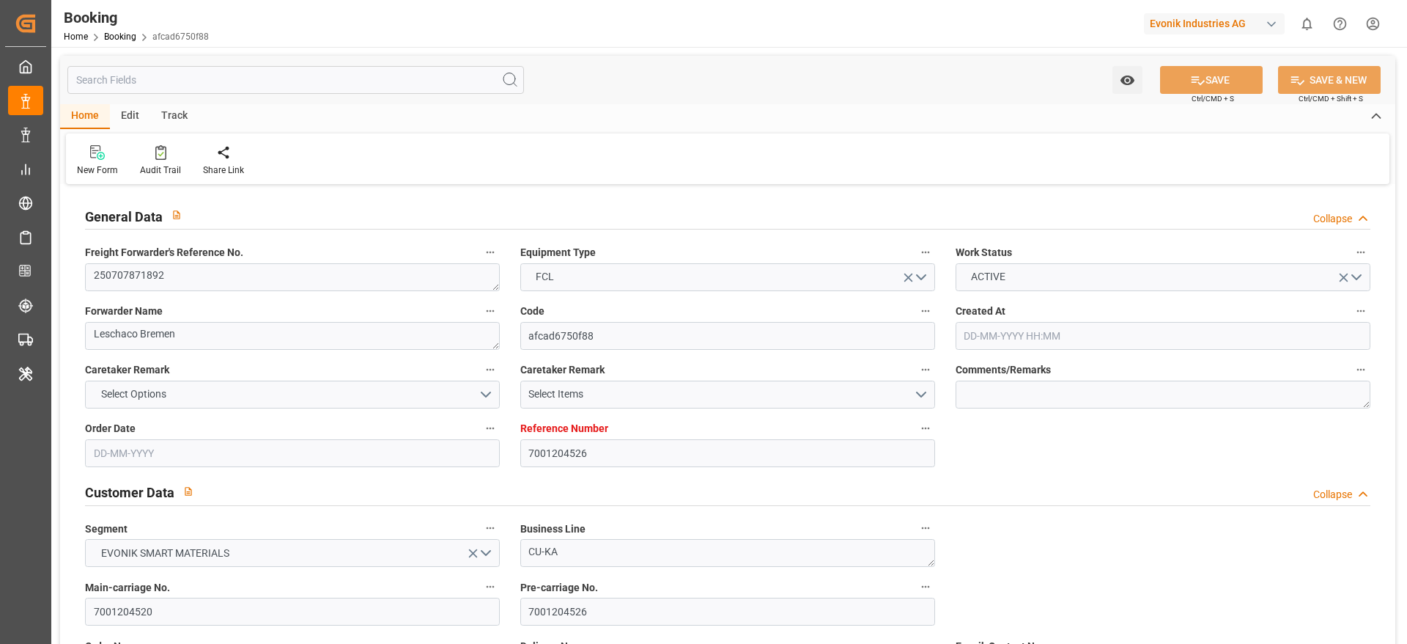
type input "[DATE]"
type input "[DATE] 00:00"
type input "[DATE] 11:01"
type input "[DATE] 17:36"
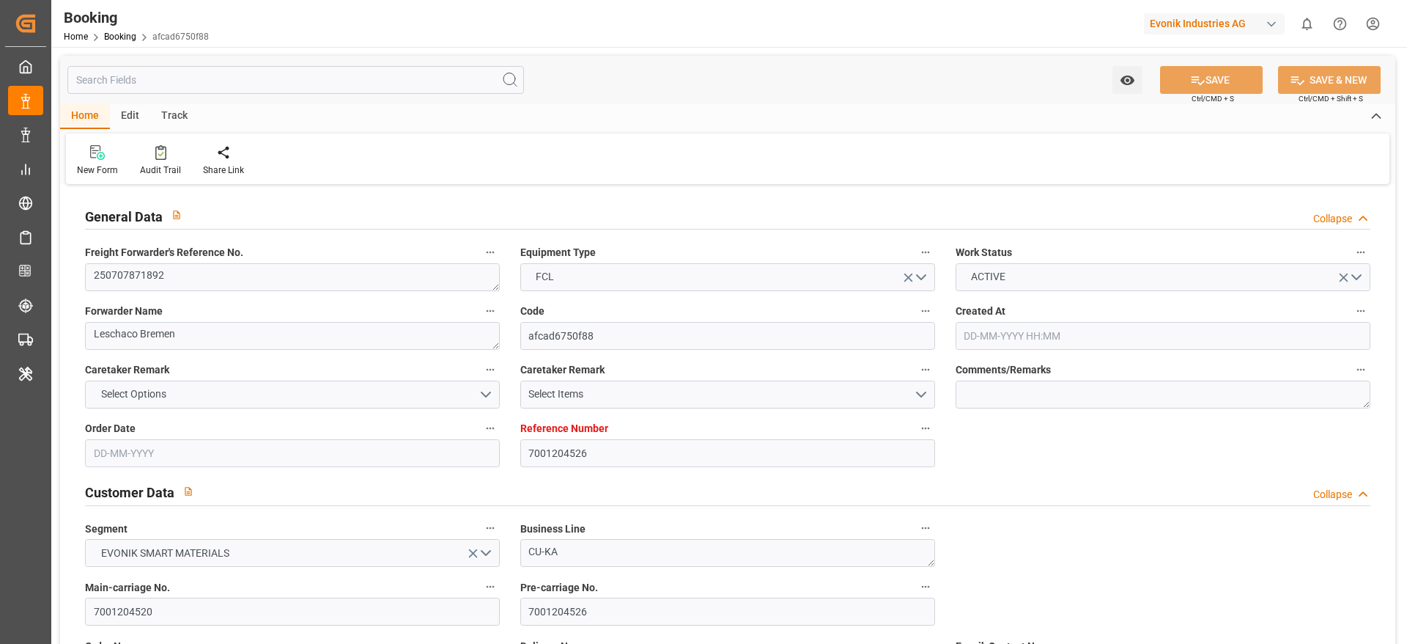
type input "[DATE] 13:00"
type input "[DATE] 00:00"
type input "[DATE] 19:30"
type input "[DATE] 00:00"
type input "[DATE] 17:00"
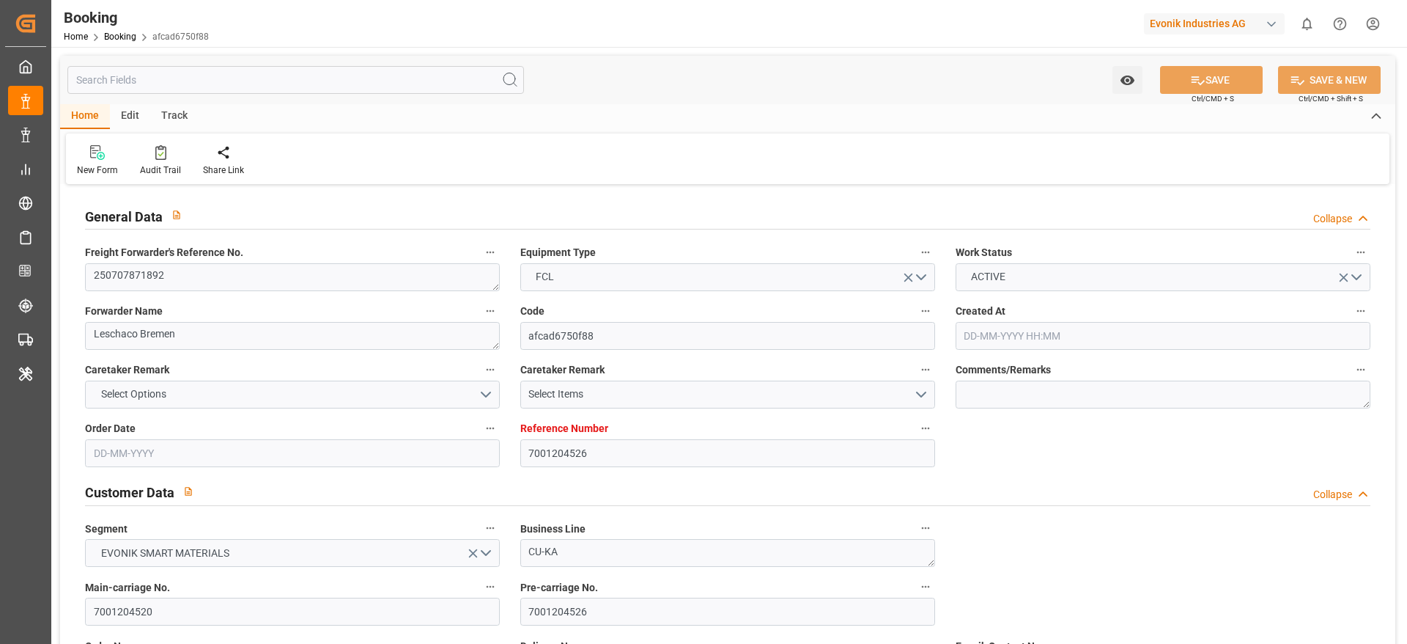
type input "[DATE] 00:00"
type input "[DATE]"
type input "[DATE] 06:26"
type input "[DATE]"
type input "20-07-2025 10:00"
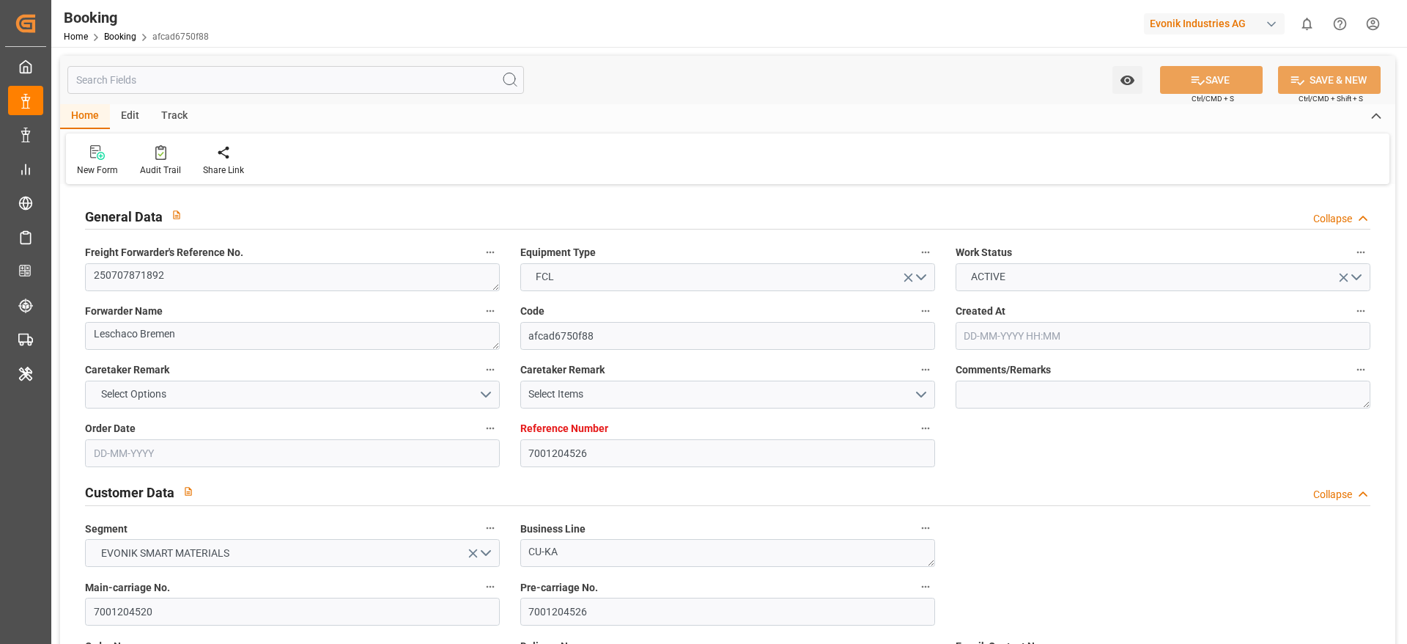
type input "[DATE] 12:33"
type input "[DATE] 19:30"
type input "[DATE] 12:41"
type input "[DATE] 17:00"
type input "[DATE] 13:00"
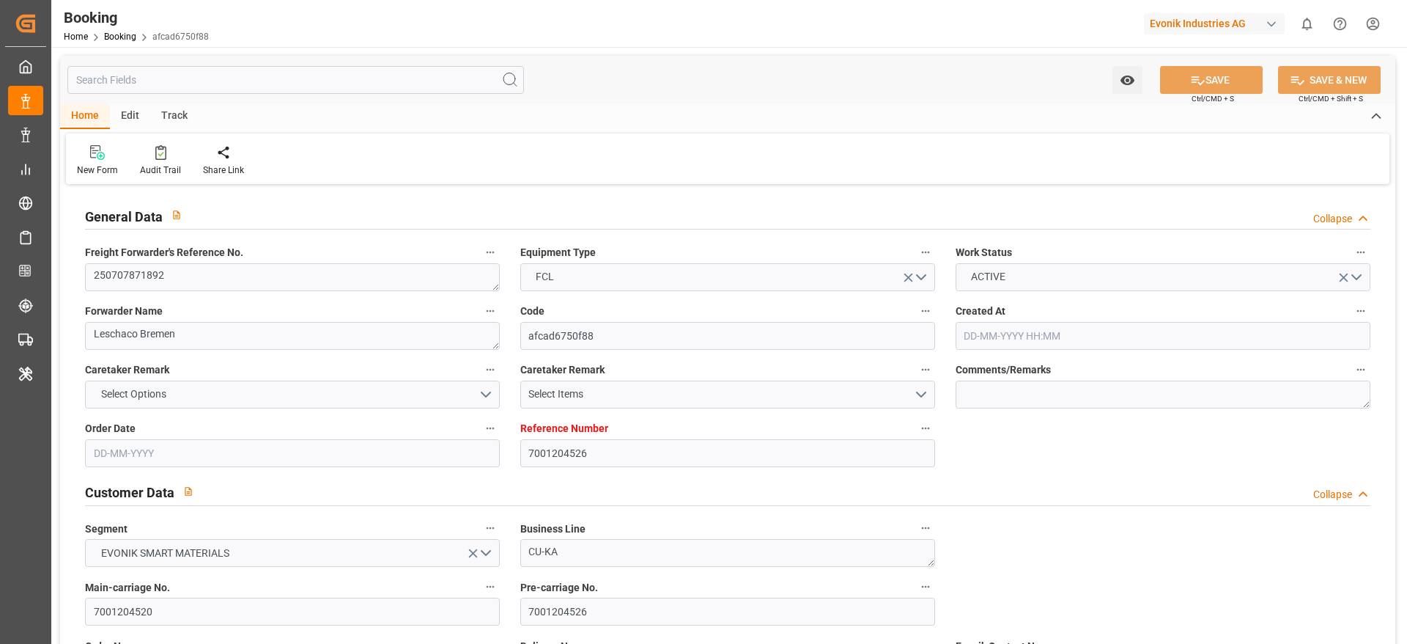
type input "01-09-2025 00:15"
type input "05-09-2025 00:15"
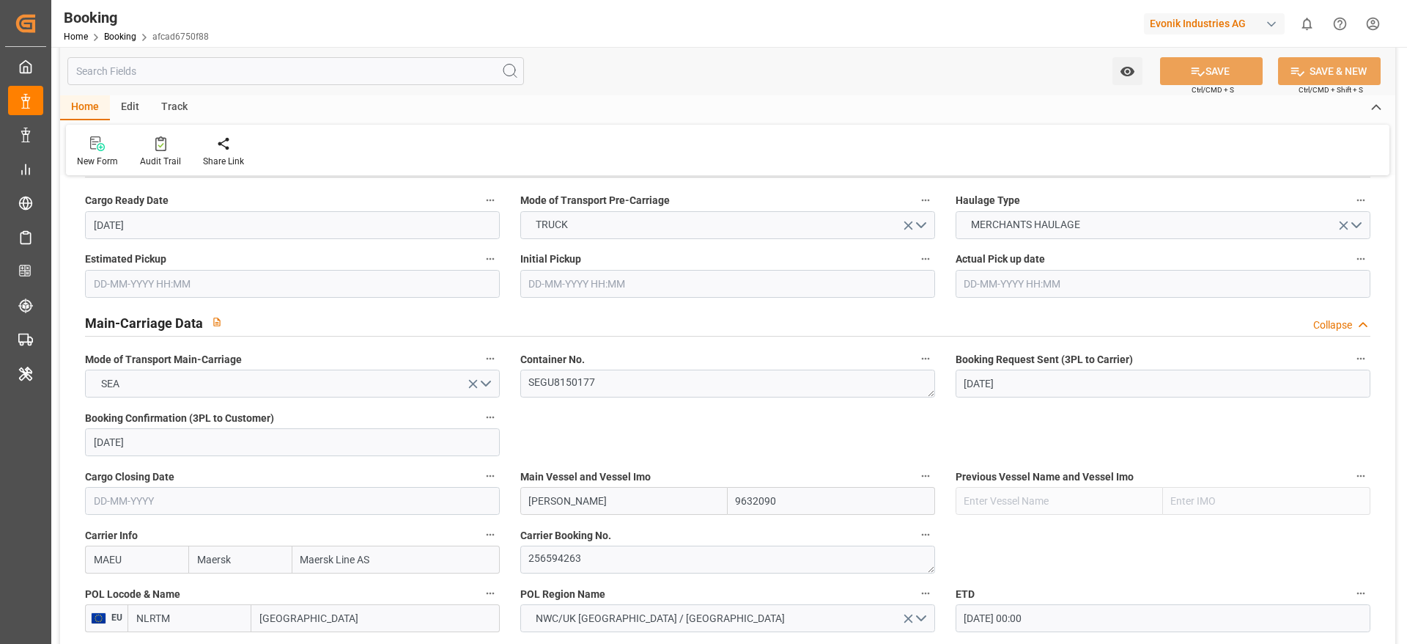
scroll to position [990, 0]
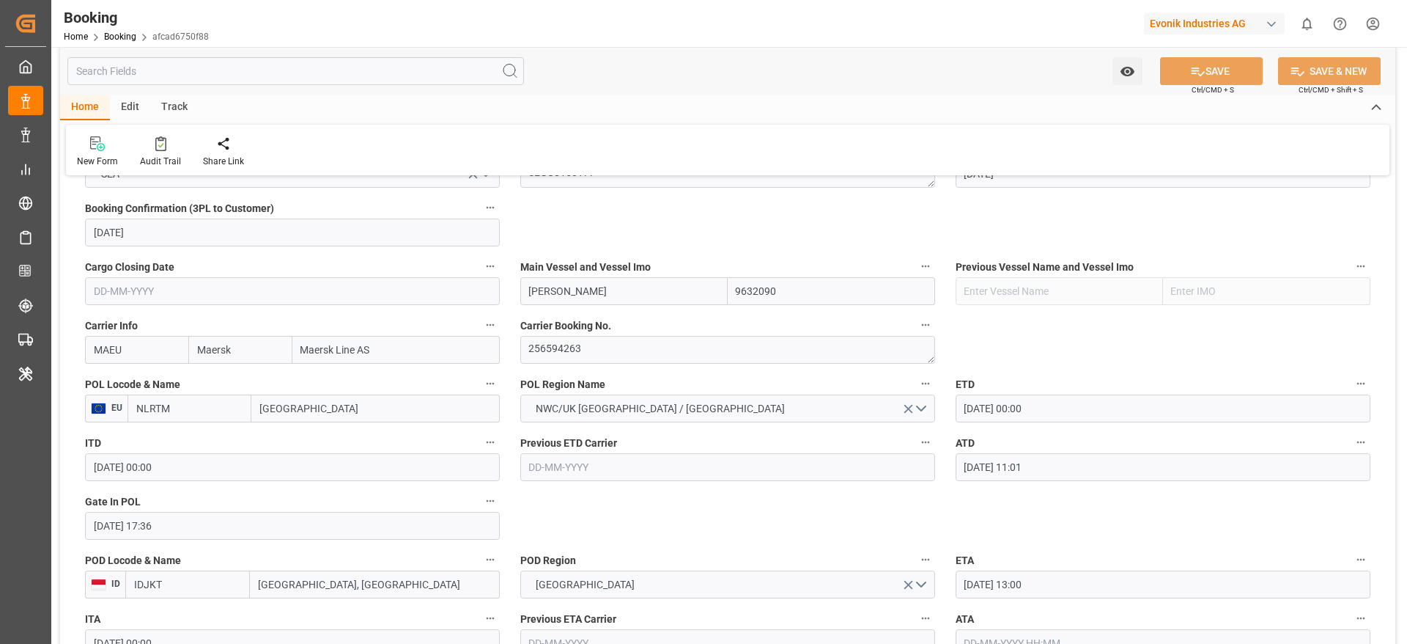
click at [350, 400] on input "Rotterdam" at bounding box center [375, 408] width 248 height 28
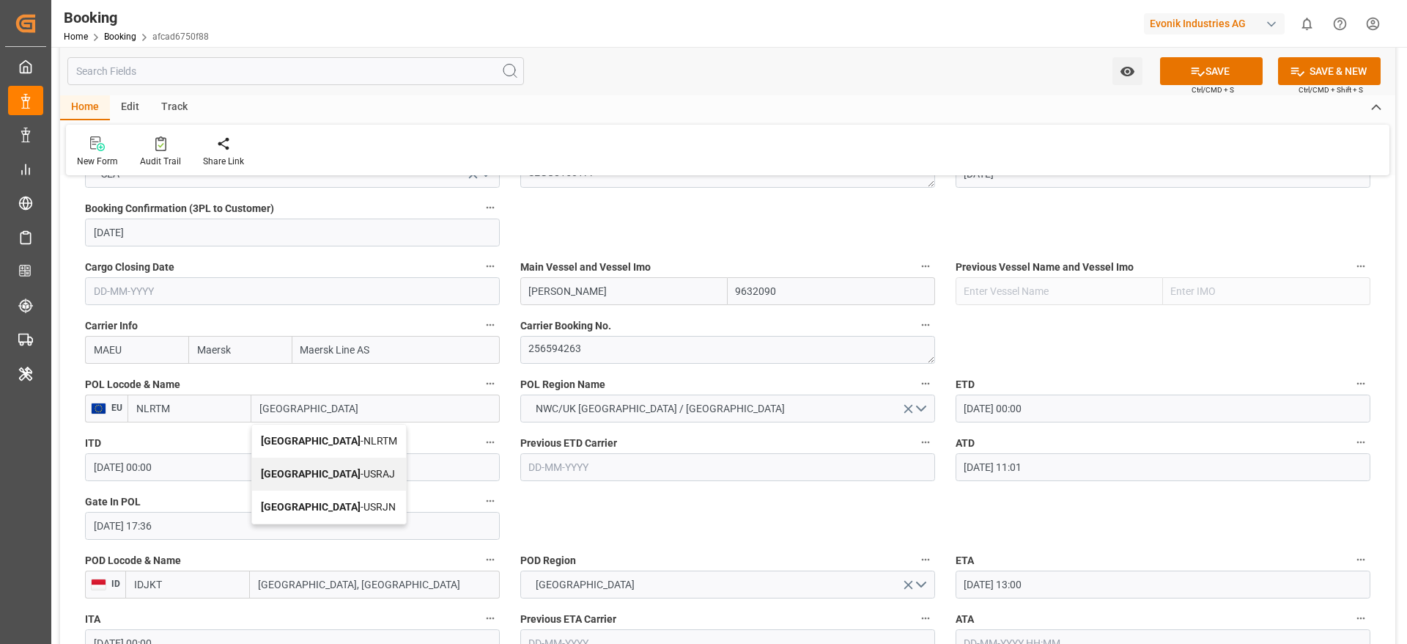
click at [348, 432] on div "Rotterdam - NLRTM" at bounding box center [329, 440] width 154 height 33
type input "Rotterdam"
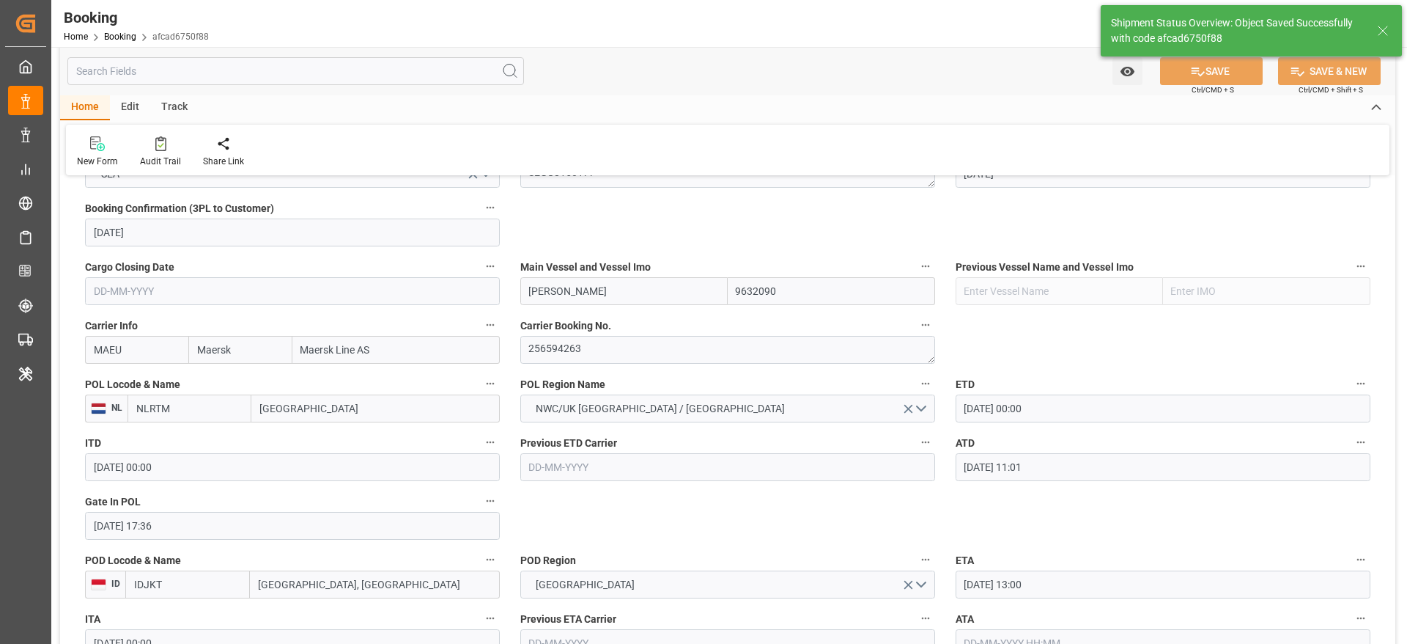
type textarea "businessLine-"
type input "13-08-2025 07:16"
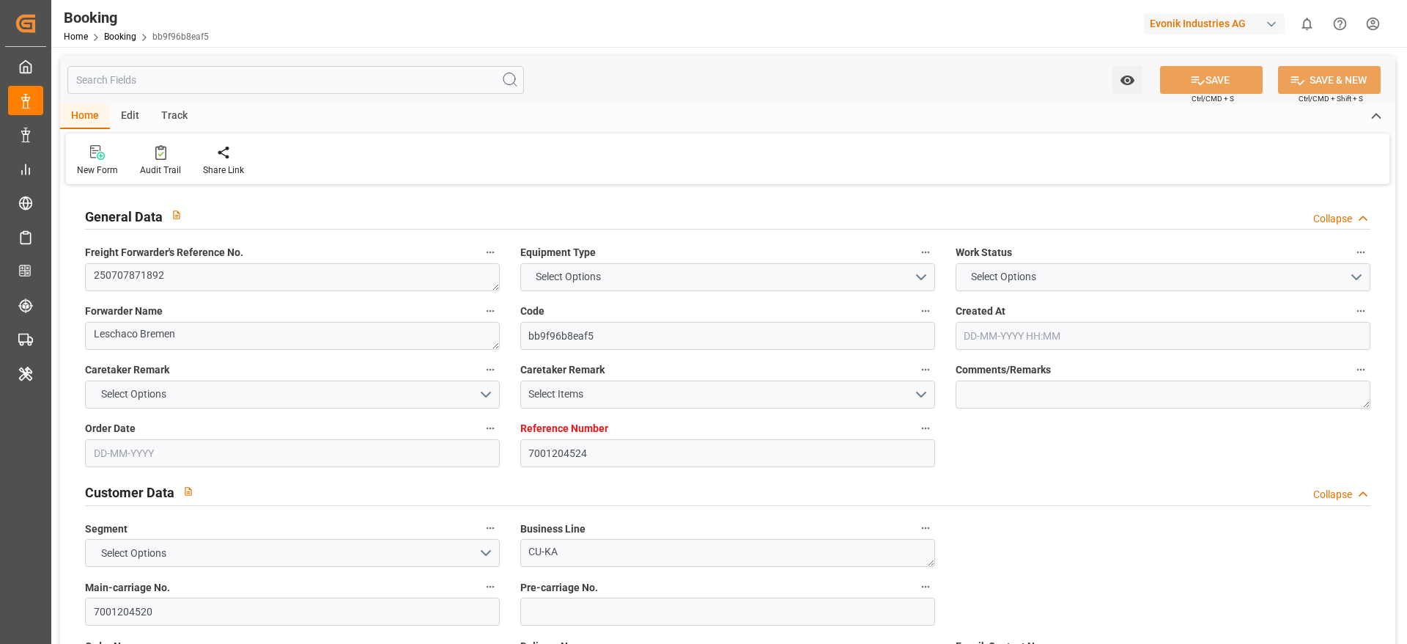
type input "7001204524"
type input "9632090"
type input "Maersk"
type input "Maersk Line AS"
type input "NLRTM"
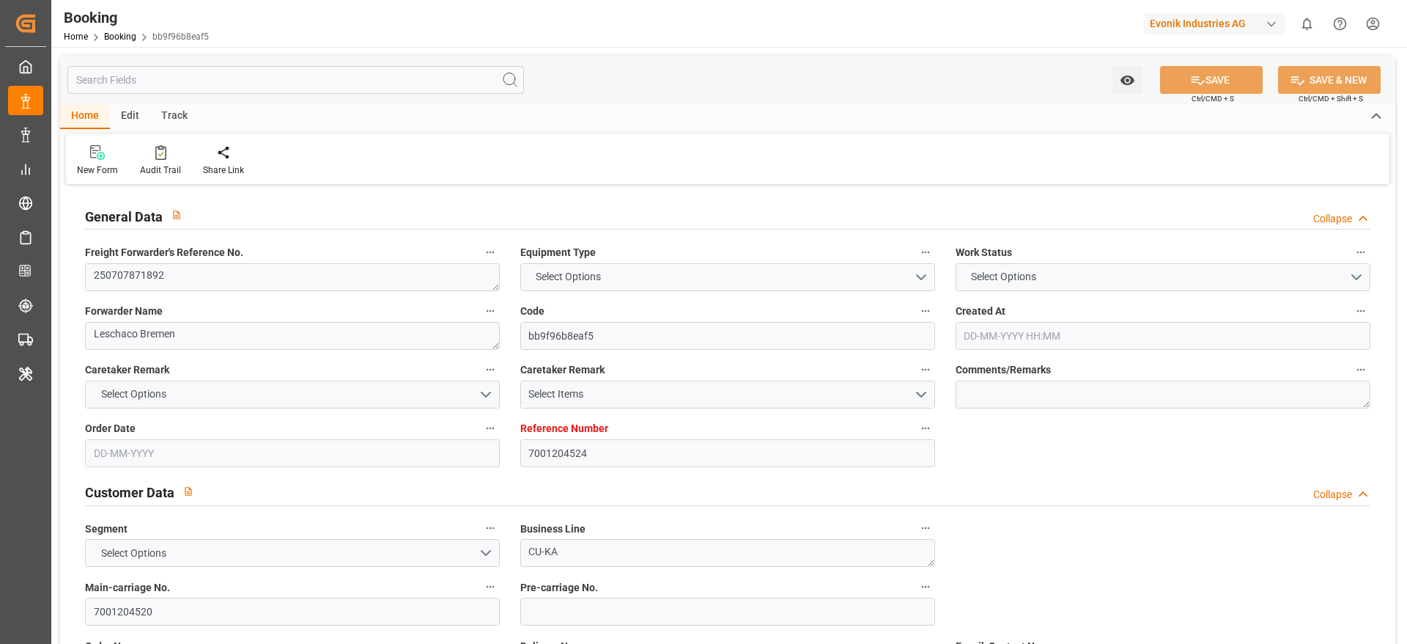
type input "IDJKT"
type input "MYTPP"
type input "0"
type input "NLRTM"
type input "IDJKT"
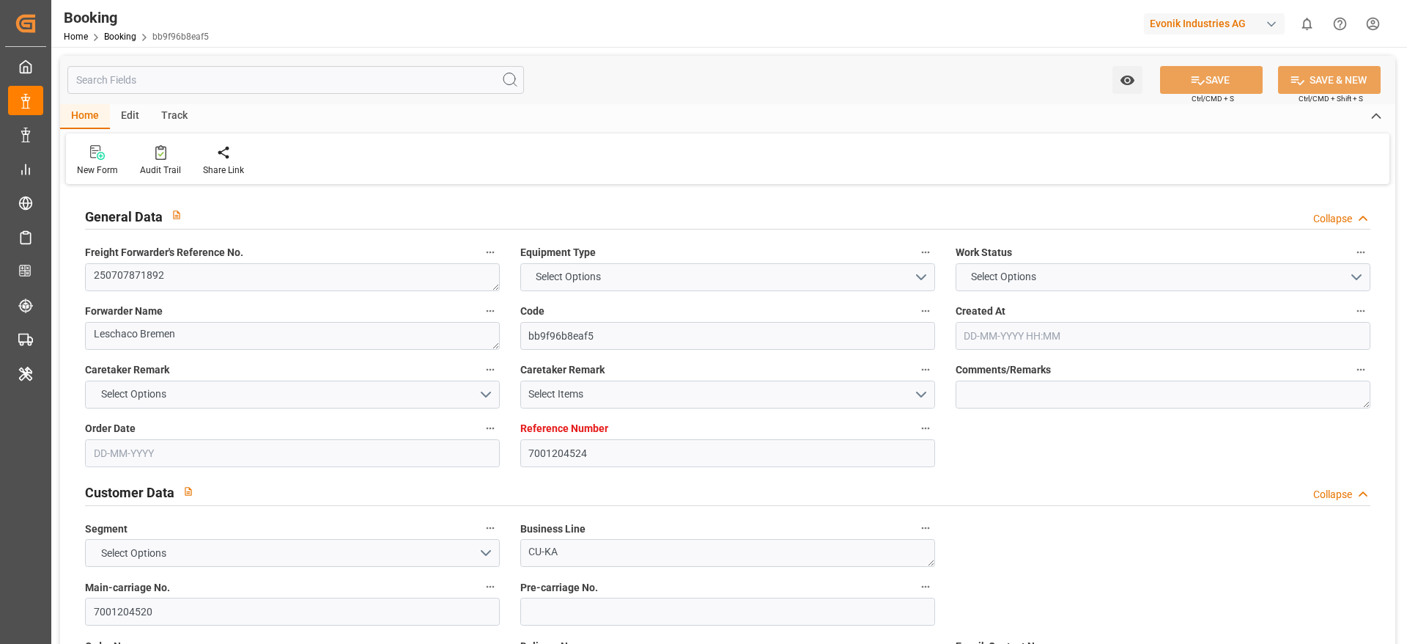
type input "9374583"
type input "[DATE] 11:17"
type input "[DATE]"
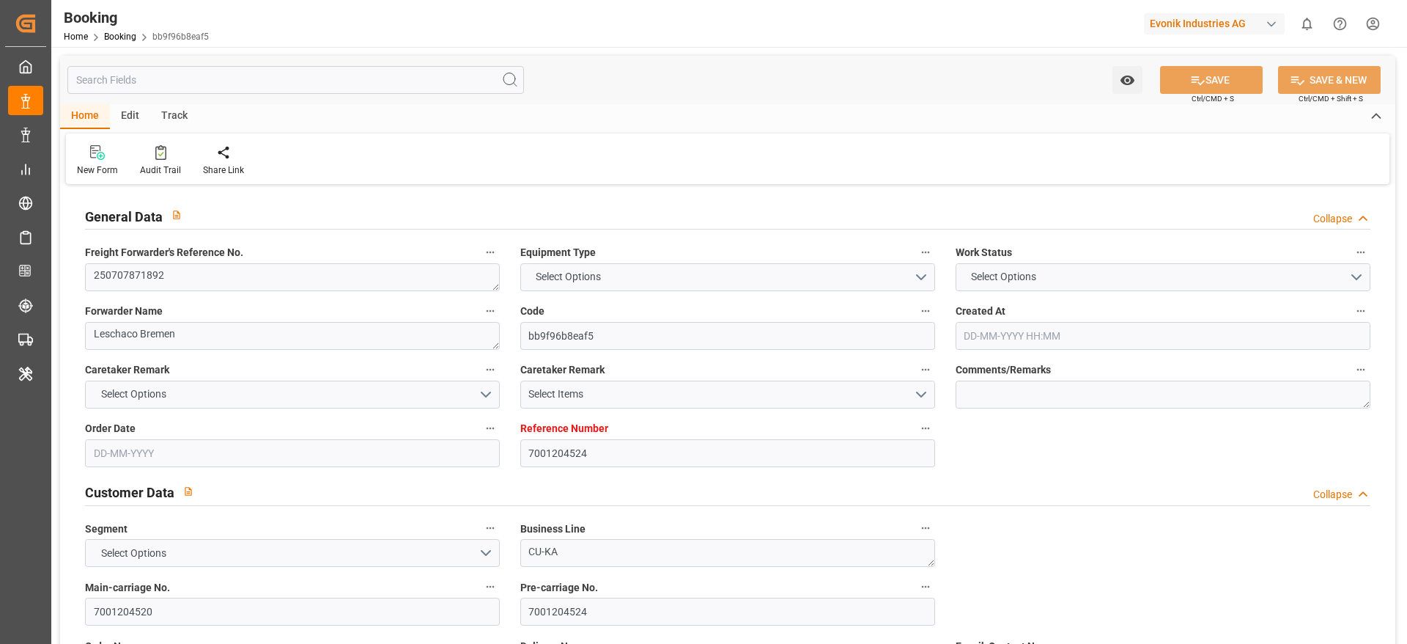
type input "[DATE]"
type input "[DATE] 00:00"
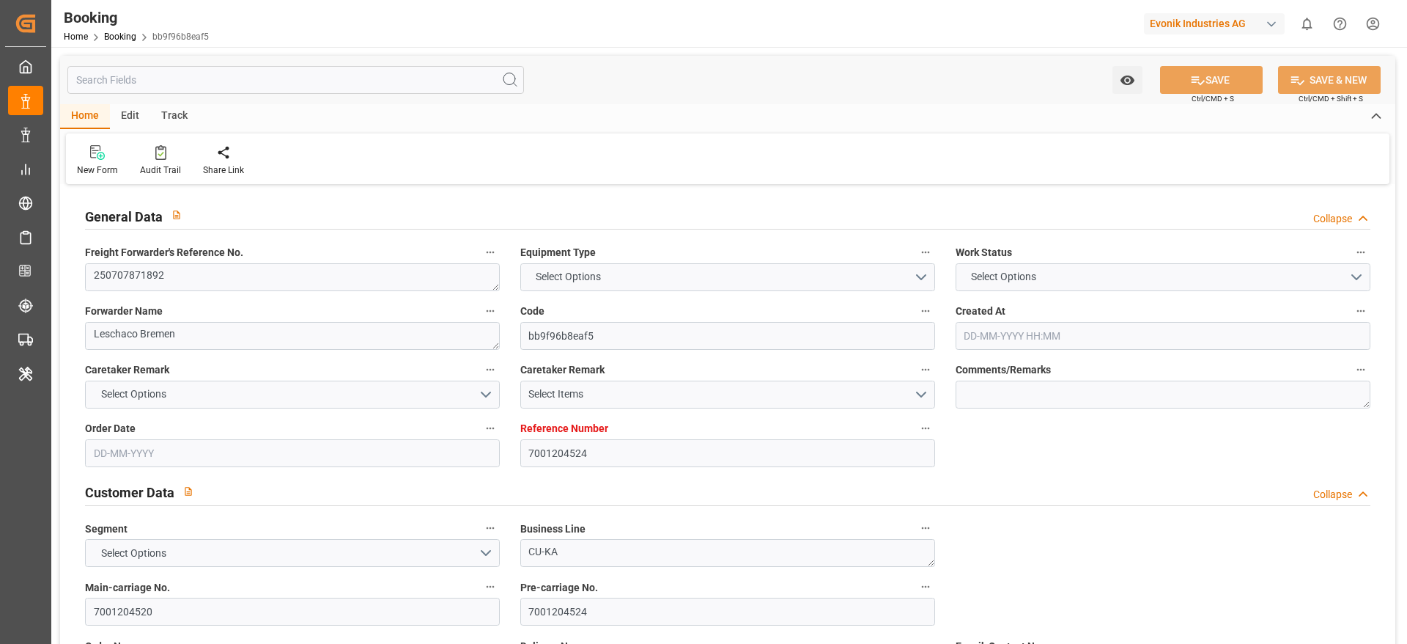
type input "[DATE] 11:01"
type input "15-07-2025 08:03"
type input "[DATE] 13:00"
type input "[DATE] 00:00"
type input "[DATE] 19:30"
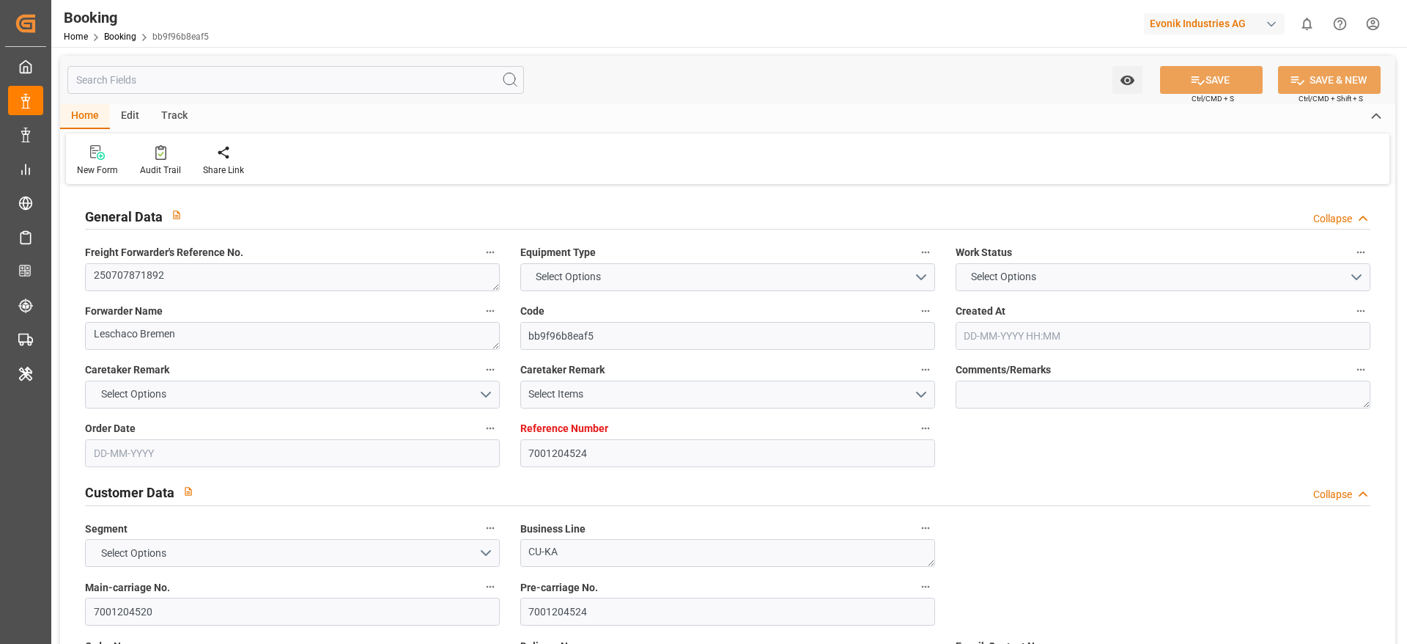
type input "[DATE] 00:00"
type input "[DATE] 17:00"
type input "[DATE] 00:00"
type input "[DATE]"
type input "[DATE] 06:26"
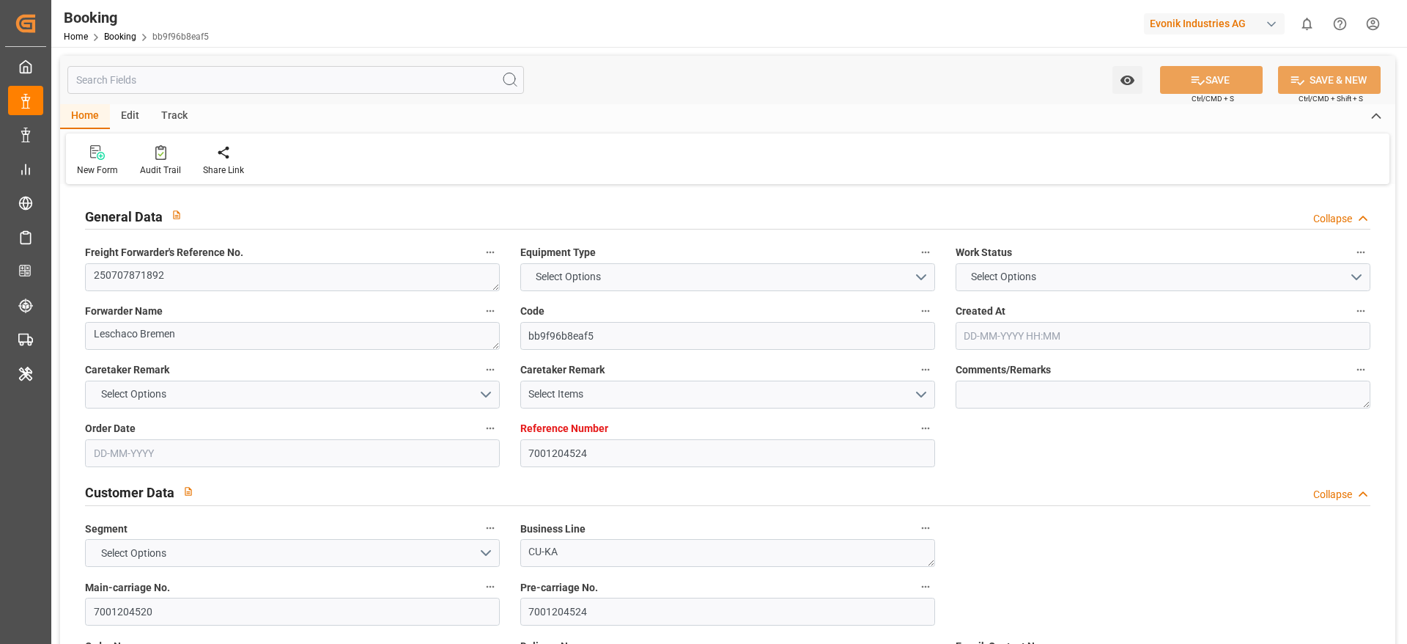
type input "[DATE]"
type input "20-07-2025 09:37"
type input "[DATE] 12:33"
type input "[DATE] 19:30"
type input "[DATE] 12:41"
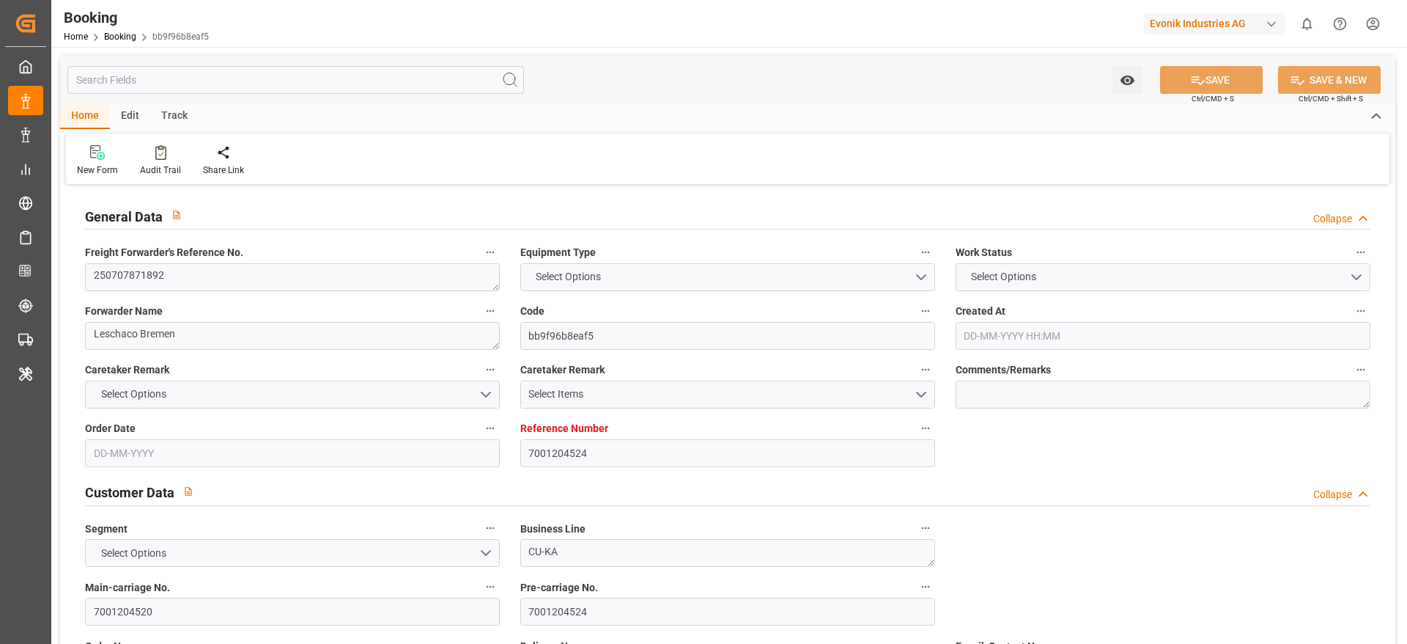
type input "[DATE] 17:00"
type input "[DATE] 13:00"
type input "[DATE] 00:15"
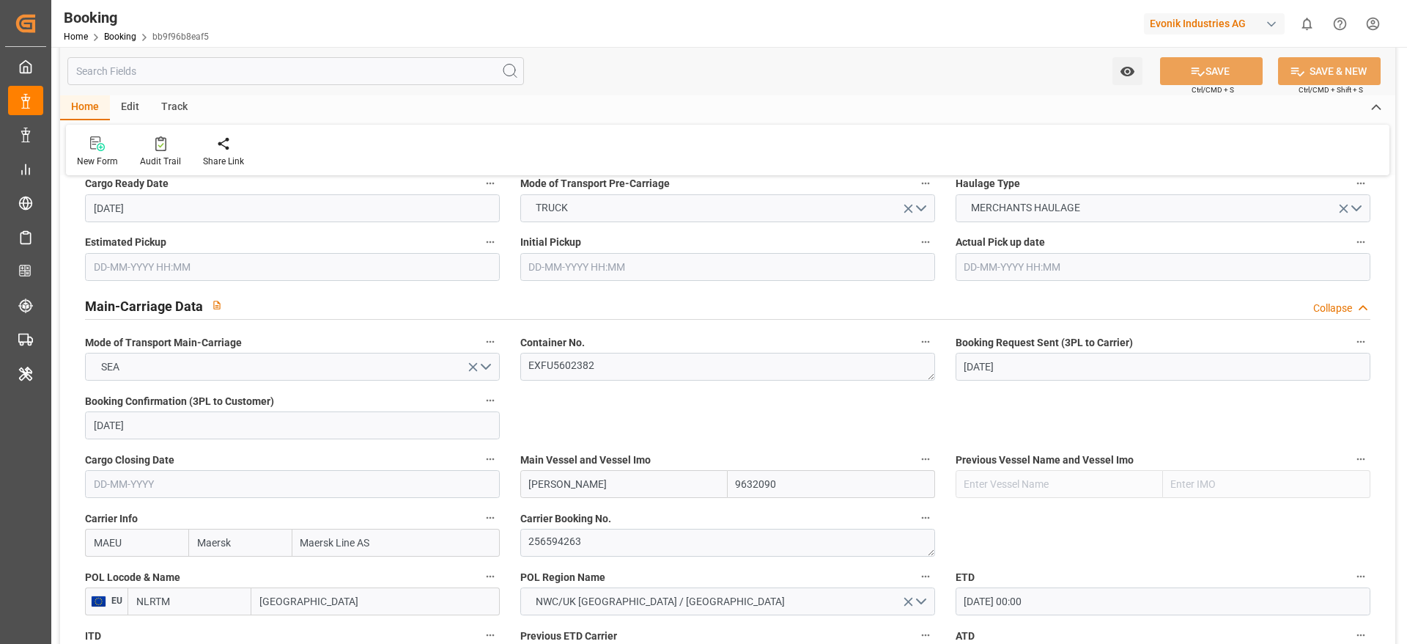
scroll to position [990, 0]
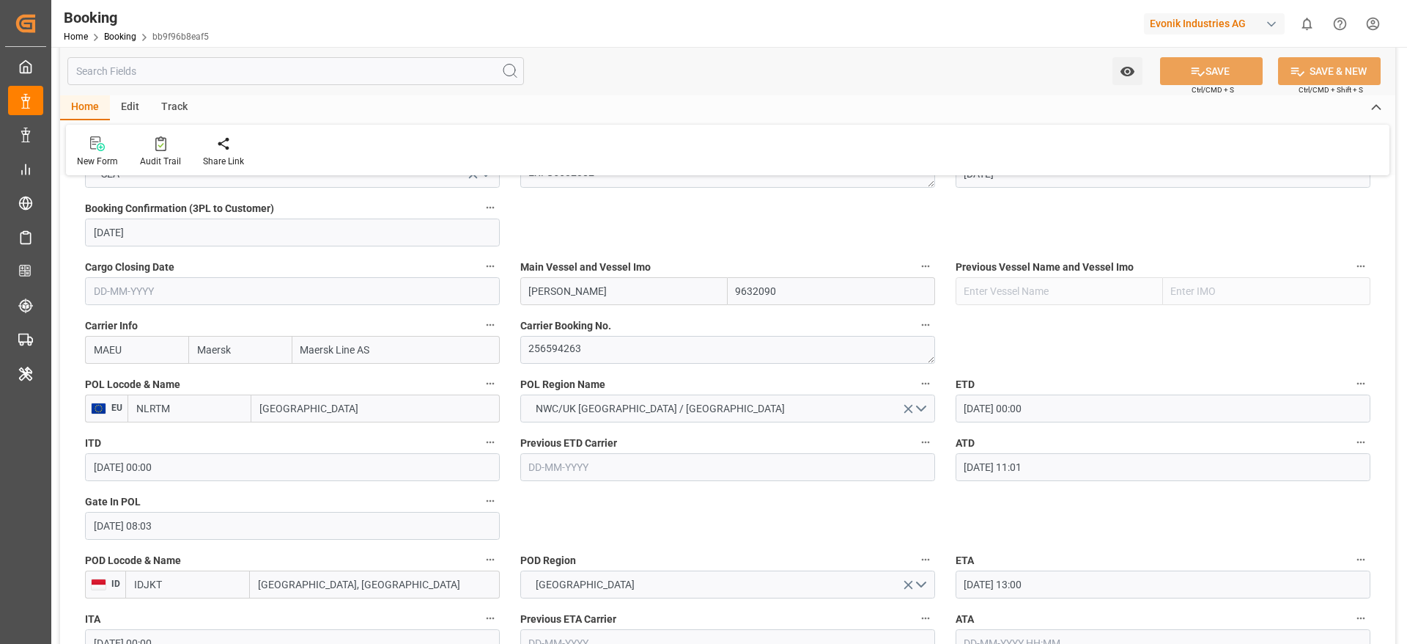
click at [335, 406] on input "[GEOGRAPHIC_DATA]" at bounding box center [375, 408] width 248 height 28
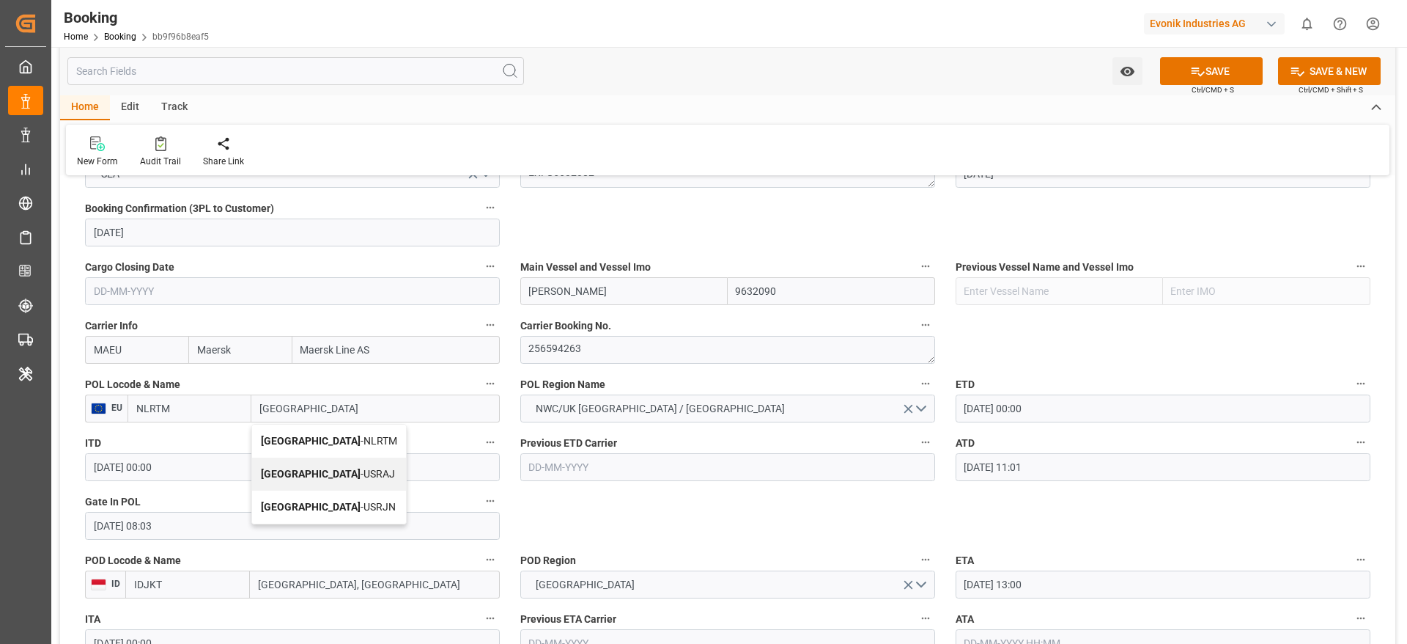
click at [344, 438] on span "[GEOGRAPHIC_DATA] - NLRTM" at bounding box center [329, 441] width 136 height 12
type input "[GEOGRAPHIC_DATA]"
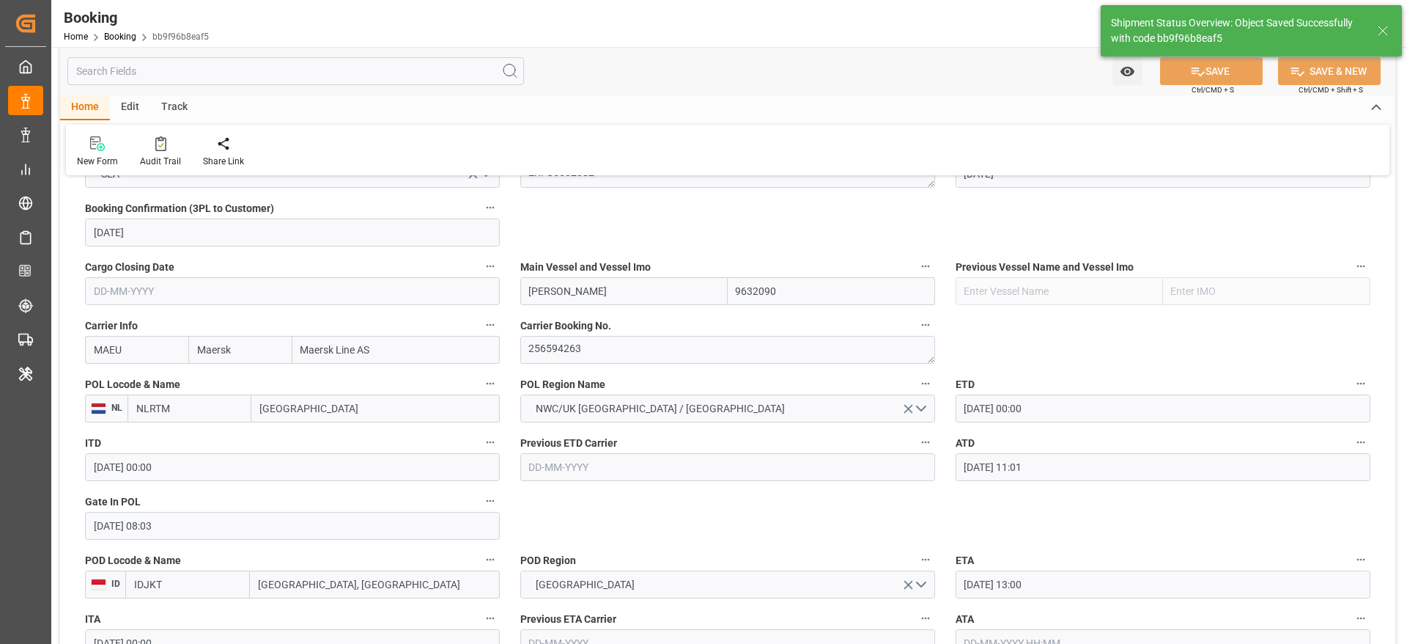
type textarea "businessLine-"
type input "13-08-2025 07:16"
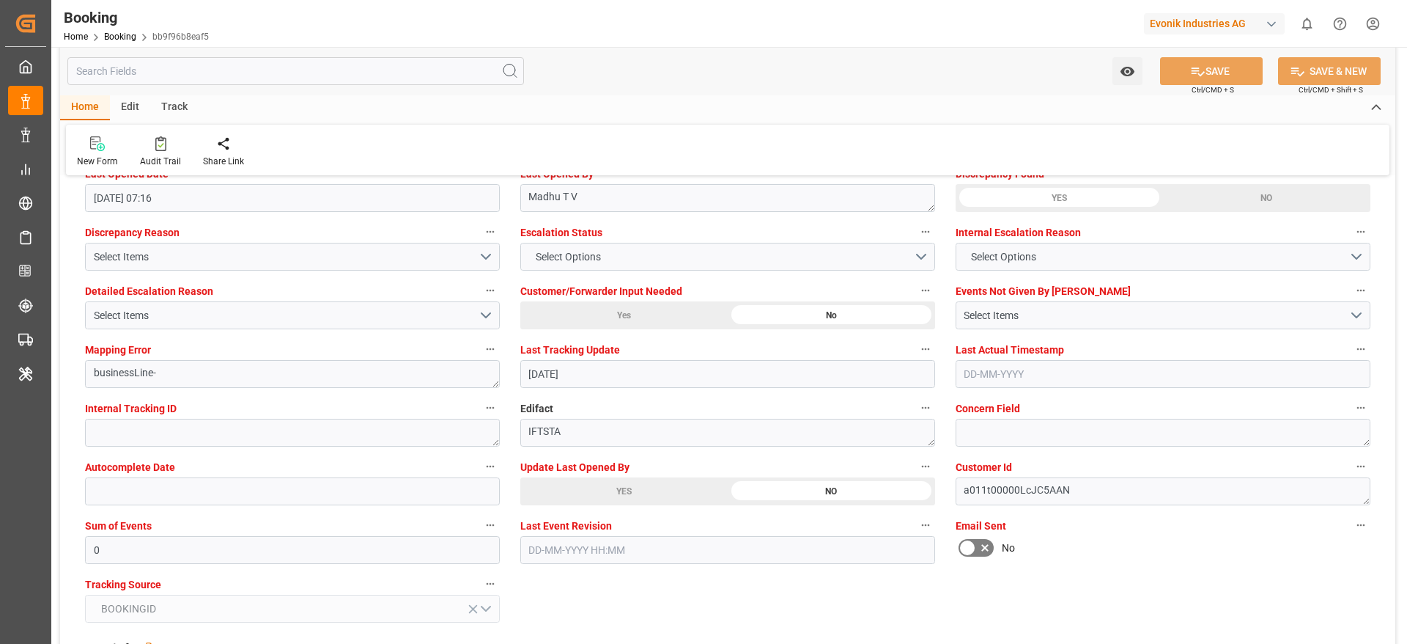
scroll to position [2639, 0]
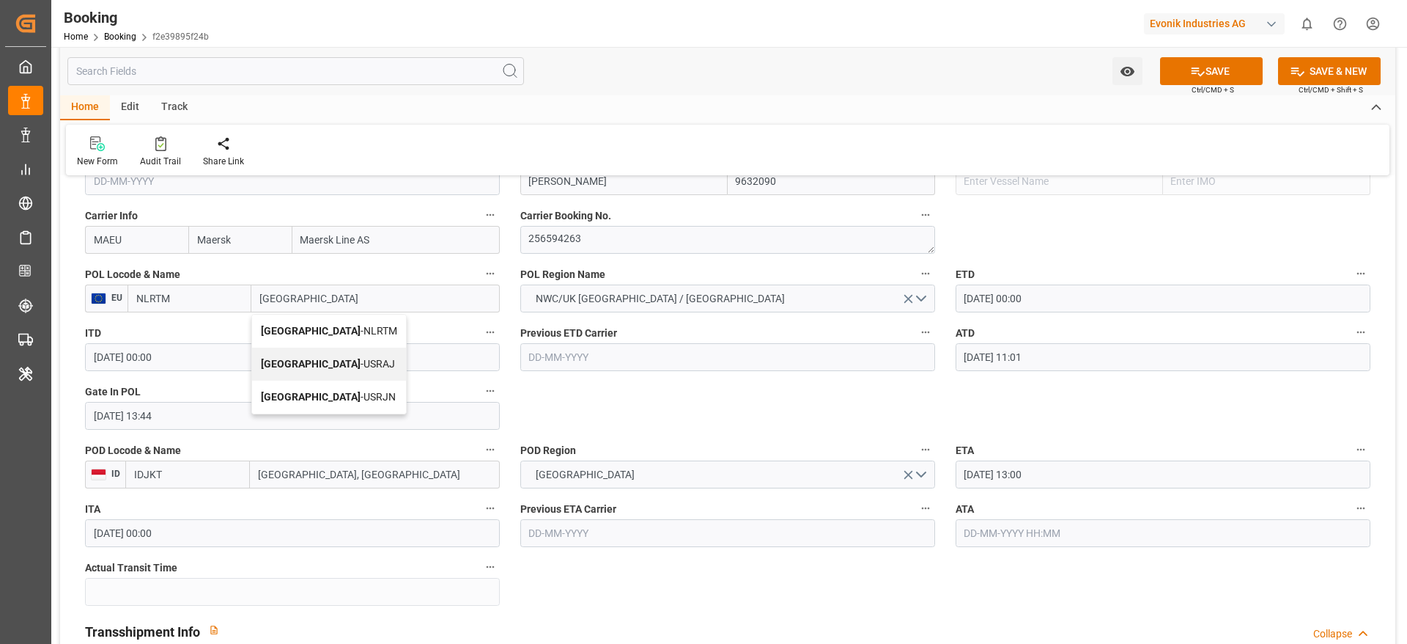
click at [355, 328] on div "[GEOGRAPHIC_DATA] - NLRTM" at bounding box center [329, 330] width 154 height 33
type input "[GEOGRAPHIC_DATA]"
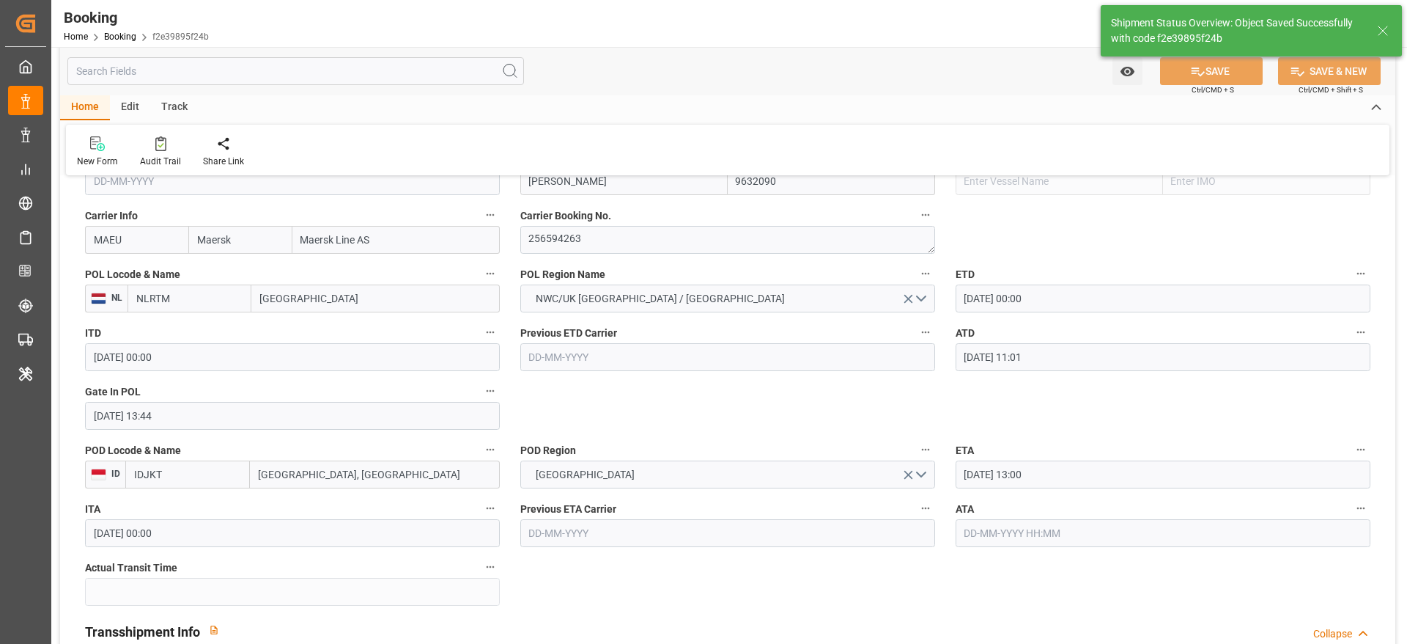
type textarea "businessLine-"
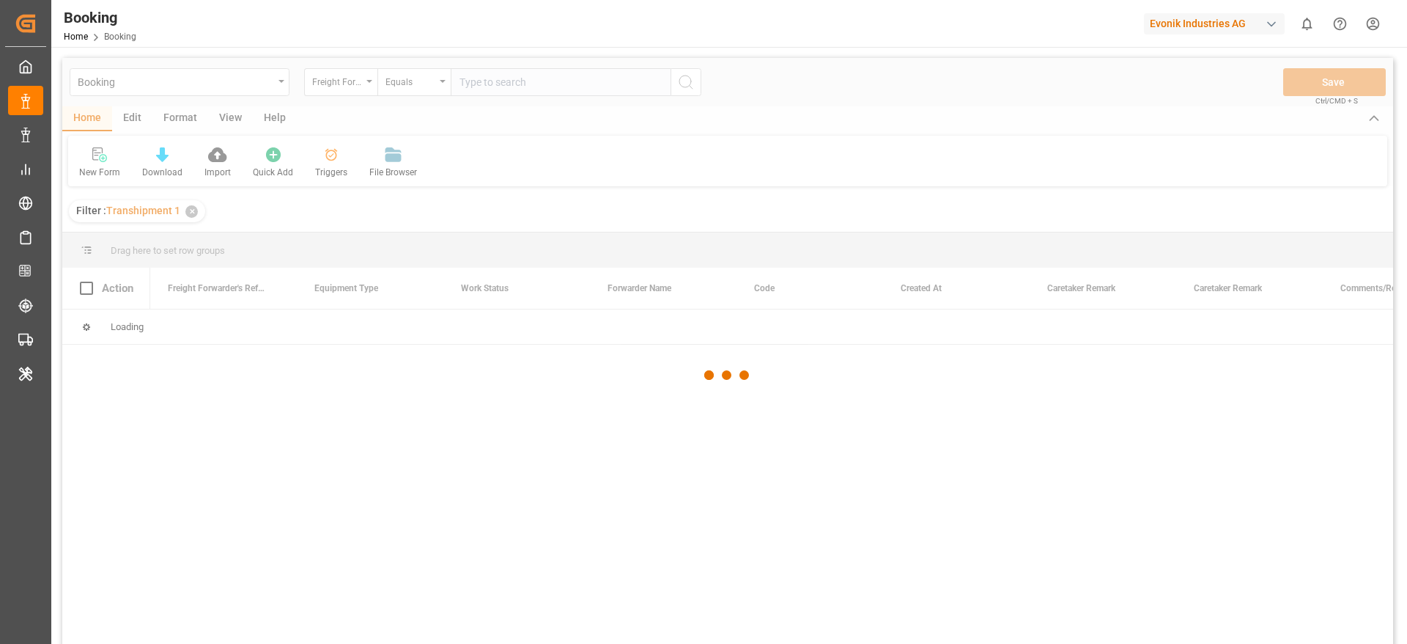
drag, startPoint x: 0, startPoint y: 0, endPoint x: 795, endPoint y: 470, distance: 923.7
click at [795, 470] on div at bounding box center [727, 375] width 1331 height 635
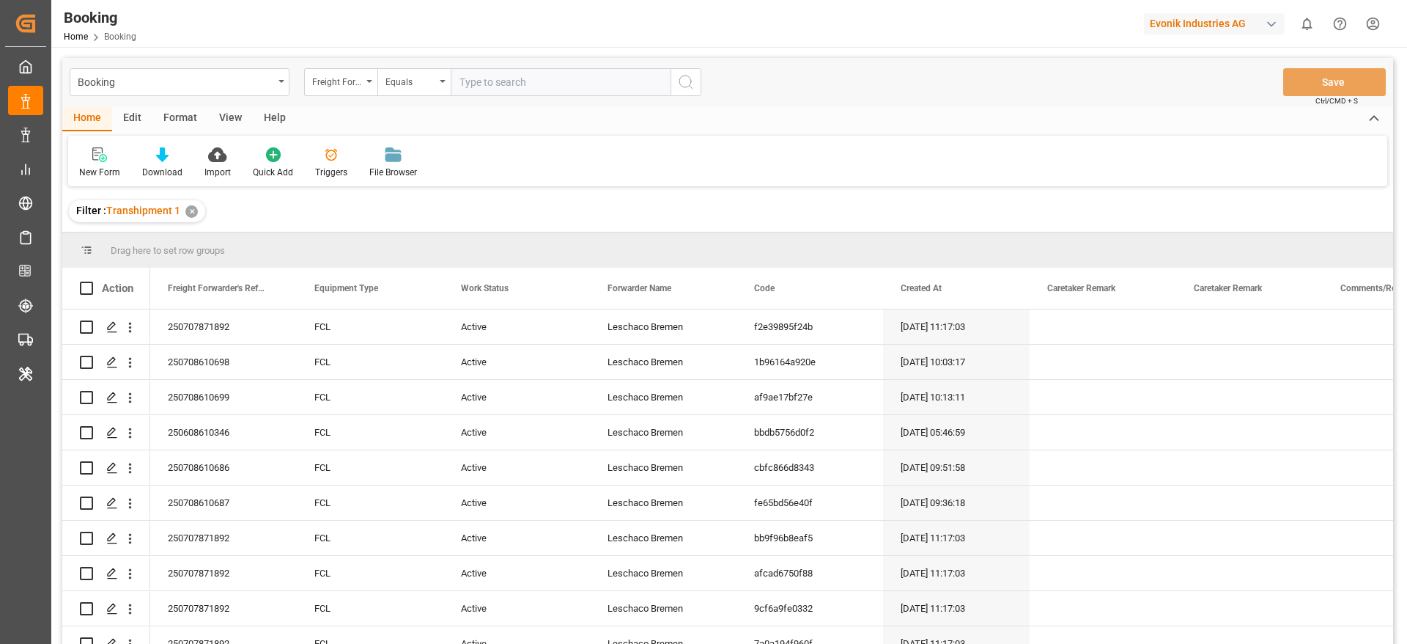
click at [235, 119] on div "View" at bounding box center [230, 118] width 45 height 25
click at [100, 169] on div "Default" at bounding box center [93, 172] width 29 height 13
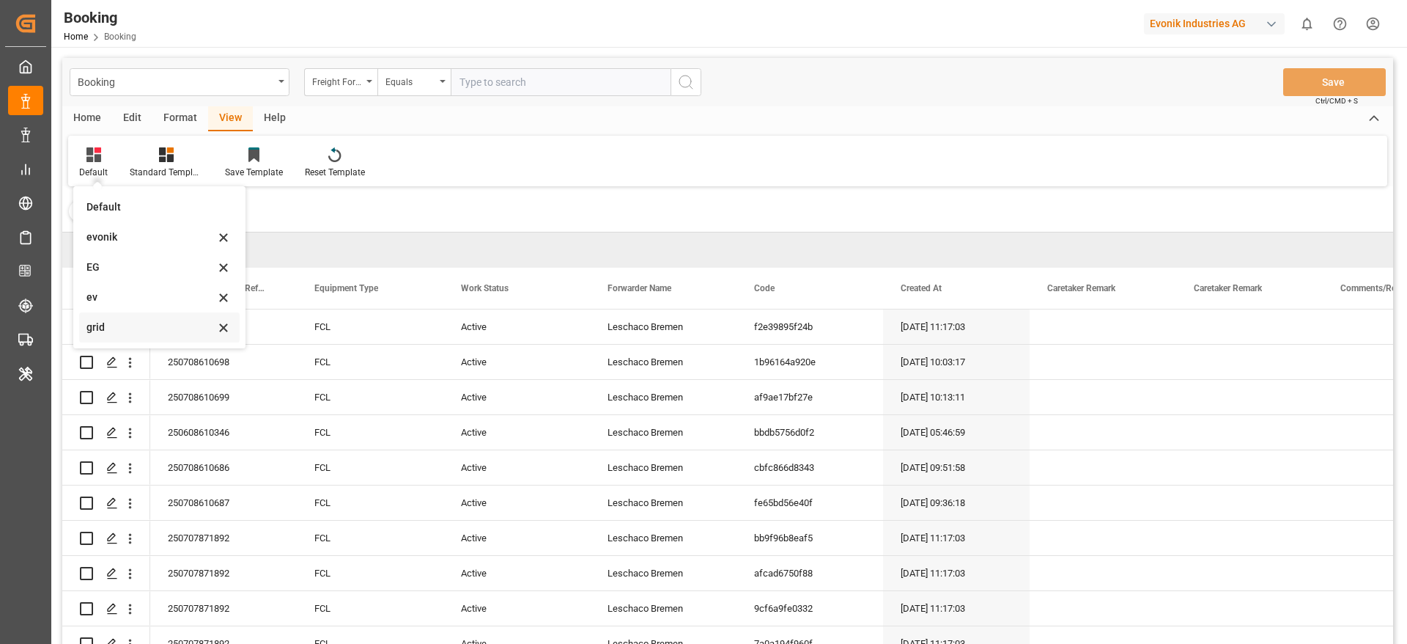
click at [108, 323] on div "grid" at bounding box center [150, 327] width 128 height 15
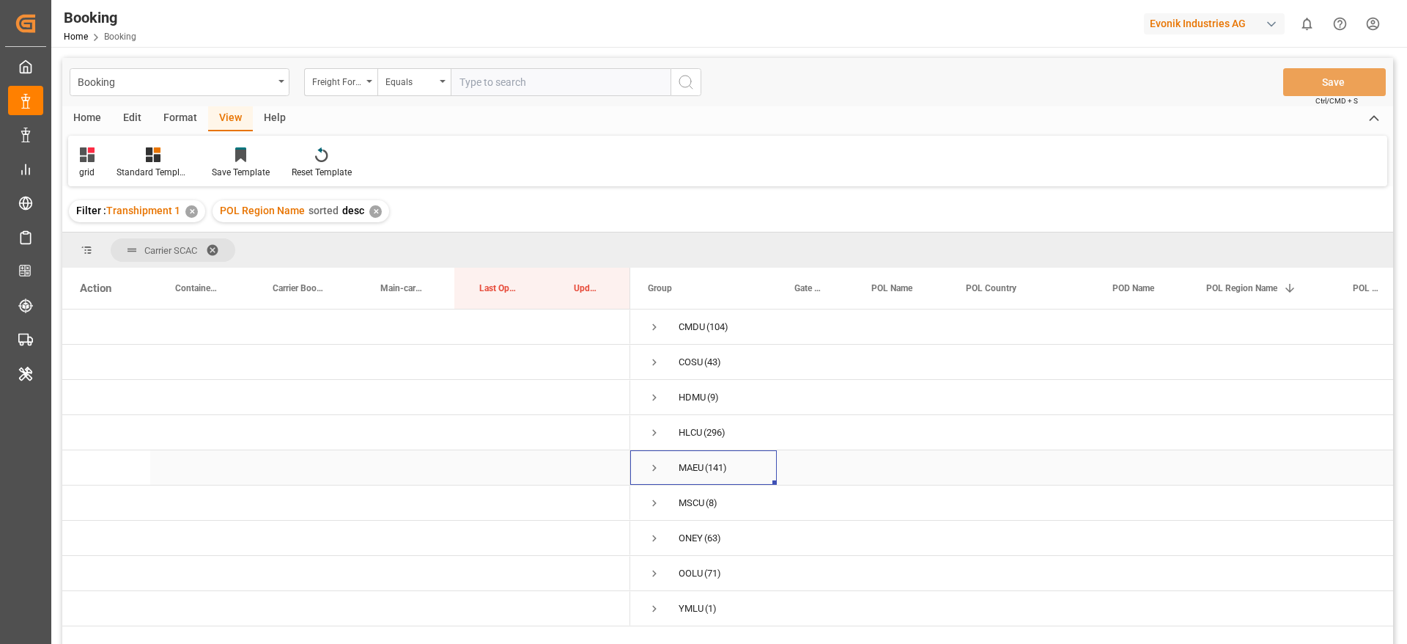
click at [641, 470] on div "MAEU (141)" at bounding box center [703, 467] width 147 height 34
click at [660, 468] on span "Press SPACE to select this row." at bounding box center [654, 467] width 13 height 13
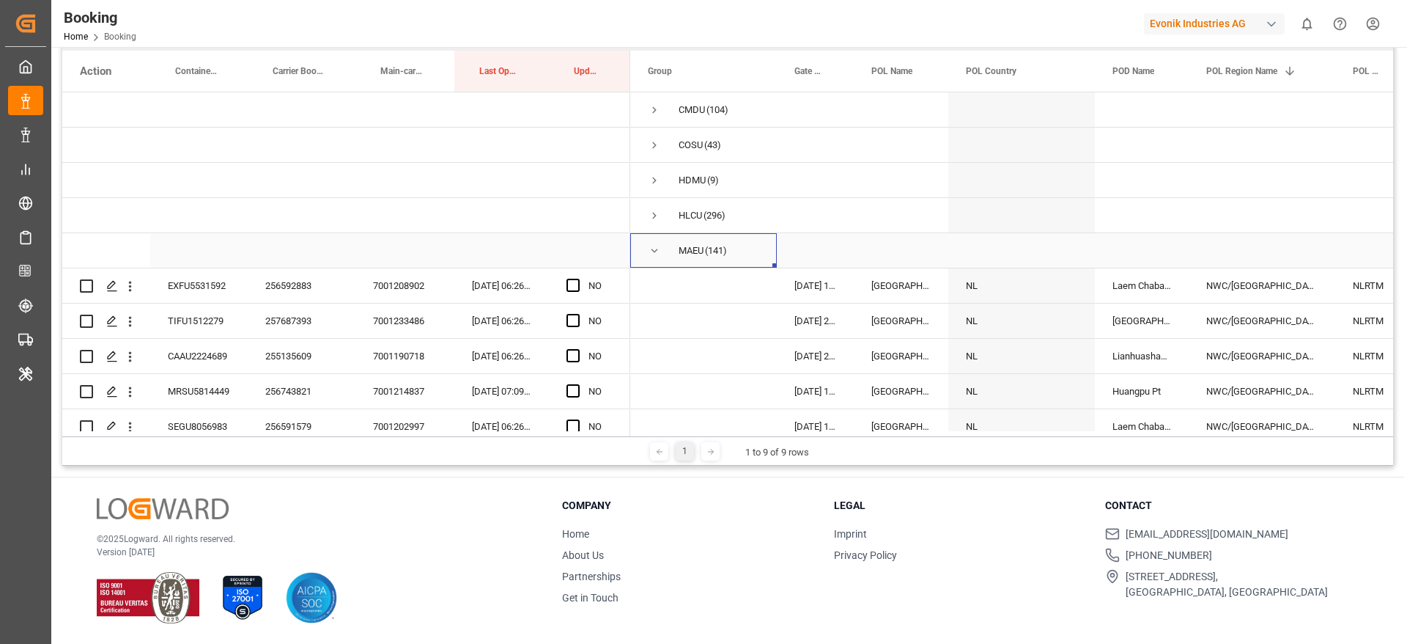
drag, startPoint x: 655, startPoint y: 249, endPoint x: 844, endPoint y: 273, distance: 190.6
click at [655, 249] on span "Press SPACE to select this row." at bounding box center [654, 250] width 13 height 13
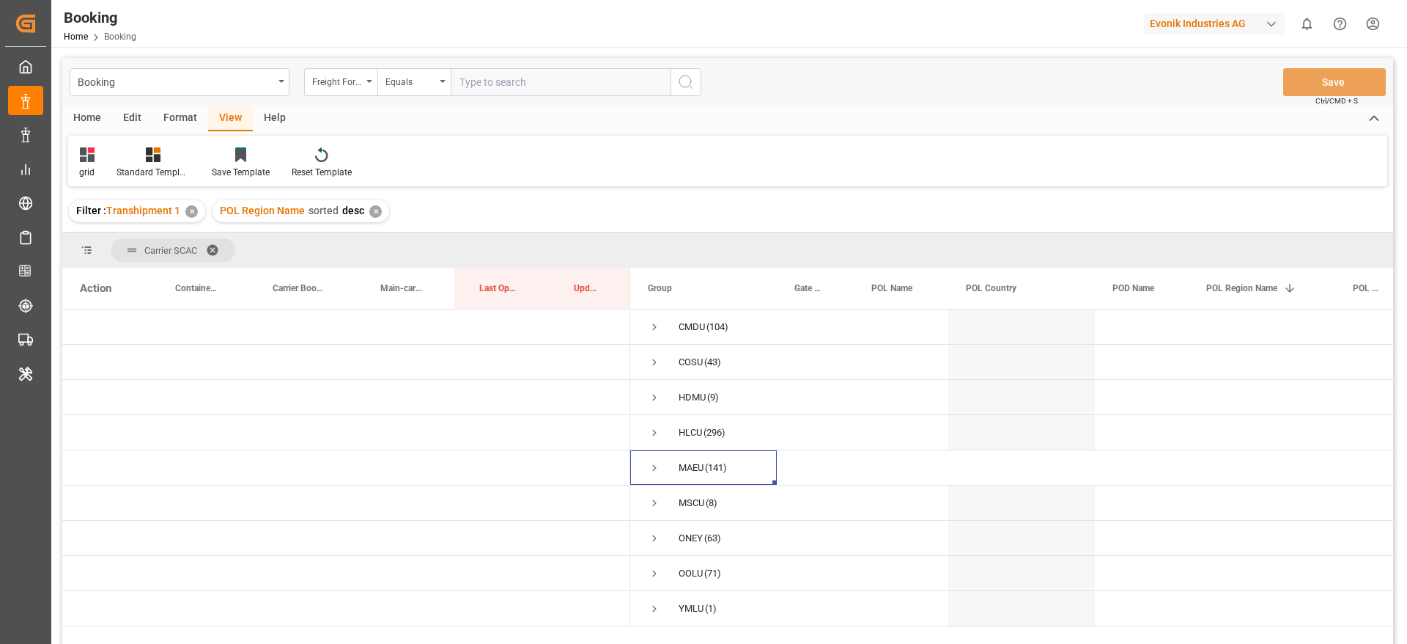
click at [372, 206] on div "✕" at bounding box center [375, 211] width 12 height 12
click at [655, 359] on span "Press SPACE to select this row." at bounding box center [654, 361] width 13 height 13
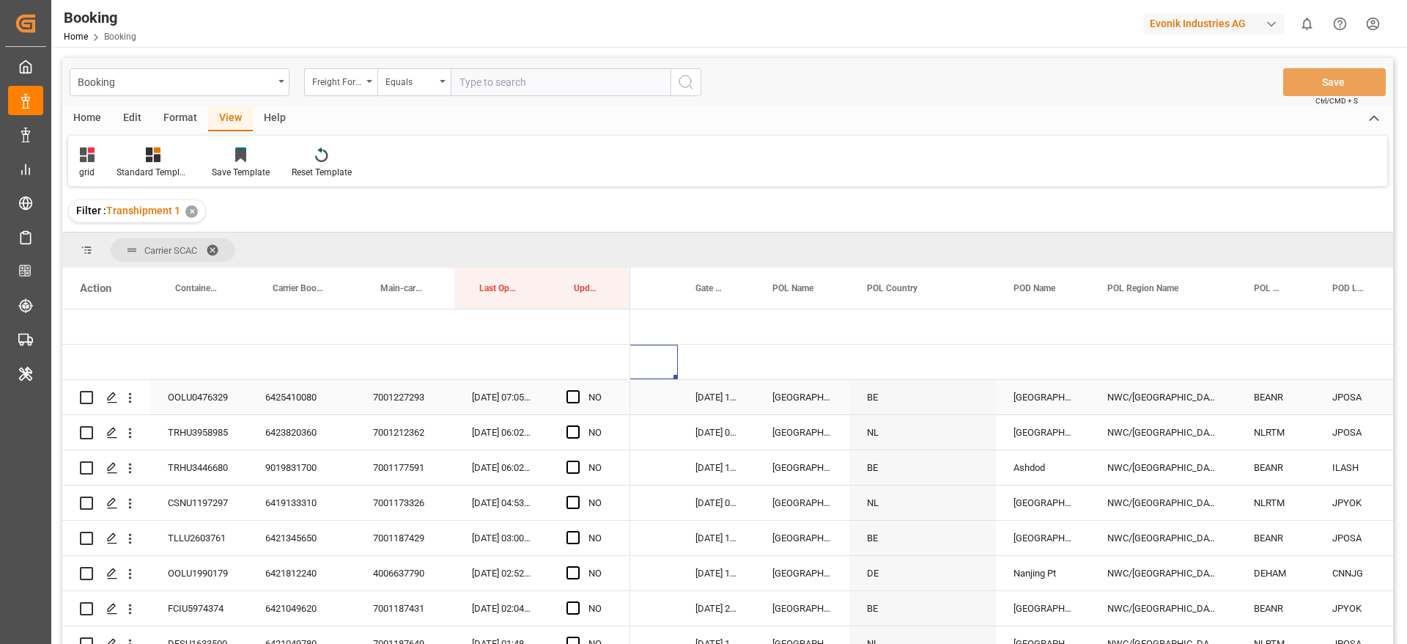
click at [300, 399] on div "6425410080" at bounding box center [302, 397] width 108 height 34
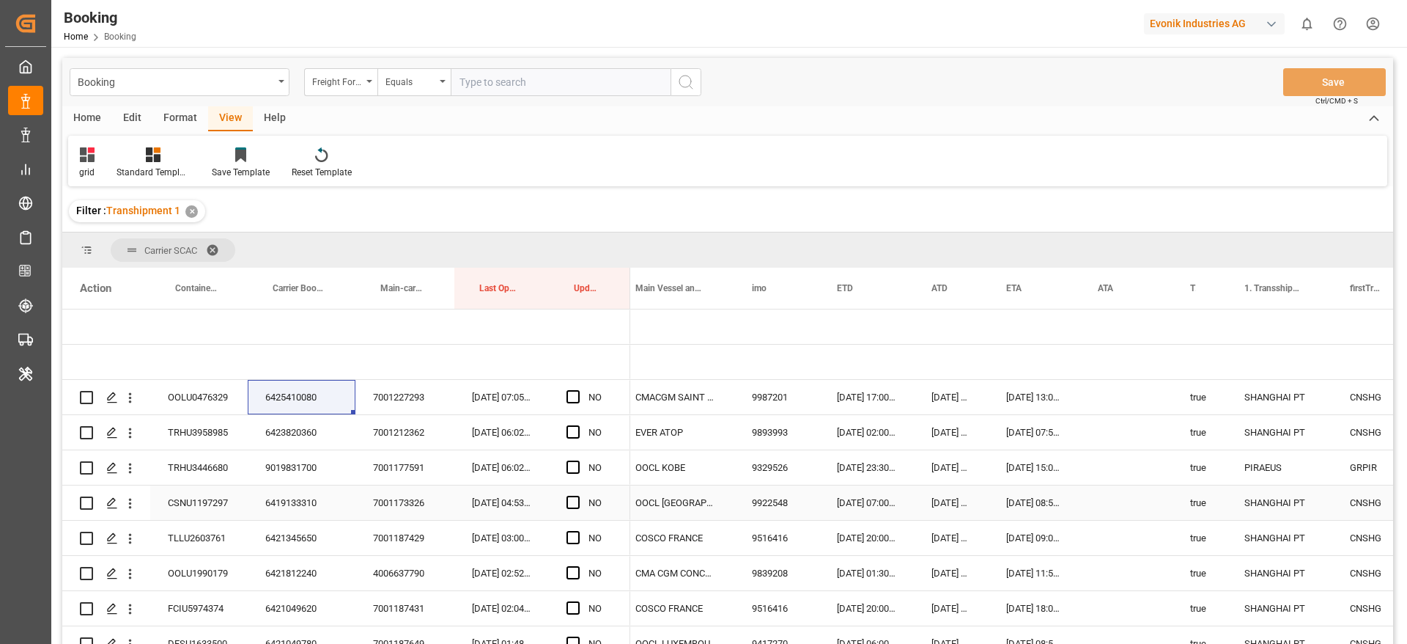
scroll to position [0, 1099]
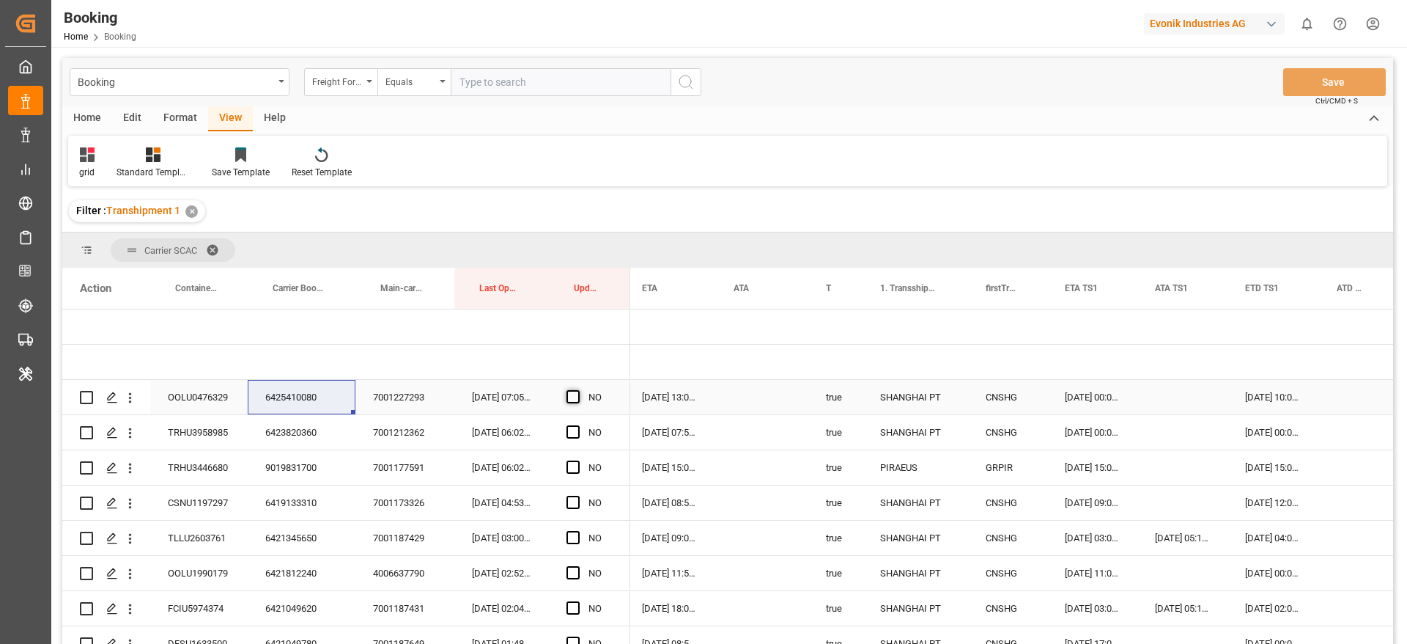
click at [578, 391] on span "Press SPACE to select this row." at bounding box center [573, 396] width 13 height 13
click at [578, 390] on input "Press SPACE to select this row." at bounding box center [578, 390] width 0 height 0
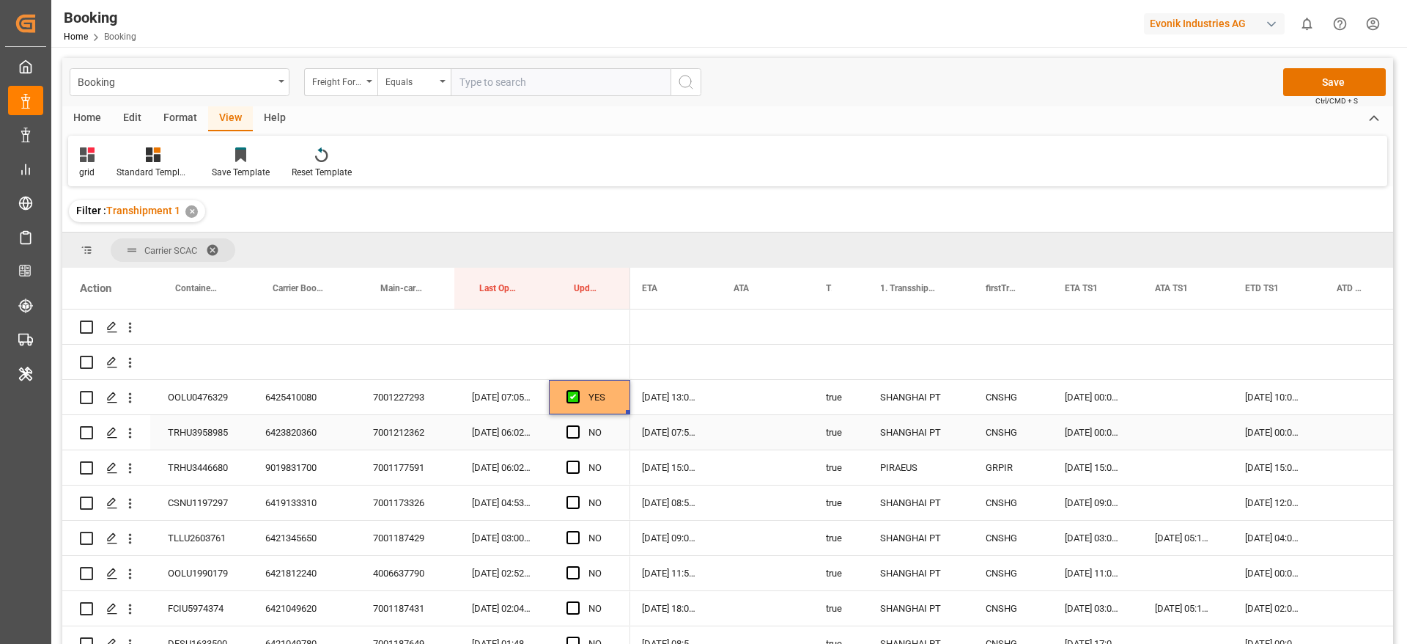
click at [291, 432] on div "6423820360" at bounding box center [302, 432] width 108 height 34
click at [572, 435] on span "Press SPACE to select this row." at bounding box center [573, 431] width 13 height 13
click at [578, 425] on input "Press SPACE to select this row." at bounding box center [578, 425] width 0 height 0
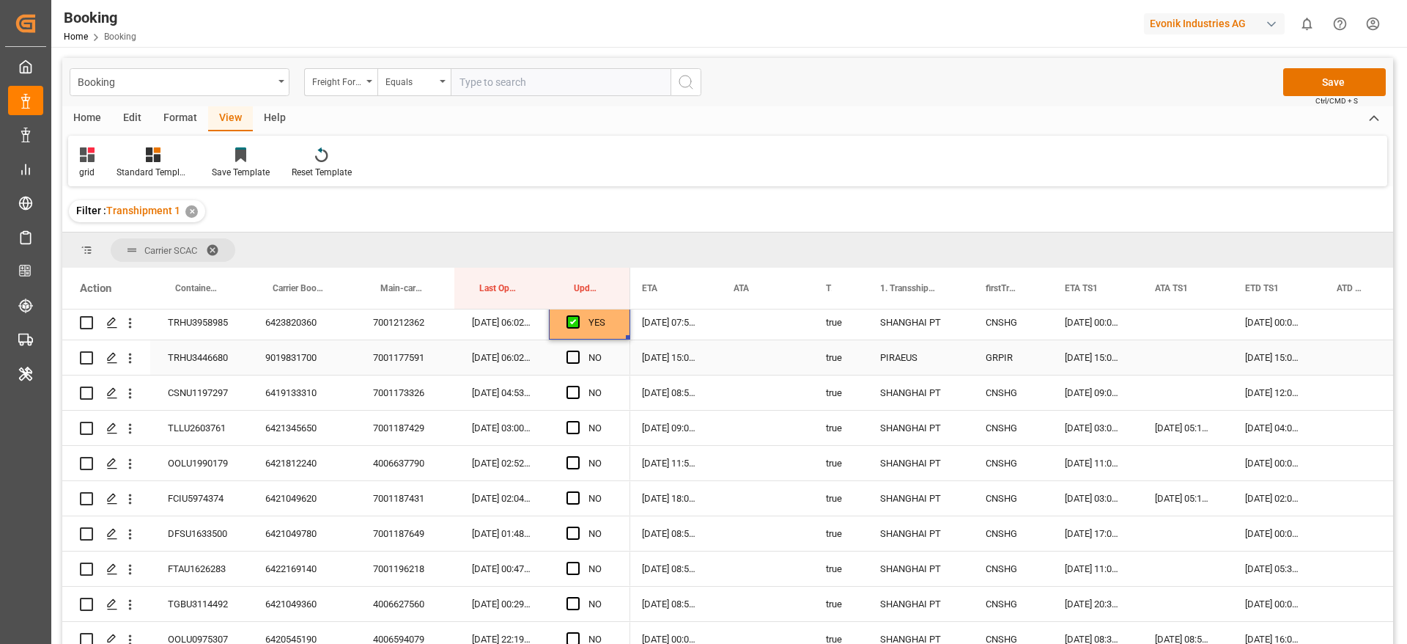
click at [287, 346] on div "9019831700" at bounding box center [302, 357] width 108 height 34
click at [566, 355] on div "NO" at bounding box center [589, 357] width 81 height 34
click at [570, 358] on span "Press SPACE to select this row." at bounding box center [573, 356] width 13 height 13
click at [578, 350] on input "Press SPACE to select this row." at bounding box center [578, 350] width 0 height 0
click at [278, 395] on div "6419133310" at bounding box center [302, 392] width 108 height 34
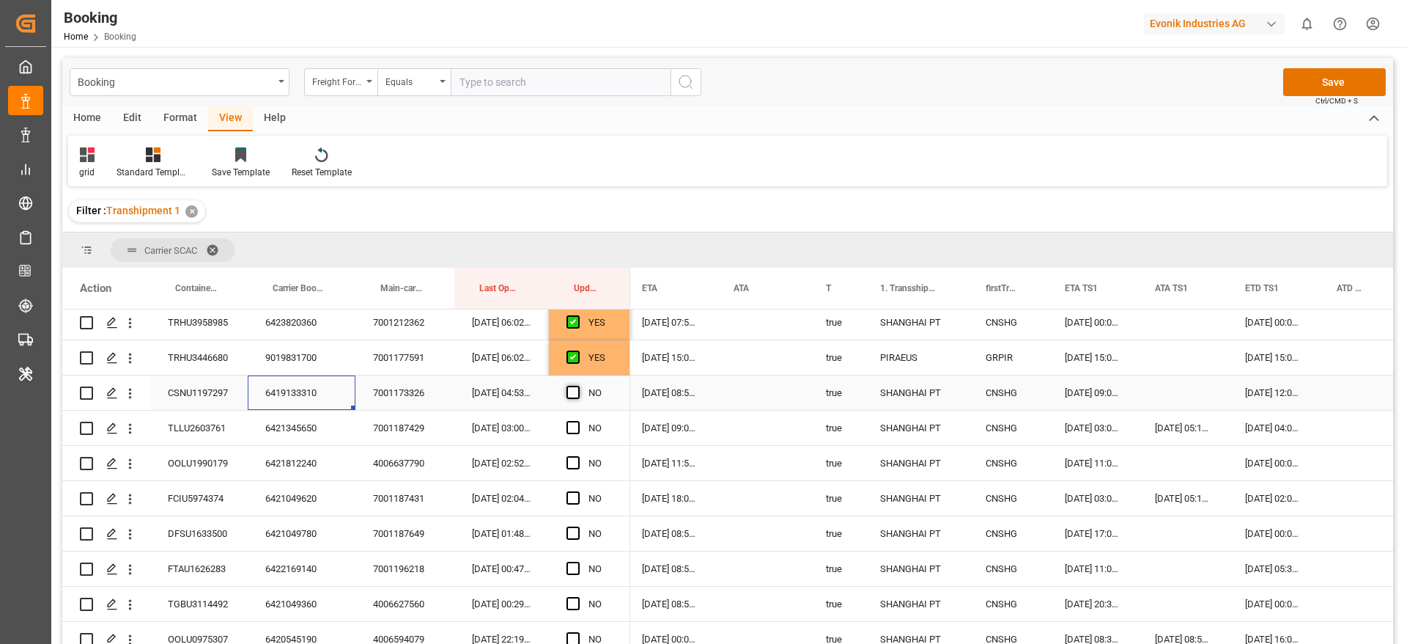
click at [572, 391] on span "Press SPACE to select this row." at bounding box center [573, 392] width 13 height 13
click at [578, 386] on input "Press SPACE to select this row." at bounding box center [578, 386] width 0 height 0
click at [273, 417] on div "6421345650" at bounding box center [302, 427] width 108 height 34
click at [572, 426] on span "Press SPACE to select this row." at bounding box center [573, 427] width 13 height 13
click at [578, 421] on input "Press SPACE to select this row." at bounding box center [578, 421] width 0 height 0
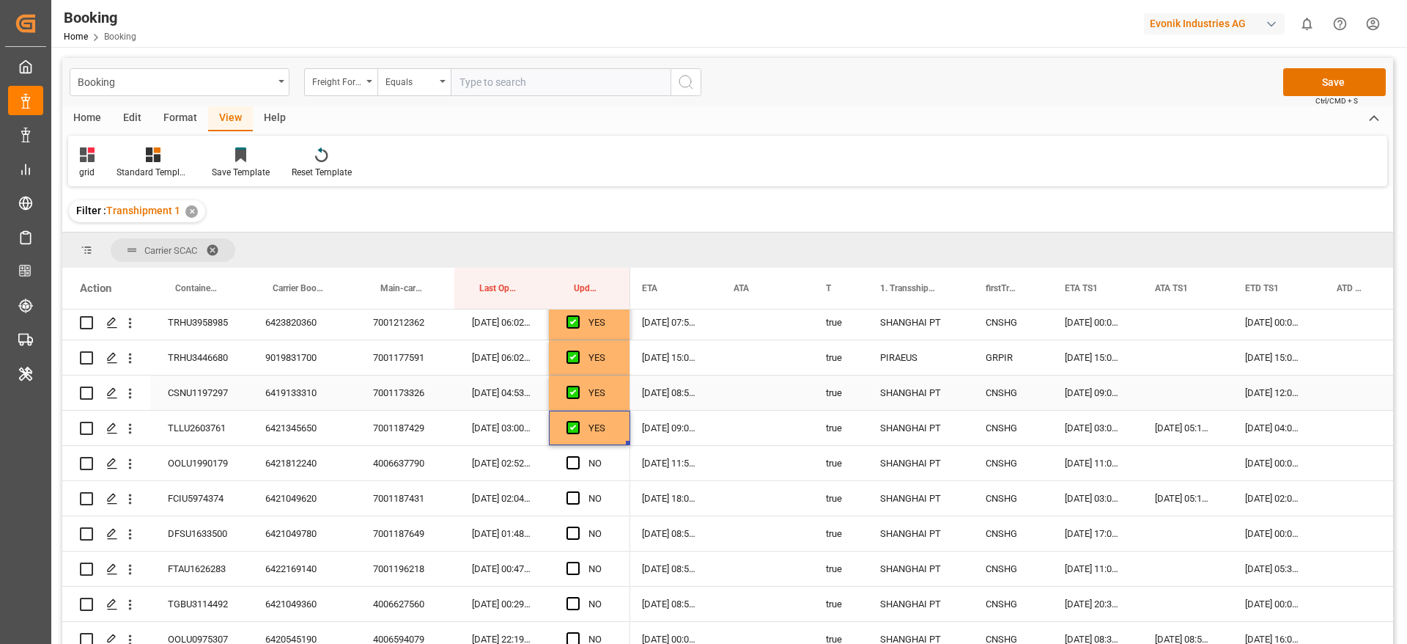
scroll to position [220, 0]
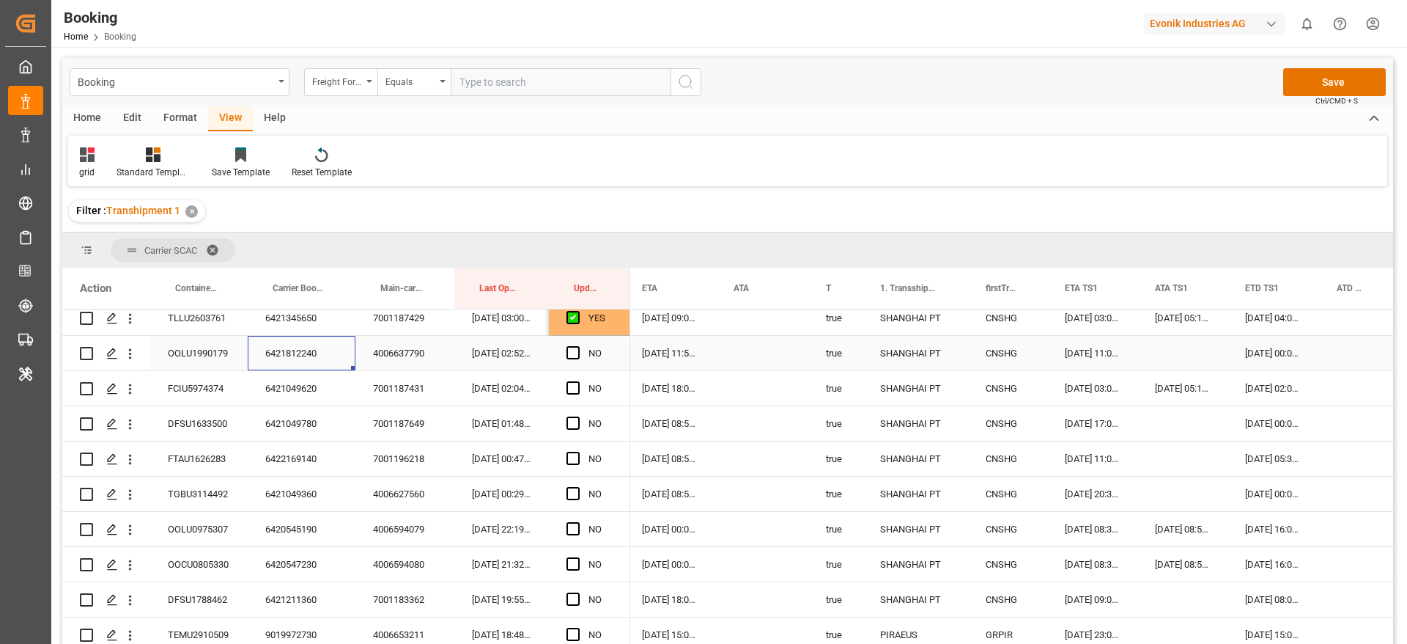
click at [317, 353] on div "6421812240" at bounding box center [302, 353] width 108 height 34
click at [566, 355] on div "NO" at bounding box center [589, 353] width 81 height 34
click at [578, 353] on span "Press SPACE to select this row." at bounding box center [573, 352] width 13 height 13
click at [578, 346] on input "Press SPACE to select this row." at bounding box center [578, 346] width 0 height 0
click at [312, 394] on div "6421049620" at bounding box center [302, 388] width 108 height 34
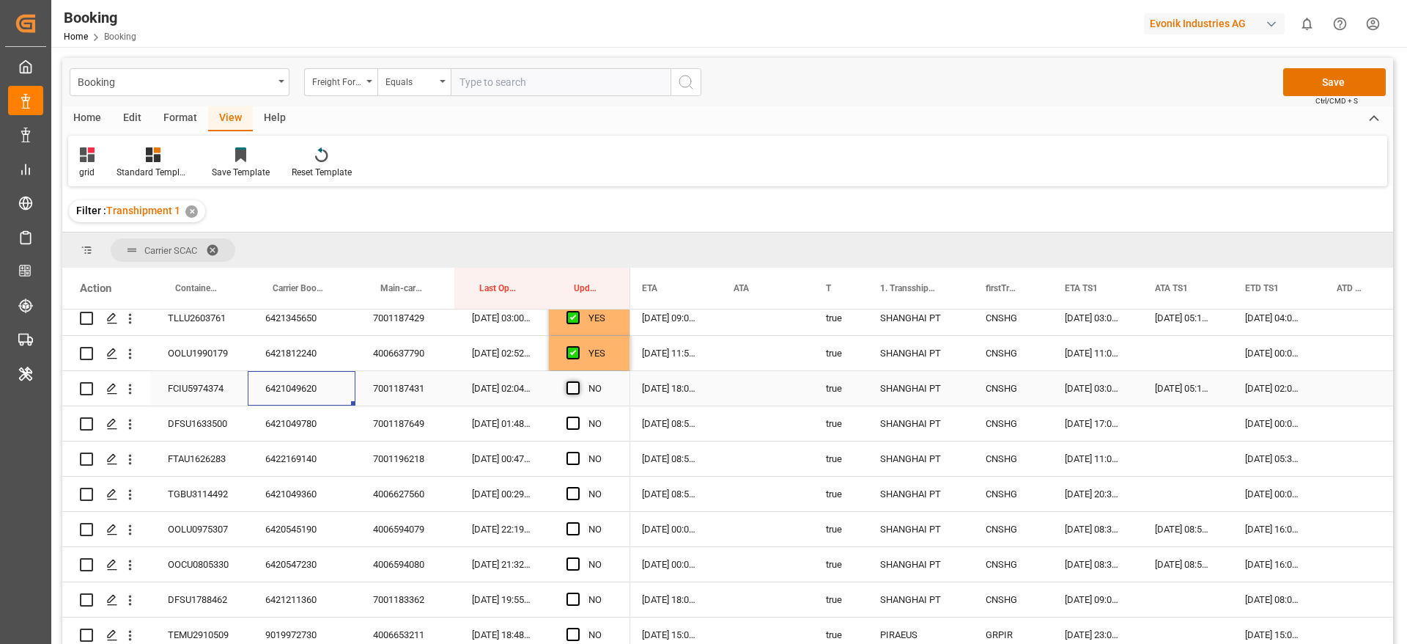
click at [572, 388] on span "Press SPACE to select this row." at bounding box center [573, 387] width 13 height 13
click at [578, 381] on input "Press SPACE to select this row." at bounding box center [578, 381] width 0 height 0
click at [573, 421] on span "Press SPACE to select this row." at bounding box center [573, 422] width 13 height 13
click at [578, 416] on input "Press SPACE to select this row." at bounding box center [578, 416] width 0 height 0
click at [578, 457] on span "Press SPACE to select this row." at bounding box center [573, 458] width 13 height 13
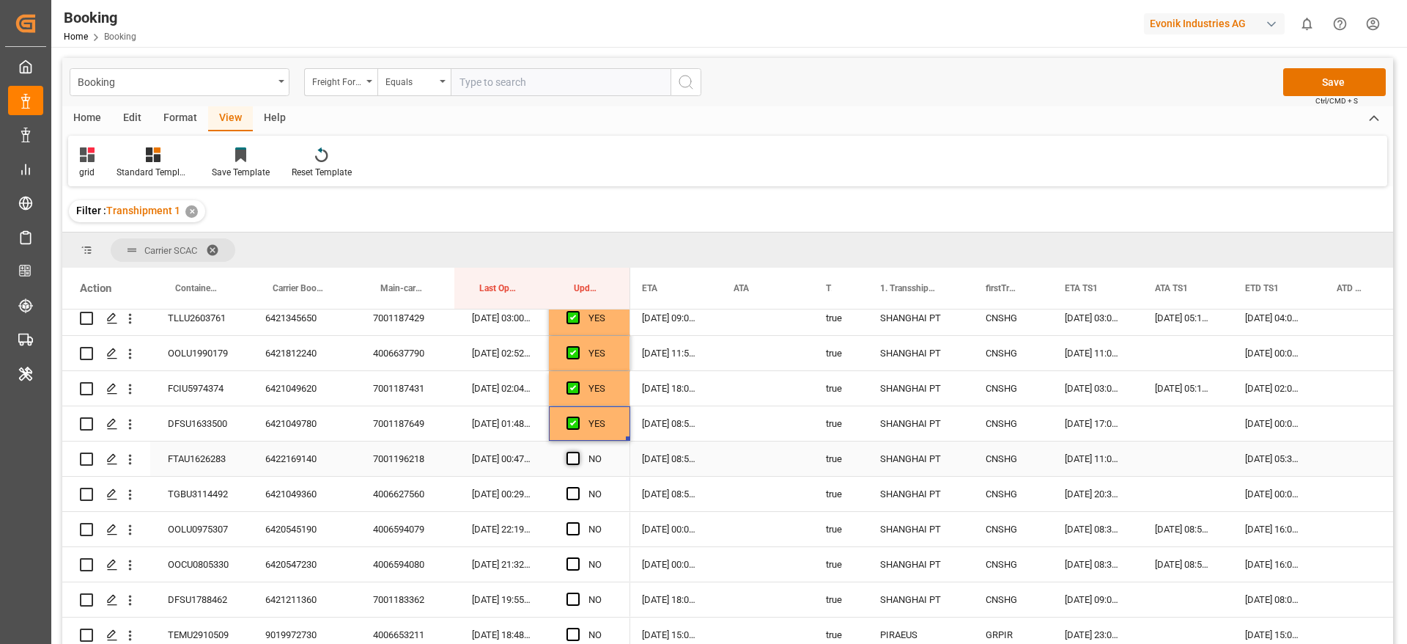
click at [578, 452] on input "Press SPACE to select this row." at bounding box center [578, 452] width 0 height 0
click at [575, 495] on span "Press SPACE to select this row." at bounding box center [573, 493] width 13 height 13
click at [578, 487] on input "Press SPACE to select this row." at bounding box center [578, 487] width 0 height 0
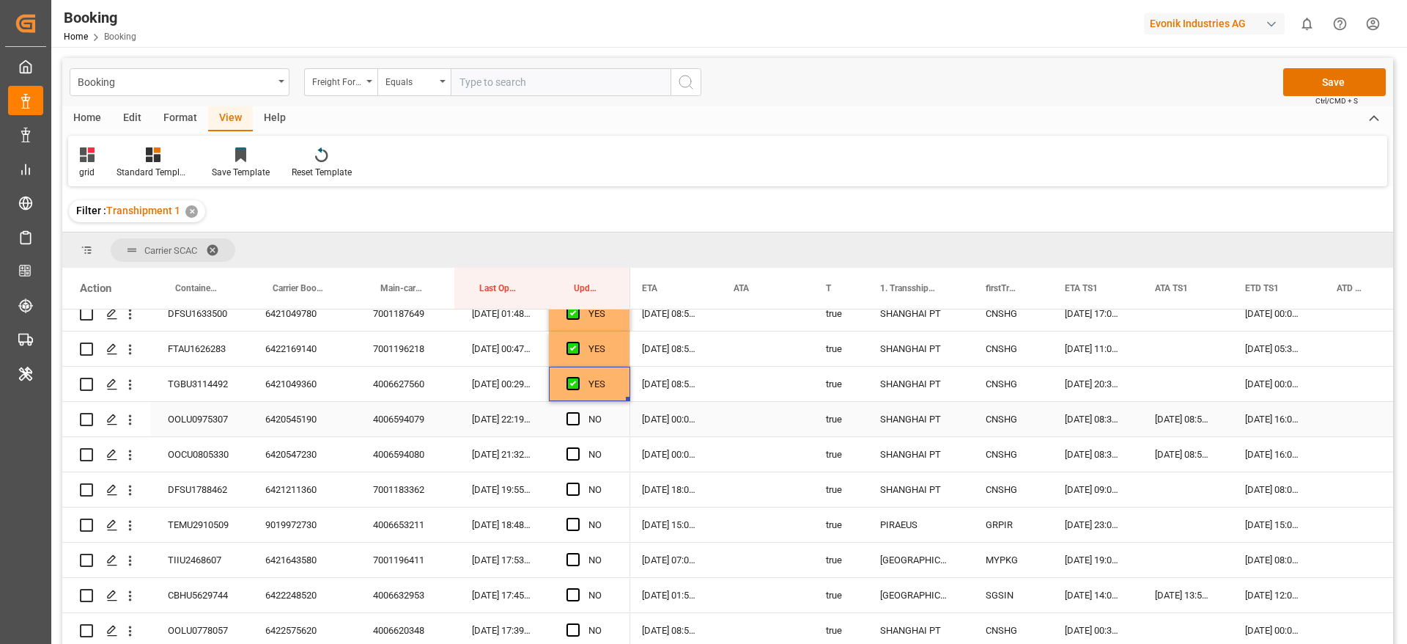
click at [286, 427] on div "6420545190" at bounding box center [302, 419] width 108 height 34
click at [133, 421] on icon "open menu" at bounding box center [129, 419] width 15 height 15
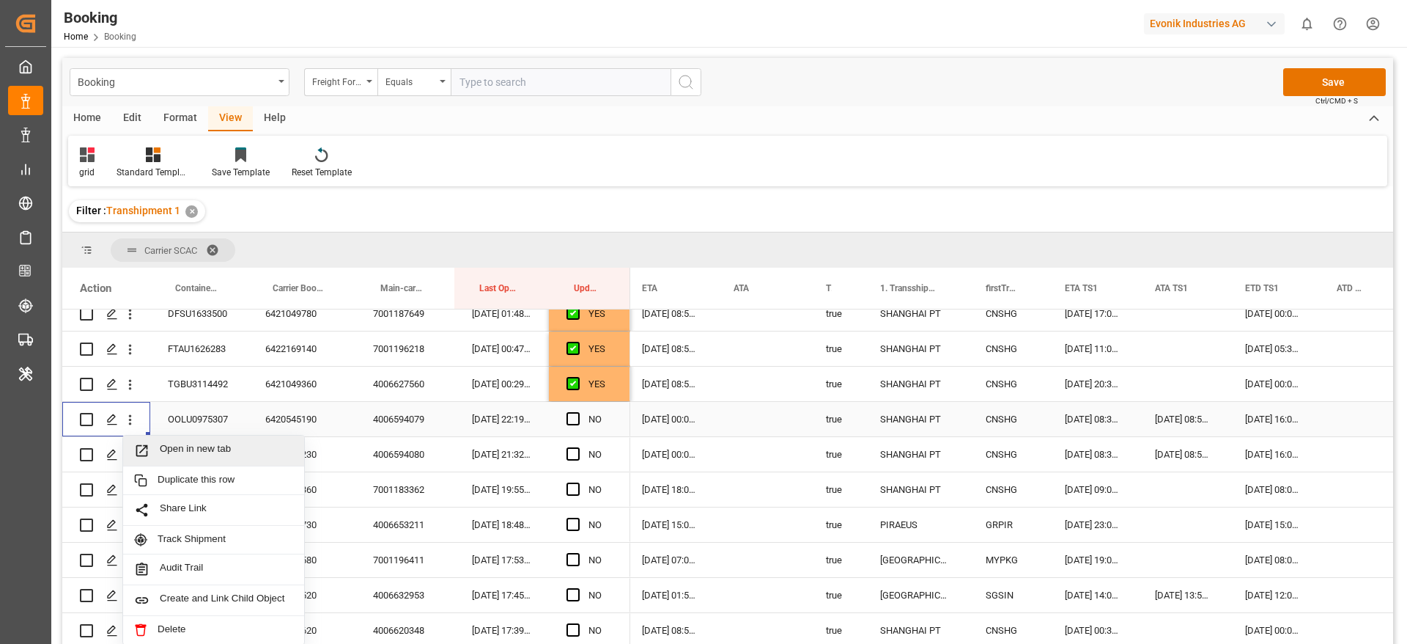
click at [199, 453] on span "Open in new tab" at bounding box center [226, 450] width 133 height 15
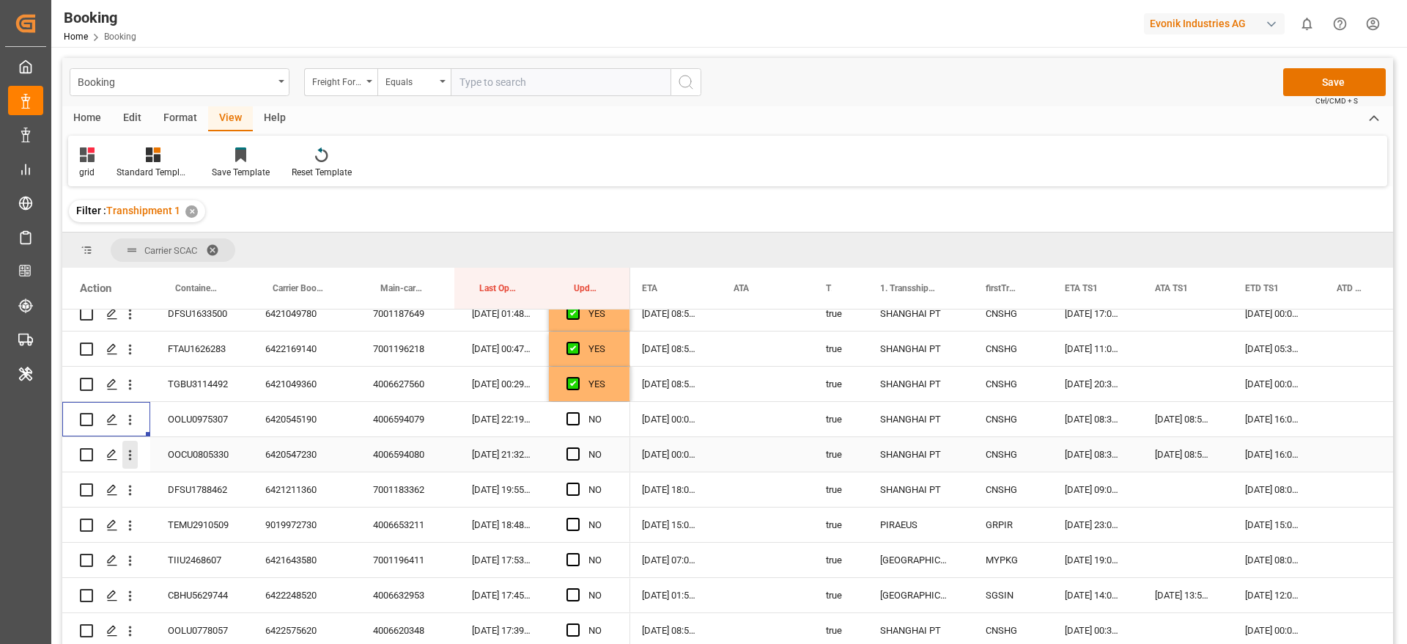
click at [131, 456] on icon "open menu" at bounding box center [129, 454] width 15 height 15
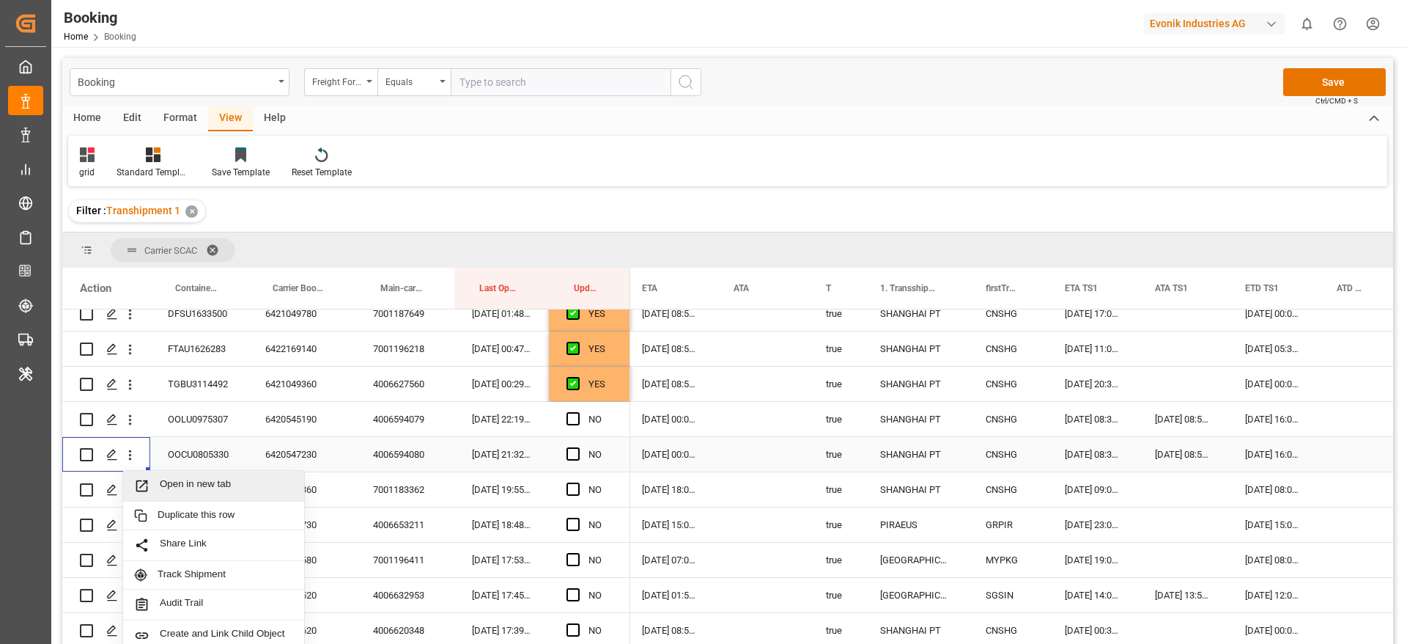
click at [188, 478] on span "Open in new tab" at bounding box center [226, 485] width 133 height 15
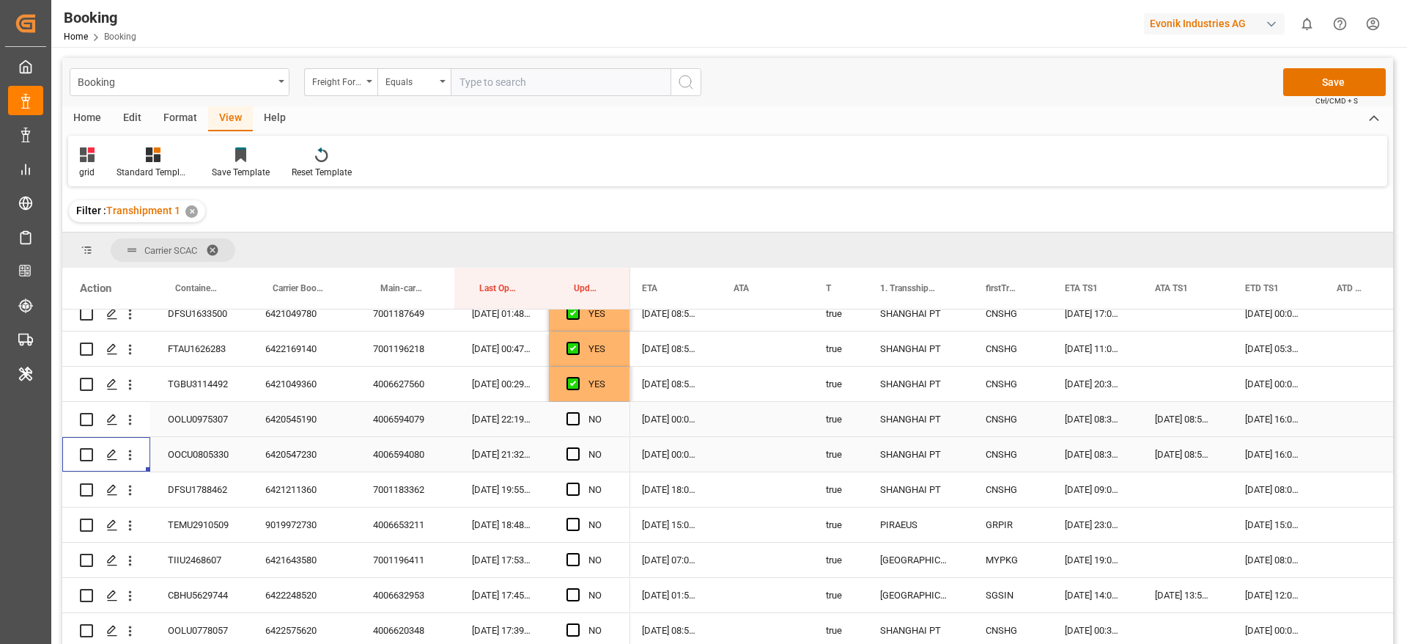
click at [568, 417] on span "Press SPACE to select this row." at bounding box center [573, 418] width 13 height 13
click at [578, 412] on input "Press SPACE to select this row." at bounding box center [578, 412] width 0 height 0
click at [570, 452] on span "Press SPACE to select this row." at bounding box center [573, 453] width 13 height 13
click at [578, 447] on input "Press SPACE to select this row." at bounding box center [578, 447] width 0 height 0
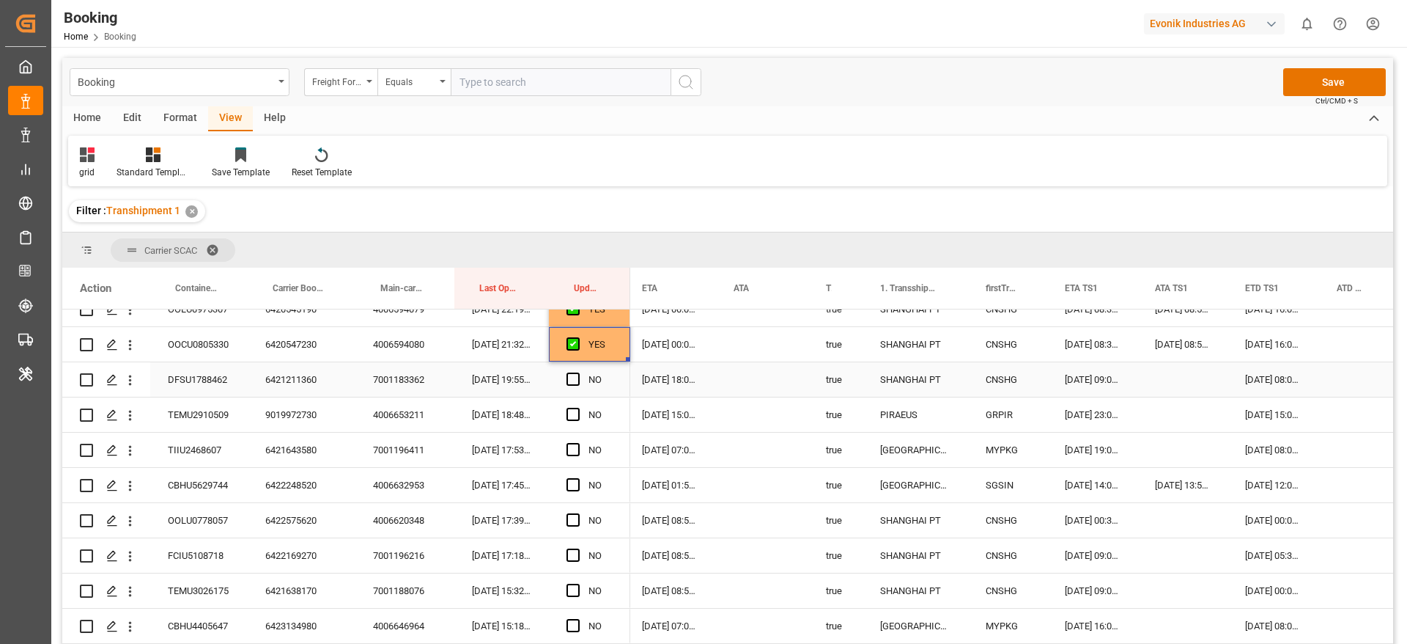
click at [304, 377] on div "6421211360" at bounding box center [302, 379] width 108 height 34
click at [571, 374] on span "Press SPACE to select this row." at bounding box center [573, 378] width 13 height 13
click at [578, 372] on input "Press SPACE to select this row." at bounding box center [578, 372] width 0 height 0
click at [574, 413] on span "Press SPACE to select this row." at bounding box center [573, 414] width 13 height 13
click at [578, 408] on input "Press SPACE to select this row." at bounding box center [578, 408] width 0 height 0
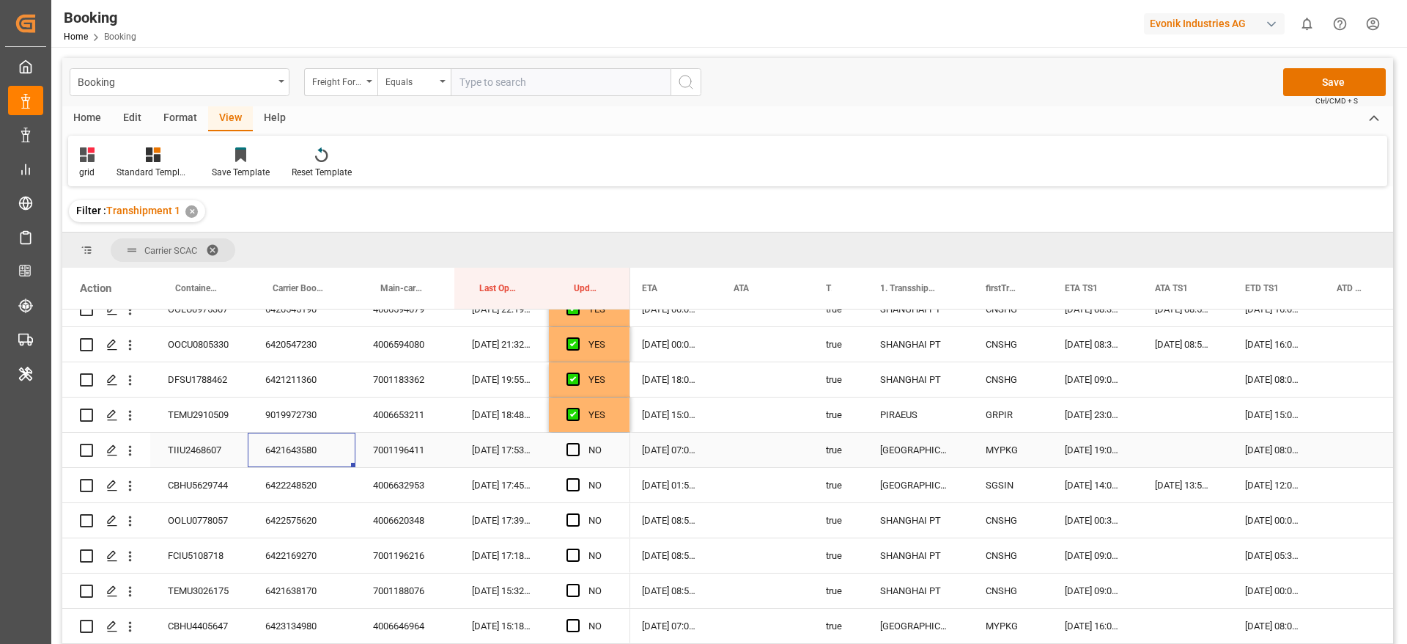
click at [279, 454] on div "6421643580" at bounding box center [302, 449] width 108 height 34
click at [570, 452] on span "Press SPACE to select this row." at bounding box center [573, 449] width 13 height 13
click at [578, 443] on input "Press SPACE to select this row." at bounding box center [578, 443] width 0 height 0
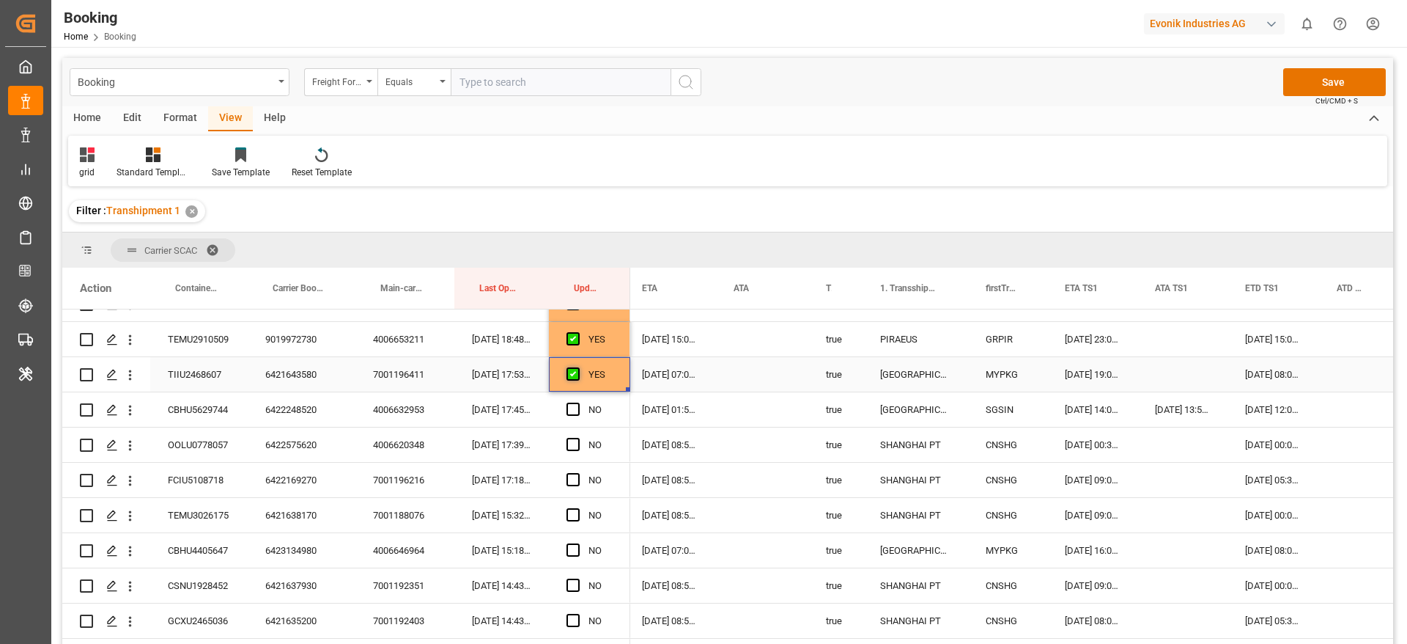
scroll to position [550, 0]
click at [307, 373] on div "6422248520" at bounding box center [302, 375] width 108 height 34
click at [133, 377] on icon "open menu" at bounding box center [129, 375] width 15 height 15
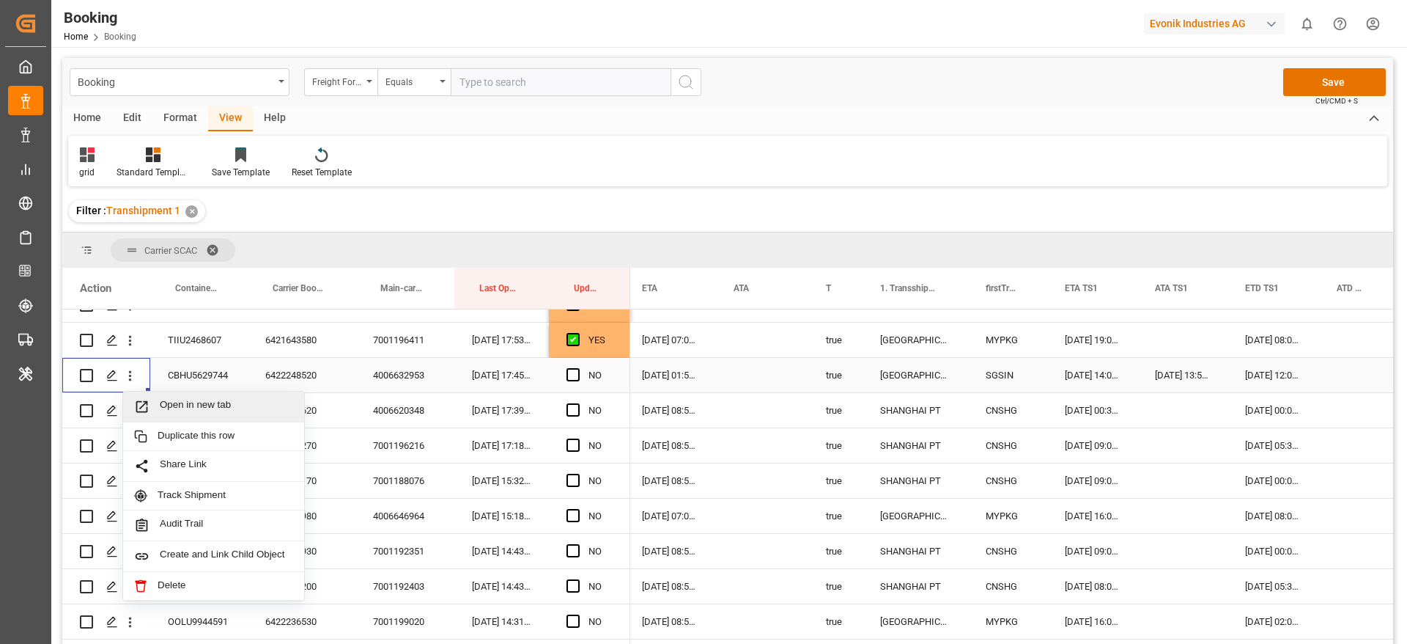
click at [235, 405] on span "Open in new tab" at bounding box center [226, 406] width 133 height 15
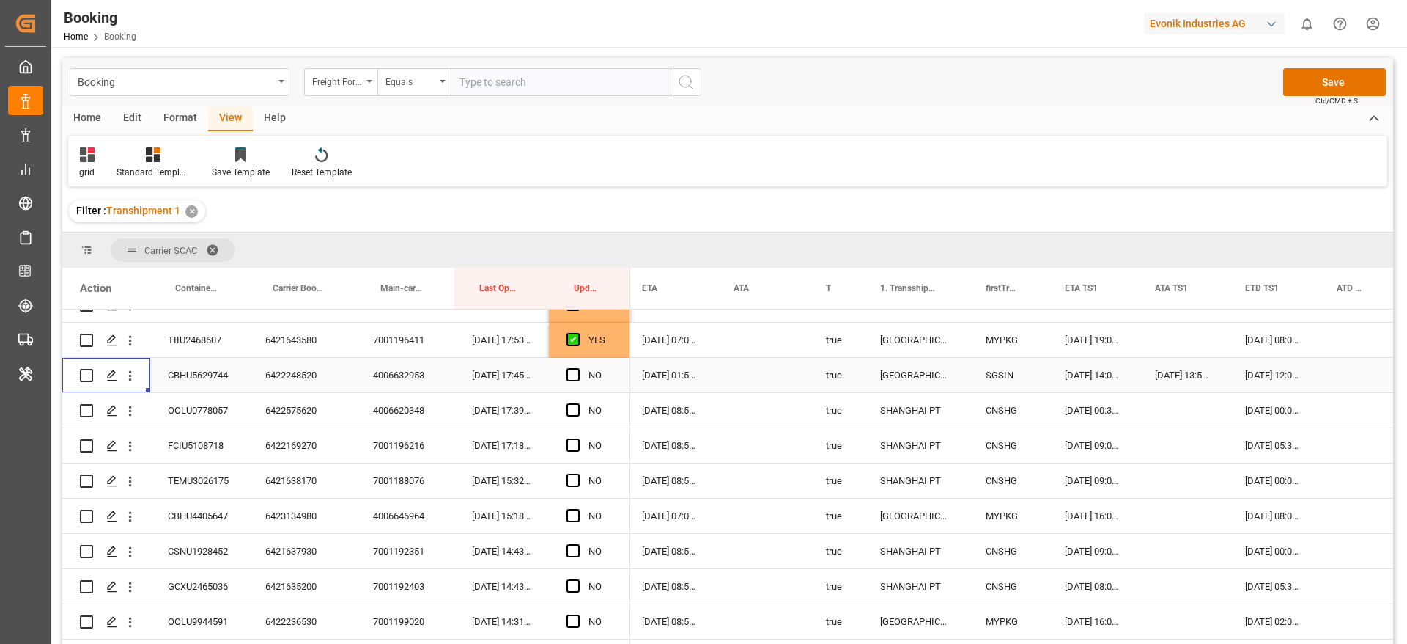
click at [575, 380] on span "Press SPACE to select this row." at bounding box center [573, 374] width 13 height 13
click at [578, 368] on input "Press SPACE to select this row." at bounding box center [578, 368] width 0 height 0
click at [282, 410] on div "6422575620" at bounding box center [302, 410] width 108 height 34
click at [575, 406] on span "Press SPACE to select this row." at bounding box center [573, 409] width 13 height 13
click at [578, 403] on input "Press SPACE to select this row." at bounding box center [578, 403] width 0 height 0
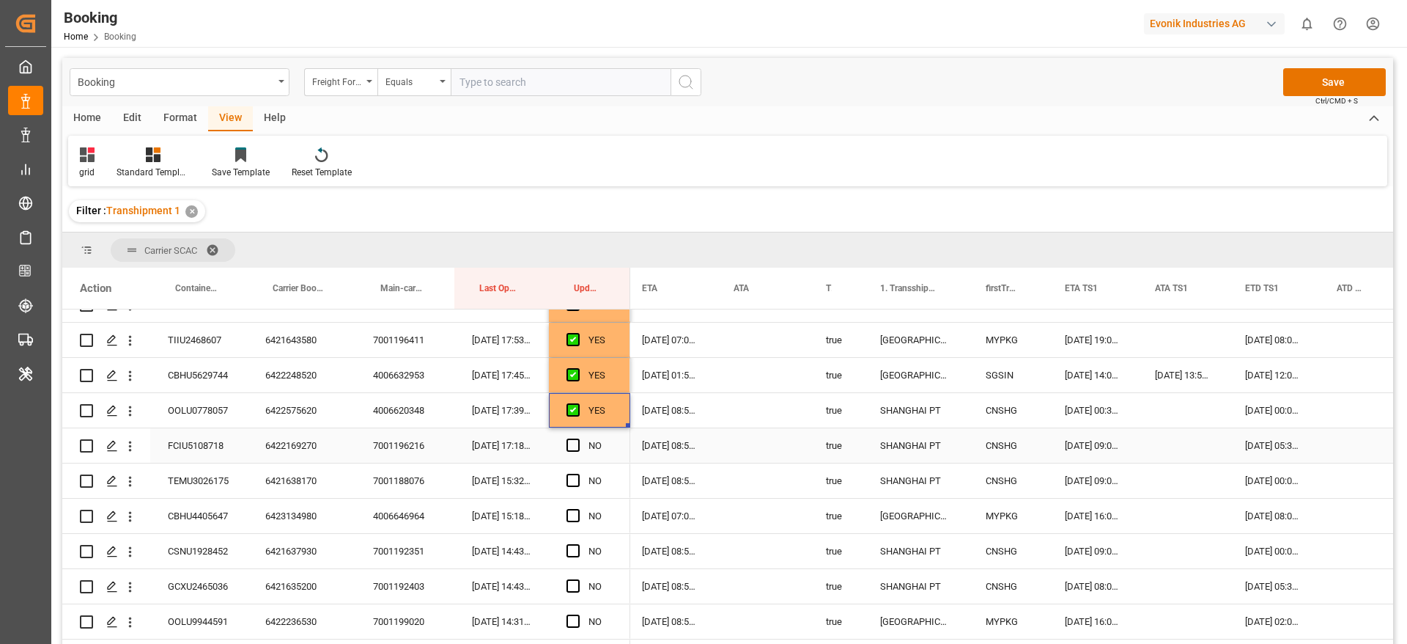
click at [292, 444] on div "6422169270" at bounding box center [302, 445] width 108 height 34
click at [572, 445] on span "Press SPACE to select this row." at bounding box center [573, 444] width 13 height 13
click at [578, 438] on input "Press SPACE to select this row." at bounding box center [578, 438] width 0 height 0
click at [575, 478] on span "Press SPACE to select this row." at bounding box center [573, 479] width 13 height 13
click at [578, 473] on input "Press SPACE to select this row." at bounding box center [578, 473] width 0 height 0
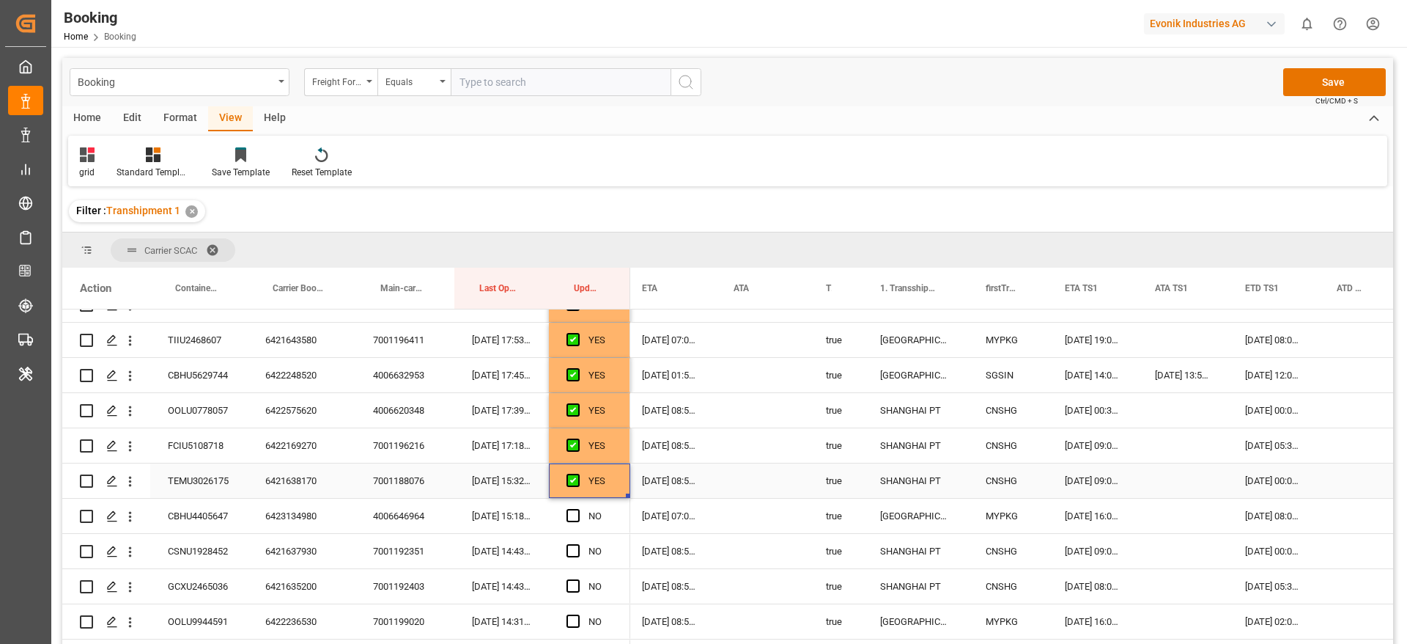
scroll to position [660, 0]
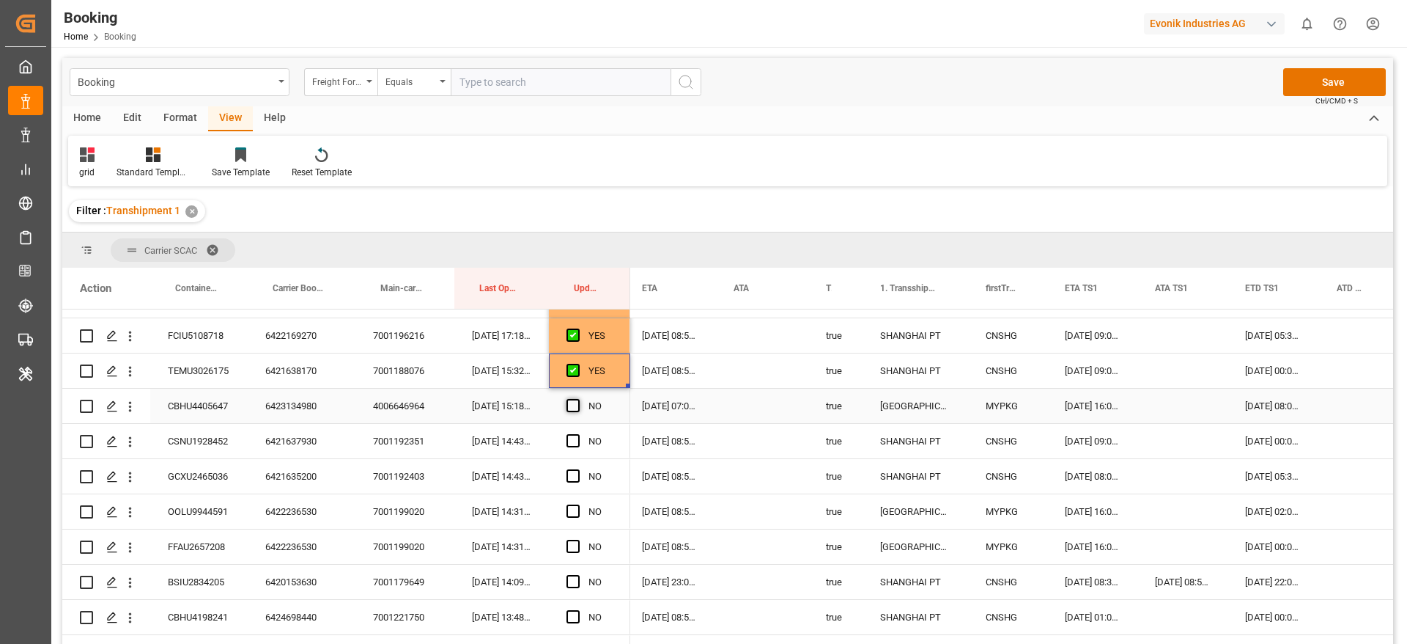
click at [573, 408] on span "Press SPACE to select this row." at bounding box center [573, 405] width 13 height 13
click at [578, 399] on input "Press SPACE to select this row." at bounding box center [578, 399] width 0 height 0
click at [574, 443] on span "Press SPACE to select this row." at bounding box center [573, 440] width 13 height 13
click at [578, 434] on input "Press SPACE to select this row." at bounding box center [578, 434] width 0 height 0
click at [569, 473] on span "Press SPACE to select this row." at bounding box center [573, 475] width 13 height 13
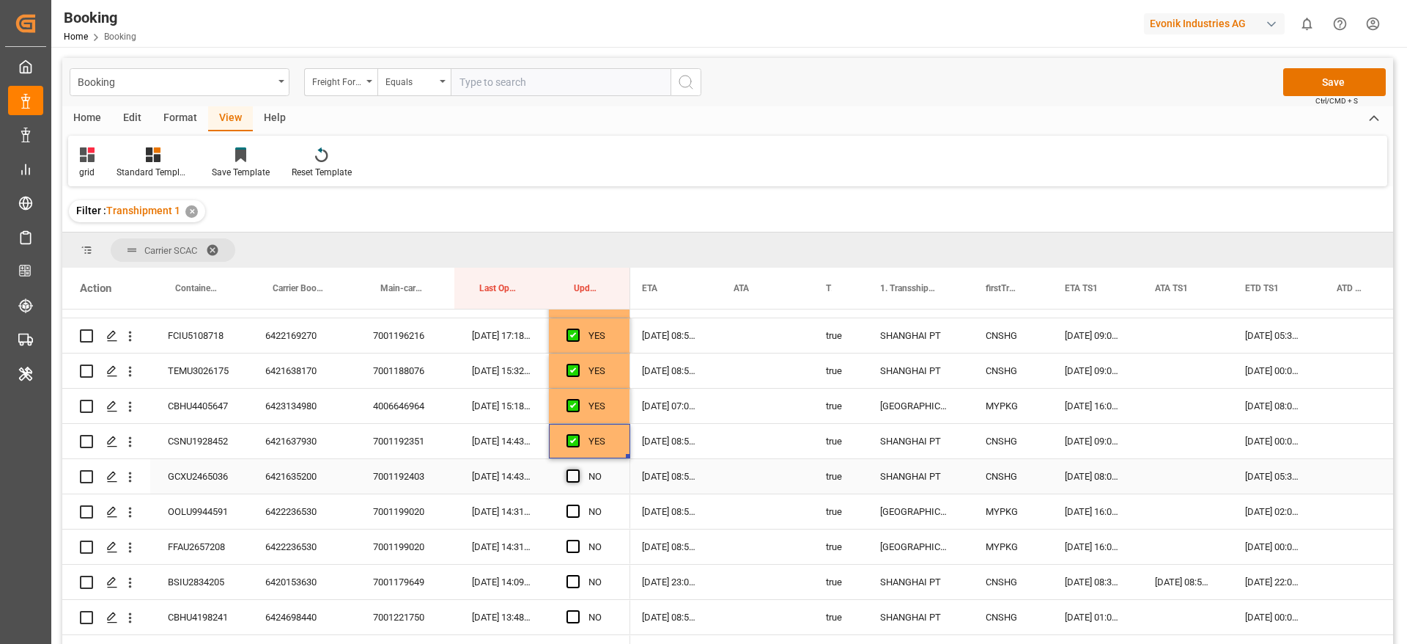
click at [578, 469] on input "Press SPACE to select this row." at bounding box center [578, 469] width 0 height 0
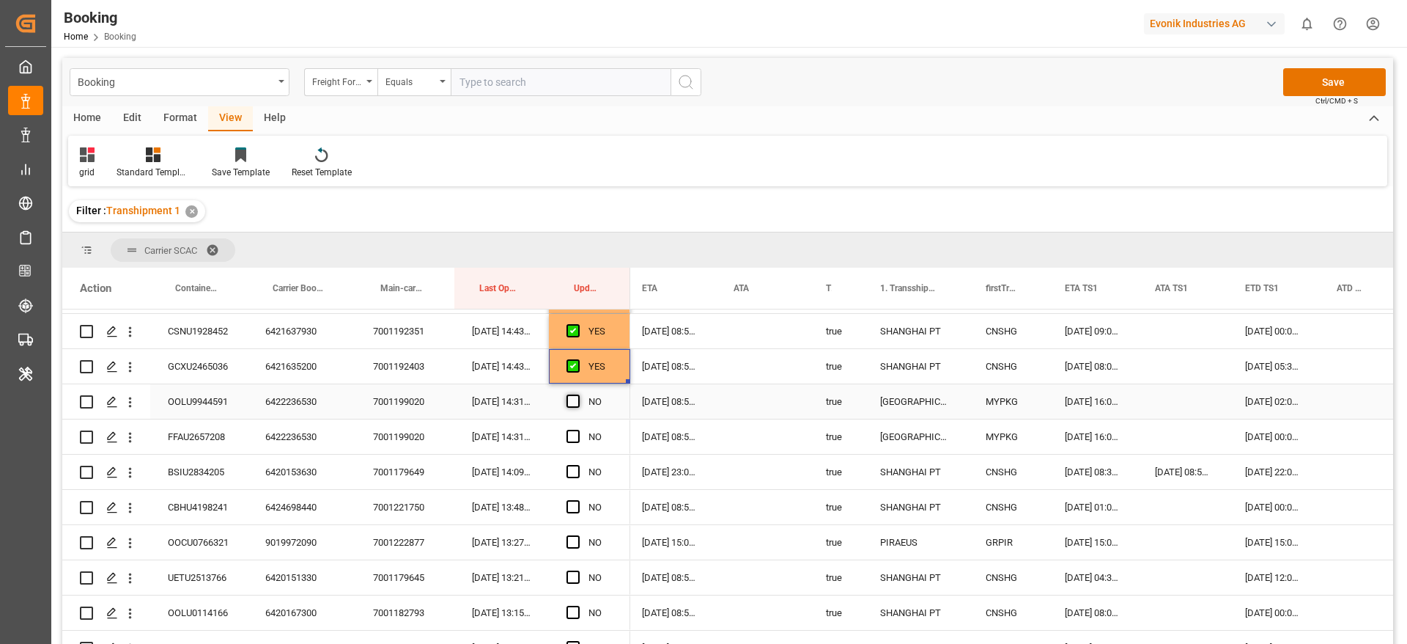
click at [570, 402] on span "Press SPACE to select this row." at bounding box center [573, 400] width 13 height 13
click at [578, 394] on input "Press SPACE to select this row." at bounding box center [578, 394] width 0 height 0
click at [571, 435] on span "Press SPACE to select this row." at bounding box center [573, 436] width 13 height 13
click at [578, 430] on input "Press SPACE to select this row." at bounding box center [578, 430] width 0 height 0
click at [308, 470] on div "6420153630" at bounding box center [302, 471] width 108 height 34
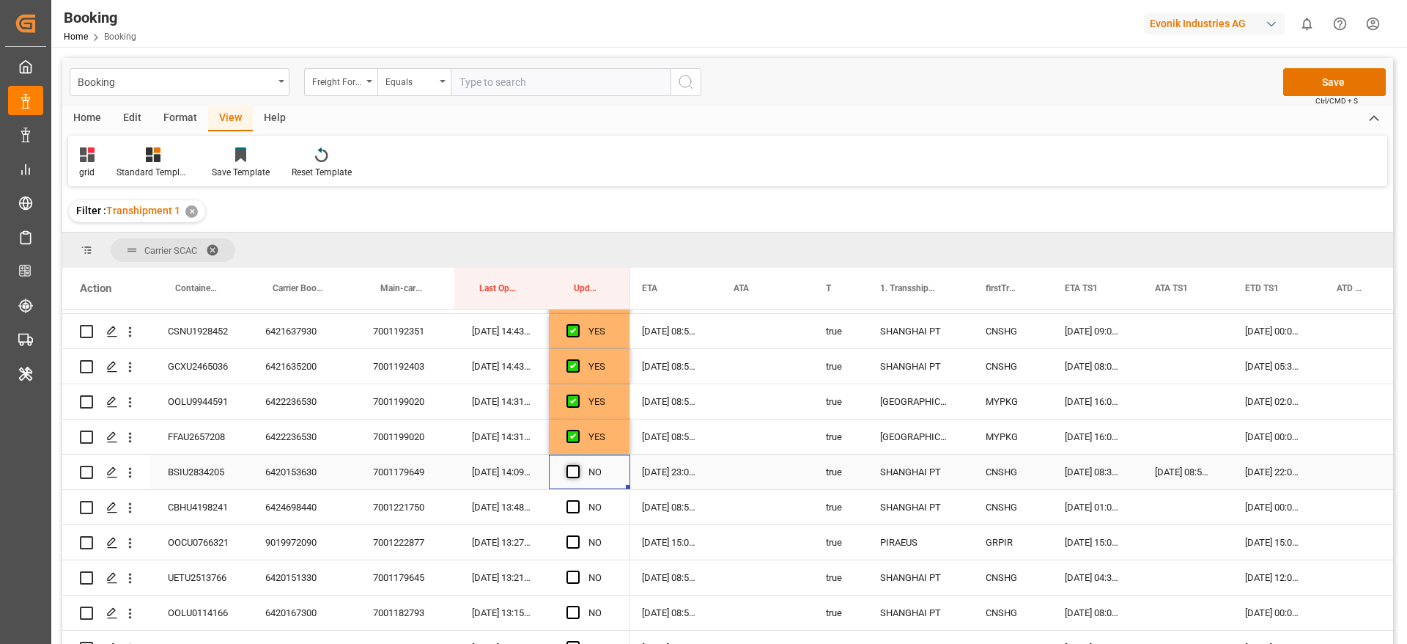
click at [572, 471] on span "Press SPACE to select this row." at bounding box center [573, 471] width 13 height 13
click at [578, 465] on input "Press SPACE to select this row." at bounding box center [578, 465] width 0 height 0
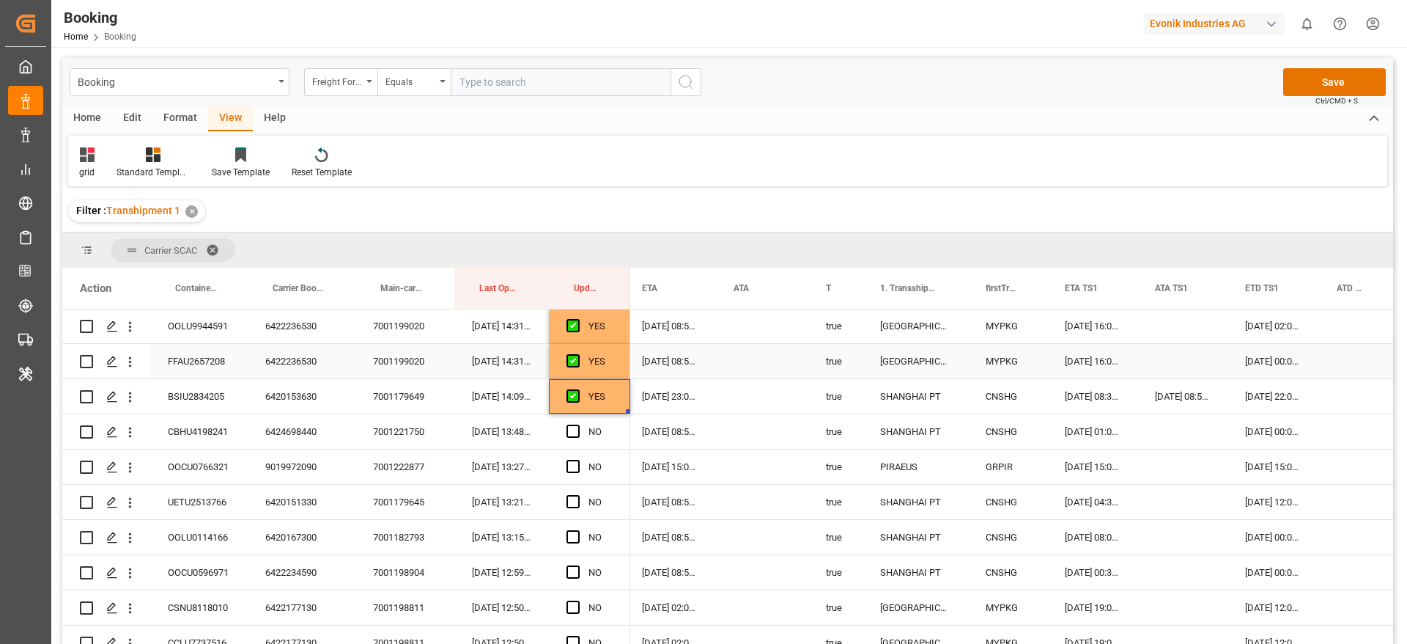
scroll to position [880, 0]
click at [572, 397] on span "Press SPACE to select this row." at bounding box center [573, 396] width 13 height 13
click at [578, 390] on input "Press SPACE to select this row." at bounding box center [578, 390] width 0 height 0
click at [309, 436] on div "9019972090" at bounding box center [302, 432] width 108 height 34
click at [570, 432] on span "Press SPACE to select this row." at bounding box center [573, 431] width 13 height 13
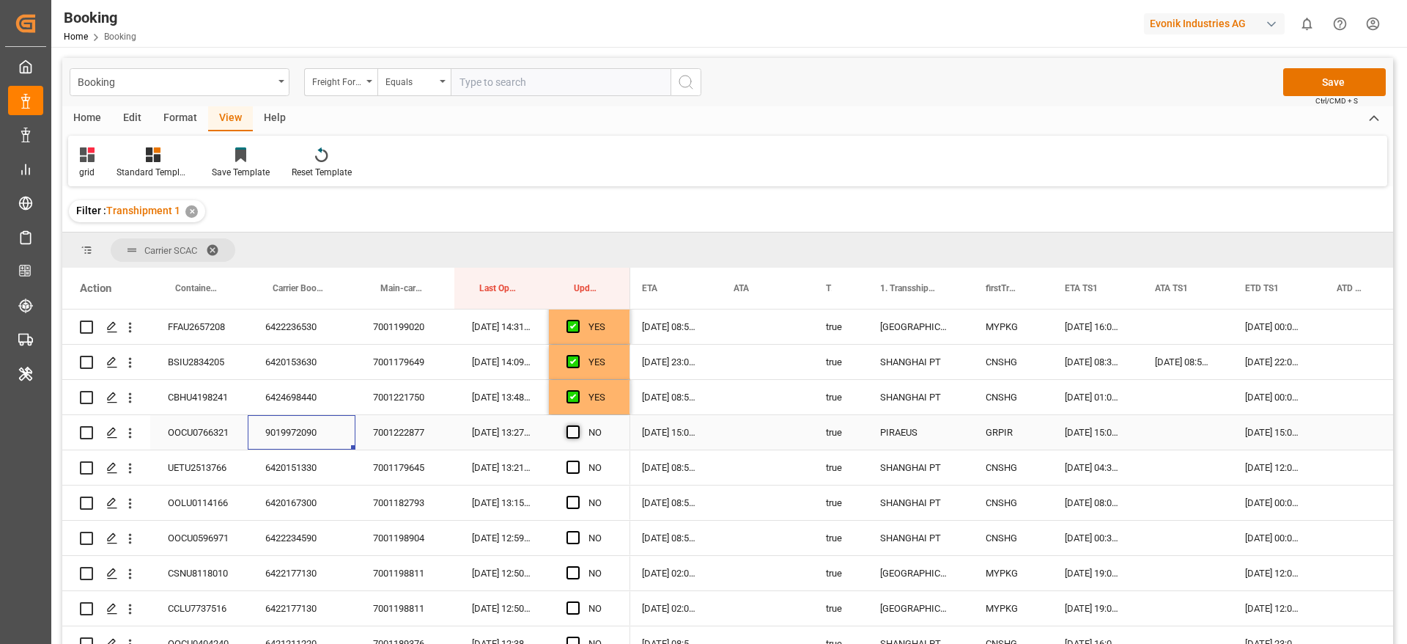
click at [578, 425] on input "Press SPACE to select this row." at bounding box center [578, 425] width 0 height 0
click at [572, 471] on span "Press SPACE to select this row." at bounding box center [573, 466] width 13 height 13
click at [578, 460] on input "Press SPACE to select this row." at bounding box center [578, 460] width 0 height 0
click at [574, 506] on span "Press SPACE to select this row." at bounding box center [573, 501] width 13 height 13
click at [578, 495] on input "Press SPACE to select this row." at bounding box center [578, 495] width 0 height 0
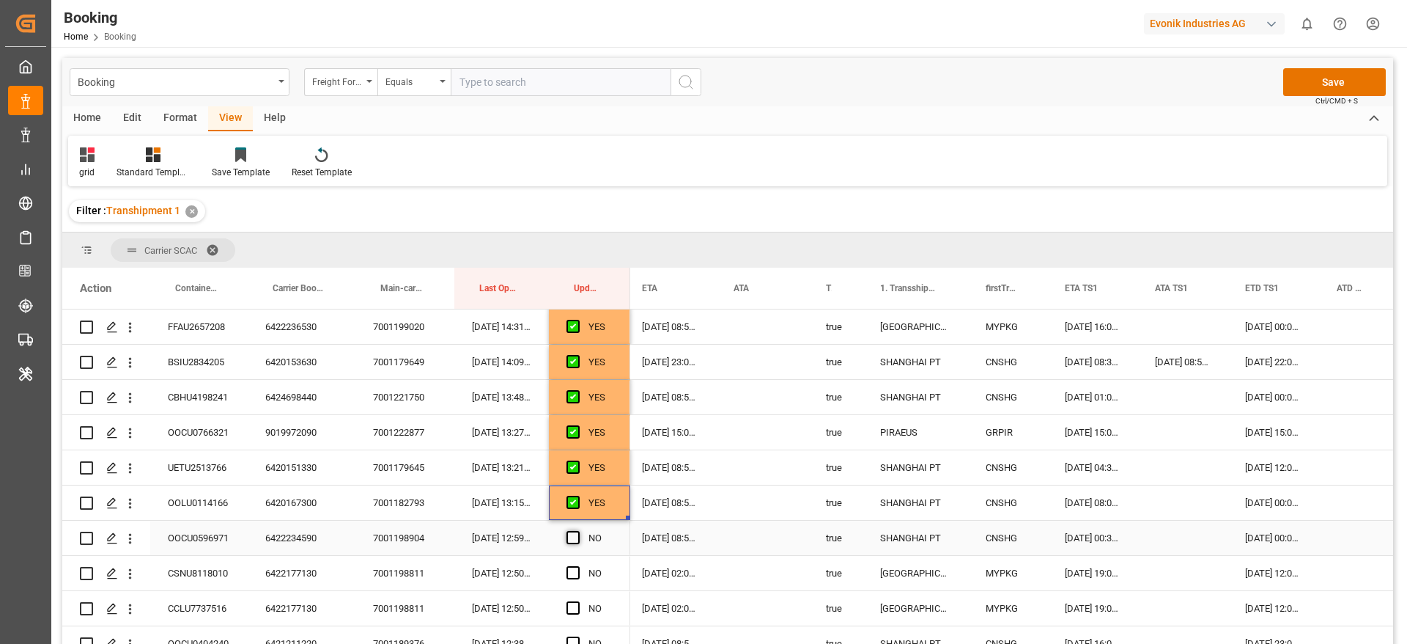
click at [570, 534] on span "Press SPACE to select this row." at bounding box center [573, 537] width 13 height 13
click at [578, 531] on input "Press SPACE to select this row." at bounding box center [578, 531] width 0 height 0
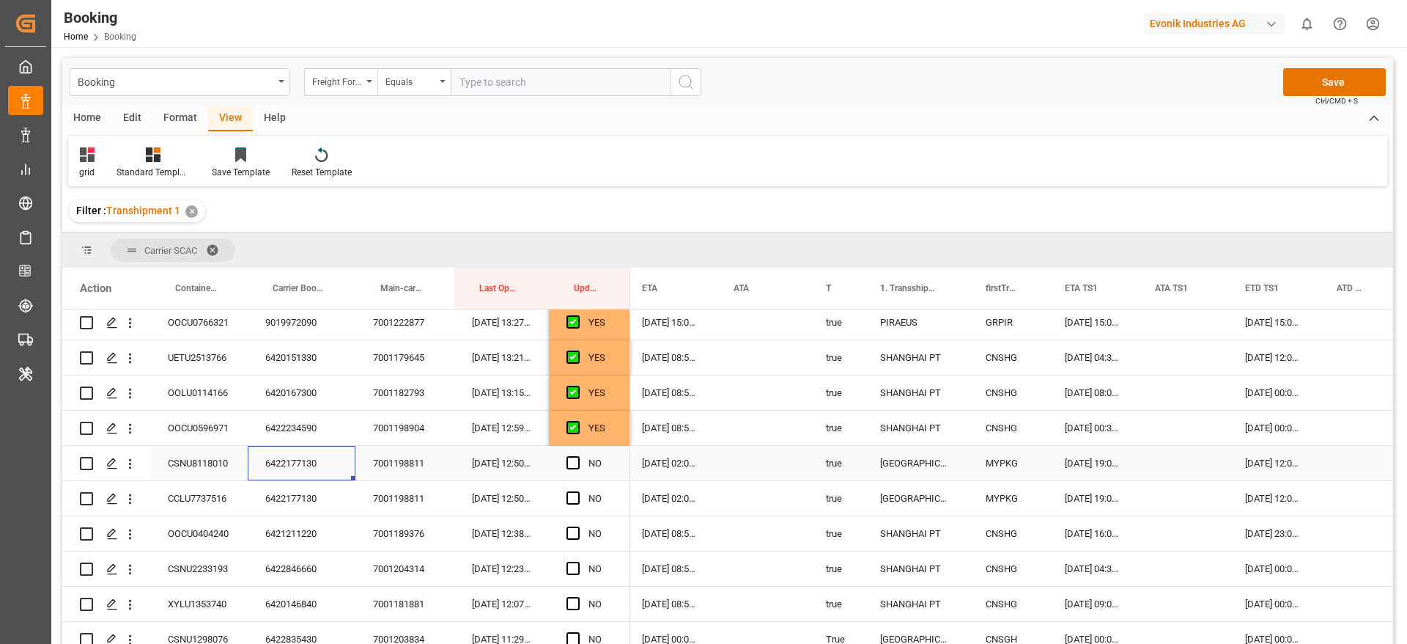
click at [295, 460] on div "6422177130" at bounding box center [302, 463] width 108 height 34
drag, startPoint x: 571, startPoint y: 461, endPoint x: 570, endPoint y: 473, distance: 12.5
click at [572, 461] on span "Press SPACE to select this row." at bounding box center [573, 462] width 13 height 13
click at [578, 456] on input "Press SPACE to select this row." at bounding box center [578, 456] width 0 height 0
click at [575, 496] on span "Press SPACE to select this row." at bounding box center [573, 497] width 13 height 13
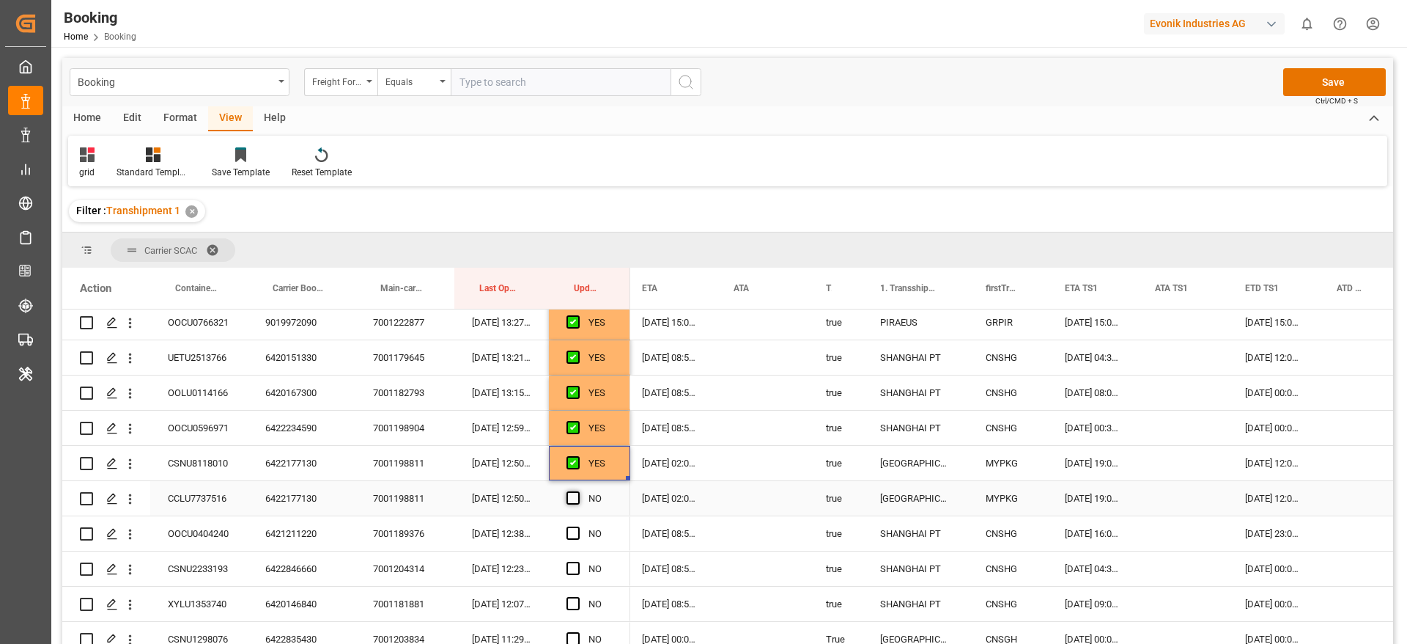
click at [578, 491] on input "Press SPACE to select this row." at bounding box center [578, 491] width 0 height 0
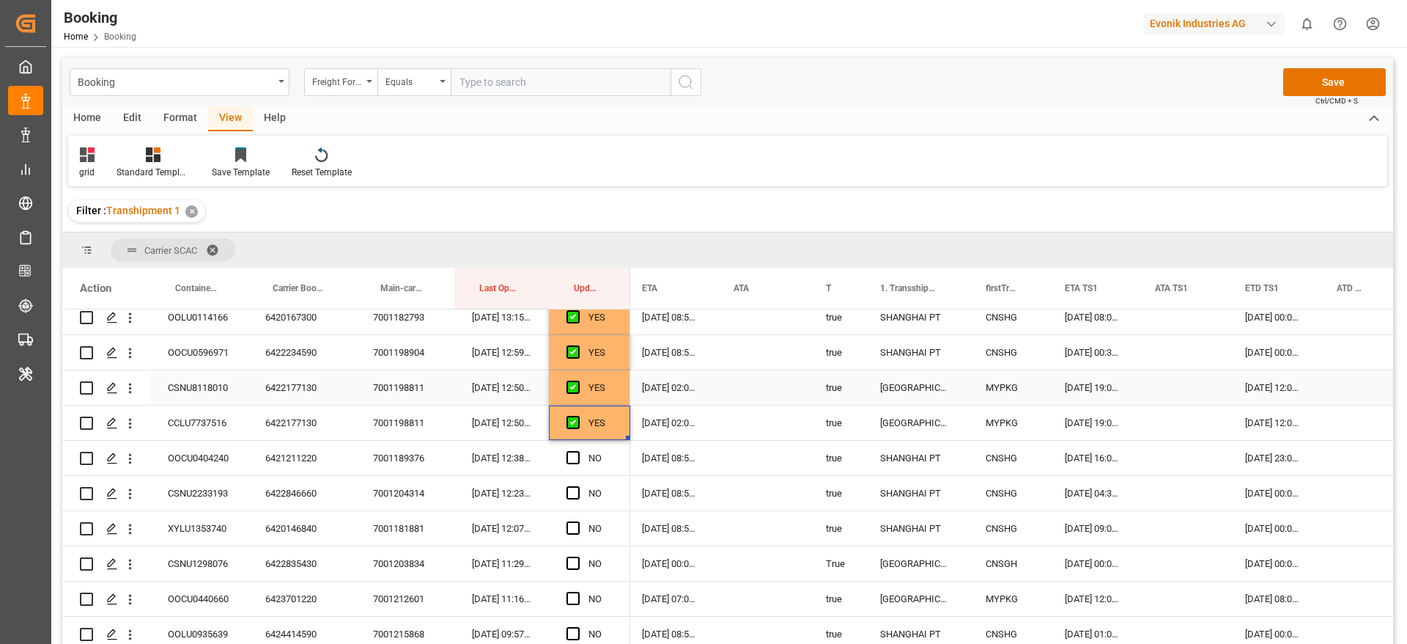
scroll to position [1099, 0]
click at [283, 431] on div "6421211220" at bounding box center [302, 423] width 108 height 34
click at [571, 424] on span "Press SPACE to select this row." at bounding box center [573, 422] width 13 height 13
click at [578, 416] on input "Press SPACE to select this row." at bounding box center [578, 416] width 0 height 0
click at [574, 455] on span "Press SPACE to select this row." at bounding box center [573, 458] width 13 height 13
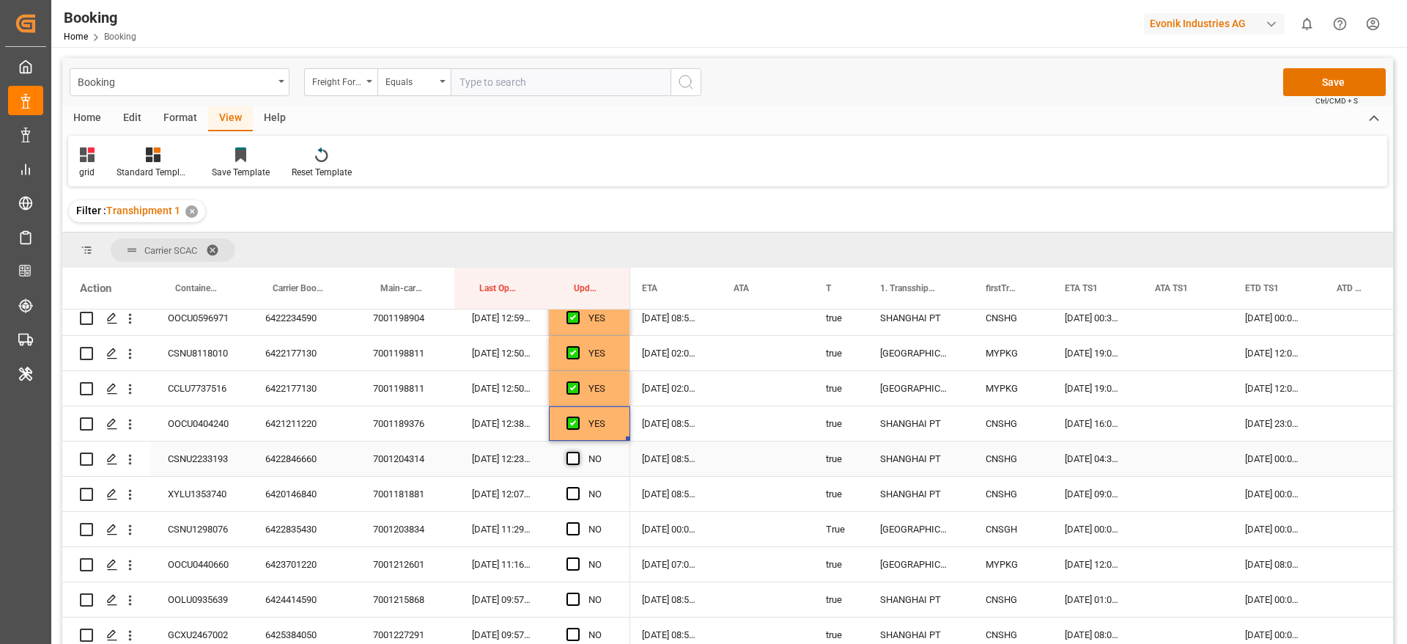
click at [578, 452] on input "Press SPACE to select this row." at bounding box center [578, 452] width 0 height 0
drag, startPoint x: 572, startPoint y: 490, endPoint x: 573, endPoint y: 498, distance: 8.8
click at [573, 489] on span "Press SPACE to select this row." at bounding box center [573, 493] width 13 height 13
click at [578, 487] on input "Press SPACE to select this row." at bounding box center [578, 487] width 0 height 0
click at [572, 527] on span "Press SPACE to select this row." at bounding box center [573, 528] width 13 height 13
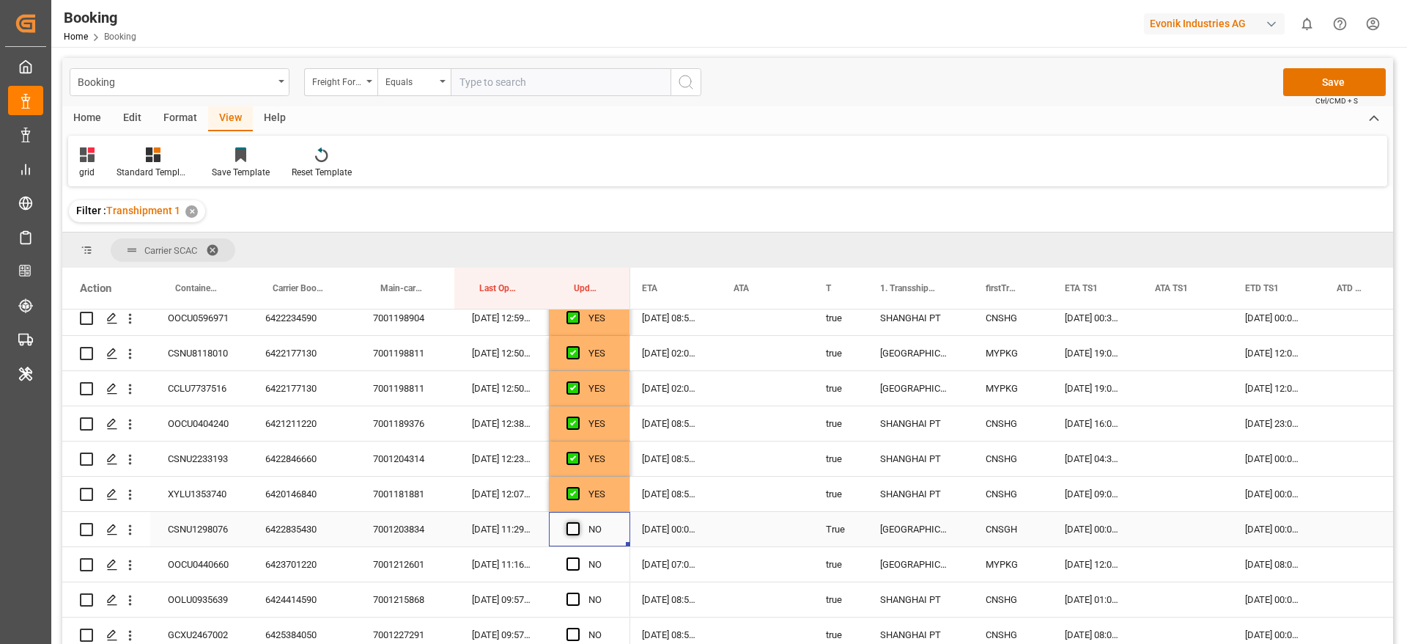
click at [578, 522] on input "Press SPACE to select this row." at bounding box center [578, 522] width 0 height 0
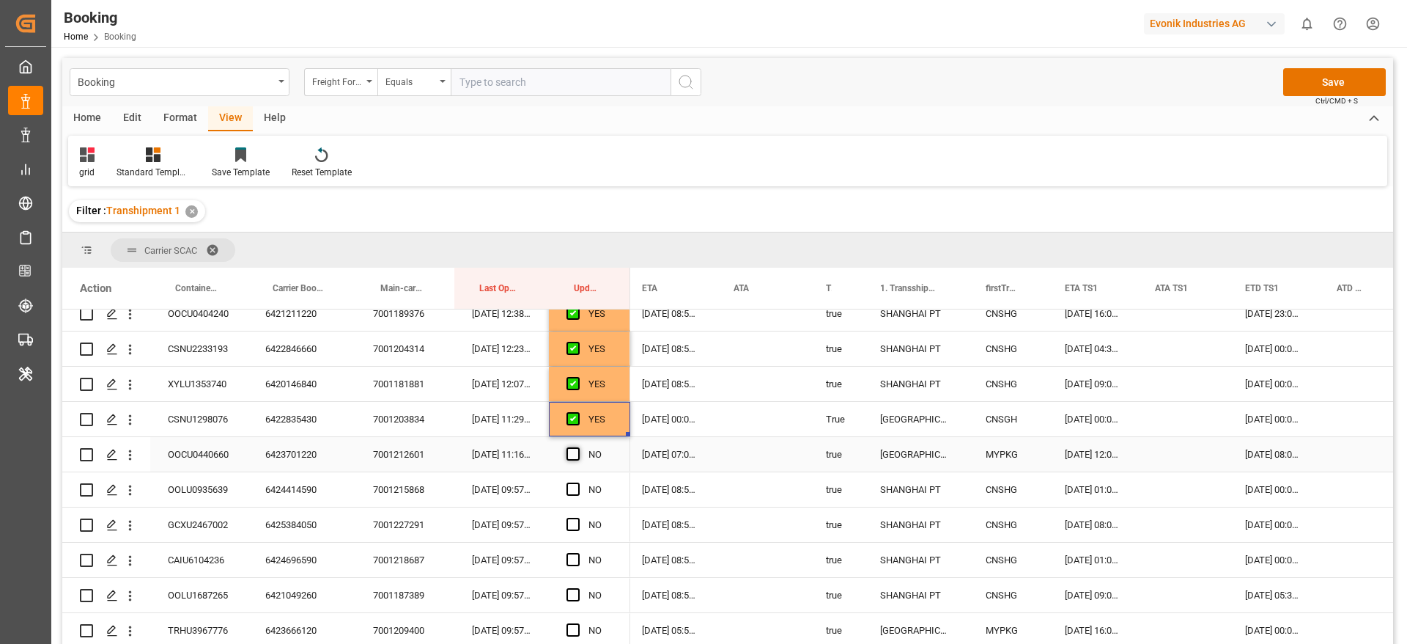
click at [570, 455] on span "Press SPACE to select this row." at bounding box center [573, 453] width 13 height 13
click at [578, 447] on input "Press SPACE to select this row." at bounding box center [578, 447] width 0 height 0
click at [572, 490] on span "Press SPACE to select this row." at bounding box center [573, 488] width 13 height 13
click at [578, 482] on input "Press SPACE to select this row." at bounding box center [578, 482] width 0 height 0
click at [570, 523] on span "Press SPACE to select this row." at bounding box center [573, 523] width 13 height 13
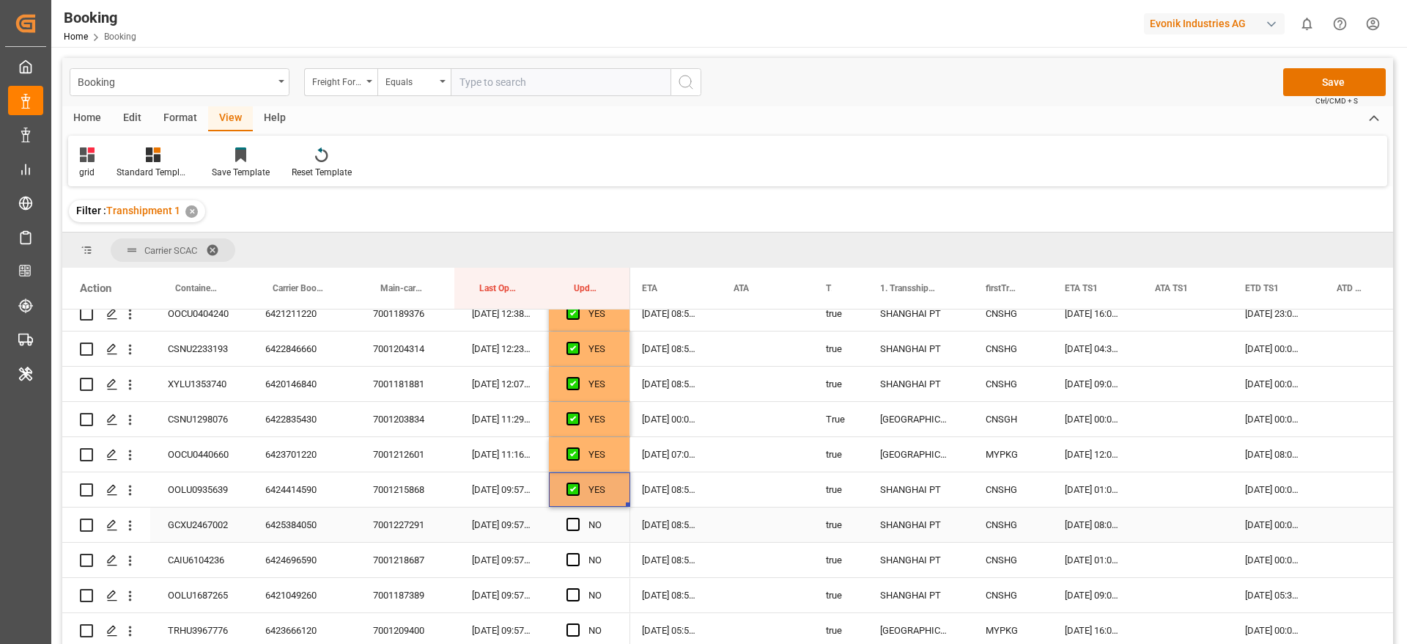
click at [578, 517] on input "Press SPACE to select this row." at bounding box center [578, 517] width 0 height 0
click at [575, 562] on span "Press SPACE to select this row." at bounding box center [573, 559] width 13 height 13
click at [578, 553] on input "Press SPACE to select this row." at bounding box center [578, 553] width 0 height 0
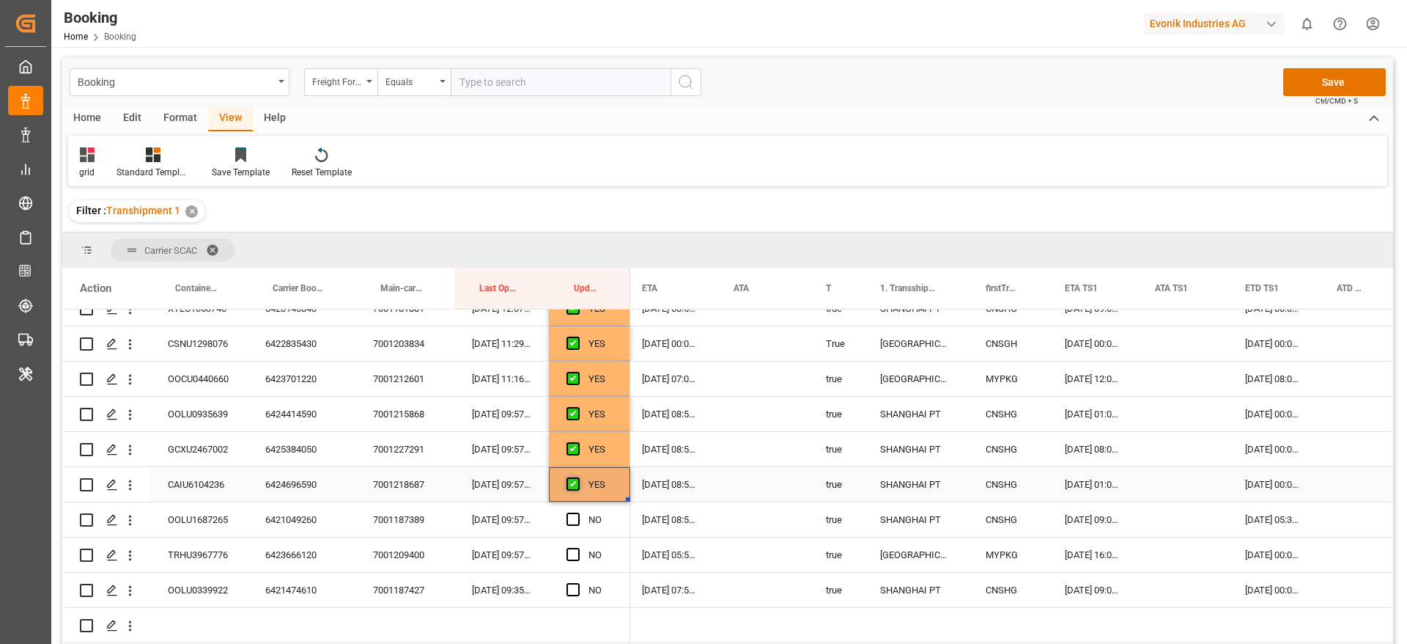
scroll to position [1319, 0]
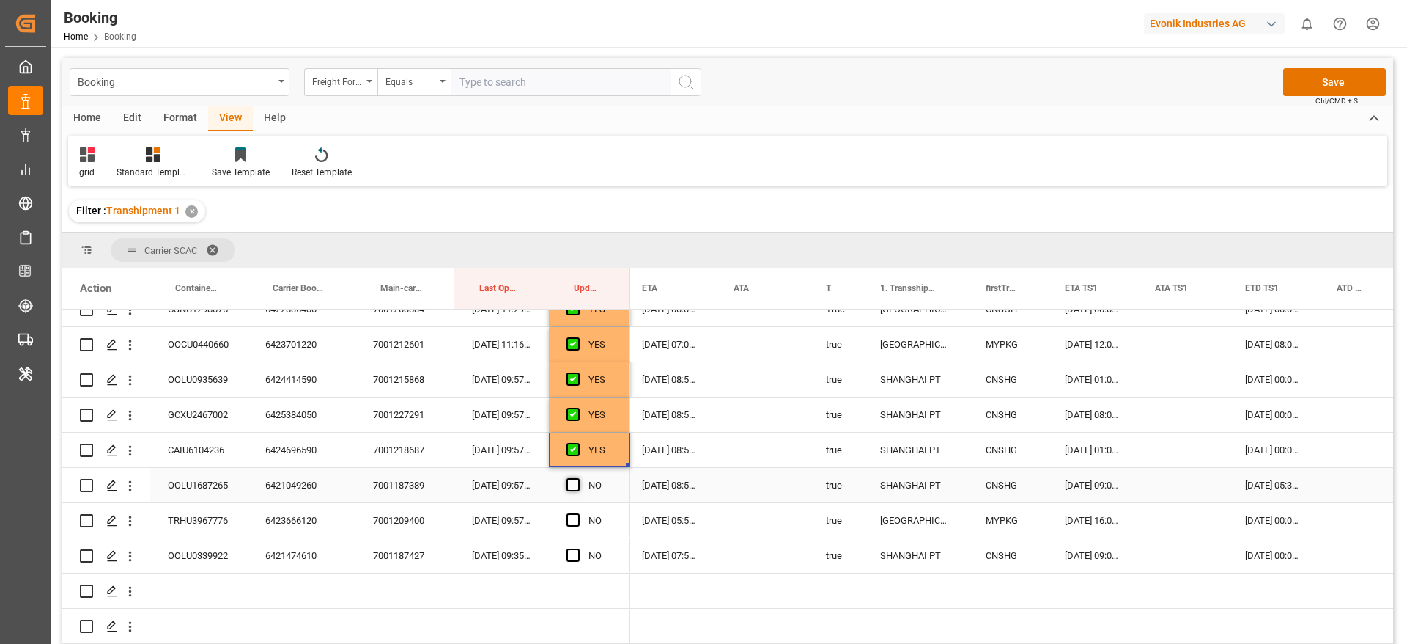
click at [572, 489] on span "Press SPACE to select this row." at bounding box center [573, 484] width 13 height 13
click at [578, 478] on input "Press SPACE to select this row." at bounding box center [578, 478] width 0 height 0
click at [575, 517] on span "Press SPACE to select this row." at bounding box center [573, 519] width 13 height 13
click at [578, 513] on input "Press SPACE to select this row." at bounding box center [578, 513] width 0 height 0
click at [315, 562] on div "6421474610" at bounding box center [302, 555] width 108 height 34
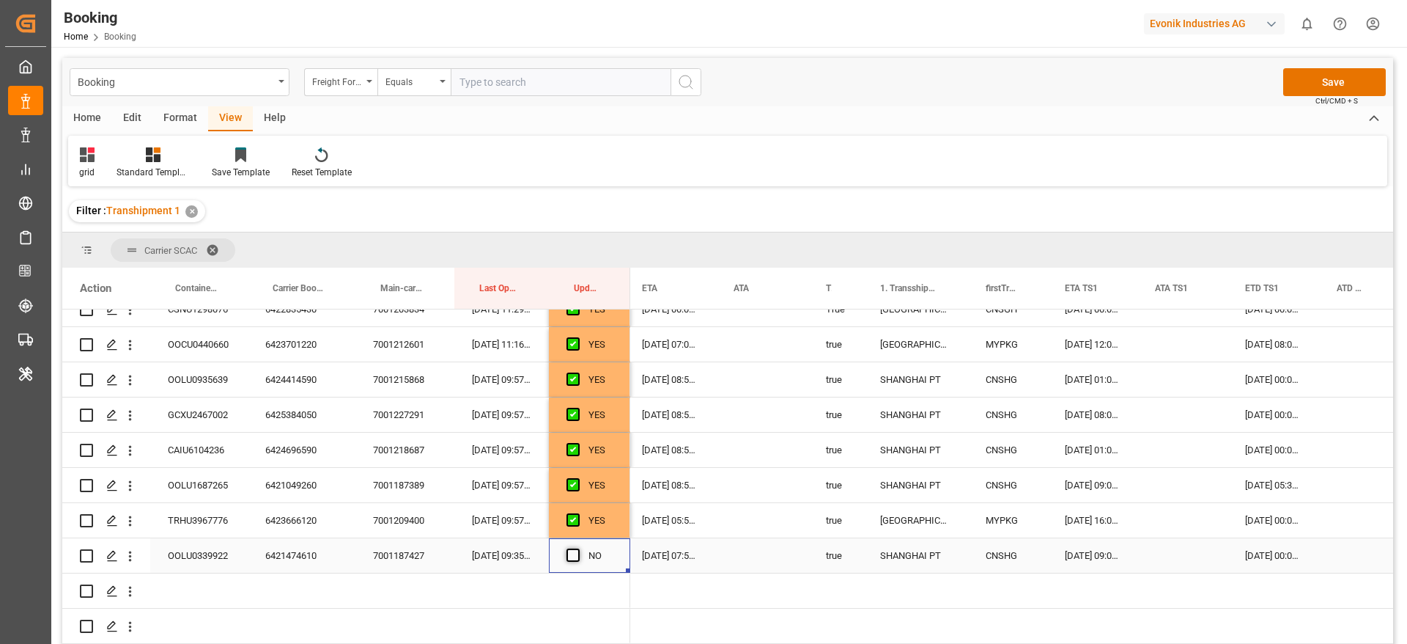
click at [578, 552] on span "Press SPACE to select this row." at bounding box center [573, 554] width 13 height 13
click at [578, 548] on input "Press SPACE to select this row." at bounding box center [578, 548] width 0 height 0
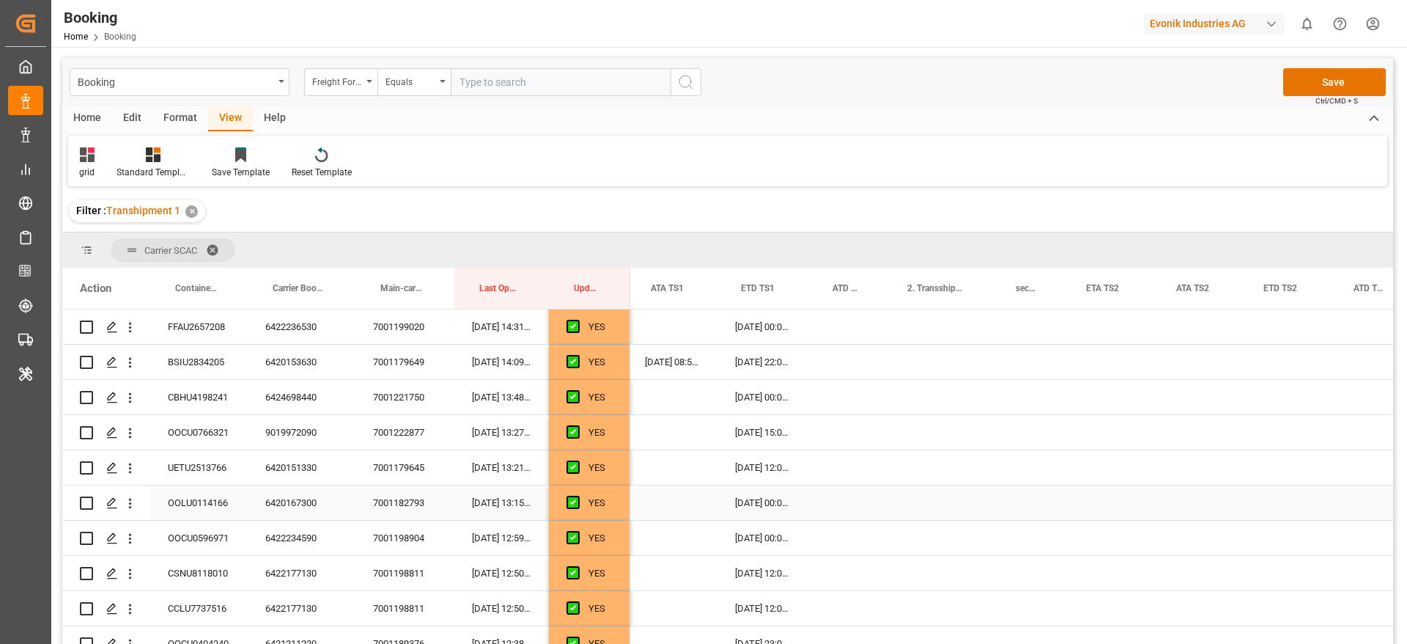
scroll to position [0, 1743]
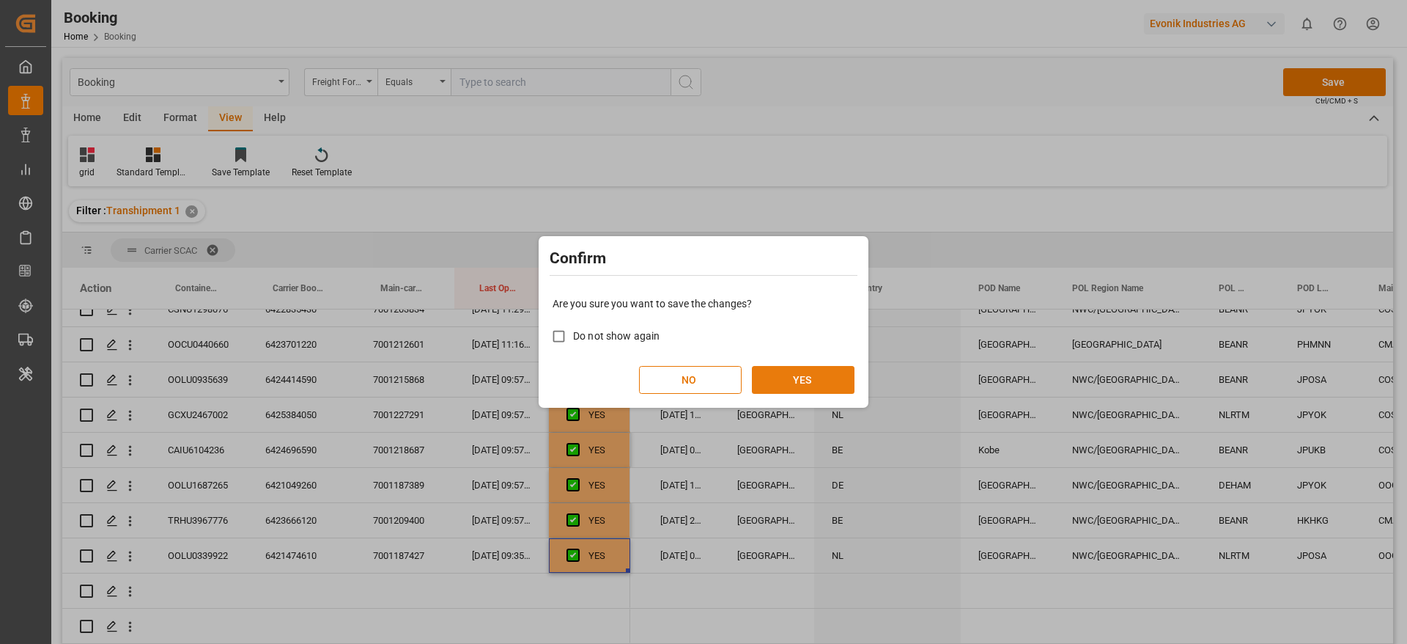
click at [821, 375] on button "YES" at bounding box center [803, 380] width 103 height 28
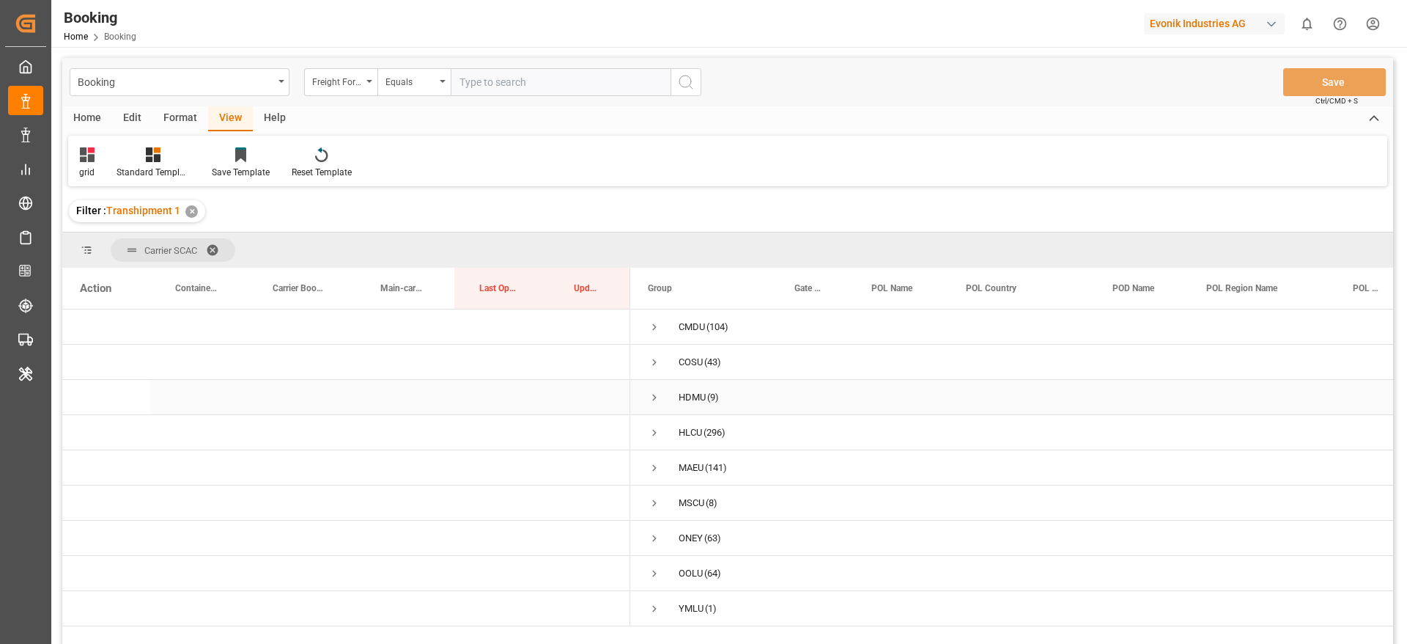
click at [653, 397] on span "Press SPACE to select this row." at bounding box center [654, 397] width 13 height 13
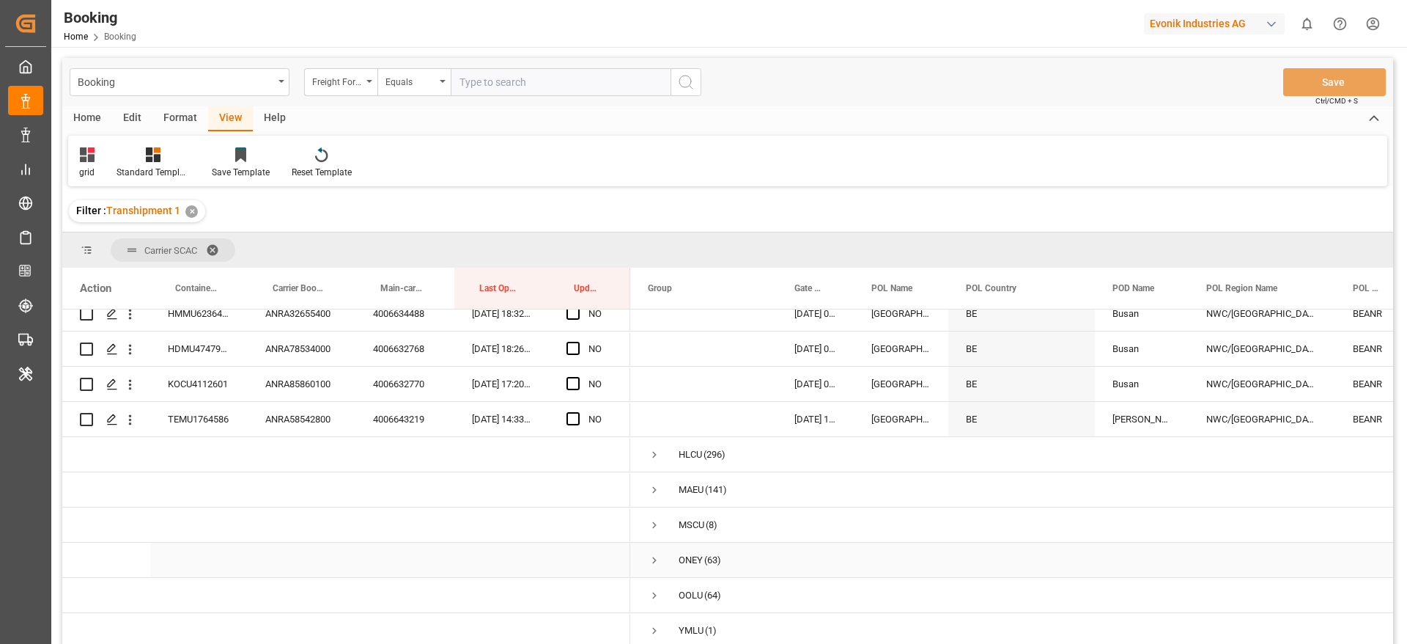
click at [652, 554] on span "Press SPACE to select this row." at bounding box center [654, 559] width 13 height 13
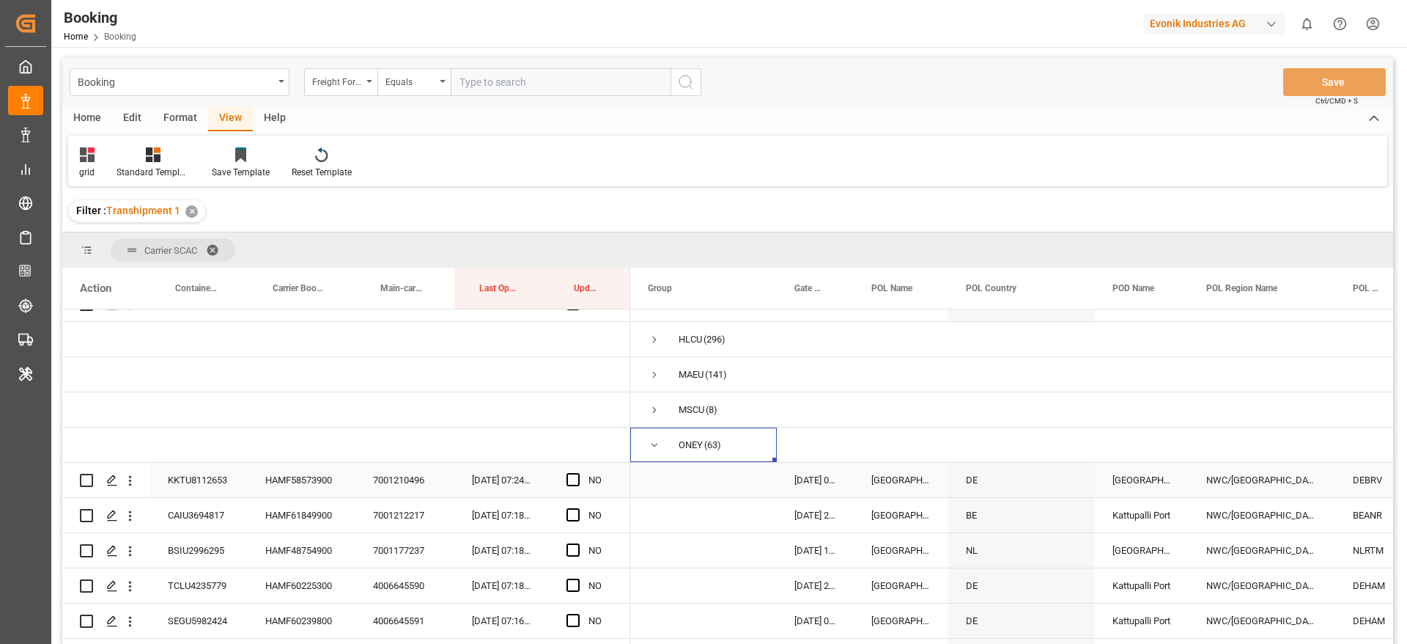
click at [301, 489] on div "HAMF58573900" at bounding box center [302, 480] width 108 height 34
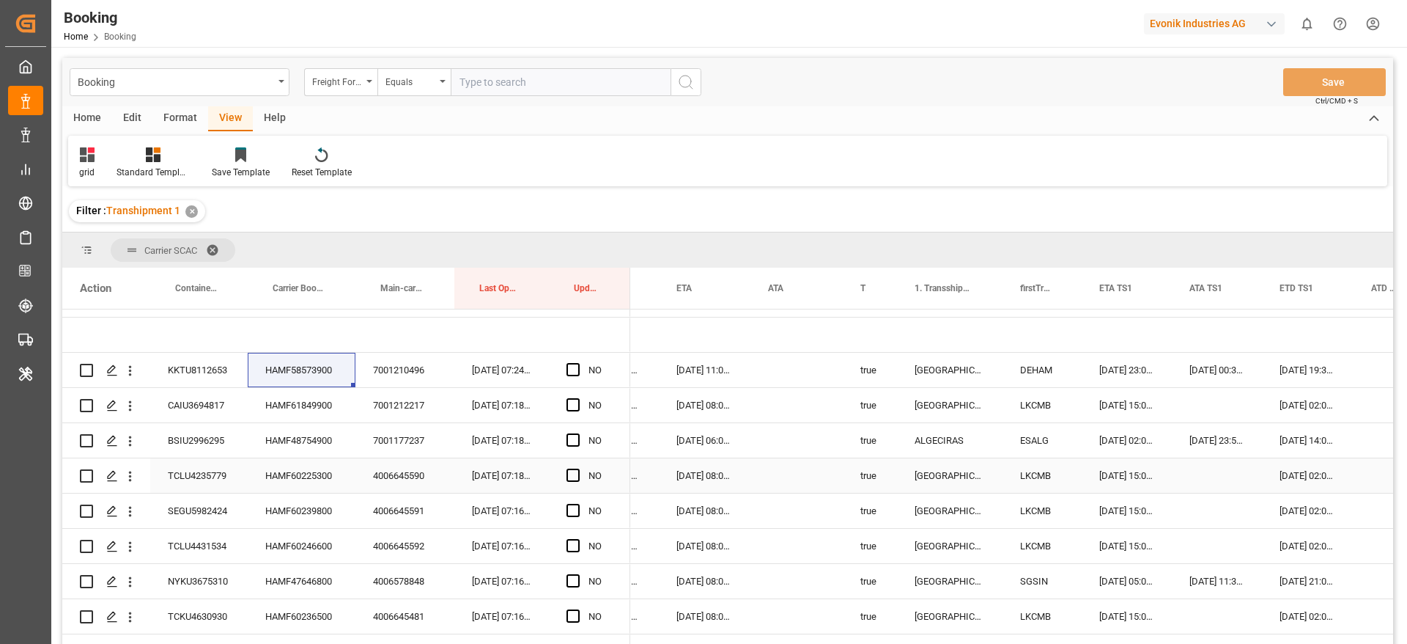
scroll to position [0, 1262]
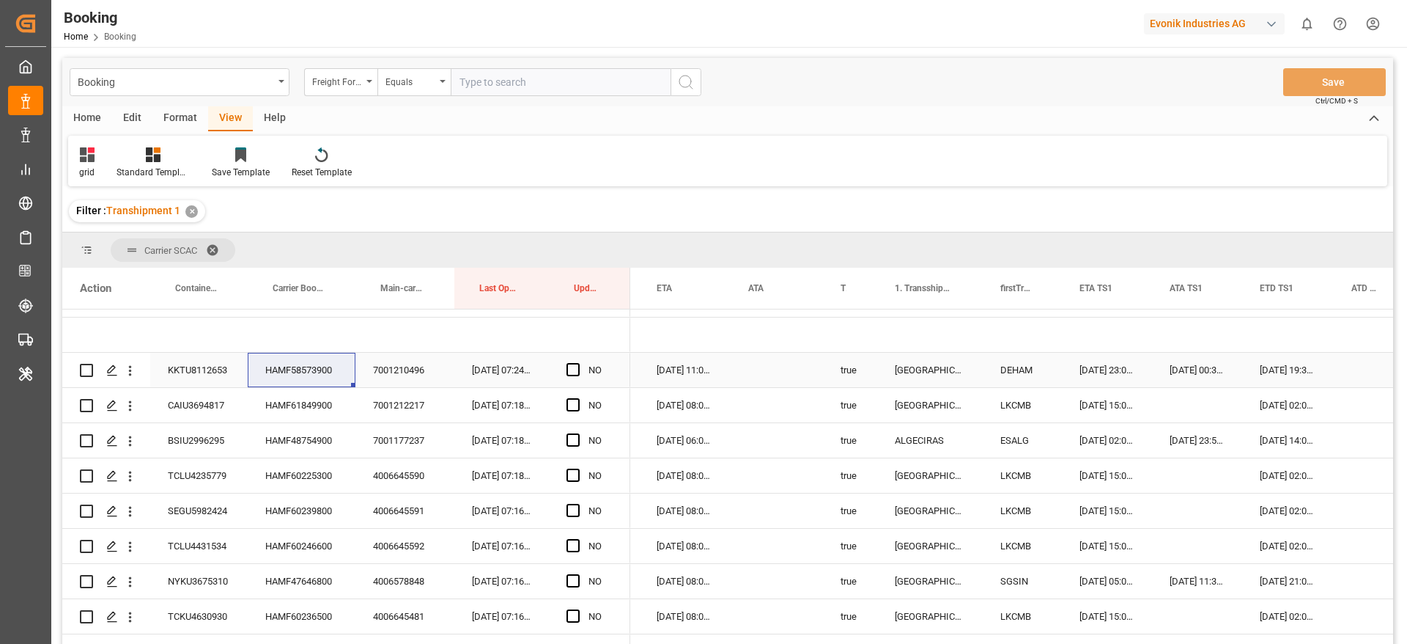
click at [312, 372] on div "HAMF58573900" at bounding box center [302, 370] width 108 height 34
click at [574, 368] on span "Press SPACE to select this row." at bounding box center [573, 369] width 13 height 13
click at [578, 363] on input "Press SPACE to select this row." at bounding box center [578, 363] width 0 height 0
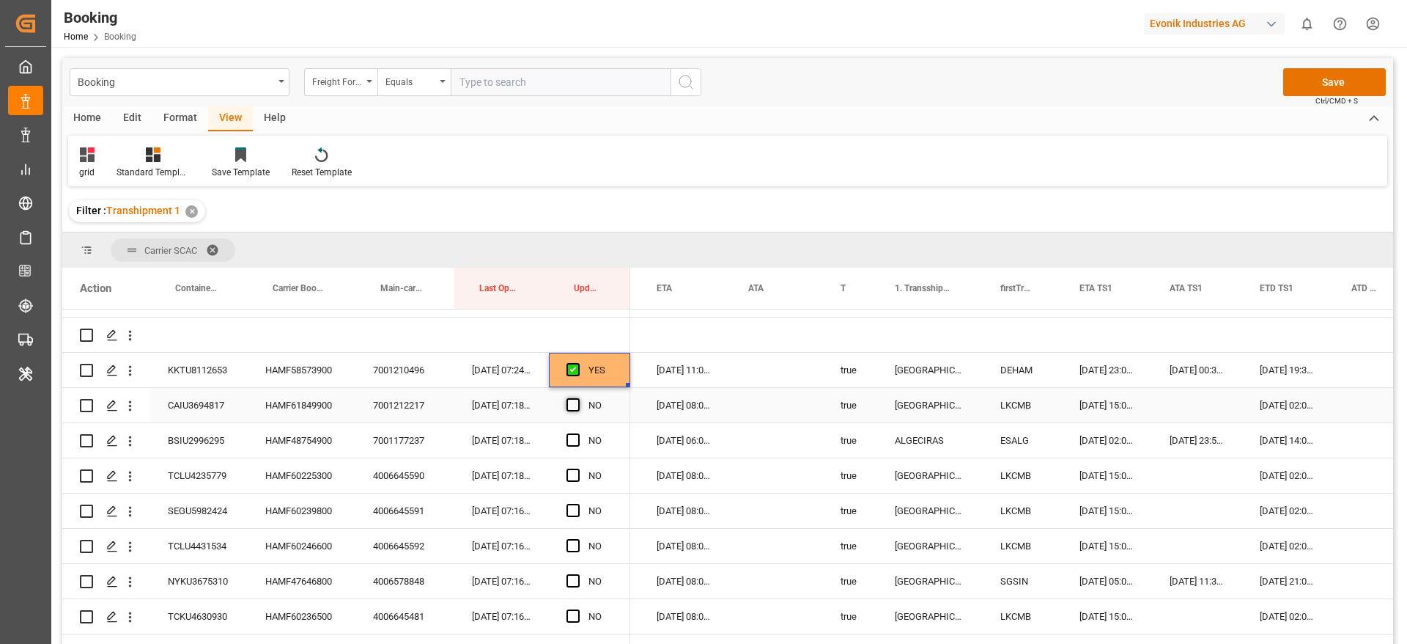
click at [574, 408] on span "Press SPACE to select this row." at bounding box center [573, 404] width 13 height 13
click at [578, 398] on input "Press SPACE to select this row." at bounding box center [578, 398] width 0 height 0
click at [290, 447] on div "HAMF48754900" at bounding box center [302, 440] width 108 height 34
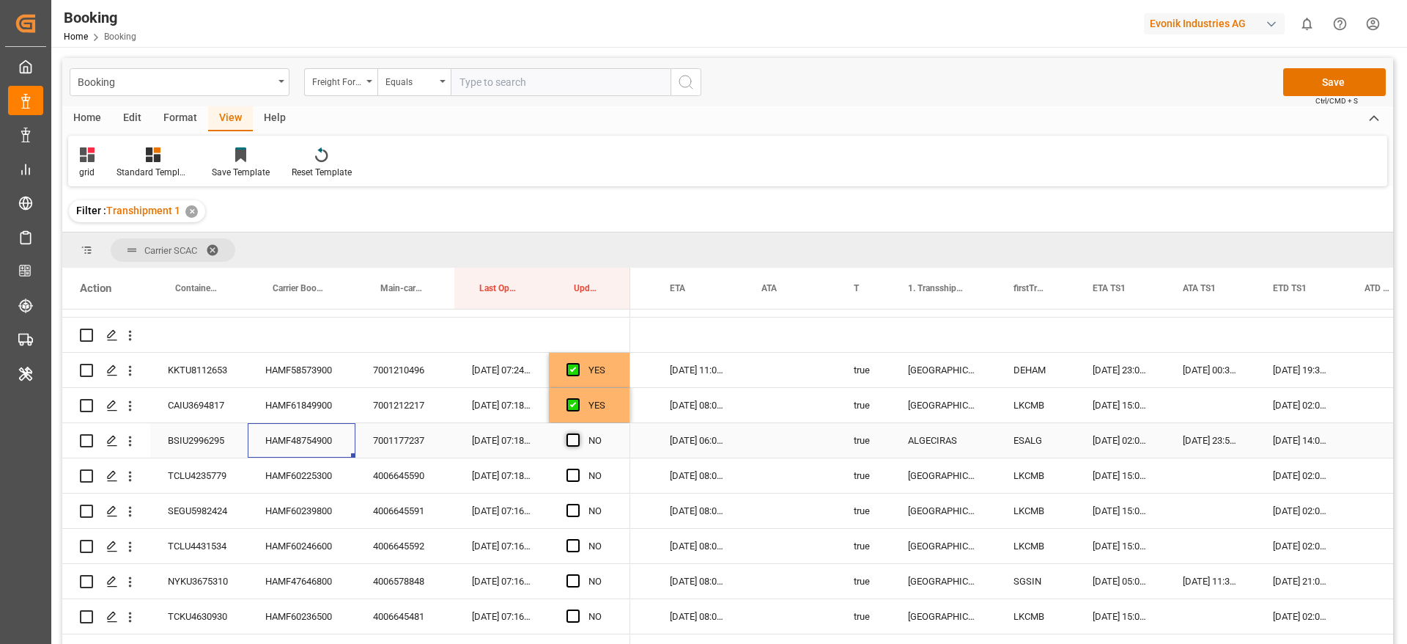
click at [571, 443] on span "Press SPACE to select this row." at bounding box center [573, 439] width 13 height 13
click at [578, 433] on input "Press SPACE to select this row." at bounding box center [578, 433] width 0 height 0
click at [575, 473] on span "Press SPACE to select this row." at bounding box center [573, 474] width 13 height 13
click at [578, 468] on input "Press SPACE to select this row." at bounding box center [578, 468] width 0 height 0
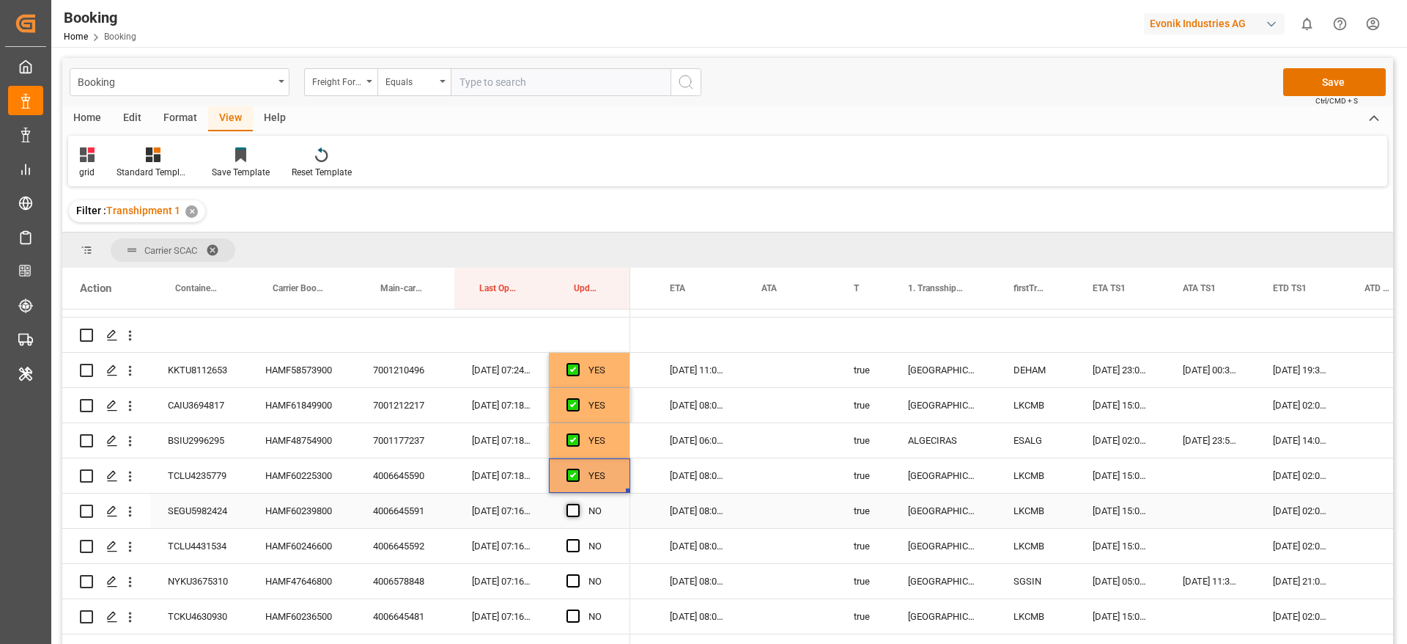
click at [573, 506] on span "Press SPACE to select this row." at bounding box center [573, 510] width 13 height 13
click at [578, 504] on input "Press SPACE to select this row." at bounding box center [578, 504] width 0 height 0
click at [570, 550] on span "Press SPACE to select this row." at bounding box center [573, 545] width 13 height 13
click at [578, 539] on input "Press SPACE to select this row." at bounding box center [578, 539] width 0 height 0
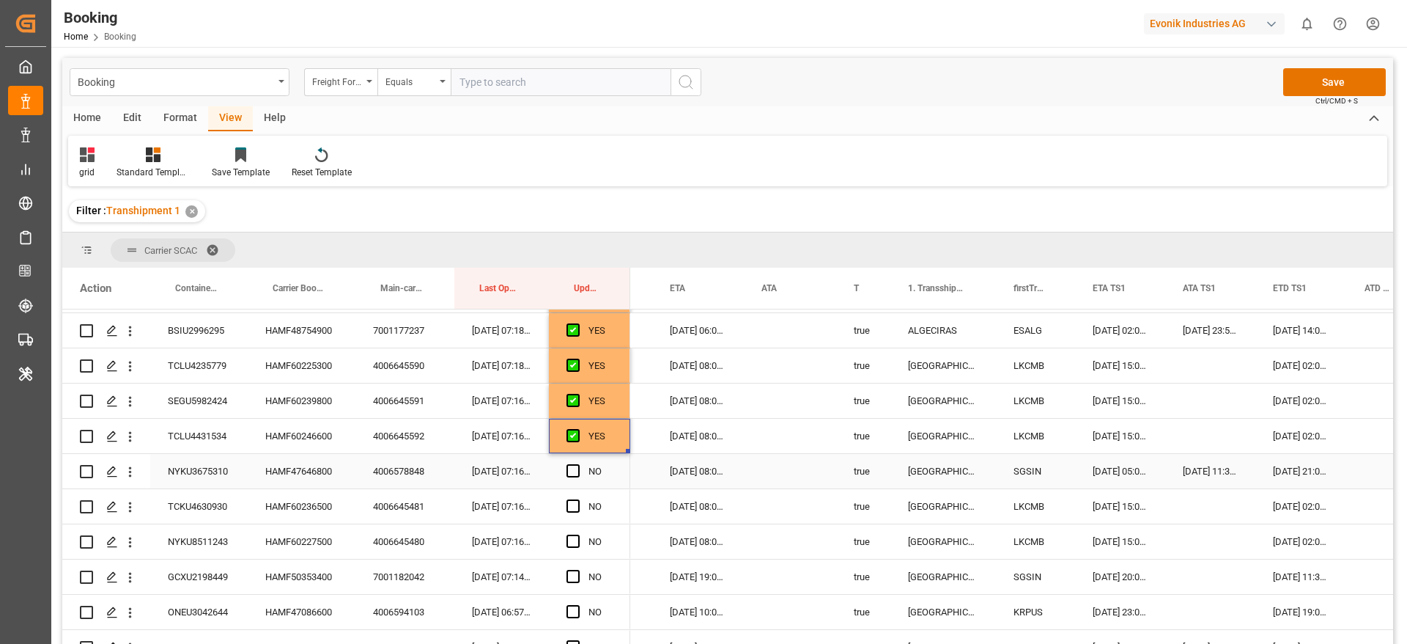
click at [322, 472] on div "HAMF47646800" at bounding box center [302, 471] width 108 height 34
click at [575, 468] on span "Press SPACE to select this row." at bounding box center [573, 470] width 13 height 13
click at [578, 464] on input "Press SPACE to select this row." at bounding box center [578, 464] width 0 height 0
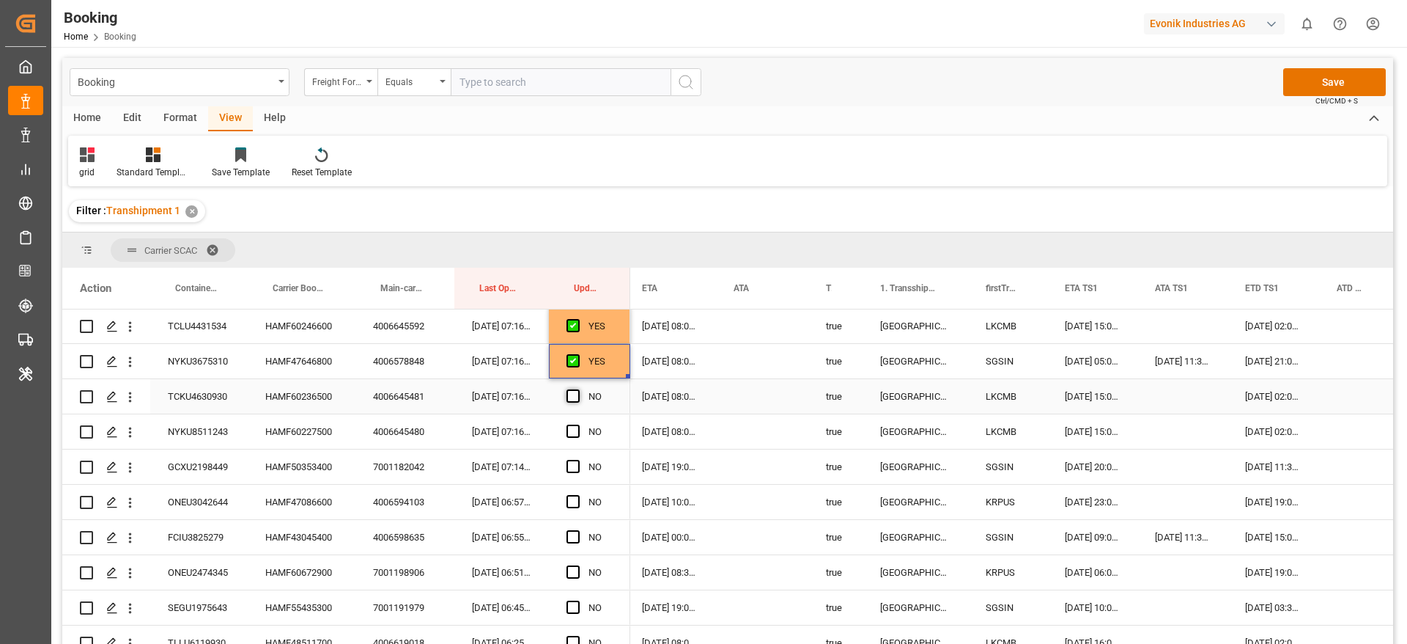
click at [575, 395] on span "Press SPACE to select this row." at bounding box center [573, 395] width 13 height 13
click at [578, 389] on input "Press SPACE to select this row." at bounding box center [578, 389] width 0 height 0
click at [575, 427] on span "Press SPACE to select this row." at bounding box center [573, 430] width 13 height 13
click at [578, 424] on input "Press SPACE to select this row." at bounding box center [578, 424] width 0 height 0
click at [295, 462] on div "HAMF50353400" at bounding box center [302, 466] width 108 height 34
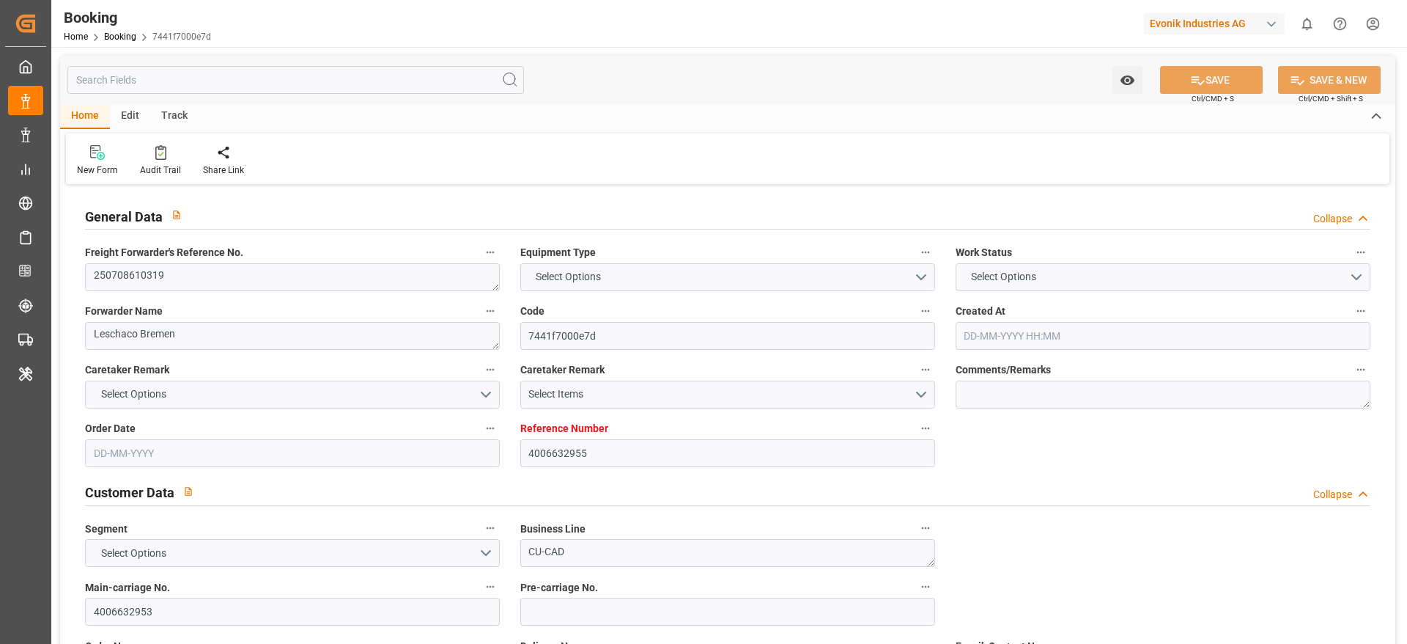
type input "4006632955"
type input "9908140"
type input "Cosco"
type input "COSCO Shipping Co. Ltd."
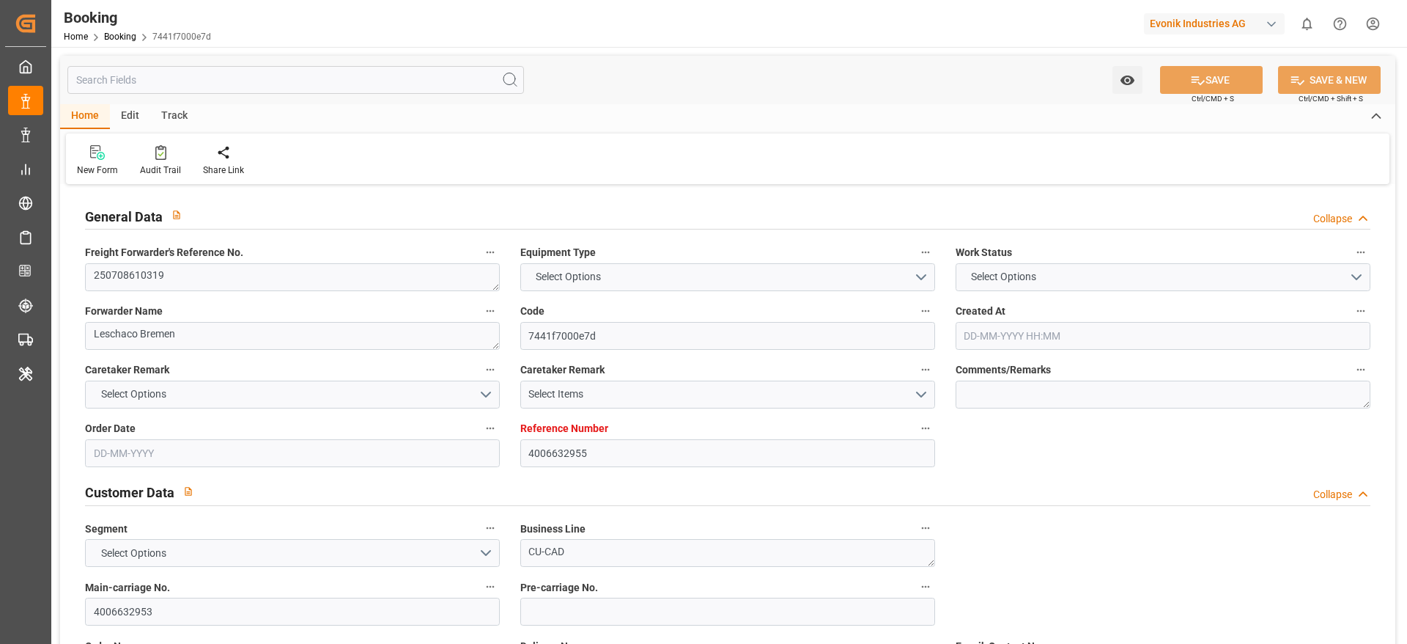
type input "DEWVN"
type input "PHMNN"
type input "SGSIN"
type input "0"
type input "DEWVN"
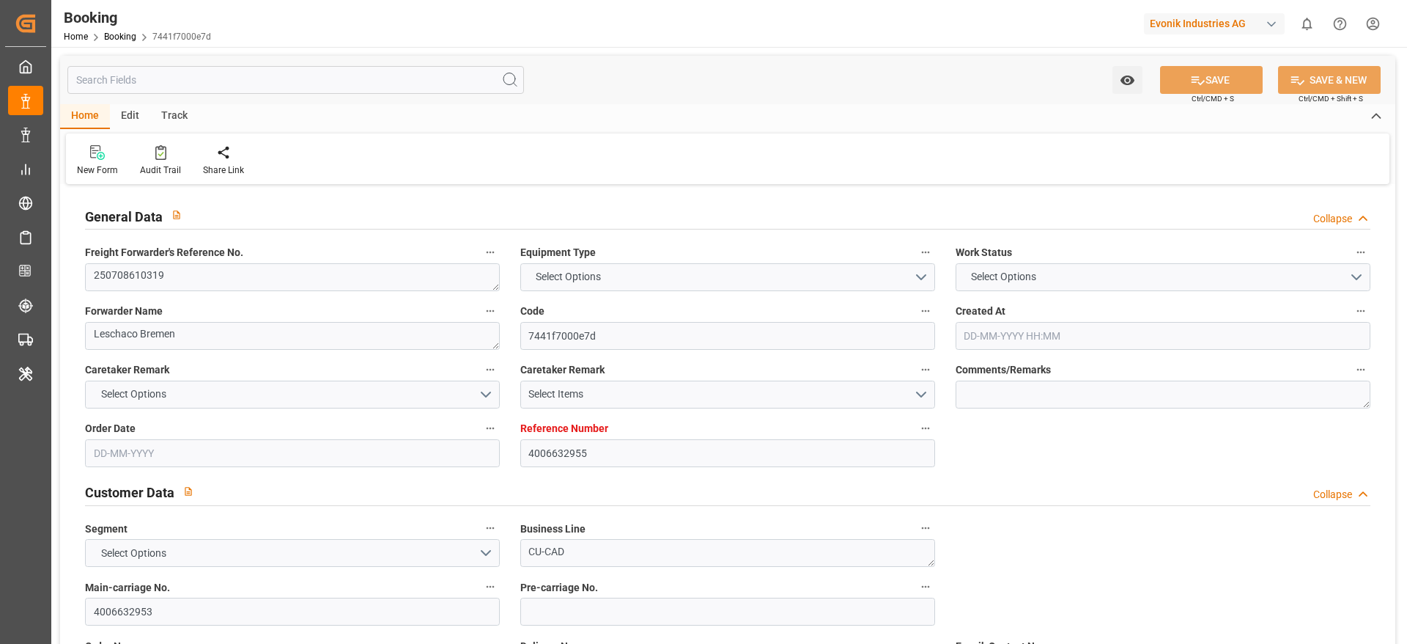
type input "PHMNL"
type input "9373474"
type input "[DATE] 13:28"
type input "[DATE]"
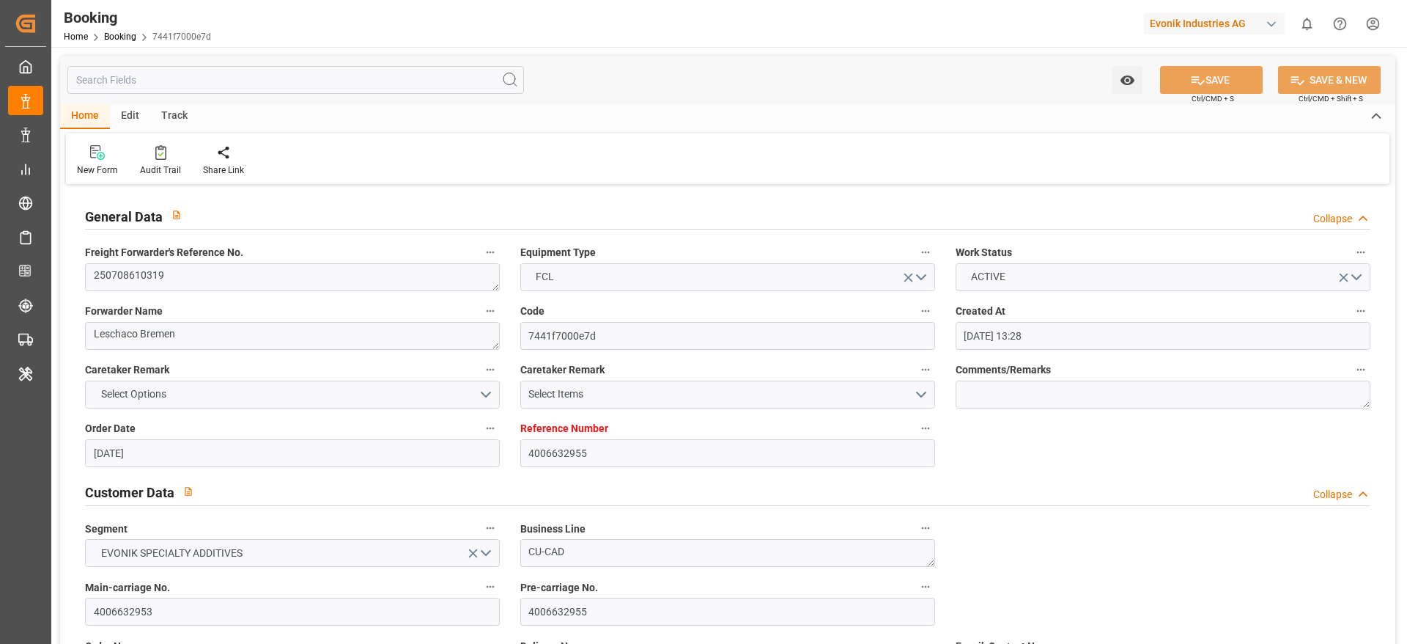
type input "[DATE]"
type input "[DATE] 12:00"
type input "[DATE] 00:00"
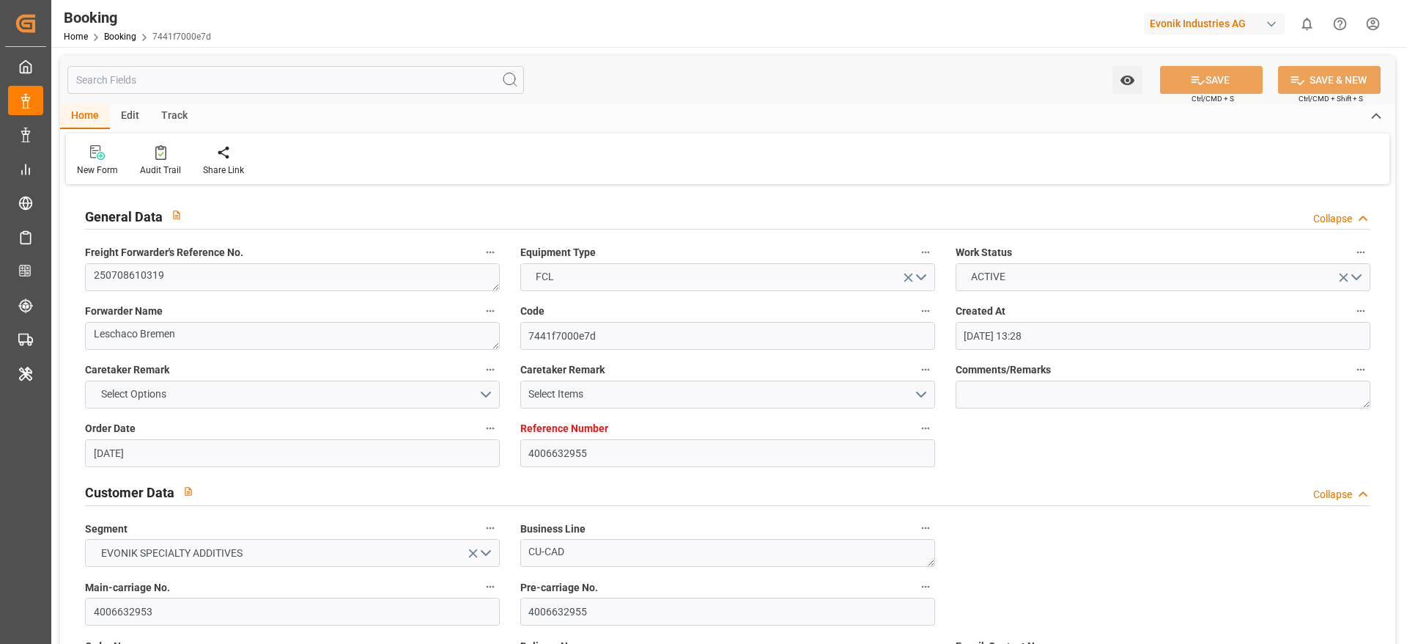
type input "[DATE] 12:43"
type input "[DATE] 08:10"
type input "[DATE] 01:59"
type input "[DATE] 05:30"
type input "[DATE] 14:00"
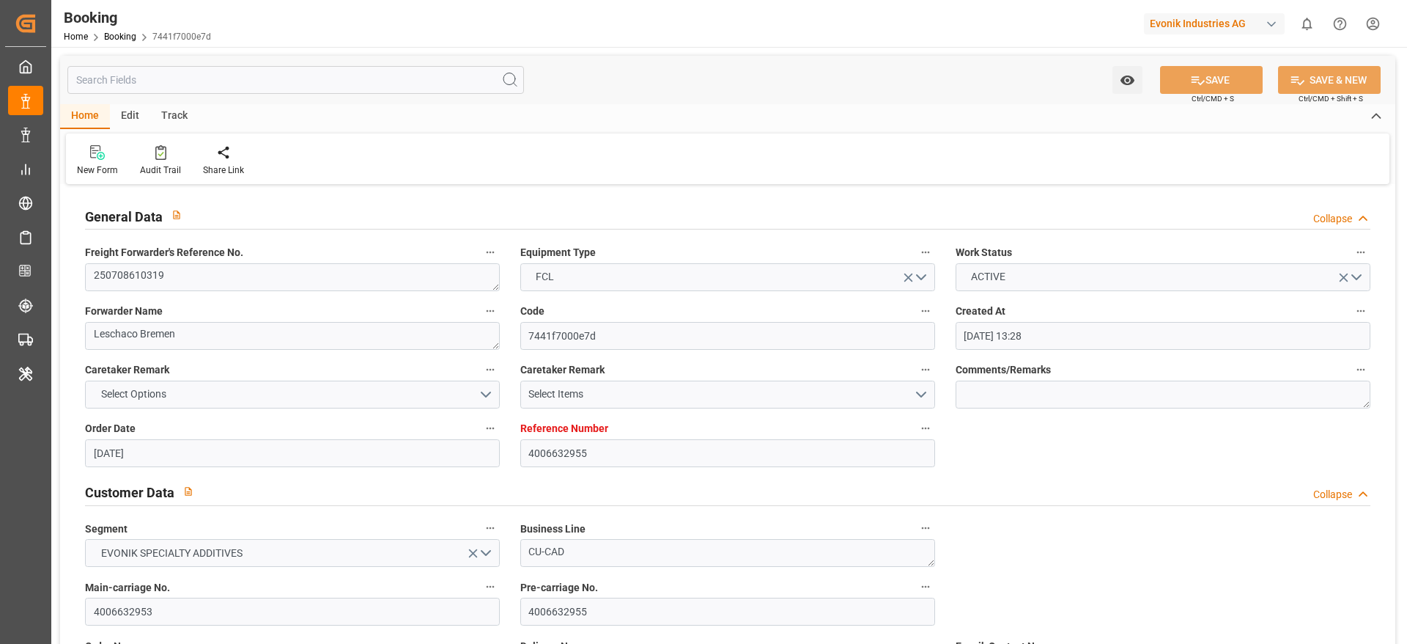
type input "[DATE] 05:30"
type input "[DATE] 13:58"
type input "[DATE] 12:00"
type input "[DATE] 05:30"
type input "[DATE]"
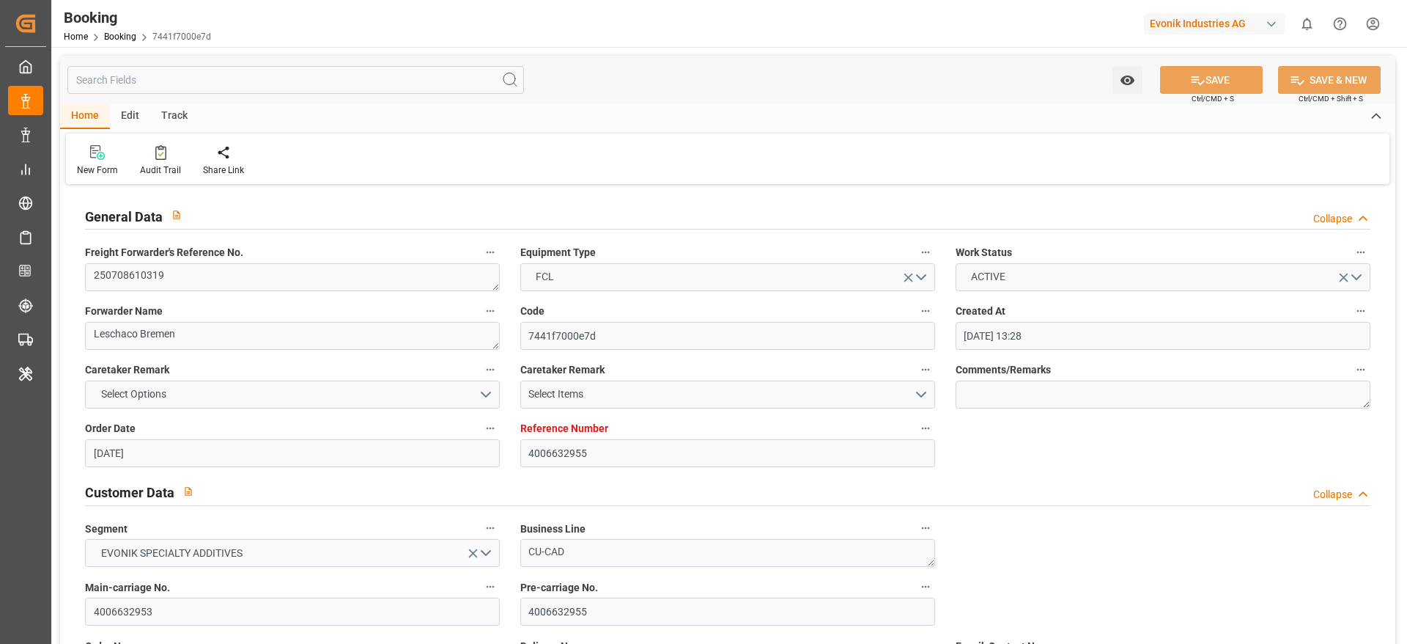
type input "[DATE] 17:45"
type input "[DATE]"
type input "[DATE] 11:19"
type input "[DATE] 02:54"
type input "[DATE] 10:00"
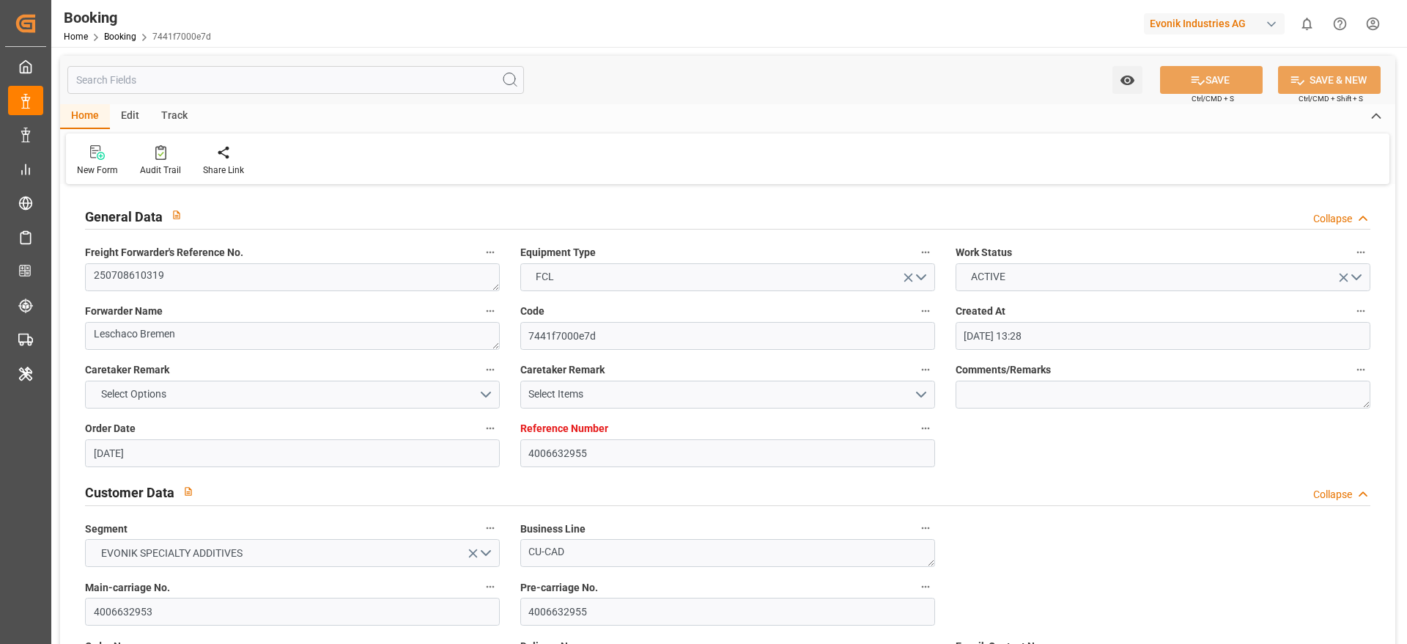
type input "[DATE] 13:01"
type input "05-08-2025 11:00"
type input "05-08-2025 13:36"
type input "06-08-2025 02:25"
type input "06-08-2025 06:22"
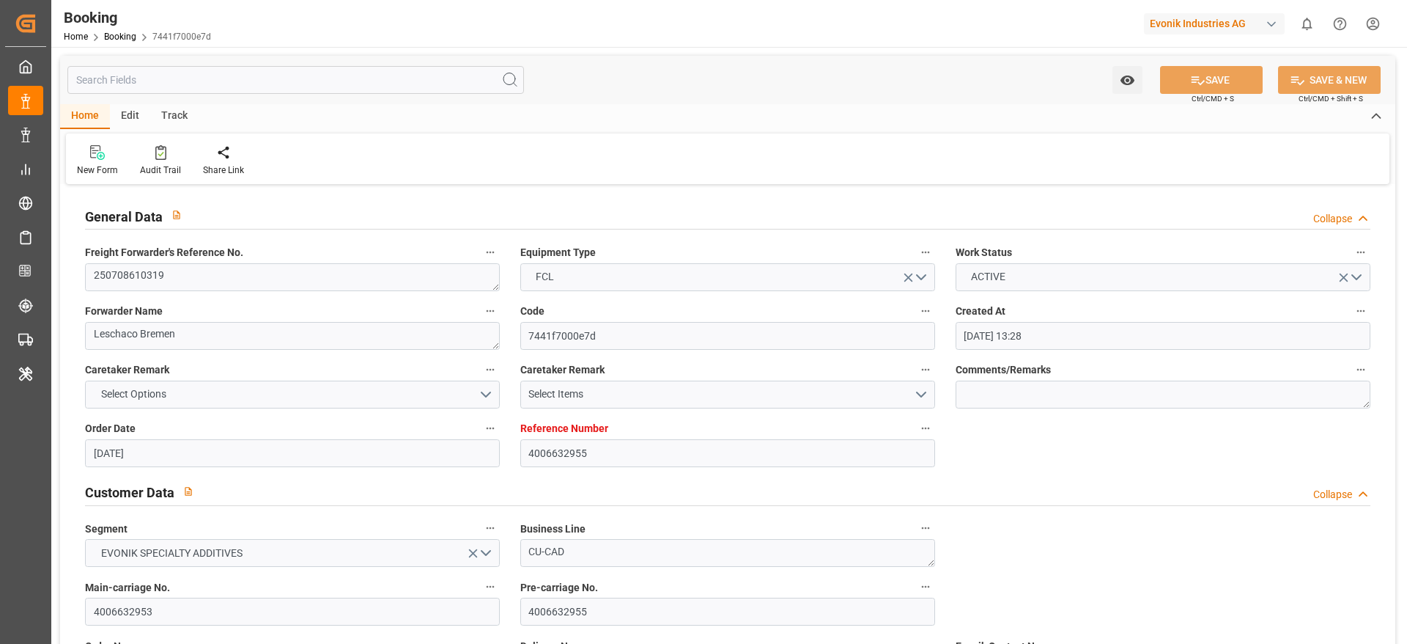
type input "04-08-2025 12:00"
type input "24-08-2025 01:59"
type input "24-08-2025 20:39"
type input "24-08-2025 02:00"
type input "17-08-2025 02:00"
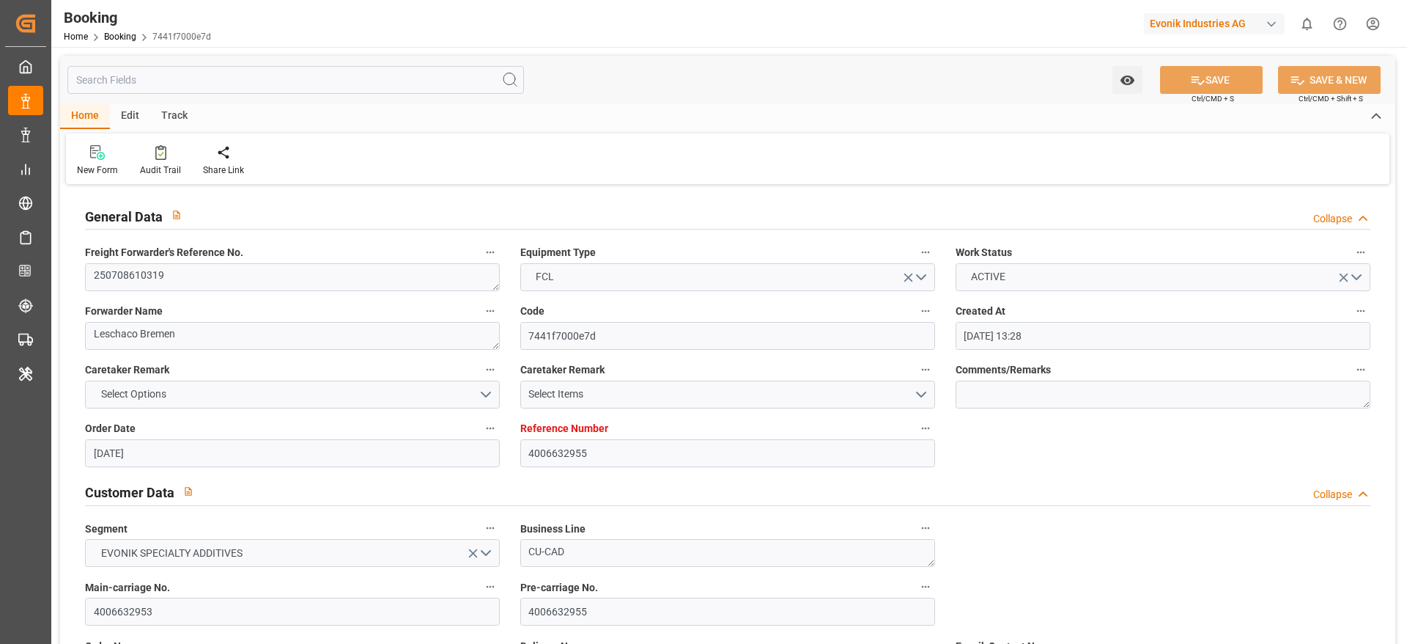
type input "28-08-2025 20:39"
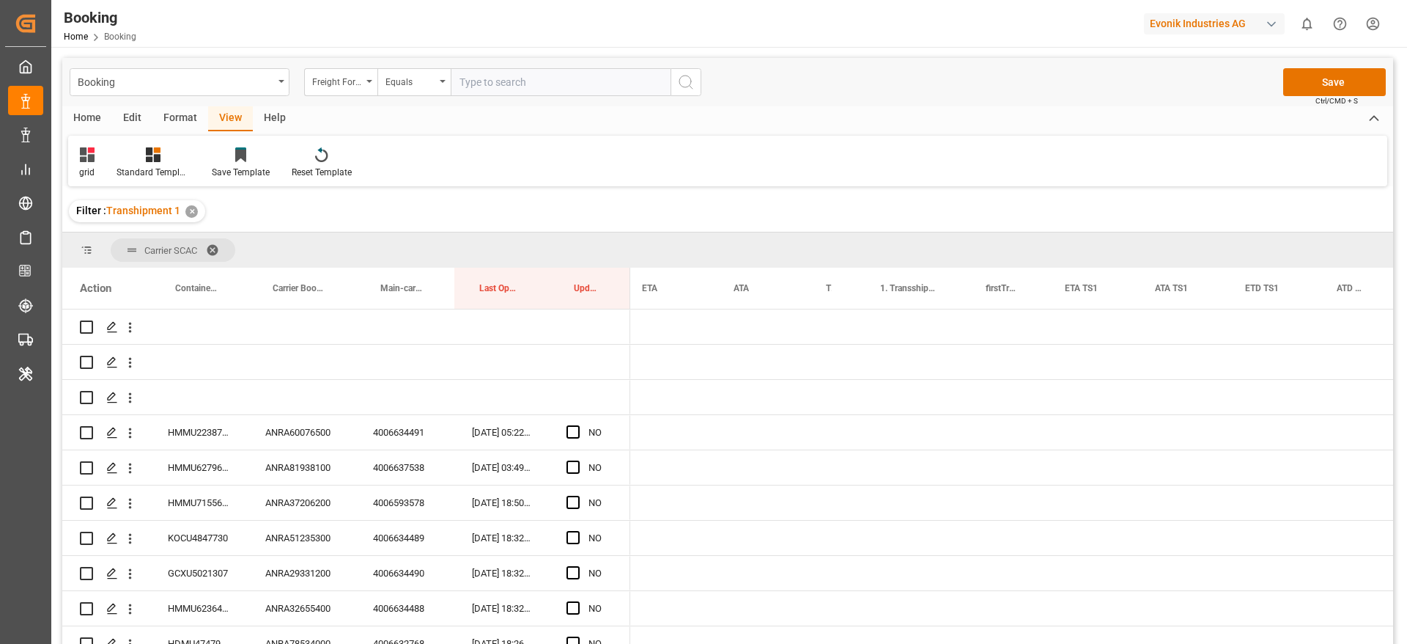
scroll to position [0, 1242]
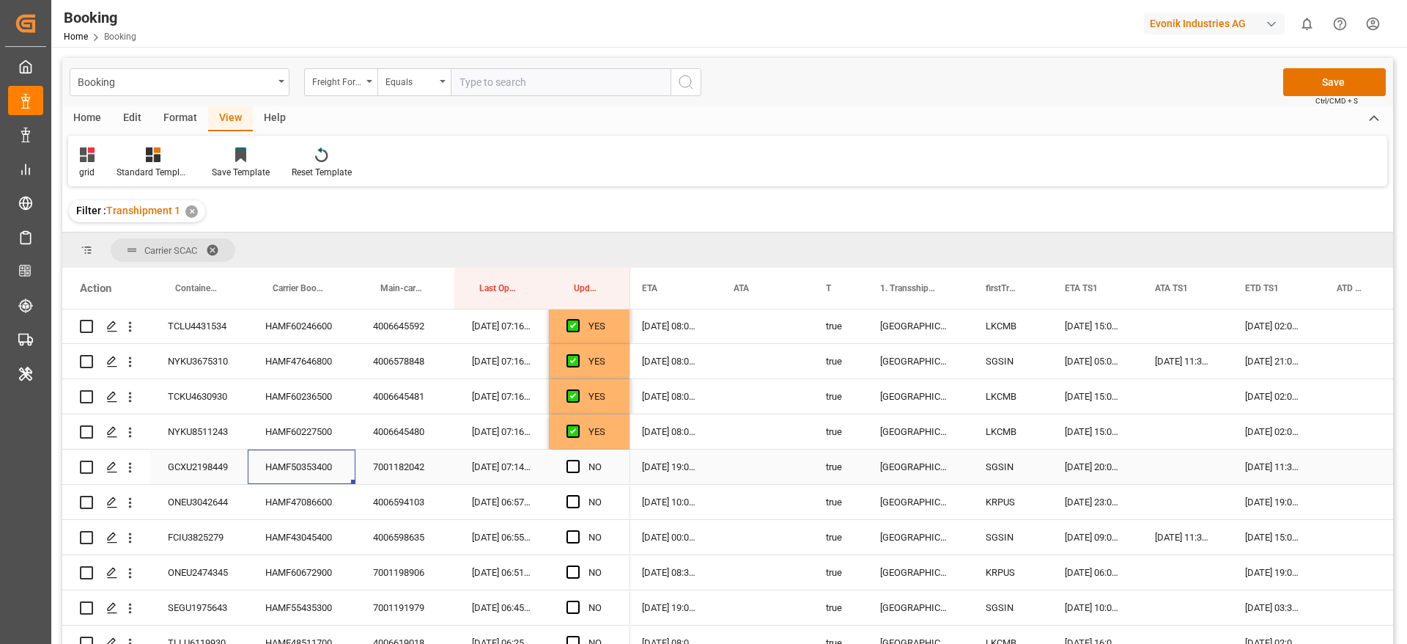
click at [1087, 460] on div "15-08-2025 20:00:00" at bounding box center [1092, 466] width 90 height 34
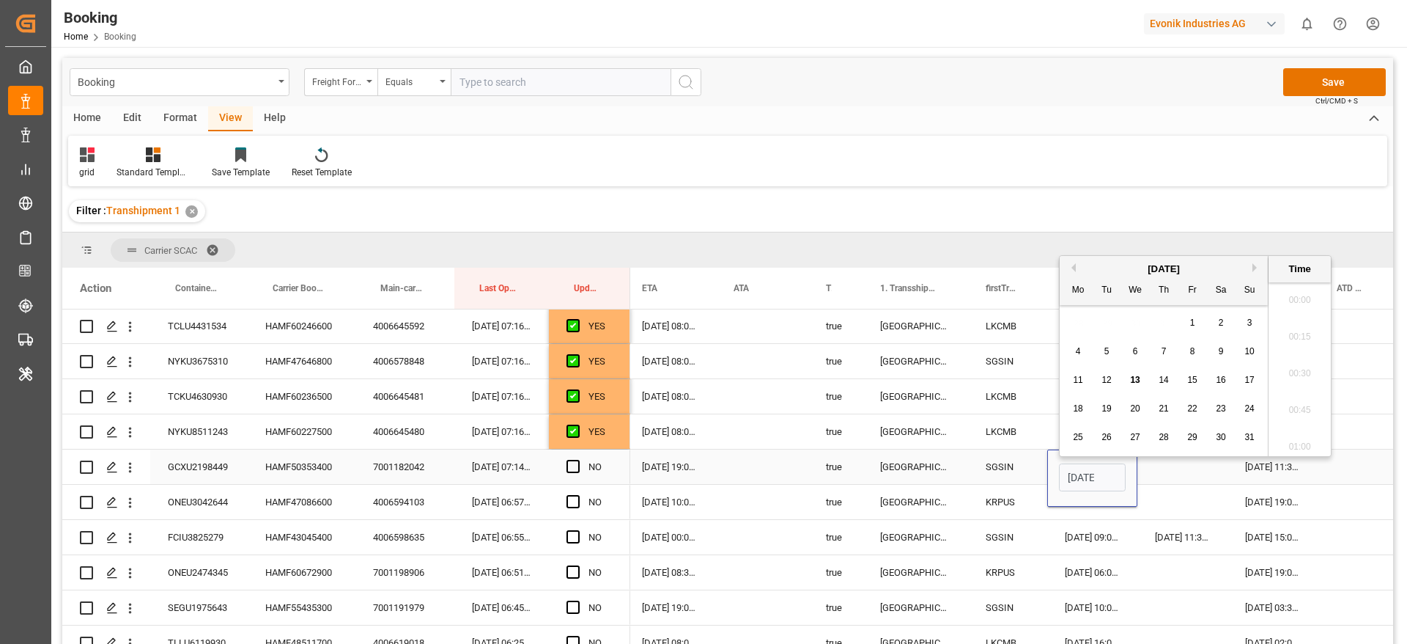
scroll to position [1801, 0]
click at [1224, 372] on span "16" at bounding box center [1221, 372] width 10 height 10
type input "16-08-2025 20:00"
click at [575, 464] on span "Press SPACE to select this row." at bounding box center [573, 466] width 13 height 13
click at [578, 460] on input "Press SPACE to select this row." at bounding box center [578, 460] width 0 height 0
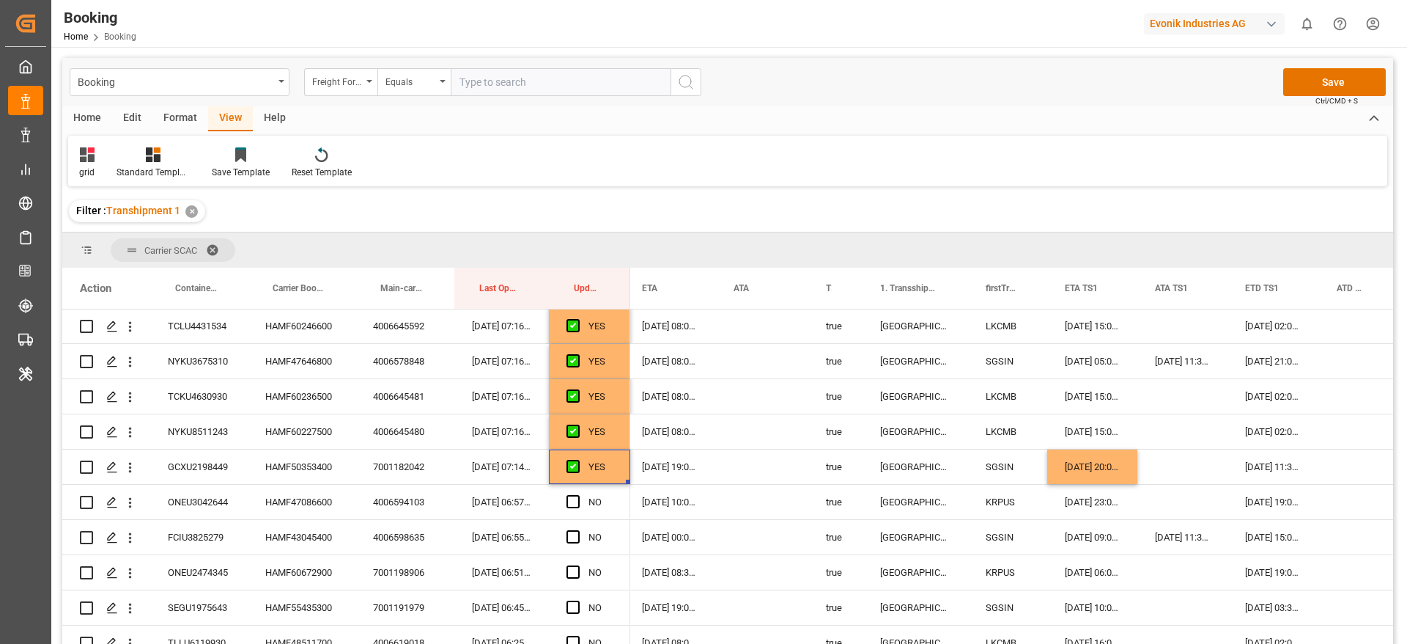
drag, startPoint x: 885, startPoint y: 144, endPoint x: 486, endPoint y: 531, distance: 555.2
click at [884, 144] on div "grid Standard Templates Save Template Reset Template" at bounding box center [727, 161] width 1319 height 51
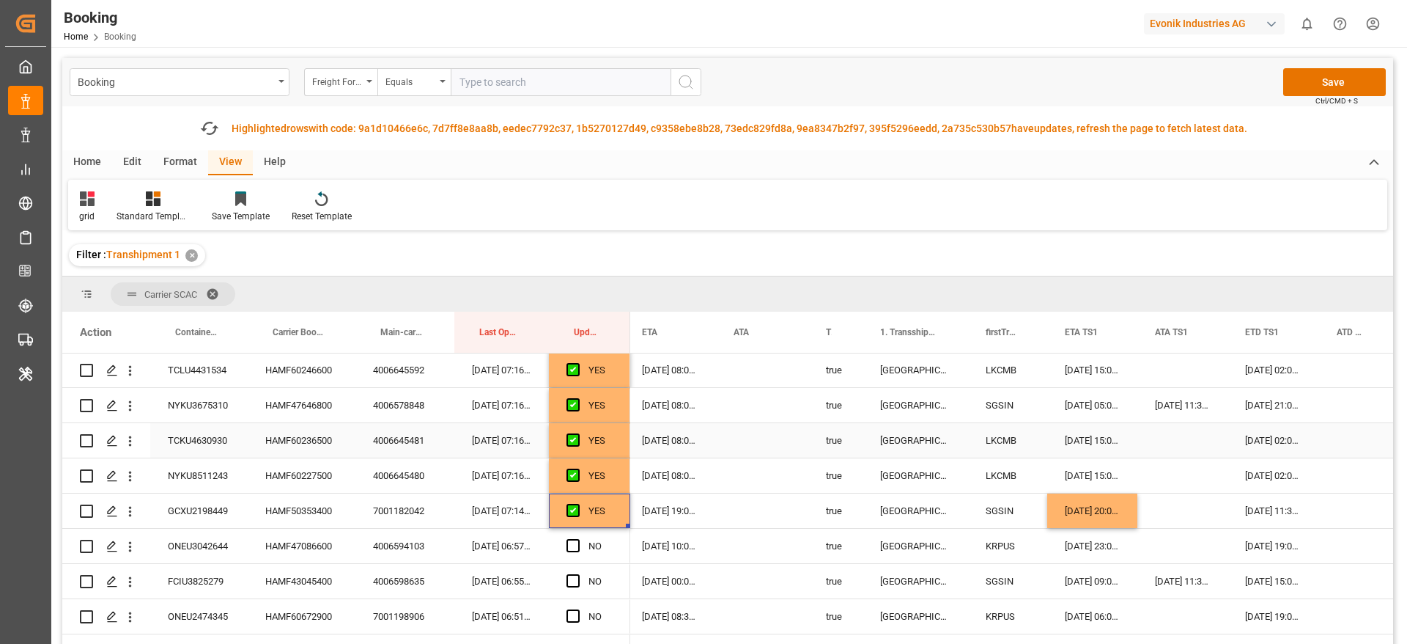
scroll to position [850, 0]
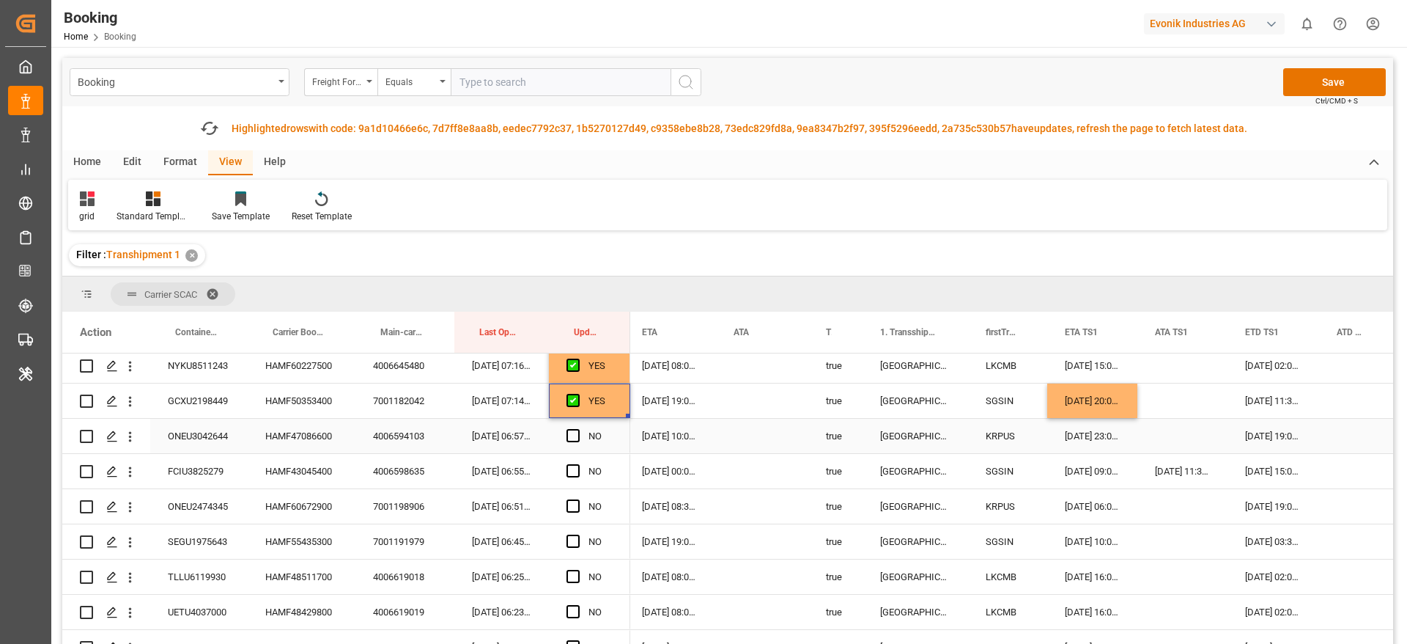
click at [278, 435] on div "HAMF47086600" at bounding box center [302, 436] width 108 height 34
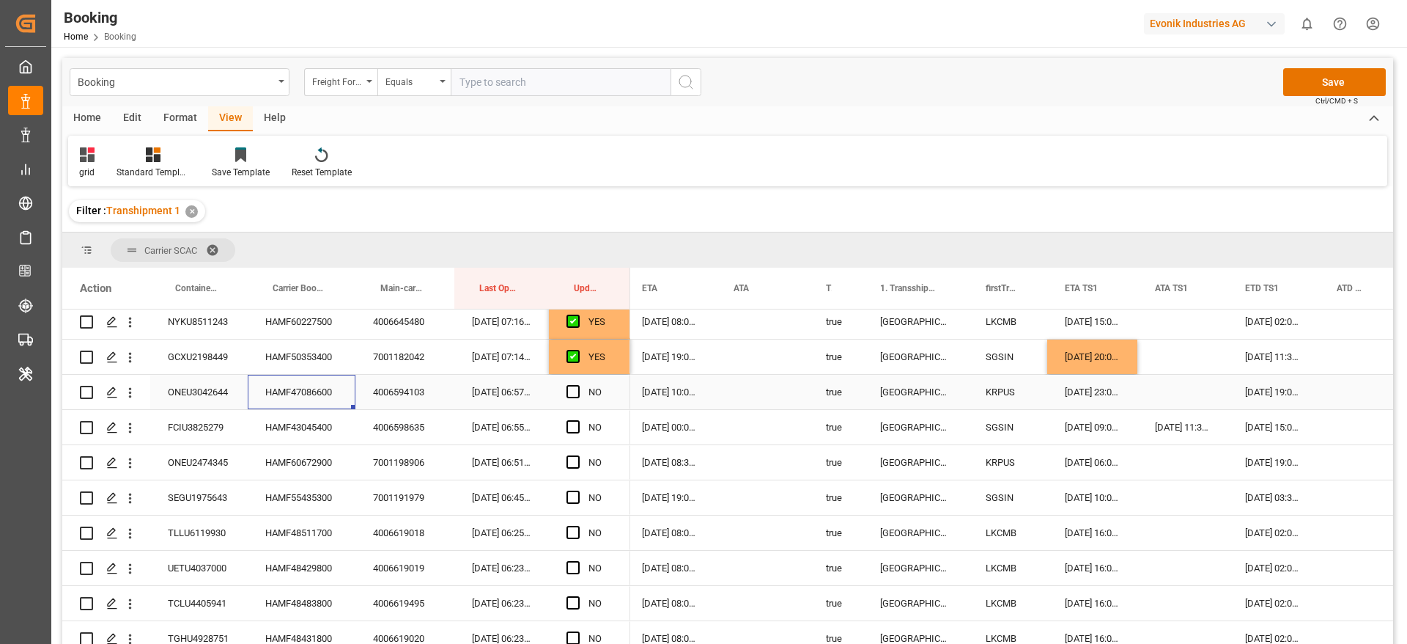
click at [581, 390] on div "Press SPACE to select this row." at bounding box center [578, 392] width 22 height 34
click at [272, 432] on div "HAMF43045400" at bounding box center [302, 427] width 108 height 34
click at [572, 399] on div "Press SPACE to select this row." at bounding box center [578, 392] width 22 height 34
click at [572, 390] on span "Press SPACE to select this row." at bounding box center [573, 391] width 13 height 13
click at [578, 385] on input "Press SPACE to select this row." at bounding box center [578, 385] width 0 height 0
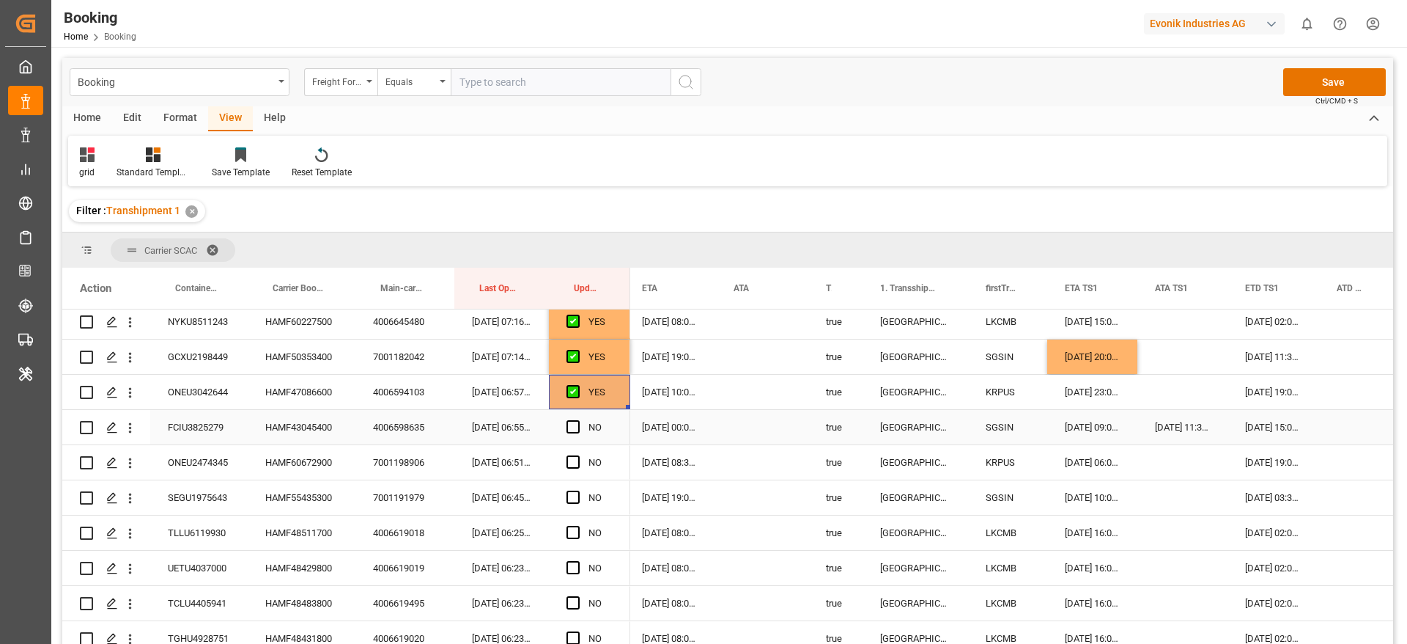
click at [312, 435] on div "HAMF43045400" at bounding box center [302, 427] width 108 height 34
click at [132, 432] on icon "open menu" at bounding box center [129, 427] width 15 height 15
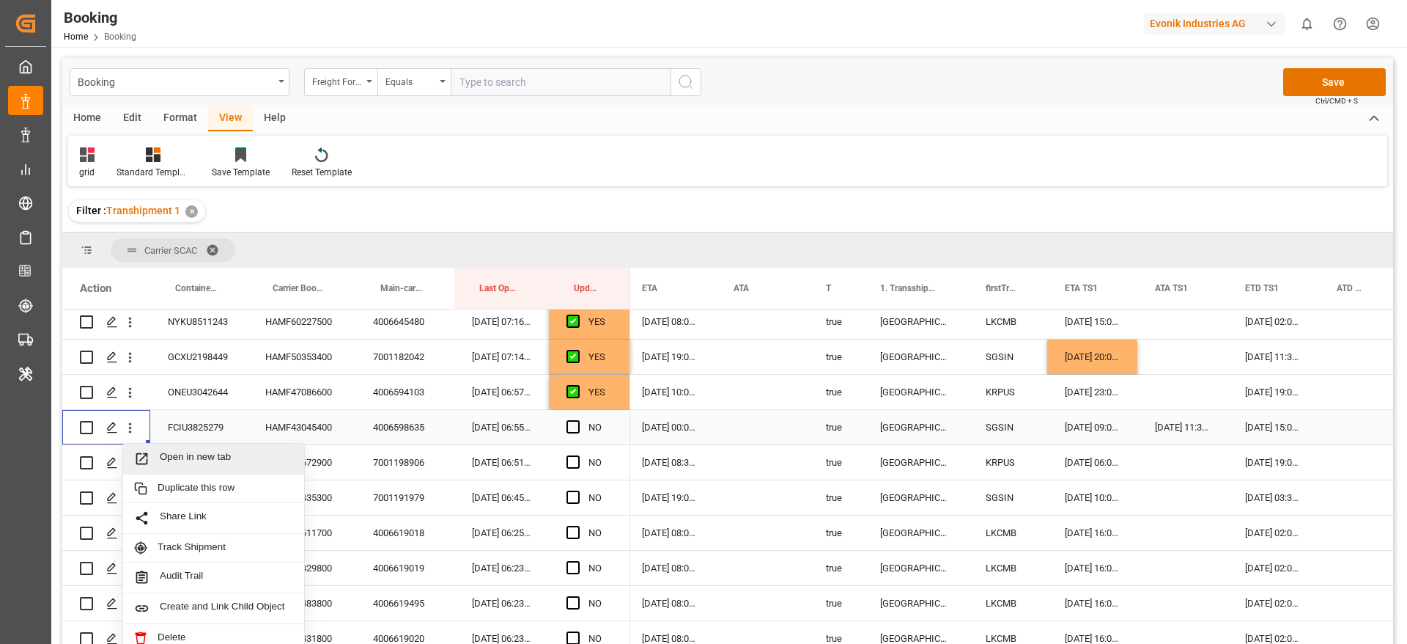
click at [196, 454] on span "Open in new tab" at bounding box center [226, 458] width 133 height 15
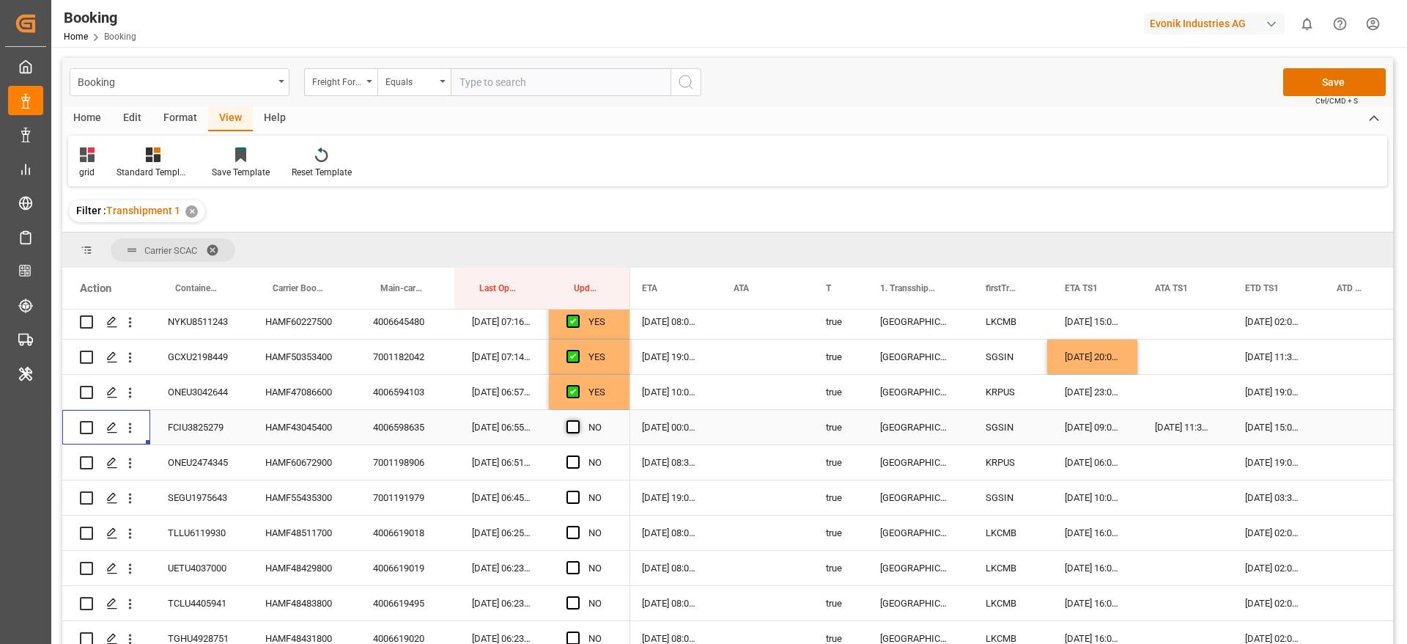
click at [575, 428] on span "Press SPACE to select this row." at bounding box center [573, 426] width 13 height 13
click at [578, 420] on input "Press SPACE to select this row." at bounding box center [578, 420] width 0 height 0
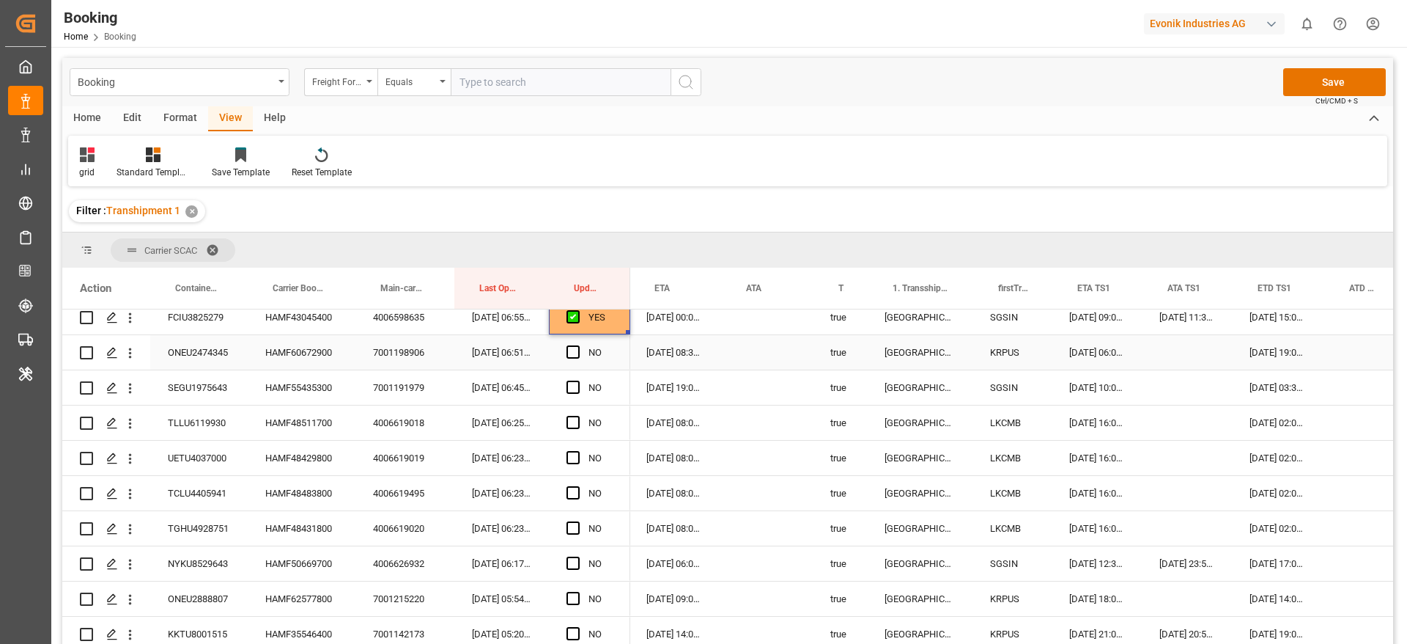
scroll to position [0, 1229]
click at [572, 350] on span "Press SPACE to select this row." at bounding box center [573, 351] width 13 height 13
click at [578, 345] on input "Press SPACE to select this row." at bounding box center [578, 345] width 0 height 0
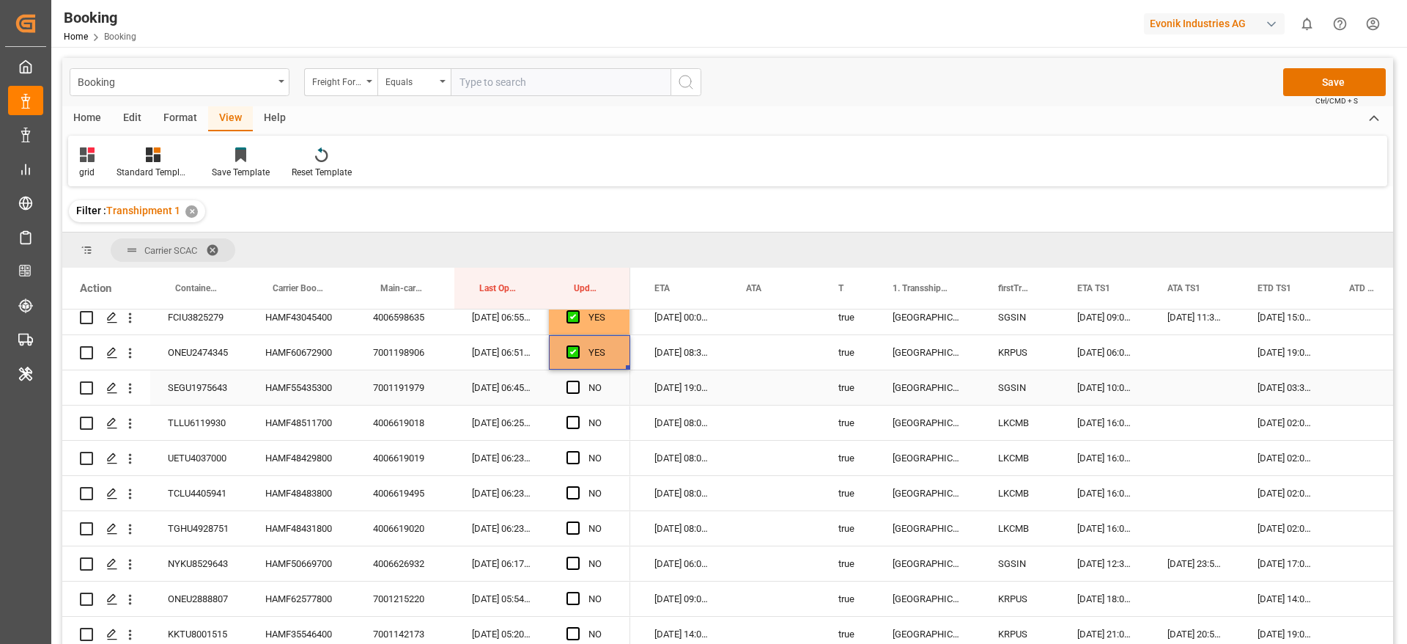
click at [569, 384] on span "Press SPACE to select this row." at bounding box center [573, 386] width 13 height 13
click at [578, 380] on input "Press SPACE to select this row." at bounding box center [578, 380] width 0 height 0
click at [570, 416] on span "Press SPACE to select this row." at bounding box center [573, 422] width 13 height 13
click at [578, 416] on input "Press SPACE to select this row." at bounding box center [578, 416] width 0 height 0
click at [568, 458] on span "Press SPACE to select this row." at bounding box center [573, 457] width 13 height 13
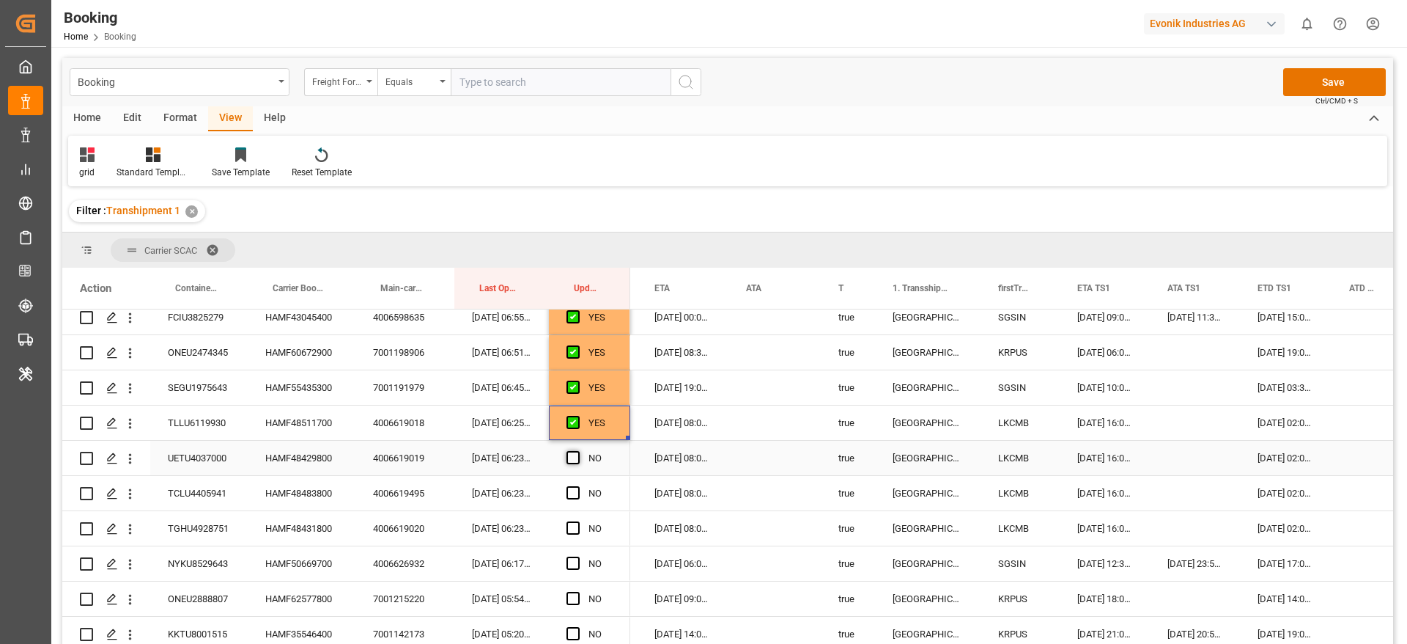
click at [578, 451] on input "Press SPACE to select this row." at bounding box center [578, 451] width 0 height 0
click at [570, 490] on span "Press SPACE to select this row." at bounding box center [573, 492] width 13 height 13
click at [578, 486] on input "Press SPACE to select this row." at bounding box center [578, 486] width 0 height 0
click at [572, 524] on span "Press SPACE to select this row." at bounding box center [573, 527] width 13 height 13
click at [578, 521] on input "Press SPACE to select this row." at bounding box center [578, 521] width 0 height 0
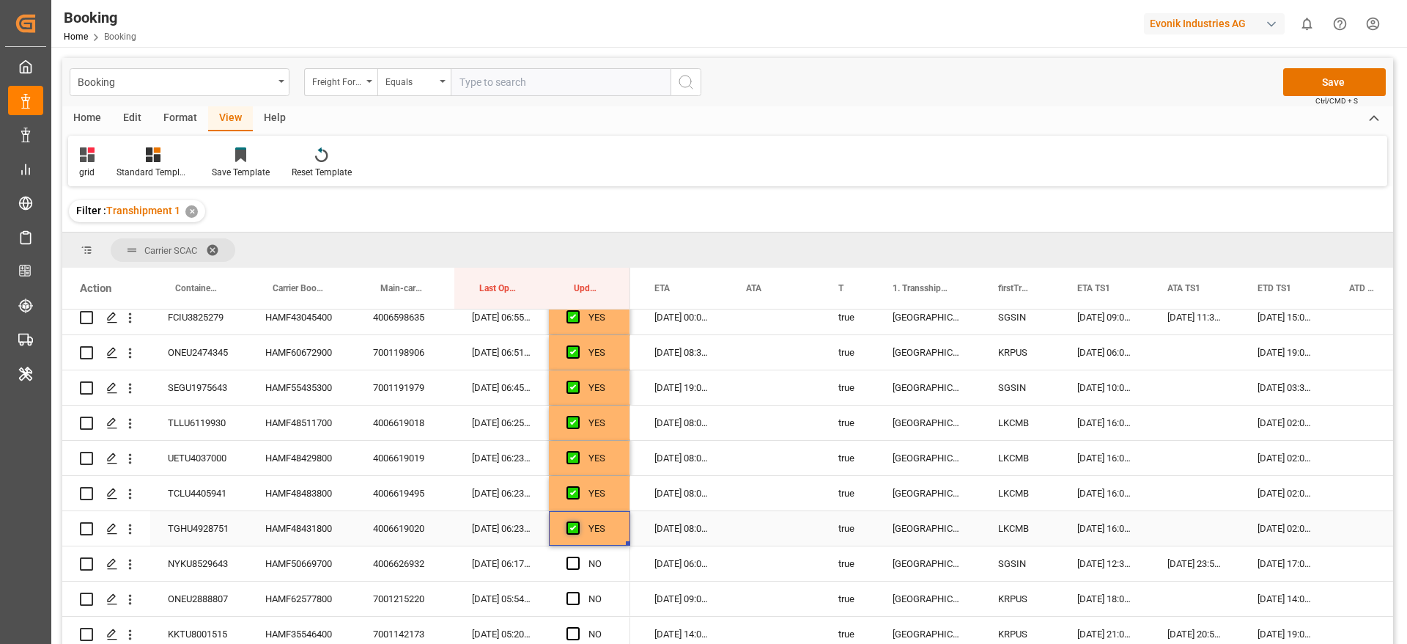
scroll to position [1069, 0]
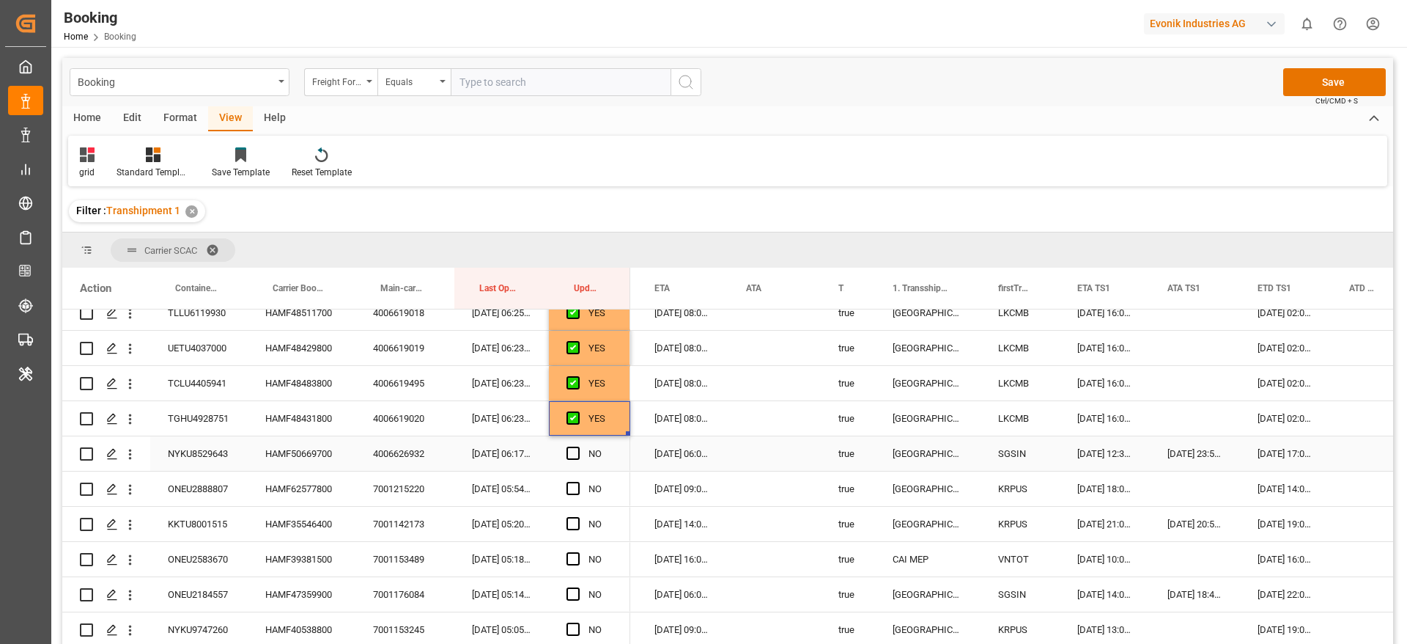
click at [290, 453] on div "HAMF50669700" at bounding box center [302, 453] width 108 height 34
click at [568, 448] on span "Press SPACE to select this row." at bounding box center [573, 452] width 13 height 13
click at [578, 446] on input "Press SPACE to select this row." at bounding box center [578, 446] width 0 height 0
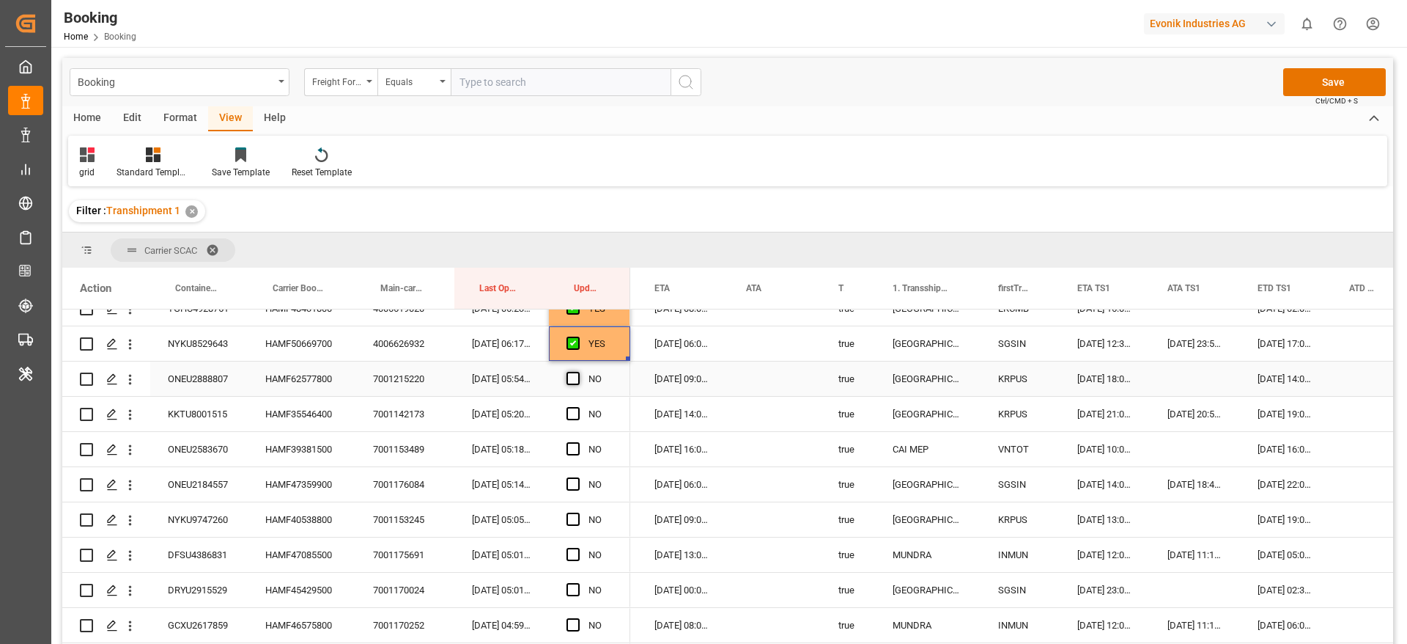
click at [572, 373] on span "Press SPACE to select this row." at bounding box center [573, 378] width 13 height 13
click at [578, 372] on input "Press SPACE to select this row." at bounding box center [578, 372] width 0 height 0
click at [297, 414] on div "HAMF35546400" at bounding box center [302, 414] width 108 height 34
click at [573, 416] on span "Press SPACE to select this row." at bounding box center [573, 413] width 13 height 13
click at [578, 407] on input "Press SPACE to select this row." at bounding box center [578, 407] width 0 height 0
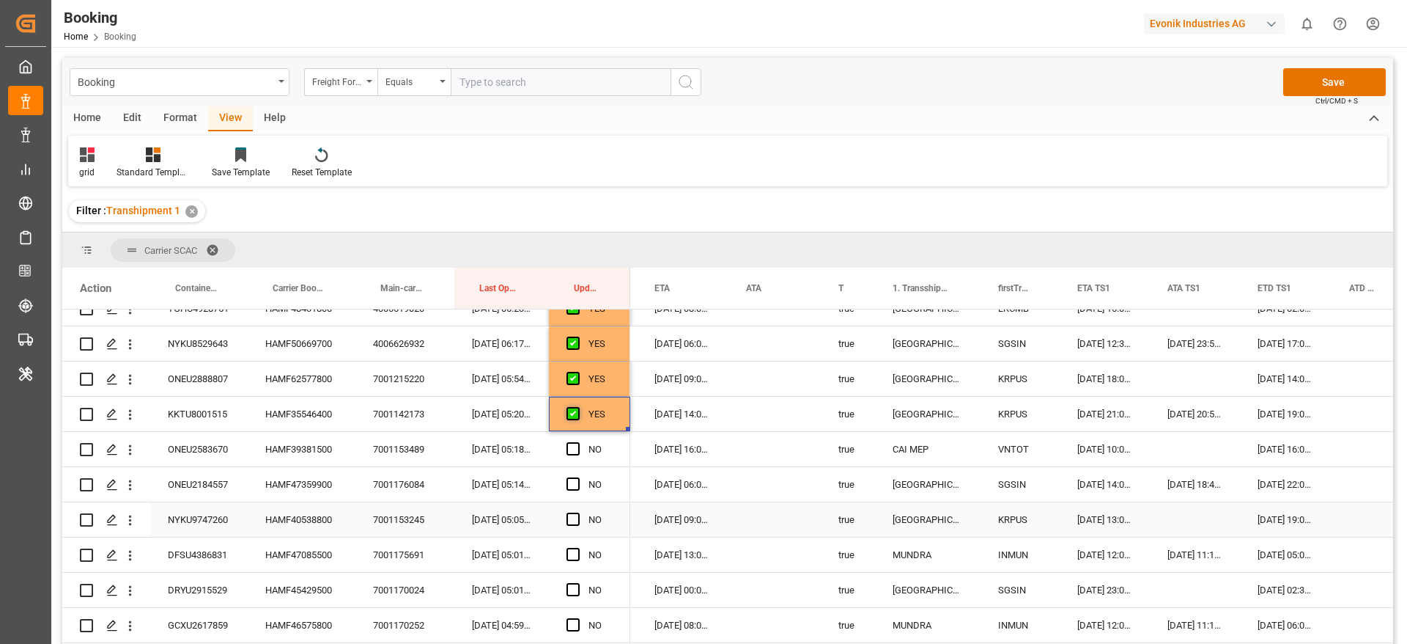
scroll to position [1289, 0]
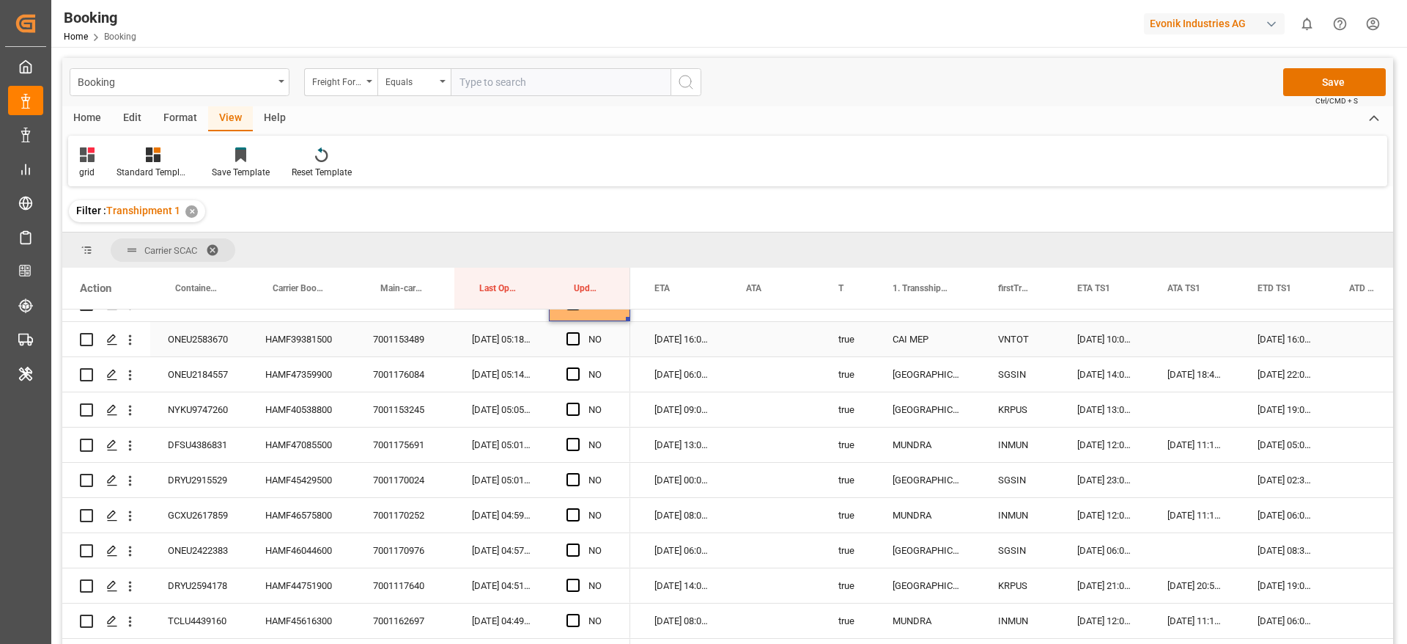
click at [292, 334] on div "HAMF39381500" at bounding box center [302, 339] width 108 height 34
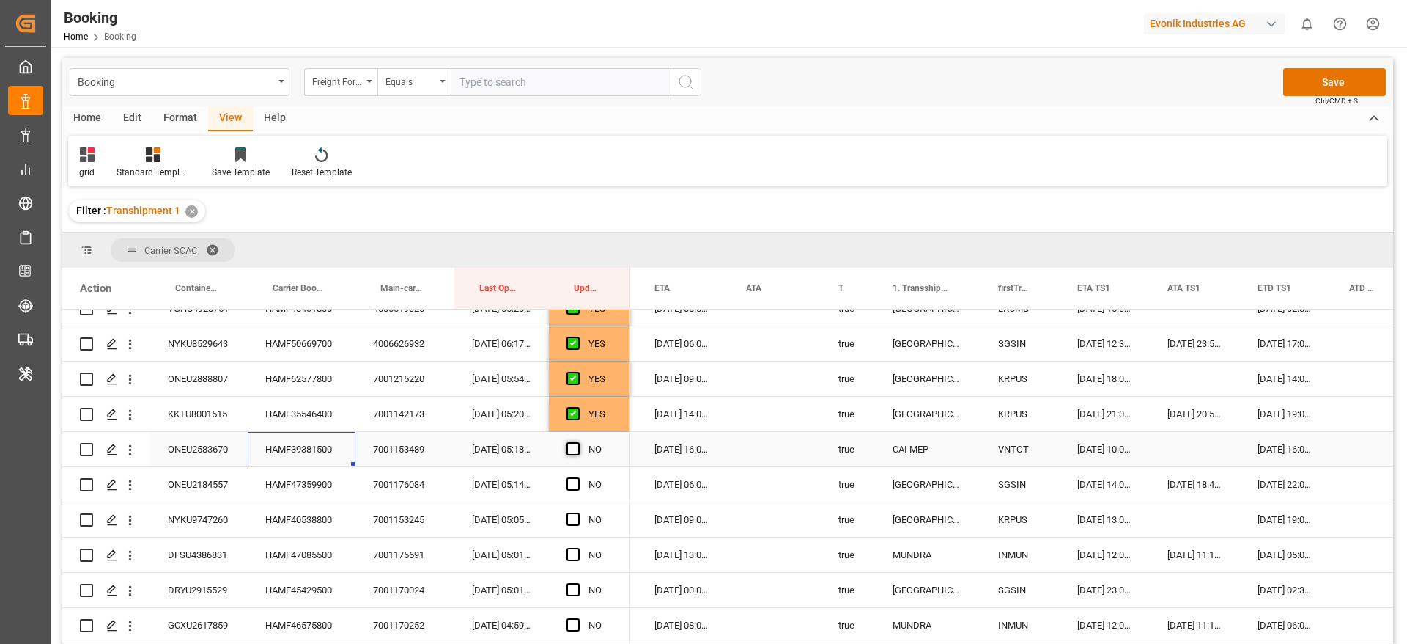
click at [578, 447] on span "Press SPACE to select this row." at bounding box center [573, 448] width 13 height 13
click at [578, 442] on input "Press SPACE to select this row." at bounding box center [578, 442] width 0 height 0
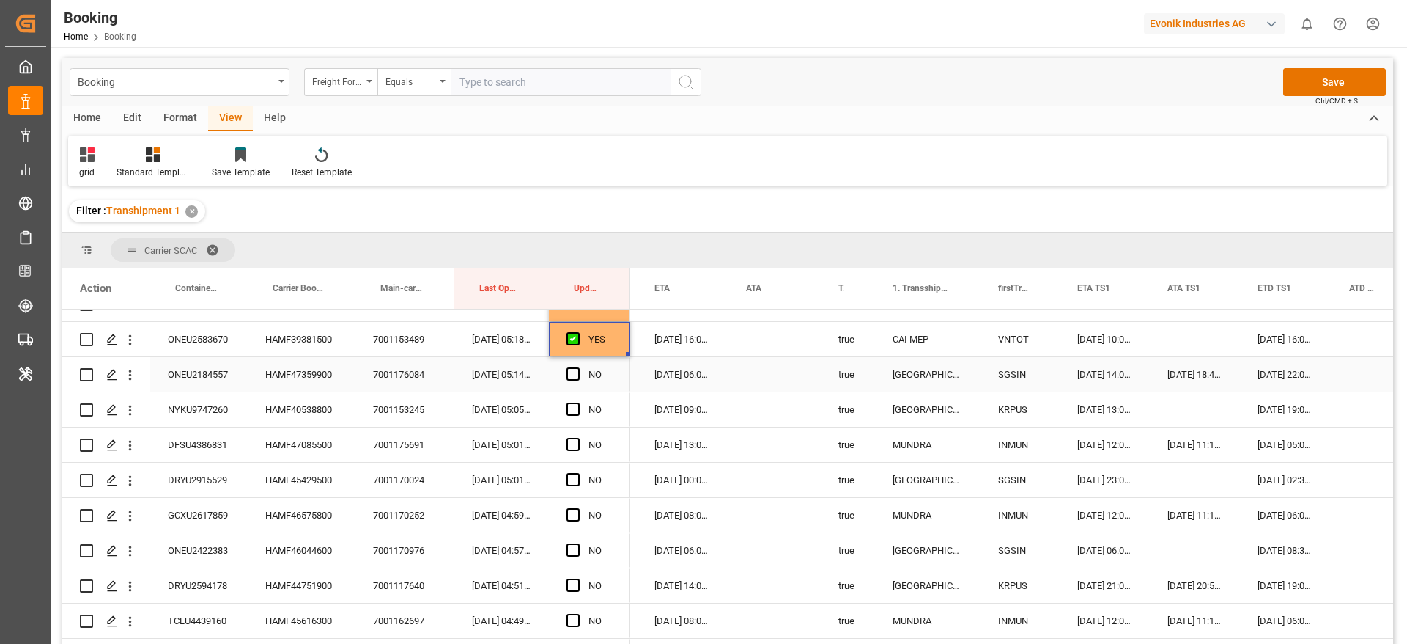
click at [315, 366] on div "HAMF47359900" at bounding box center [302, 374] width 108 height 34
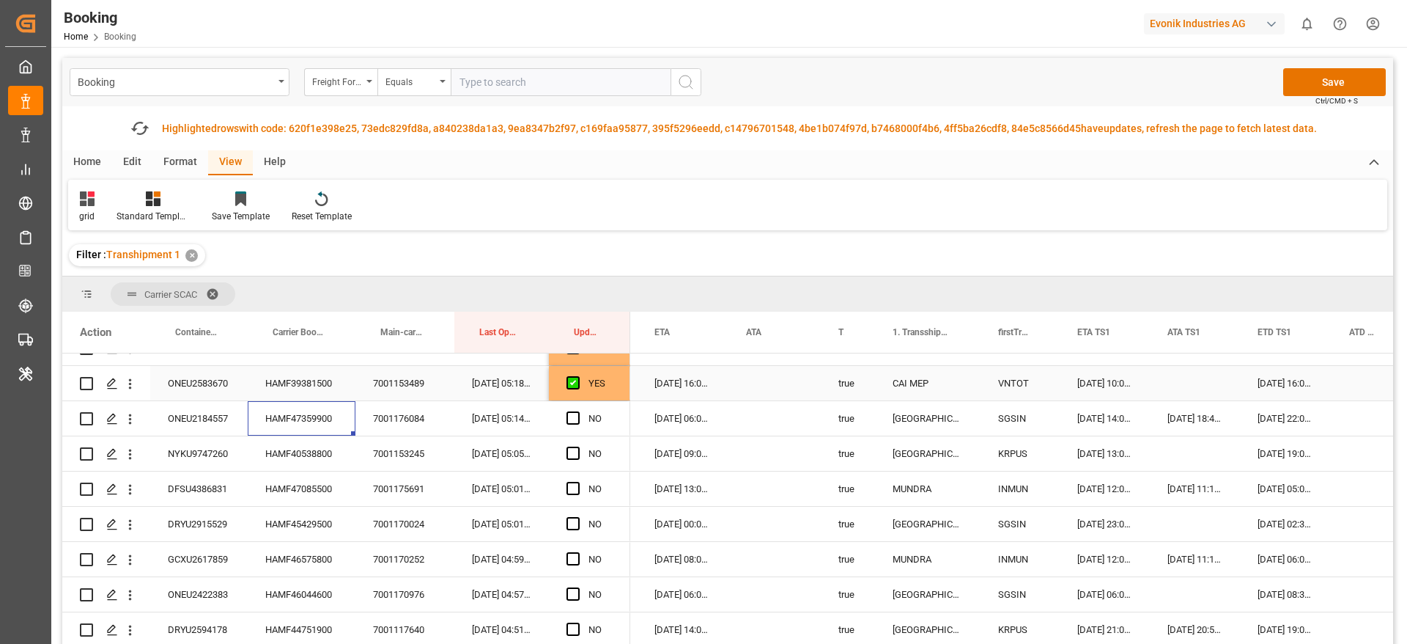
click at [572, 374] on div "Press SPACE to select this row." at bounding box center [578, 383] width 22 height 34
click at [569, 418] on span "Press SPACE to select this row." at bounding box center [573, 417] width 13 height 13
click at [578, 411] on input "Press SPACE to select this row." at bounding box center [578, 411] width 0 height 0
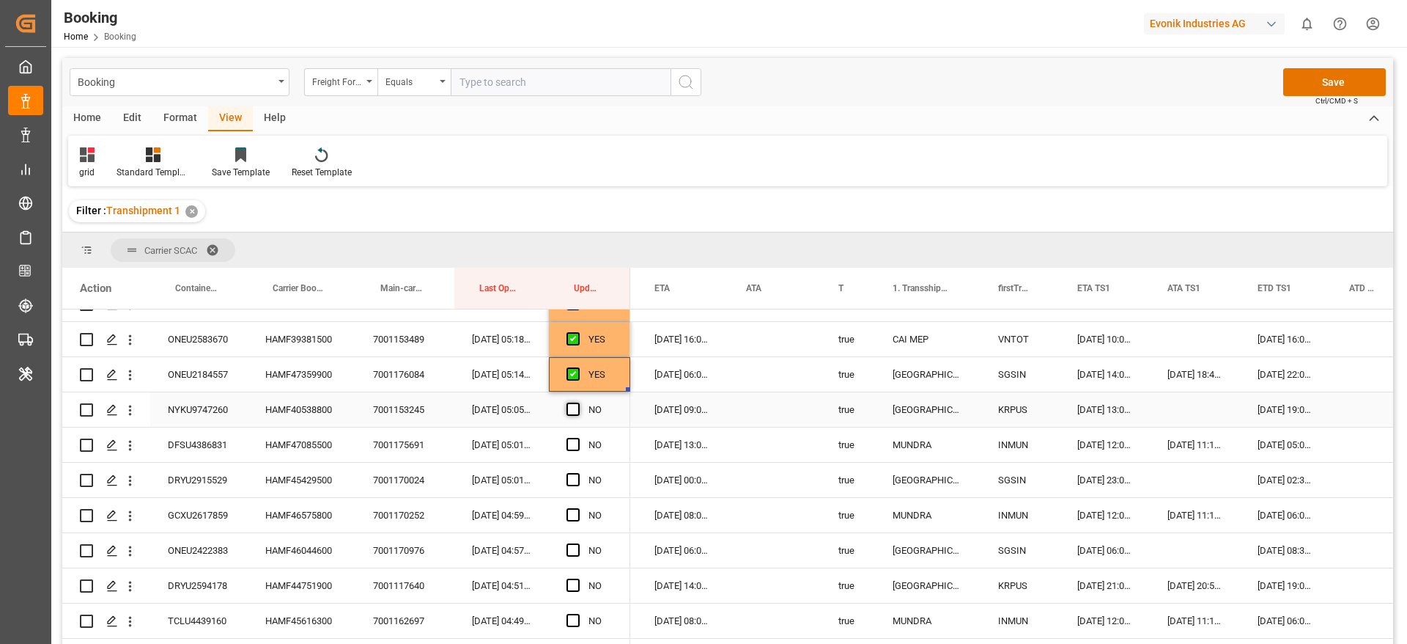
click at [572, 410] on span "Press SPACE to select this row." at bounding box center [573, 408] width 13 height 13
click at [578, 402] on input "Press SPACE to select this row." at bounding box center [578, 402] width 0 height 0
click at [573, 438] on span "Press SPACE to select this row." at bounding box center [573, 444] width 13 height 13
click at [578, 438] on input "Press SPACE to select this row." at bounding box center [578, 438] width 0 height 0
click at [570, 478] on span "Press SPACE to select this row." at bounding box center [573, 479] width 13 height 13
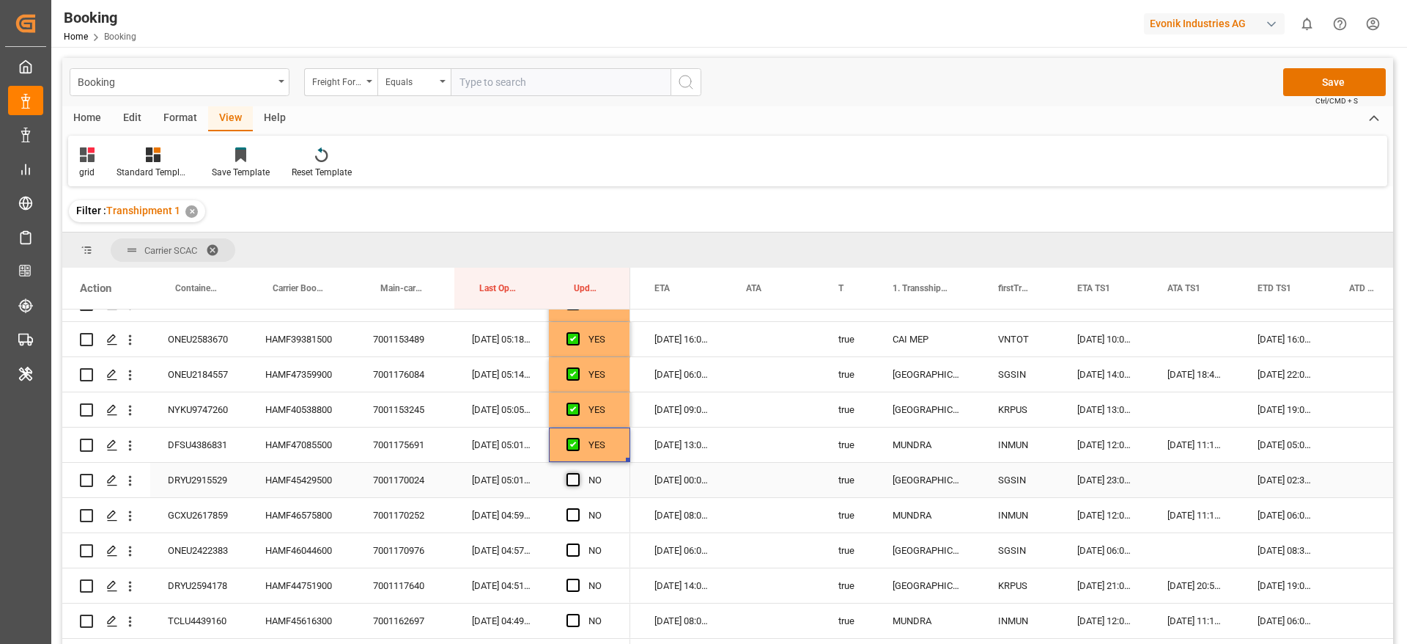
click at [578, 473] on input "Press SPACE to select this row." at bounding box center [578, 473] width 0 height 0
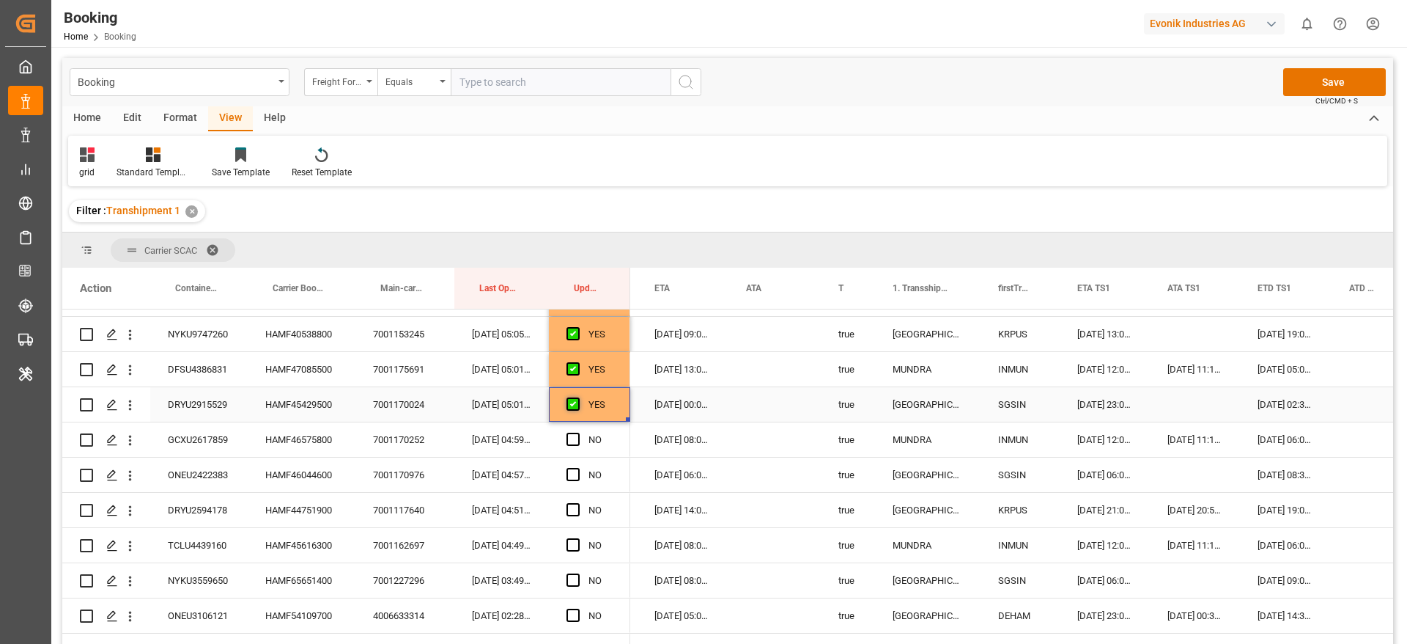
scroll to position [1399, 0]
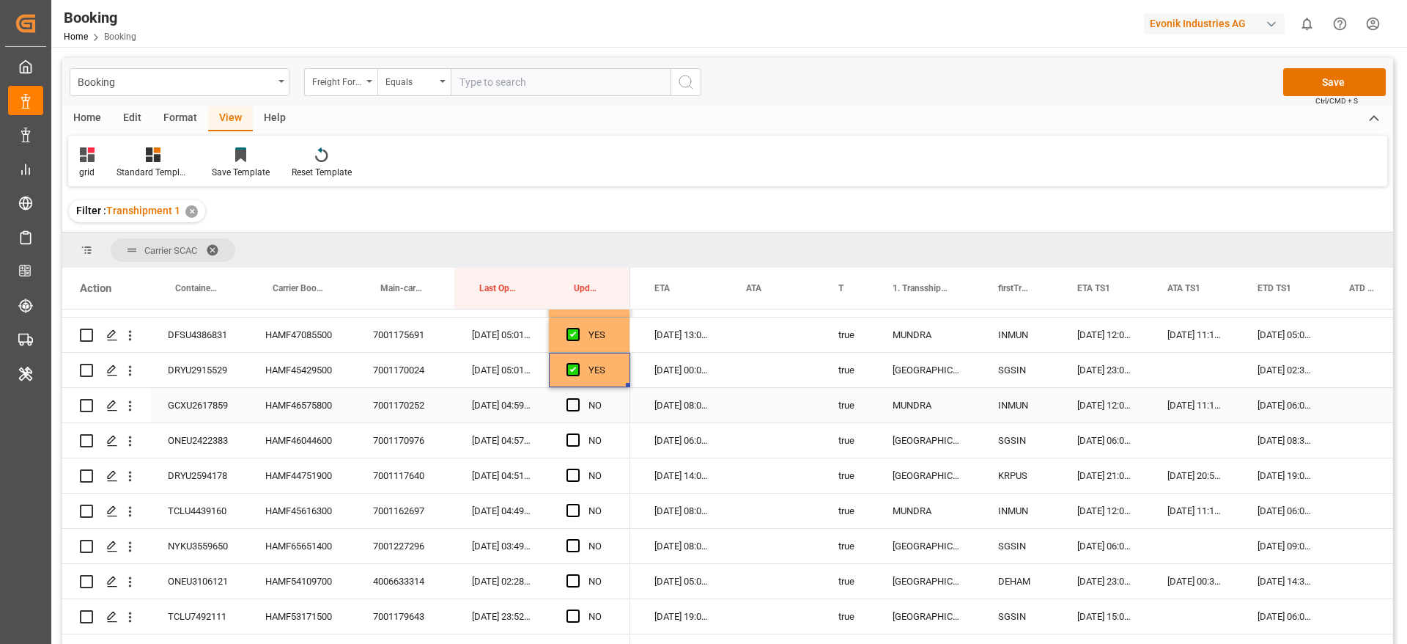
click at [572, 402] on span "Press SPACE to select this row." at bounding box center [573, 404] width 13 height 13
click at [578, 398] on input "Press SPACE to select this row." at bounding box center [578, 398] width 0 height 0
click at [573, 441] on span "Press SPACE to select this row." at bounding box center [573, 439] width 13 height 13
click at [578, 433] on input "Press SPACE to select this row." at bounding box center [578, 433] width 0 height 0
click at [575, 471] on span "Press SPACE to select this row." at bounding box center [573, 474] width 13 height 13
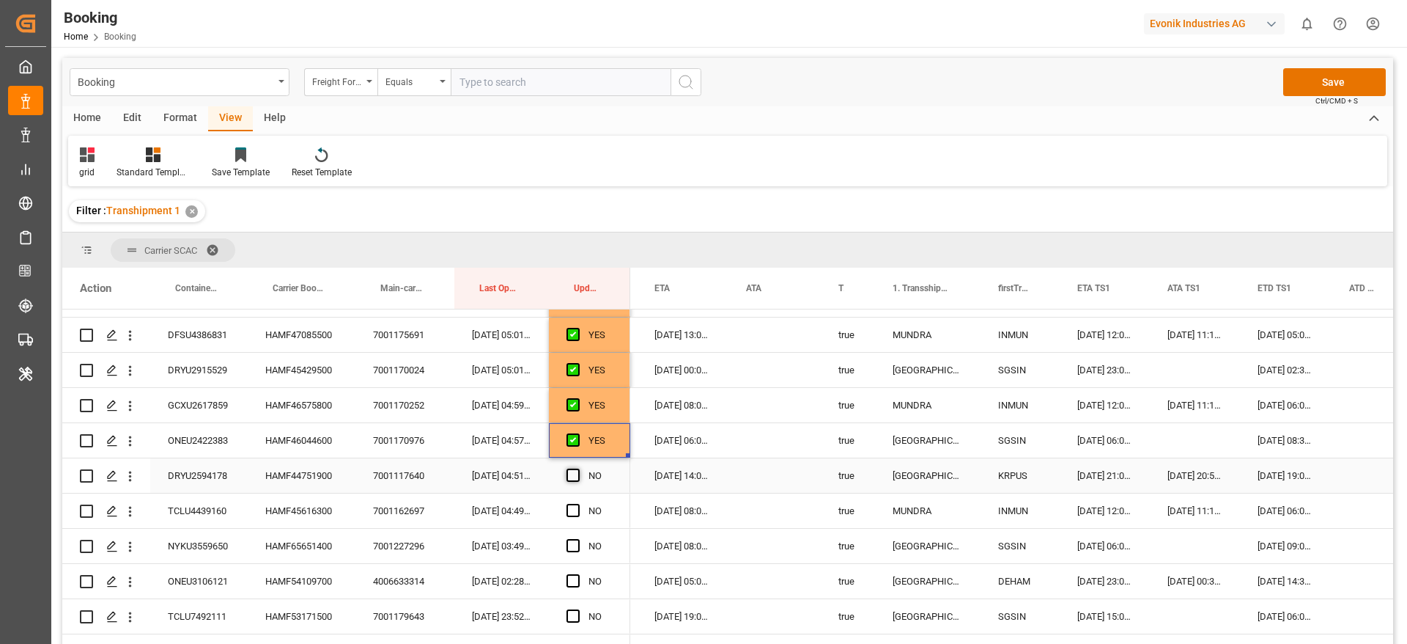
click at [578, 468] on input "Press SPACE to select this row." at bounding box center [578, 468] width 0 height 0
click at [574, 507] on span "Press SPACE to select this row." at bounding box center [573, 510] width 13 height 13
click at [578, 504] on input "Press SPACE to select this row." at bounding box center [578, 504] width 0 height 0
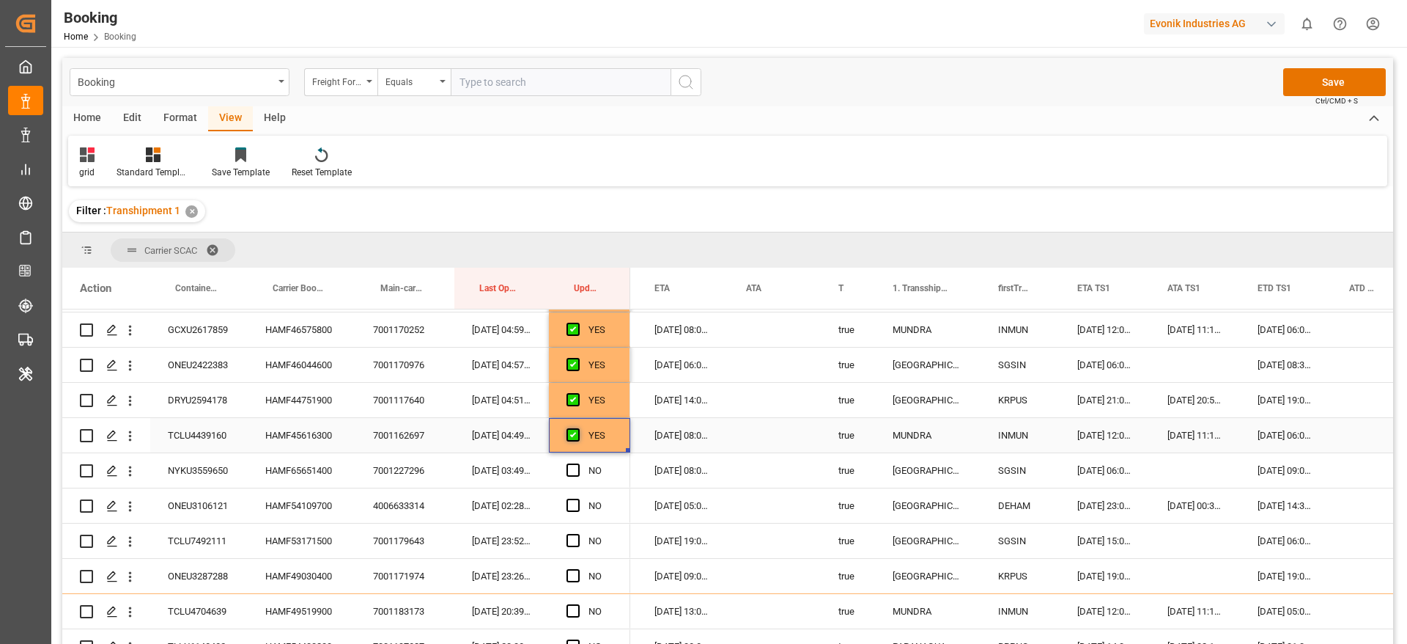
scroll to position [1509, 0]
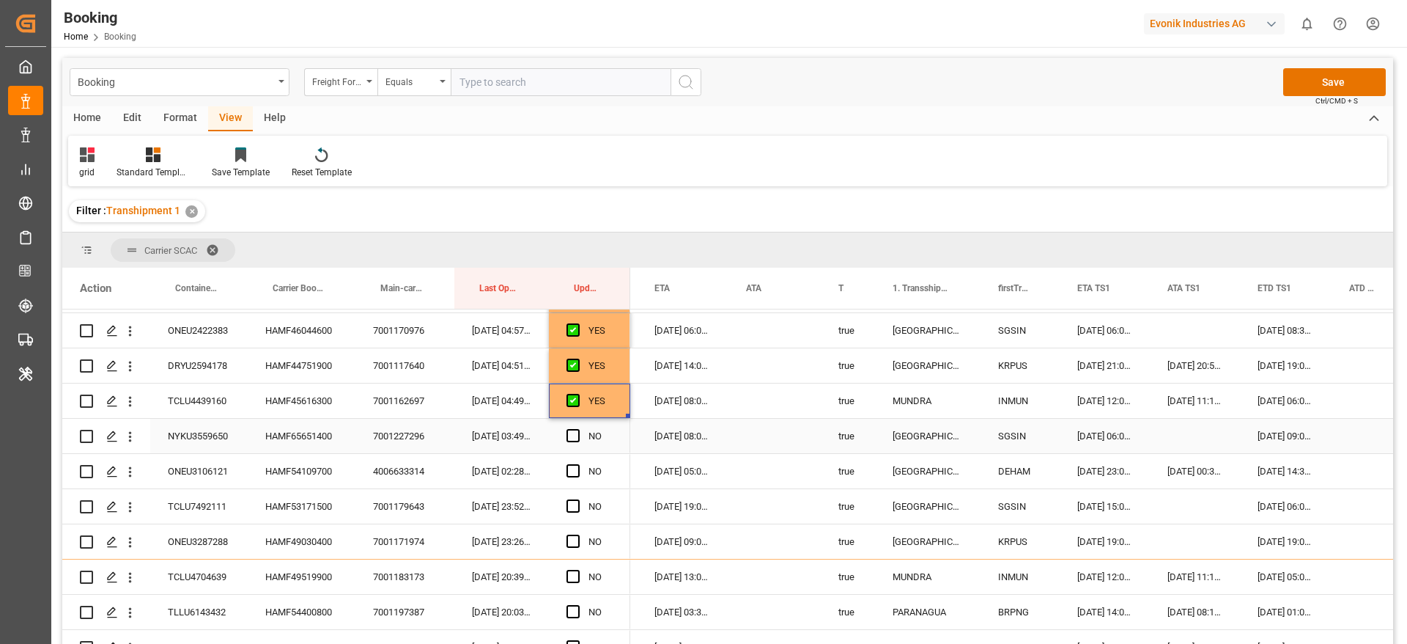
click at [575, 429] on span "Press SPACE to select this row." at bounding box center [573, 435] width 13 height 13
click at [578, 429] on input "Press SPACE to select this row." at bounding box center [578, 429] width 0 height 0
click at [290, 473] on div "HAMF54109700" at bounding box center [302, 471] width 108 height 34
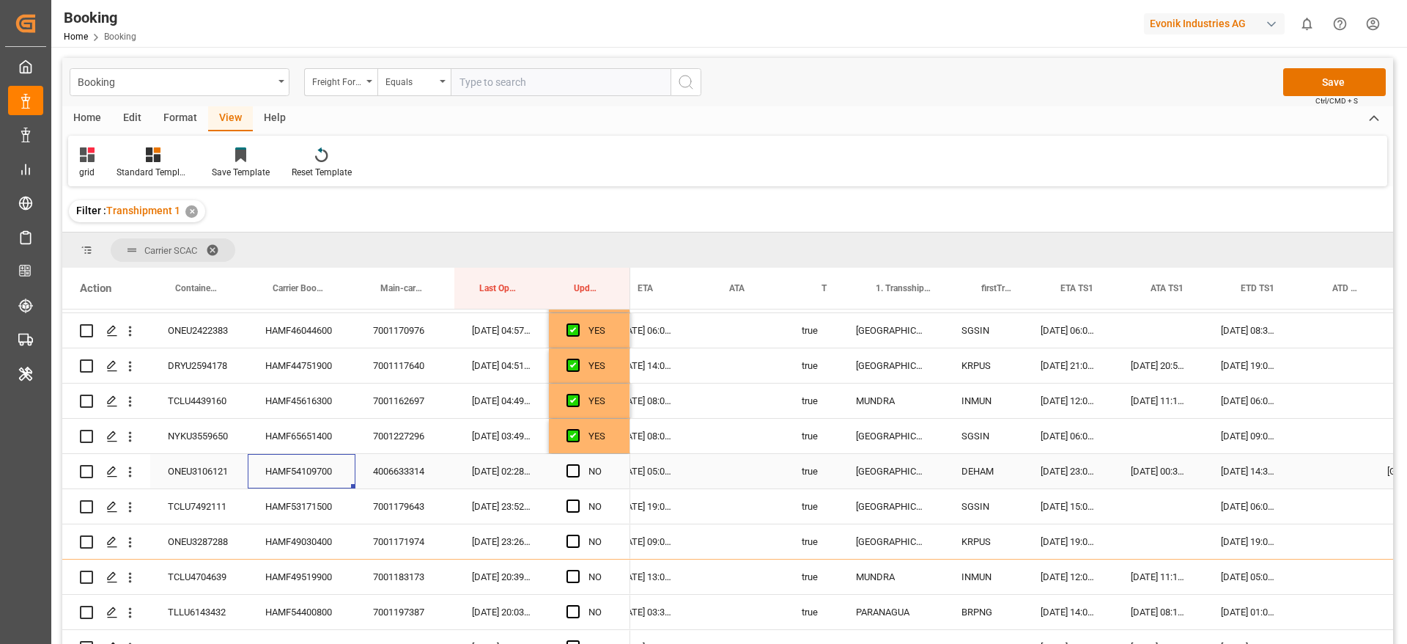
scroll to position [0, 1239]
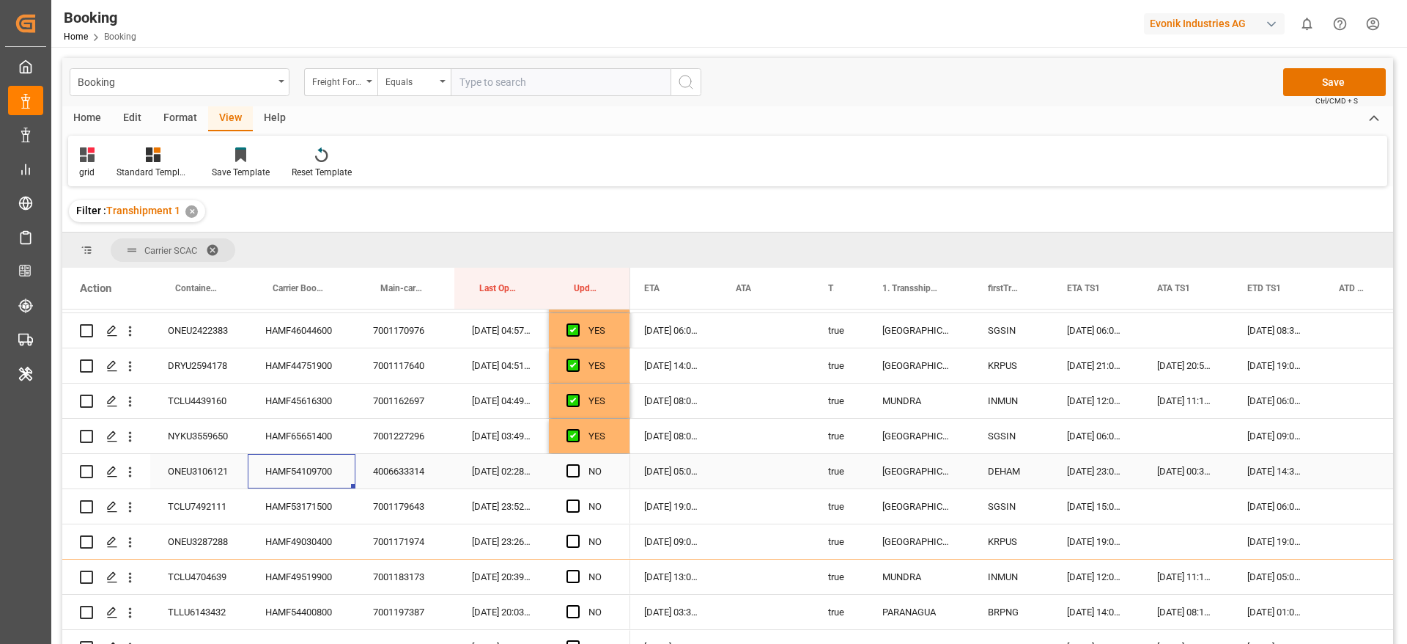
click at [581, 468] on div "Press SPACE to select this row." at bounding box center [578, 471] width 22 height 34
click at [571, 473] on span "Press SPACE to select this row." at bounding box center [573, 470] width 13 height 13
click at [578, 464] on input "Press SPACE to select this row." at bounding box center [578, 464] width 0 height 0
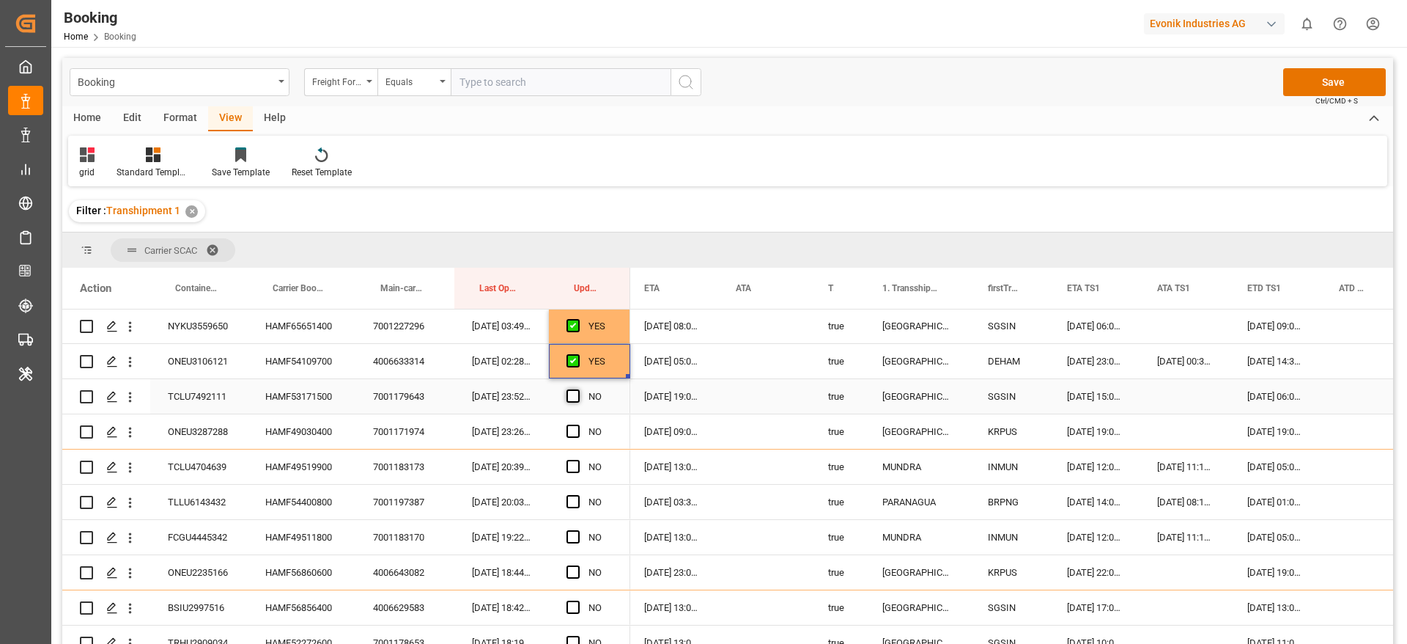
click at [572, 394] on span "Press SPACE to select this row." at bounding box center [573, 395] width 13 height 13
click at [578, 389] on input "Press SPACE to select this row." at bounding box center [578, 389] width 0 height 0
click at [572, 428] on span "Press SPACE to select this row." at bounding box center [573, 430] width 13 height 13
click at [578, 424] on input "Press SPACE to select this row." at bounding box center [578, 424] width 0 height 0
click at [294, 465] on div "HAMF49519900" at bounding box center [302, 466] width 108 height 34
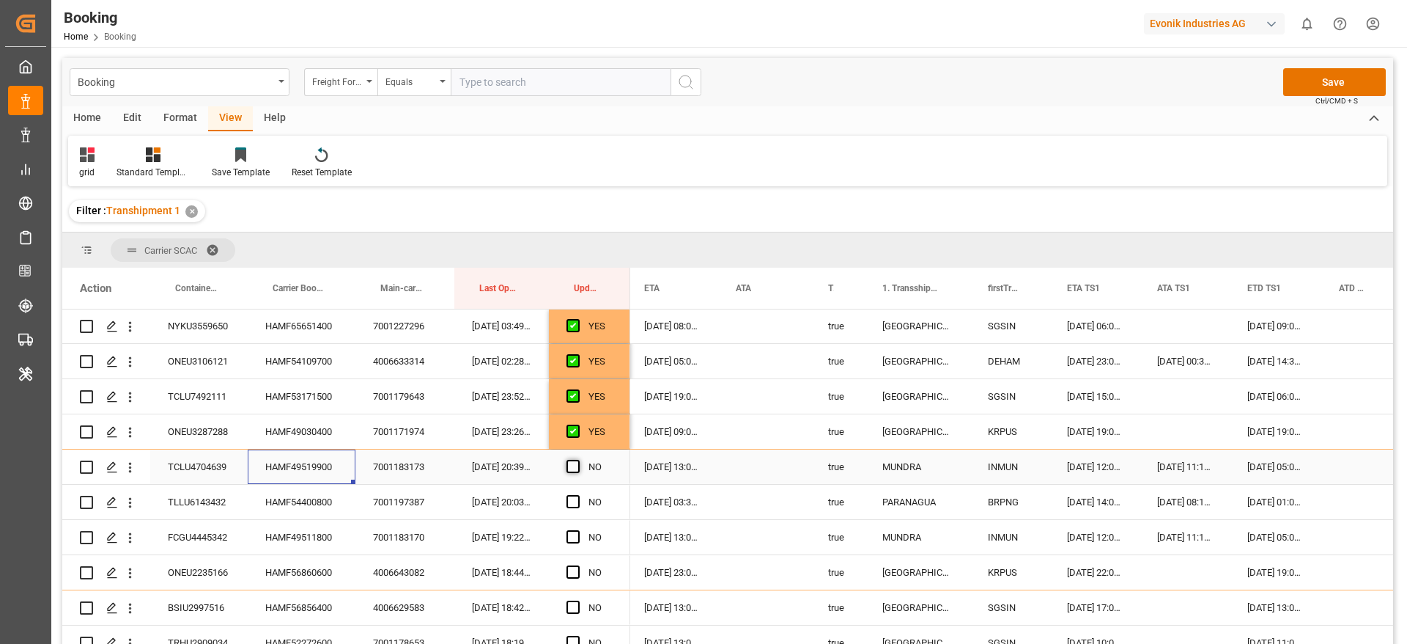
click at [573, 463] on span "Press SPACE to select this row." at bounding box center [573, 466] width 13 height 13
click at [578, 460] on input "Press SPACE to select this row." at bounding box center [578, 460] width 0 height 0
click at [573, 501] on span "Press SPACE to select this row." at bounding box center [573, 501] width 13 height 13
click at [578, 495] on input "Press SPACE to select this row." at bounding box center [578, 495] width 0 height 0
click at [282, 528] on div "HAMF49511800" at bounding box center [302, 537] width 108 height 34
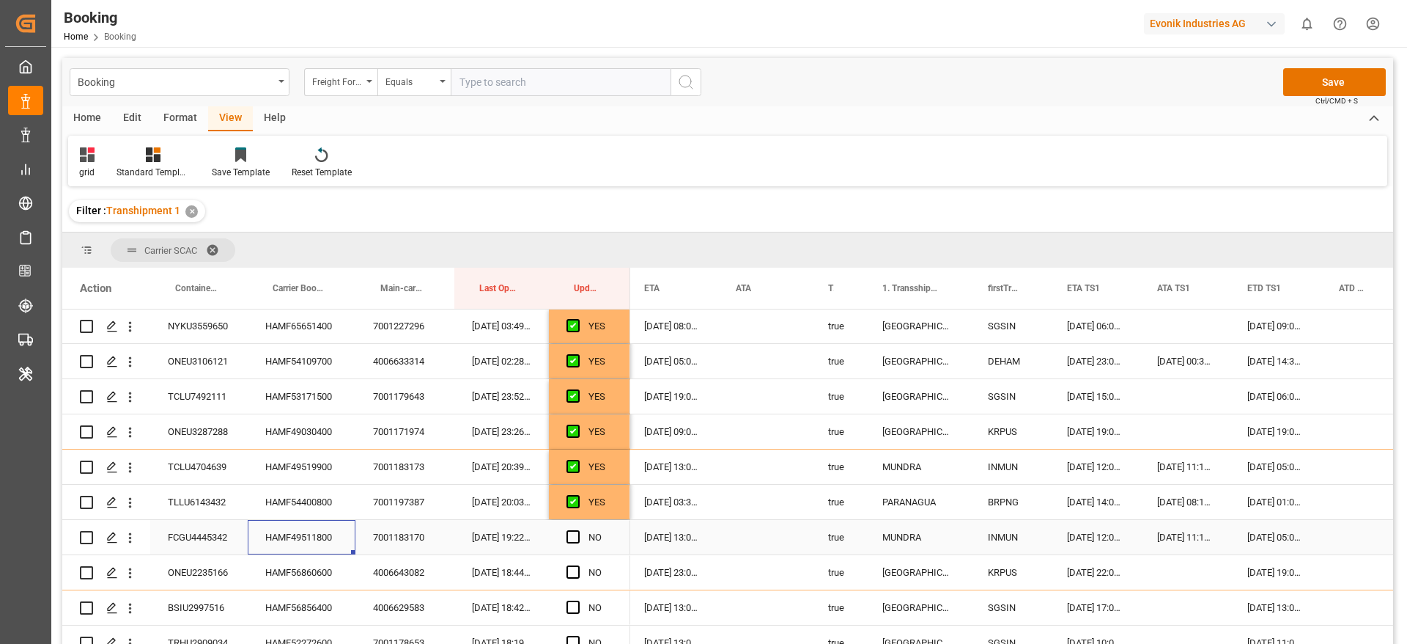
drag, startPoint x: 579, startPoint y: 537, endPoint x: 495, endPoint y: 488, distance: 97.6
click at [579, 537] on span "Press SPACE to select this row." at bounding box center [573, 536] width 13 height 13
click at [578, 530] on input "Press SPACE to select this row." at bounding box center [578, 530] width 0 height 0
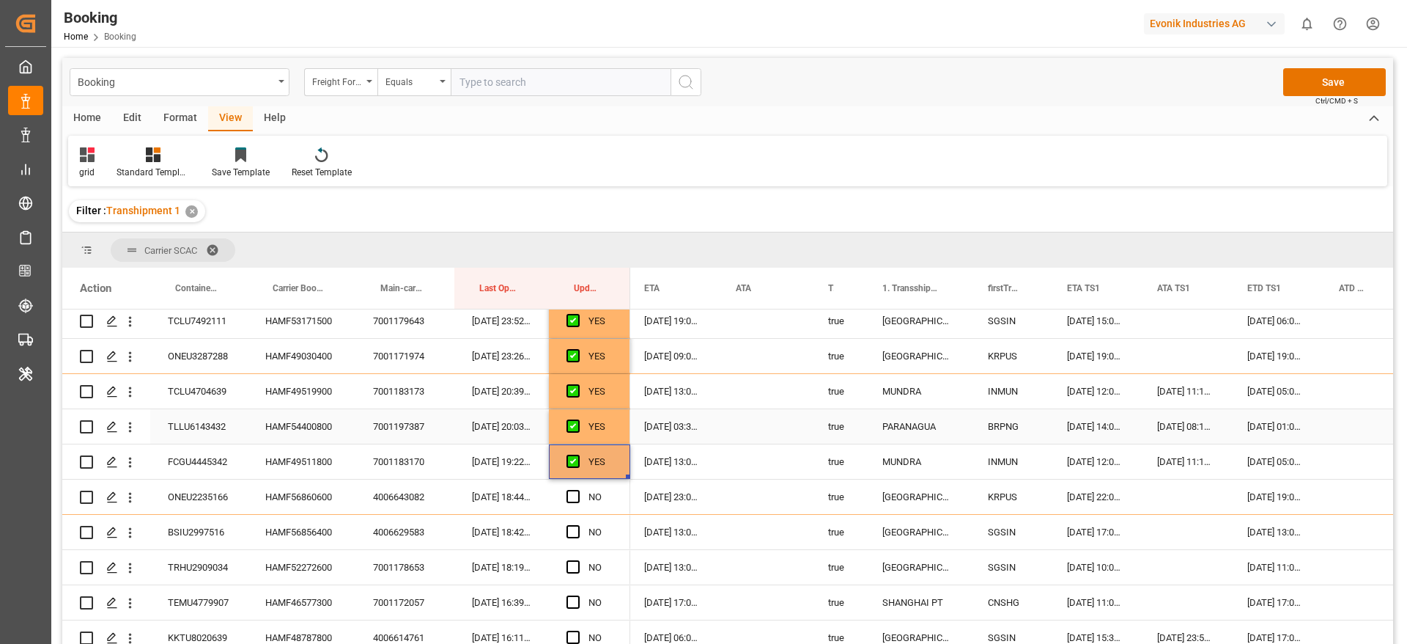
scroll to position [1729, 0]
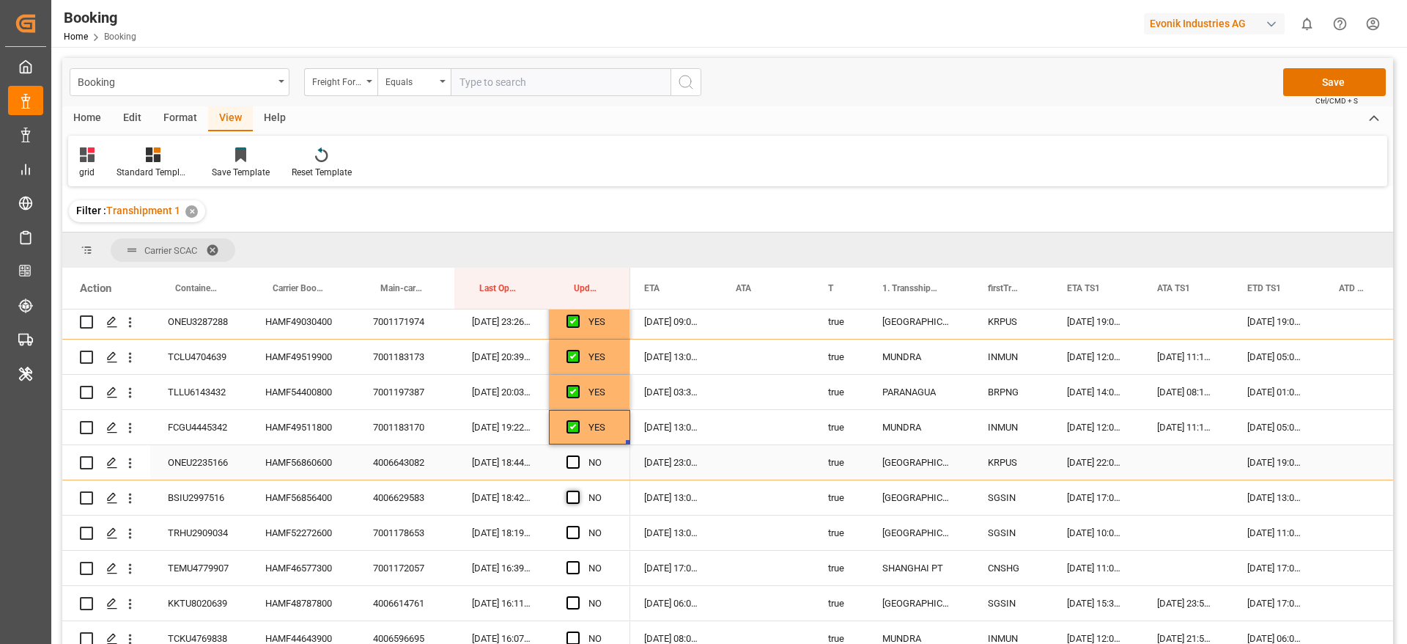
click at [571, 462] on span "Press SPACE to select this row." at bounding box center [573, 461] width 13 height 13
click at [578, 455] on input "Press SPACE to select this row." at bounding box center [578, 455] width 0 height 0
click at [292, 493] on div "HAMF56856400" at bounding box center [302, 497] width 108 height 34
click at [575, 496] on span "Press SPACE to select this row." at bounding box center [573, 496] width 13 height 13
click at [578, 490] on input "Press SPACE to select this row." at bounding box center [578, 490] width 0 height 0
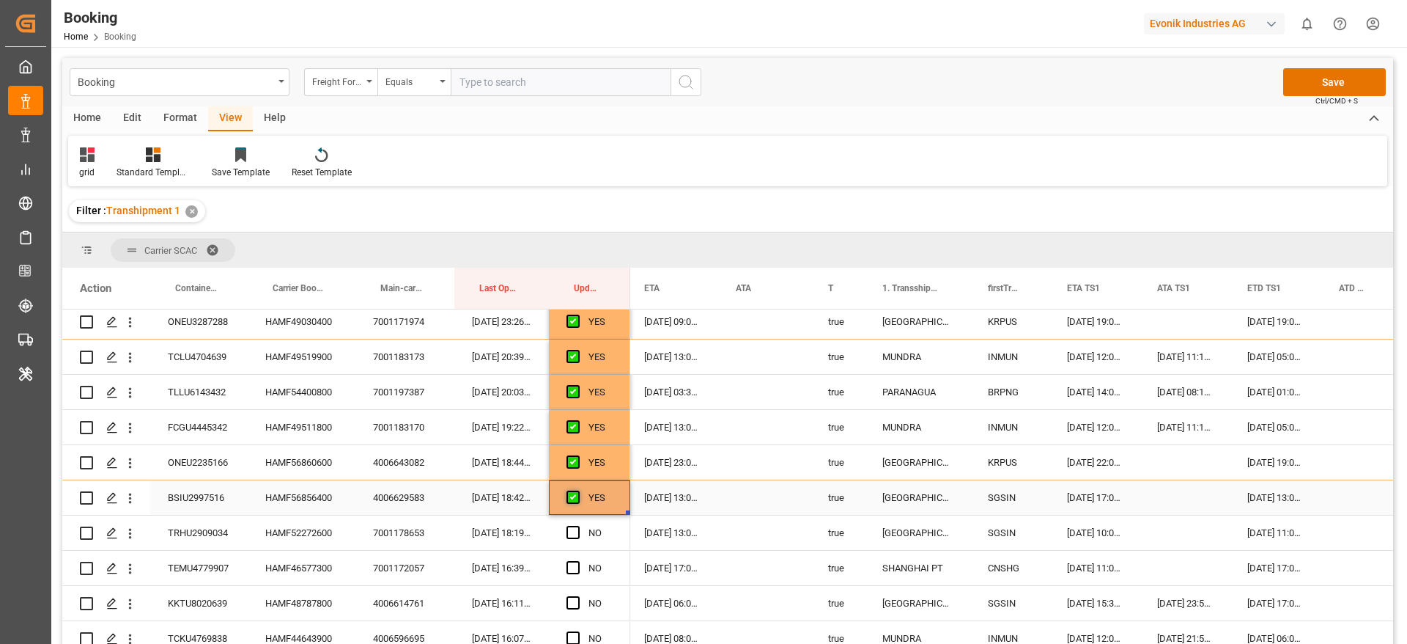
scroll to position [1839, 0]
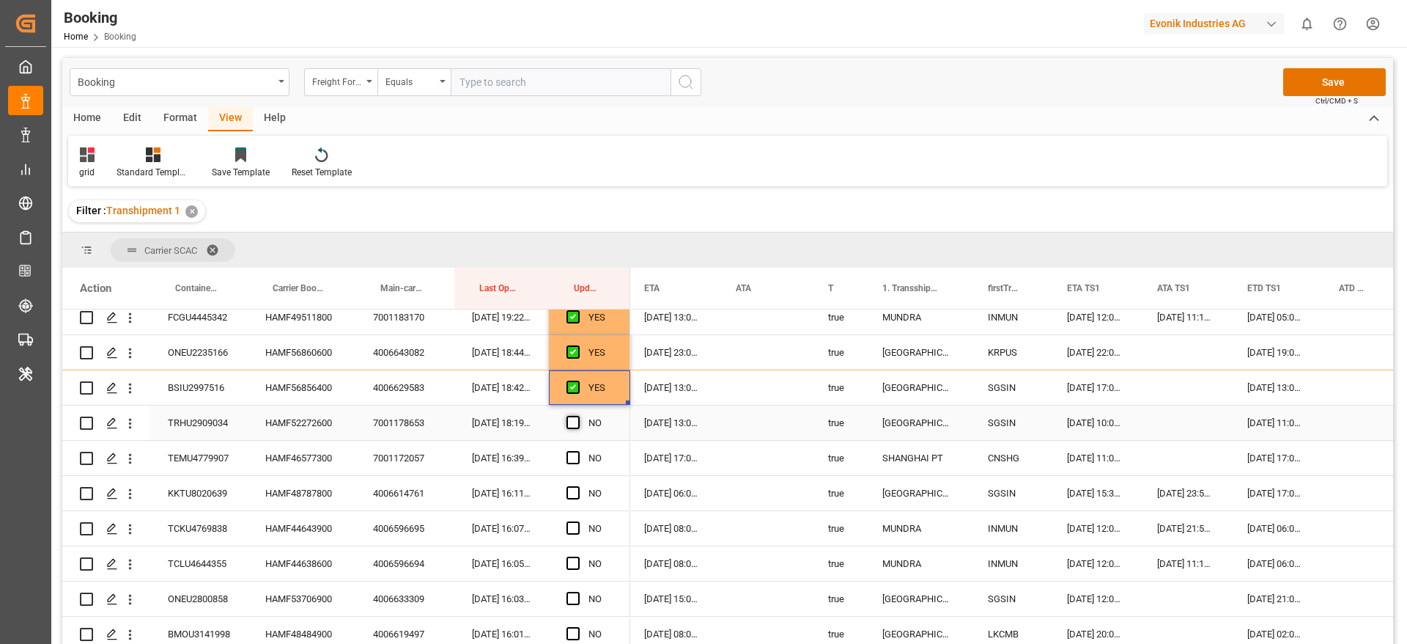
click at [575, 422] on span "Press SPACE to select this row." at bounding box center [573, 422] width 13 height 13
click at [578, 416] on input "Press SPACE to select this row." at bounding box center [578, 416] width 0 height 0
click at [574, 460] on span "Press SPACE to select this row." at bounding box center [573, 457] width 13 height 13
click at [578, 451] on input "Press SPACE to select this row." at bounding box center [578, 451] width 0 height 0
click at [321, 451] on div "HAMF46577300" at bounding box center [302, 458] width 108 height 34
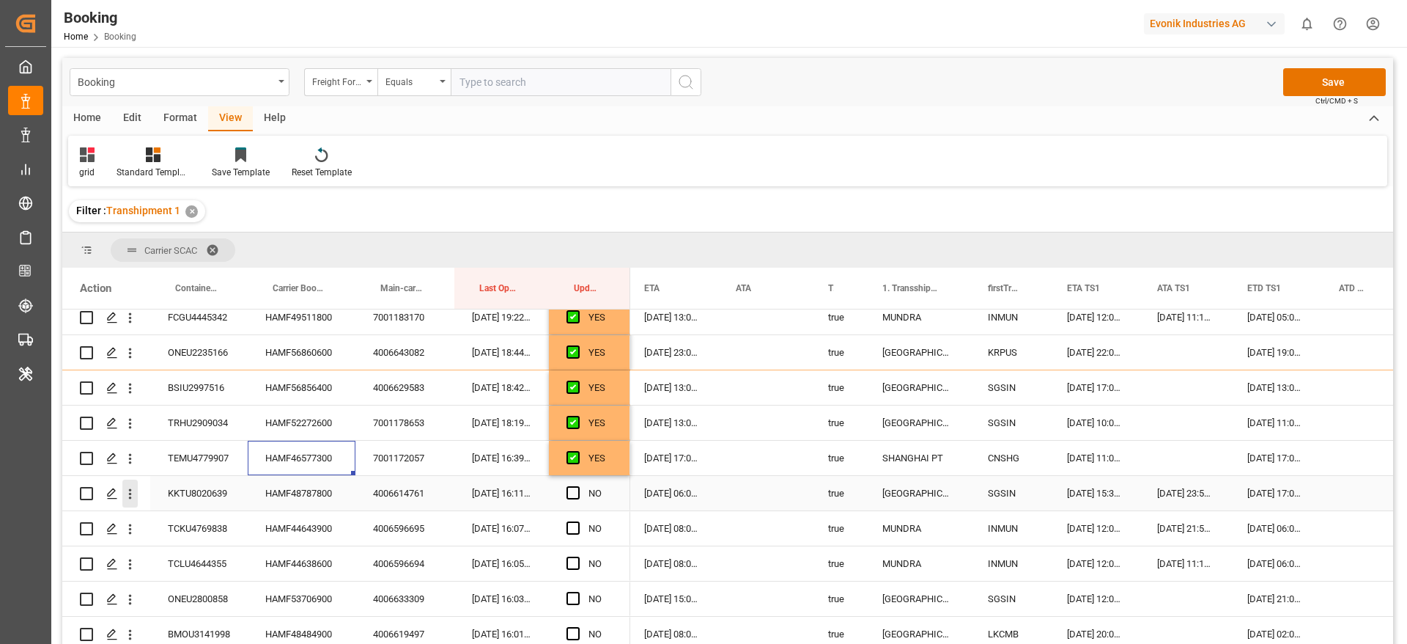
click at [127, 501] on button "open menu" at bounding box center [129, 493] width 15 height 28
click at [208, 509] on div "Open in new tab" at bounding box center [213, 524] width 181 height 31
click at [132, 460] on icon "open menu" at bounding box center [129, 458] width 15 height 15
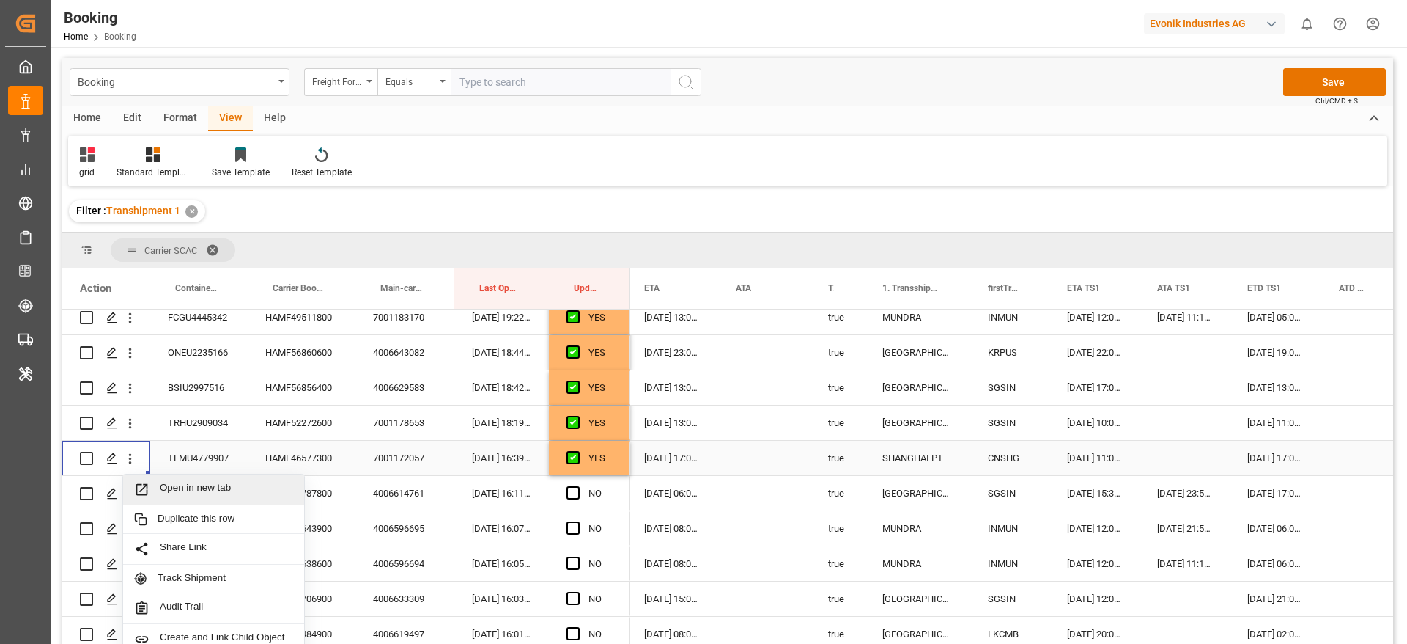
click at [203, 484] on span "Open in new tab" at bounding box center [226, 489] width 133 height 15
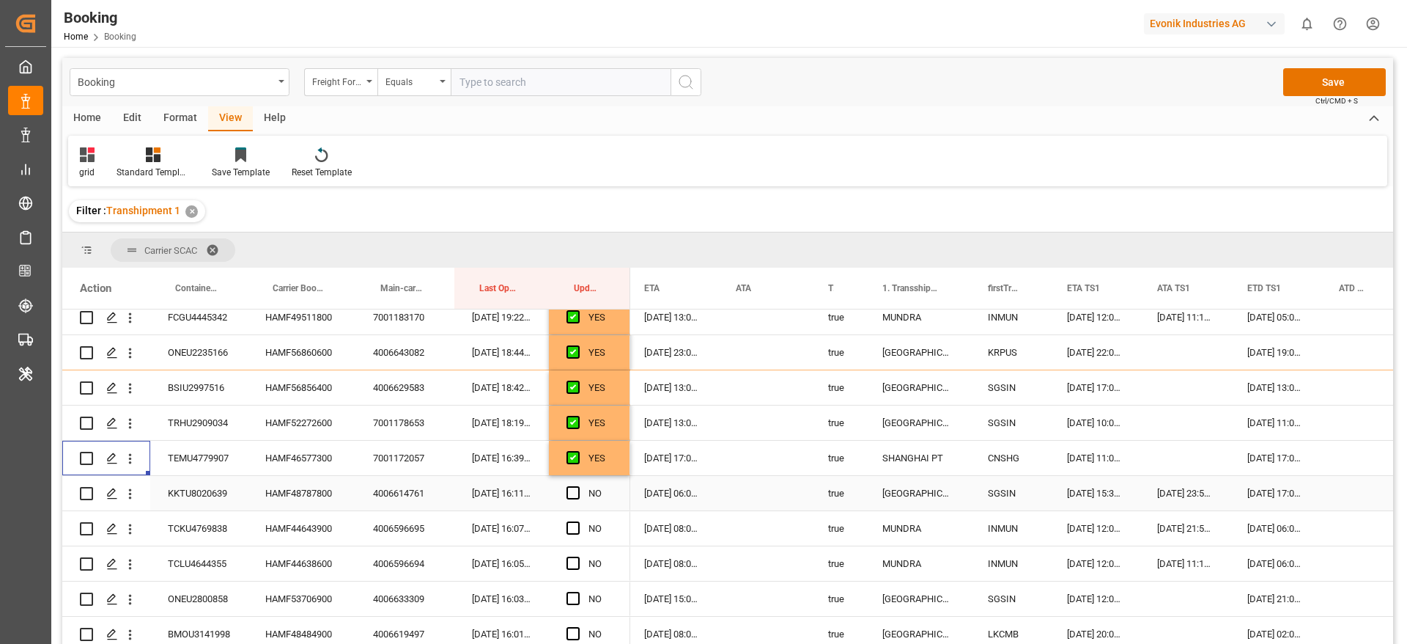
click at [299, 487] on div "HAMF48787800" at bounding box center [302, 493] width 108 height 34
click at [577, 490] on span "Press SPACE to select this row." at bounding box center [573, 492] width 13 height 13
click at [578, 486] on input "Press SPACE to select this row." at bounding box center [578, 486] width 0 height 0
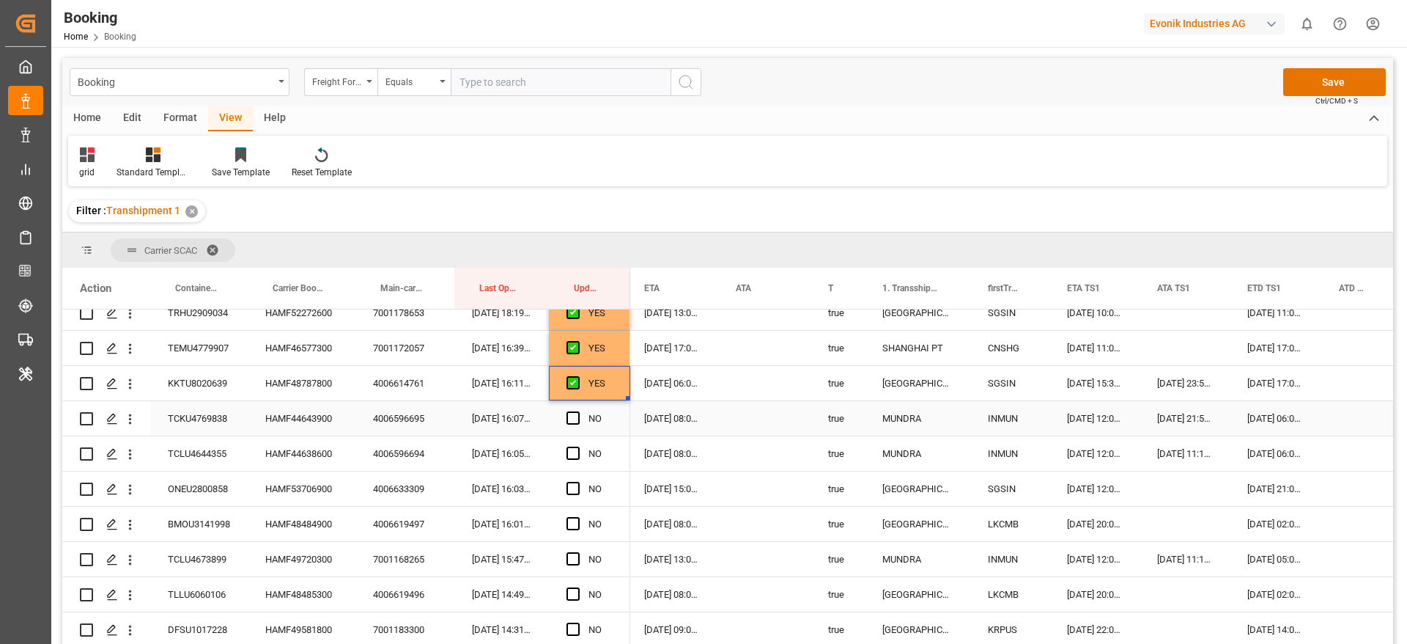
click at [308, 420] on div "HAMF44643900" at bounding box center [302, 418] width 108 height 34
click at [575, 418] on span "Press SPACE to select this row." at bounding box center [573, 417] width 13 height 13
click at [578, 411] on input "Press SPACE to select this row." at bounding box center [578, 411] width 0 height 0
click at [570, 455] on span "Press SPACE to select this row." at bounding box center [573, 452] width 13 height 13
click at [578, 446] on input "Press SPACE to select this row." at bounding box center [578, 446] width 0 height 0
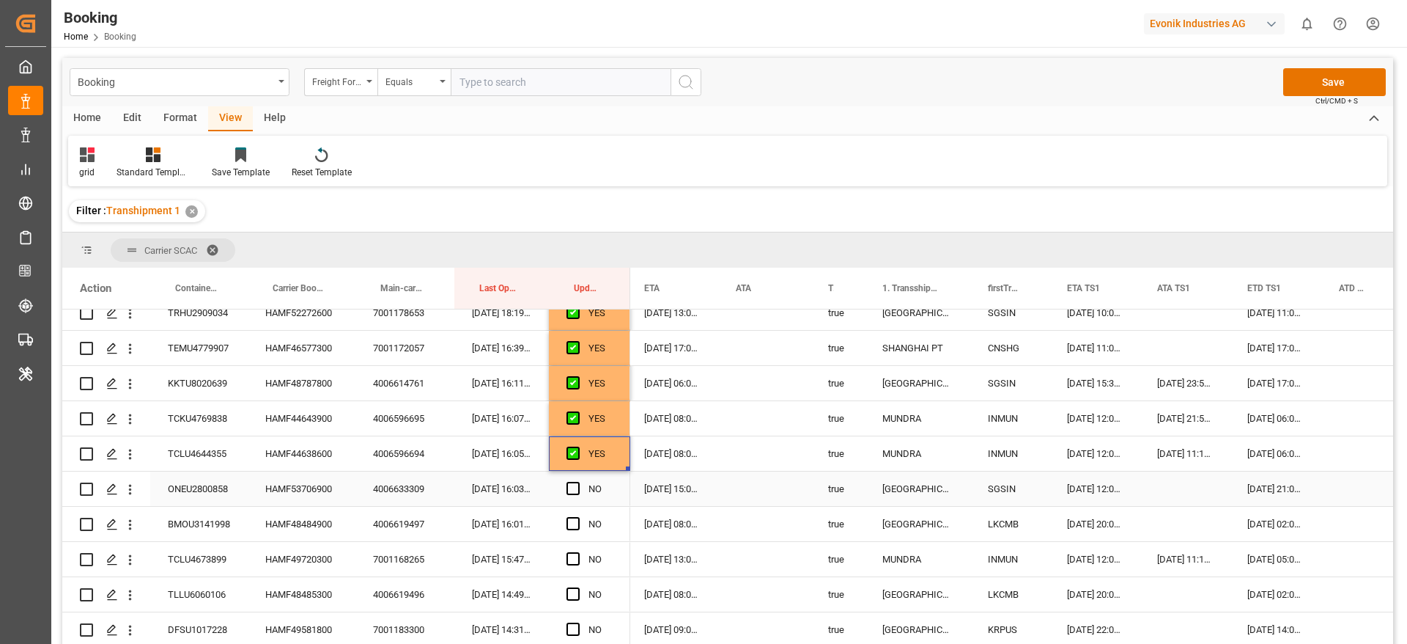
click at [327, 484] on div "HAMF53706900" at bounding box center [302, 488] width 108 height 34
click at [213, 483] on div "ONEU2800858" at bounding box center [198, 488] width 97 height 34
click at [575, 490] on span "Press SPACE to select this row." at bounding box center [573, 488] width 13 height 13
click at [578, 482] on input "Press SPACE to select this row." at bounding box center [578, 482] width 0 height 0
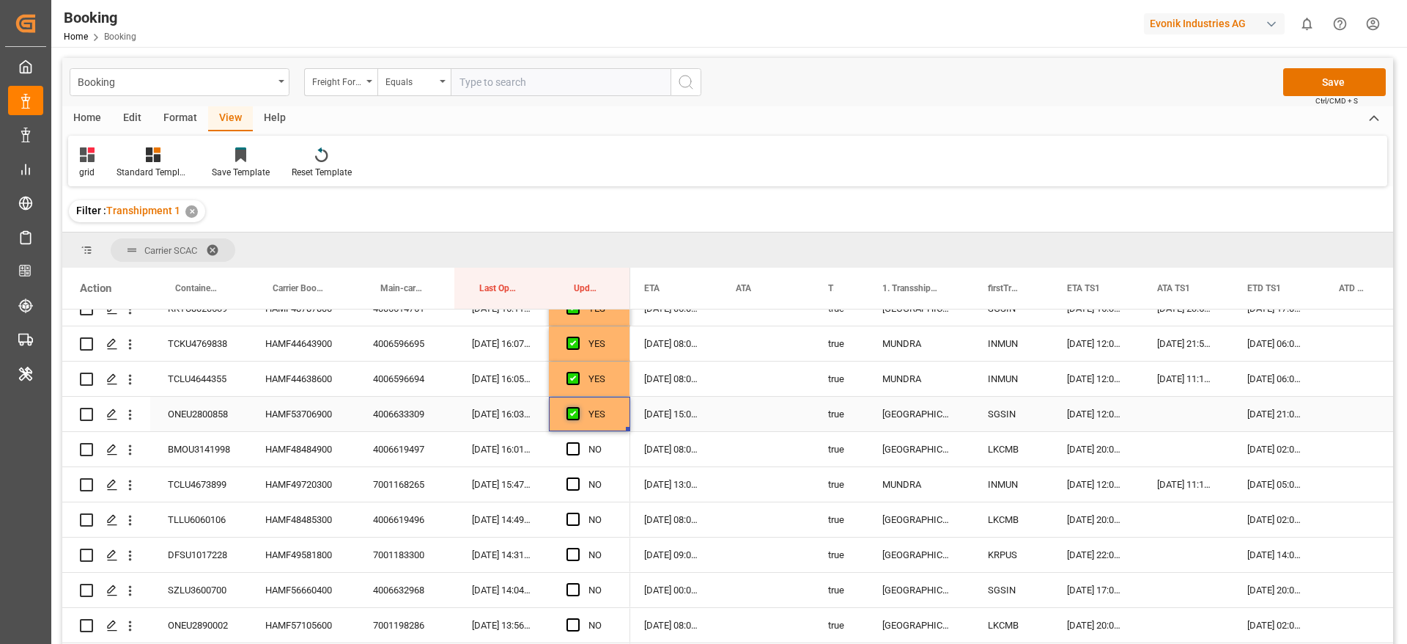
scroll to position [2059, 0]
click at [575, 413] on span "Press SPACE to select this row." at bounding box center [573, 413] width 13 height 13
click at [578, 407] on input "Press SPACE to select this row." at bounding box center [578, 407] width 0 height 0
click at [273, 455] on div "HAMF49720300" at bounding box center [302, 449] width 108 height 34
click at [576, 446] on span "Press SPACE to select this row." at bounding box center [573, 448] width 13 height 13
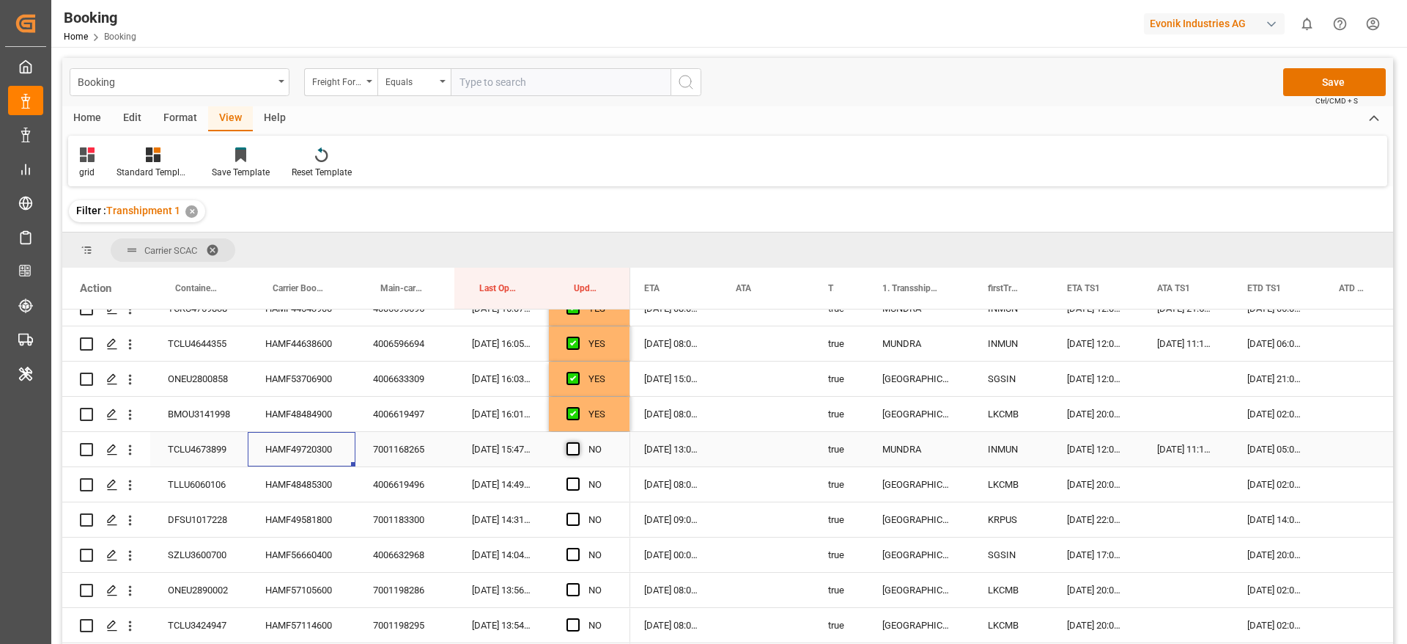
click at [578, 442] on input "Press SPACE to select this row." at bounding box center [578, 442] width 0 height 0
click at [570, 478] on span "Press SPACE to select this row." at bounding box center [573, 483] width 13 height 13
click at [578, 477] on input "Press SPACE to select this row." at bounding box center [578, 477] width 0 height 0
click at [575, 515] on span "Press SPACE to select this row." at bounding box center [573, 518] width 13 height 13
click at [578, 512] on input "Press SPACE to select this row." at bounding box center [578, 512] width 0 height 0
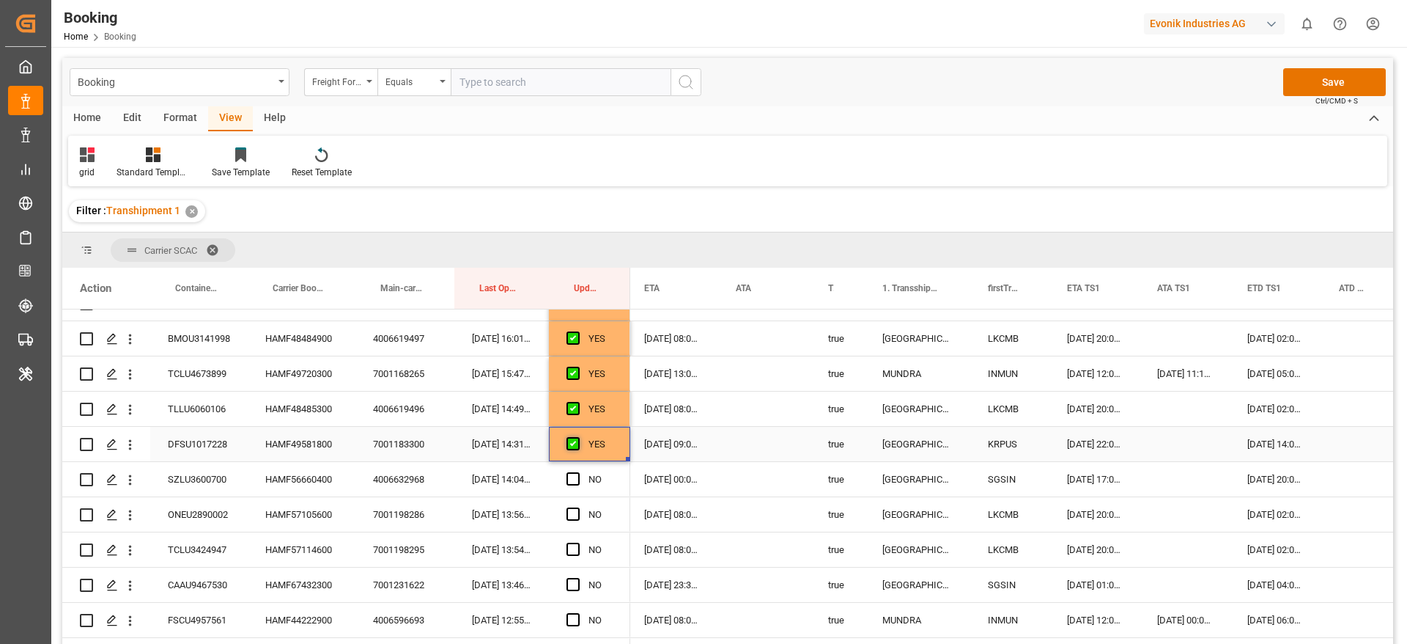
scroll to position [2169, 0]
click at [309, 450] on div "HAMF56660400" at bounding box center [302, 444] width 108 height 34
click at [575, 443] on span "Press SPACE to select this row." at bounding box center [573, 444] width 13 height 13
click at [578, 438] on input "Press SPACE to select this row." at bounding box center [578, 438] width 0 height 0
click at [321, 475] on div "HAMF57105600" at bounding box center [302, 480] width 108 height 34
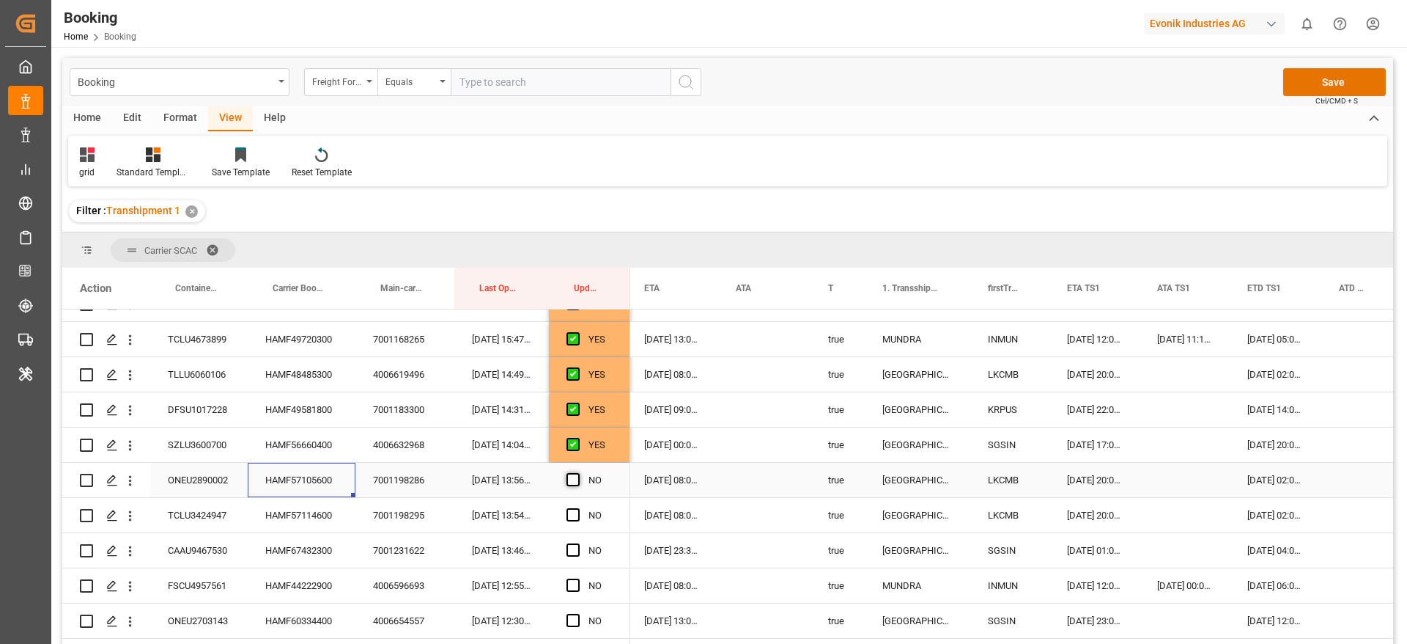
click at [575, 480] on span "Press SPACE to select this row." at bounding box center [573, 479] width 13 height 13
click at [578, 473] on input "Press SPACE to select this row." at bounding box center [578, 473] width 0 height 0
click at [575, 514] on span "Press SPACE to select this row." at bounding box center [573, 514] width 13 height 13
click at [578, 508] on input "Press SPACE to select this row." at bounding box center [578, 508] width 0 height 0
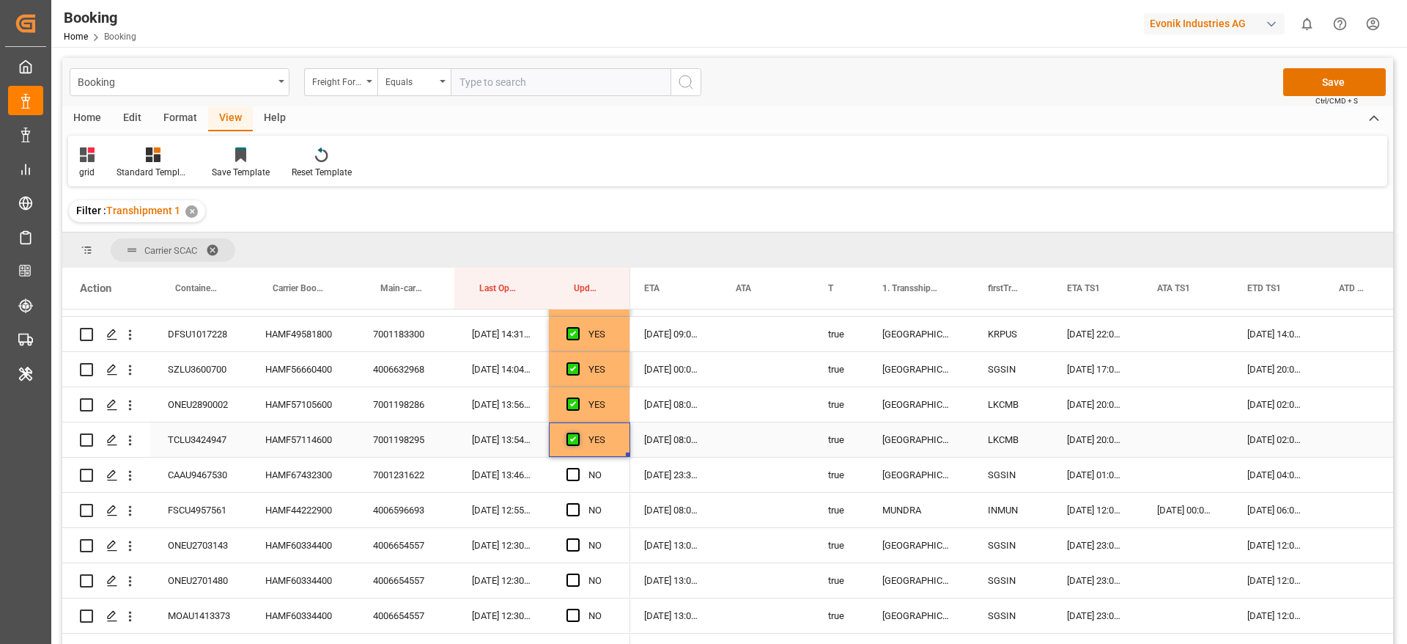
scroll to position [2279, 0]
click at [569, 432] on div "Press SPACE to select this row." at bounding box center [578, 441] width 22 height 34
drag, startPoint x: 572, startPoint y: 439, endPoint x: 576, endPoint y: 471, distance: 32.5
click at [572, 438] on span "Press SPACE to select this row." at bounding box center [573, 439] width 13 height 13
click at [578, 433] on input "Press SPACE to select this row." at bounding box center [578, 433] width 0 height 0
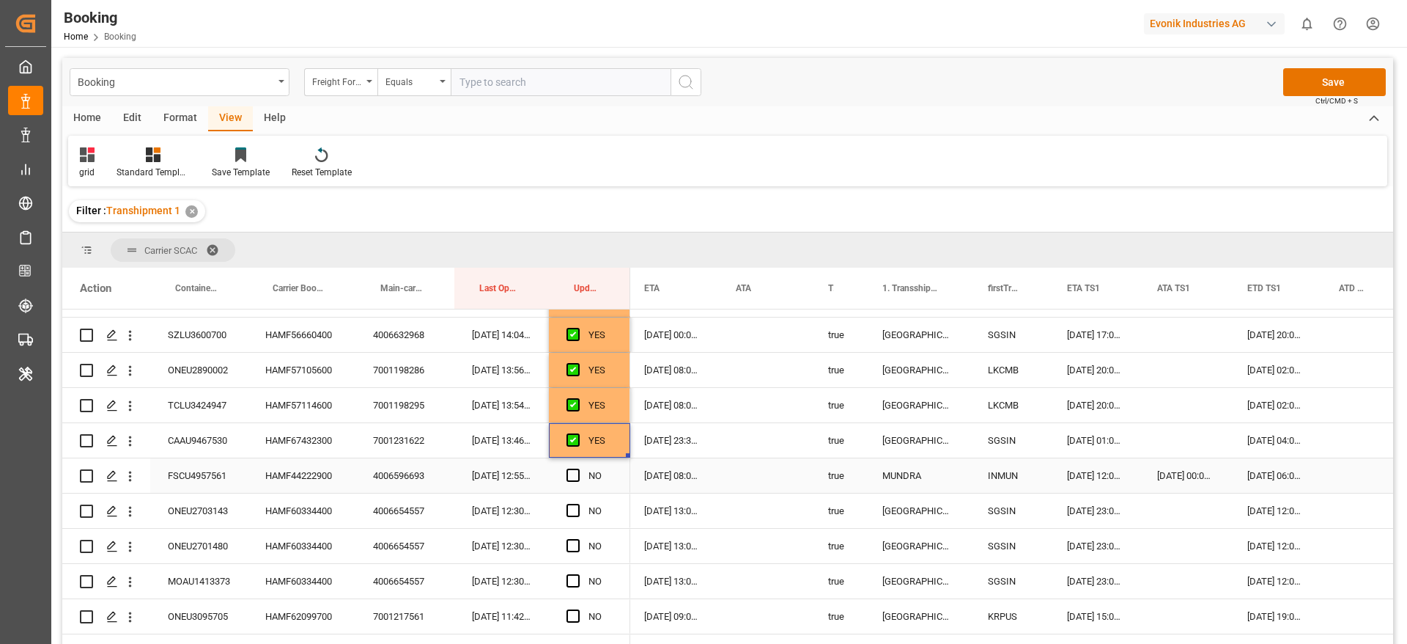
click at [295, 480] on div "HAMF44222900" at bounding box center [302, 475] width 108 height 34
click at [578, 472] on span "Press SPACE to select this row." at bounding box center [573, 474] width 13 height 13
click at [578, 468] on input "Press SPACE to select this row." at bounding box center [578, 468] width 0 height 0
click at [575, 509] on span "Press SPACE to select this row." at bounding box center [573, 510] width 13 height 13
click at [578, 504] on input "Press SPACE to select this row." at bounding box center [578, 504] width 0 height 0
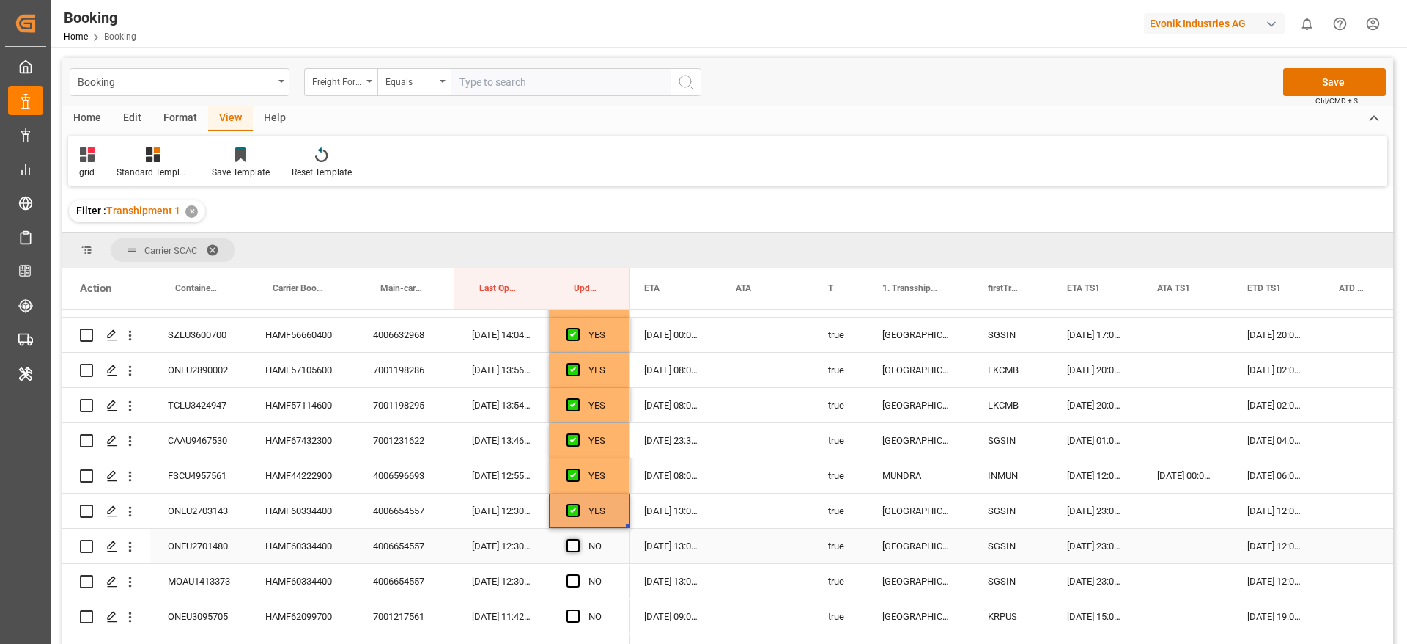
click at [573, 545] on span "Press SPACE to select this row." at bounding box center [573, 545] width 13 height 13
click at [578, 539] on input "Press SPACE to select this row." at bounding box center [578, 539] width 0 height 0
click at [571, 576] on span "Press SPACE to select this row." at bounding box center [573, 580] width 13 height 13
click at [578, 574] on input "Press SPACE to select this row." at bounding box center [578, 574] width 0 height 0
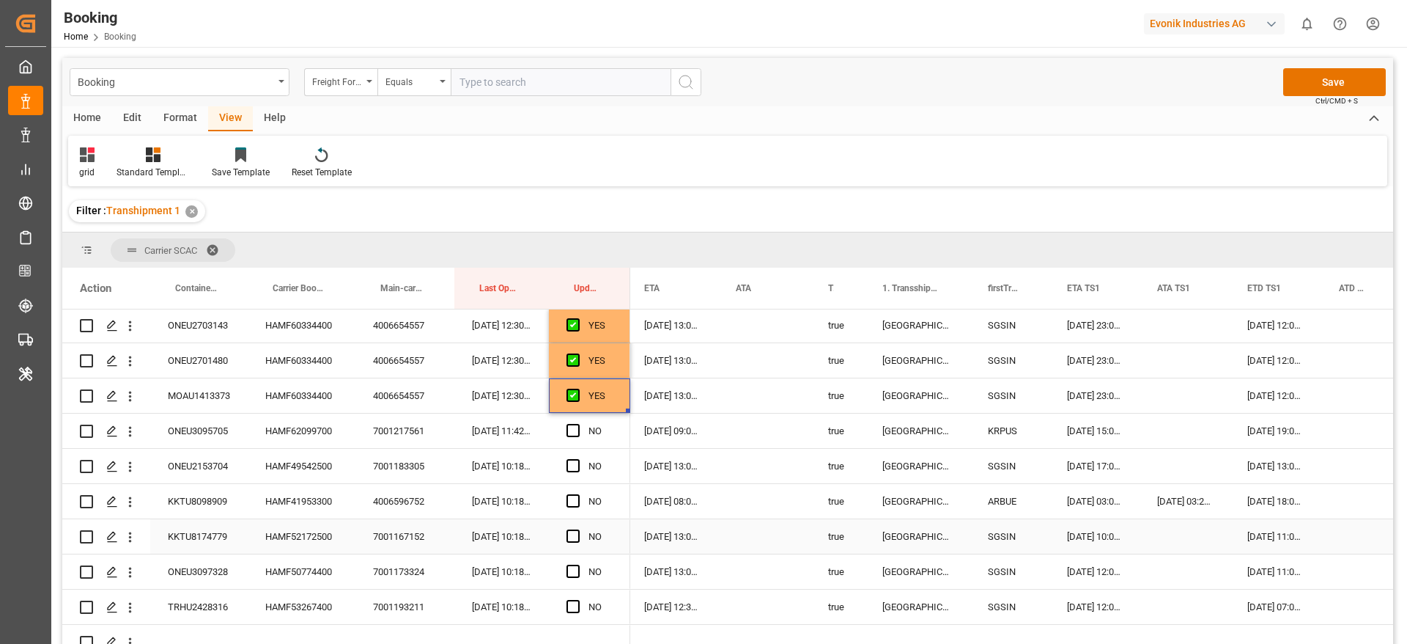
scroll to position [2499, 0]
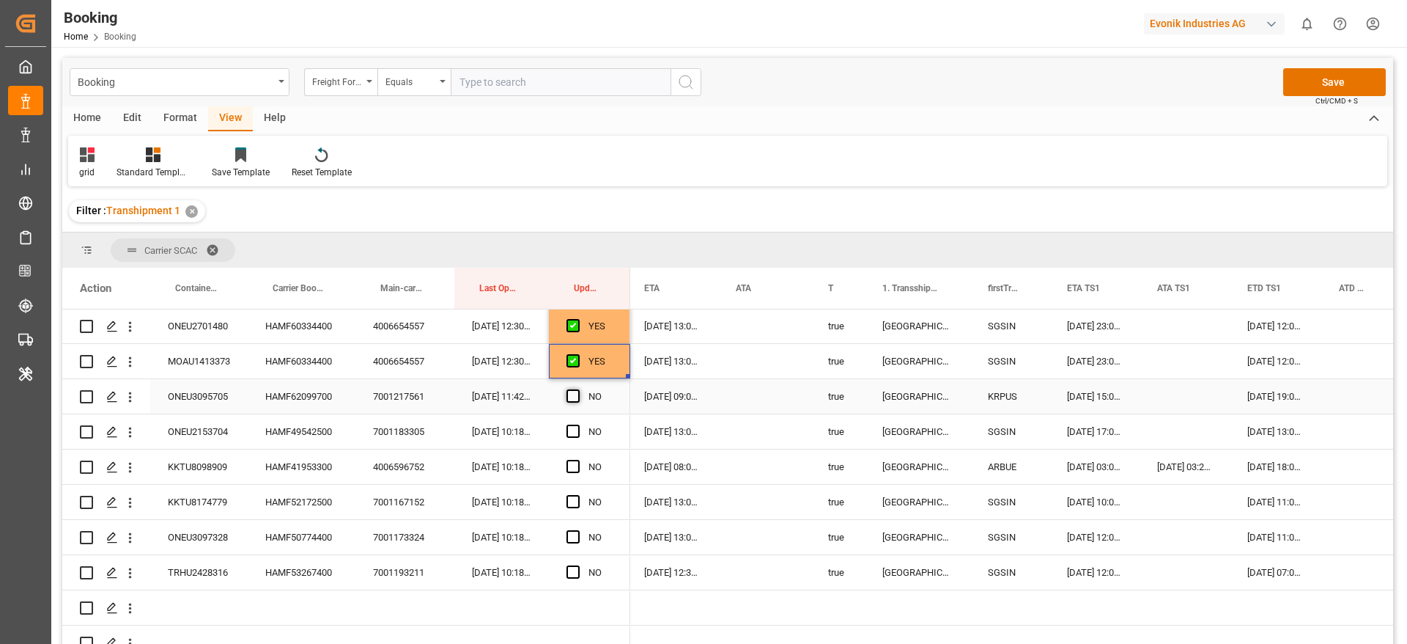
click at [571, 397] on span "Press SPACE to select this row." at bounding box center [573, 395] width 13 height 13
click at [578, 389] on input "Press SPACE to select this row." at bounding box center [578, 389] width 0 height 0
click at [259, 441] on div "HAMF49542500" at bounding box center [302, 431] width 108 height 34
click at [572, 430] on span "Press SPACE to select this row." at bounding box center [573, 430] width 13 height 13
click at [578, 424] on input "Press SPACE to select this row." at bounding box center [578, 424] width 0 height 0
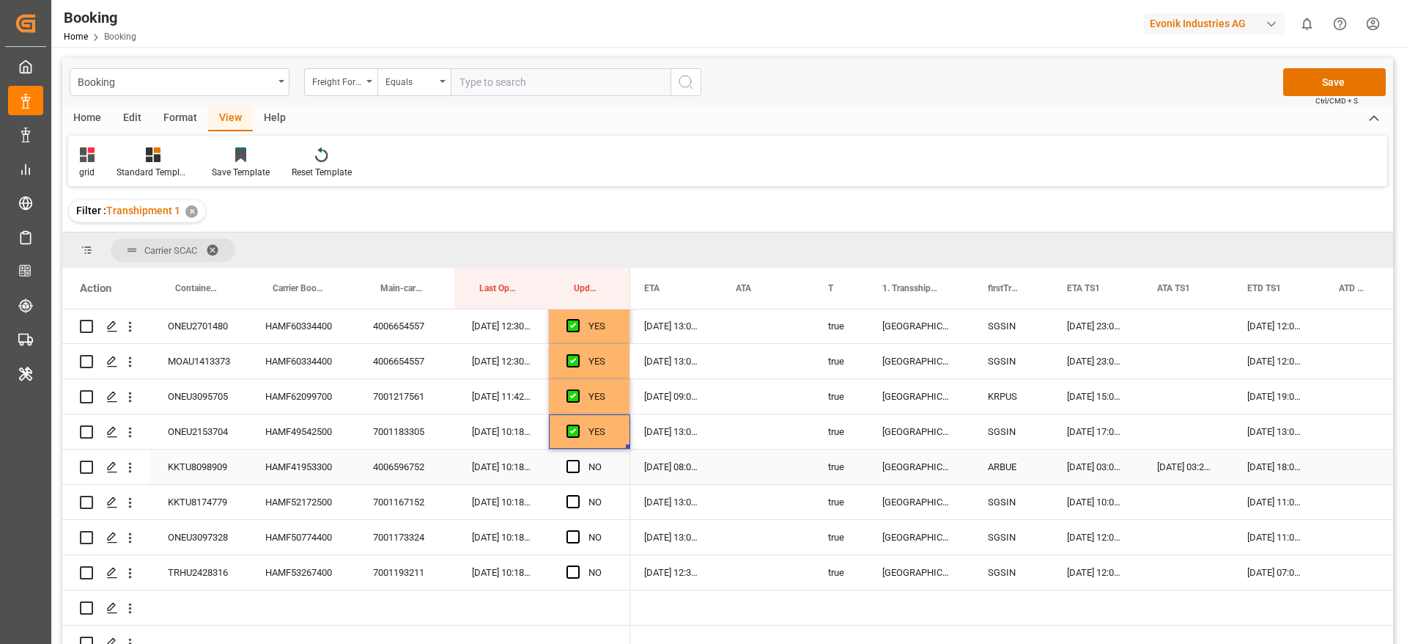
click at [271, 476] on div "HAMF41953300" at bounding box center [302, 466] width 108 height 34
click at [573, 465] on span "Press SPACE to select this row." at bounding box center [573, 466] width 13 height 13
click at [578, 460] on input "Press SPACE to select this row." at bounding box center [578, 460] width 0 height 0
click at [567, 503] on span "Press SPACE to select this row." at bounding box center [573, 501] width 13 height 13
click at [578, 495] on input "Press SPACE to select this row." at bounding box center [578, 495] width 0 height 0
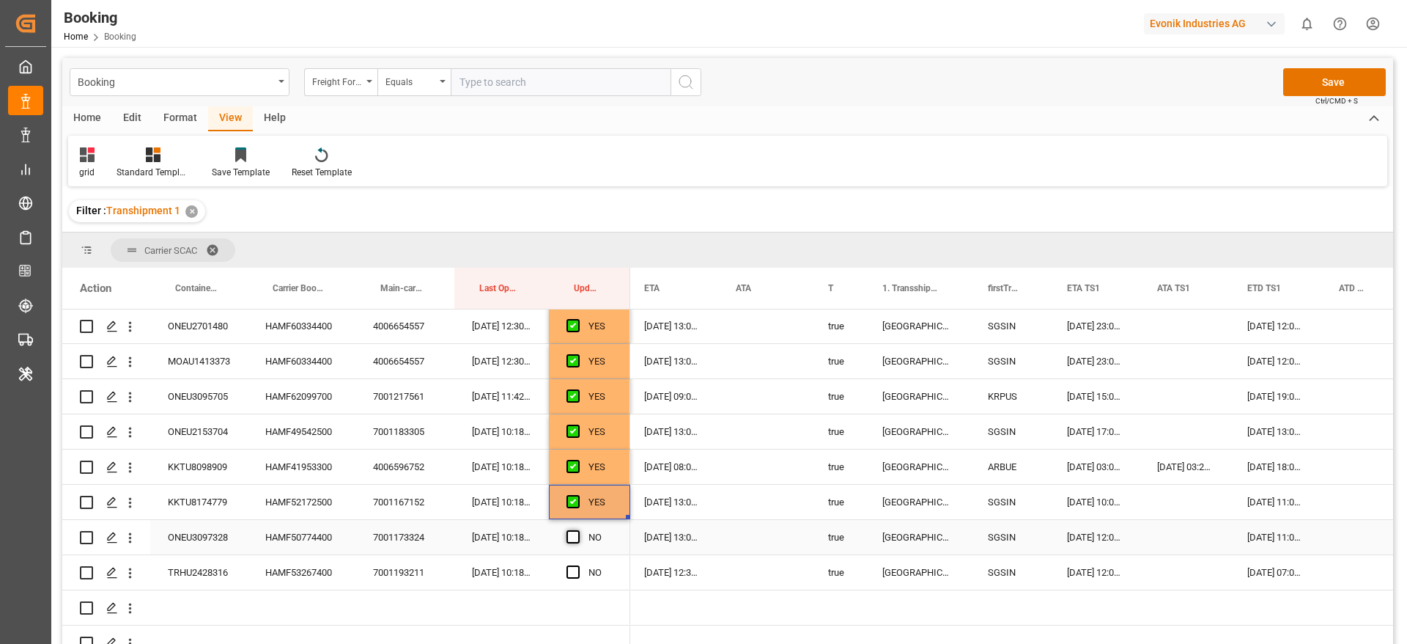
click at [568, 531] on span "Press SPACE to select this row." at bounding box center [573, 536] width 13 height 13
click at [578, 530] on input "Press SPACE to select this row." at bounding box center [578, 530] width 0 height 0
click at [574, 574] on span "Press SPACE to select this row." at bounding box center [573, 571] width 13 height 13
click at [578, 565] on input "Press SPACE to select this row." at bounding box center [578, 565] width 0 height 0
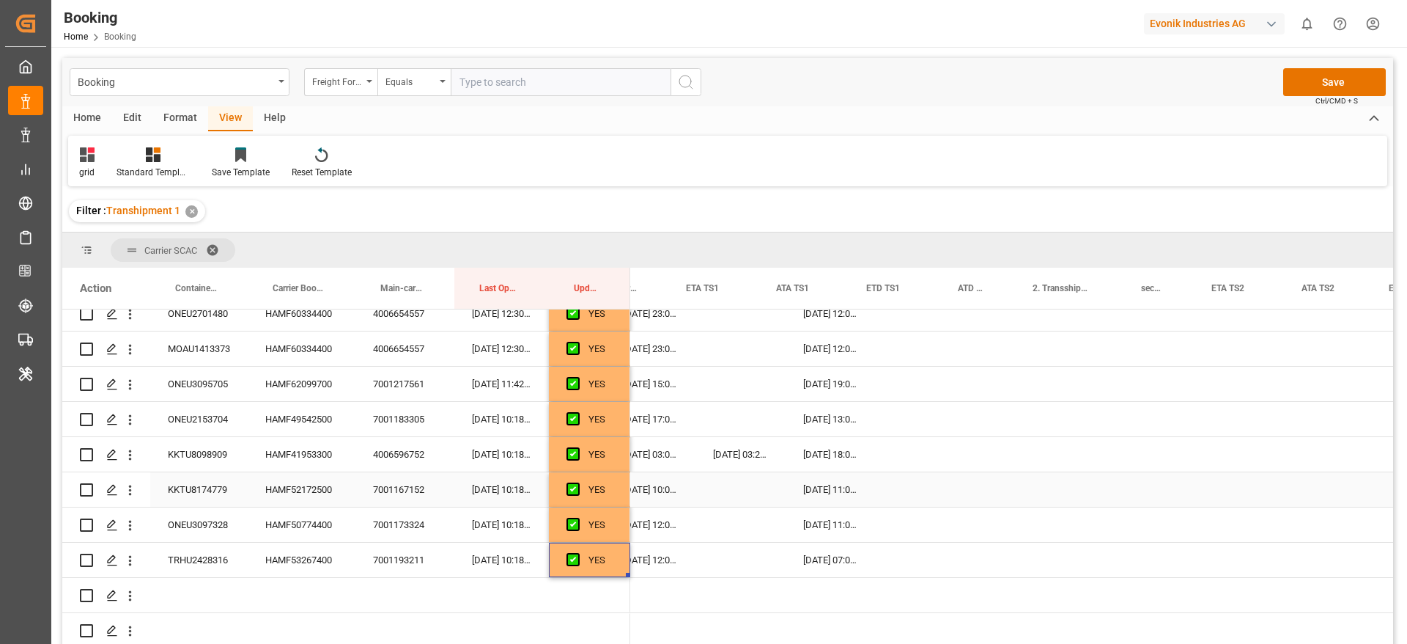
scroll to position [0, 0]
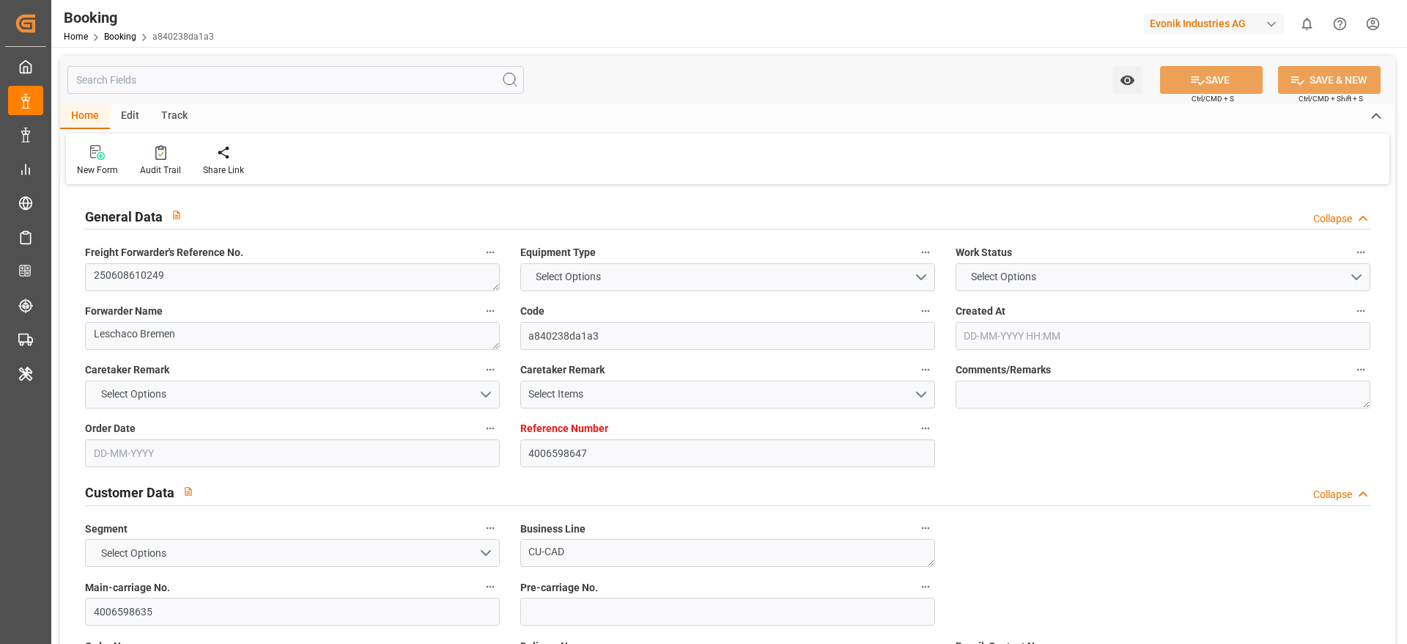
type input "4006598647"
type input "9933016"
type input "ONE"
type input "Ocean Network Express"
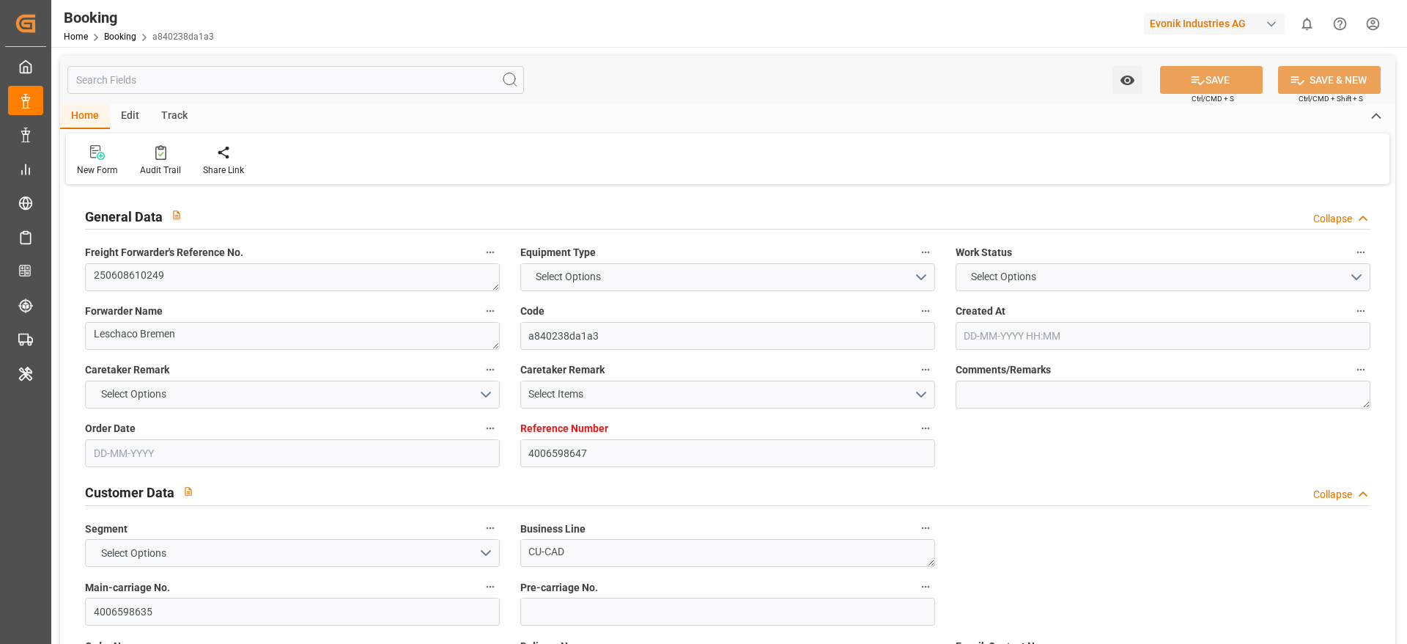
type input "DEHAM"
type input "MYPKG"
type input "SGSIN"
type input "0"
type input "DEHAM"
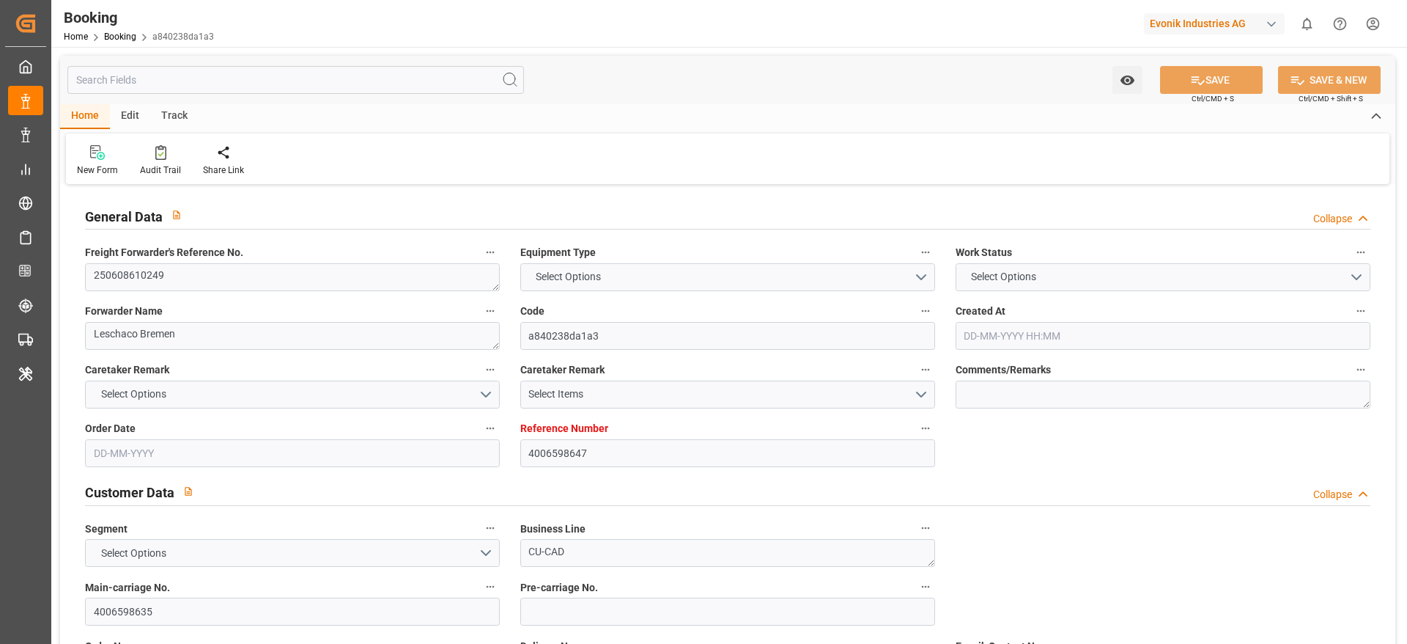
type input "MYPKG"
type input "9936991"
type input "[DATE] 14:18"
type input "[DATE]"
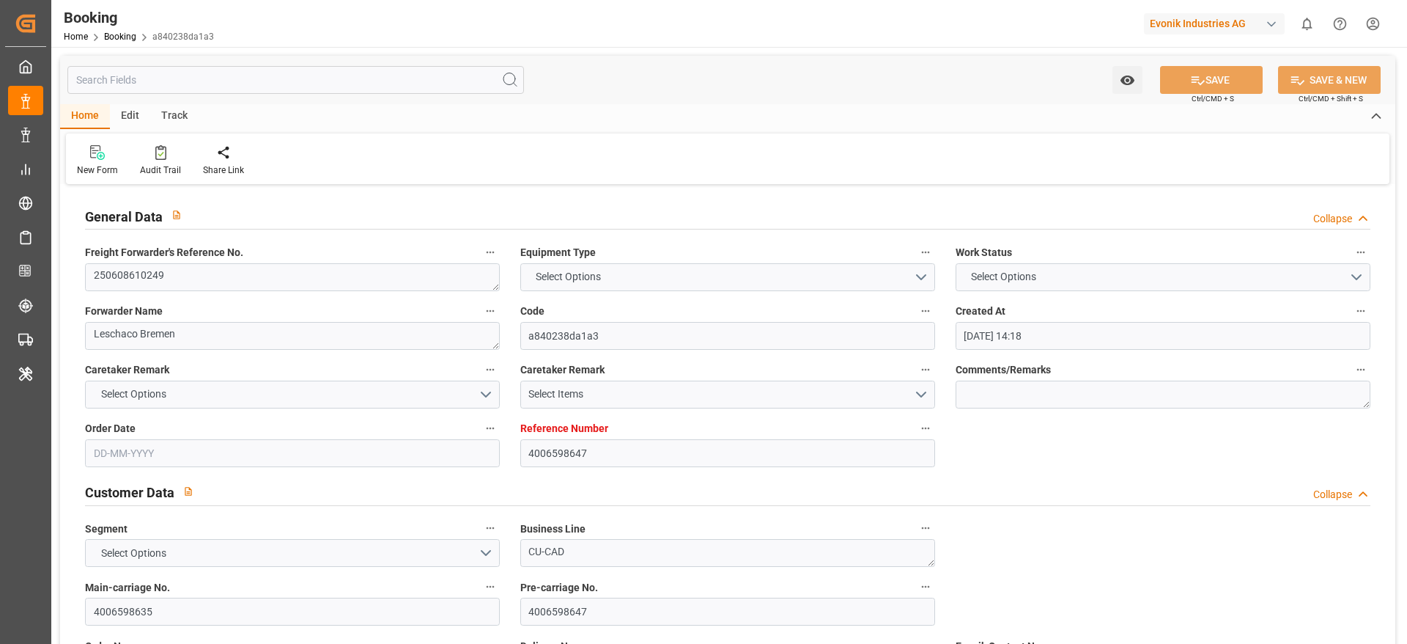
type input "[DATE]"
type input "[DATE] 00:00"
type input "[DATE]"
type input "[DATE] 15:00"
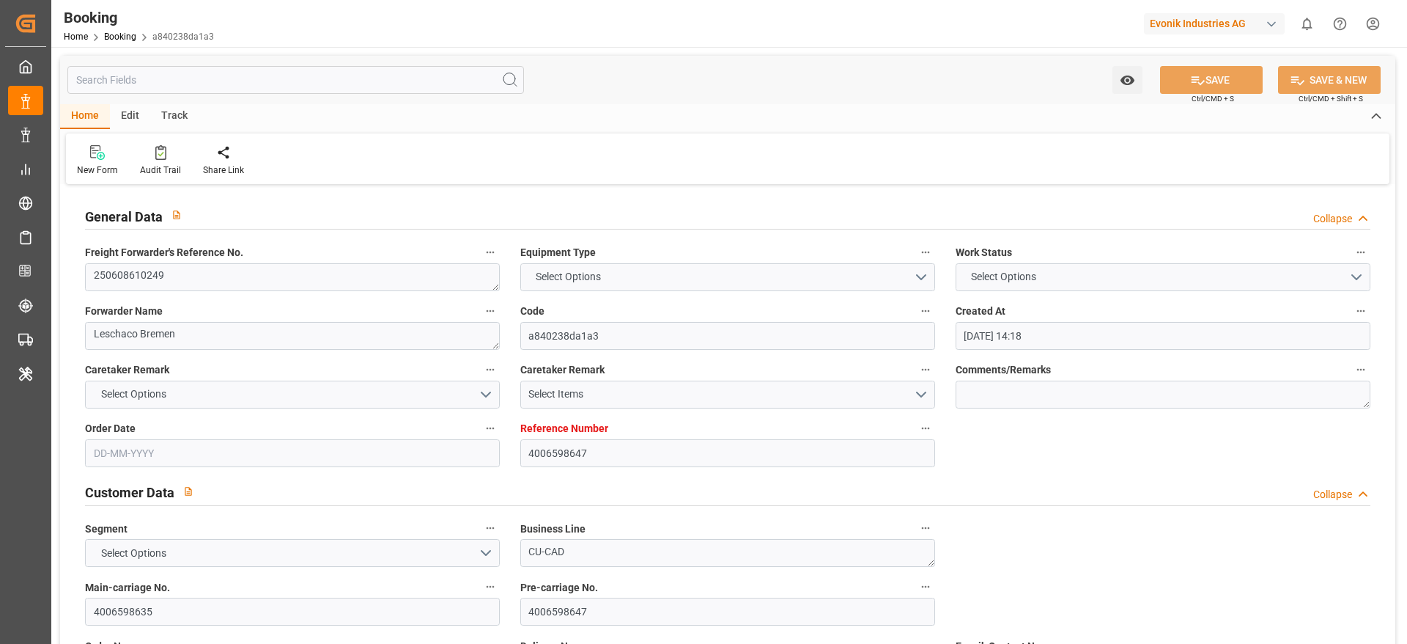
type input "[DATE] 00:00"
type input "[DATE] 15:21"
type input "[DATE] 13:17"
type input "[DATE] 00:00"
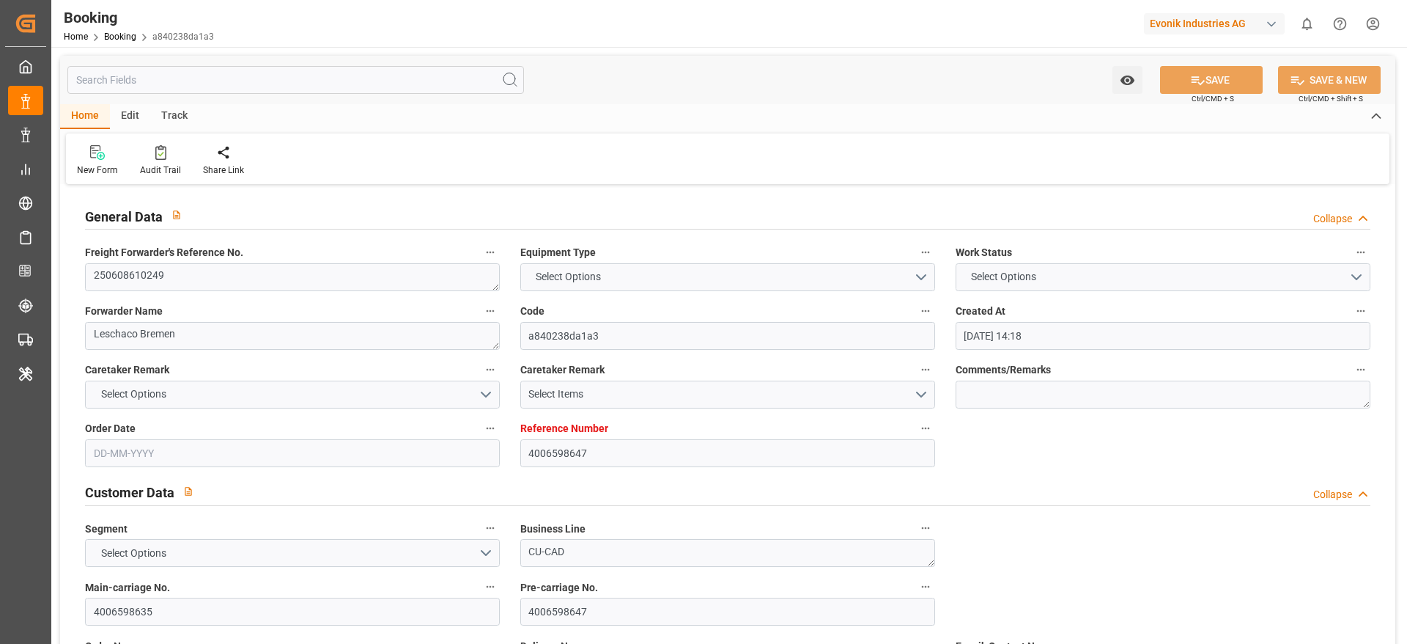
type input "[DATE] 09:00"
type input "[DATE] 00:00"
type input "[DATE] 11:35"
type input "[DATE] 15:00"
type input "[DATE] 00:00"
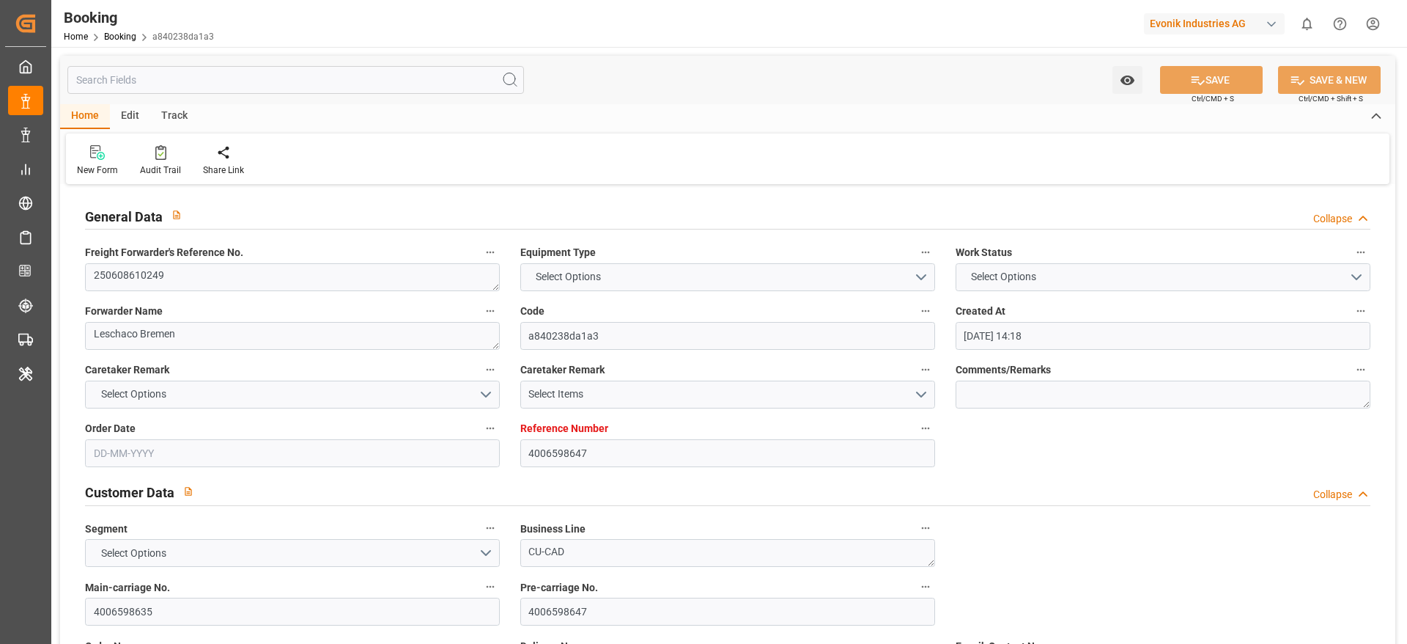
type input "[DATE]"
type input "[DATE] 06:55"
type input "[DATE]"
type input "[DATE] 07:27"
type input "[DATE] 01:27"
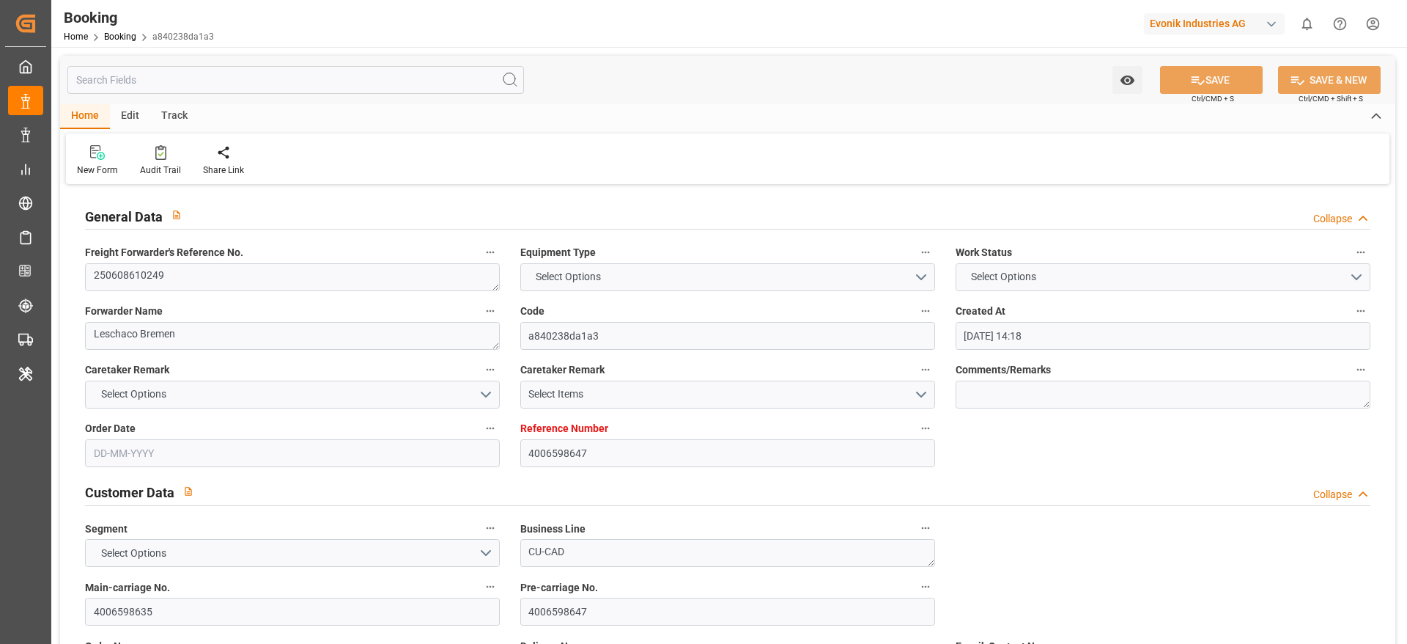
type input "[DATE] 22:27"
type input "[DATE] 12:54"
type input "[DATE] 21:31"
type input "[DATE] 01:21"
type input "[DATE] 15:00"
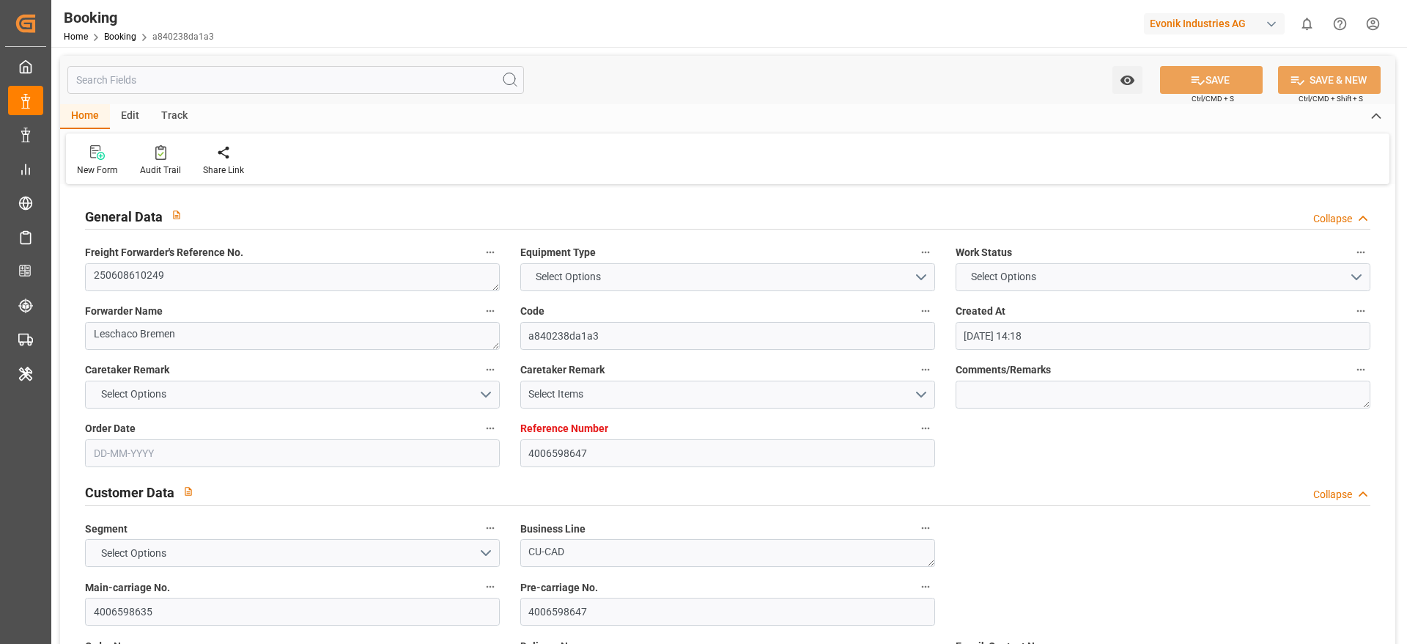
type input "[DATE] 15:42"
type input "[DATE] 09:00"
type input "[DATE] 09:11"
type input "[DATE] 03:45"
type input "[DATE] 19:30"
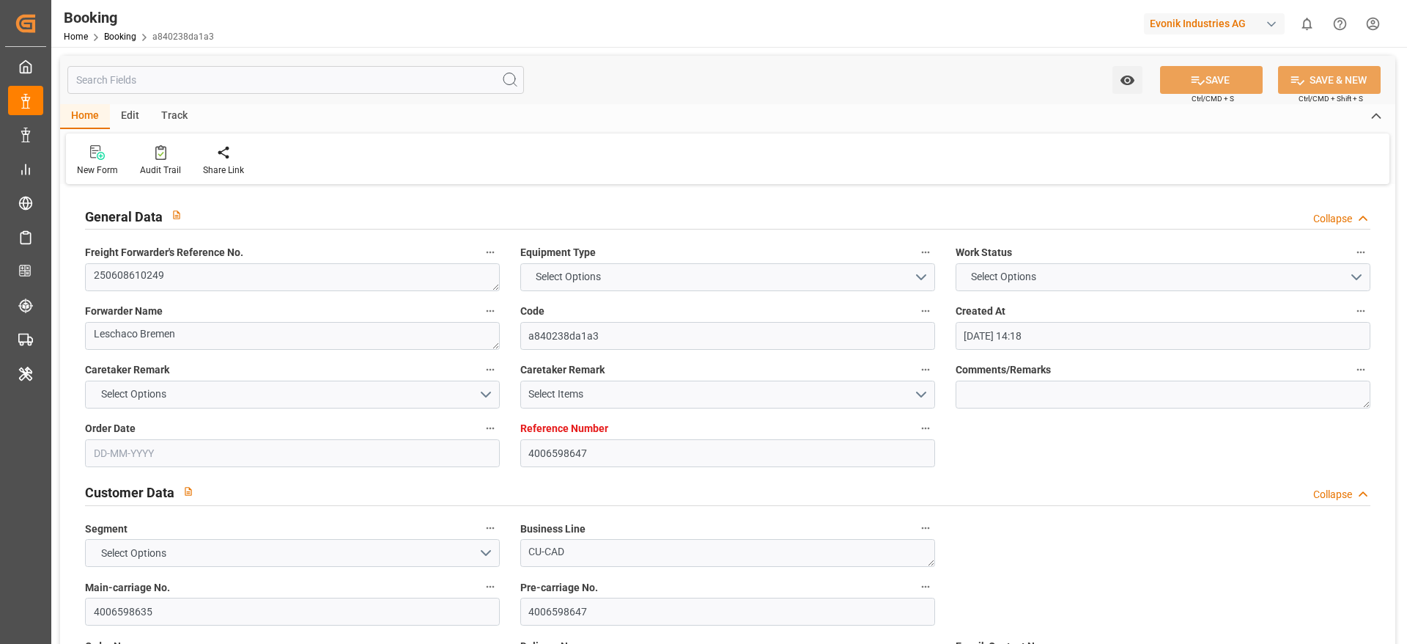
type input "[DATE] 21:39"
type input "[DATE] 05:12"
type input "[DATE] 11:27"
type input "[DATE] 04:54"
type input "[DATE] 15:00"
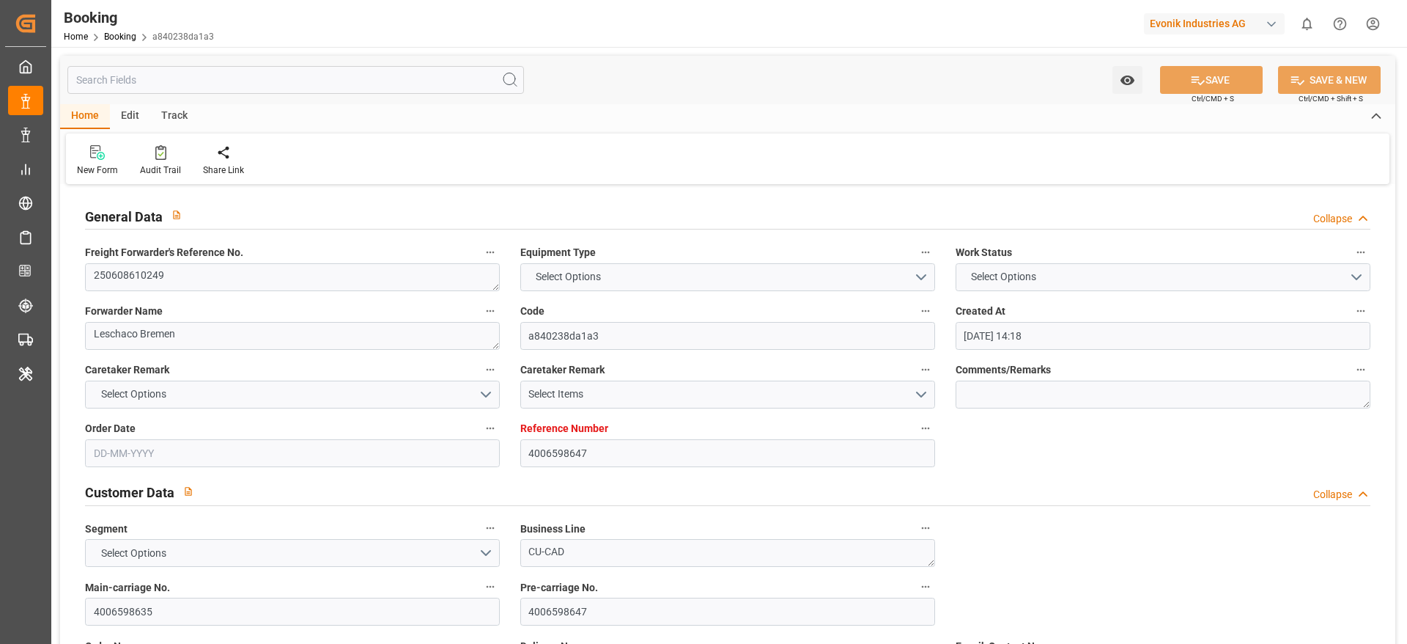
type input "[DATE] 00:00"
type input "[DATE] 09:02"
type input "[DATE] 01:30"
type input "[DATE] 06:30"
type input "[DATE] 06:00"
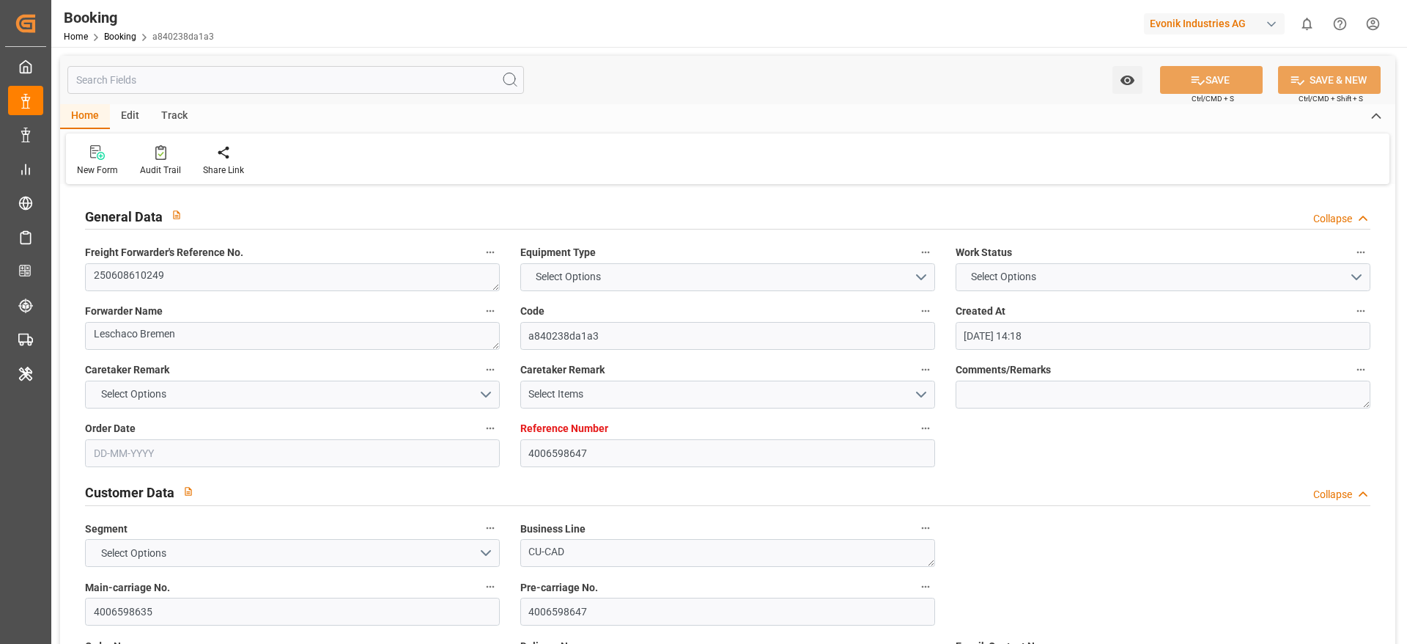
type input "[DATE] 11:00"
type input "[DATE] 09:02"
type input "[DATE] 04:00"
type input "[DATE] 09:00"
type input "0"
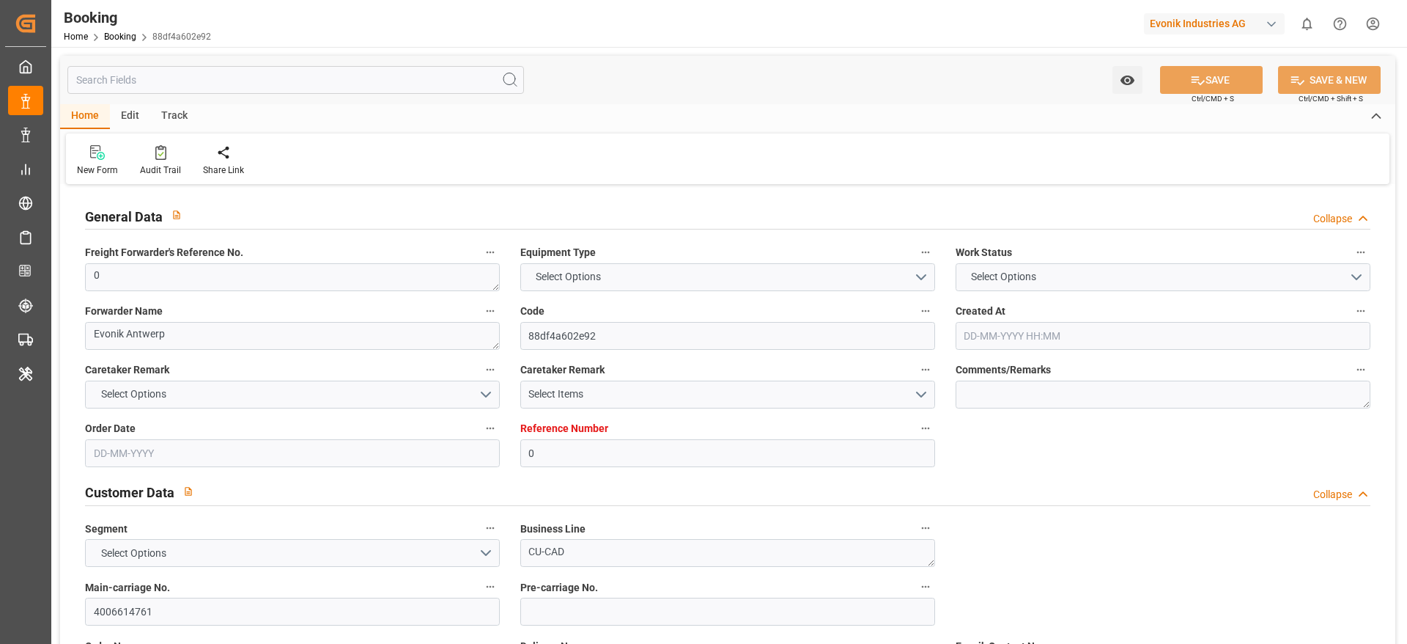
type input "9868364"
type input "ONE"
type input "Ocean Network Express"
type input "NLRTM"
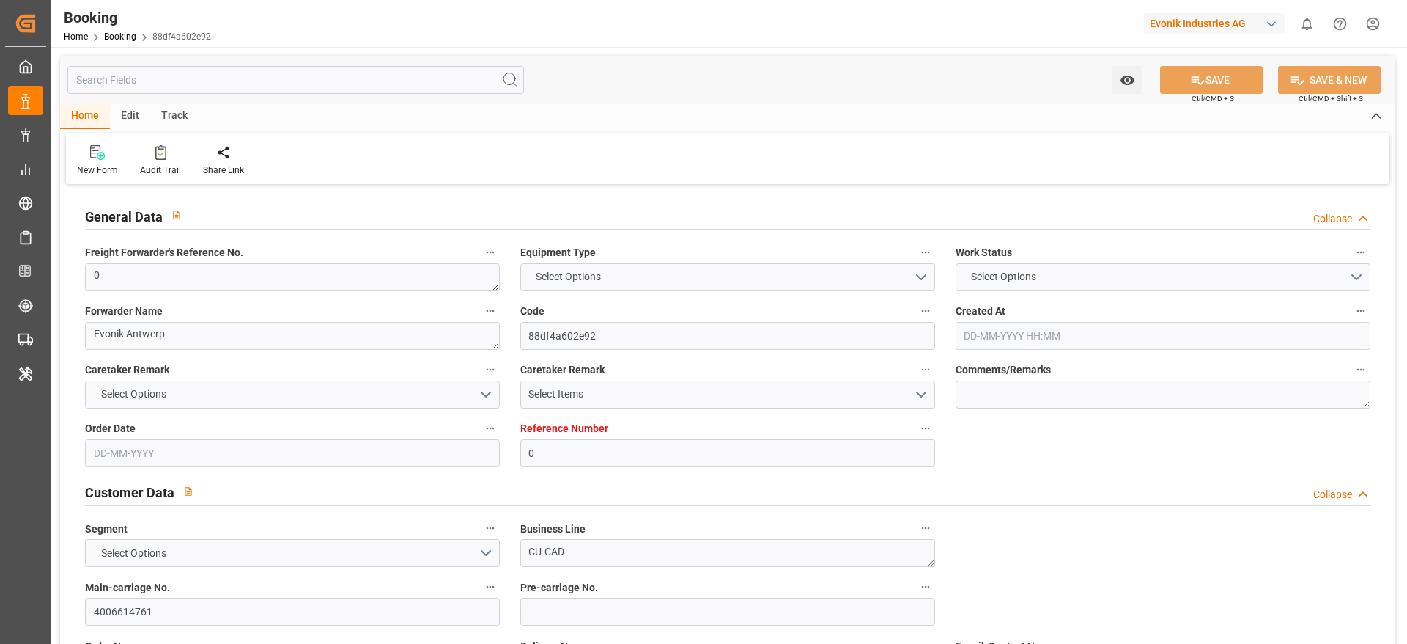
type input "KEMBA"
type input "SGSIN"
type input "0"
type input "NLRTM"
type input "KEMBA"
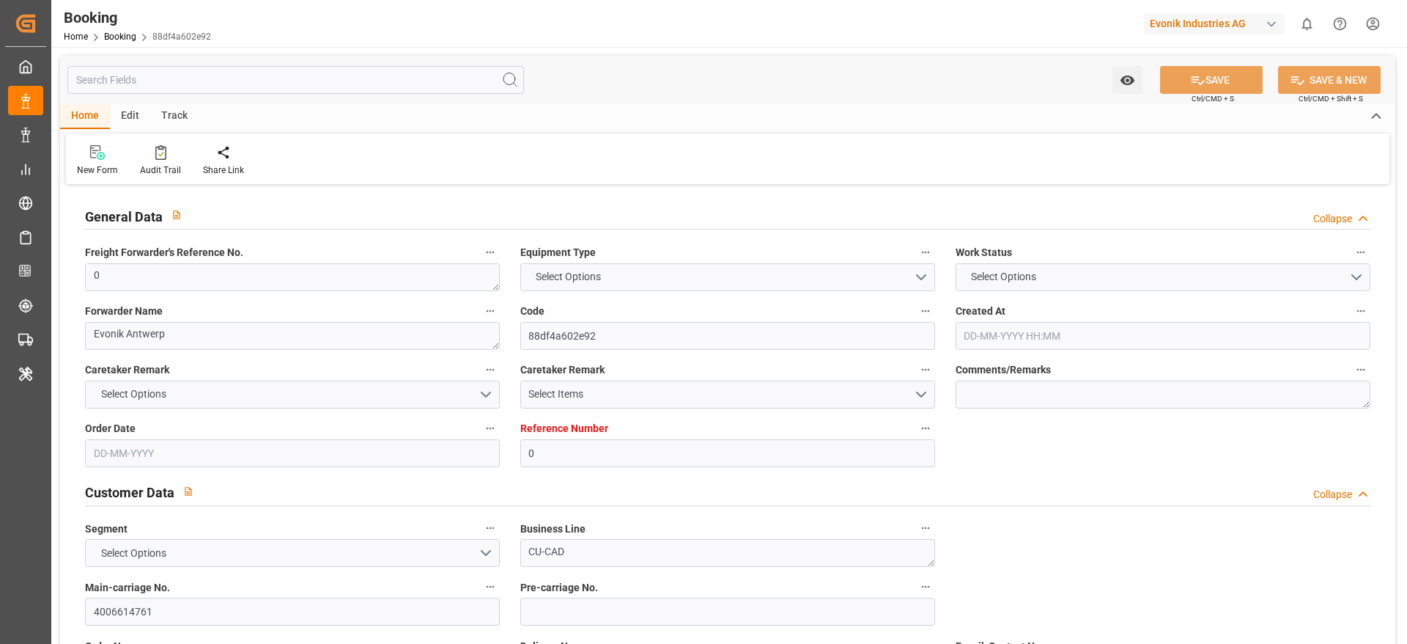
type input "9645463"
type input "22-05-2025 10:02"
type input "22-05-2025"
type input "08-08-2025"
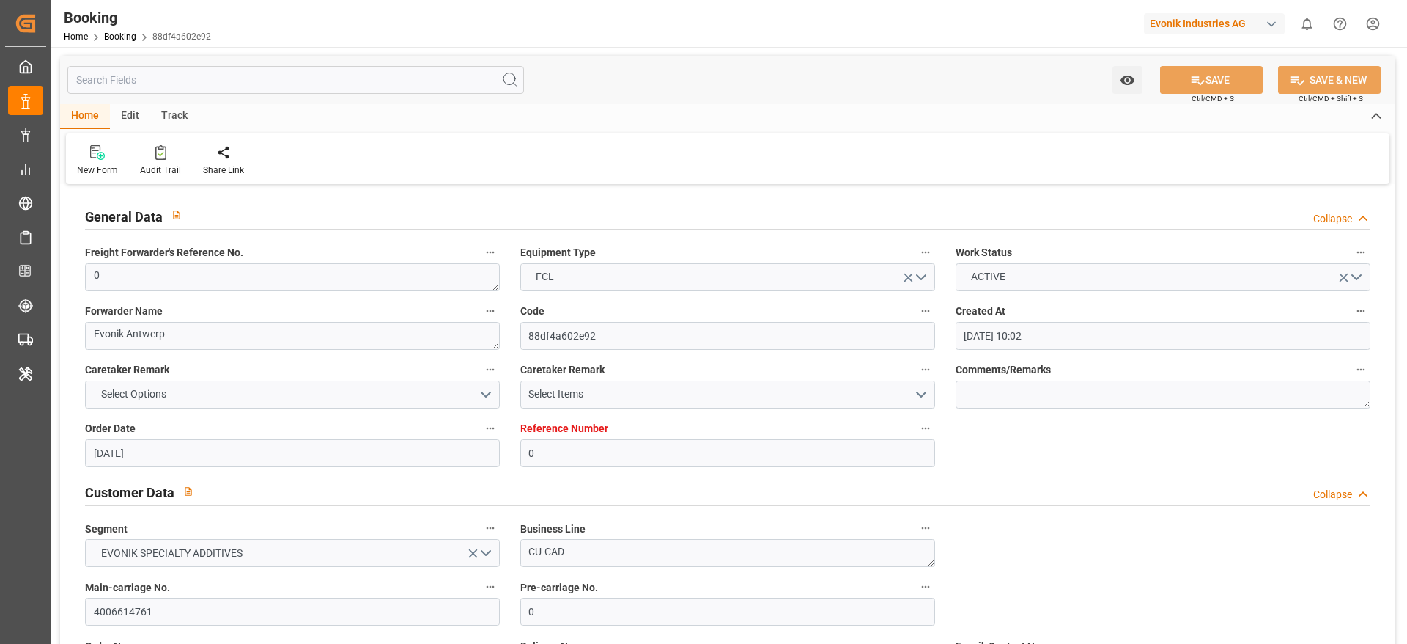
type input "02-06-2025"
type input "02-06-2025 00:00"
type input "28-06-2025 03:00"
type input "17-06-2025 00:00"
type input "27-06-2025 10:46"
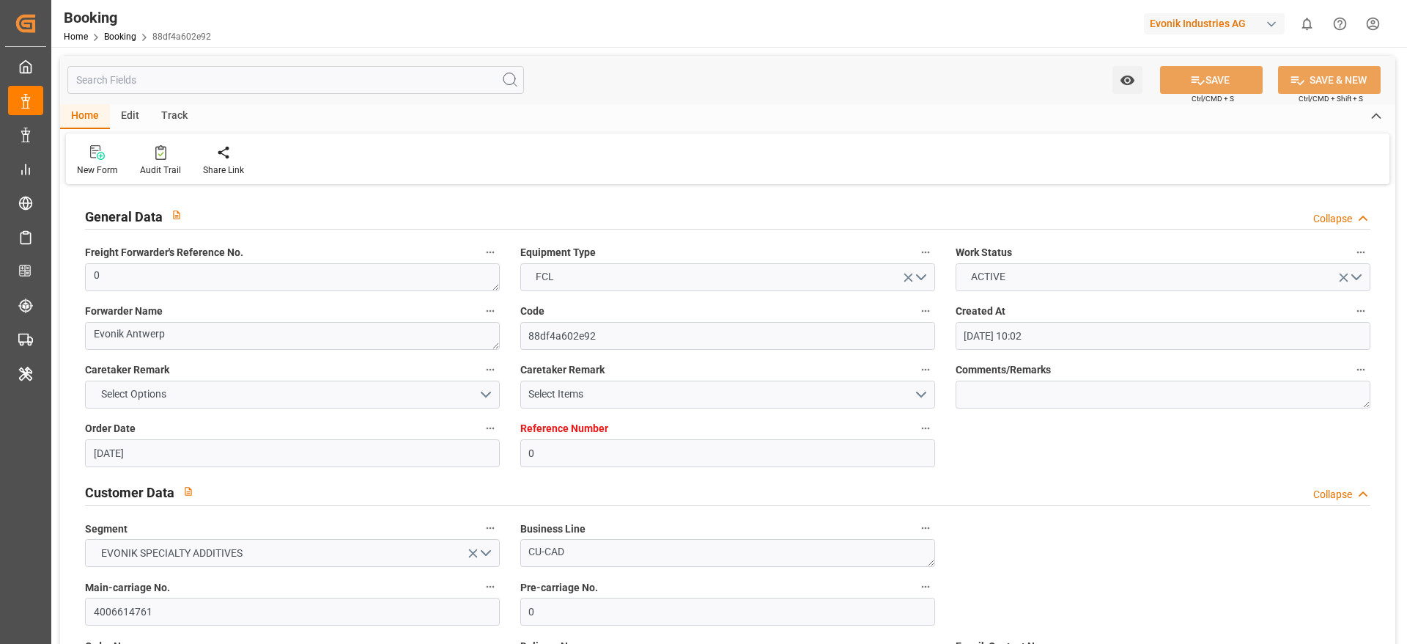
type input "19-06-2025 09:51"
type input "04-09-2025 06:00"
type input "08-08-2025 00:00"
type input "10-08-2025 15:30"
type input "23-07-2025 00:00"
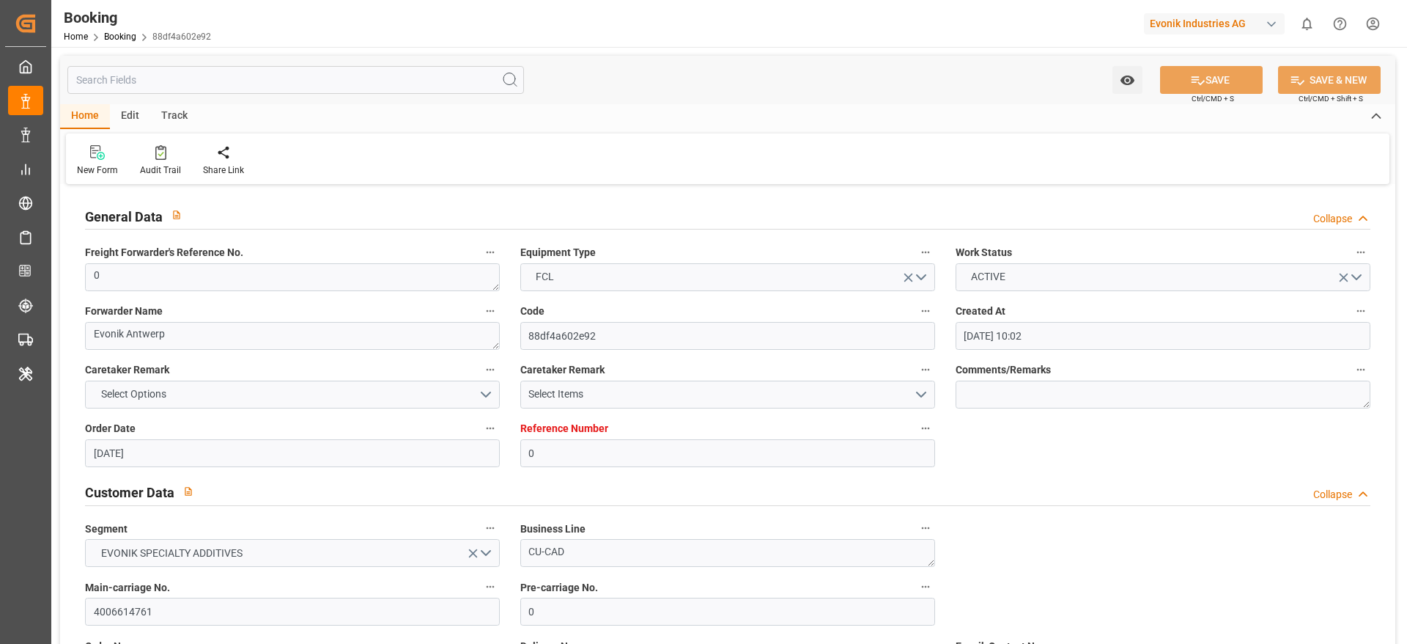
type input "10-08-2025 23:55"
type input "24-08-2025 17:00"
type input "28-07-2025 00:00"
type input "12-08-2025 16:11"
type input "12-08-2025"
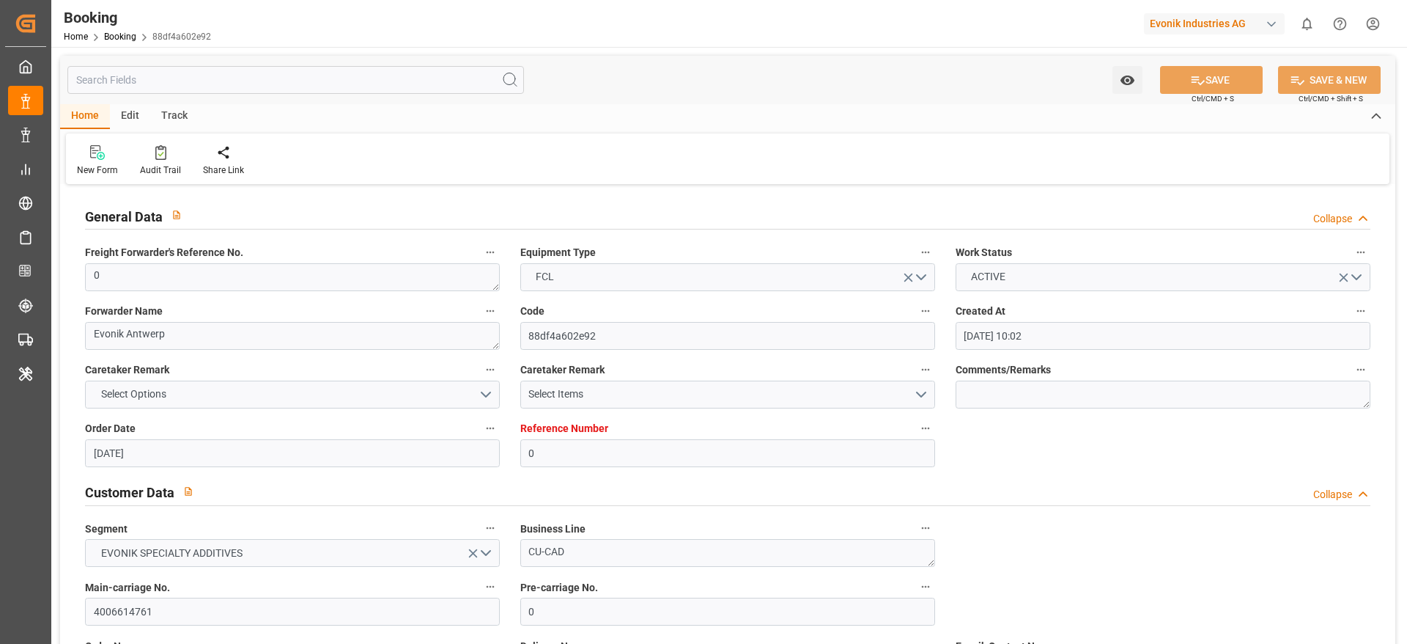
type input "06-06-2025 06:21"
type input "27-06-2025 13:21"
type input "11-06-2025 22:31"
type input "27-06-2025 12:24"
type input "17-06-2025 19:18"
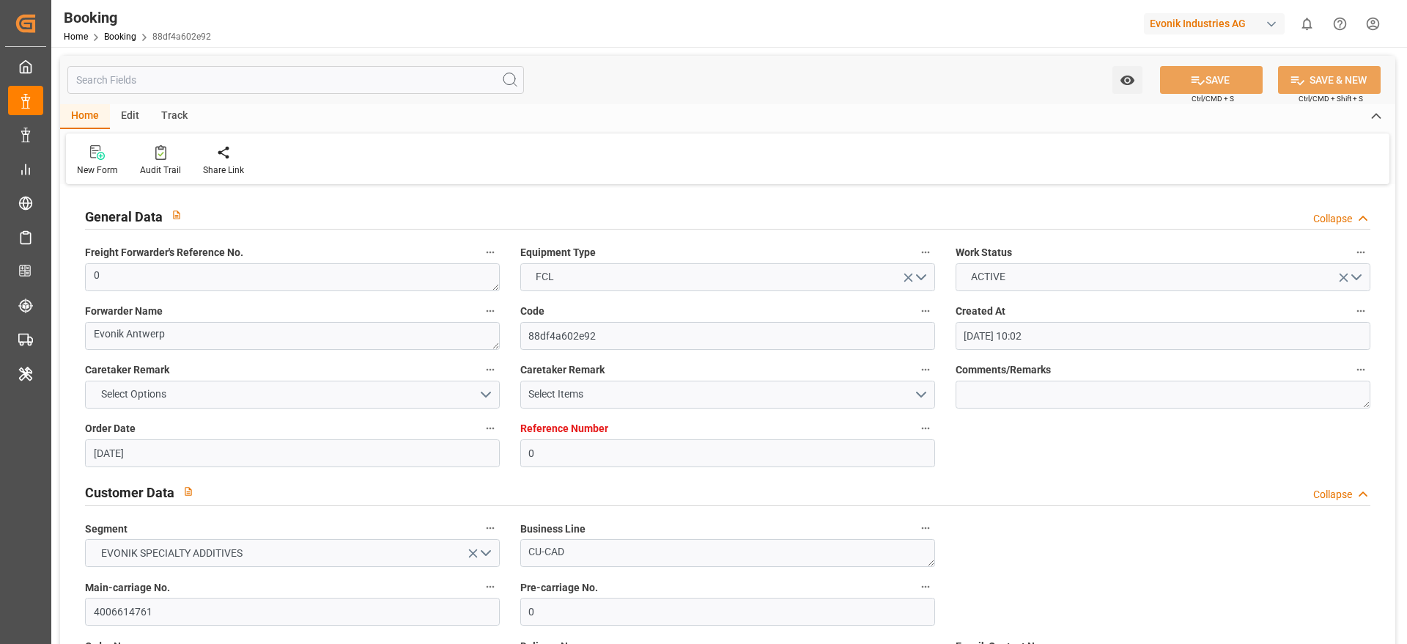
type input "26-06-2025 19:42"
type input "27-06-2025 15:00"
type input "27-06-2025 12:13"
type input "10-08-2025 15:30"
type input "10-08-2025 22:24"
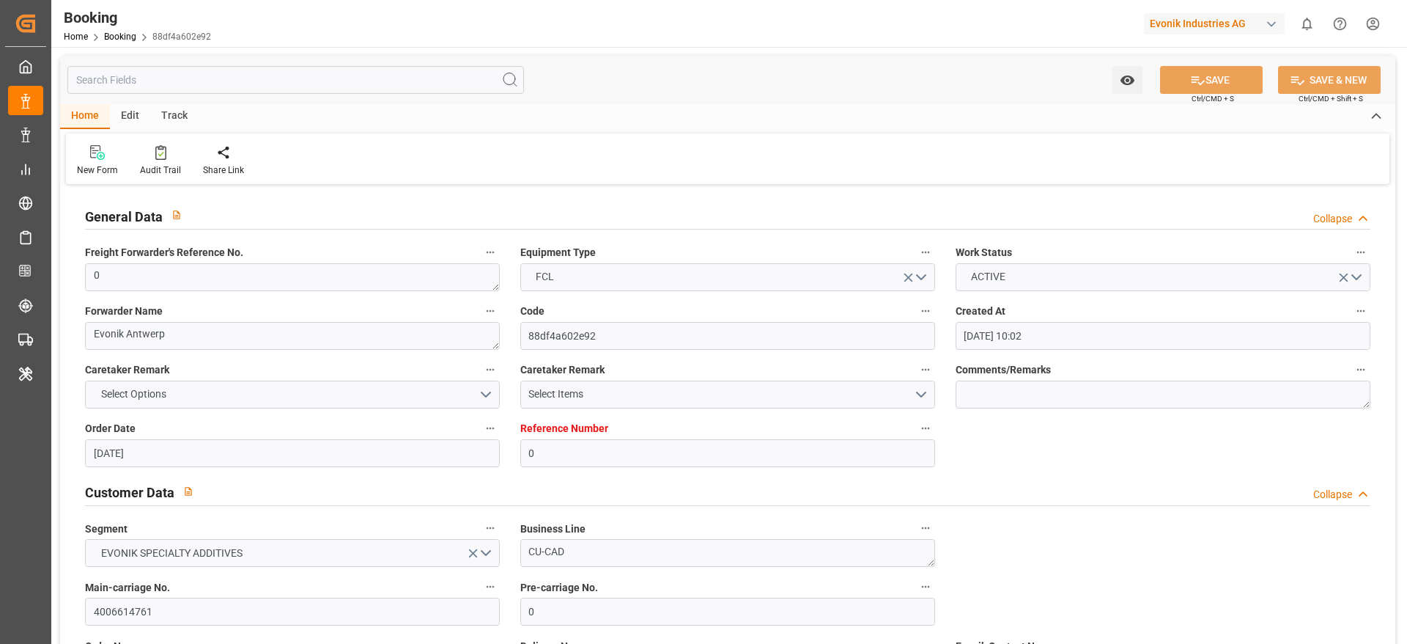
type input "10-08-2025 19:30"
type input "21-07-2025 21:00"
type input "11-08-2025 10:51"
type input "11-08-2025 04:51"
type input "24-08-2025 02:51"
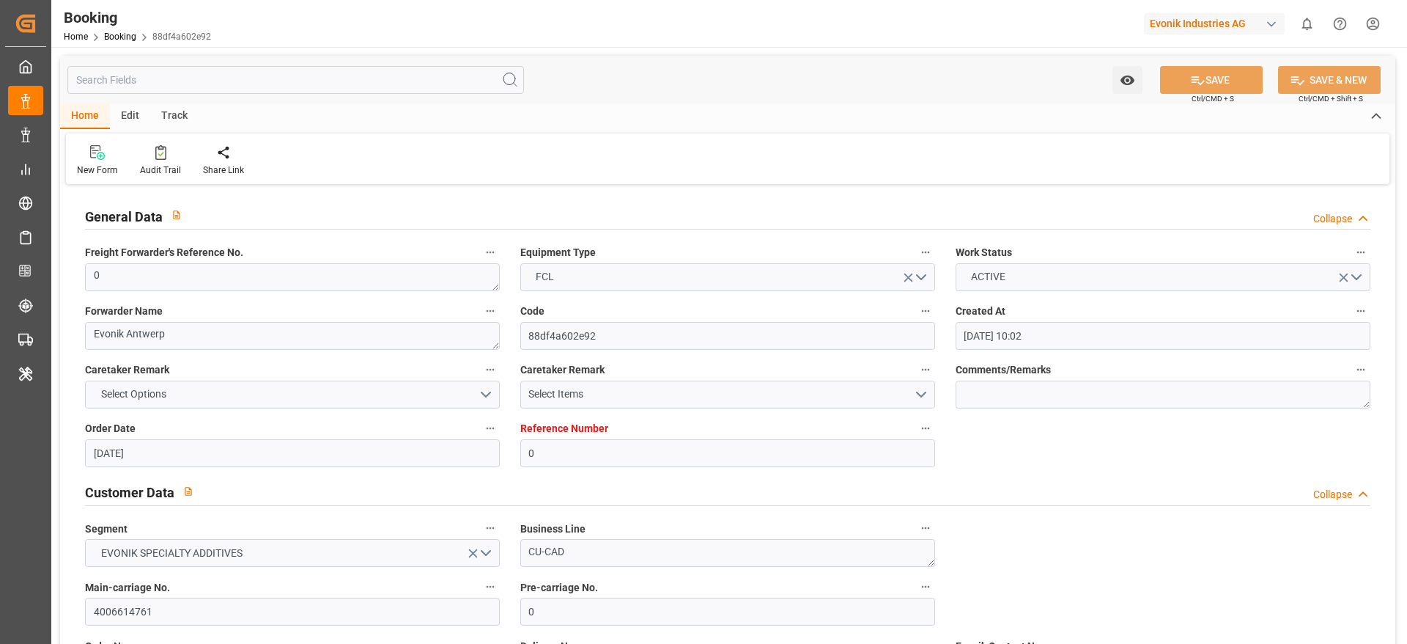
type input "28-07-2025 01:00"
type input "24-08-2025 17:00"
type input "04-09-2025 06:00"
type input "05-09-2025 17:25"
type input "04-09-2025 07:30"
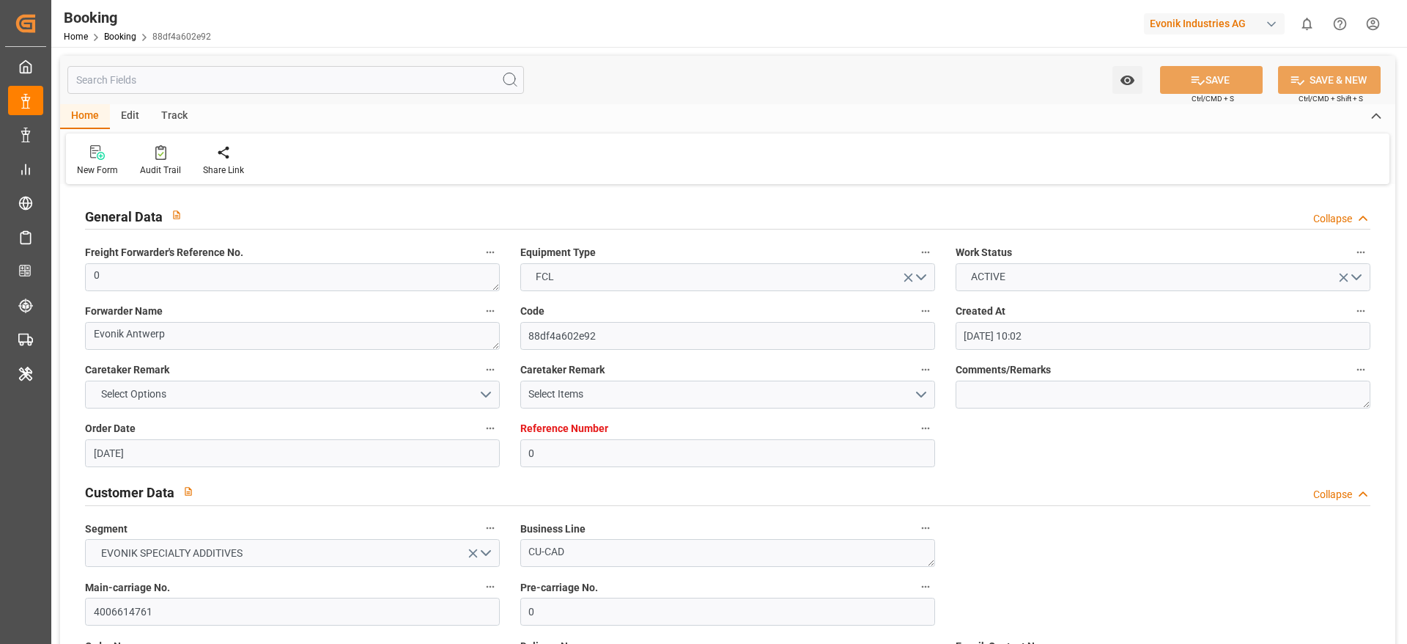
type input "08-08-2025 01:30"
type input "04-09-2025 12:00"
type input "08-08-2025 06:00"
type input "09-09-2025 17:25"
type input "04-09-2025 15:00"
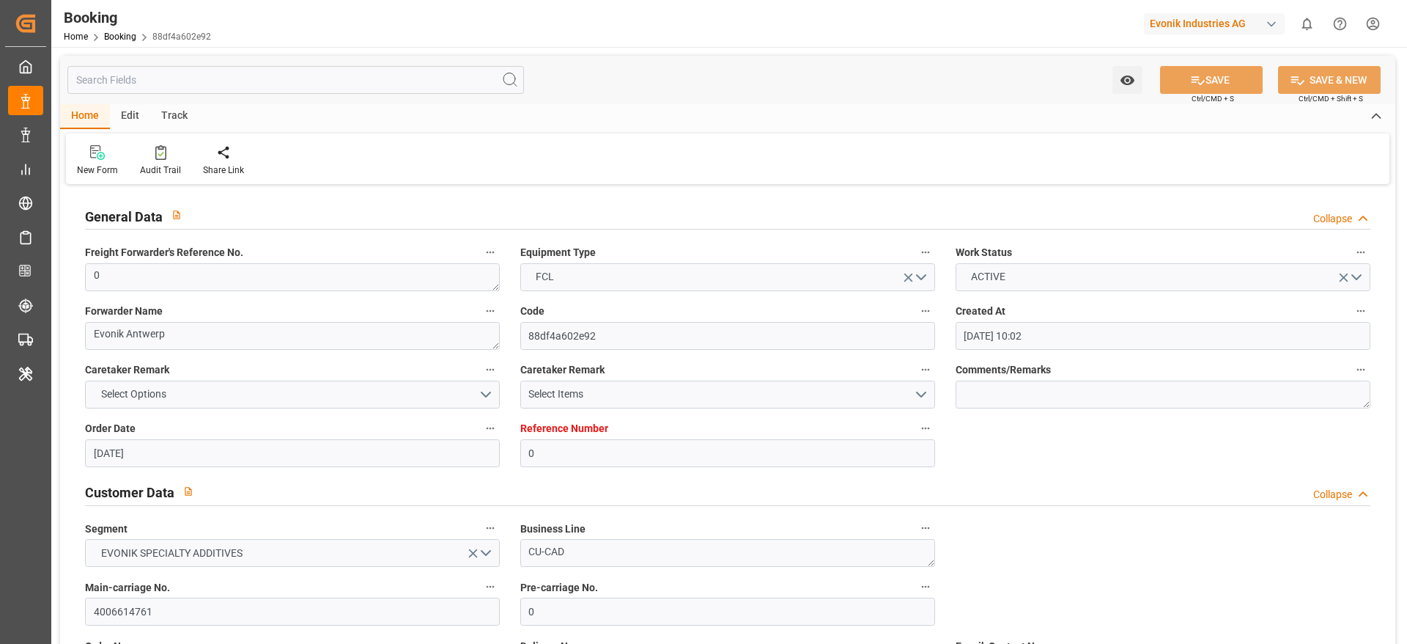
type input "08-08-2025 09:00"
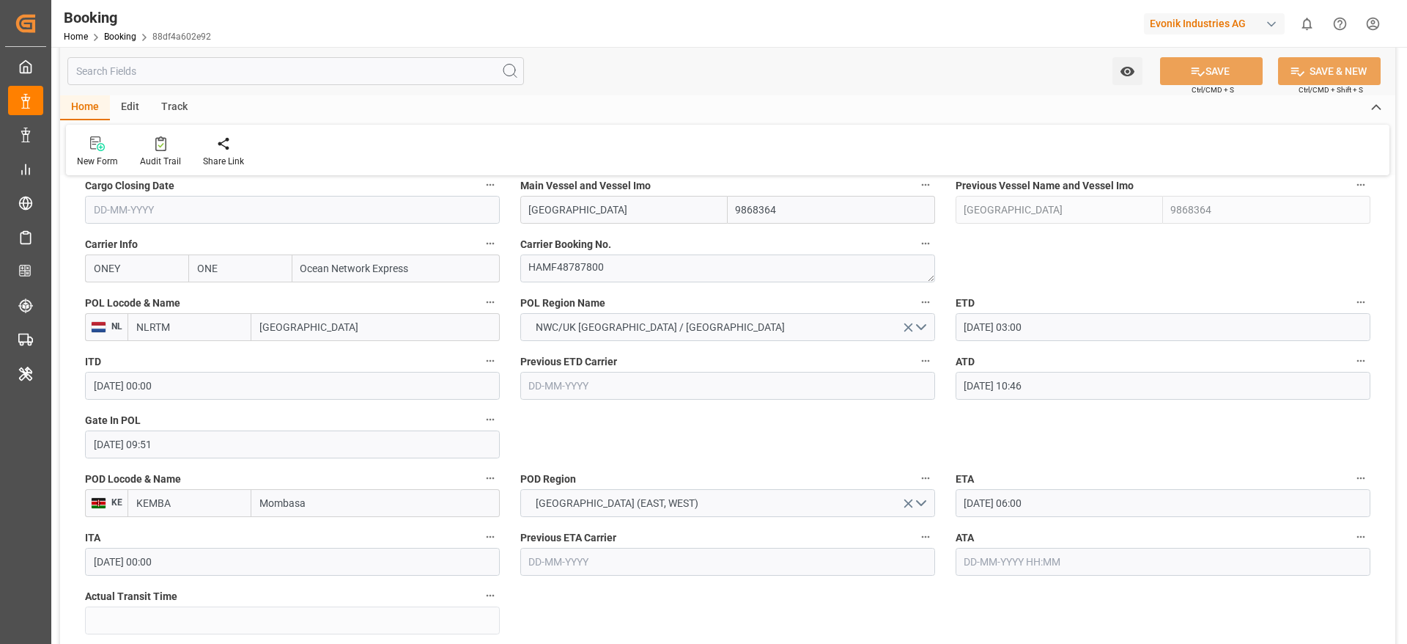
scroll to position [1099, 0]
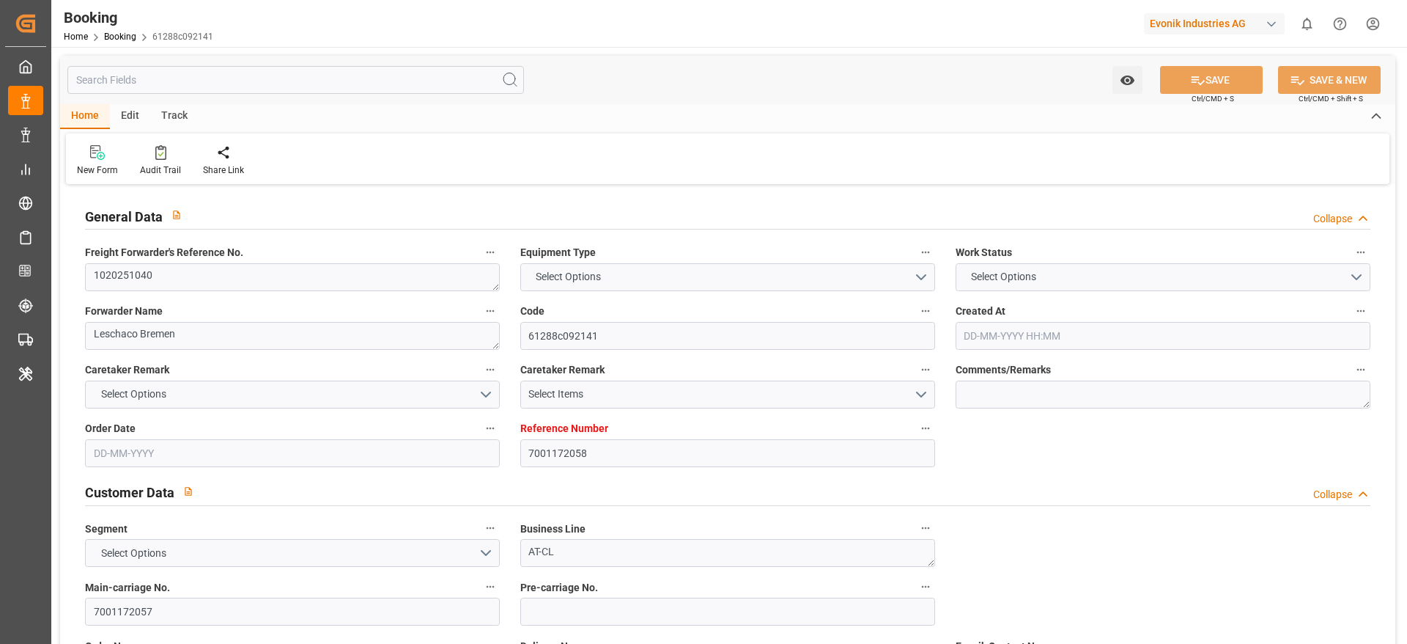
type input "7001172058"
type input "9933016"
type input "ONE"
type input "Ocean Network Express"
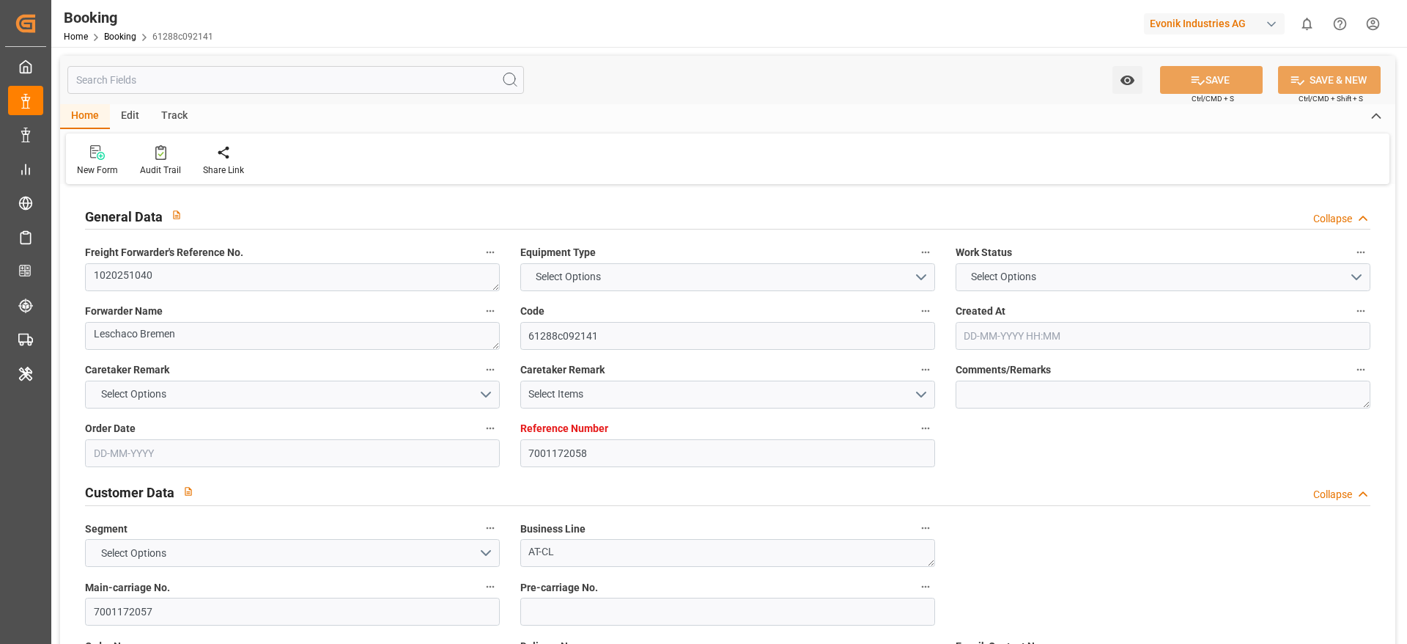
type input "NLRTM"
type input "CNNJG"
type input "CNSHG"
type input "0"
type input "-13"
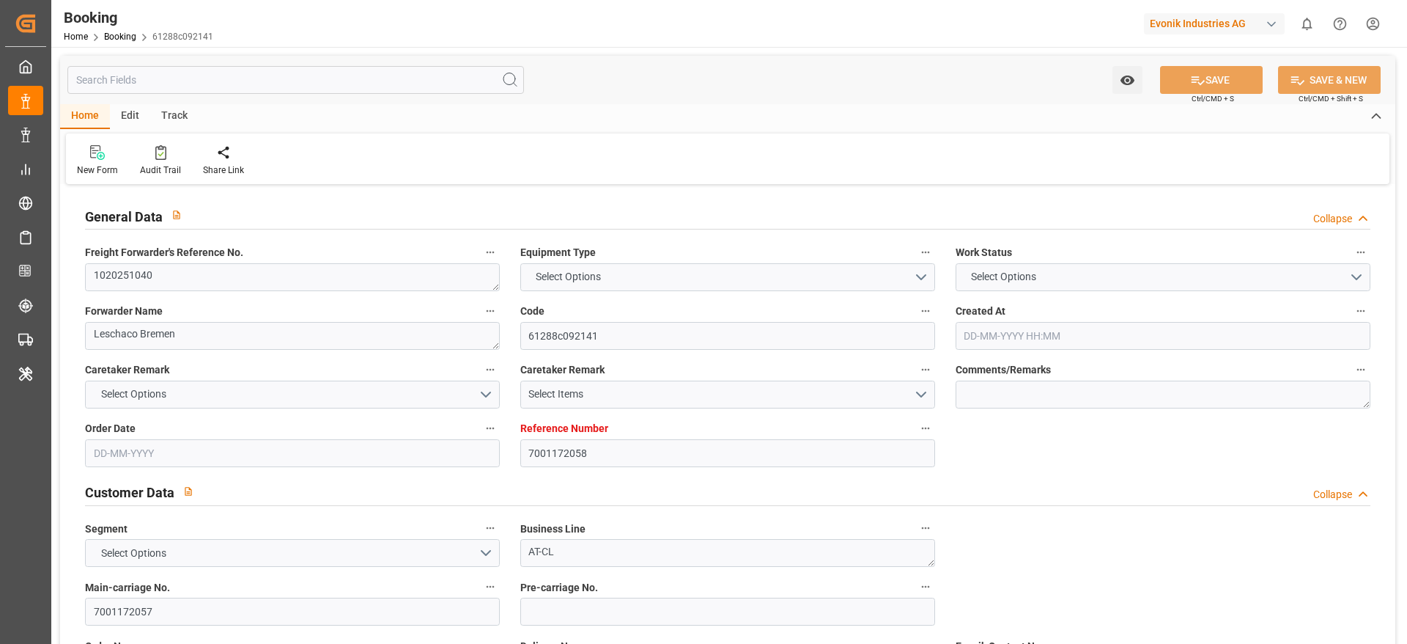
type input "NLRTM"
type input "CNNJI"
type input "[DATE] 08:27"
type input "[DATE]"
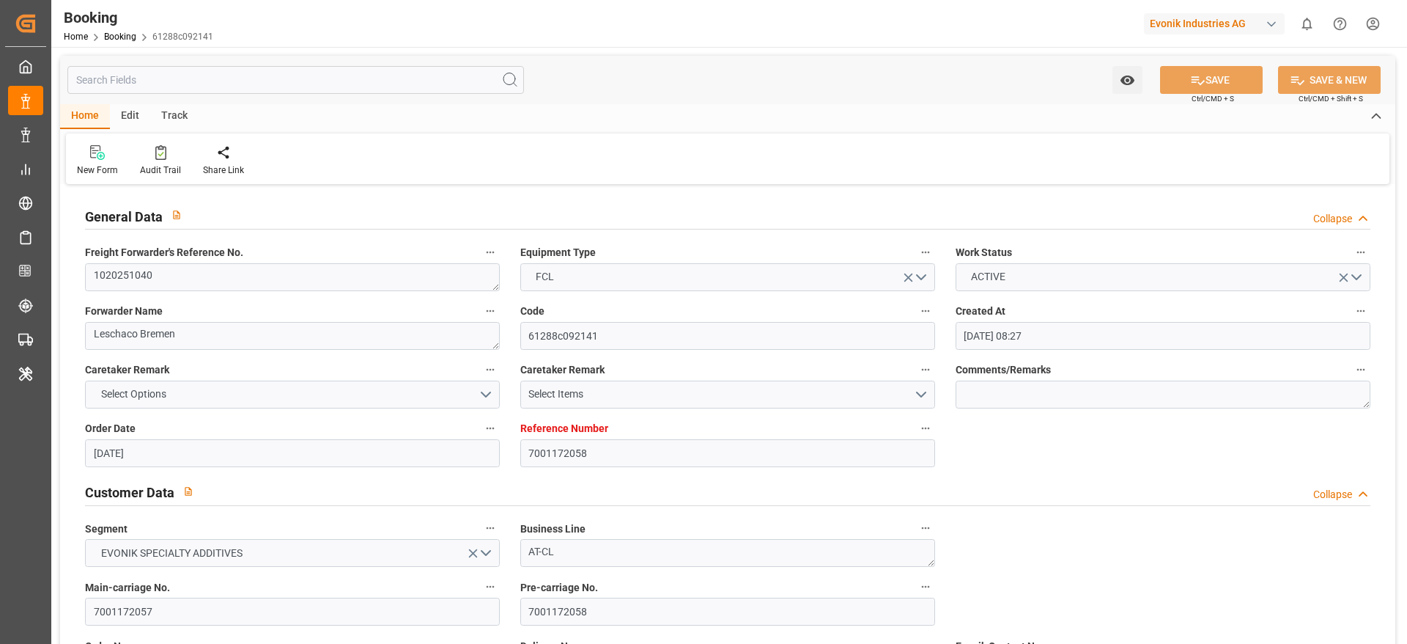
type input "[DATE]"
type input "[DATE] 20:56"
type input "[DATE] 00:00"
type input "[DATE] 19:50"
type input "[DATE] 05:00"
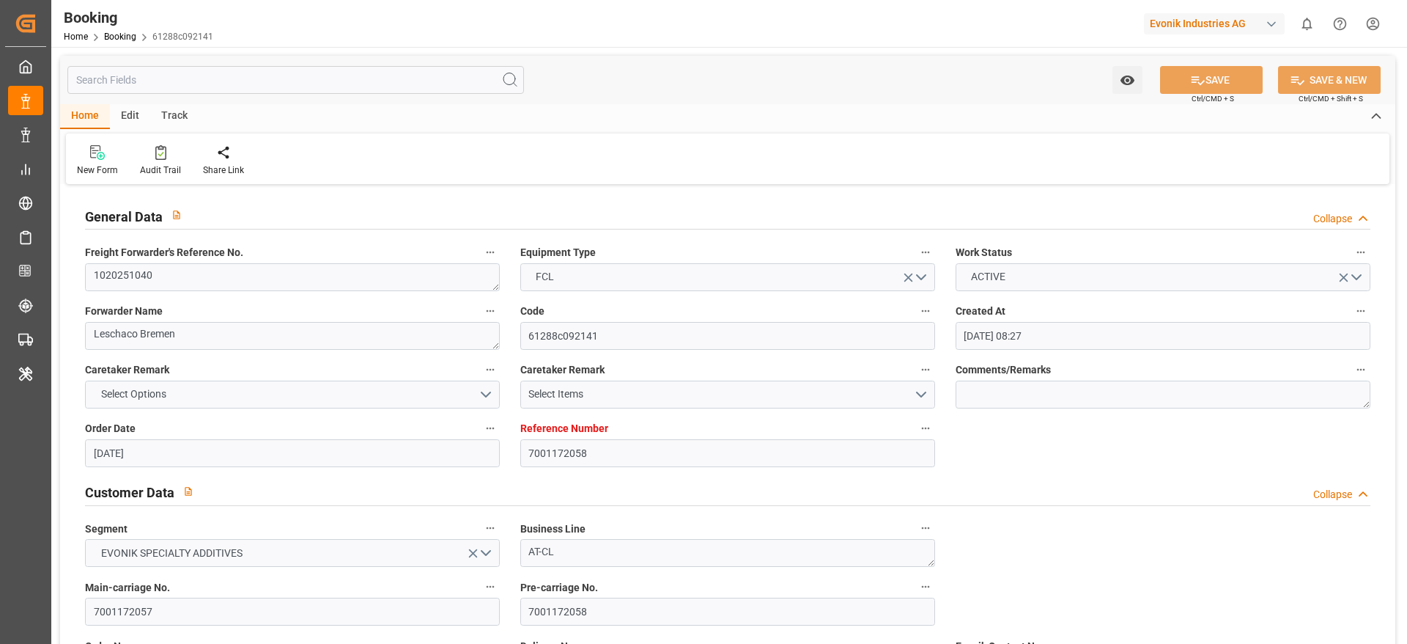
type input "[DATE] 00:00"
type input "[DATE] 15:05"
type input "[DATE] 07:41"
type input "[DATE] 17:00"
type input "[DATE] 00:00"
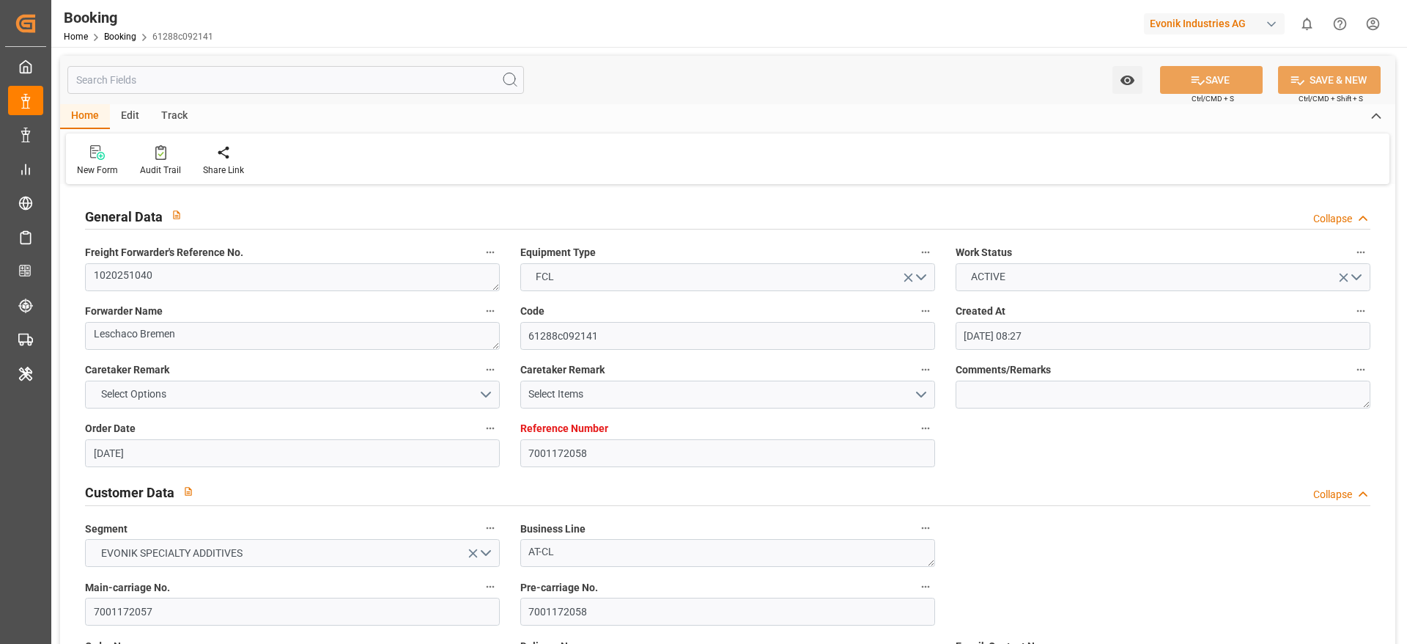
type input "[DATE]"
type input "[DATE] 11:00"
type input "[DATE] 22:00"
type input "[DATE] 17:00"
type input "[DATE] 04:00"
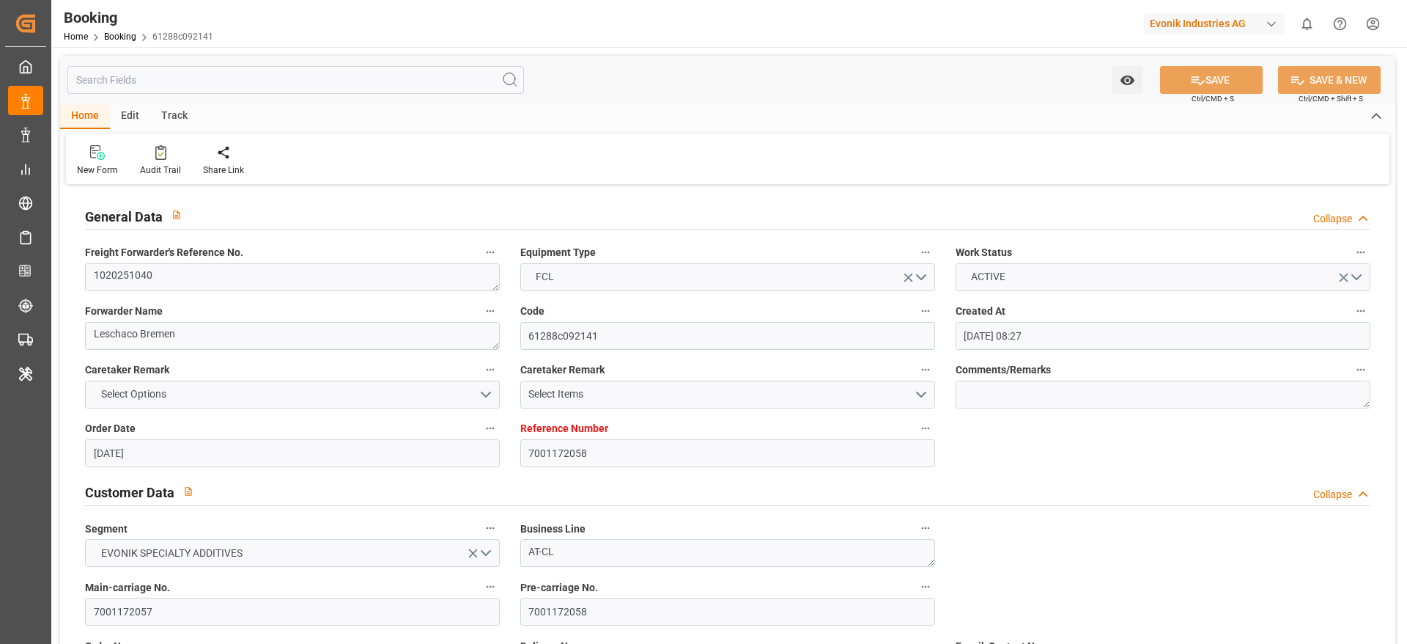
type input "[DATE]"
type input "[DATE] 16:39"
type input "[DATE]"
type input "[DATE] 10:10"
type input "[DATE] 05:10"
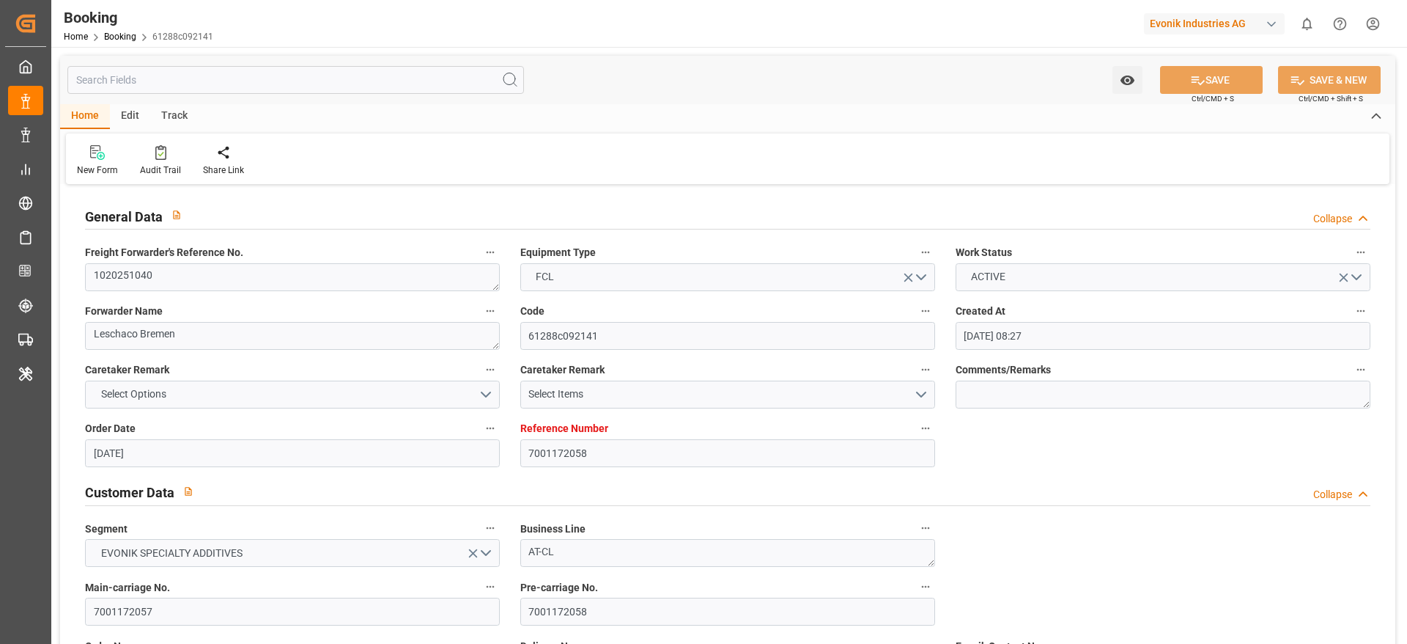
type input "[DATE] 05:10"
type input "[DATE] 12:37"
type input "[DATE] 11:16"
type input "[DATE] 18:55"
type input "[DATE] 02:01"
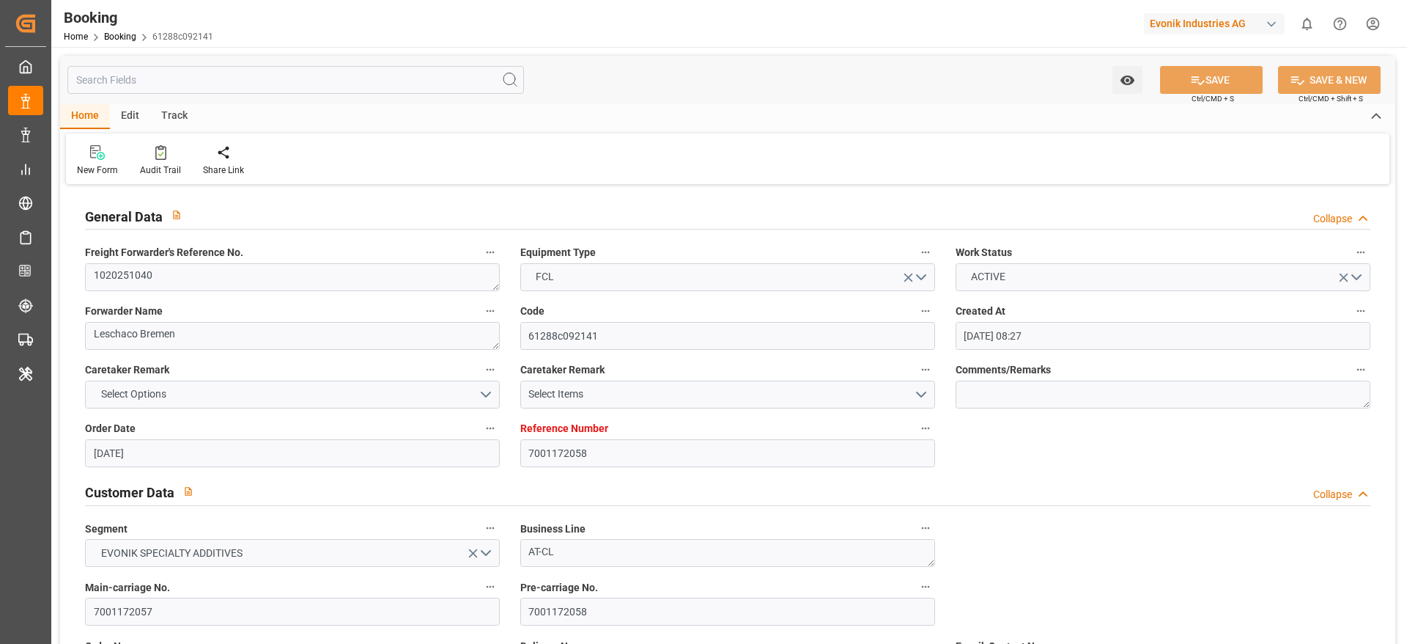
type input "[DATE] 23:01"
type input "[DATE] 09:51"
type input "[DATE] 05:00"
type input "[DATE] 16:09"
type input "[DATE] 11:00"
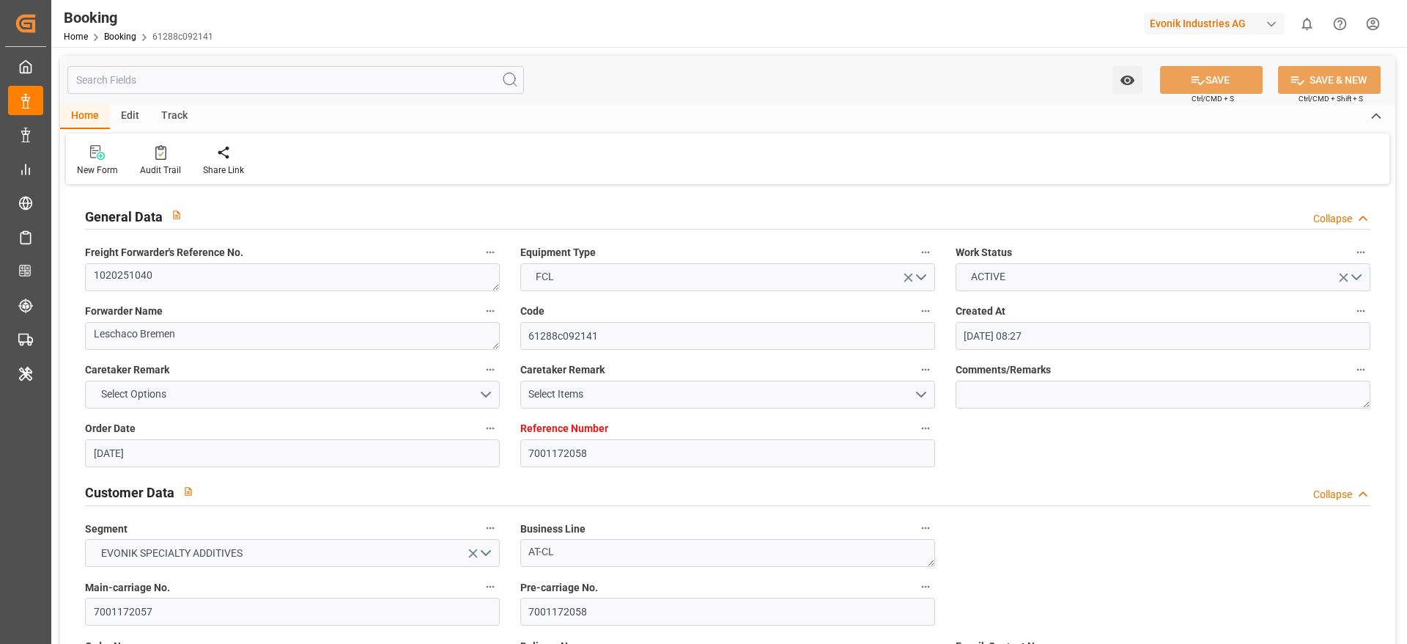
type input "[DATE] 12:30"
type input "[DATE] 23:30"
type input "[DATE] 19:57"
type input "[DATE] 16:51"
type input "[DATE] 03:51"
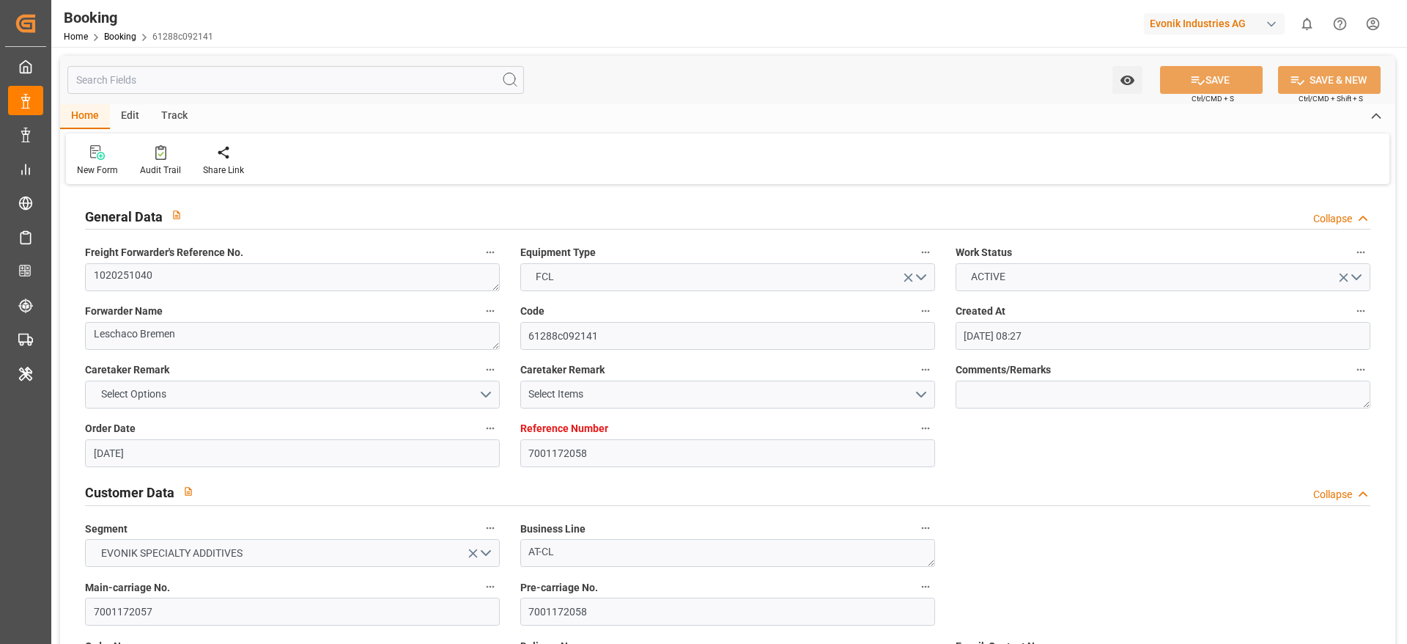
type input "[DATE] 17:00"
type input "[DATE] 08:19"
type input "[DATE] 18:30"
type input "[DATE] 05:30"
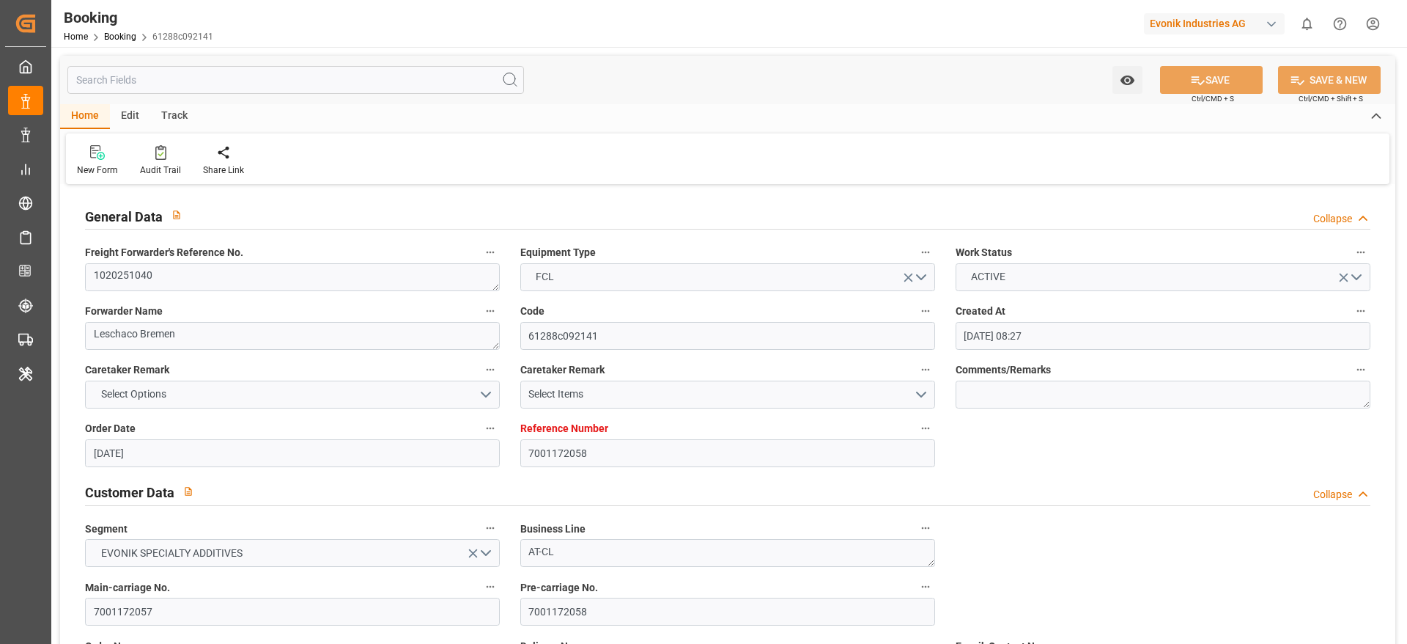
type input "[DATE] 23:00"
type input "[DATE] 10:00"
type input "[DATE] 08:19"
type input "[DATE] 15:00"
type input "[DATE] 02:00"
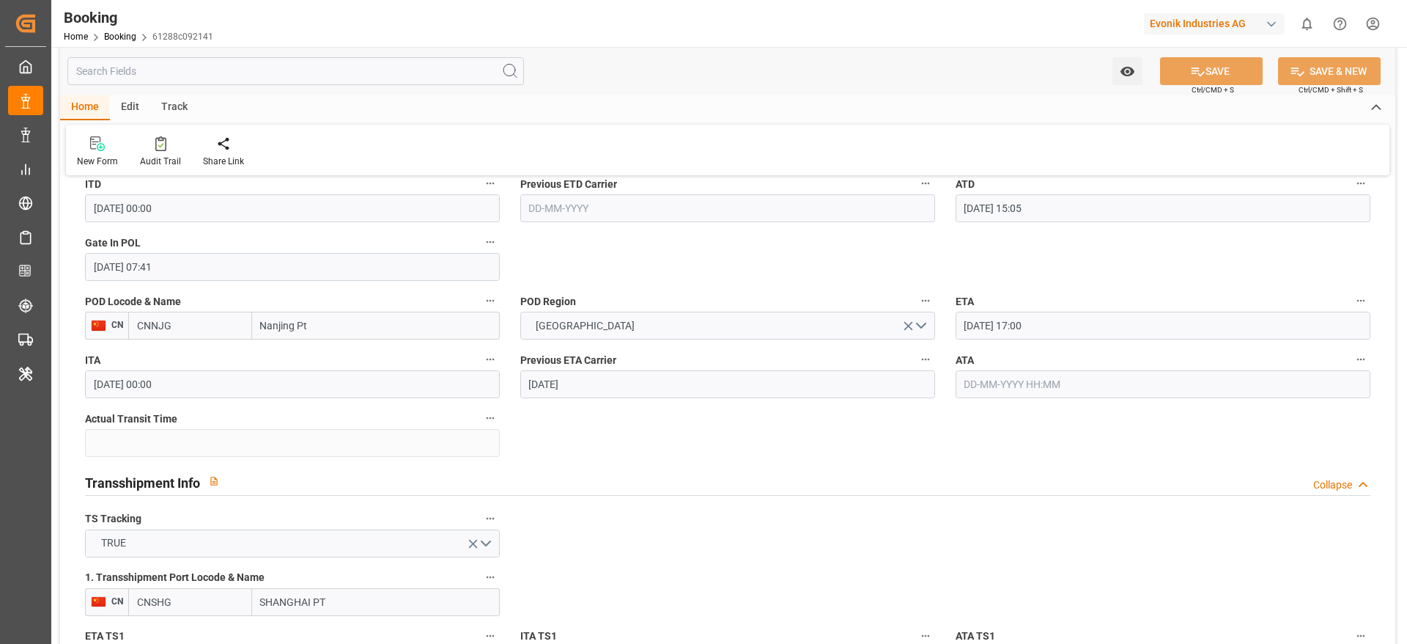
scroll to position [1539, 0]
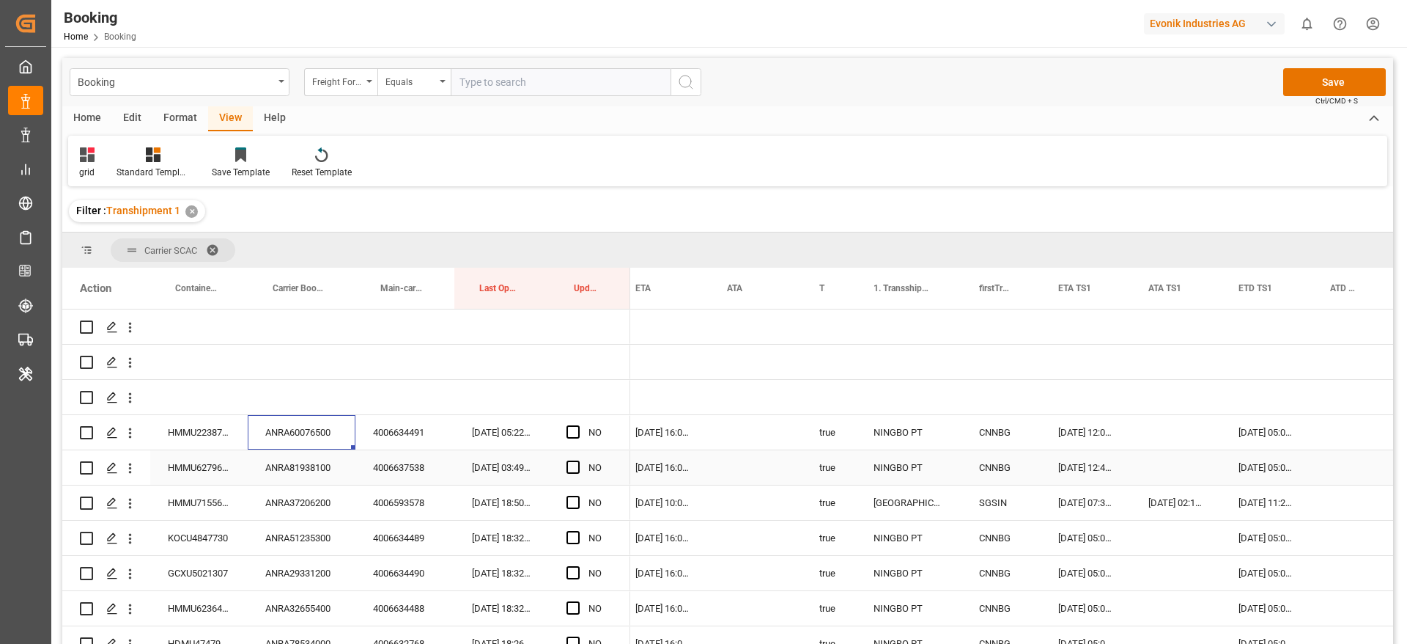
scroll to position [0, 1246]
drag, startPoint x: 573, startPoint y: 428, endPoint x: 391, endPoint y: 405, distance: 183.9
click at [574, 428] on span "Press SPACE to select this row." at bounding box center [573, 431] width 13 height 13
click at [578, 425] on input "Press SPACE to select this row." at bounding box center [578, 425] width 0 height 0
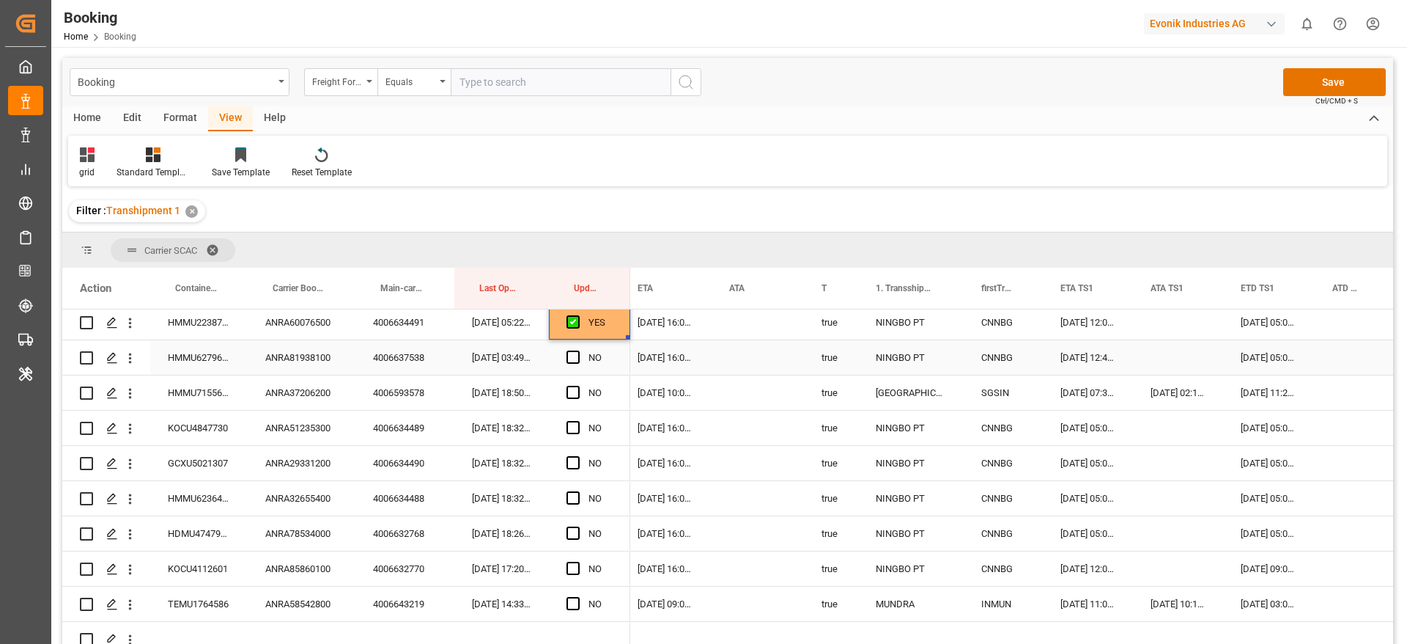
click at [298, 349] on div "ANRA81938100" at bounding box center [302, 357] width 108 height 34
click at [568, 354] on span "Press SPACE to select this row." at bounding box center [573, 356] width 13 height 13
click at [578, 350] on input "Press SPACE to select this row." at bounding box center [578, 350] width 0 height 0
click at [282, 390] on div "ANRA37206200" at bounding box center [302, 392] width 108 height 34
click at [572, 390] on span "Press SPACE to select this row." at bounding box center [573, 392] width 13 height 13
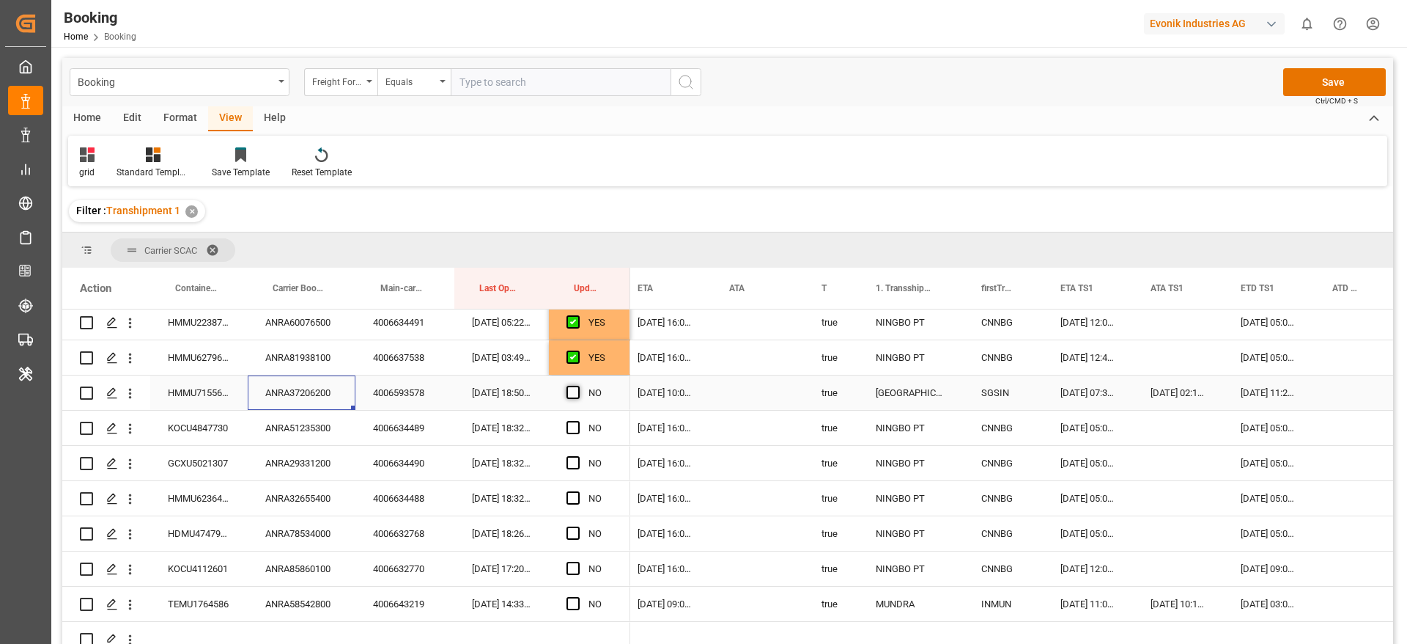
click at [578, 386] on input "Press SPACE to select this row." at bounding box center [578, 386] width 0 height 0
click at [571, 428] on span "Press SPACE to select this row." at bounding box center [573, 427] width 13 height 13
click at [578, 421] on input "Press SPACE to select this row." at bounding box center [578, 421] width 0 height 0
click at [571, 454] on div "Press SPACE to select this row." at bounding box center [578, 463] width 22 height 34
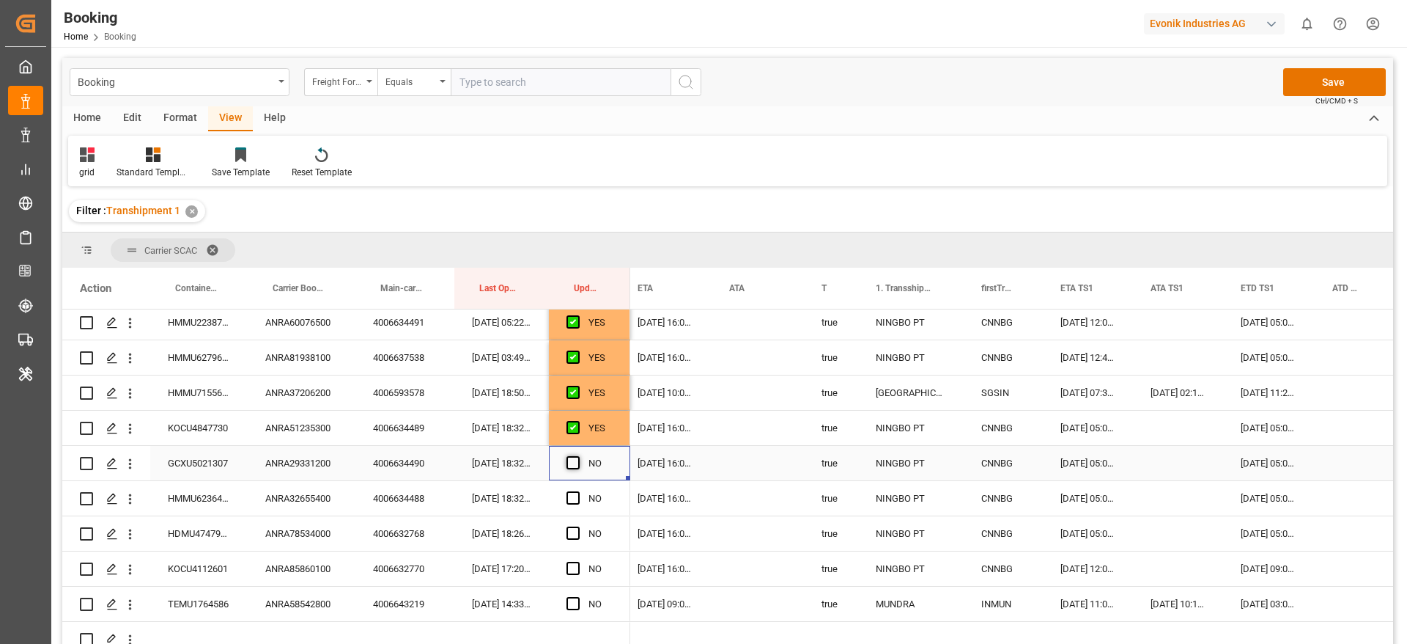
click at [571, 461] on span "Press SPACE to select this row." at bounding box center [573, 462] width 13 height 13
click at [578, 456] on input "Press SPACE to select this row." at bounding box center [578, 456] width 0 height 0
click at [572, 498] on span "Press SPACE to select this row." at bounding box center [573, 497] width 13 height 13
click at [578, 491] on input "Press SPACE to select this row." at bounding box center [578, 491] width 0 height 0
click at [572, 531] on span "Press SPACE to select this row." at bounding box center [573, 532] width 13 height 13
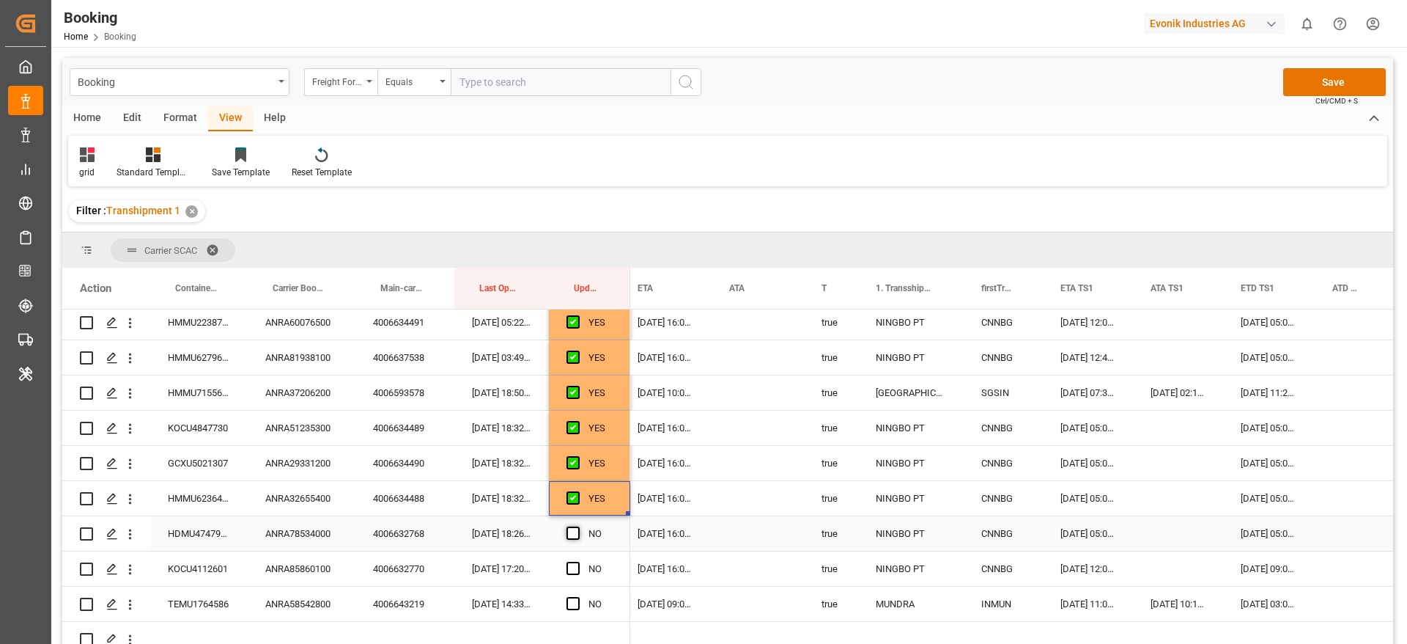
click at [578, 526] on input "Press SPACE to select this row." at bounding box center [578, 526] width 0 height 0
click at [575, 568] on span "Press SPACE to select this row." at bounding box center [573, 567] width 13 height 13
click at [578, 561] on input "Press SPACE to select this row." at bounding box center [578, 561] width 0 height 0
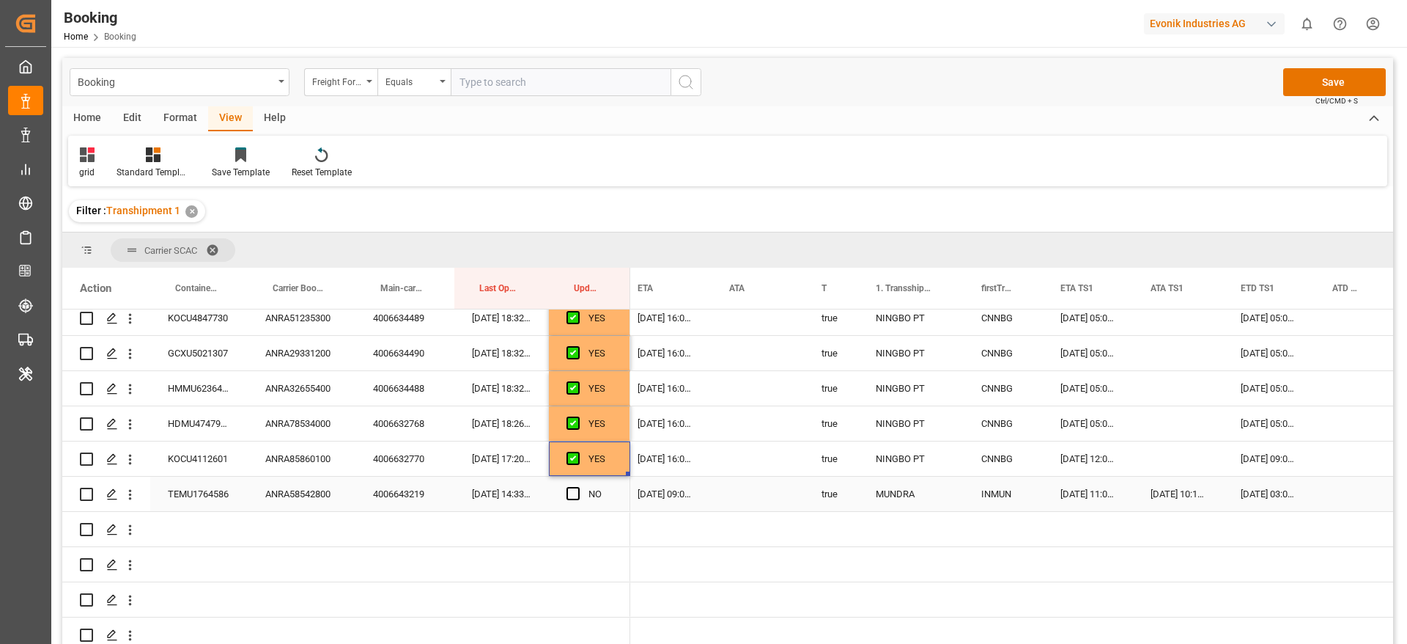
click at [311, 491] on div "ANRA58542800" at bounding box center [302, 493] width 108 height 34
click at [569, 495] on span "Press SPACE to select this row." at bounding box center [573, 493] width 13 height 13
click at [578, 487] on input "Press SPACE to select this row." at bounding box center [578, 487] width 0 height 0
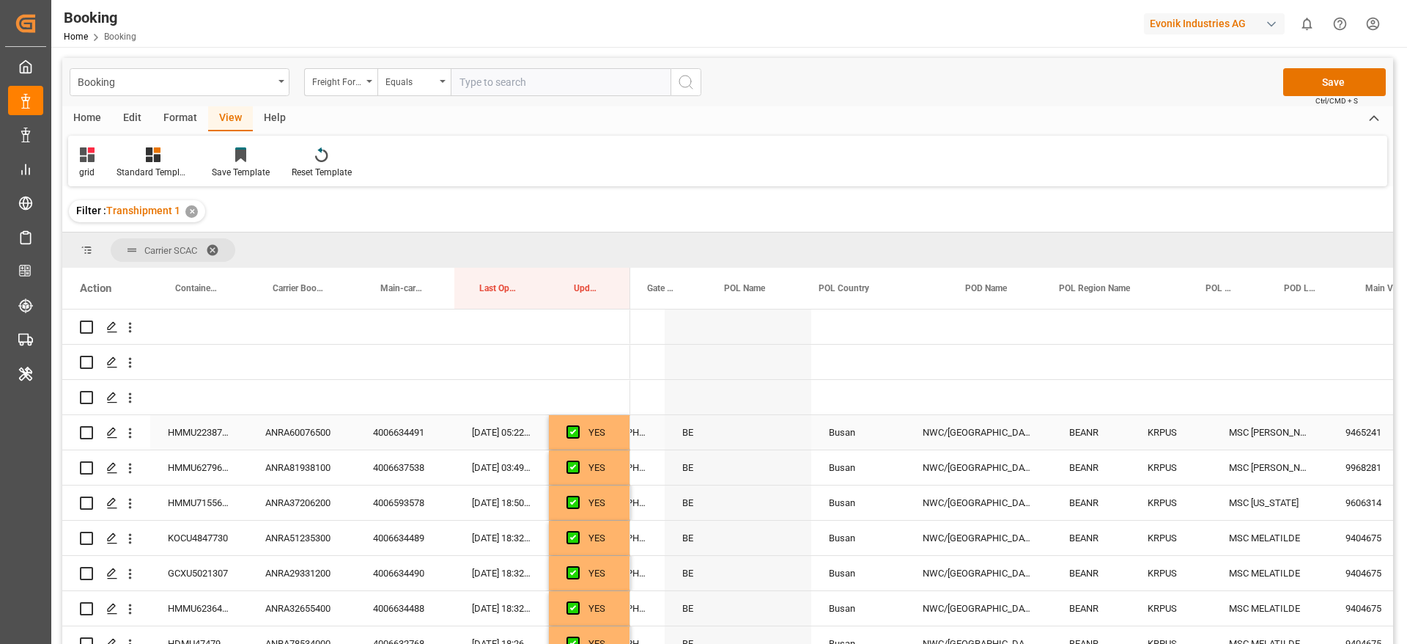
scroll to position [0, 97]
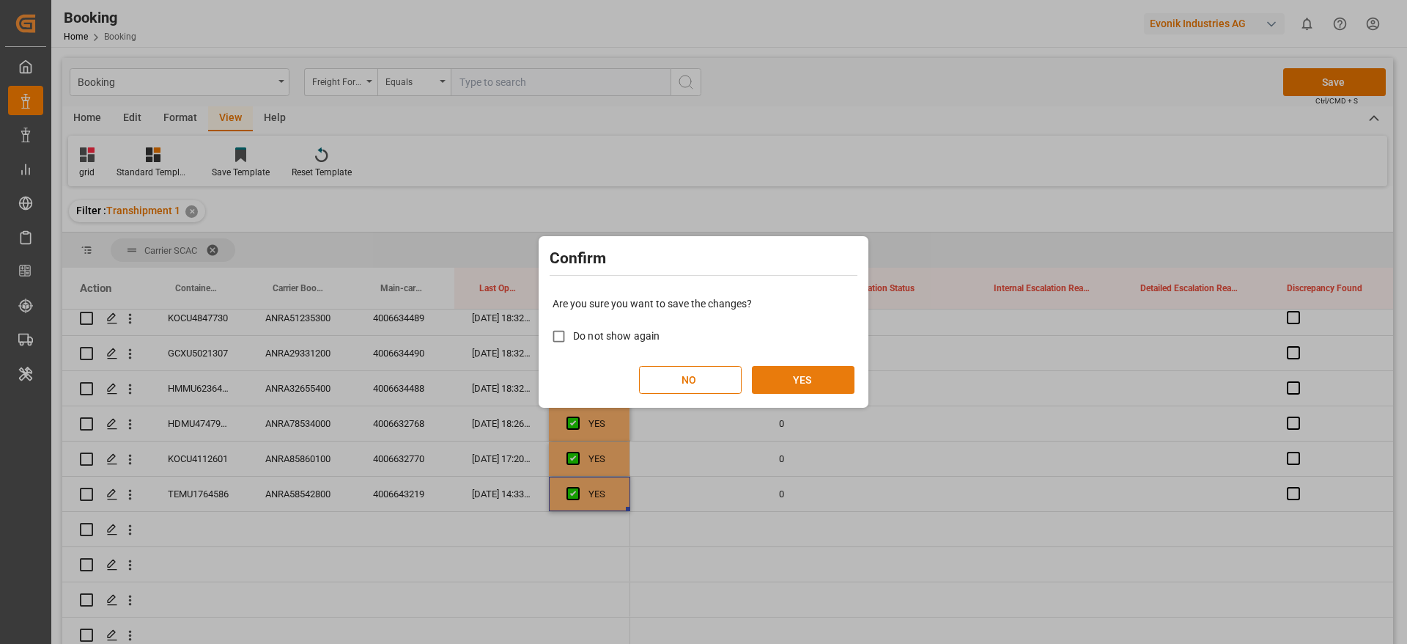
click at [790, 383] on button "YES" at bounding box center [803, 380] width 103 height 28
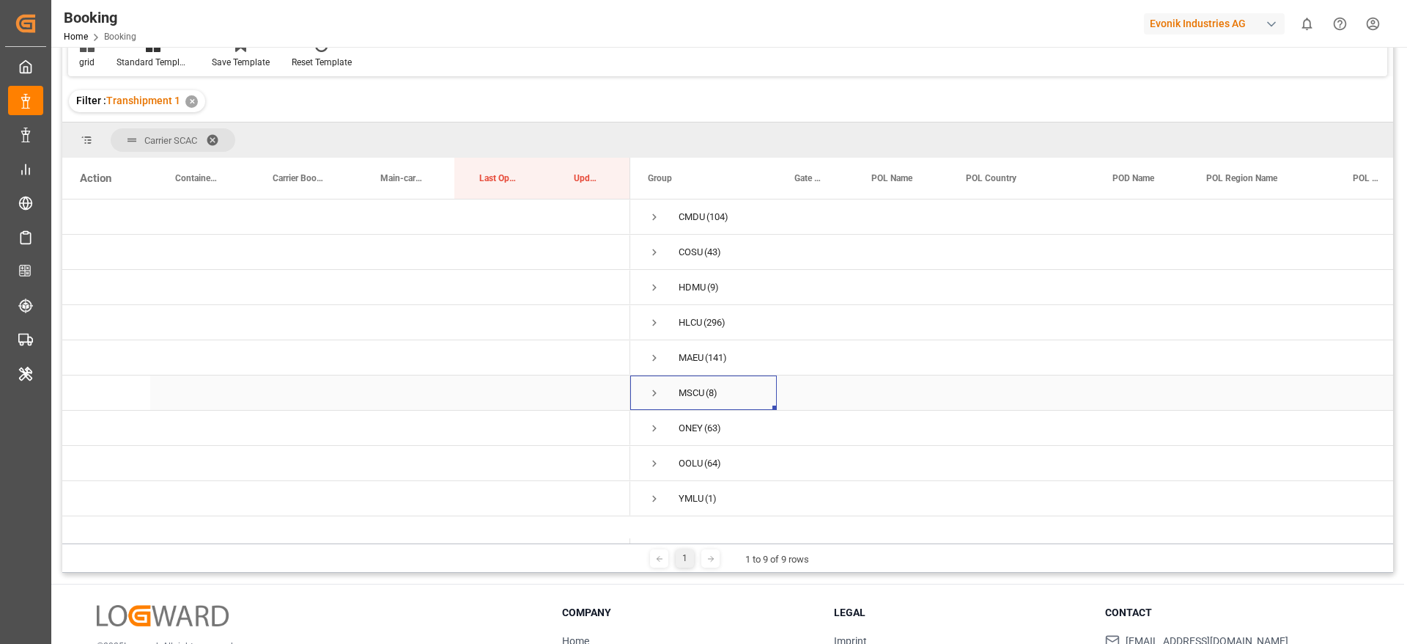
click at [652, 391] on span "Press SPACE to select this row." at bounding box center [654, 392] width 13 height 13
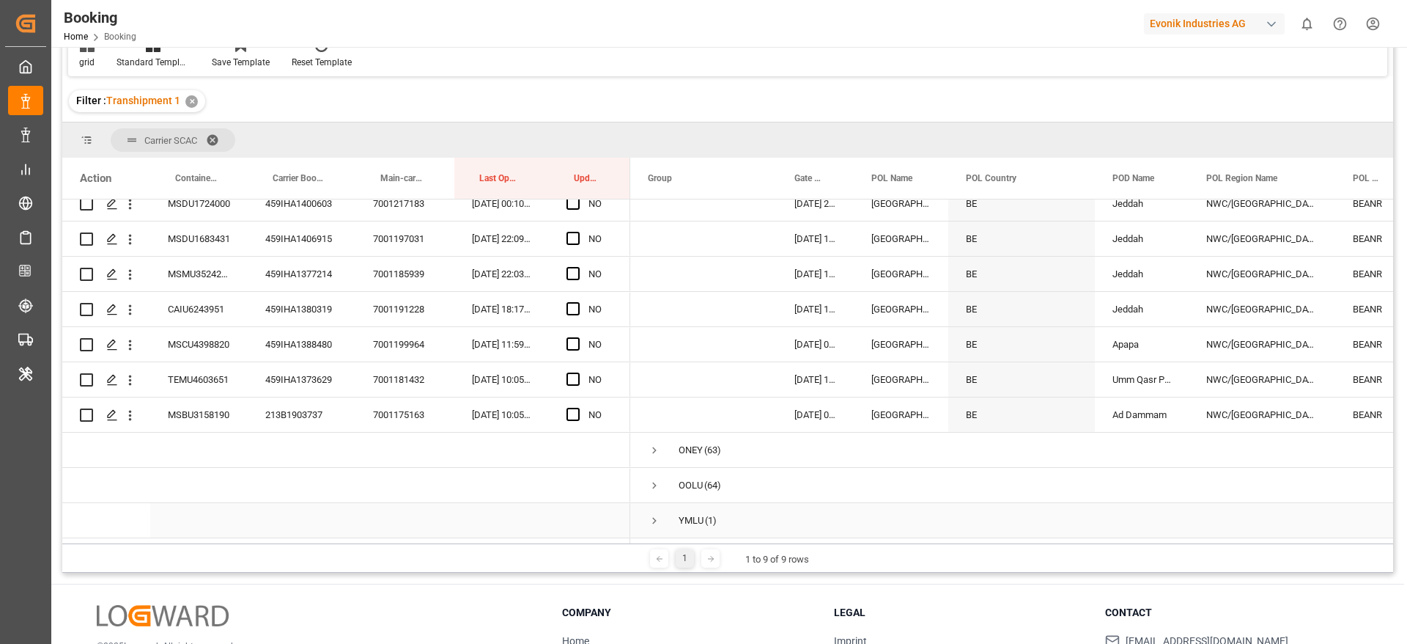
click at [652, 515] on span "Press SPACE to select this row." at bounding box center [654, 520] width 13 height 13
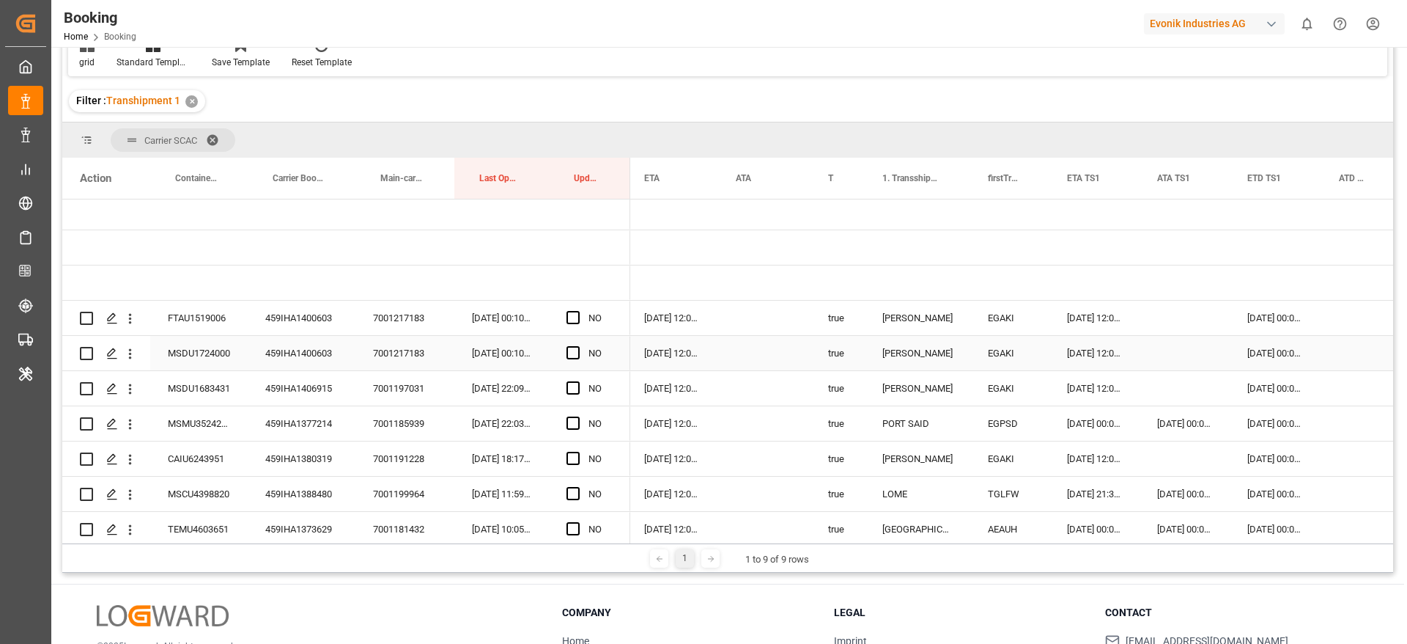
click at [305, 312] on div "459IHA1400603" at bounding box center [302, 318] width 108 height 34
click at [1257, 328] on div "[DATE] 00:00:00" at bounding box center [1276, 318] width 92 height 34
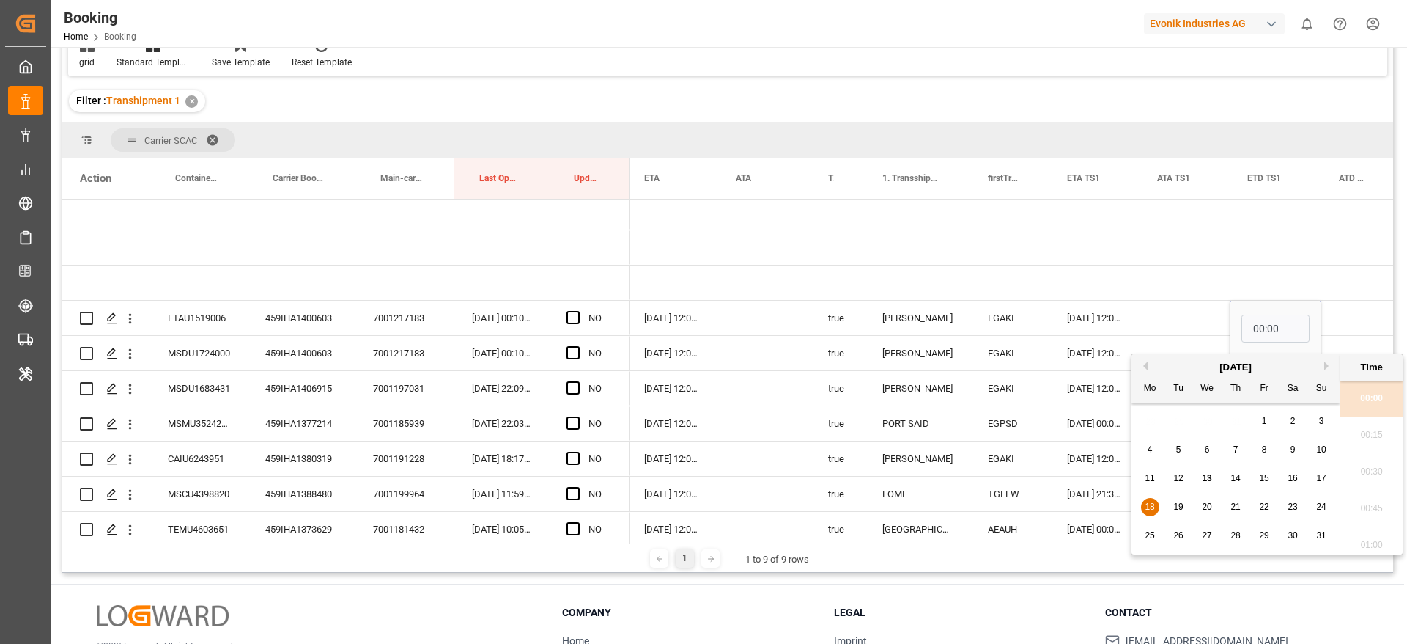
click at [1320, 478] on span "17" at bounding box center [1321, 478] width 10 height 10
type input "[DATE] 00:00"
click at [1150, 312] on div "Press SPACE to select this row." at bounding box center [1185, 318] width 90 height 34
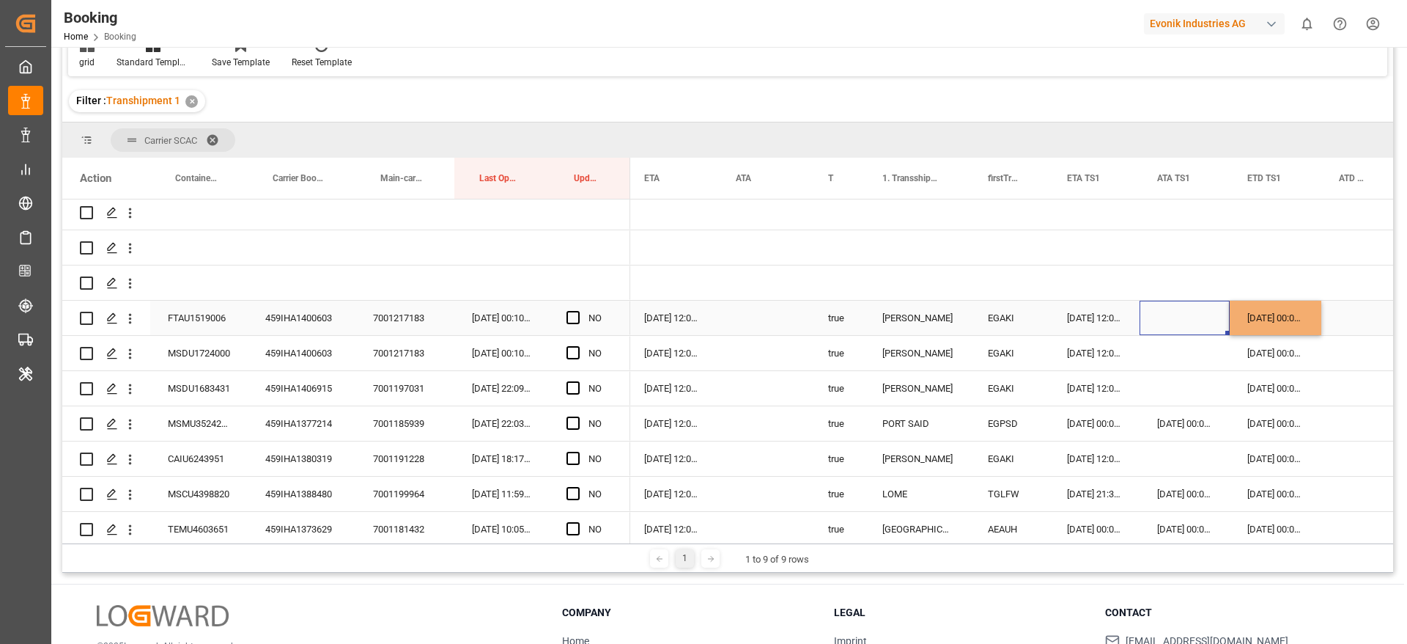
click at [1272, 313] on div "[DATE] 00:00:00" at bounding box center [1276, 318] width 92 height 34
click at [1319, 328] on div "[DATE] 00:00:00" at bounding box center [1276, 318] width 92 height 34
drag, startPoint x: 1319, startPoint y: 331, endPoint x: 1317, endPoint y: 354, distance: 23.6
click at [573, 316] on span "Press SPACE to select this row." at bounding box center [573, 317] width 13 height 13
click at [578, 311] on input "Press SPACE to select this row." at bounding box center [578, 311] width 0 height 0
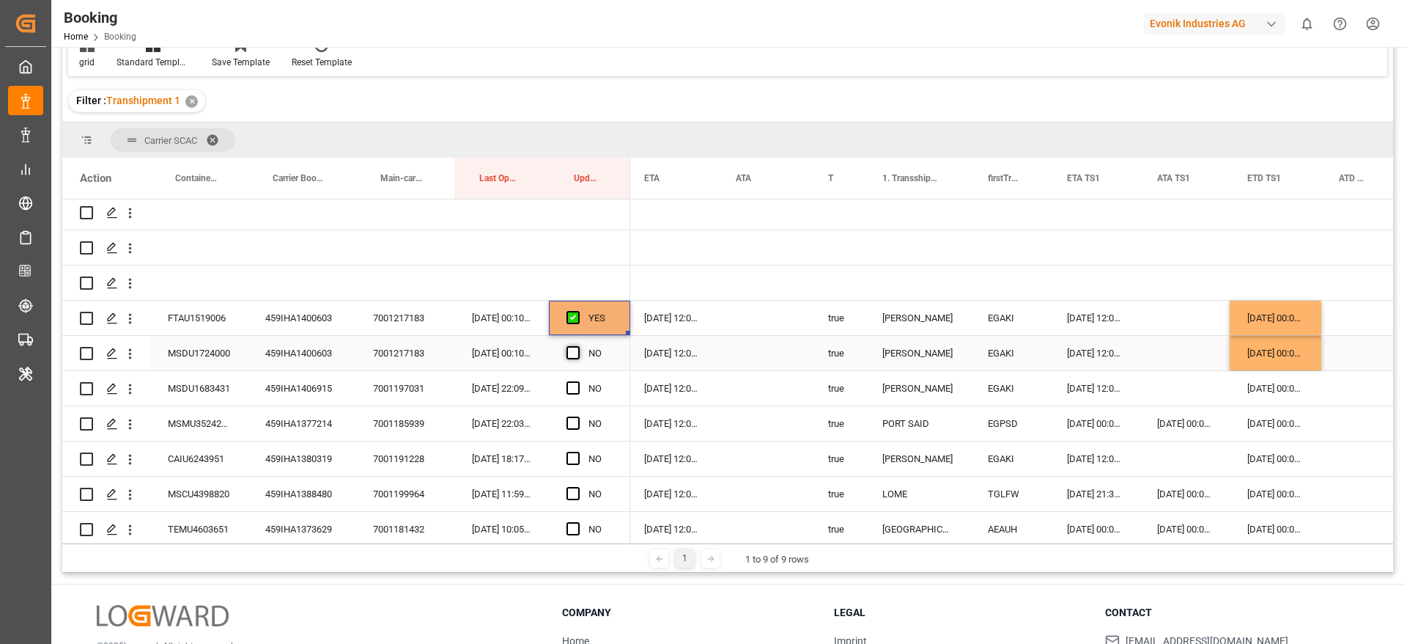
click at [574, 347] on span "Press SPACE to select this row." at bounding box center [573, 352] width 13 height 13
click at [578, 346] on input "Press SPACE to select this row." at bounding box center [578, 346] width 0 height 0
click at [307, 386] on div "459IHA1406915" at bounding box center [302, 388] width 108 height 34
click at [1261, 352] on div "17-08-2025 00:00:00" at bounding box center [1276, 353] width 92 height 34
drag, startPoint x: 1317, startPoint y: 369, endPoint x: 1316, endPoint y: 382, distance: 13.3
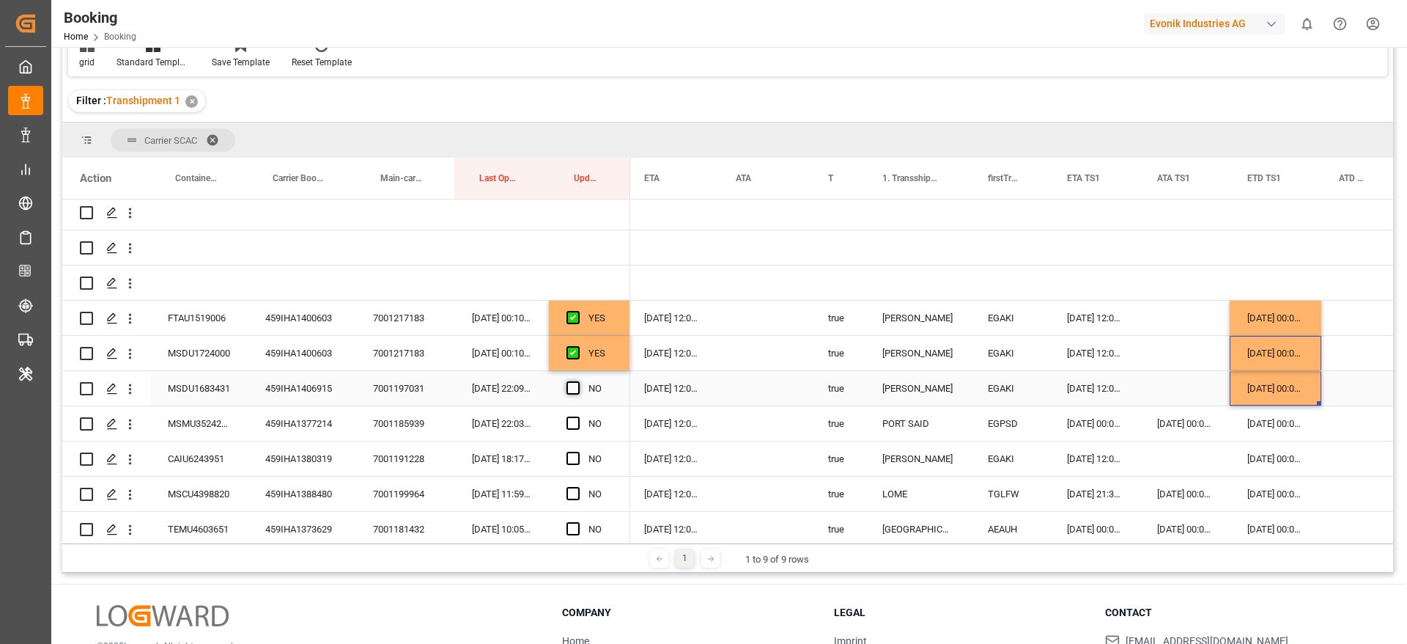
click at [570, 385] on span "Press SPACE to select this row." at bounding box center [573, 387] width 13 height 13
click at [578, 381] on input "Press SPACE to select this row." at bounding box center [578, 381] width 0 height 0
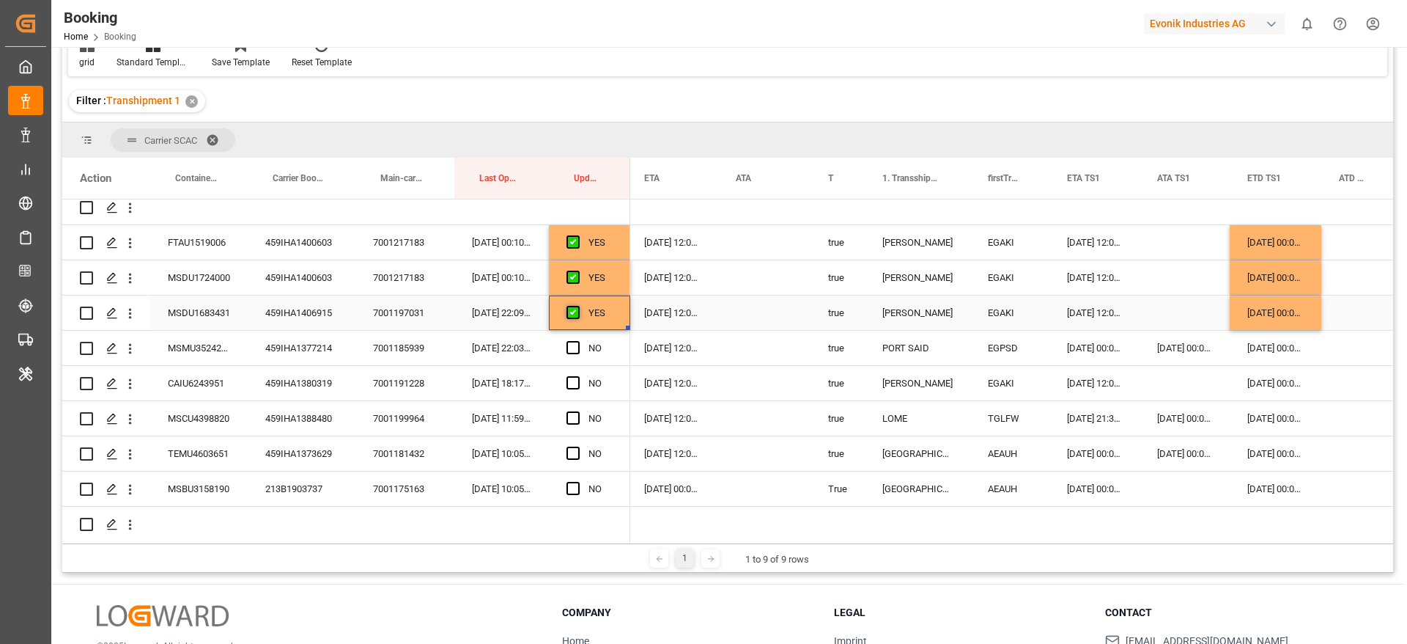
scroll to position [220, 0]
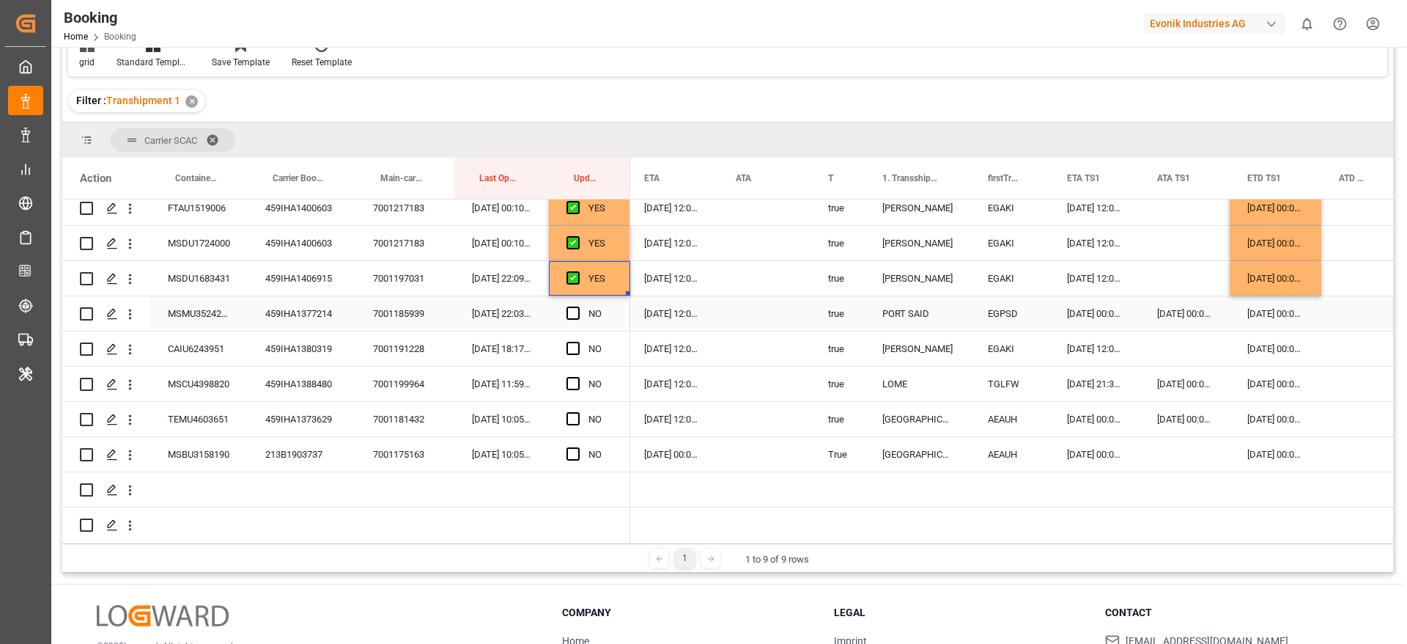
click at [291, 319] on div "459IHA1377214" at bounding box center [302, 313] width 108 height 34
click at [578, 309] on span "Press SPACE to select this row." at bounding box center [573, 312] width 13 height 13
click at [578, 306] on input "Press SPACE to select this row." at bounding box center [578, 306] width 0 height 0
click at [297, 351] on div "459IHA1380319" at bounding box center [302, 348] width 108 height 34
click at [1275, 275] on div "17-08-2025 00:00:00" at bounding box center [1276, 278] width 92 height 34
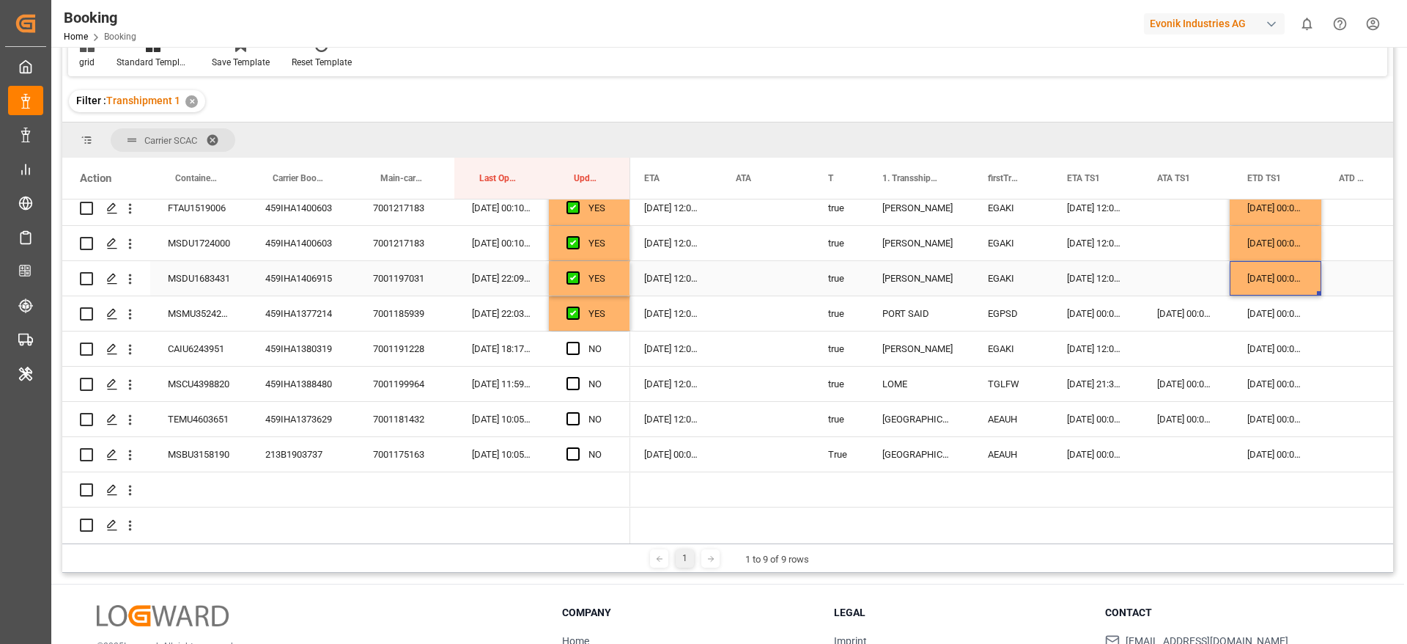
click at [1282, 278] on div "17-08-2025 00:00:00" at bounding box center [1276, 278] width 92 height 34
click at [1291, 344] on div "18-08-2025 00:00:00" at bounding box center [1276, 348] width 92 height 34
click at [1281, 262] on div "17-08-2025 00:00:00" at bounding box center [1276, 278] width 92 height 34
click at [1279, 251] on div "17-08-2025 00:00:00" at bounding box center [1276, 243] width 92 height 34
click at [1284, 339] on div "18-08-2025 00:00:00" at bounding box center [1276, 348] width 92 height 34
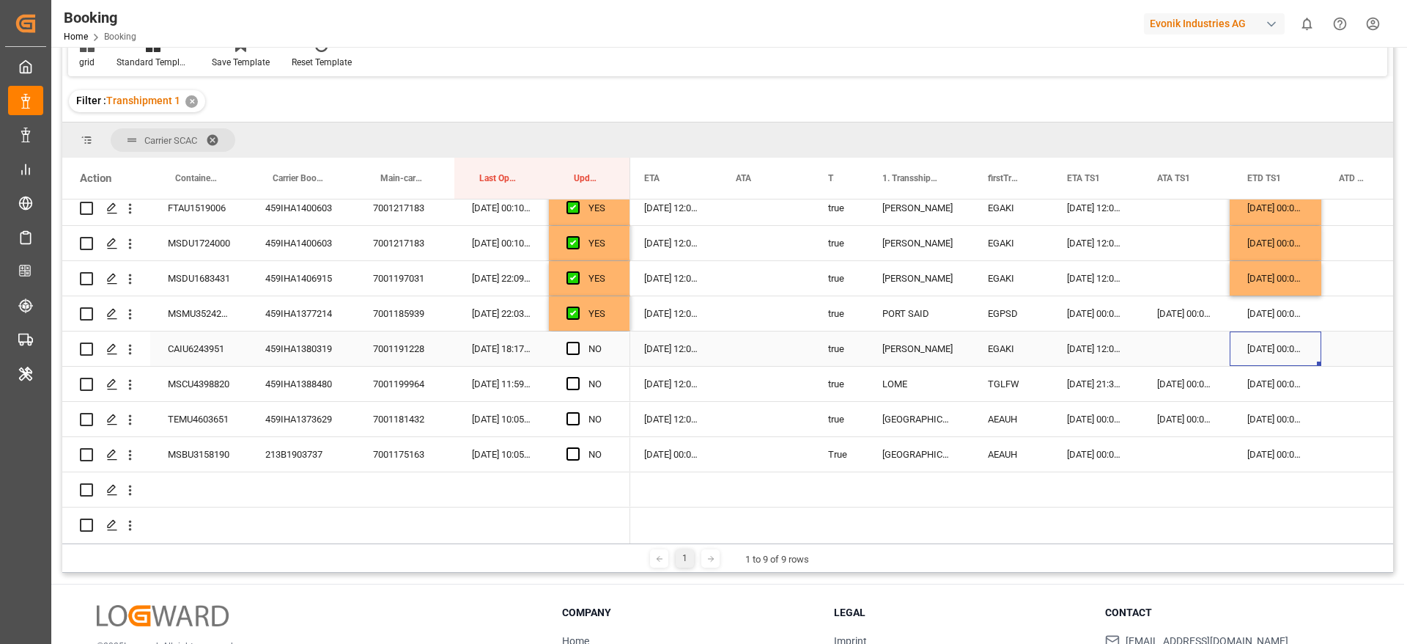
click at [1286, 342] on div "18-08-2025 00:00:00" at bounding box center [1276, 348] width 92 height 34
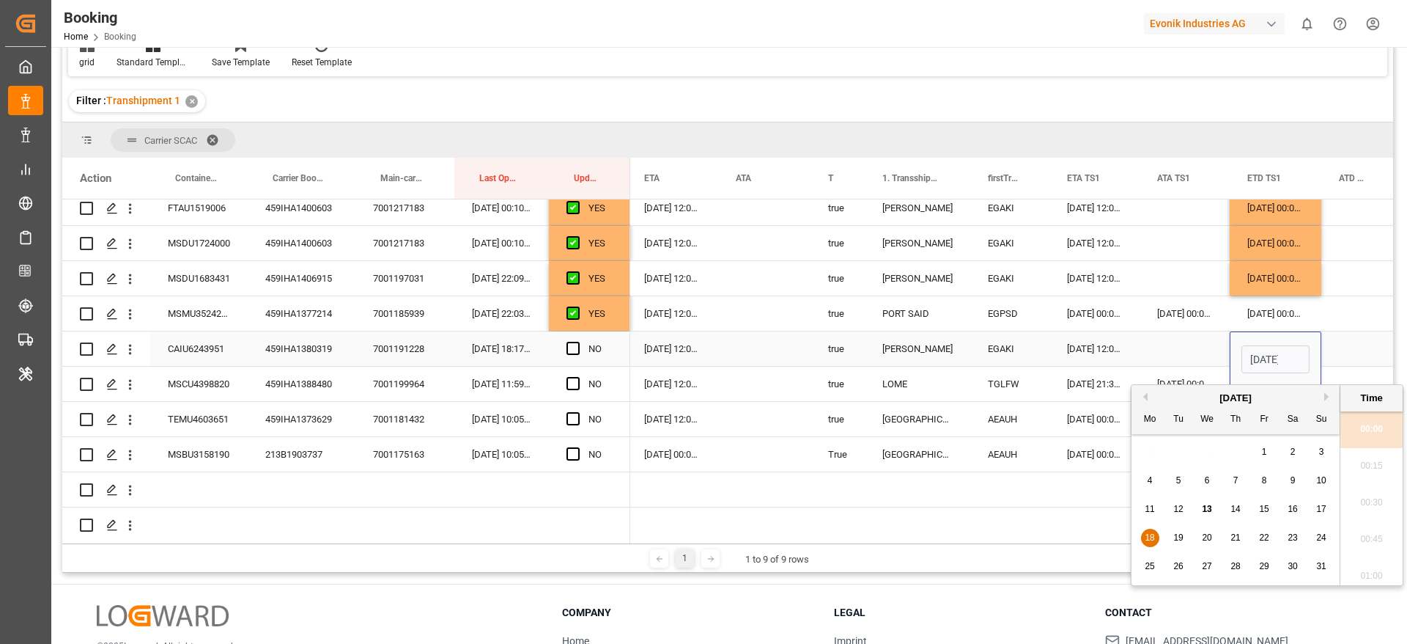
scroll to position [0, 51]
click at [1330, 508] on div "17" at bounding box center [1322, 510] width 18 height 18
type input "17-08-2025 00:00"
click at [1356, 342] on div "Press SPACE to select this row." at bounding box center [1359, 348] width 75 height 34
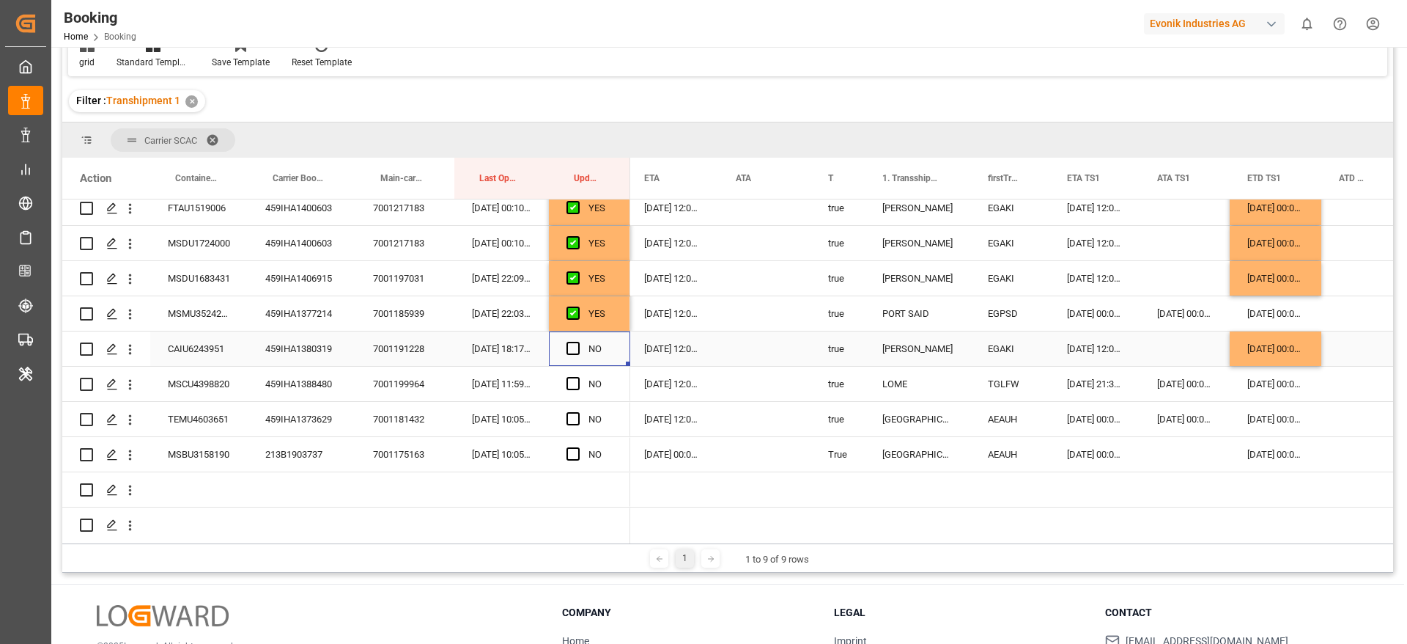
click at [581, 347] on div "Press SPACE to select this row." at bounding box center [578, 349] width 22 height 34
click at [565, 344] on div "NO" at bounding box center [589, 348] width 81 height 34
click at [568, 347] on span "Press SPACE to select this row." at bounding box center [573, 348] width 13 height 13
click at [578, 342] on input "Press SPACE to select this row." at bounding box center [578, 342] width 0 height 0
click at [297, 384] on div "459IHA1388480" at bounding box center [302, 383] width 108 height 34
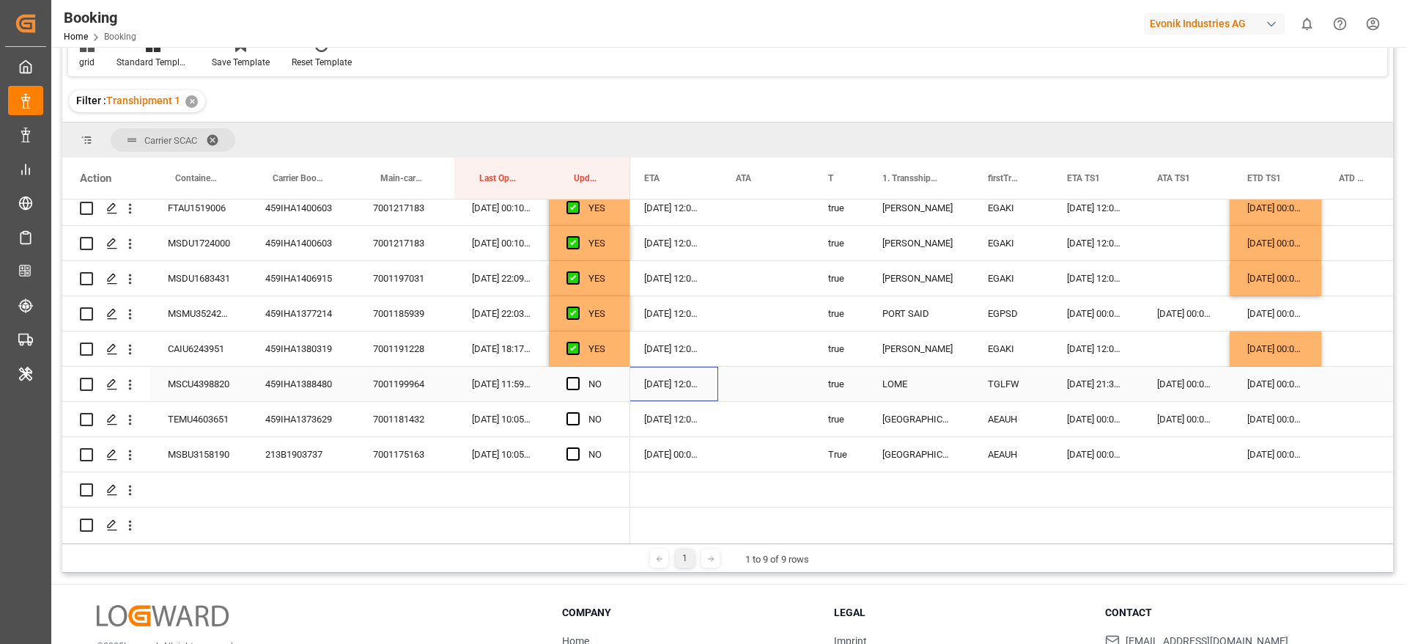
click at [668, 390] on div "15-08-2025 12:00:00" at bounding box center [673, 383] width 92 height 34
click at [1248, 386] on div "14-08-2025 00:00:00" at bounding box center [1276, 383] width 92 height 34
click at [573, 384] on span "Press SPACE to select this row." at bounding box center [573, 383] width 13 height 13
click at [578, 377] on input "Press SPACE to select this row." at bounding box center [578, 377] width 0 height 0
click at [280, 423] on div "459IHA1373629" at bounding box center [302, 419] width 108 height 34
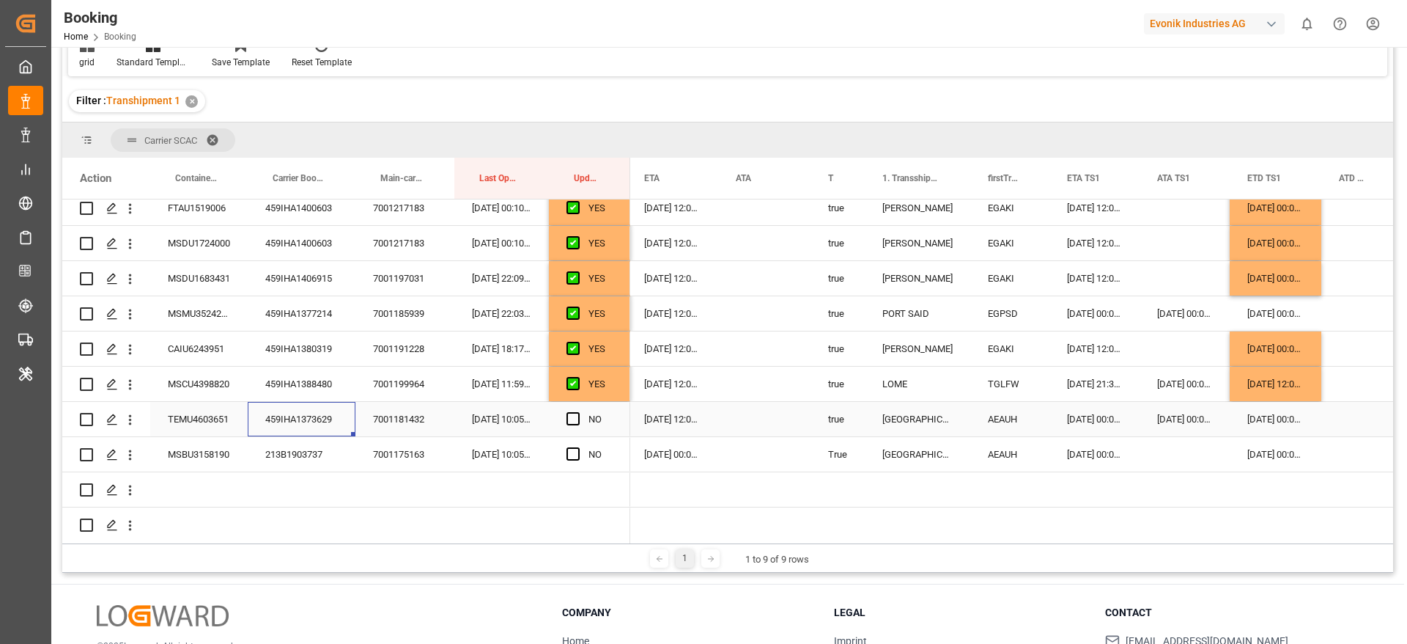
click at [670, 421] on div "18-08-2025 12:00:00" at bounding box center [673, 419] width 92 height 34
click at [1291, 417] on div "19-08-2025 00:00:00" at bounding box center [1276, 419] width 92 height 34
click at [656, 416] on div "18-08-2025 12:00:00" at bounding box center [673, 419] width 92 height 34
click at [674, 419] on div "18-08-2025 12:00:00" at bounding box center [673, 419] width 92 height 34
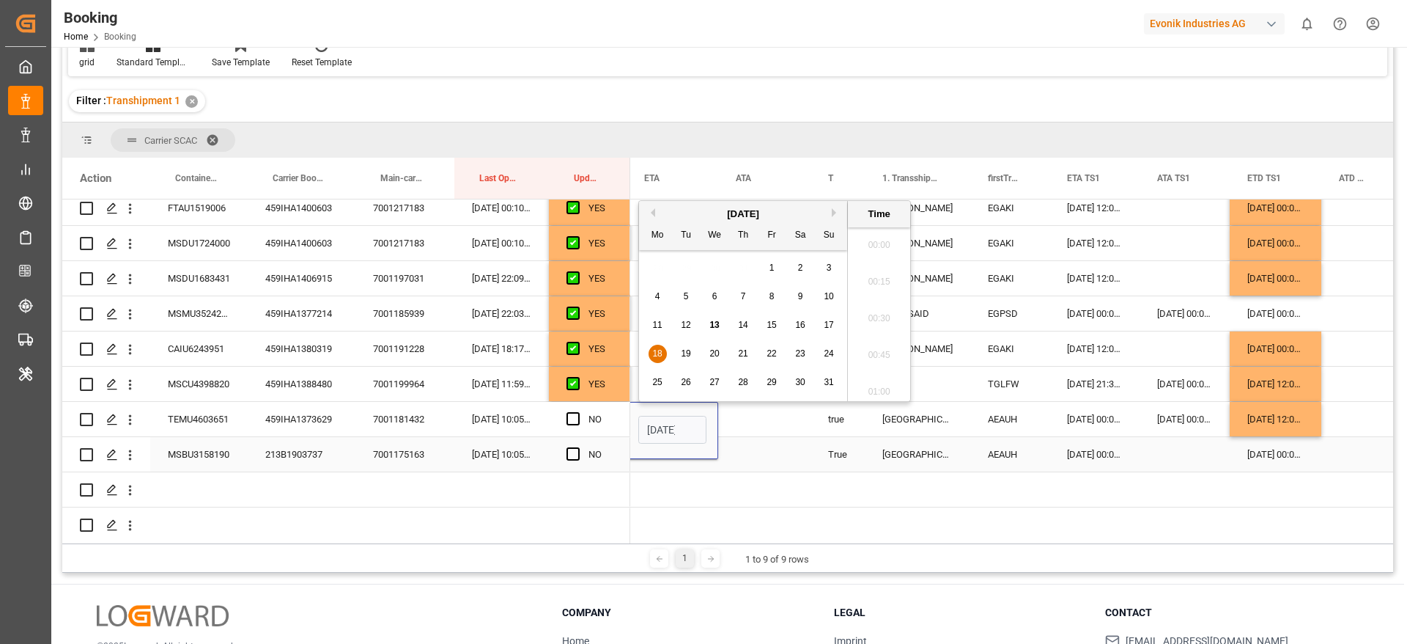
scroll to position [0, 51]
click at [680, 354] on div "19" at bounding box center [686, 354] width 18 height 18
type input "19-08-2025 12:00"
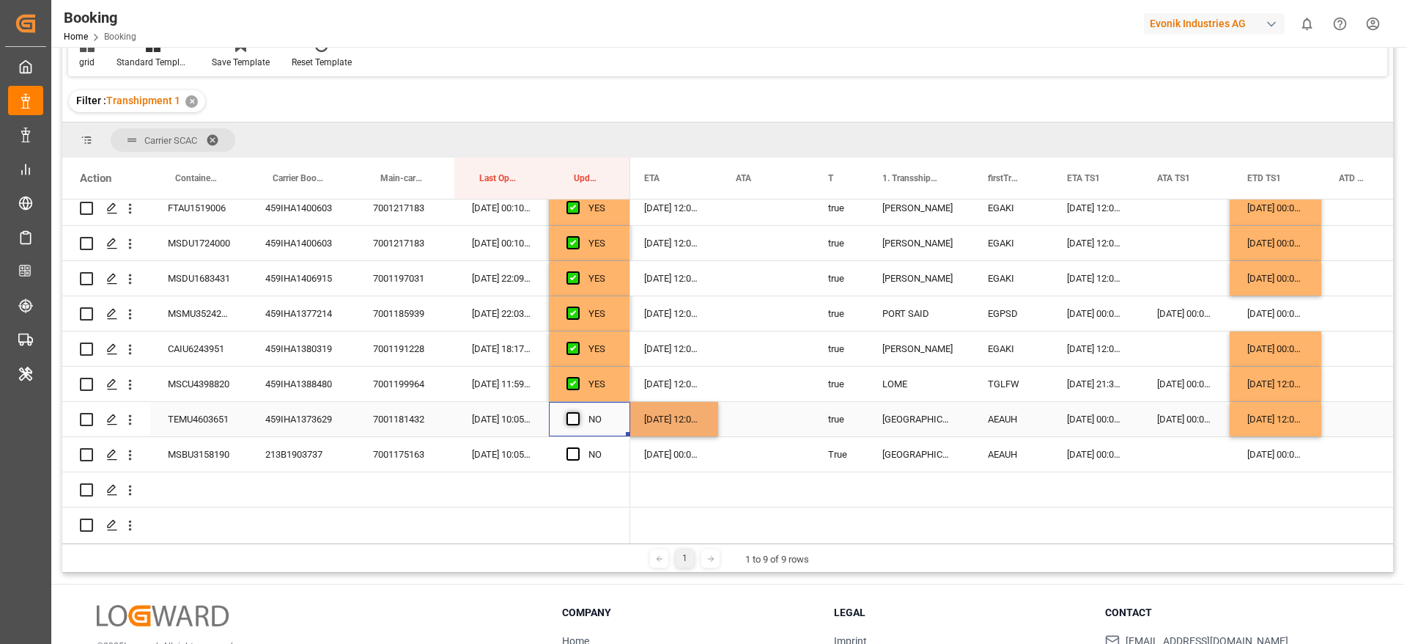
click at [575, 418] on span "Press SPACE to select this row." at bounding box center [573, 418] width 13 height 13
click at [578, 412] on input "Press SPACE to select this row." at bounding box center [578, 412] width 0 height 0
click at [300, 446] on div "213B1903737" at bounding box center [302, 454] width 108 height 34
click at [567, 454] on span "Press SPACE to select this row." at bounding box center [573, 453] width 13 height 13
click at [578, 447] on input "Press SPACE to select this row." at bounding box center [578, 447] width 0 height 0
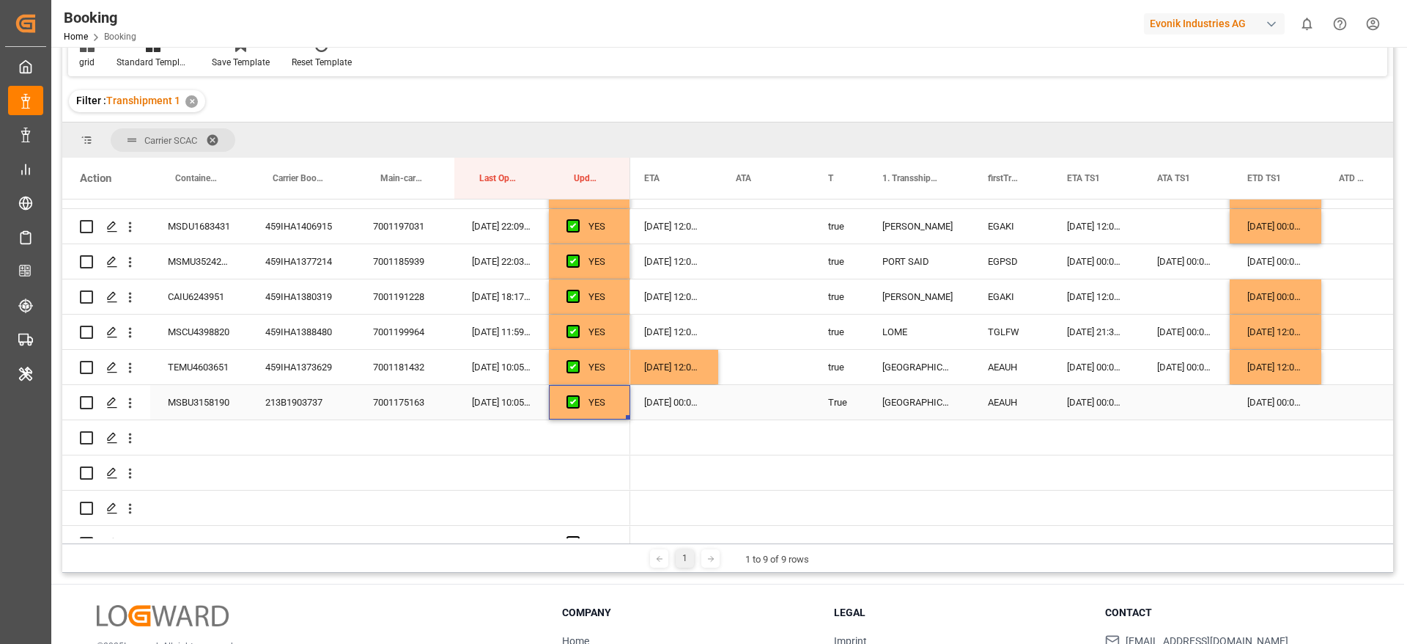
scroll to position [300, 0]
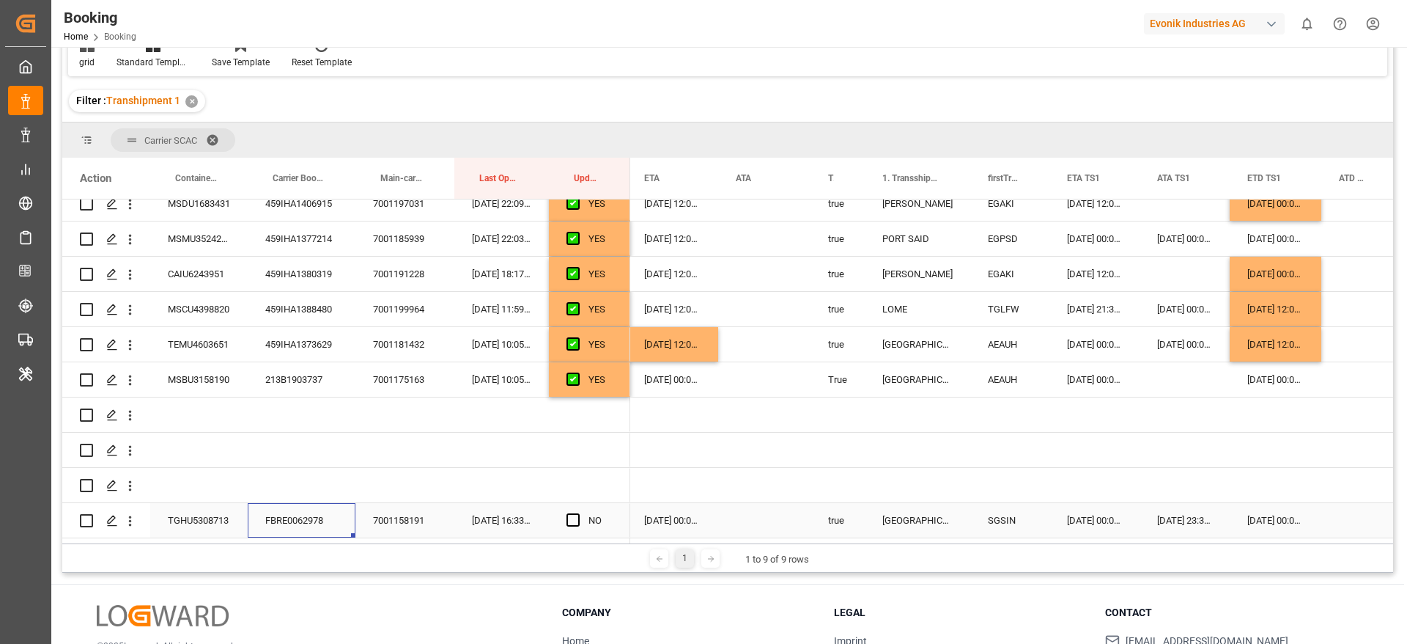
click at [316, 512] on div "FBRE0062978" at bounding box center [302, 520] width 108 height 34
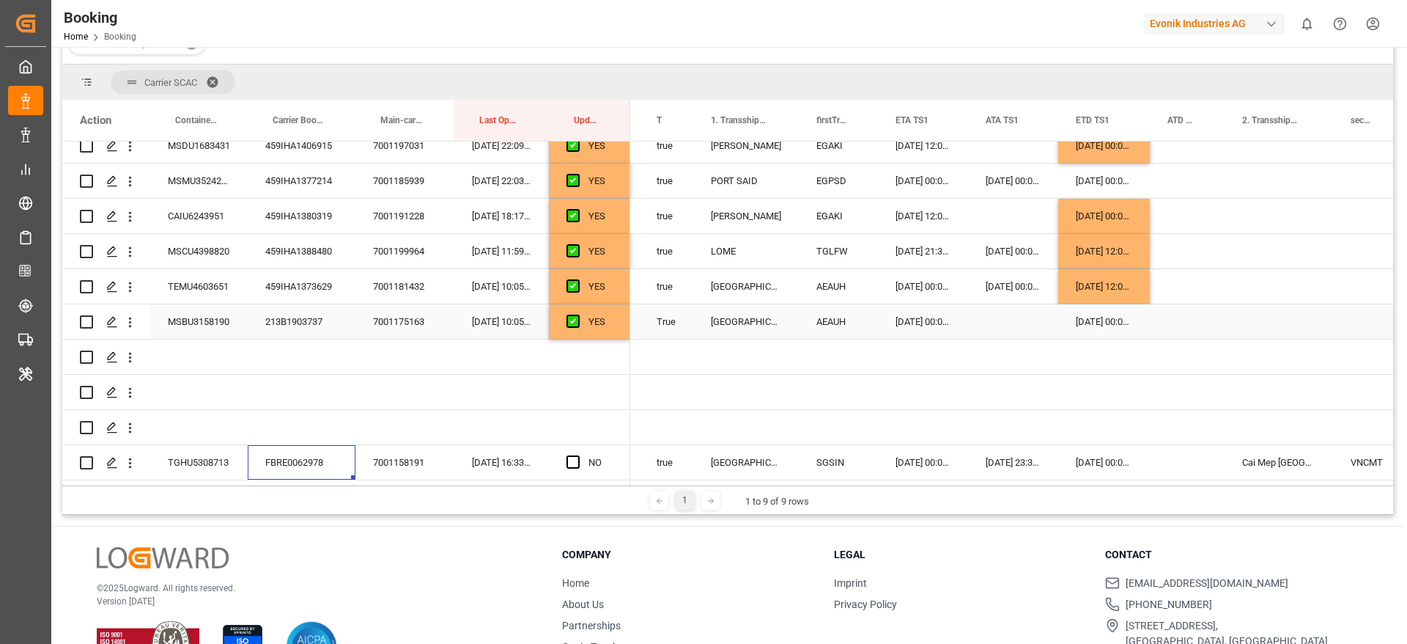
scroll to position [217, 0]
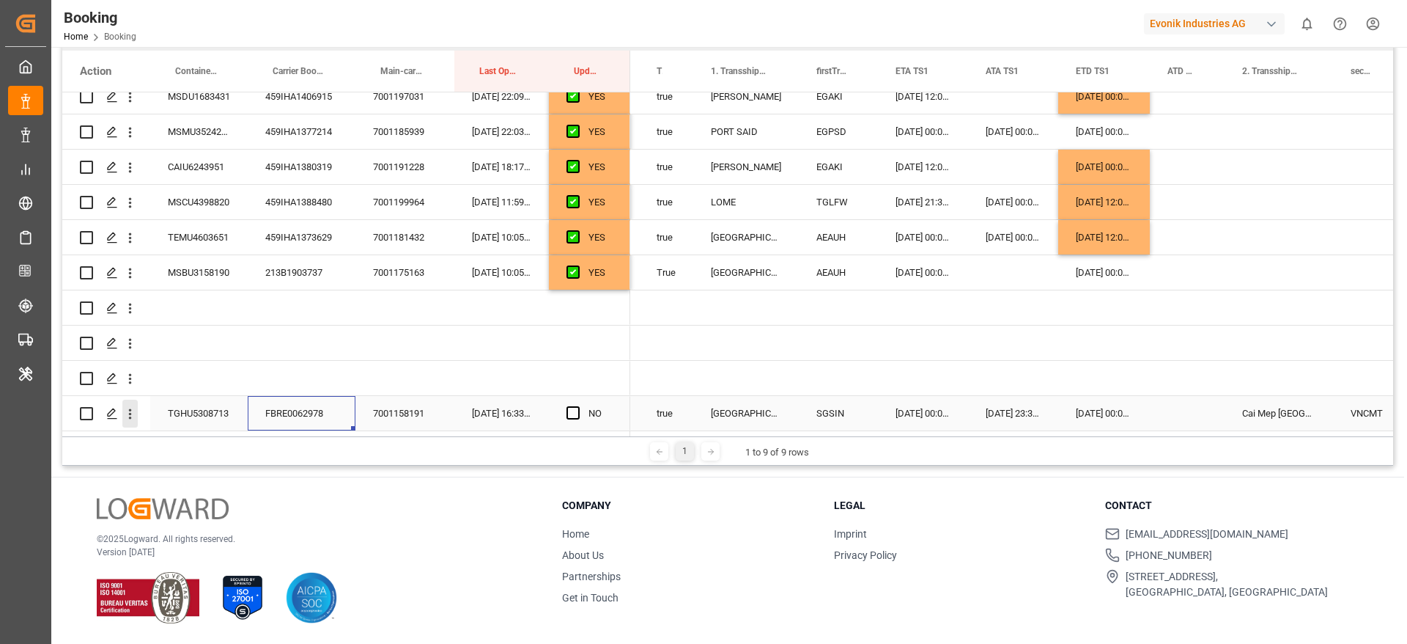
click at [133, 408] on icon "open menu" at bounding box center [129, 413] width 15 height 15
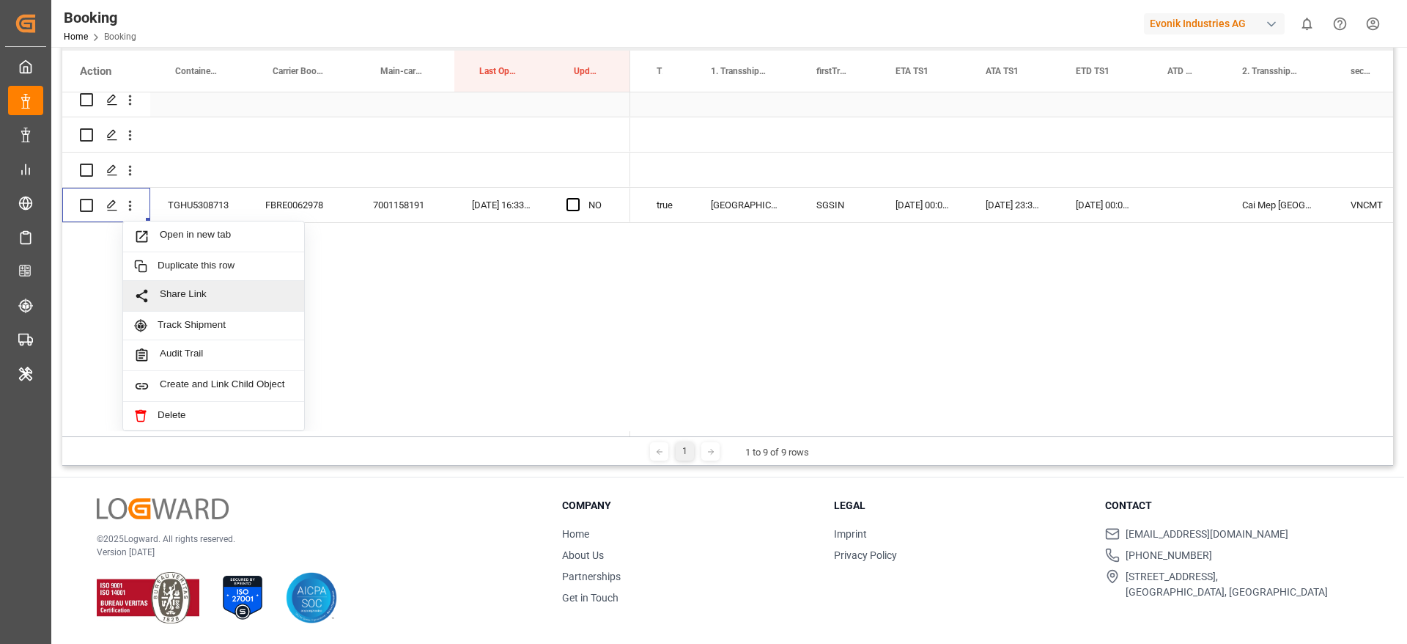
scroll to position [508, 0]
click at [240, 231] on span "Open in new tab" at bounding box center [226, 236] width 133 height 15
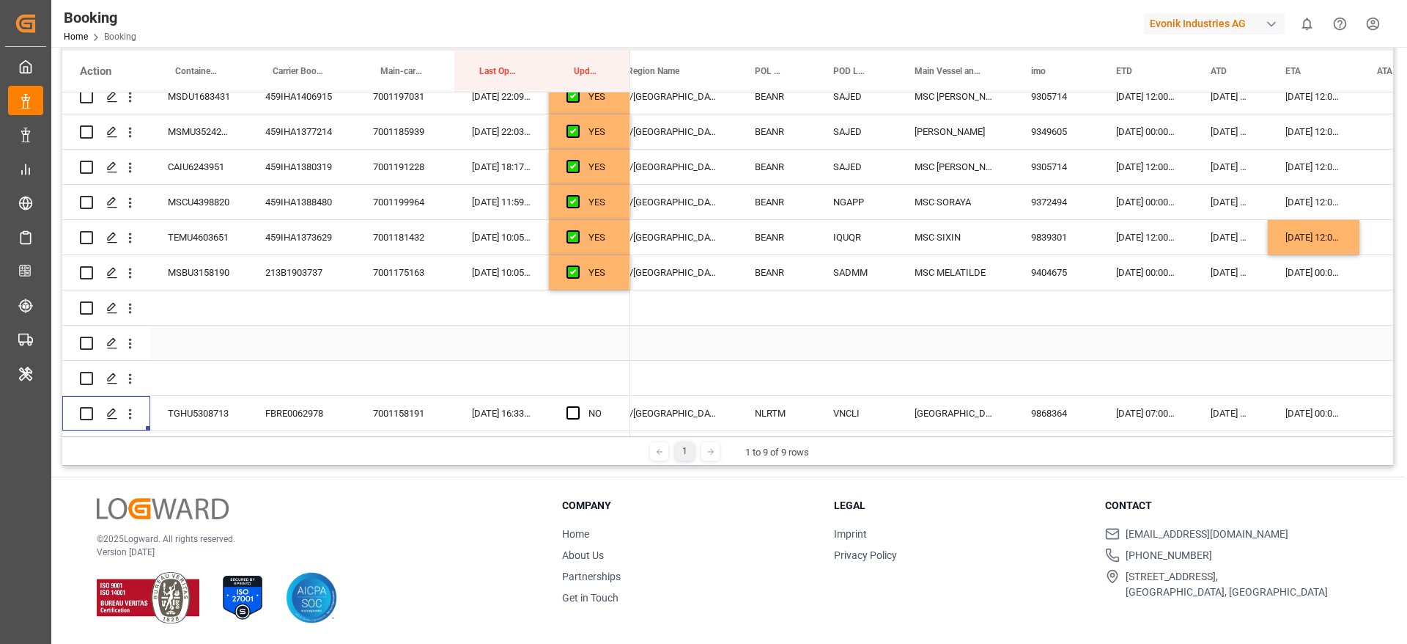
scroll to position [0, 380]
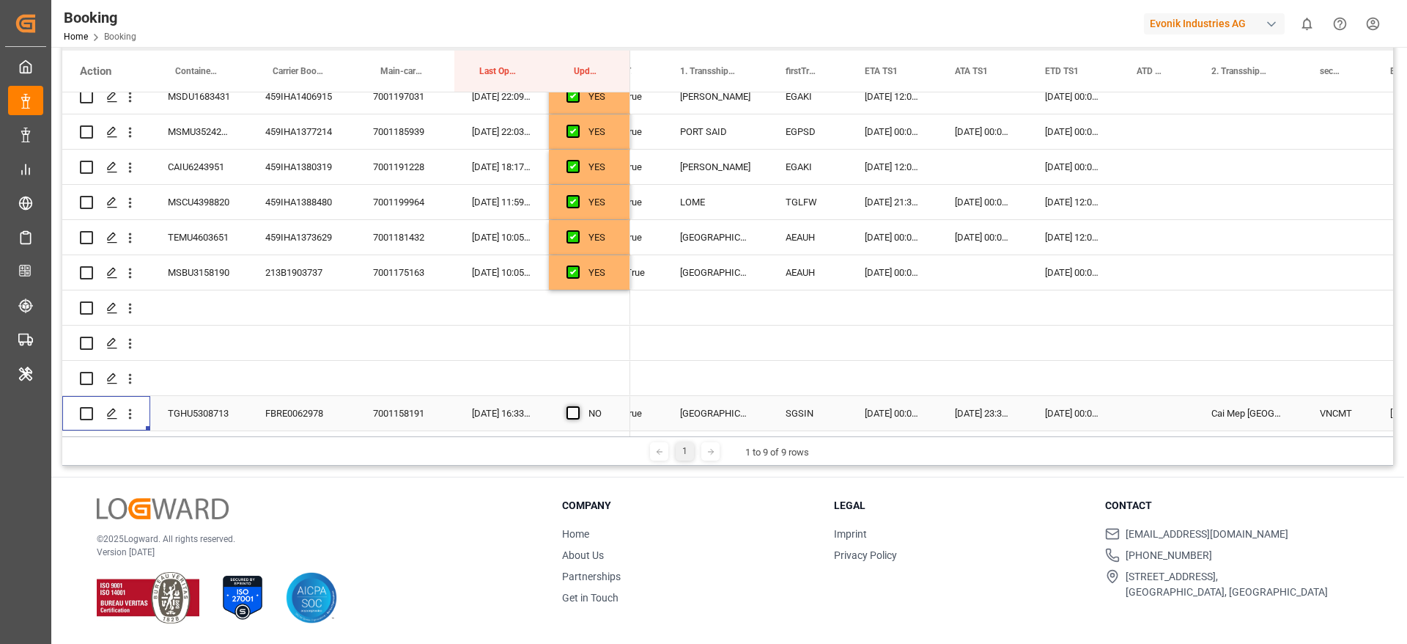
click at [571, 406] on span "Press SPACE to select this row." at bounding box center [573, 412] width 13 height 13
click at [578, 406] on input "Press SPACE to select this row." at bounding box center [578, 406] width 0 height 0
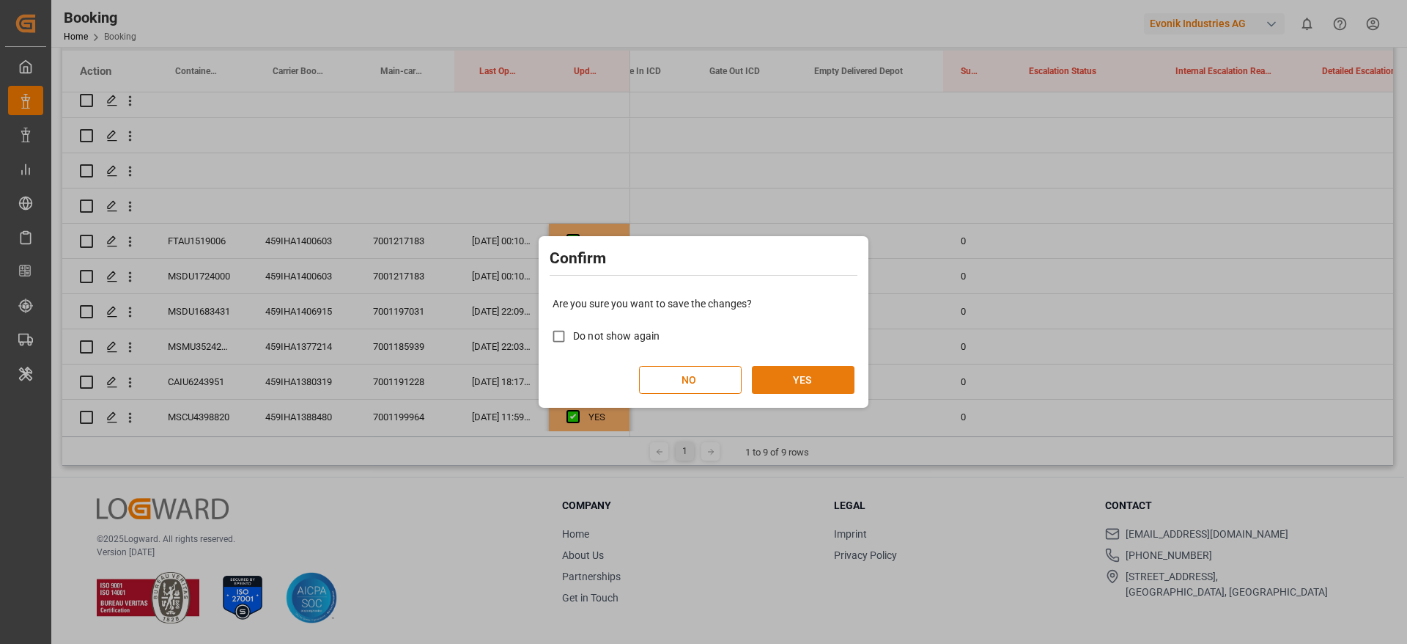
click at [800, 386] on button "YES" at bounding box center [803, 380] width 103 height 28
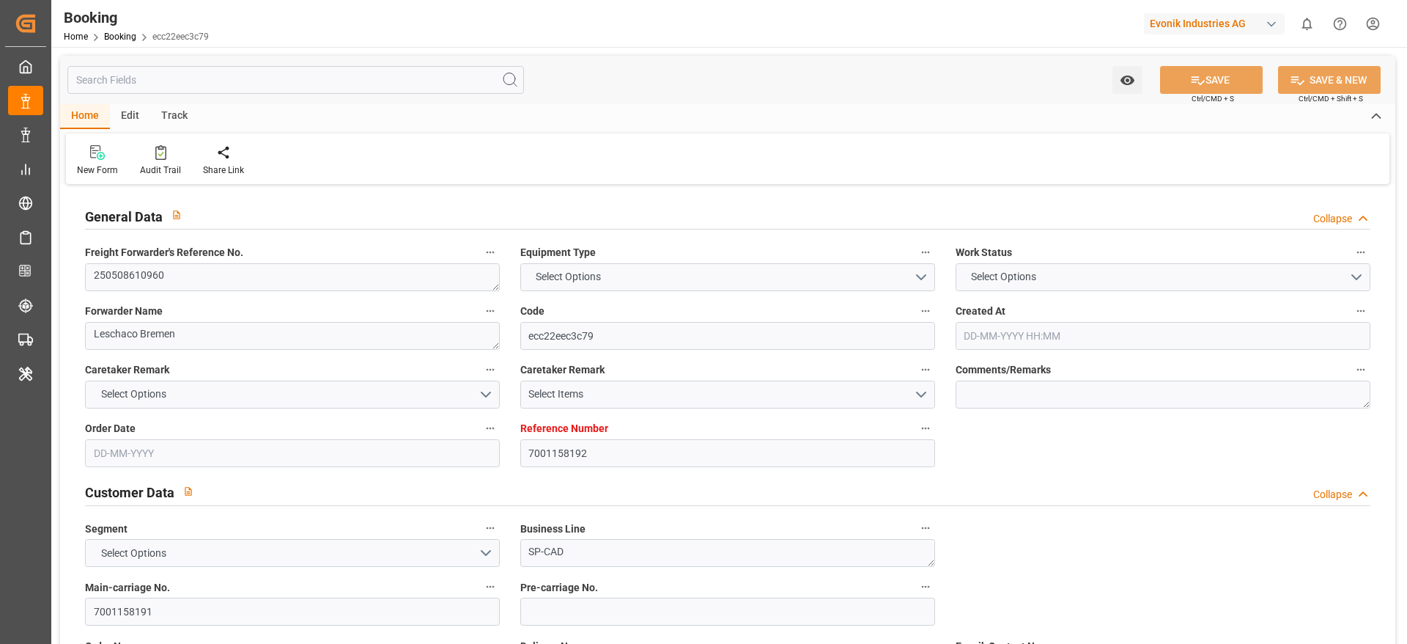
type input "7001158192"
type input "9868364"
type input "[PERSON_NAME]"
type input "[PERSON_NAME] Marine Transport Corp."
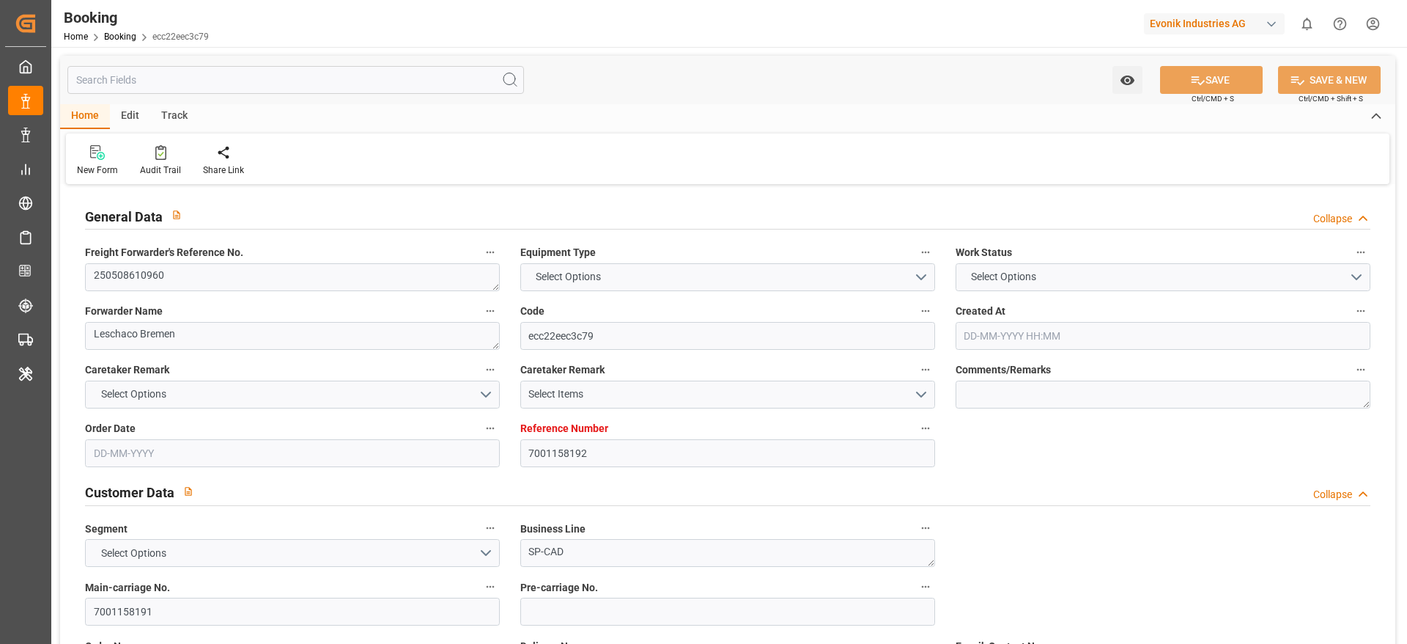
type input "NLRTM"
type input "VNCLI"
type input "SGSIN"
type input "VNCMT"
type input "0"
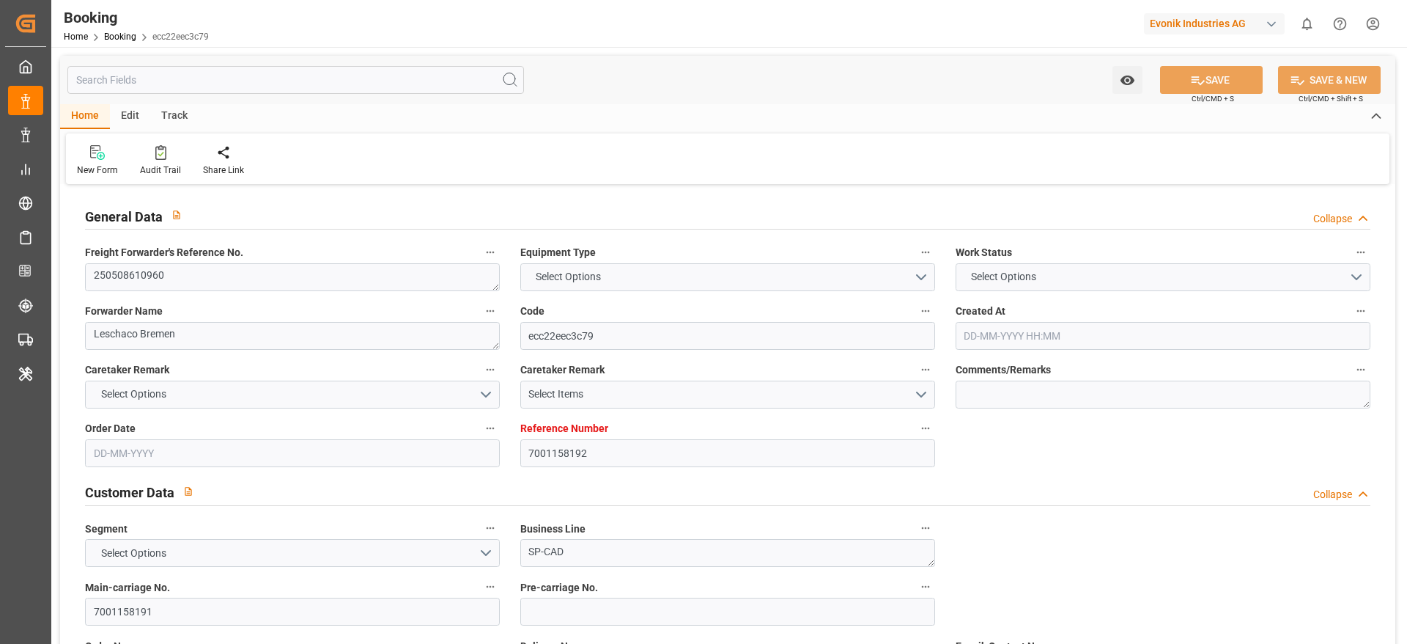
type input "-22"
type input "NLRTM"
type input "VNTCG"
type input "[DATE] 06:30"
type input "[DATE]"
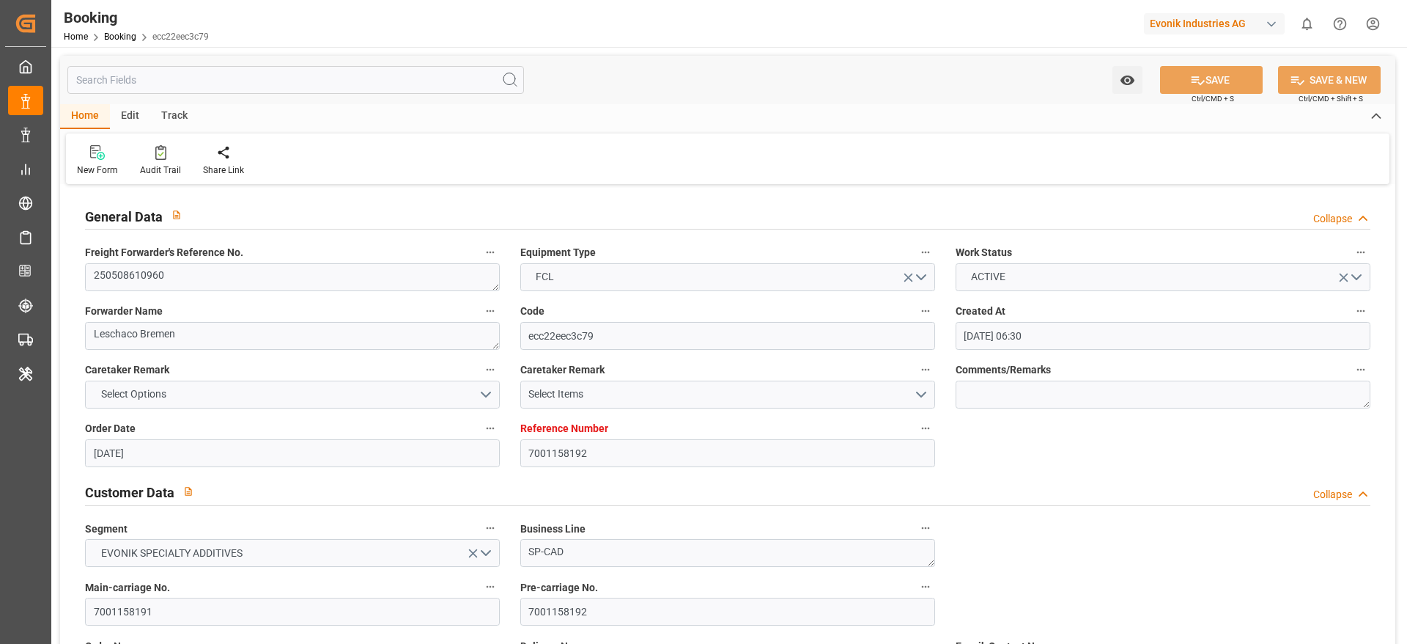
type input "[DATE]"
type input "[DATE] 00:00"
type input "[DATE]"
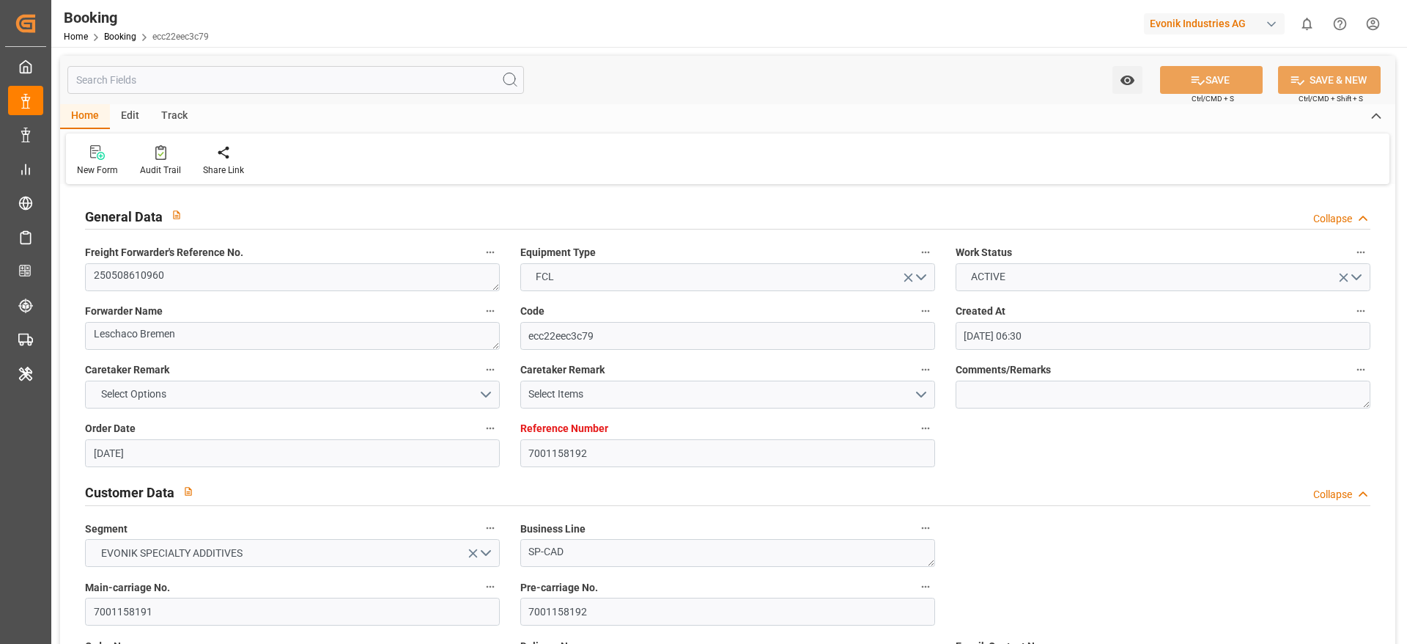
type input "[DATE]"
type input "[DATE] 07:00"
type input "[DATE] 00:00"
type input "[DATE] 10:00"
type input "[DATE] 14:03"
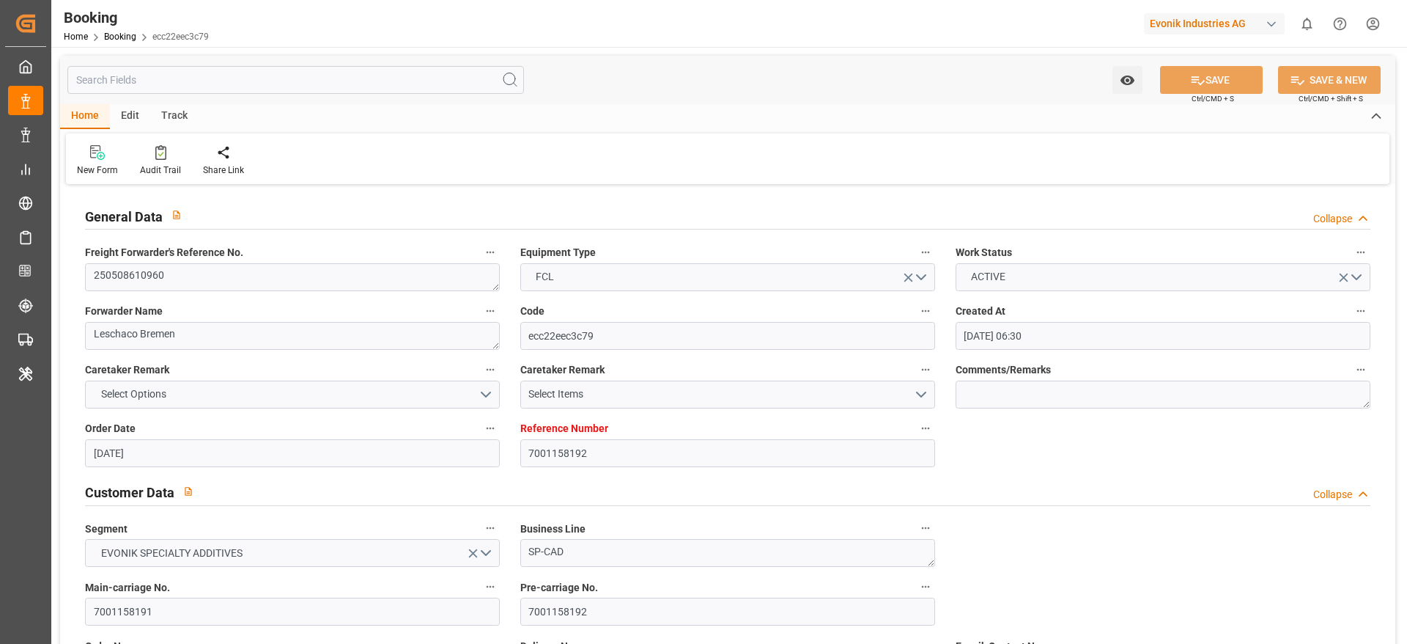
type input "[DATE] 00:00"
type input "[DATE]"
type input "[DATE] 00:00"
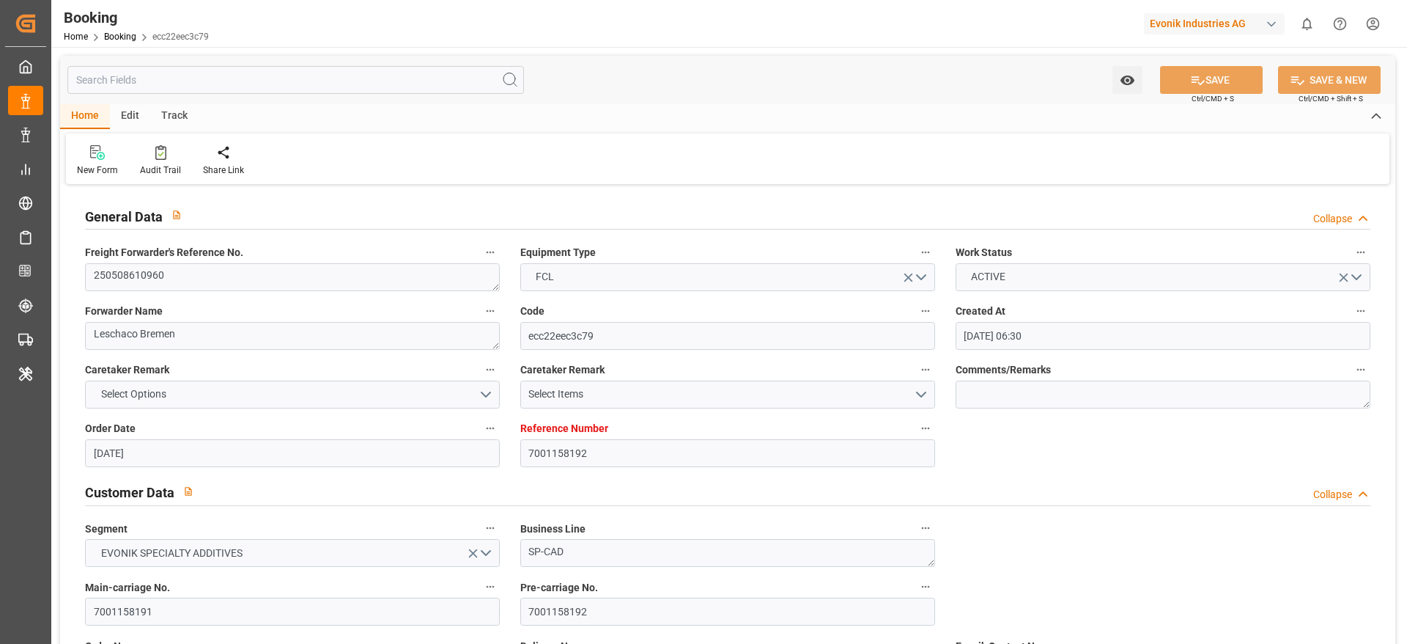
type input "[DATE] 23:35"
type input "[DATE] 00:00"
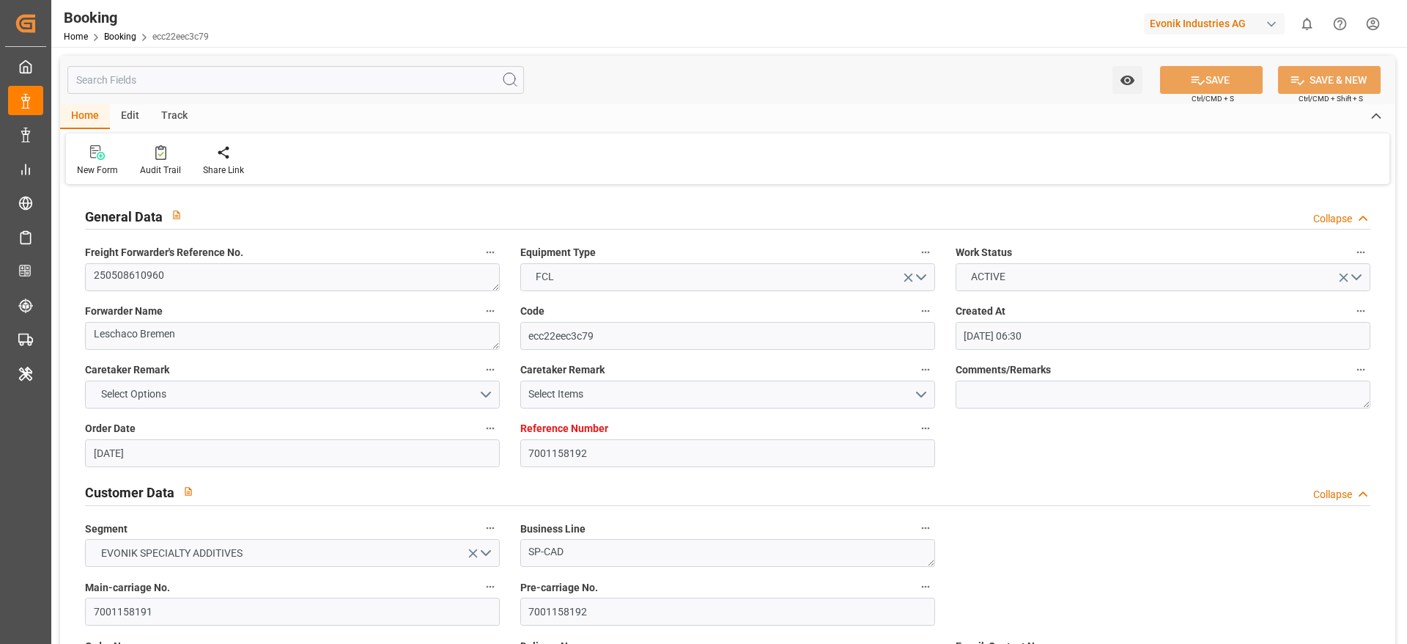
type input "[DATE] 00:00"
type input "[DATE]"
type input "[DATE] 16:33"
type input "[DATE]"
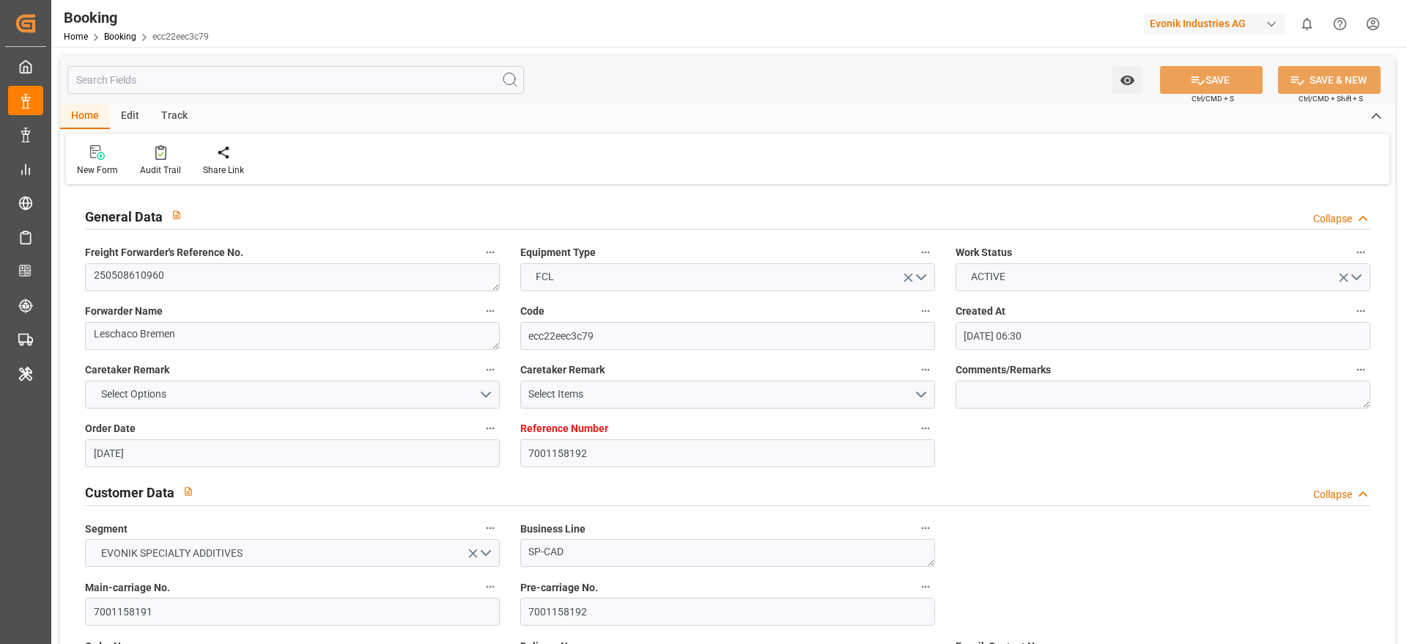
type input "[DATE] 14:05"
type input "[DATE] 01:04"
type input "[DATE] 15:00"
type input "[DATE] 12:13"
type input "[DATE] 22:24"
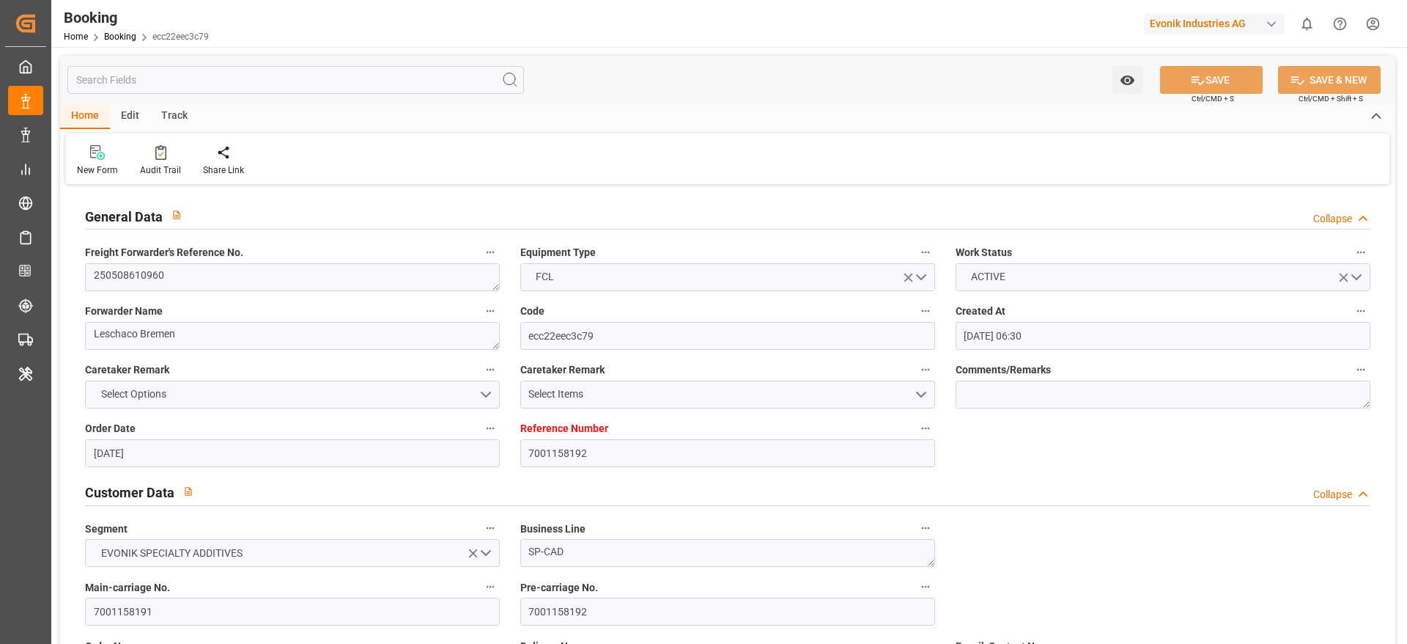
type input "[DATE] 10:25"
type input "[DATE] 05:00"
type input "[DATE] 20:25"
type input "[DATE] 00:00"
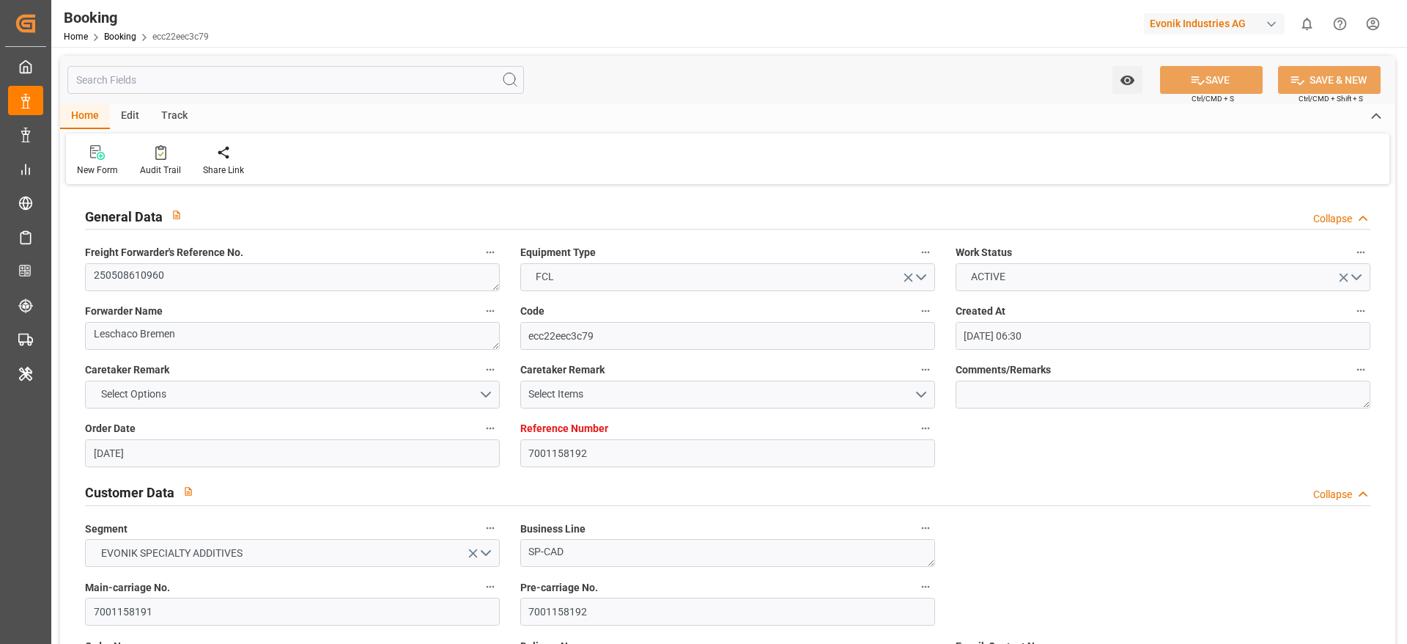
type input "[DATE] 00:00"
